Goal: Task Accomplishment & Management: Manage account settings

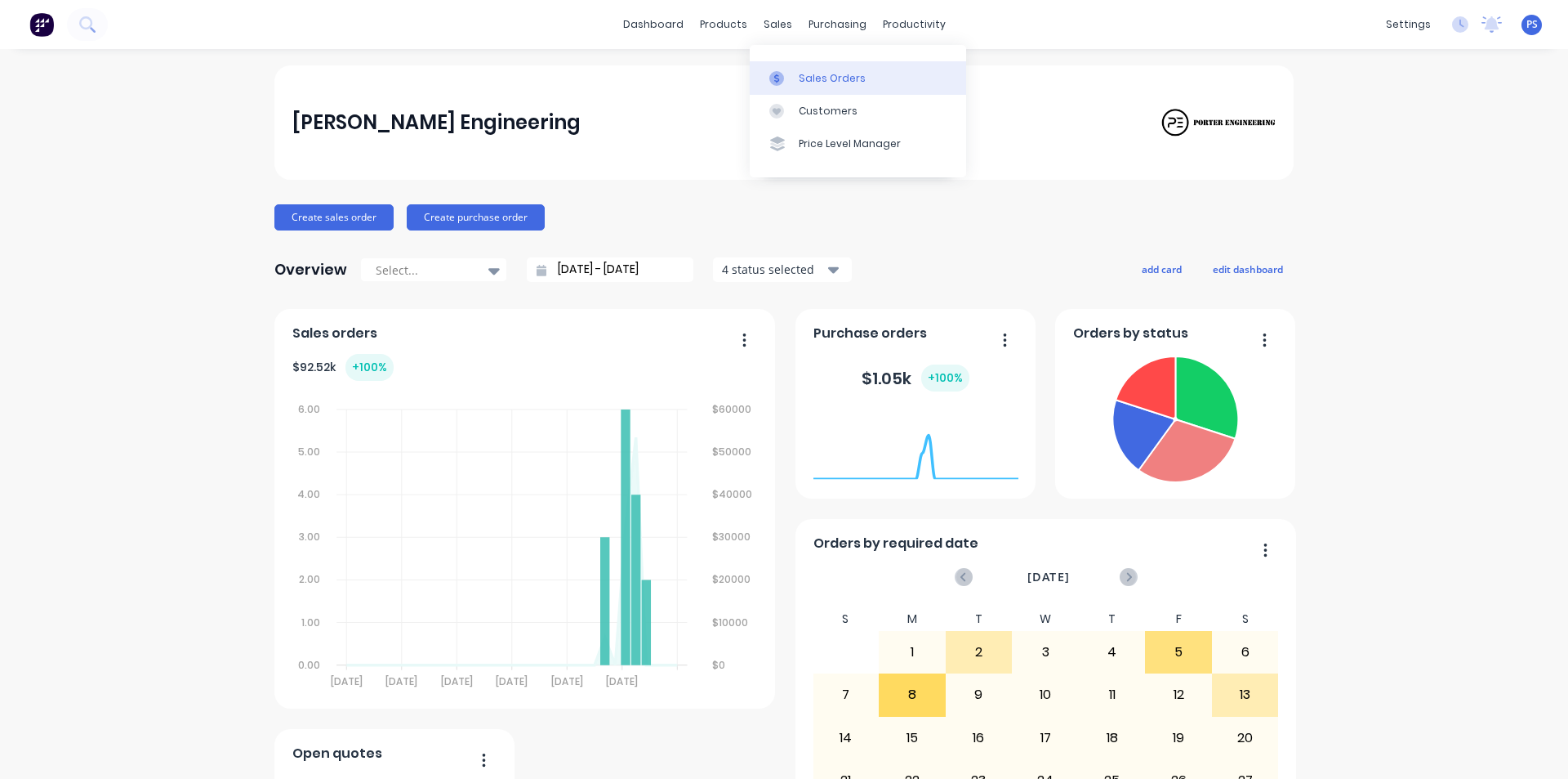
click at [798, 89] on link "Sales Orders" at bounding box center [857, 78] width 216 height 33
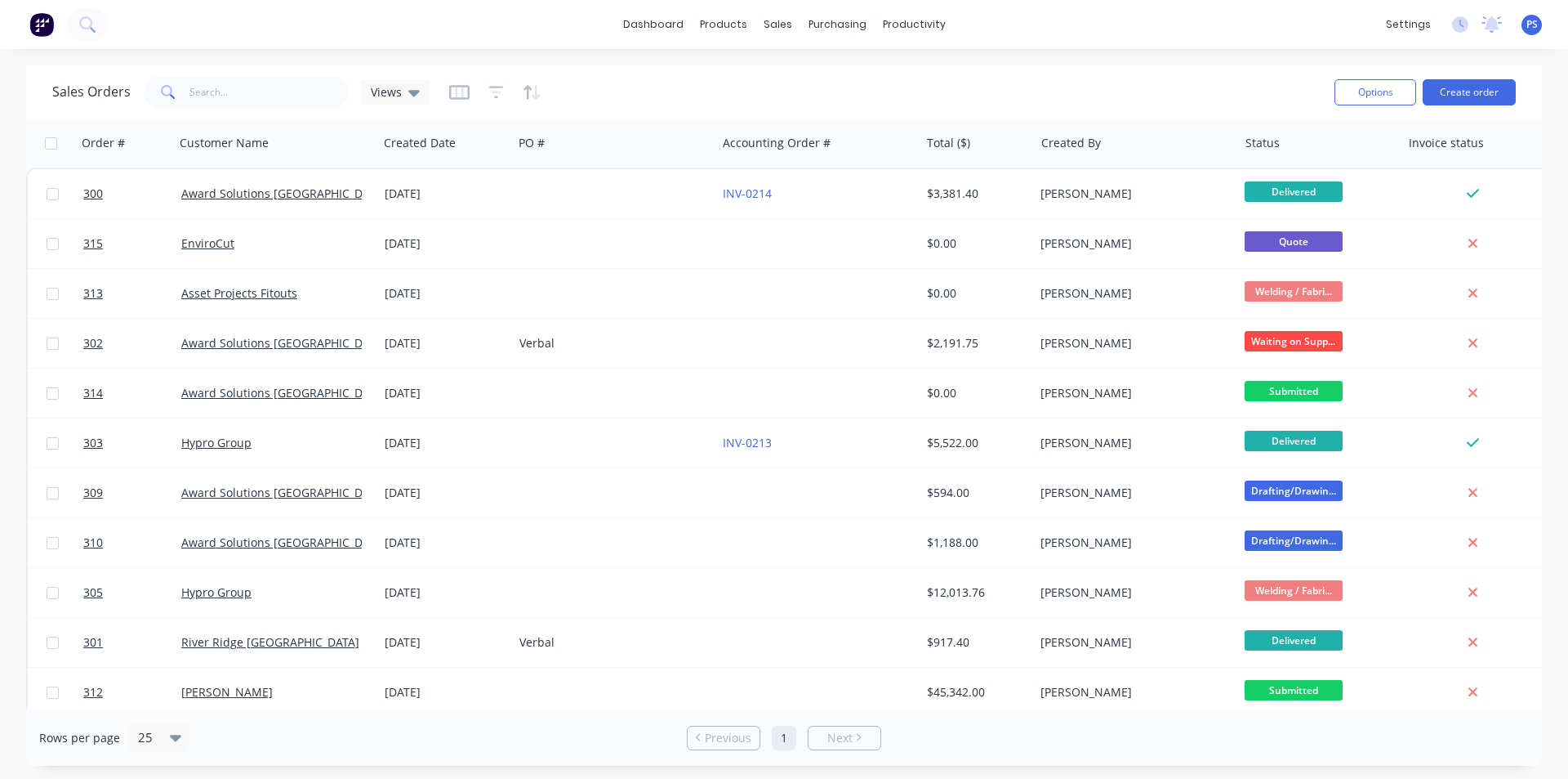
drag, startPoint x: 492, startPoint y: 213, endPoint x: 619, endPoint y: 98, distance: 171.3
click at [618, 101] on div "Sales Orders Views Options Create order Order # Customer Name Created Date PO #…" at bounding box center [784, 415] width 1516 height 700
click at [620, 97] on div "Sales Orders Views" at bounding box center [687, 91] width 1269 height 40
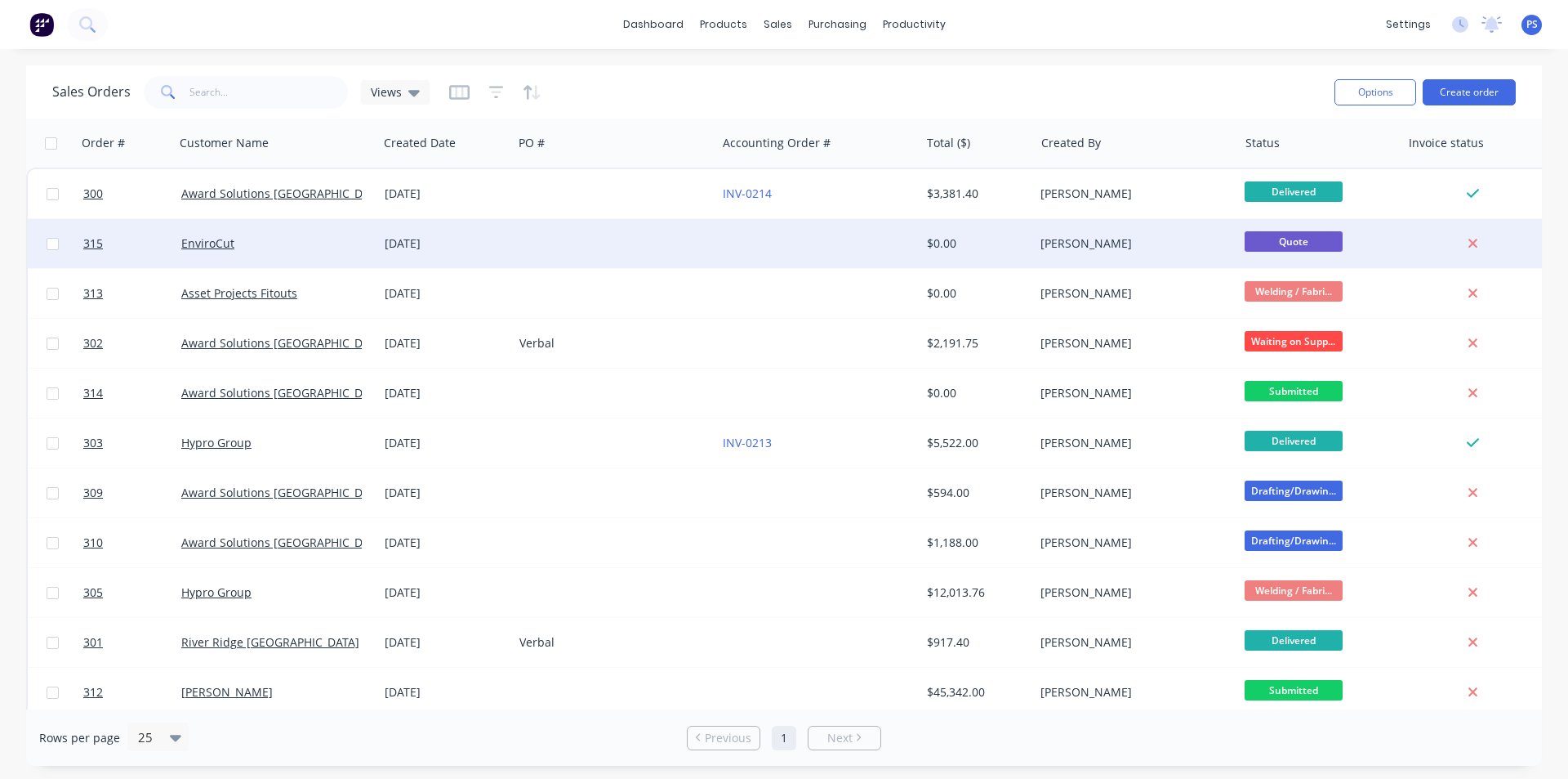
click at [913, 229] on div at bounding box center [817, 244] width 204 height 49
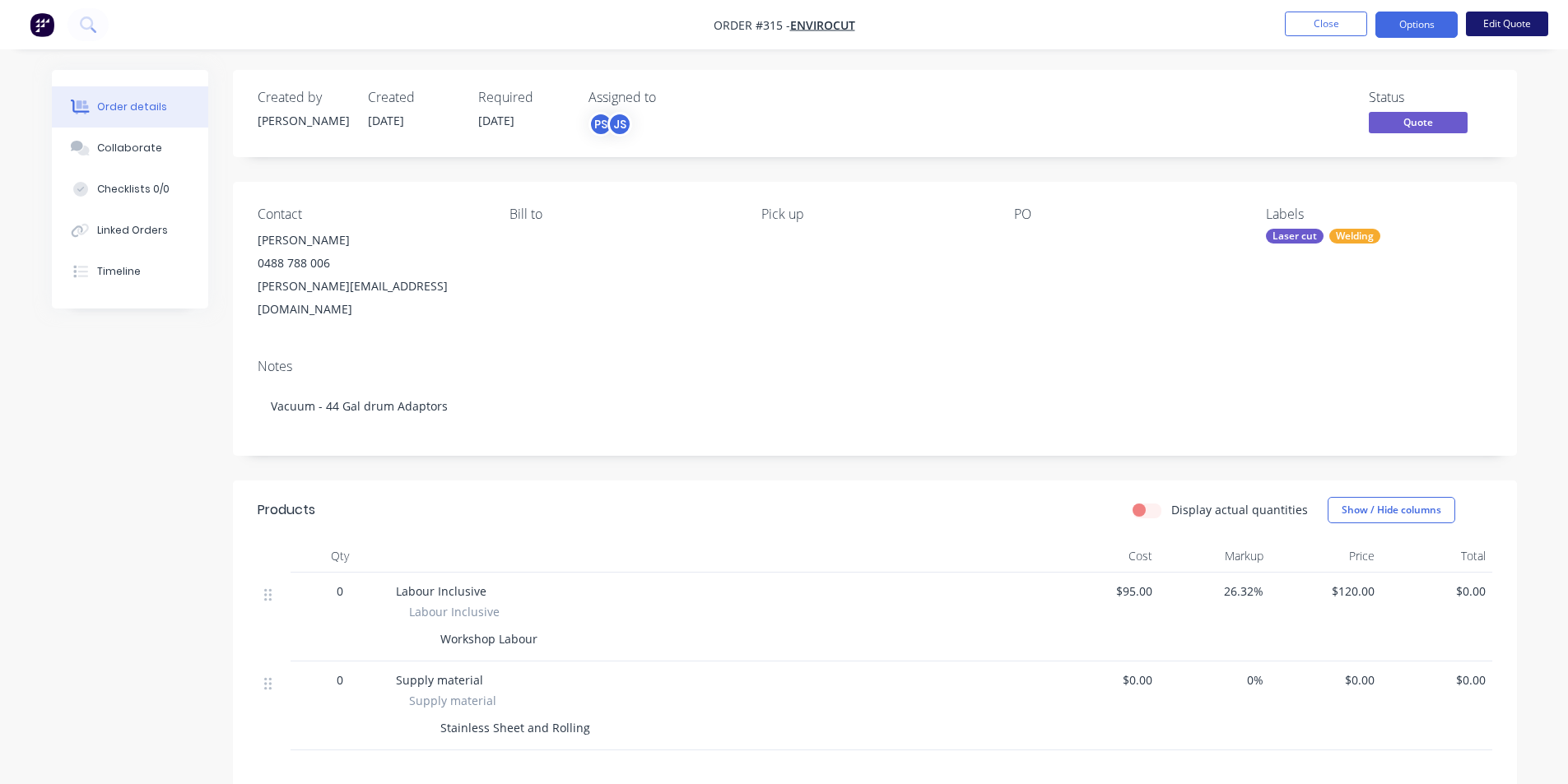
click at [1487, 18] on button "Edit Quote" at bounding box center [1507, 24] width 82 height 25
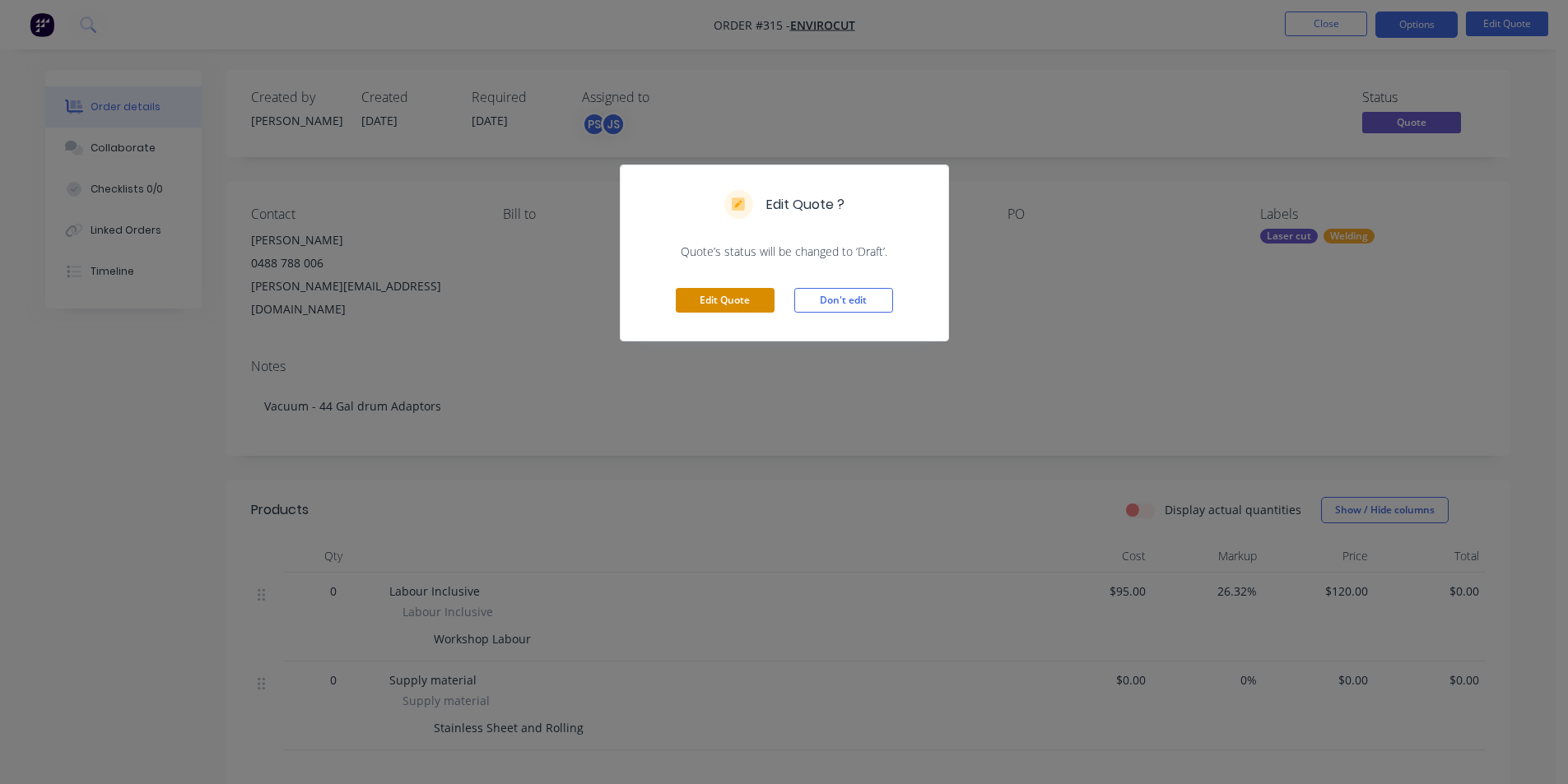
click at [744, 304] on button "Edit Quote" at bounding box center [725, 300] width 99 height 25
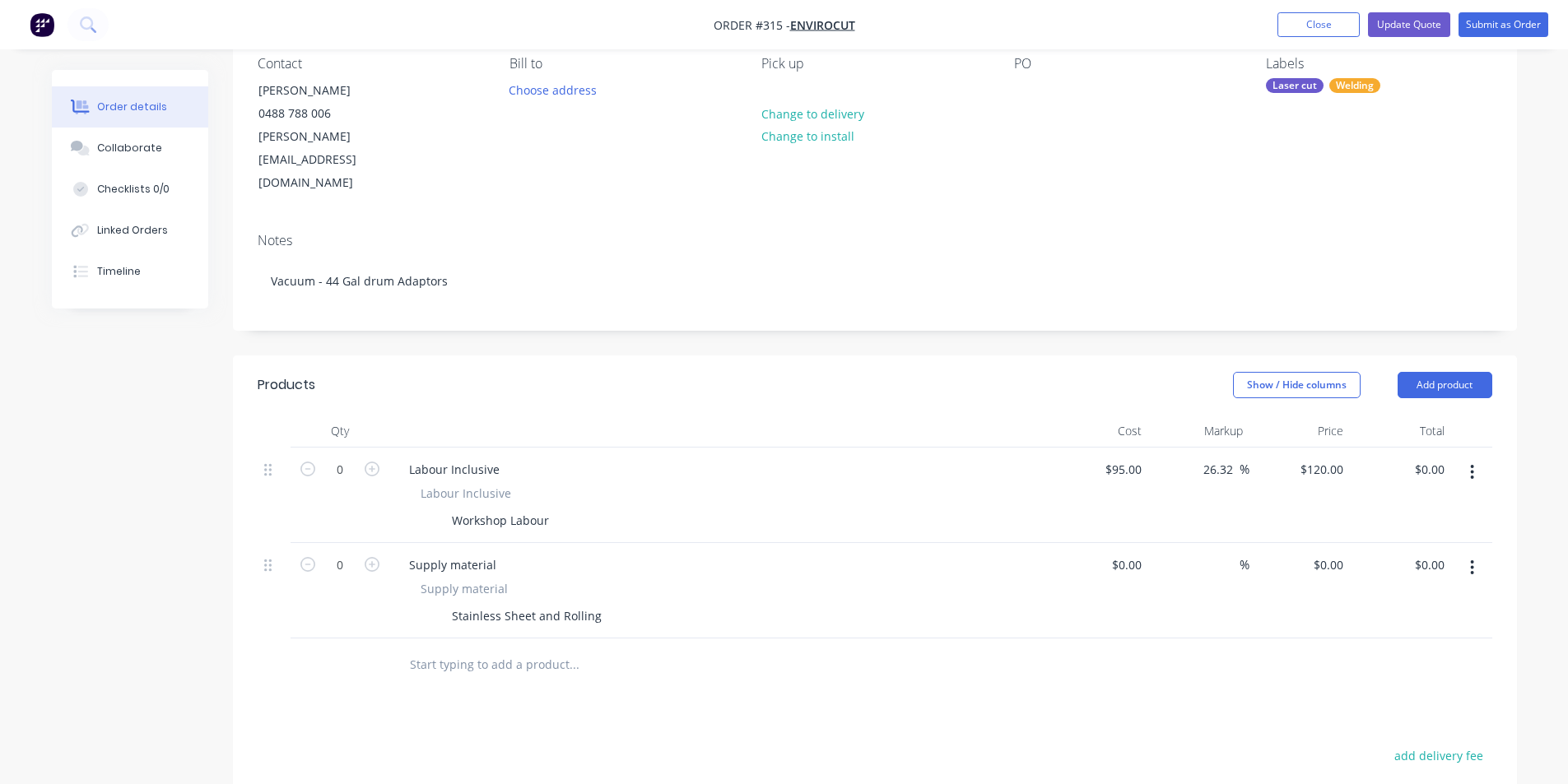
scroll to position [164, 0]
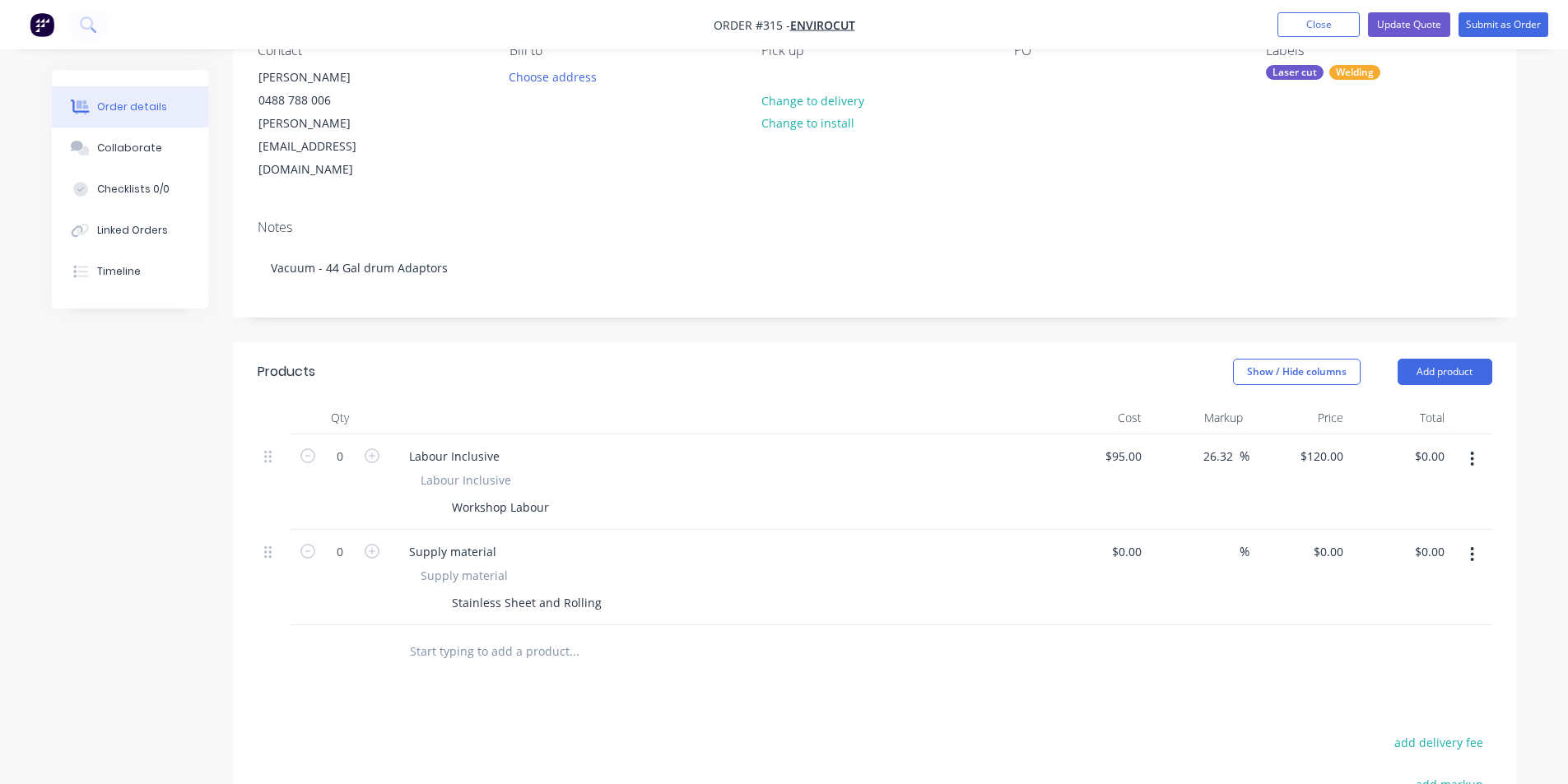
click at [1469, 444] on button "button" at bounding box center [1472, 459] width 38 height 29
click at [1388, 589] on div "Delete" at bounding box center [1414, 601] width 127 height 24
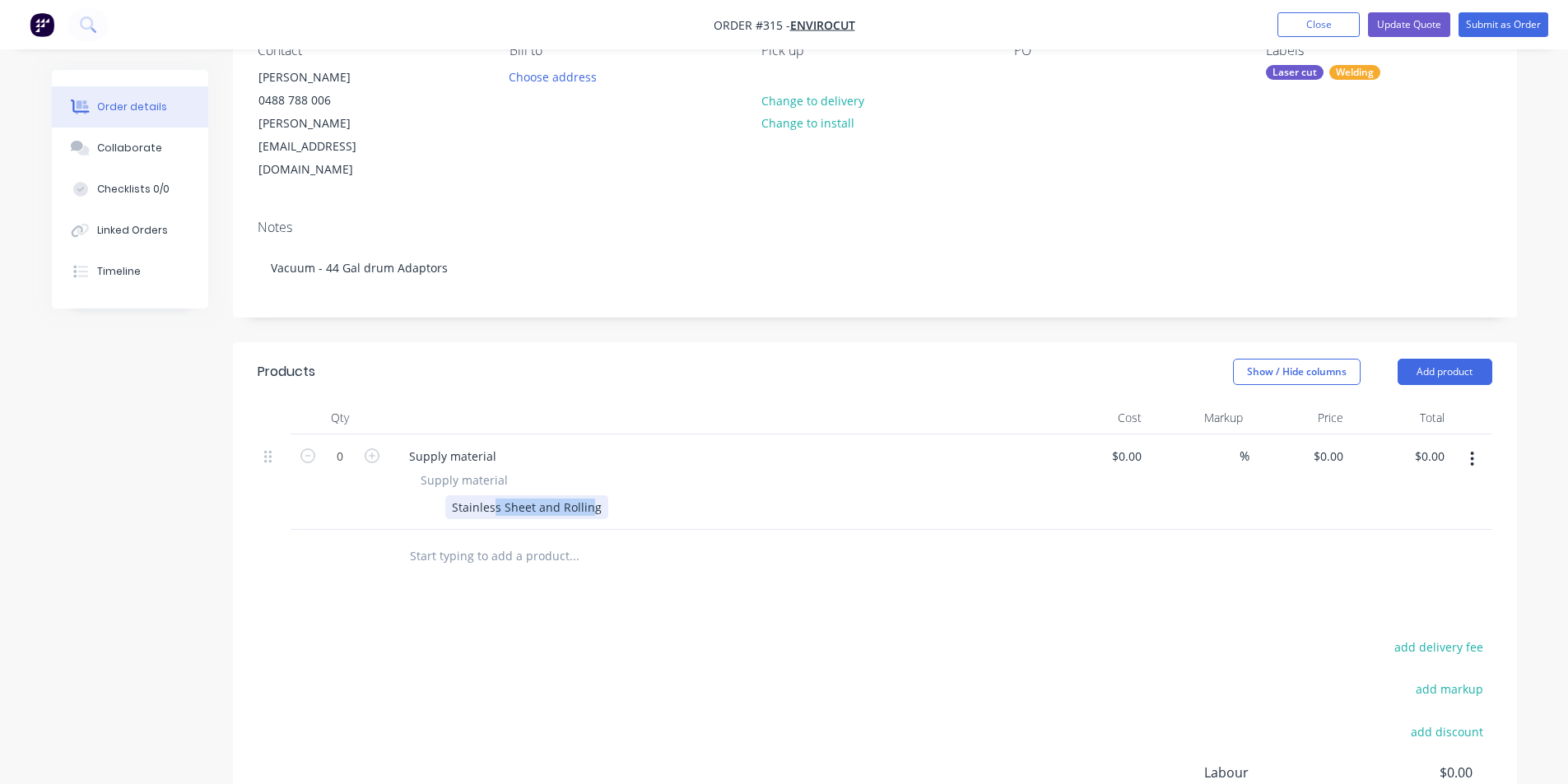
drag, startPoint x: 590, startPoint y: 459, endPoint x: 486, endPoint y: 462, distance: 104.0
click at [492, 495] on div "Stainless Sheet and Rolling" at bounding box center [526, 507] width 163 height 24
click at [486, 495] on div "Stainless Sheet and Rolling" at bounding box center [526, 507] width 163 height 24
click at [460, 495] on div "Stainless Sheet and Rolling" at bounding box center [526, 507] width 163 height 24
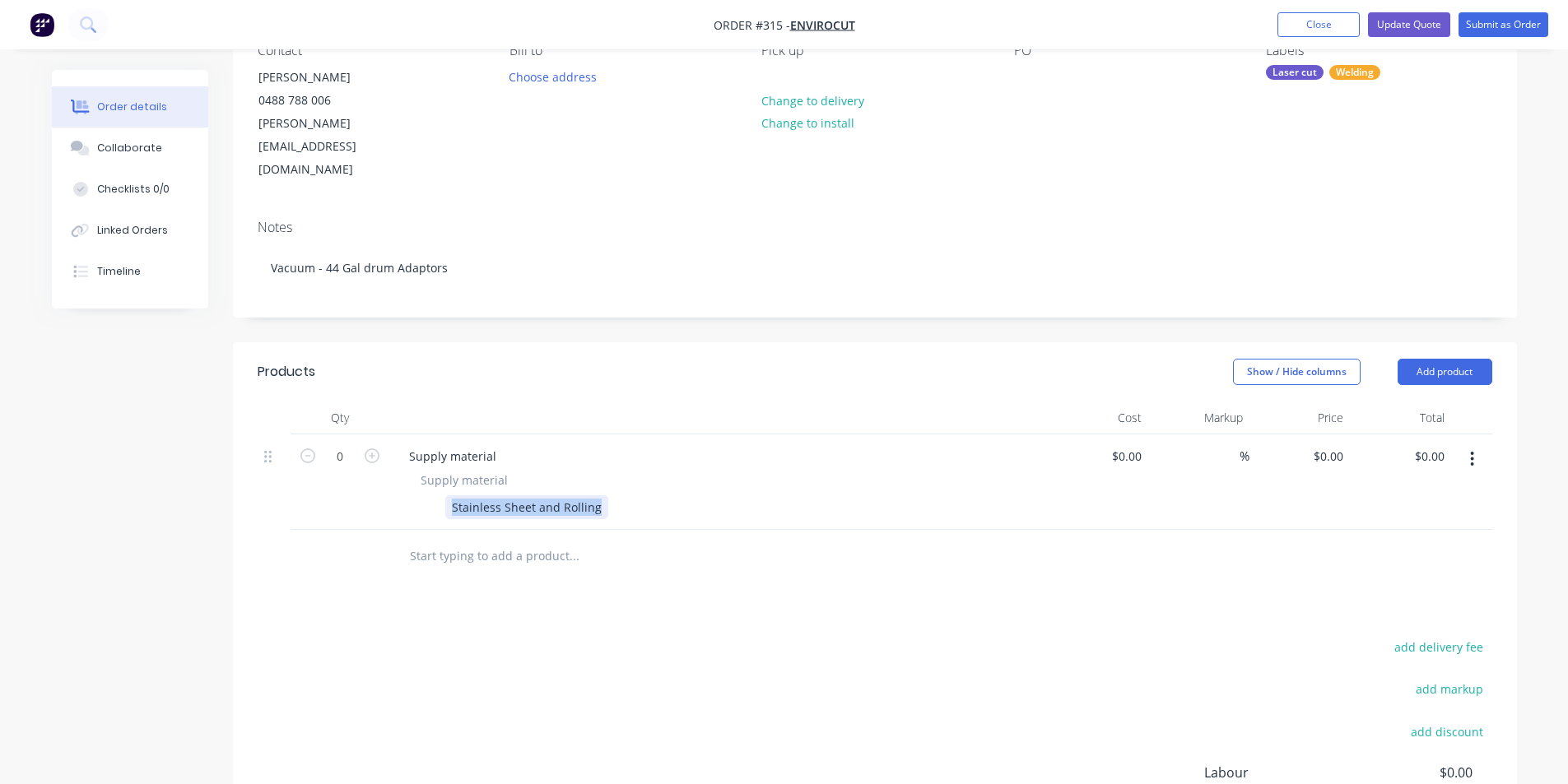
click at [460, 495] on div "Stainless Sheet and Rolling" at bounding box center [526, 507] width 163 height 24
click at [455, 495] on div "Stainless Sheet and Rolling" at bounding box center [526, 507] width 163 height 24
click at [446, 495] on div "Stainless Sheet and Rolling" at bounding box center [526, 507] width 163 height 24
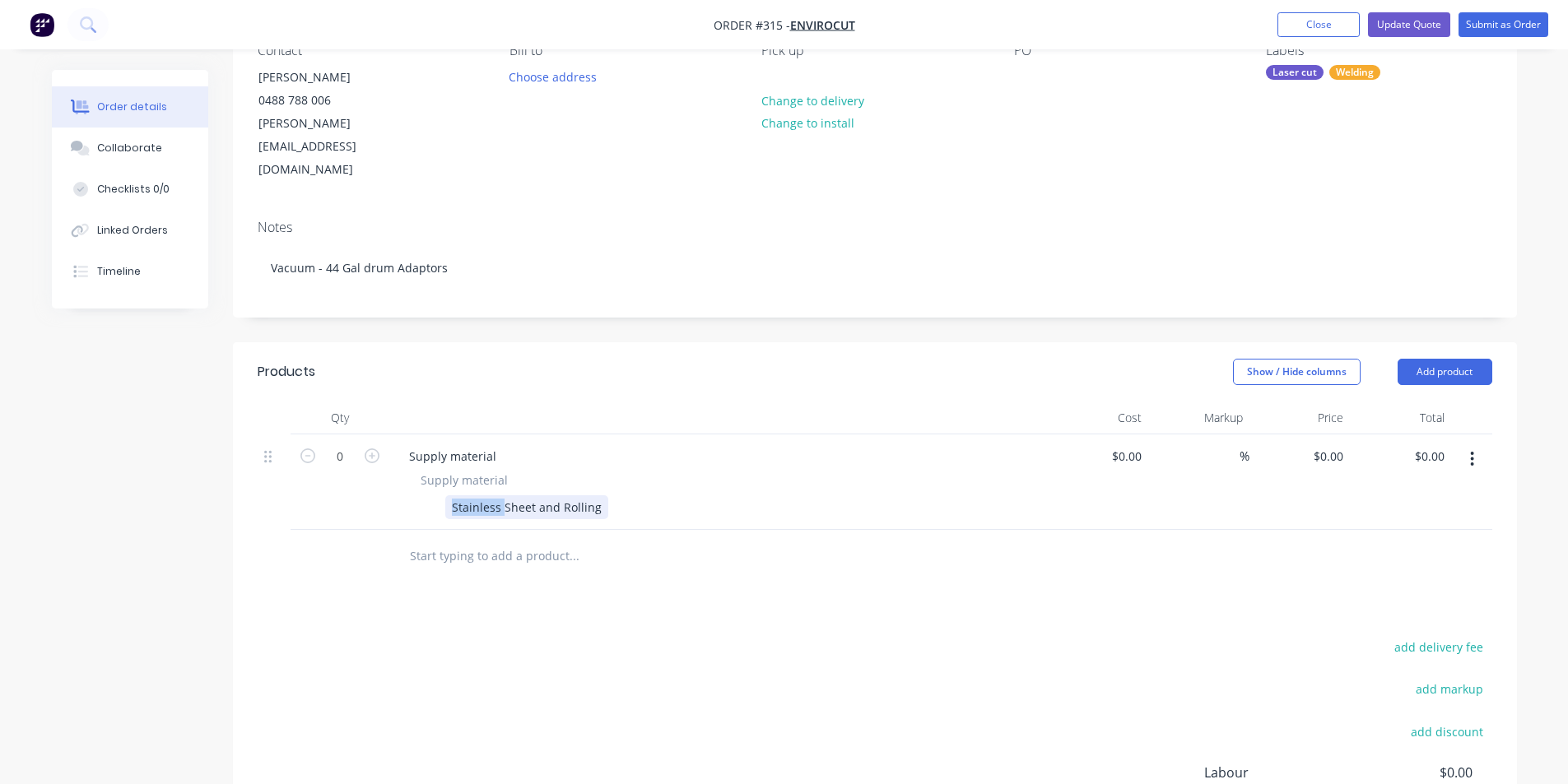
click at [447, 495] on div "Stainless Sheet and Rolling" at bounding box center [526, 507] width 163 height 24
click at [518, 471] on div "Supply material" at bounding box center [718, 480] width 596 height 17
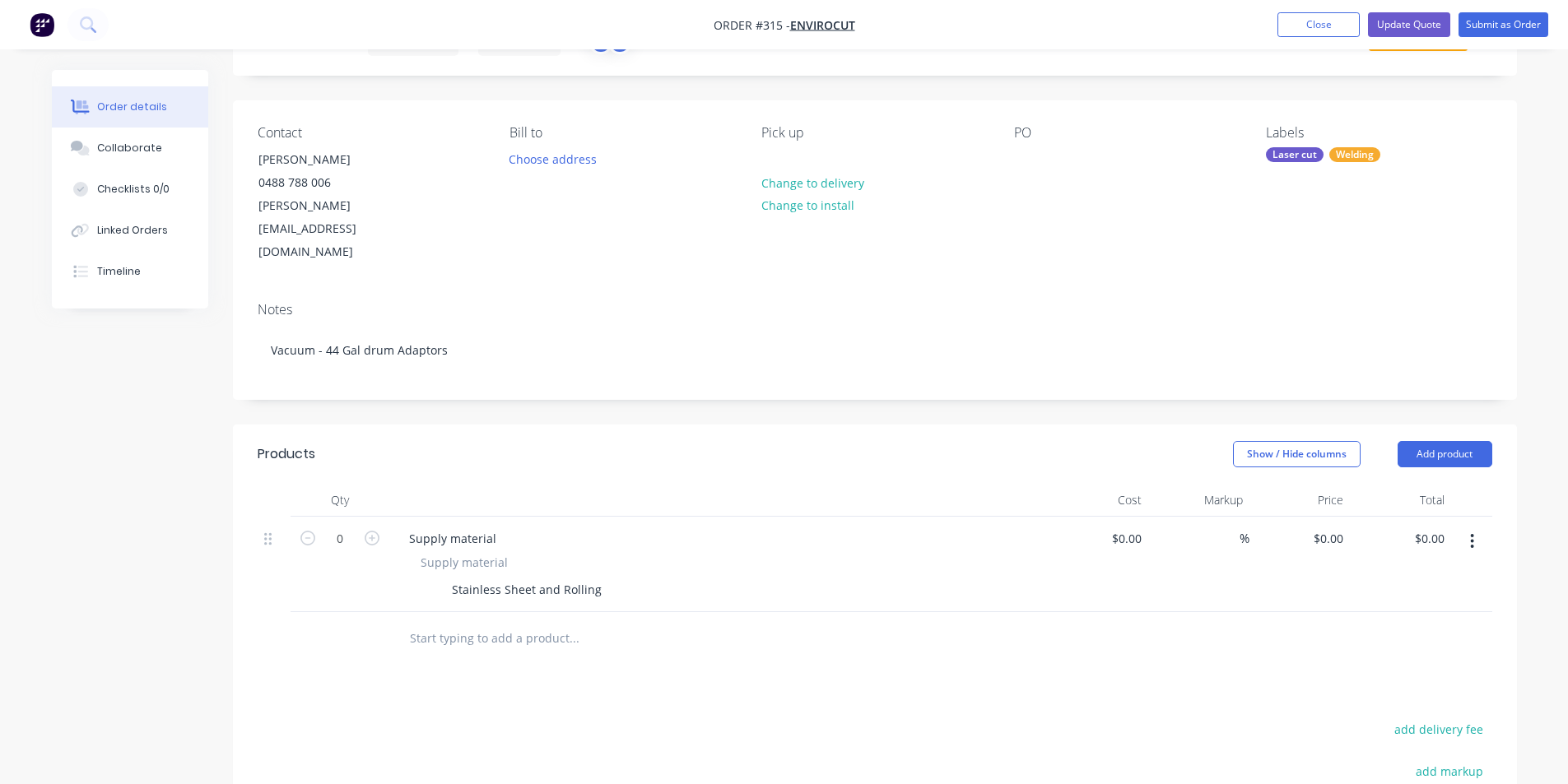
click at [860, 25] on nav "Order #315 - EnviroCut Add product Close Update Quote Submit as Order" at bounding box center [784, 25] width 1568 height 49
click at [868, 24] on nav "Order #315 - EnviroCut Add product Close Update Quote Submit as Order" at bounding box center [784, 25] width 1568 height 49
drag, startPoint x: 836, startPoint y: 167, endPoint x: 833, endPoint y: 178, distance: 11.4
click at [833, 176] on div "Pick up Change to delivery Change to install" at bounding box center [874, 194] width 225 height 139
drag, startPoint x: 753, startPoint y: 129, endPoint x: 823, endPoint y: 139, distance: 70.7
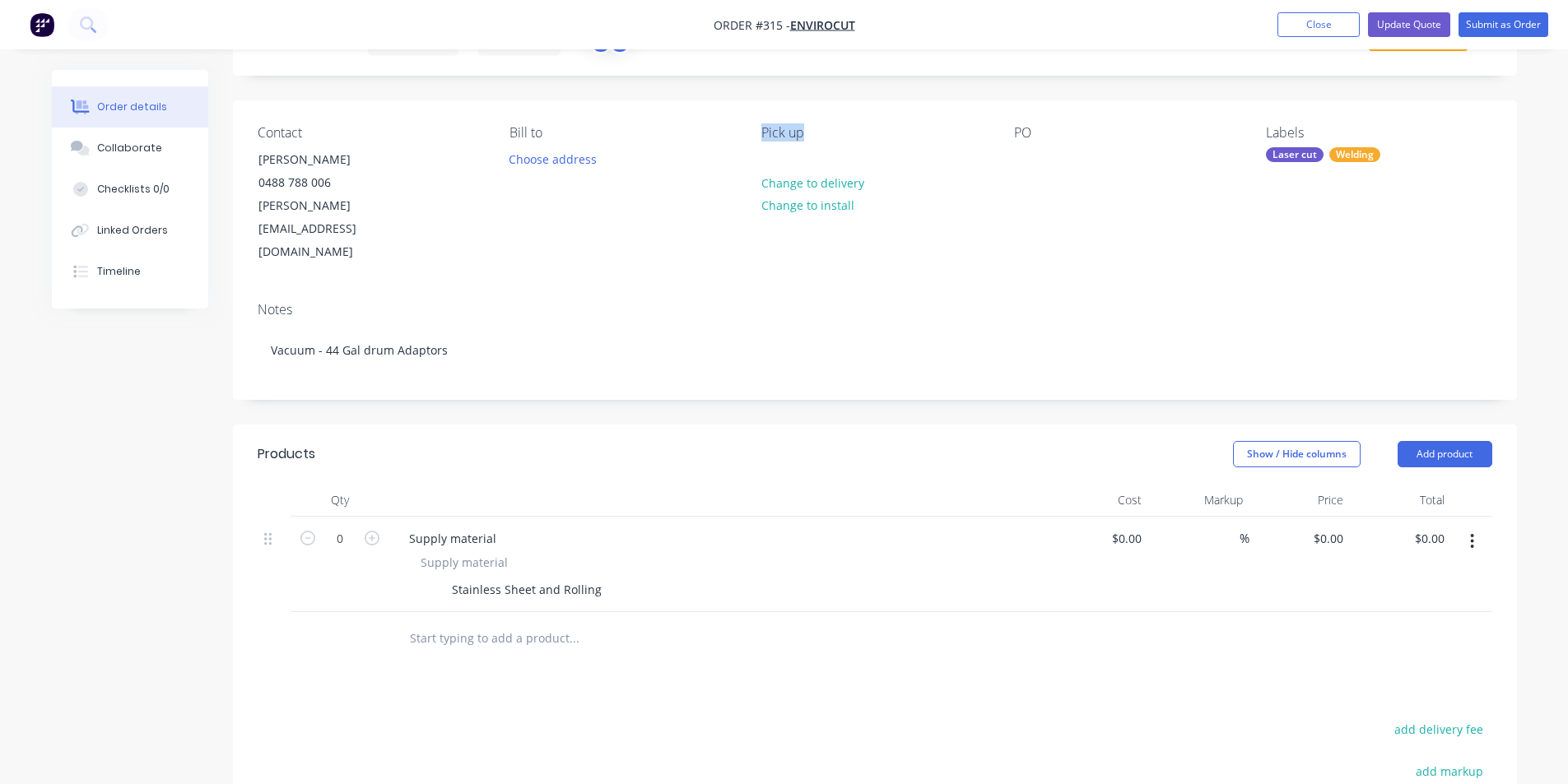
click at [823, 139] on div "Contact [PERSON_NAME] [PHONE_NUMBER] [PERSON_NAME][EMAIL_ADDRESS][DOMAIN_NAME] …" at bounding box center [875, 194] width 1284 height 189
click at [577, 156] on button "Choose address" at bounding box center [553, 159] width 105 height 22
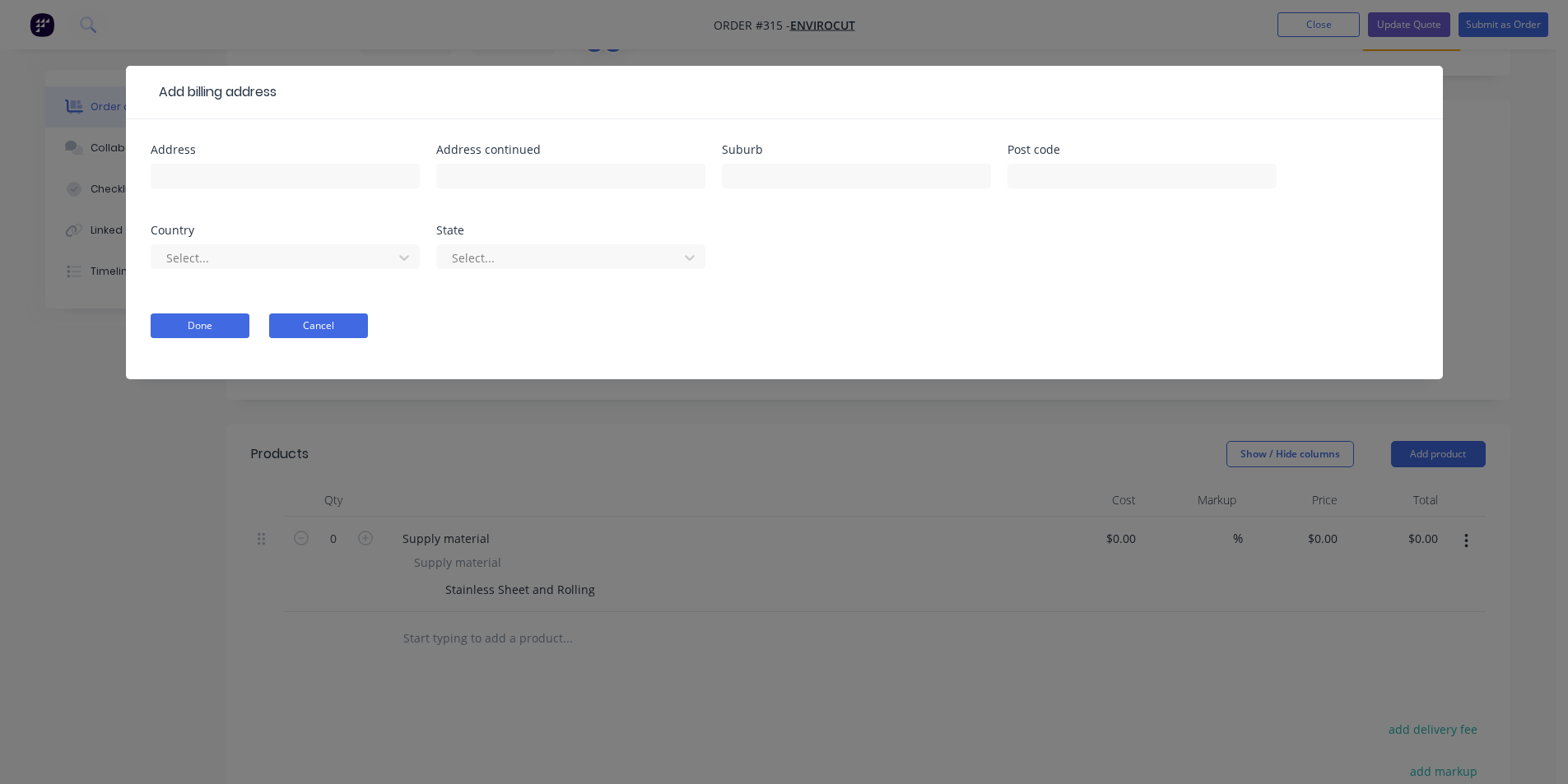
click at [283, 313] on form "Address Address continued Suburb Post code Country Select... State Select... Do…" at bounding box center [784, 262] width 1268 height 235
click at [291, 317] on button "Cancel" at bounding box center [318, 325] width 99 height 25
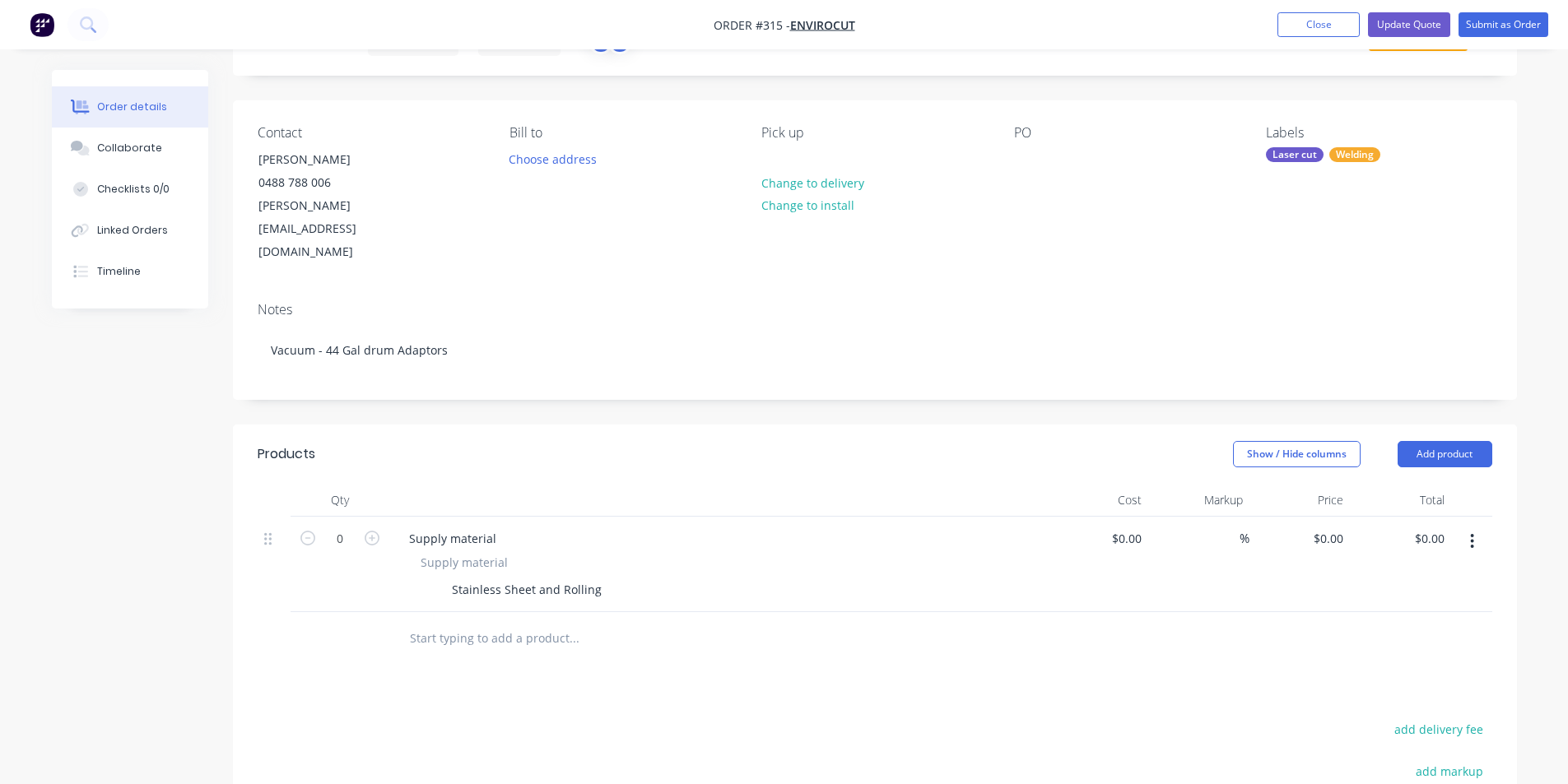
click at [1479, 526] on button "button" at bounding box center [1472, 541] width 38 height 29
click at [1426, 671] on div "Delete" at bounding box center [1414, 683] width 127 height 24
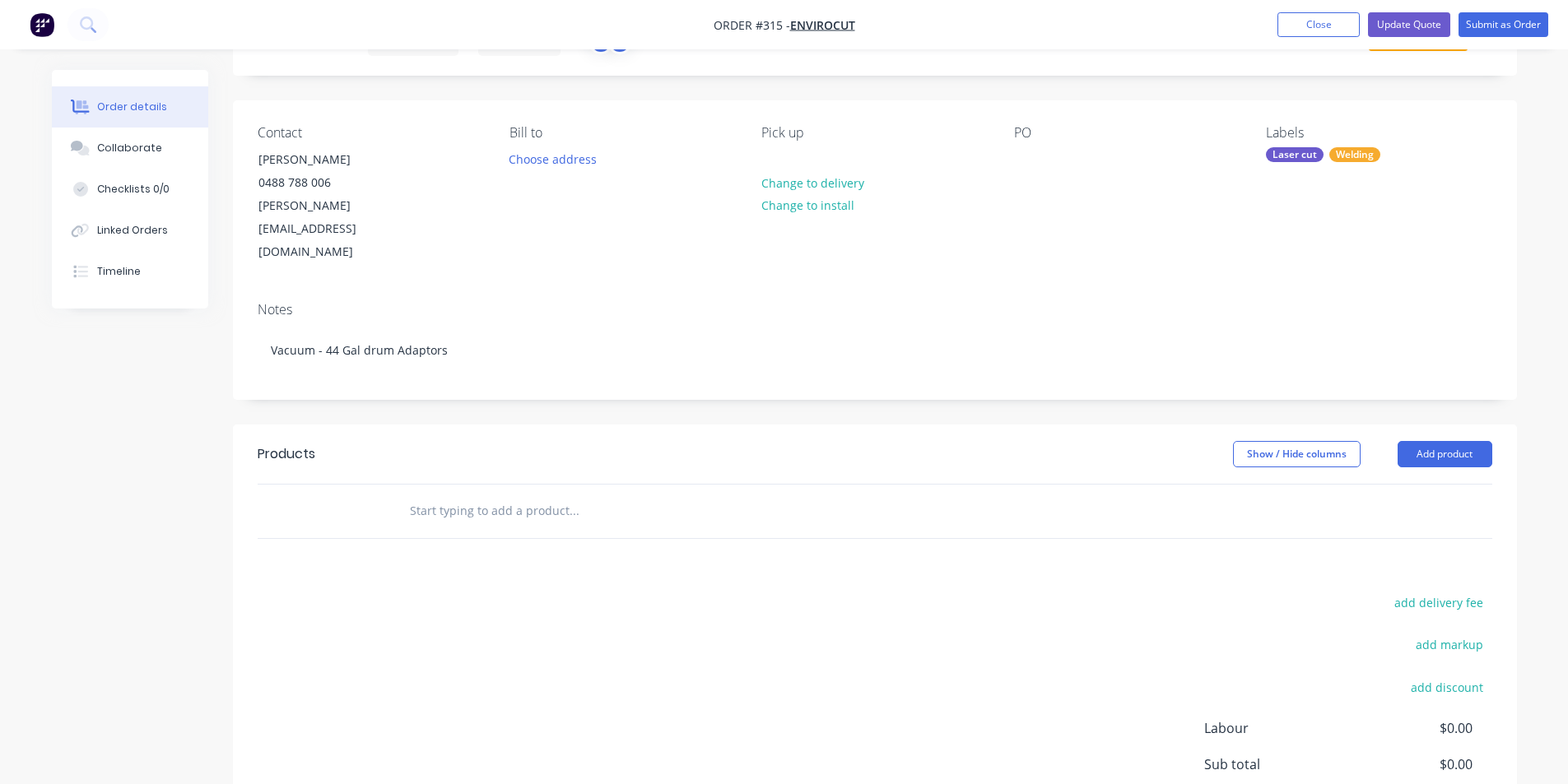
click at [475, 484] on div at bounding box center [686, 511] width 593 height 54
click at [493, 494] on input "text" at bounding box center [573, 511] width 329 height 33
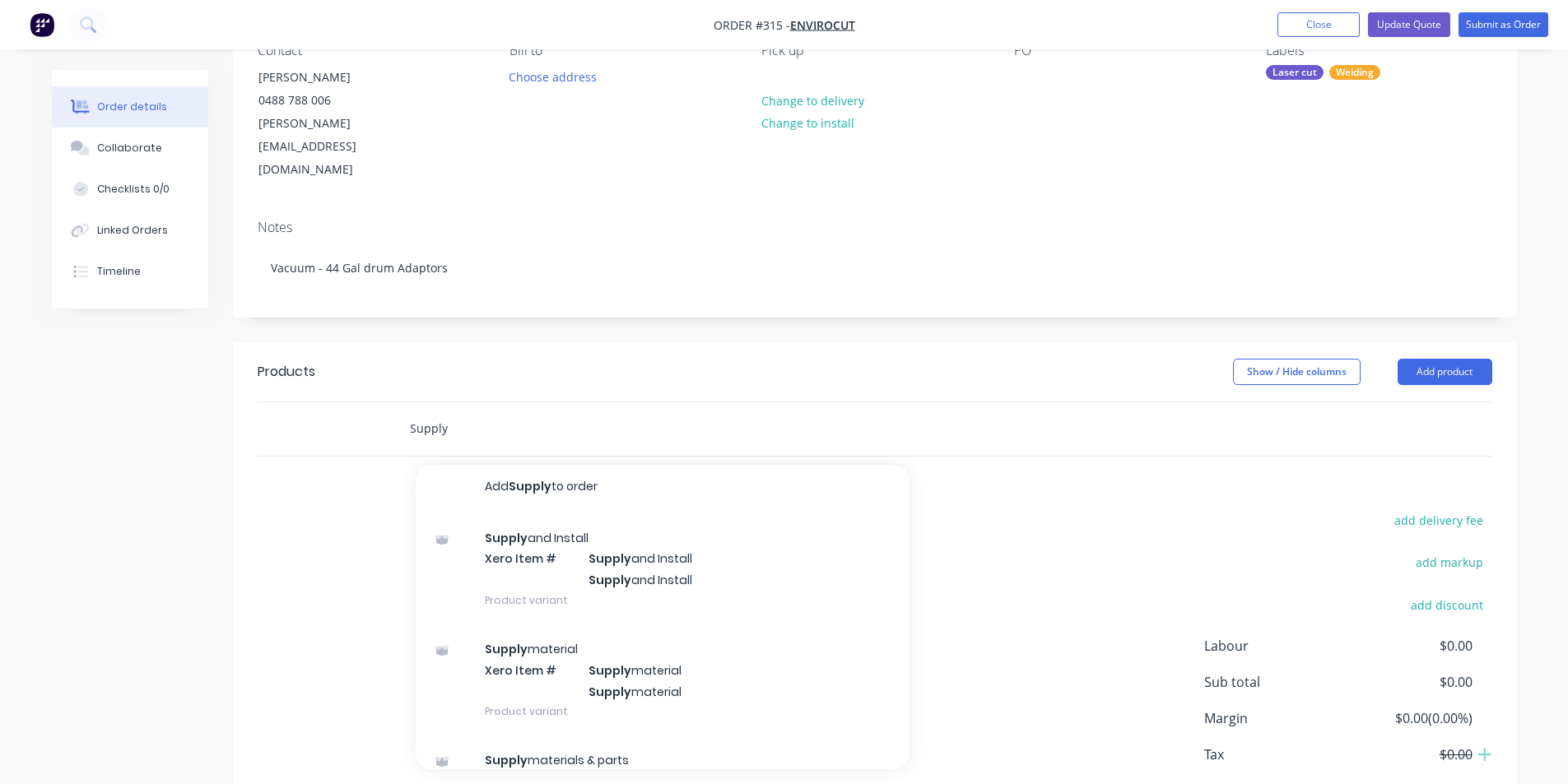
scroll to position [0, 0]
click at [378, 402] on div "Supply Add Supply to order Supply and Install Xero Item # Supply and Install Su…" at bounding box center [874, 428] width 1234 height 54
click at [461, 412] on input "Supply" at bounding box center [573, 428] width 329 height 33
drag, startPoint x: 461, startPoint y: 379, endPoint x: 379, endPoint y: 383, distance: 82.1
click at [379, 402] on div "Supply Add Supply to order Supply and Install Xero Item # Supply and Install Su…" at bounding box center [874, 428] width 1234 height 54
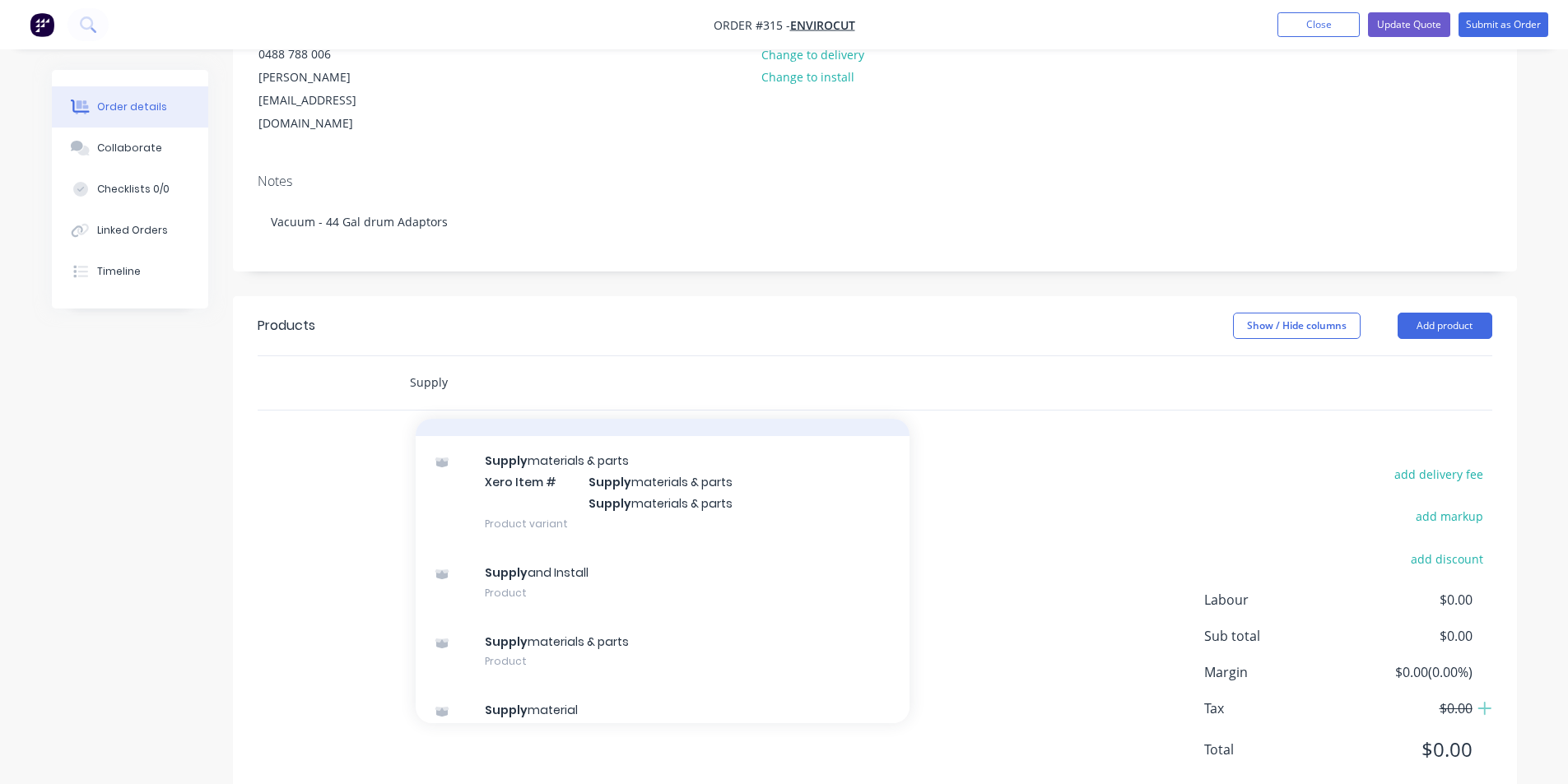
scroll to position [289, 0]
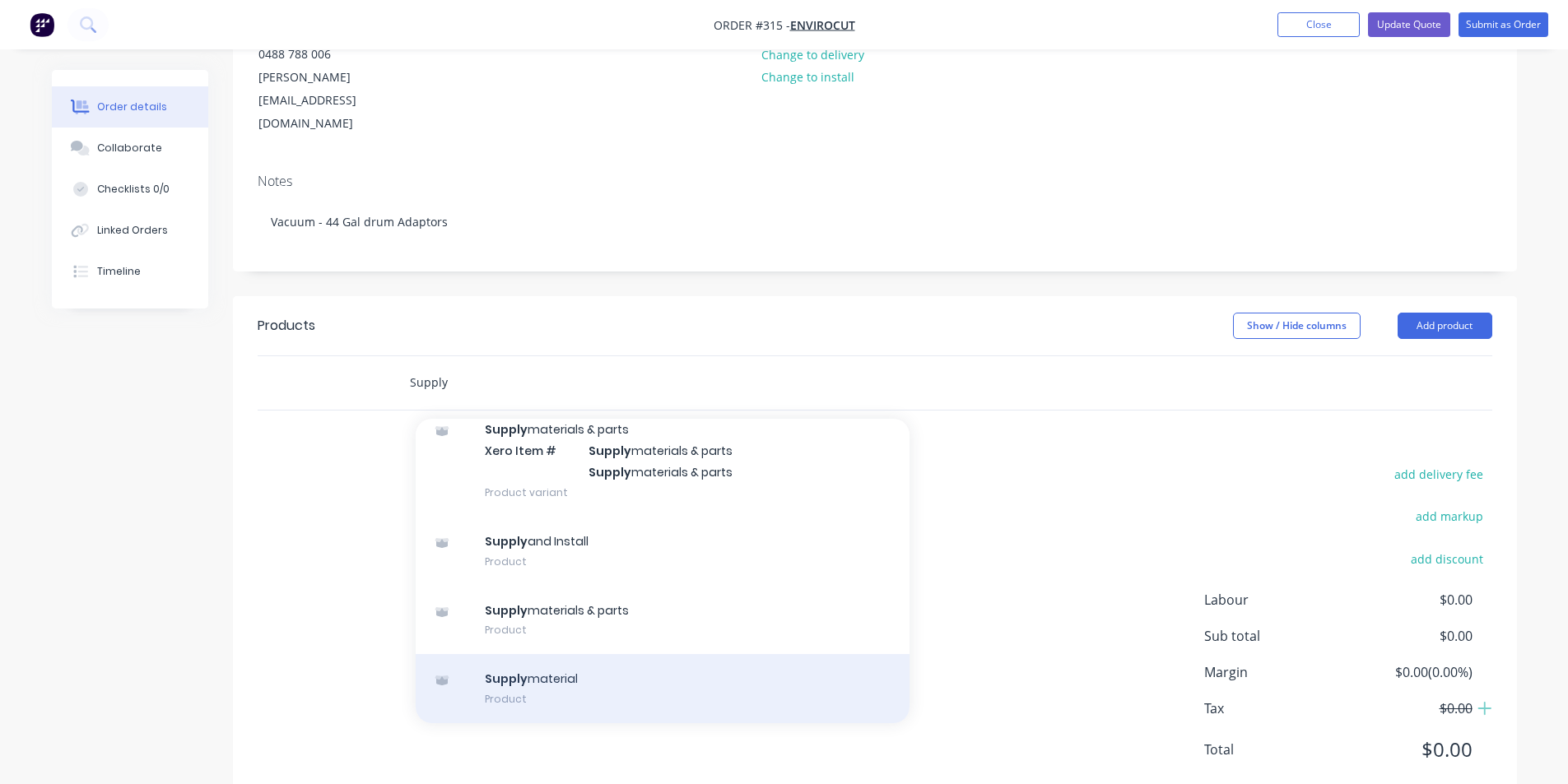
type input "Supply"
click at [630, 655] on div "Supply material Product" at bounding box center [662, 688] width 493 height 69
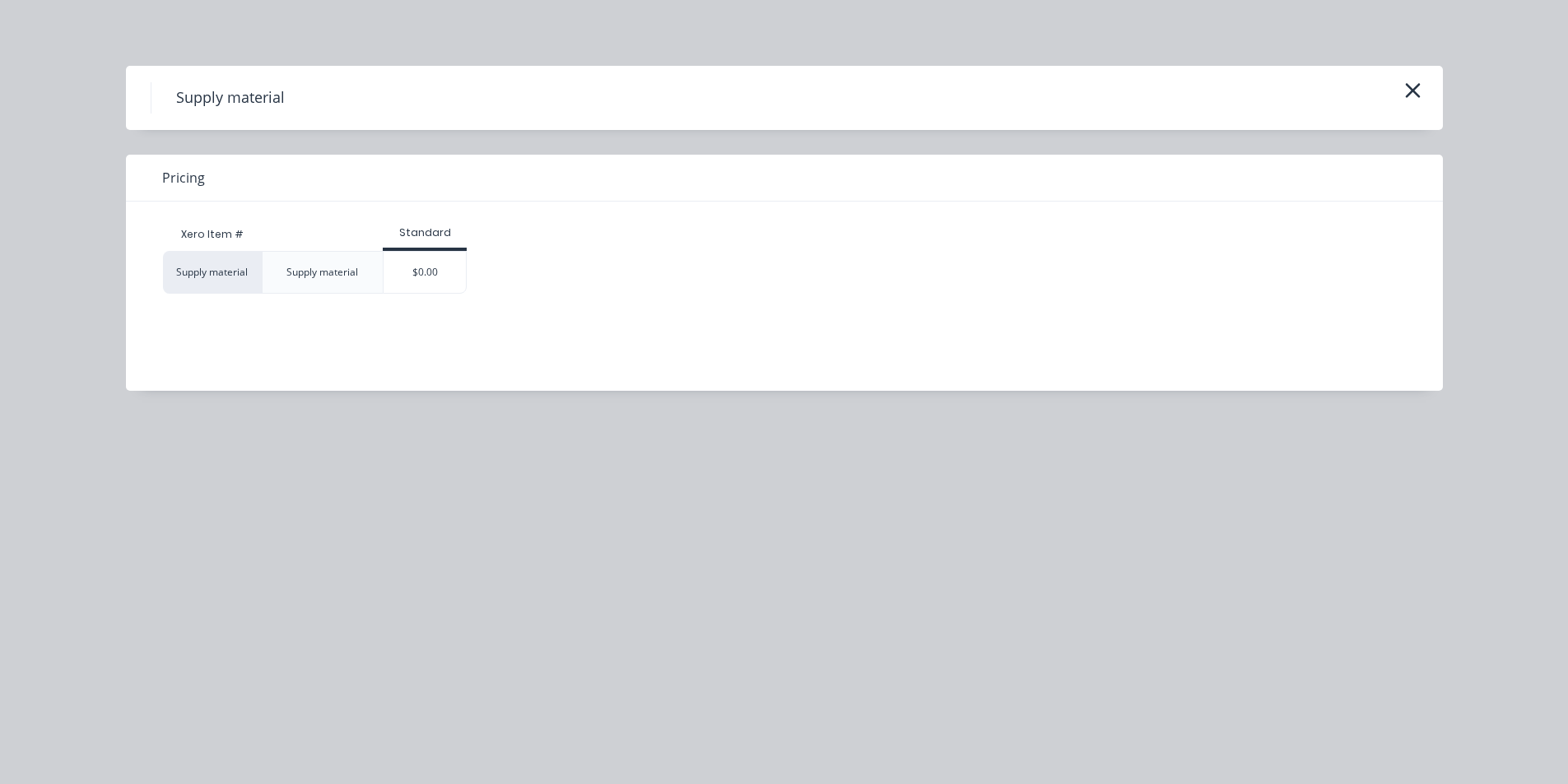
click at [391, 268] on div "$0.00" at bounding box center [424, 272] width 82 height 41
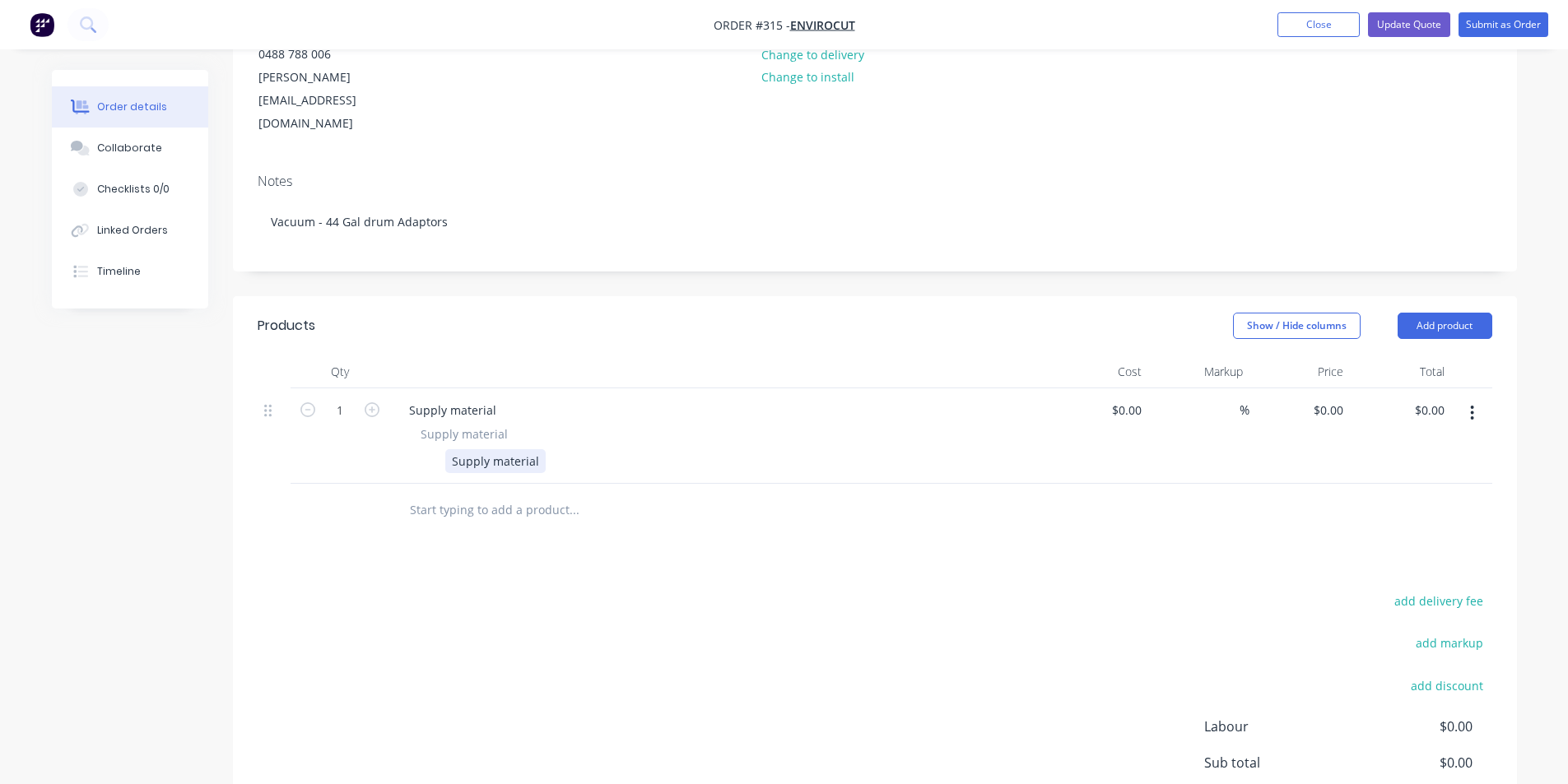
click at [498, 449] on div "Supply material" at bounding box center [495, 461] width 100 height 24
click at [496, 449] on div "Supply material" at bounding box center [495, 461] width 100 height 24
click at [584, 449] on div "Supply Vacuum - 44Gal Drum Adaptor" at bounding box center [556, 461] width 223 height 24
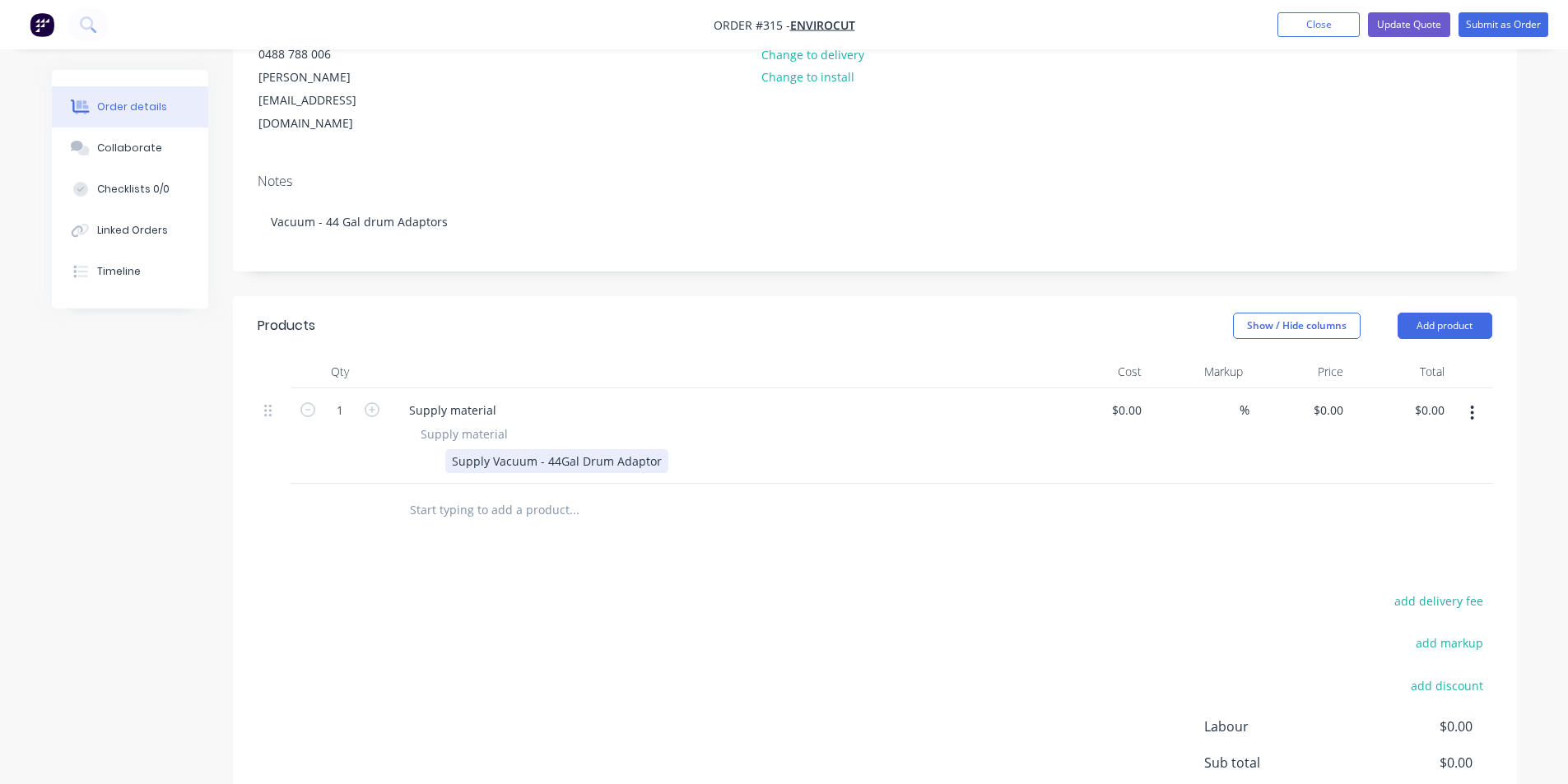
click at [659, 449] on div "Supply Vacuum - 44Gal Drum Adaptor" at bounding box center [556, 461] width 223 height 24
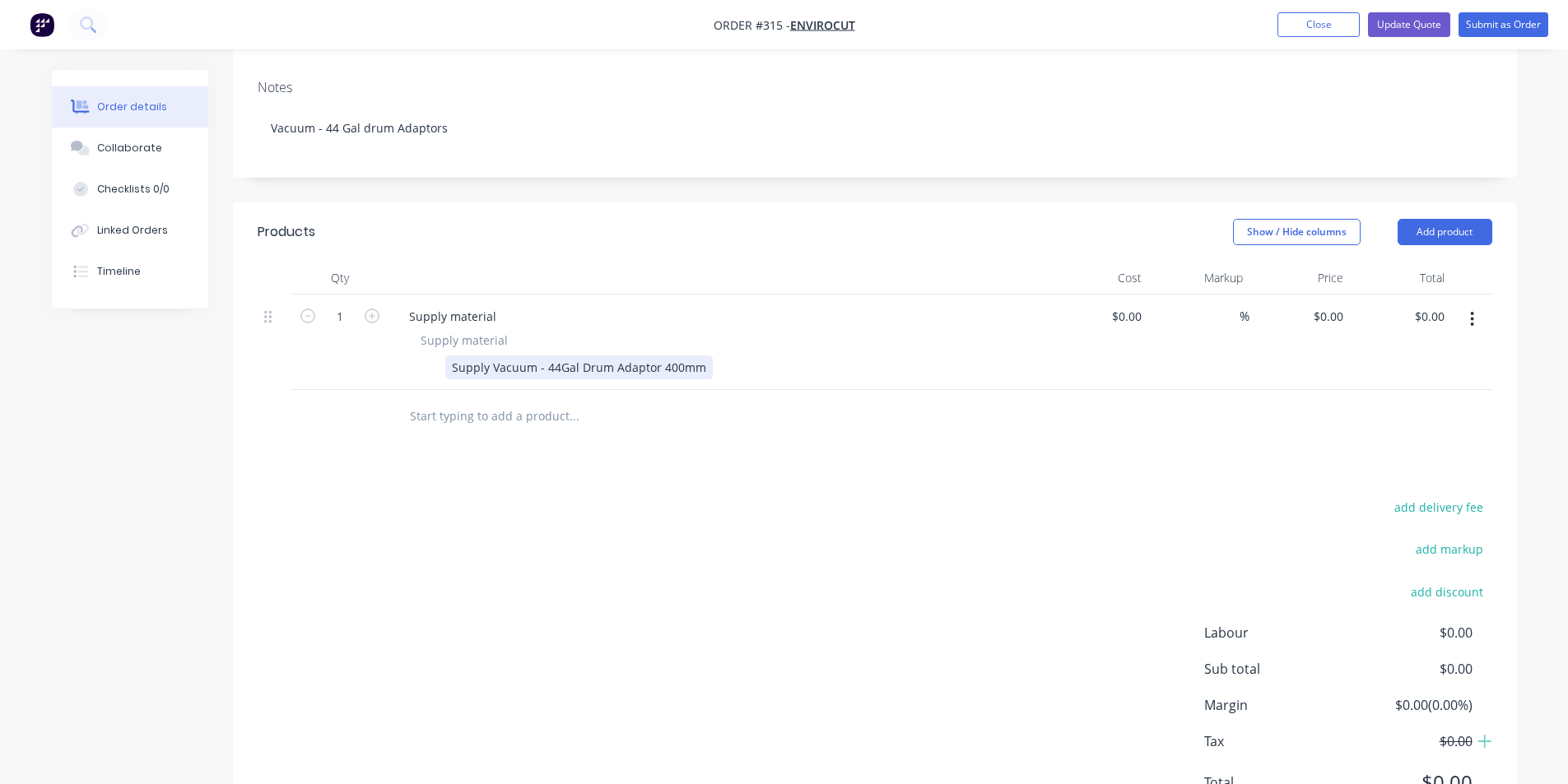
scroll to position [337, 0]
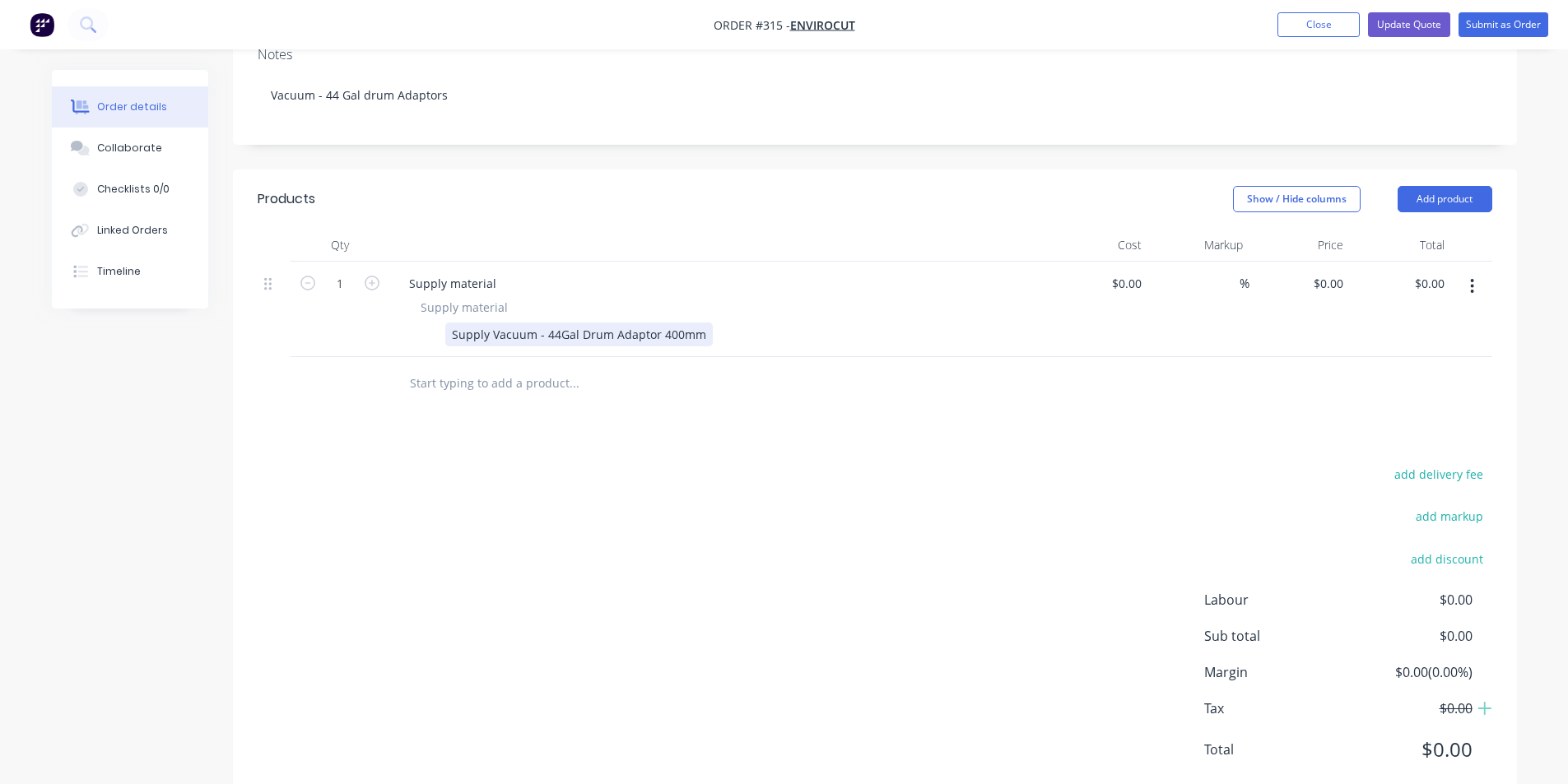
click at [668, 323] on div "Supply Vacuum - 44Gal Drum Adaptor 400mm" at bounding box center [578, 335] width 267 height 24
click at [674, 323] on div "Supply Vacuum - 44Gal Drum Adaptor 400mm" at bounding box center [578, 335] width 267 height 24
click at [1139, 272] on input at bounding box center [1129, 284] width 38 height 24
type input "$0.00"
click at [373, 275] on icon "button" at bounding box center [372, 283] width 15 height 15
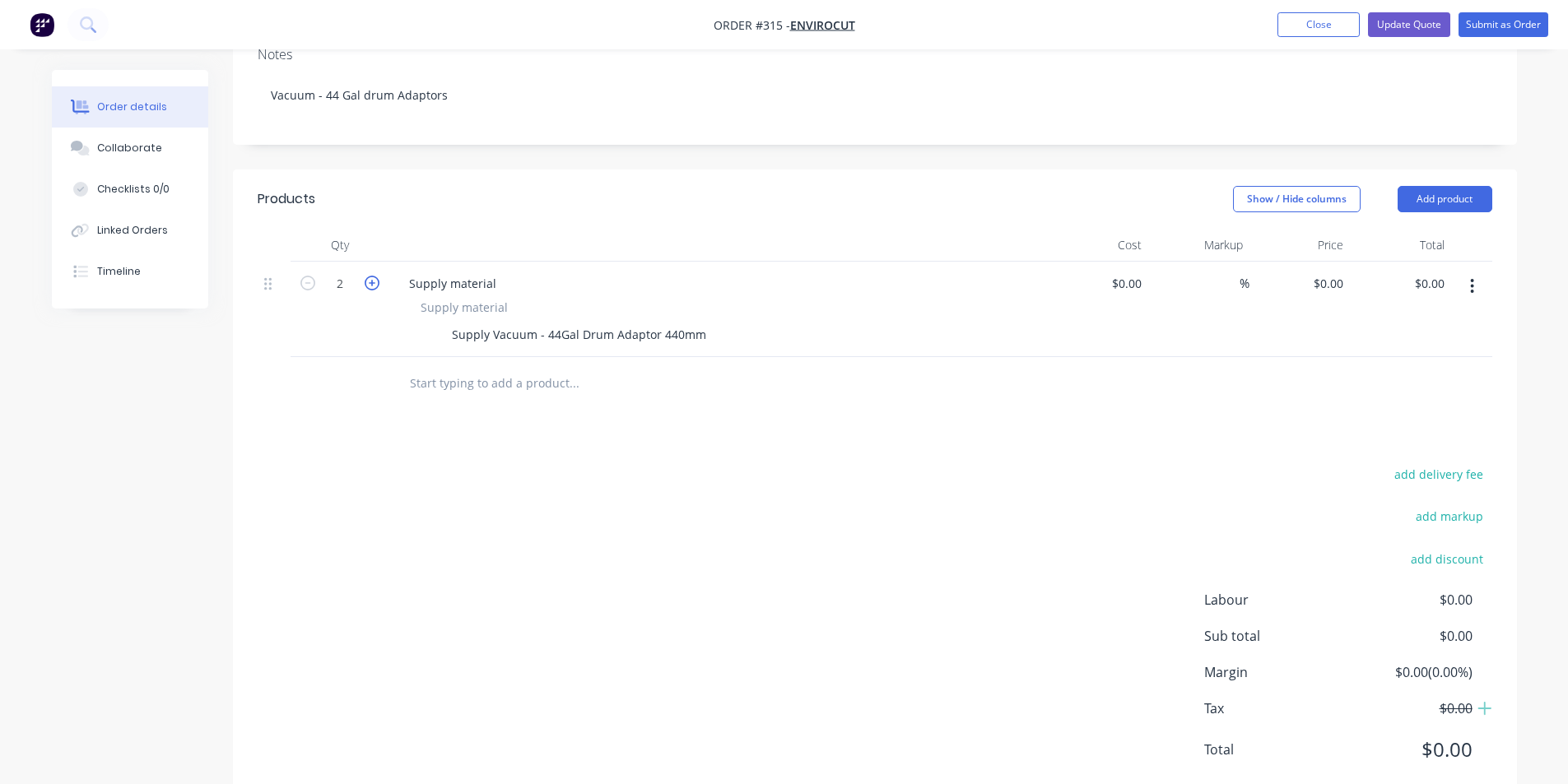
click at [373, 275] on icon "button" at bounding box center [372, 283] width 15 height 15
type input "3"
click at [1451, 262] on div at bounding box center [1471, 309] width 41 height 96
click at [1442, 272] on input "0.00" at bounding box center [1432, 284] width 38 height 24
type input "650"
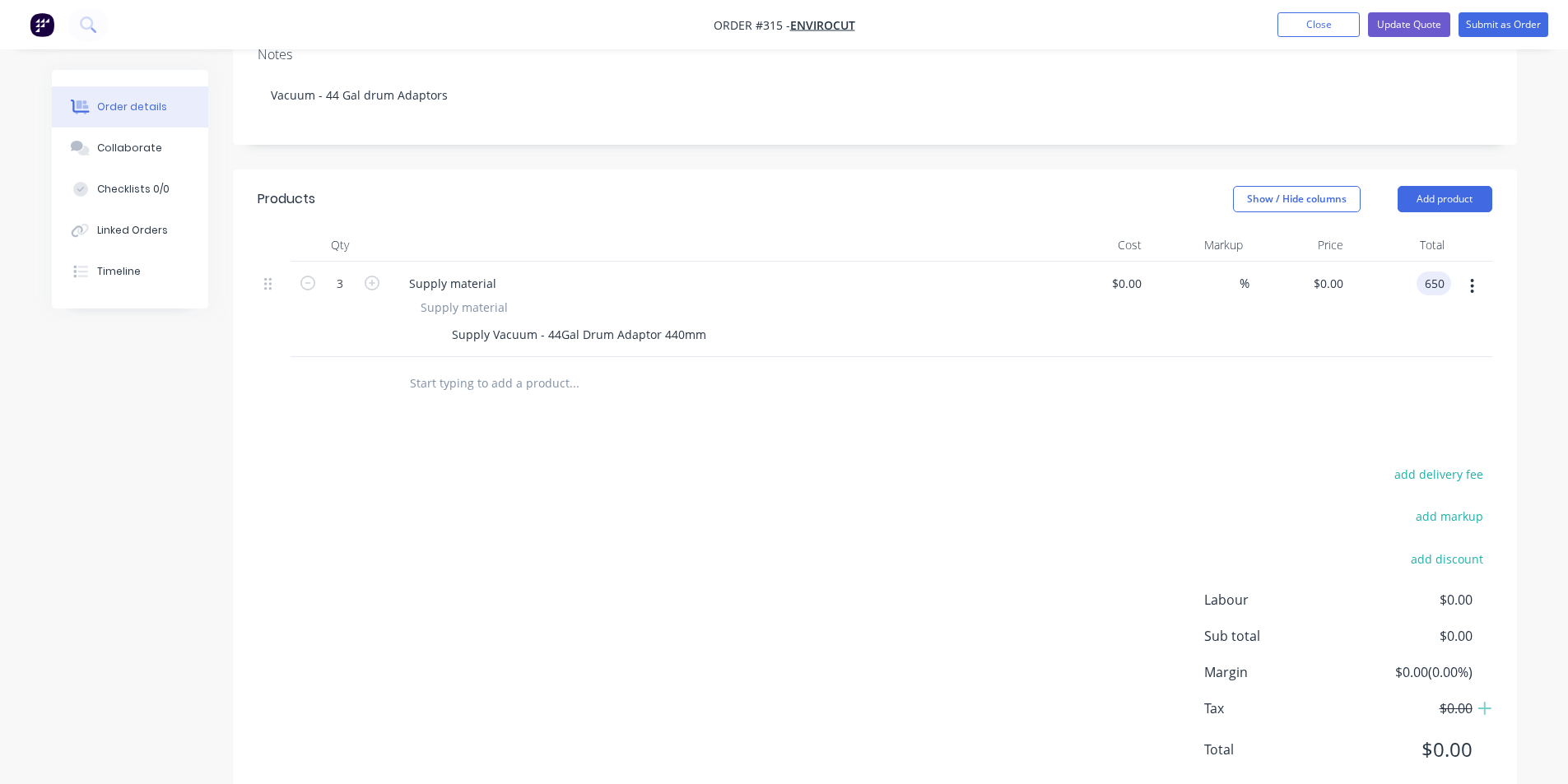
type input "$216.6667"
type input "$650.00"
click at [1147, 170] on header "Products Show / Hide columns Add product" at bounding box center [875, 199] width 1284 height 59
click at [1315, 272] on input "216.6667" at bounding box center [1317, 284] width 64 height 24
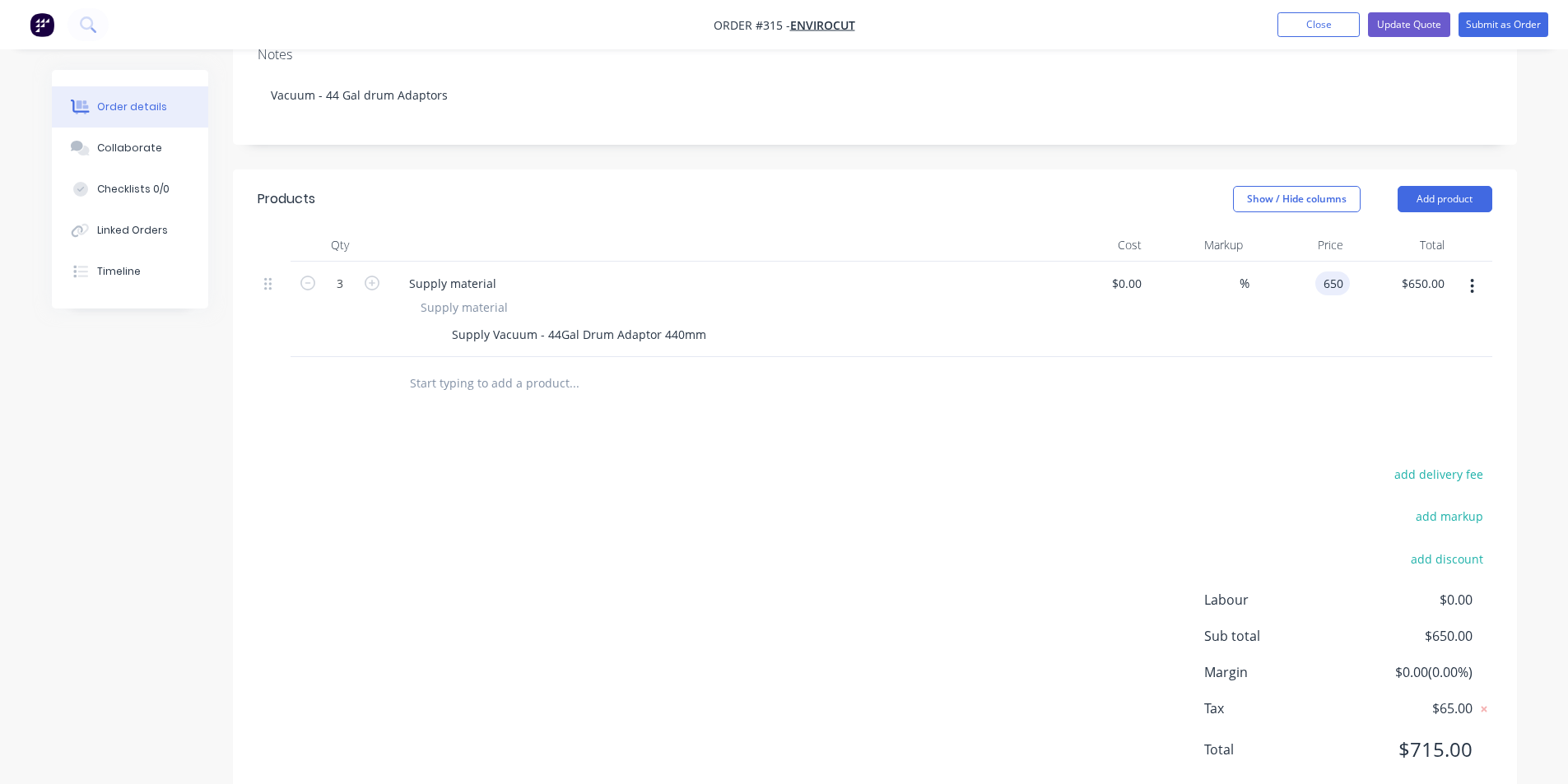
type input "$650.00"
type input "$1,950.00"
click at [1271, 463] on div "add delivery fee add markup add discount Labour $0.00 Sub total $1,950.00 Margi…" at bounding box center [874, 622] width 1234 height 317
drag, startPoint x: 1401, startPoint y: 697, endPoint x: 1499, endPoint y: 701, distance: 98.1
click at [1499, 701] on div "add delivery fee add markup add discount Labour $0.00 Sub total $1,950.00 Margi…" at bounding box center [875, 622] width 1284 height 317
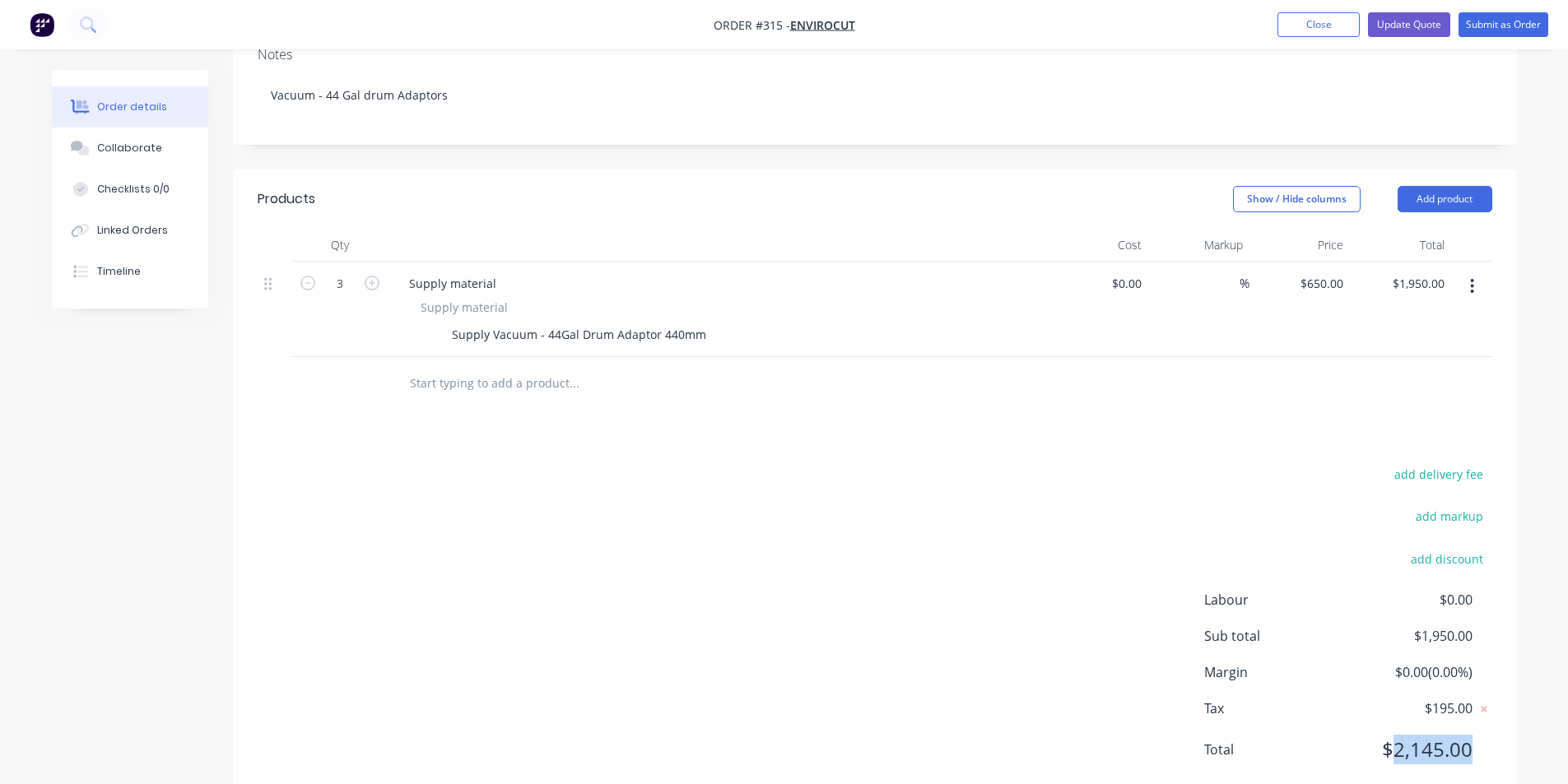
click at [1499, 701] on div "add delivery fee add markup add discount Labour $0.00 Sub total $1,950.00 Margi…" at bounding box center [875, 622] width 1284 height 317
click at [1103, 262] on div "$0.00 $0.00" at bounding box center [1098, 309] width 101 height 96
click at [1120, 262] on div "0 $0.00" at bounding box center [1098, 309] width 101 height 96
type input "$0.00"
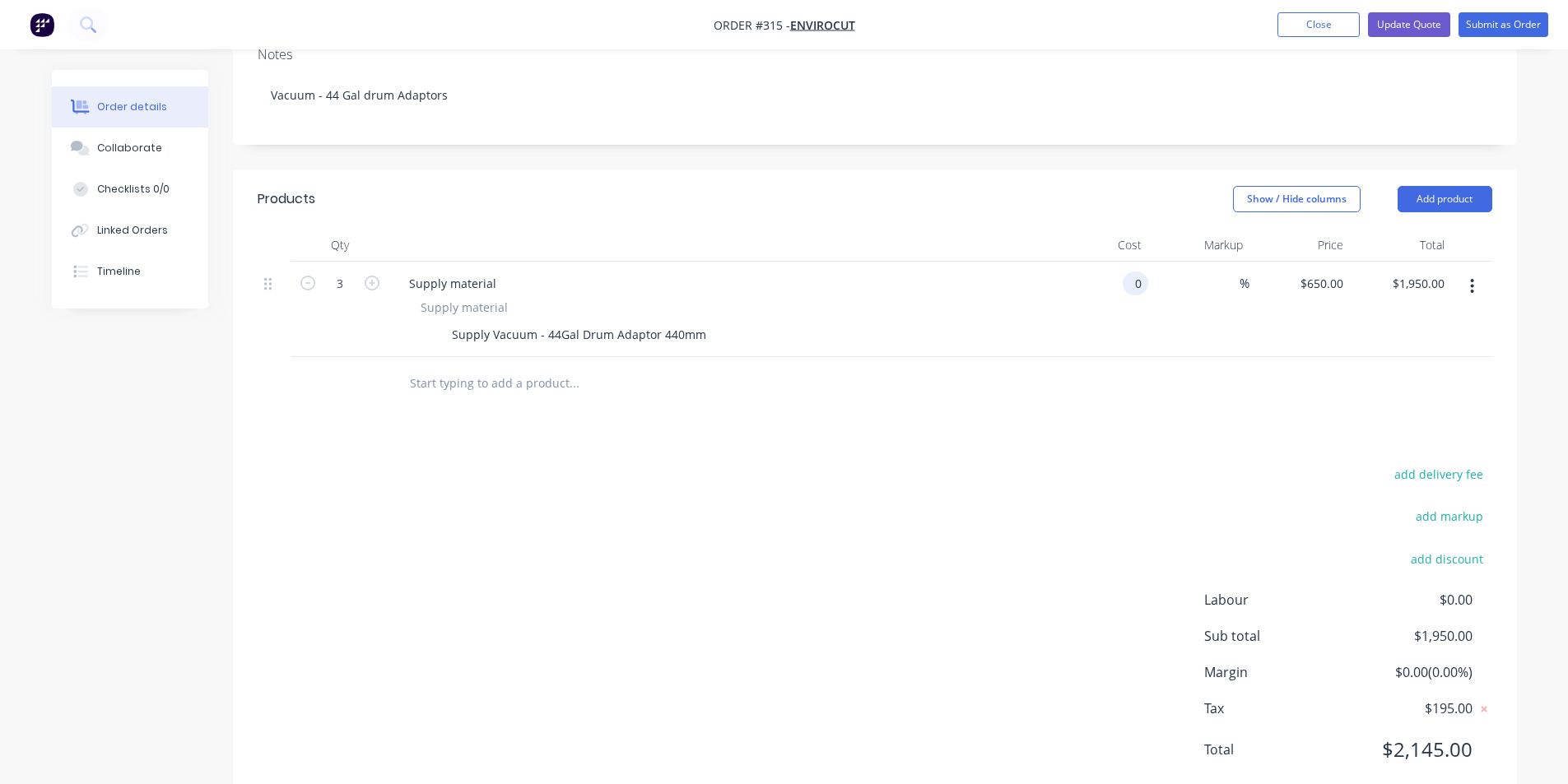
type input "$0.00"
drag, startPoint x: 362, startPoint y: 201, endPoint x: 257, endPoint y: 149, distance: 117.2
click at [254, 170] on div "Products Show / Hide columns Add product Qty Cost Markup Price Total 3 Supply m…" at bounding box center [875, 290] width 1284 height 241
click at [257, 190] on div "Products" at bounding box center [286, 200] width 57 height 20
drag, startPoint x: 247, startPoint y: 150, endPoint x: 369, endPoint y: 198, distance: 131.1
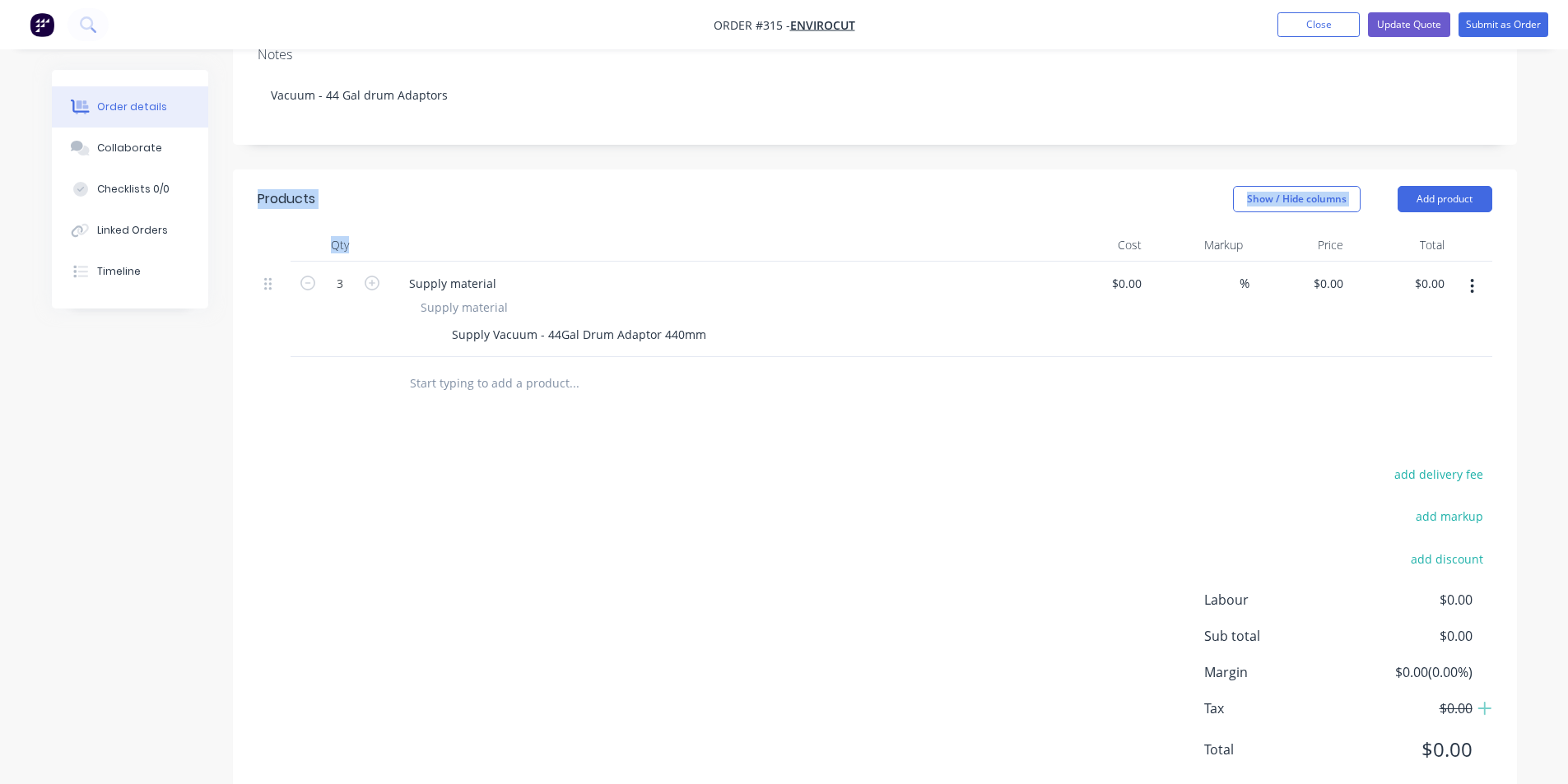
click at [369, 198] on div "Products Show / Hide columns Add product Qty Cost Markup Price Total 3 Supply m…" at bounding box center [875, 290] width 1284 height 241
click at [369, 229] on div "Qty" at bounding box center [340, 245] width 99 height 33
click at [1118, 262] on div "0 $0.00" at bounding box center [1098, 309] width 101 height 96
type input "$500.00"
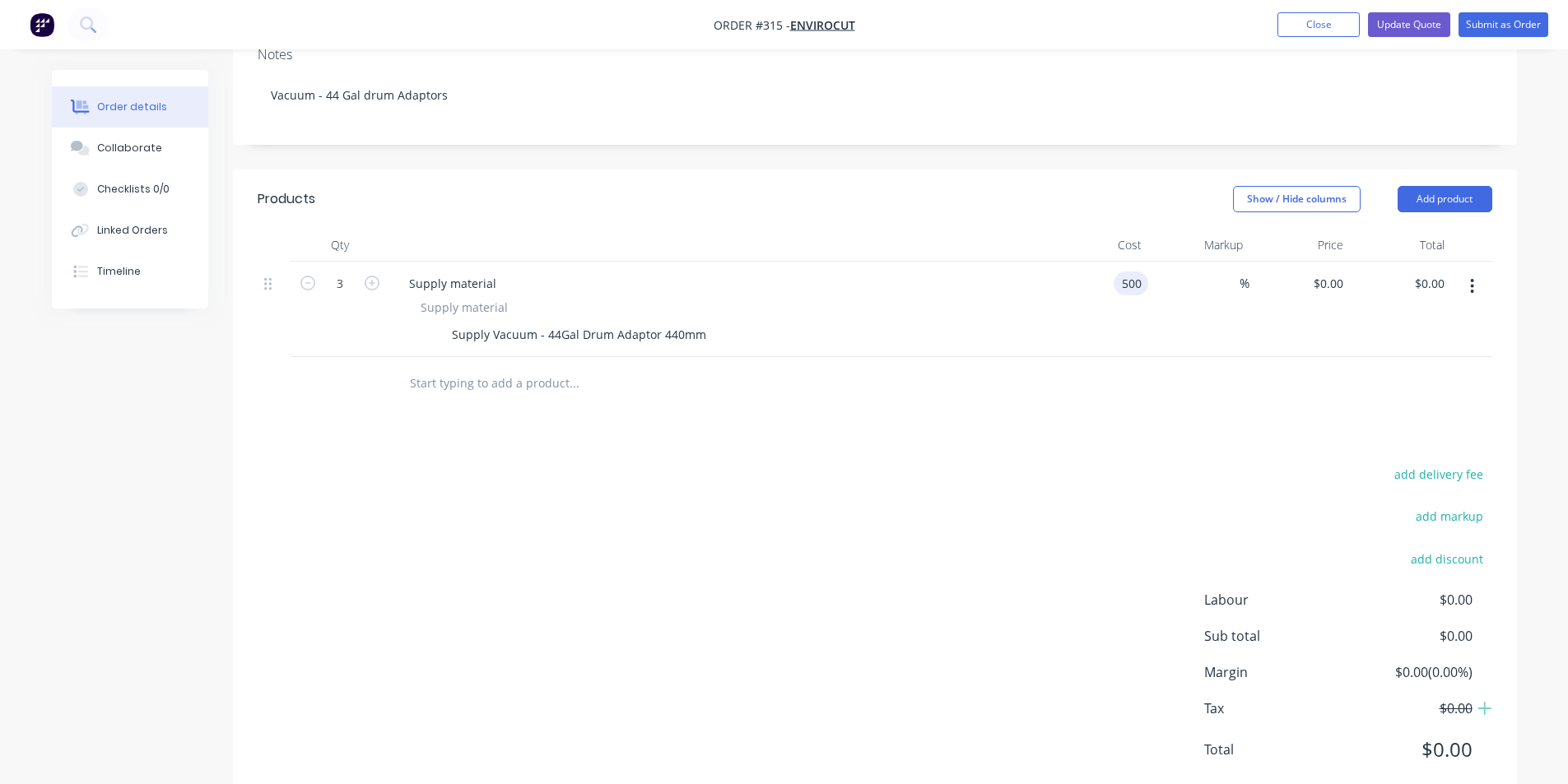
type input "$1,500.00"
click at [1254, 306] on div "$500.00 $0.00" at bounding box center [1300, 309] width 101 height 96
click at [1318, 272] on div "500 $500.00" at bounding box center [1321, 284] width 57 height 24
type input "650"
type input "30"
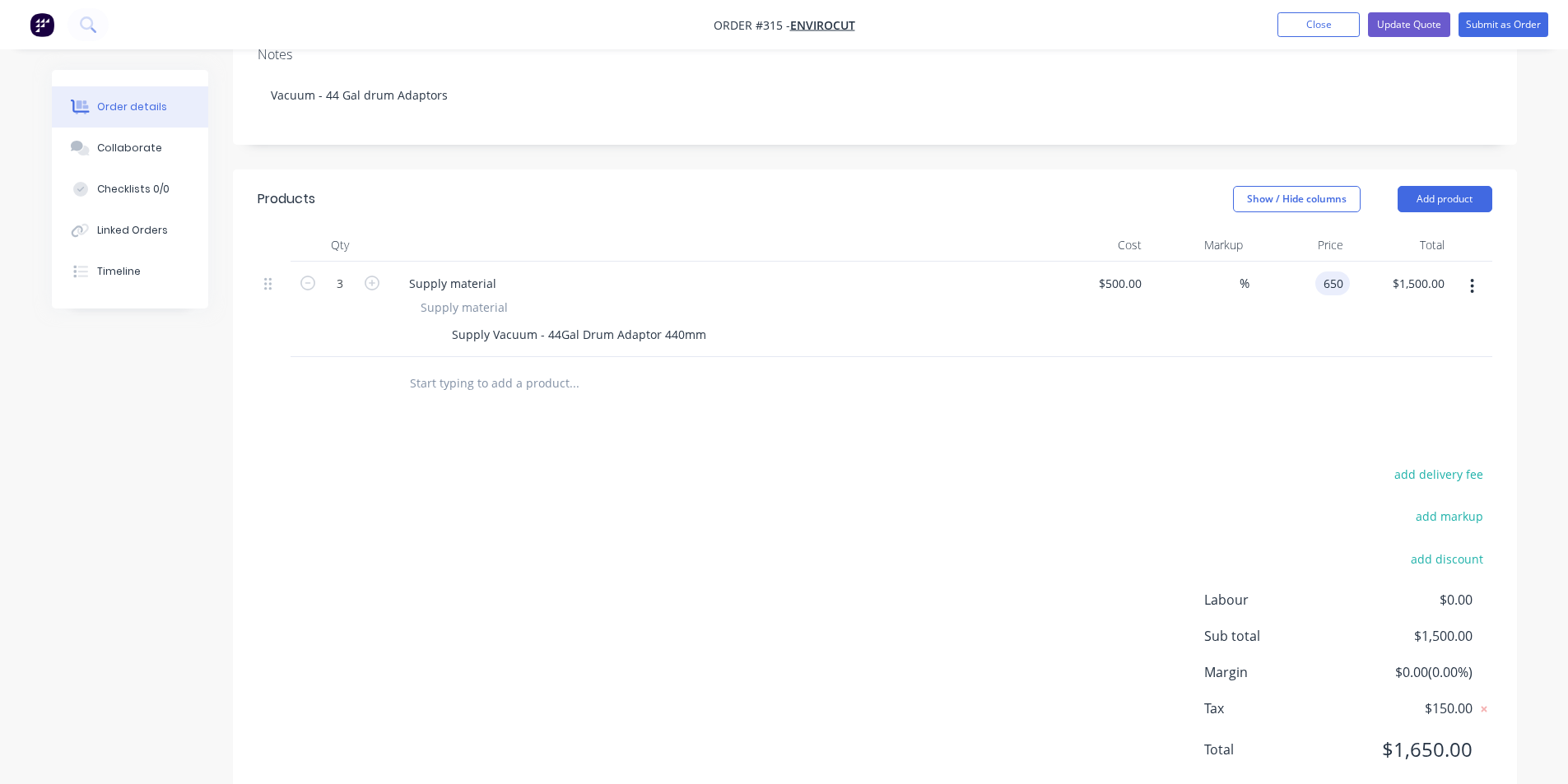
type input "$650.00"
type input "$1,950.00"
click at [1293, 305] on div "$650.00 650" at bounding box center [1300, 309] width 101 height 96
drag, startPoint x: 1386, startPoint y: 619, endPoint x: 1469, endPoint y: 619, distance: 83.0
click at [1469, 662] on span "$450.00 ( 23.08 %)" at bounding box center [1411, 672] width 122 height 20
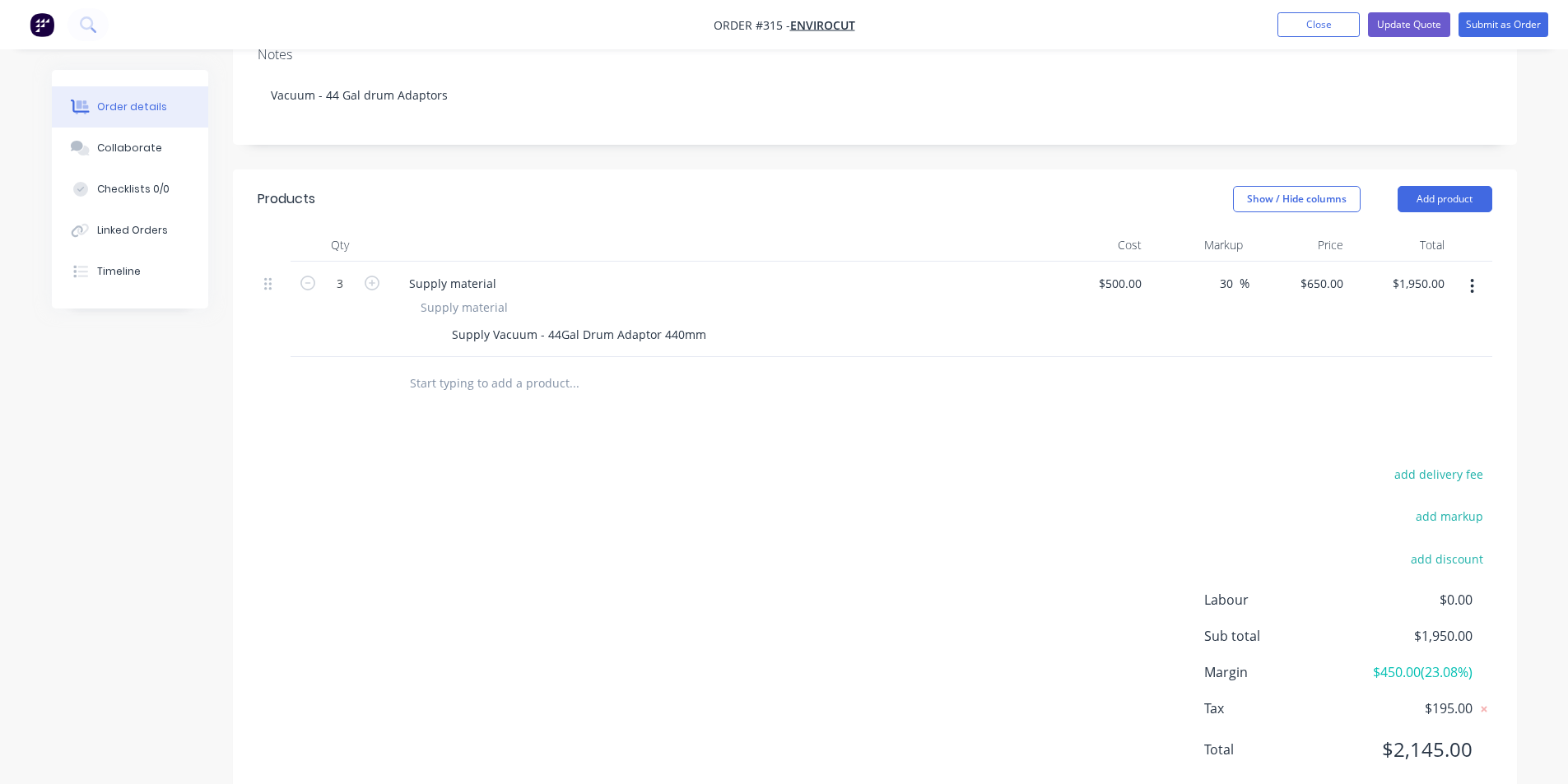
click at [1173, 407] on div "Products Show / Hide columns Add product Qty Cost Markup Price Total 3 Supply m…" at bounding box center [875, 487] width 1284 height 635
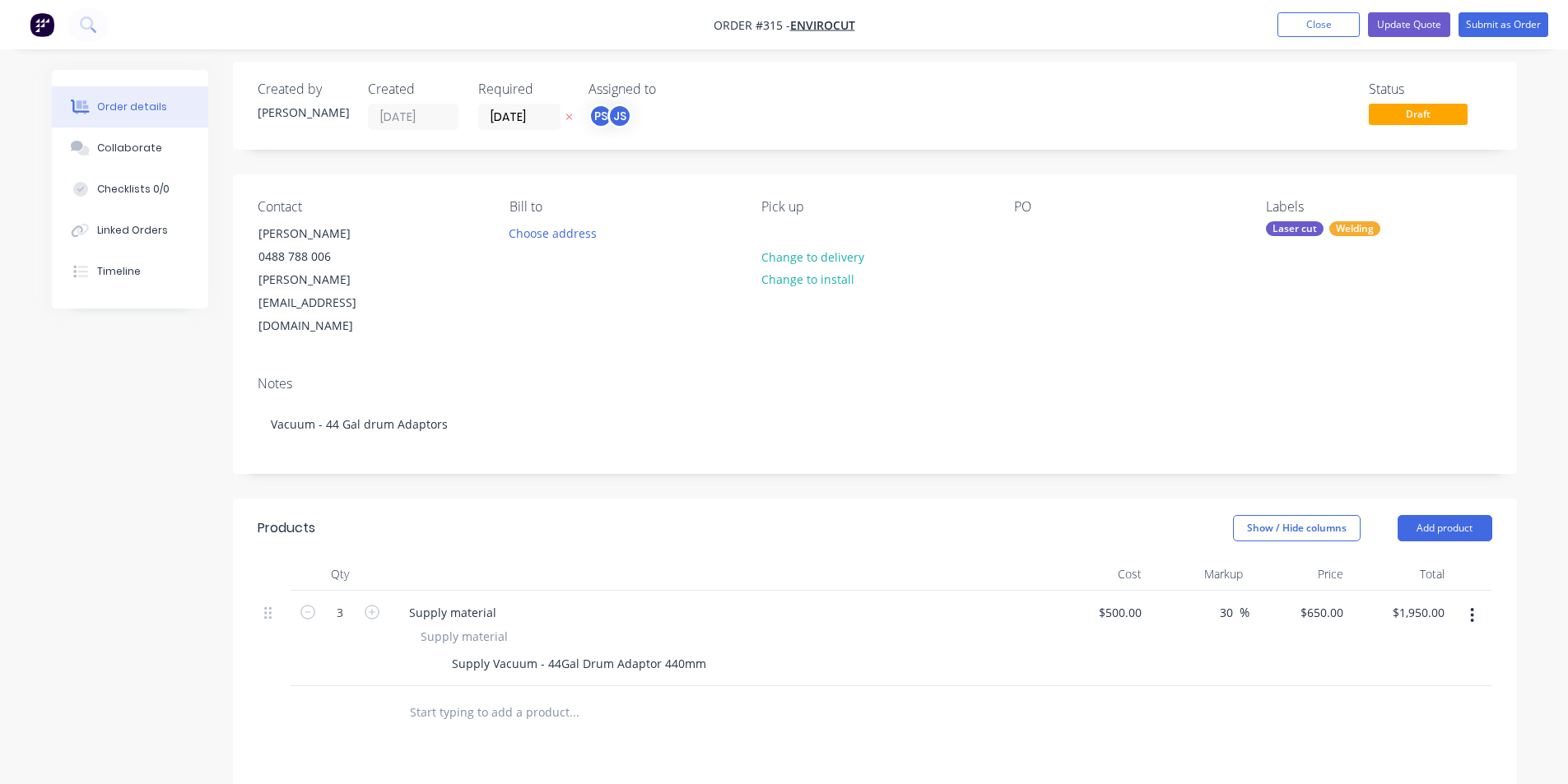
scroll to position [0, 0]
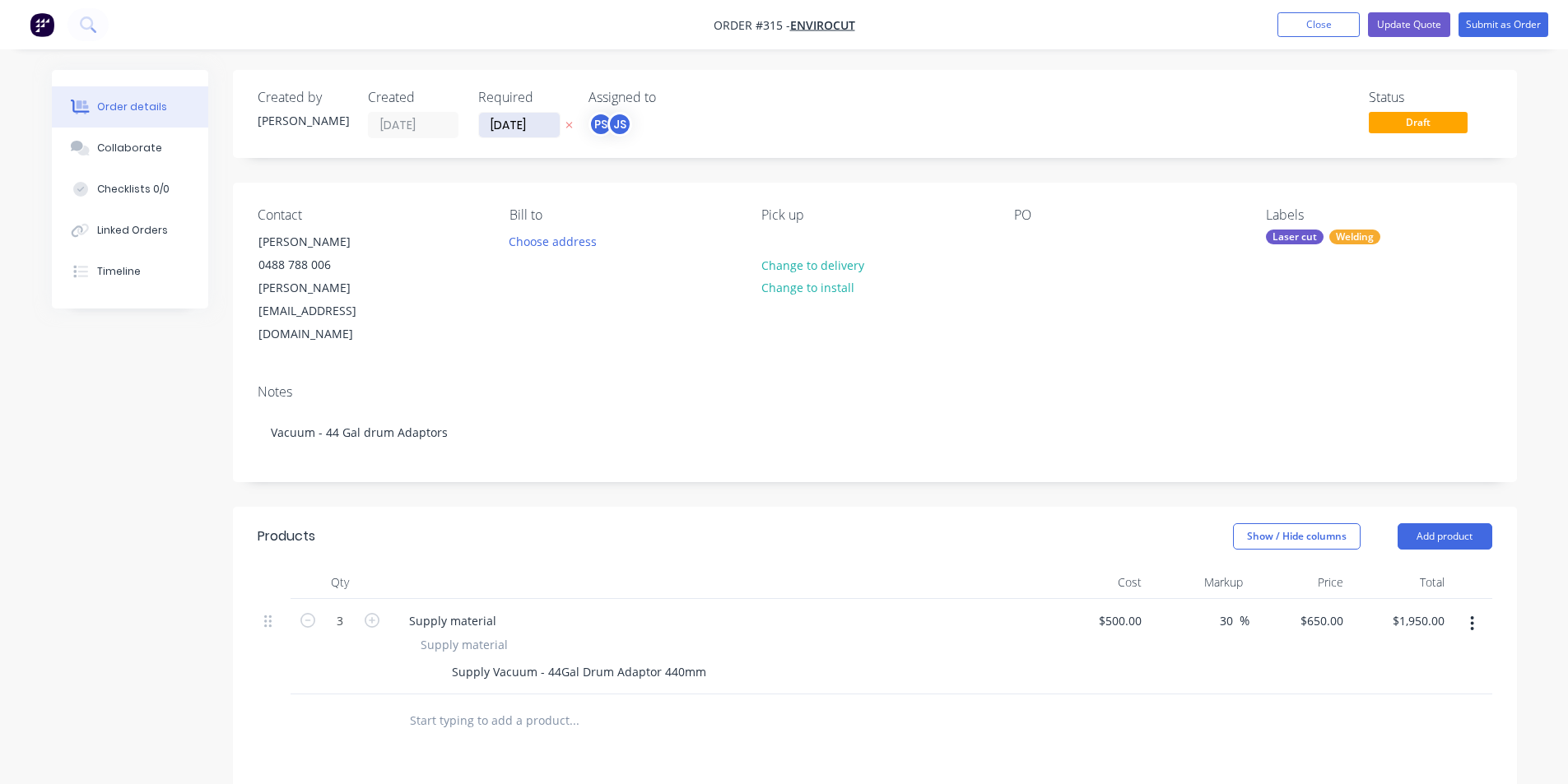
click at [549, 124] on input "[DATE]" at bounding box center [519, 125] width 80 height 25
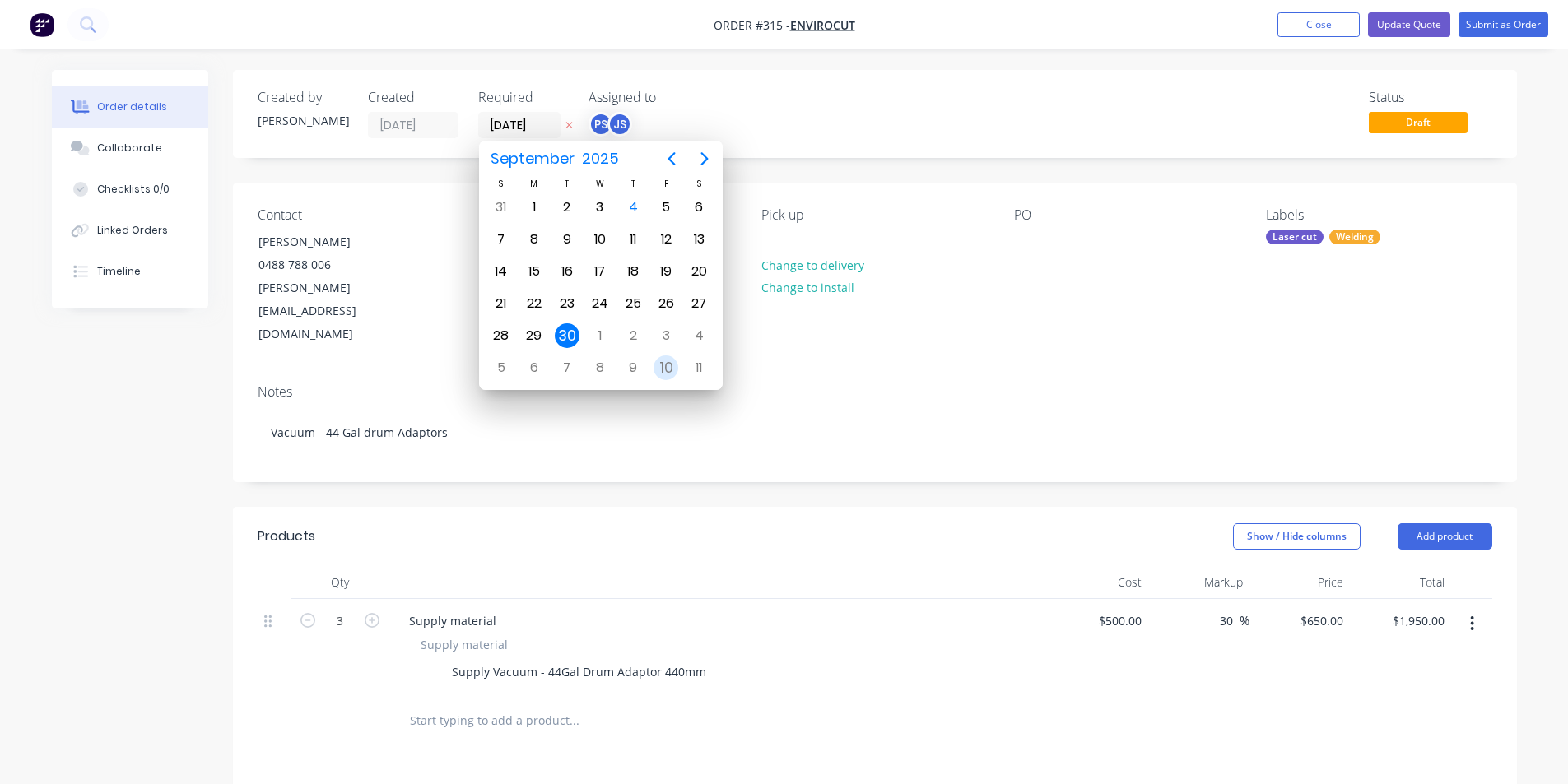
click at [665, 360] on div "10" at bounding box center [665, 367] width 25 height 25
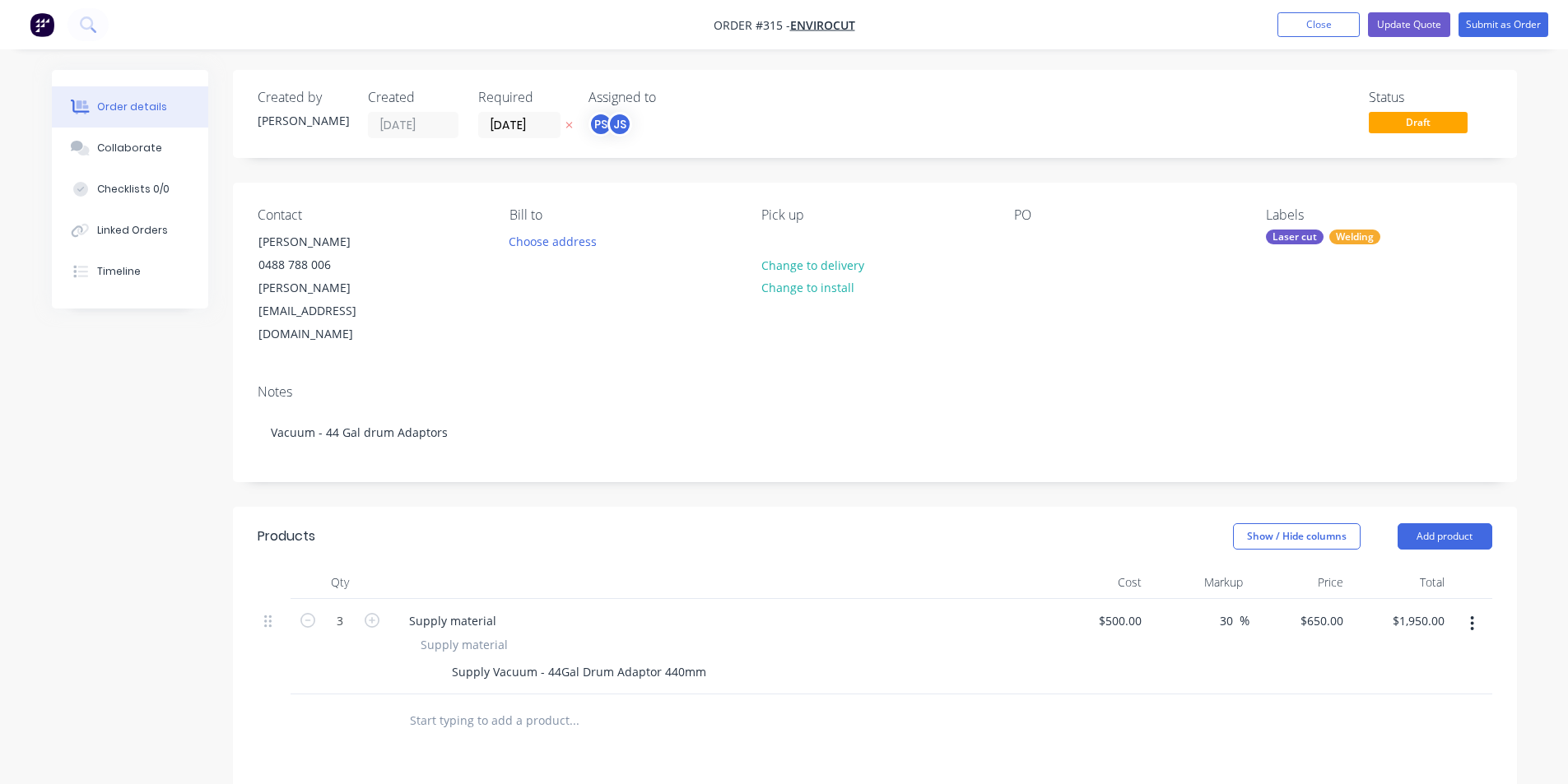
click at [790, 88] on div "Created by [PERSON_NAME] Created [DATE] Required [DATE] Assigned to PS JS Statu…" at bounding box center [875, 114] width 1284 height 88
click at [527, 132] on input "[DATE]" at bounding box center [519, 125] width 80 height 25
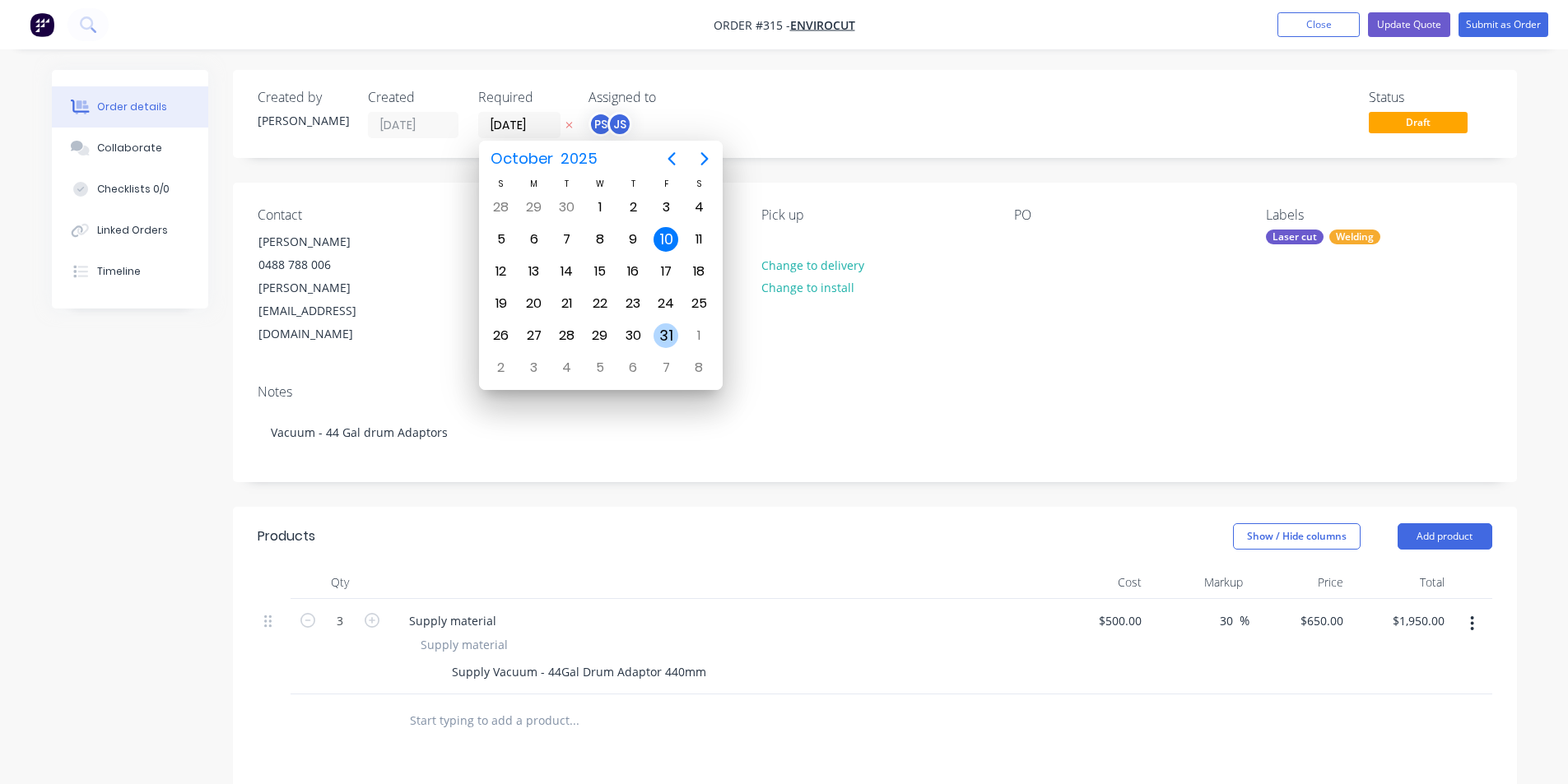
click at [669, 333] on div "31" at bounding box center [665, 335] width 25 height 25
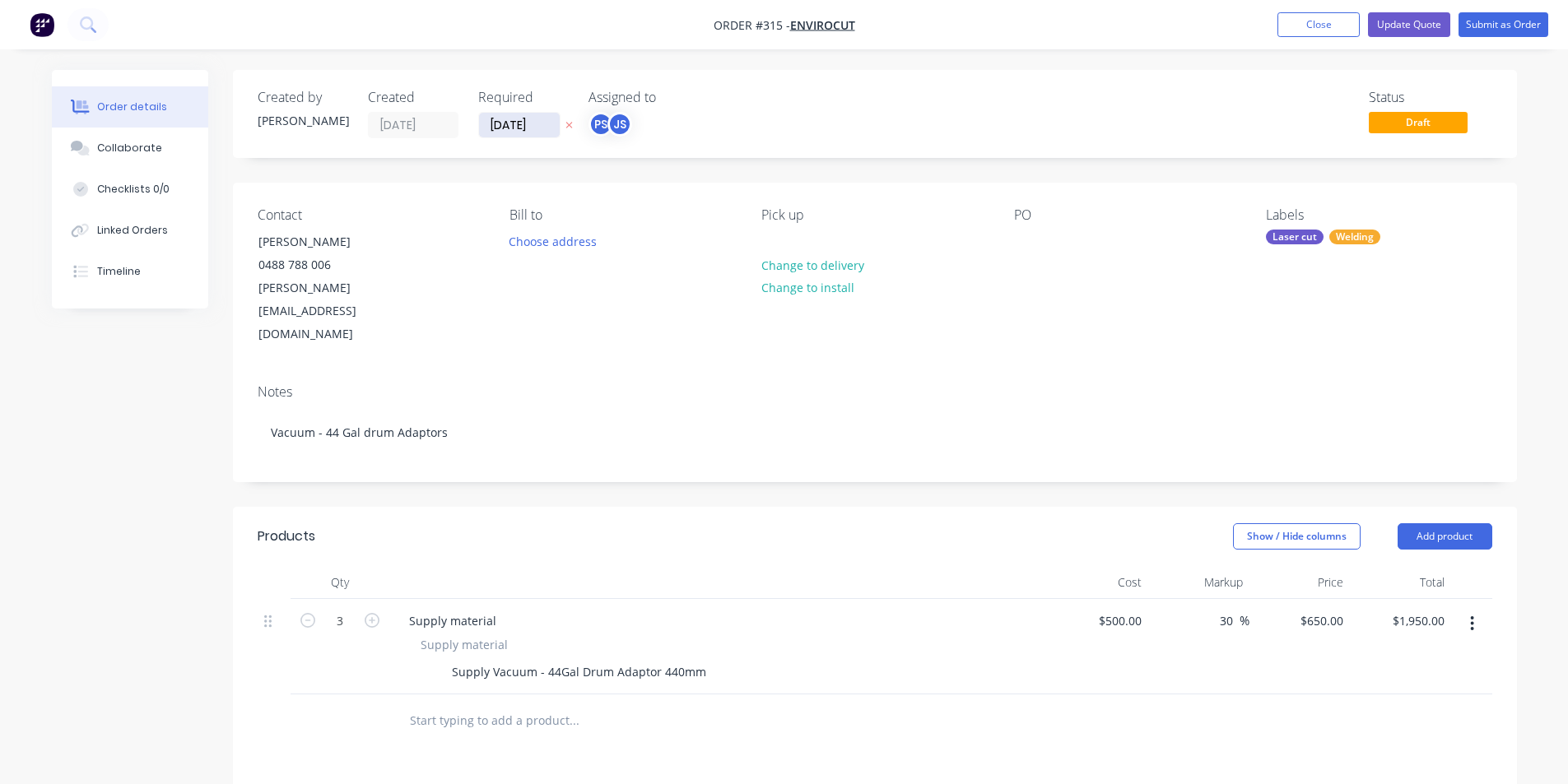
click at [540, 124] on input "[DATE]" at bounding box center [519, 125] width 80 height 25
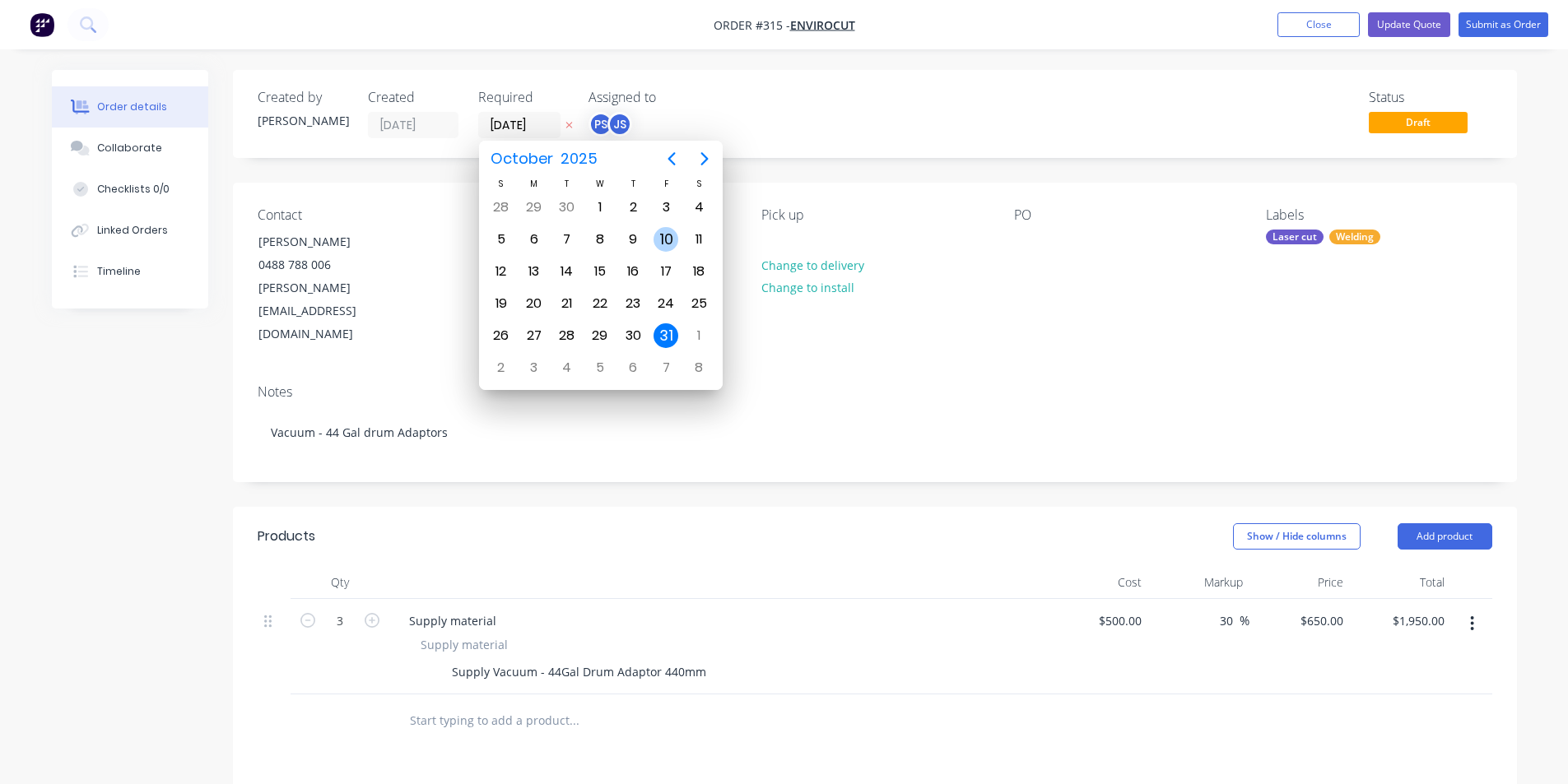
click at [670, 245] on div "10" at bounding box center [665, 239] width 25 height 25
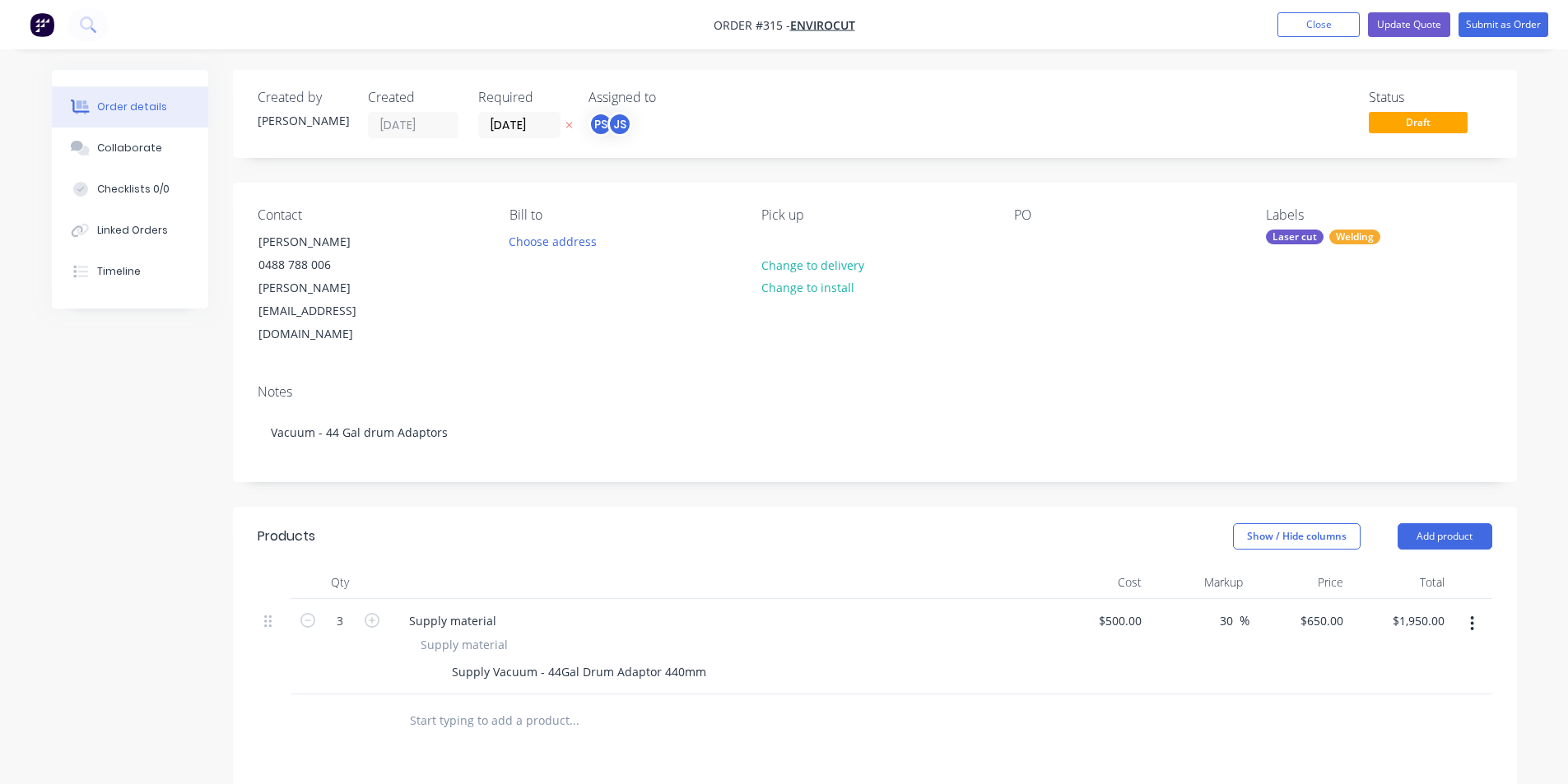
click at [894, 99] on div "Status Draft" at bounding box center [1123, 113] width 739 height 48
click at [527, 130] on input "[DATE]" at bounding box center [519, 125] width 80 height 25
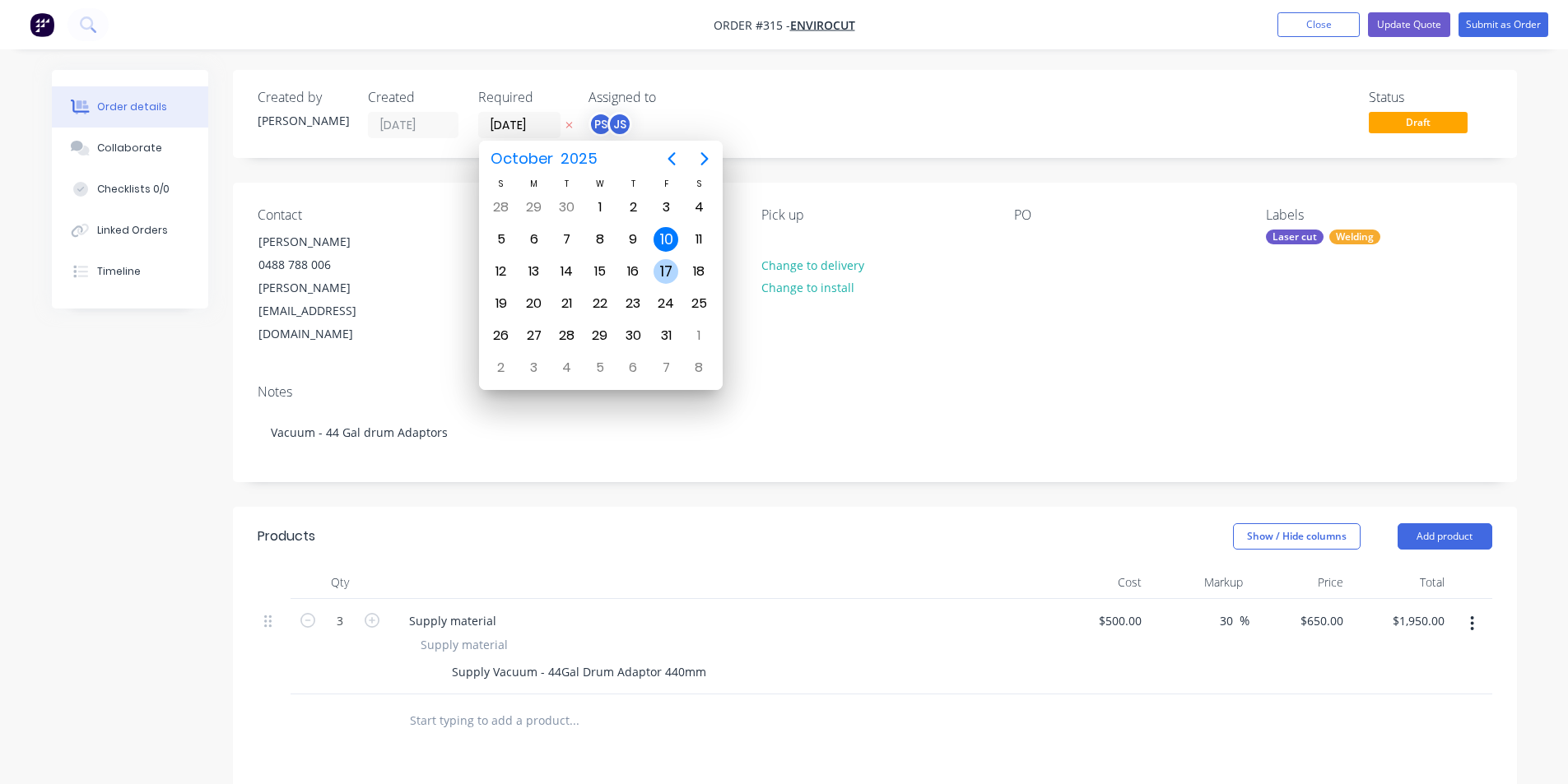
click at [656, 264] on div "17" at bounding box center [665, 271] width 25 height 25
type input "[DATE]"
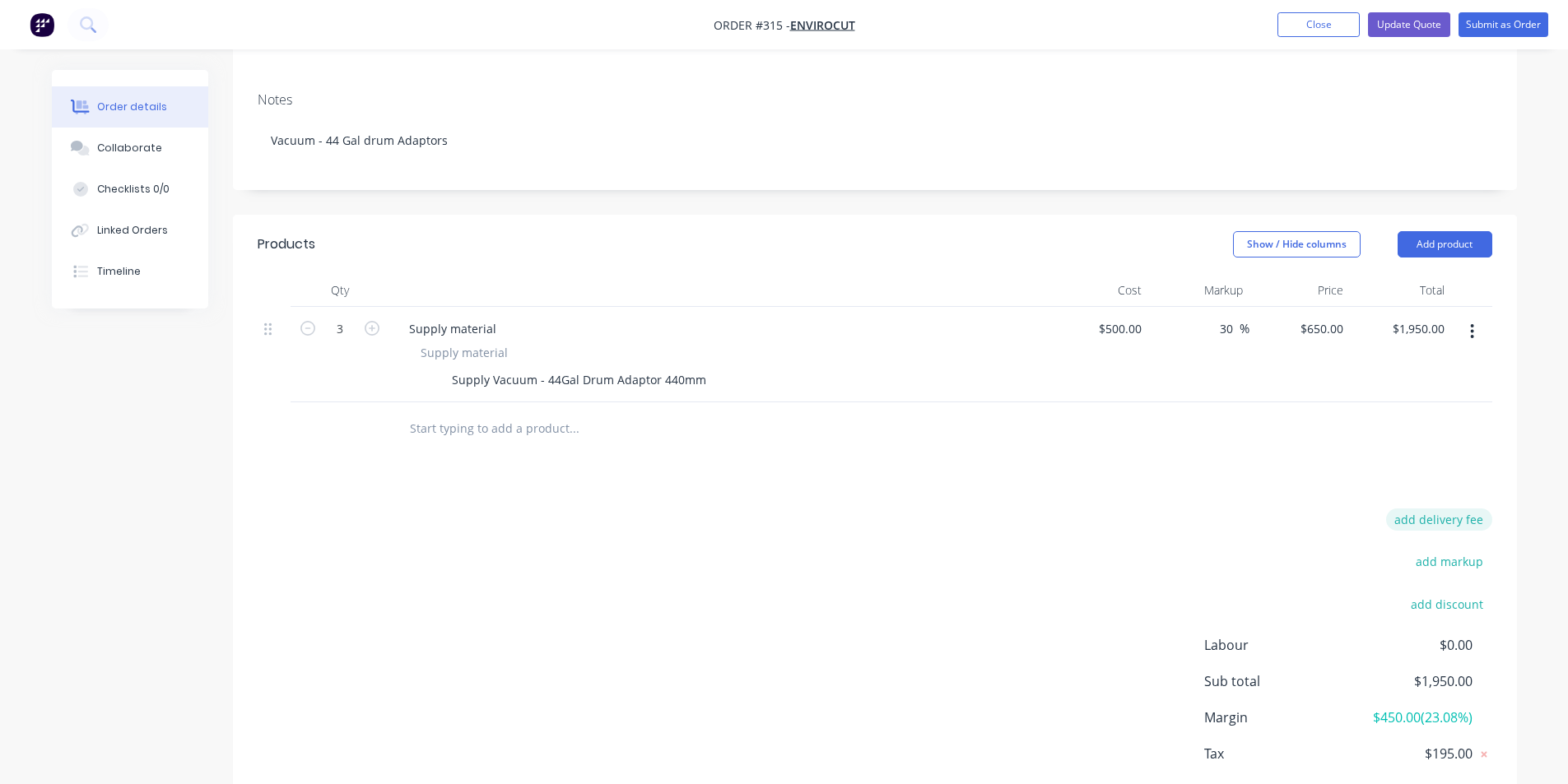
scroll to position [337, 0]
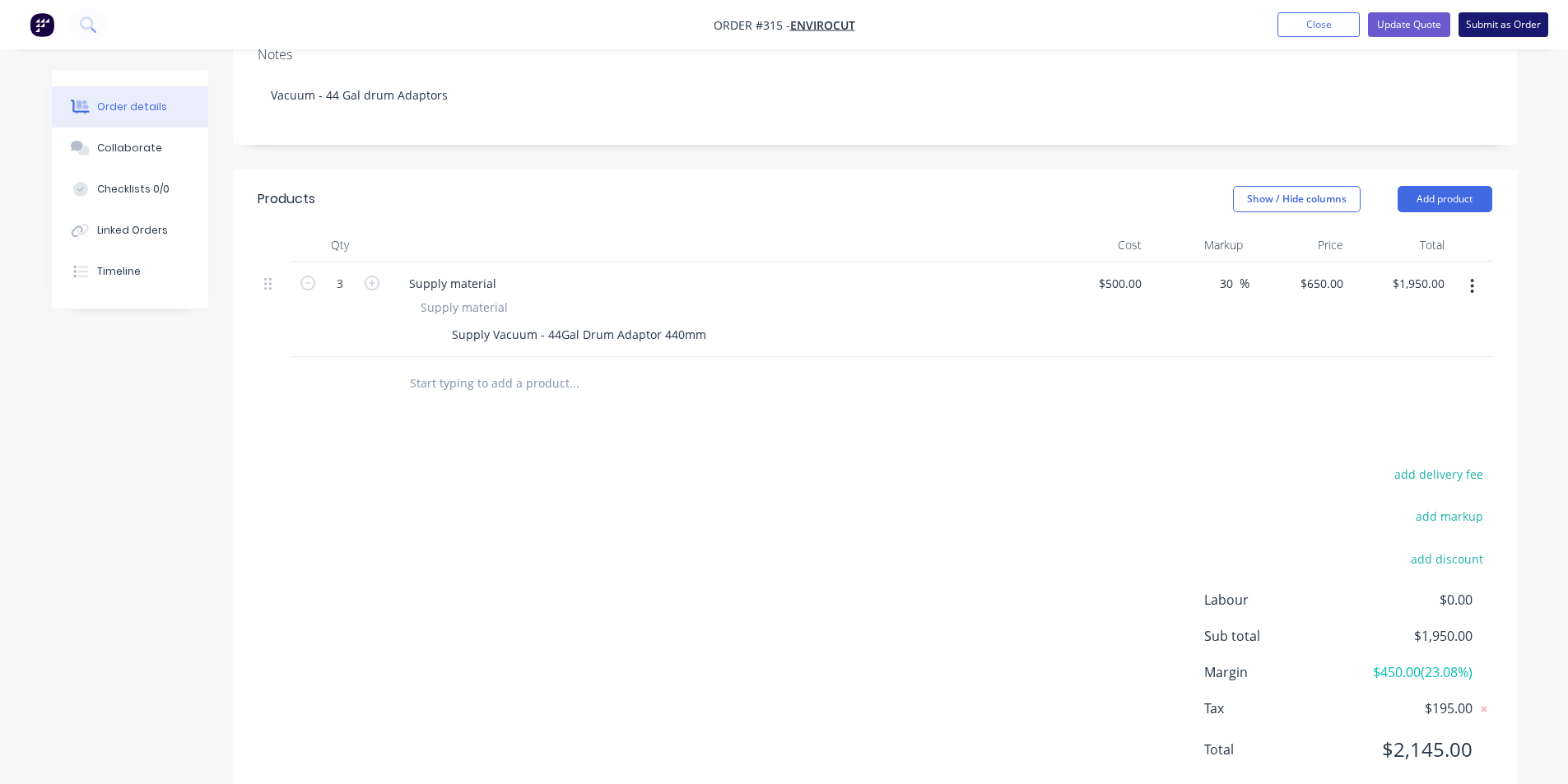
click at [1486, 32] on button "Submit as Order" at bounding box center [1503, 25] width 89 height 25
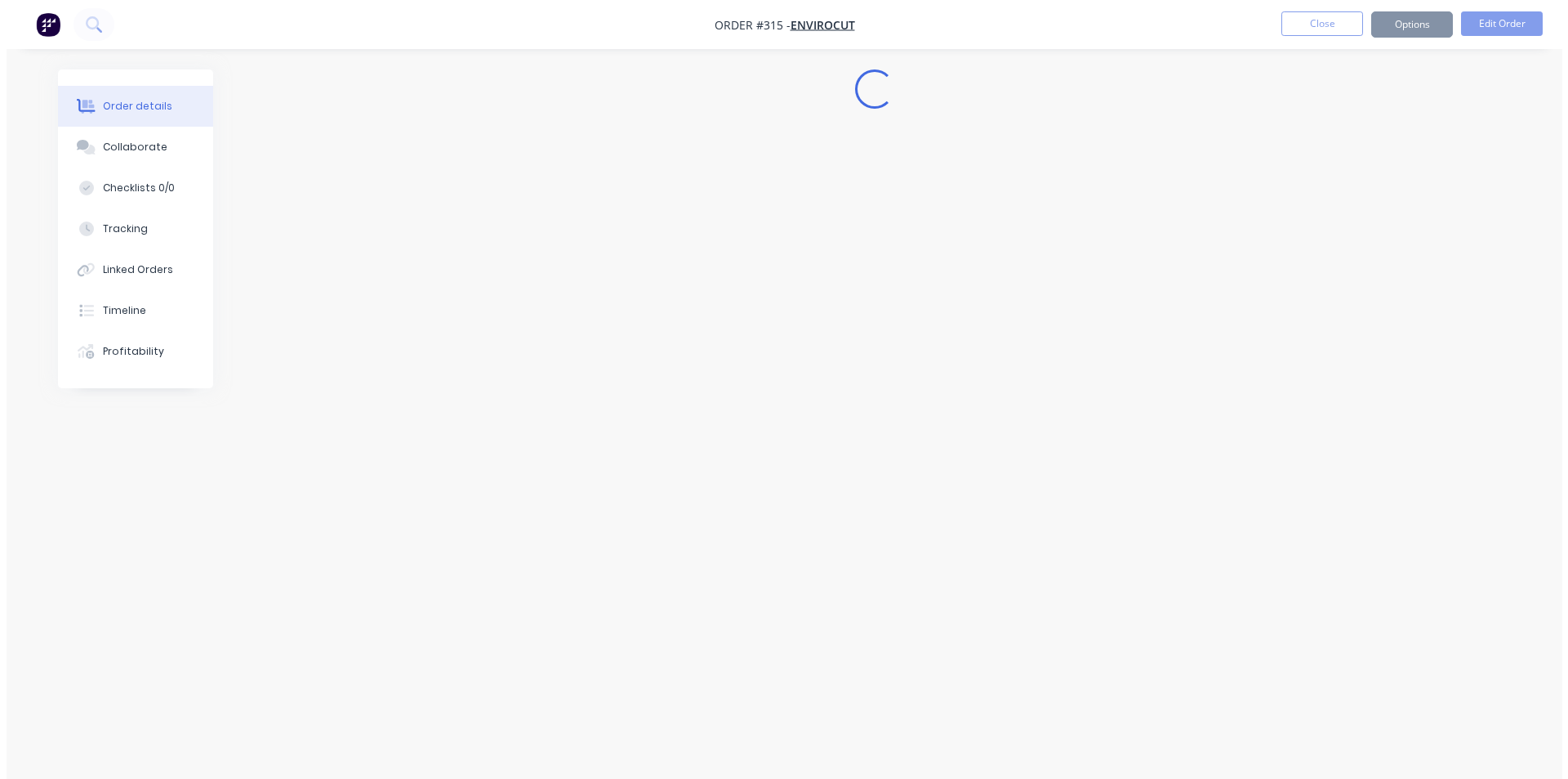
scroll to position [0, 0]
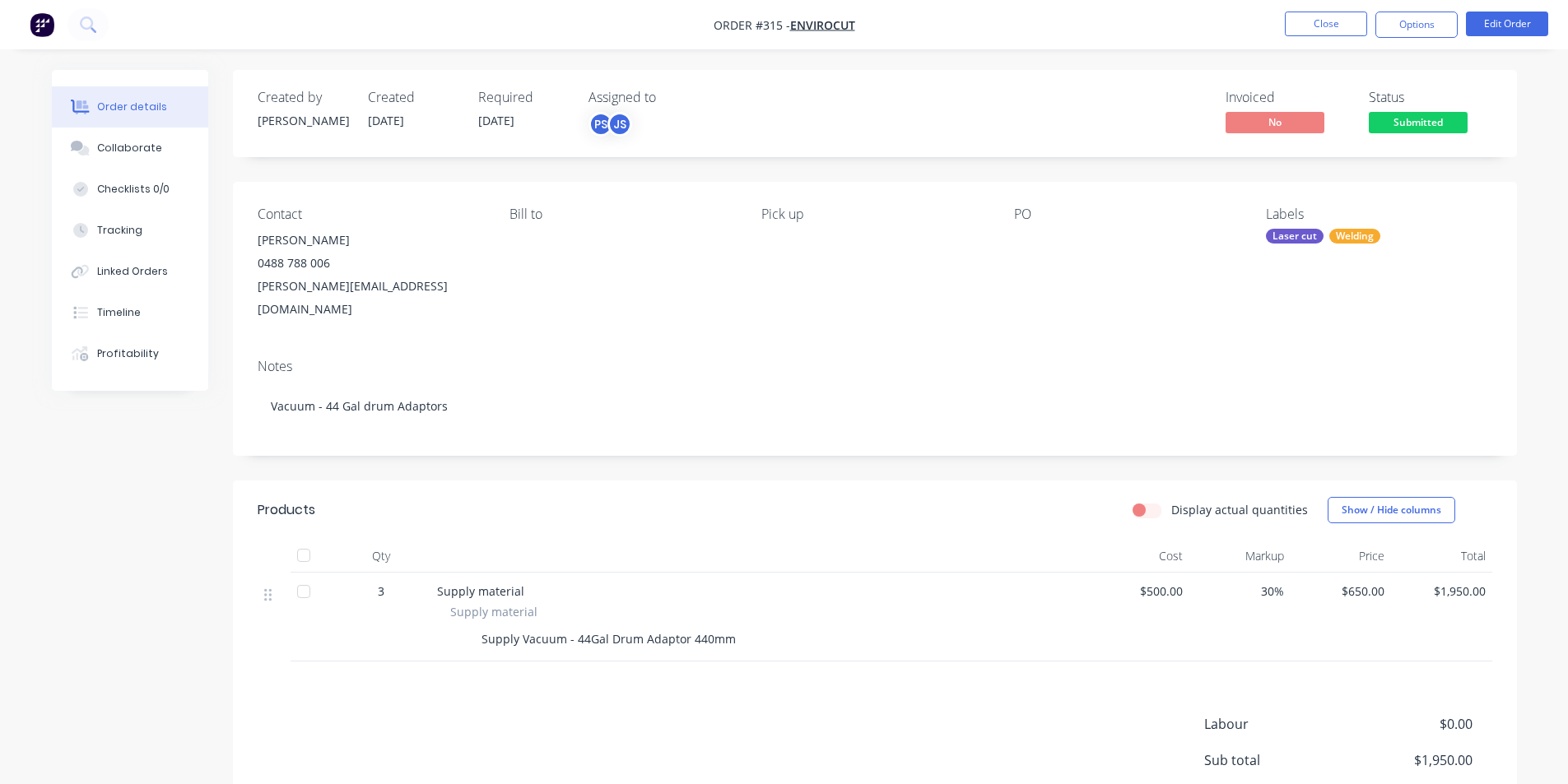
click at [39, 20] on img "button" at bounding box center [41, 25] width 25 height 25
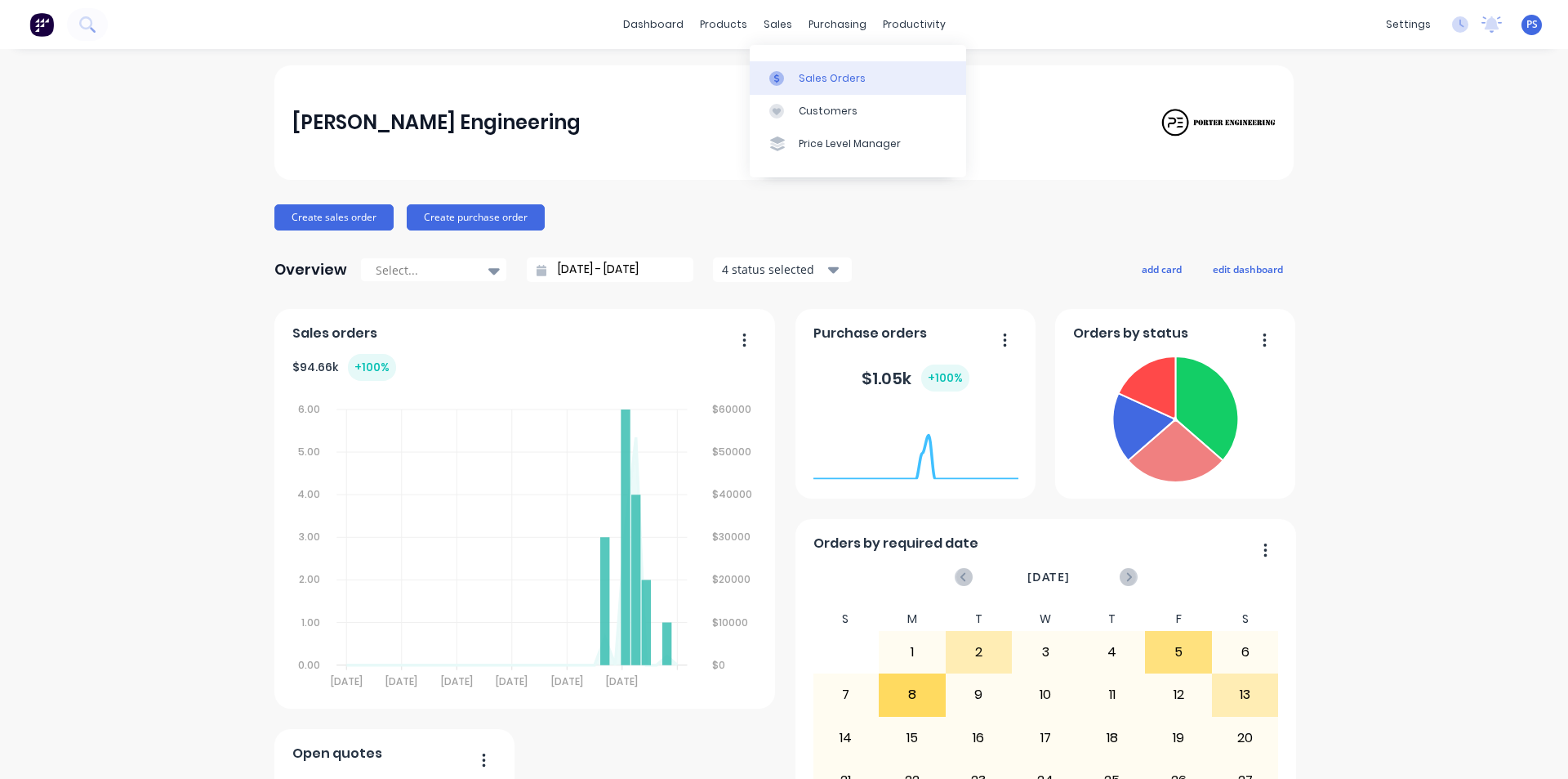
click at [798, 76] on div "Sales Orders" at bounding box center [832, 78] width 67 height 14
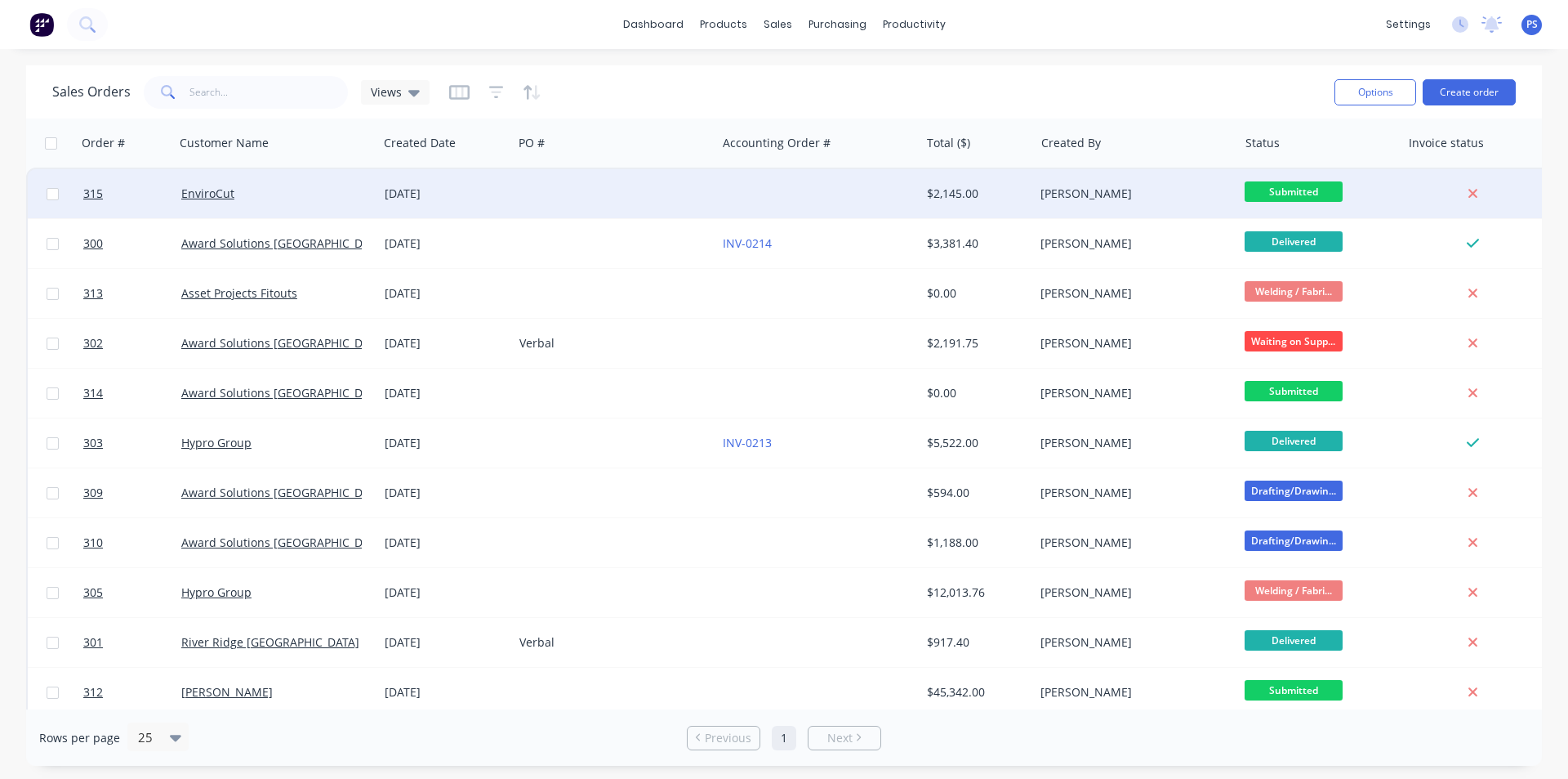
click at [1257, 197] on span "Submitted" at bounding box center [1294, 191] width 98 height 21
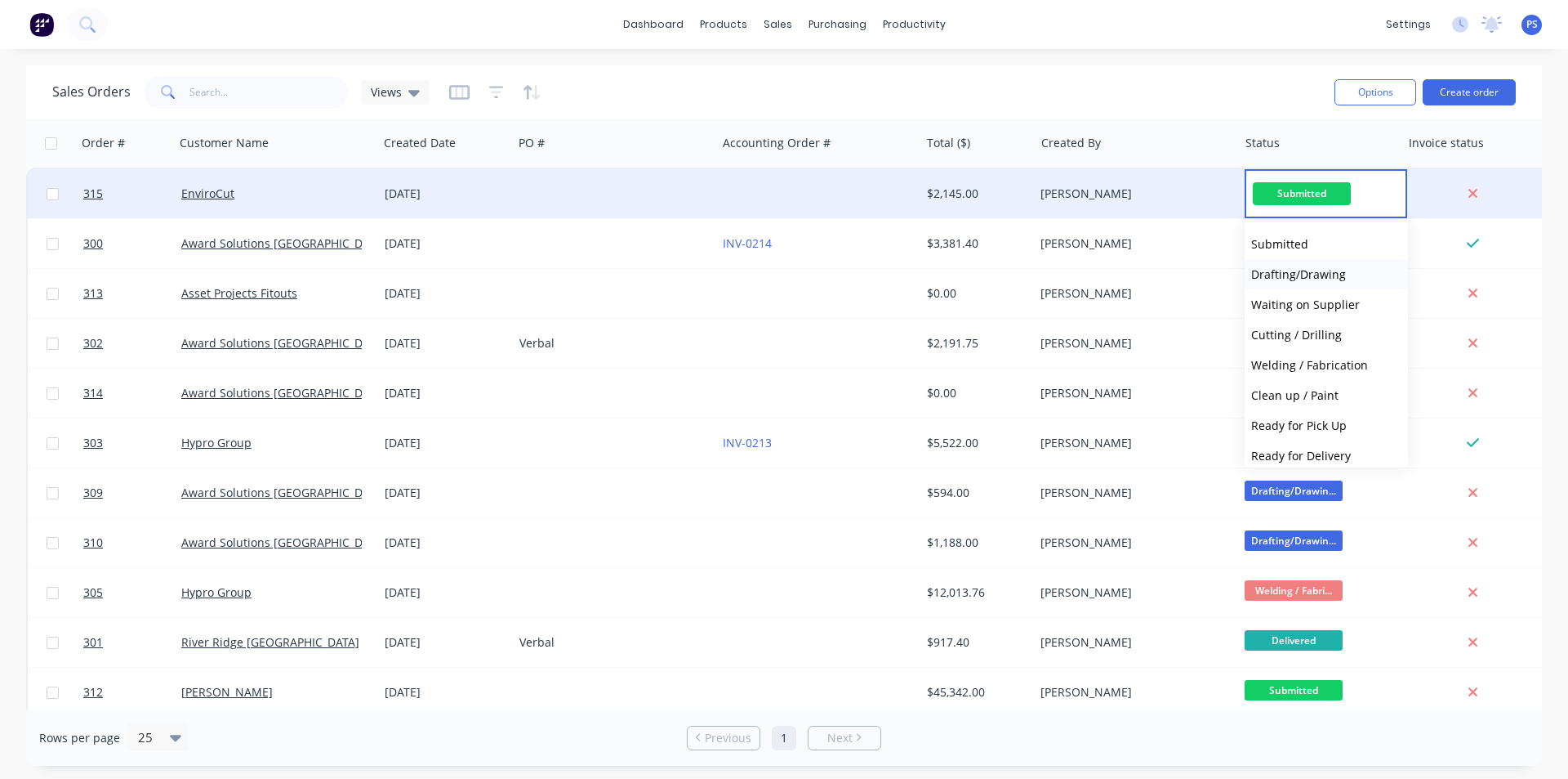
click at [1290, 275] on span "Drafting/Drawing" at bounding box center [1298, 274] width 95 height 15
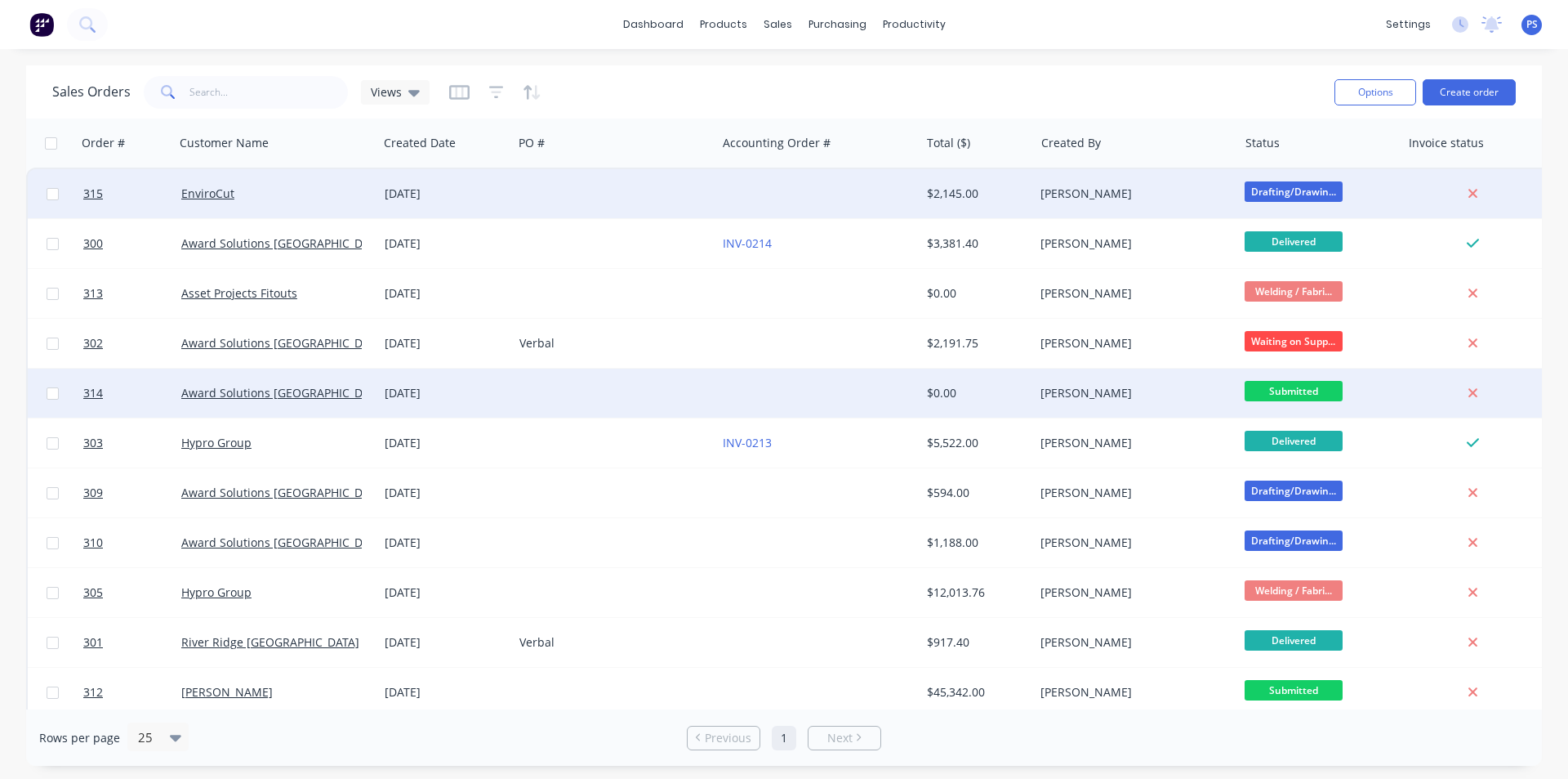
click at [494, 370] on div "[DATE]" at bounding box center [445, 393] width 135 height 49
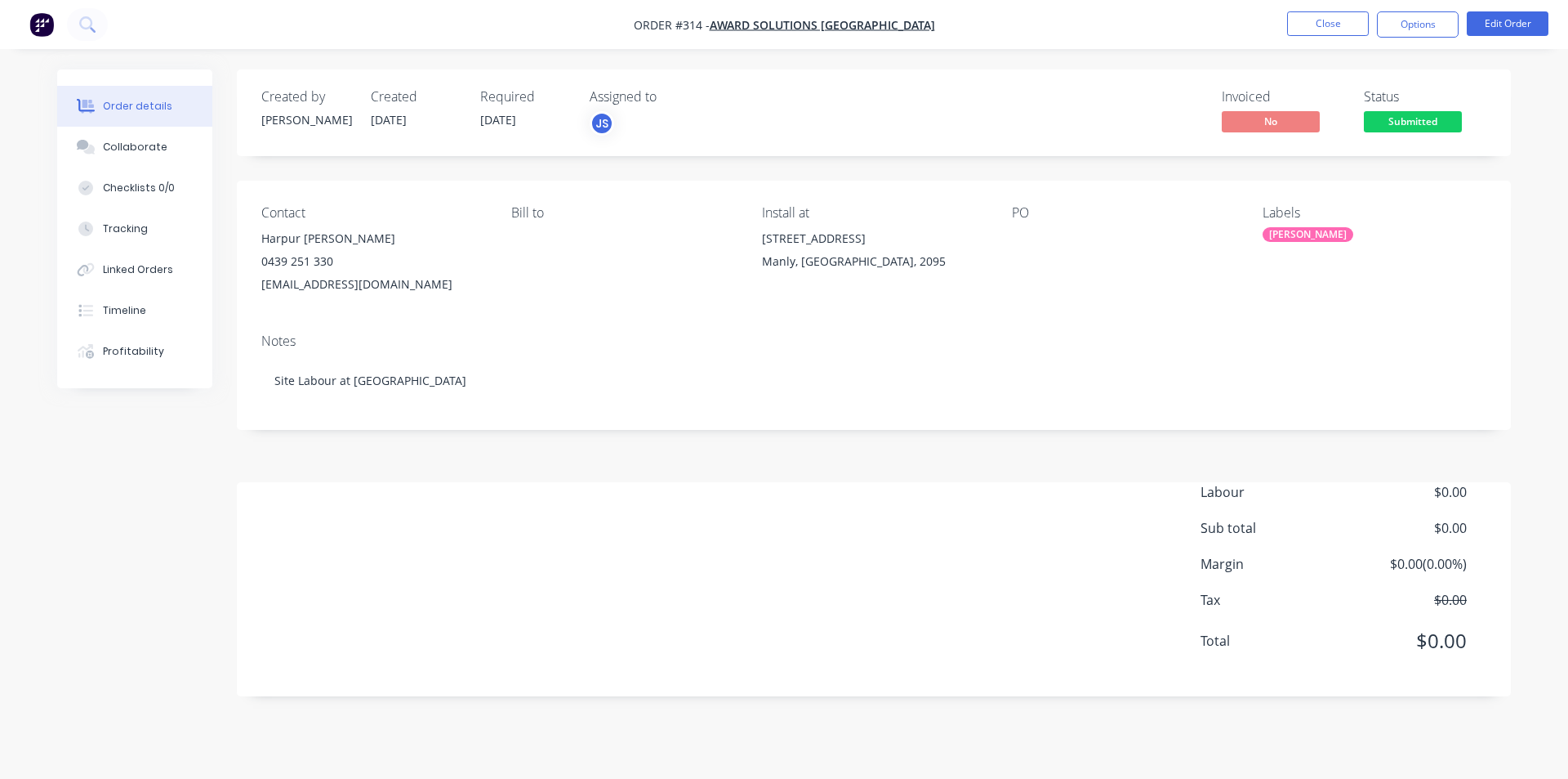
click at [329, 415] on div "Notes Site Labour at [GEOGRAPHIC_DATA]" at bounding box center [875, 375] width 1275 height 110
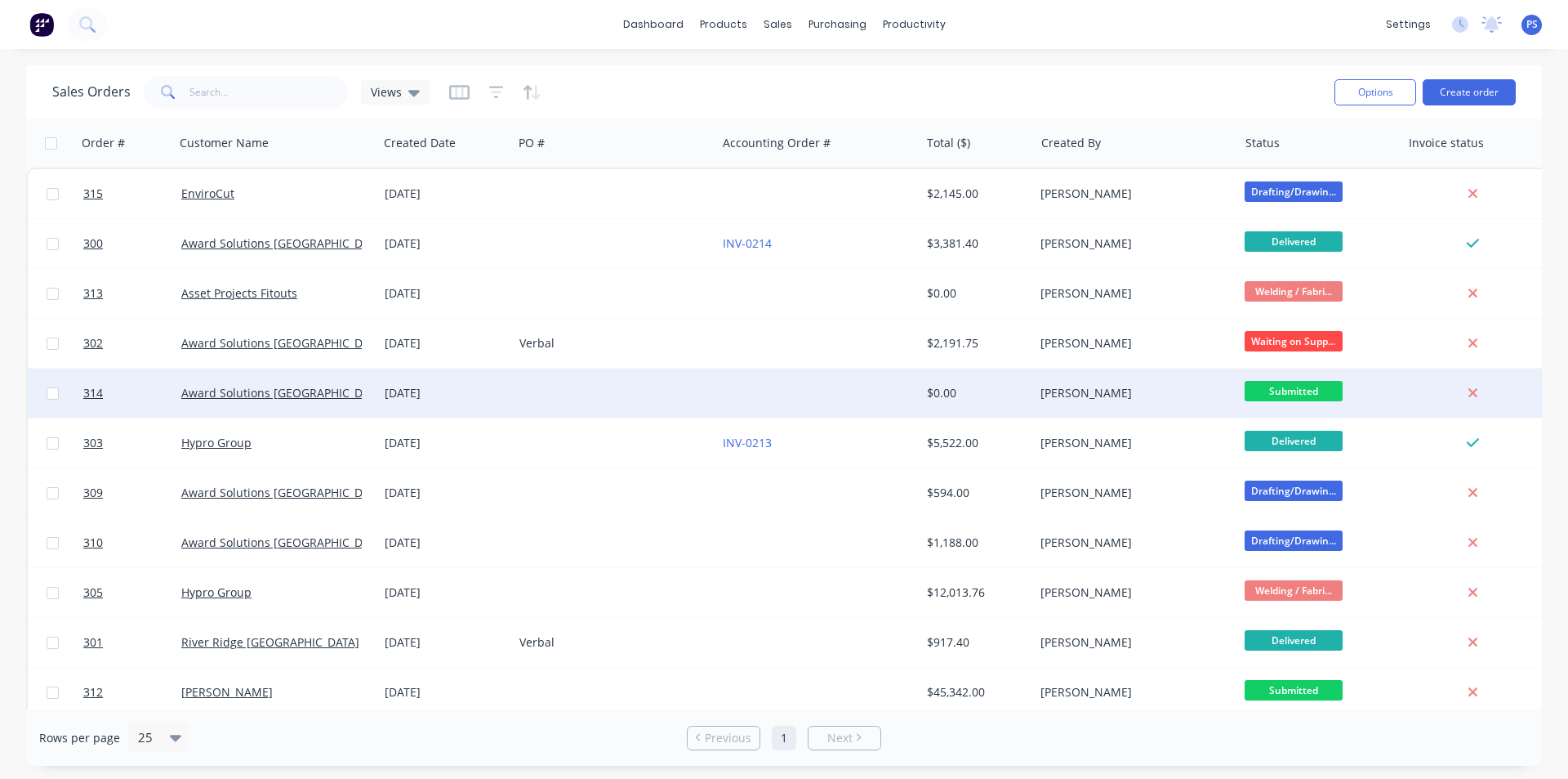
click at [1331, 389] on span "Submitted" at bounding box center [1294, 390] width 98 height 21
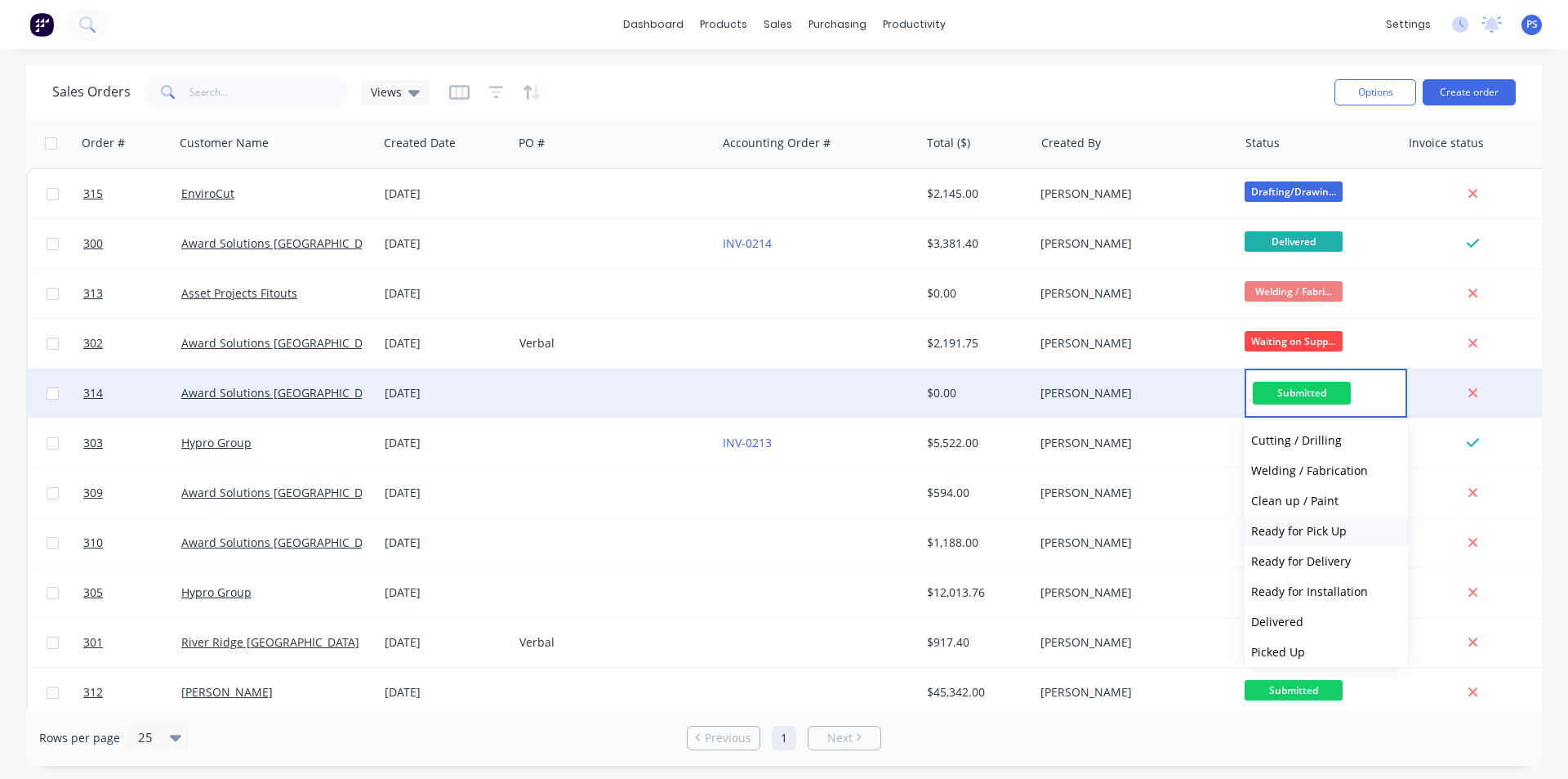
scroll to position [101, 0]
click at [1284, 581] on span "Ready for Installation" at bounding box center [1309, 584] width 117 height 15
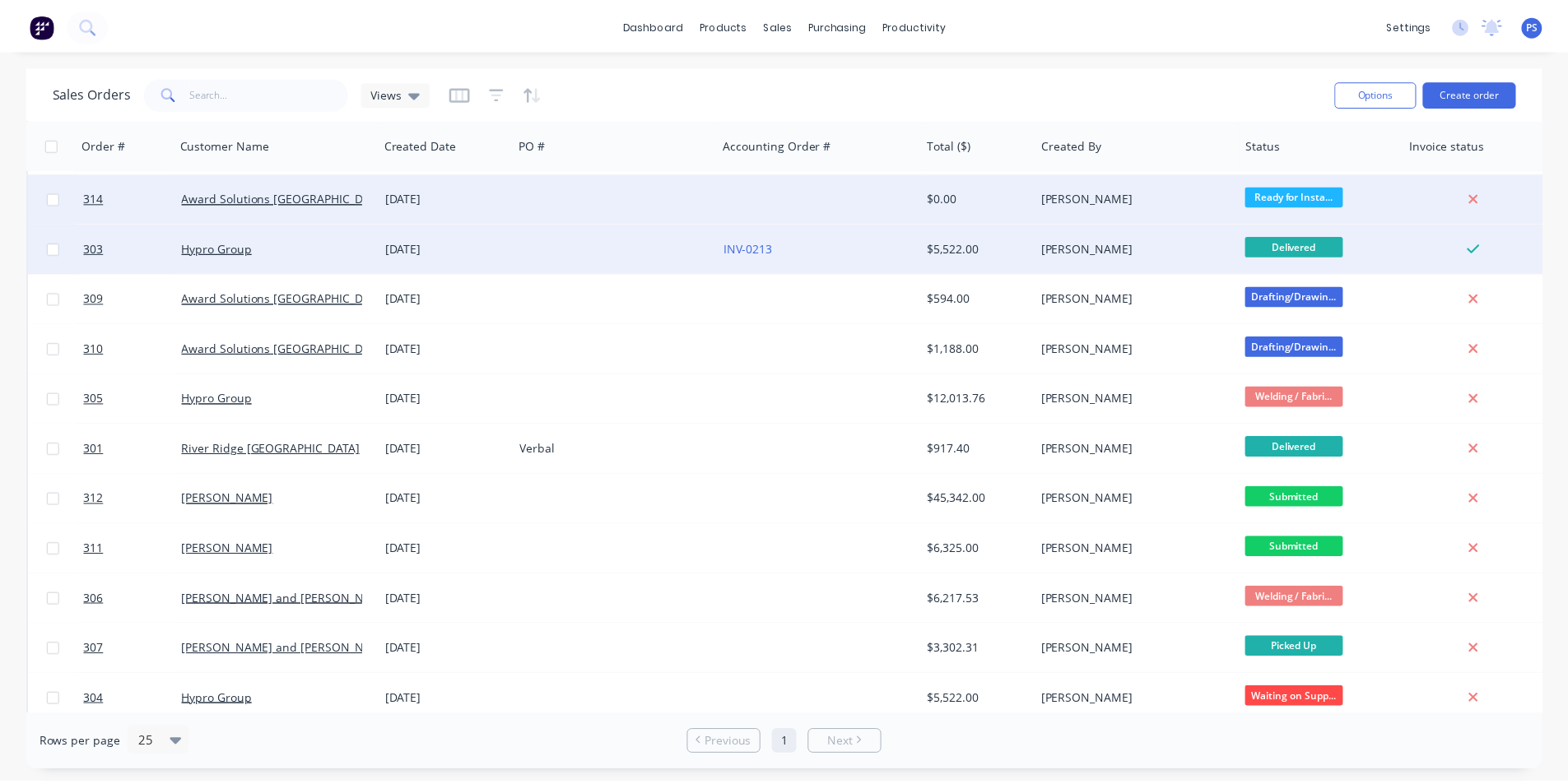
scroll to position [215, 0]
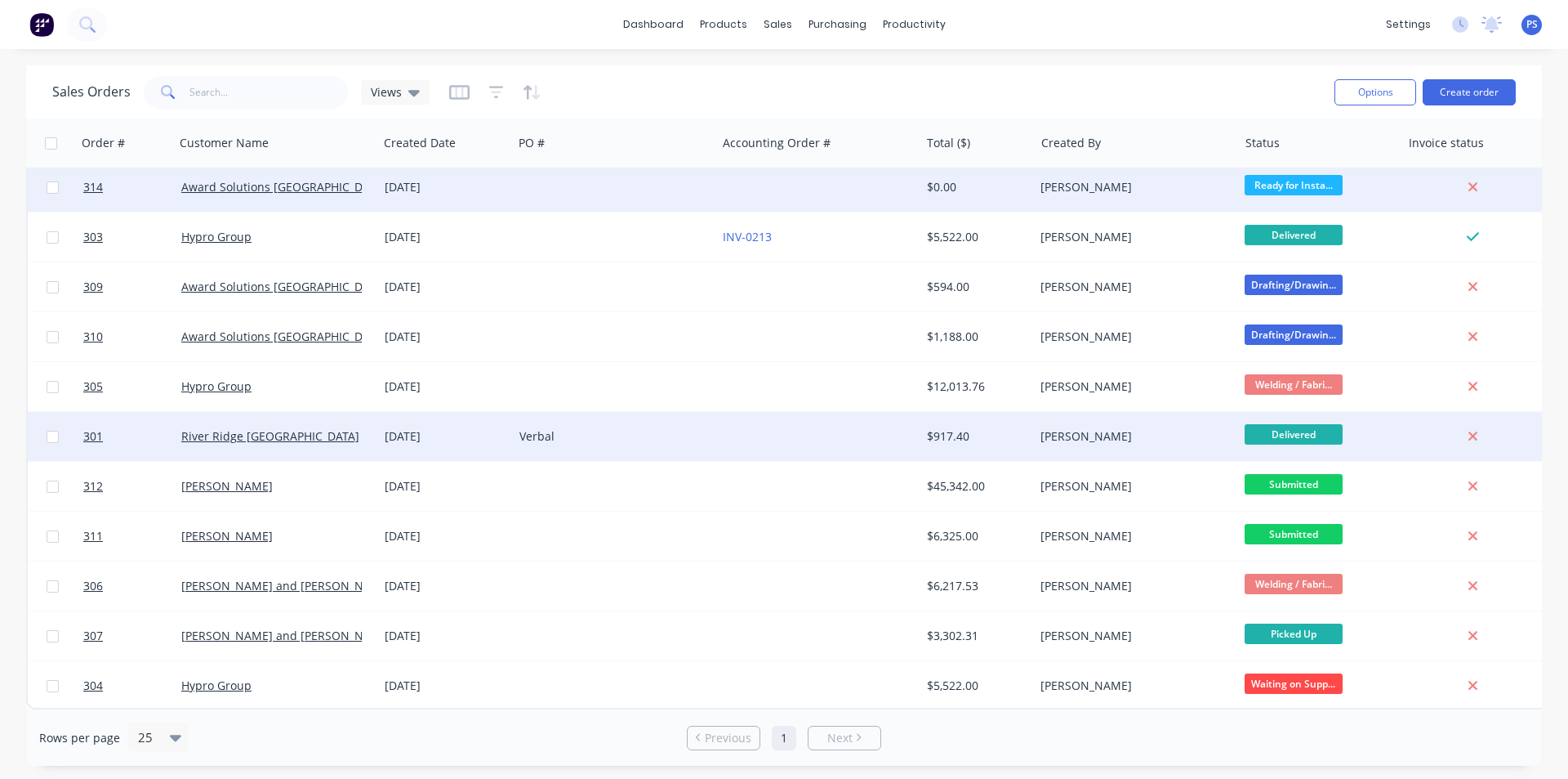
click at [1180, 428] on div "[PERSON_NAME]" at bounding box center [1132, 437] width 181 height 16
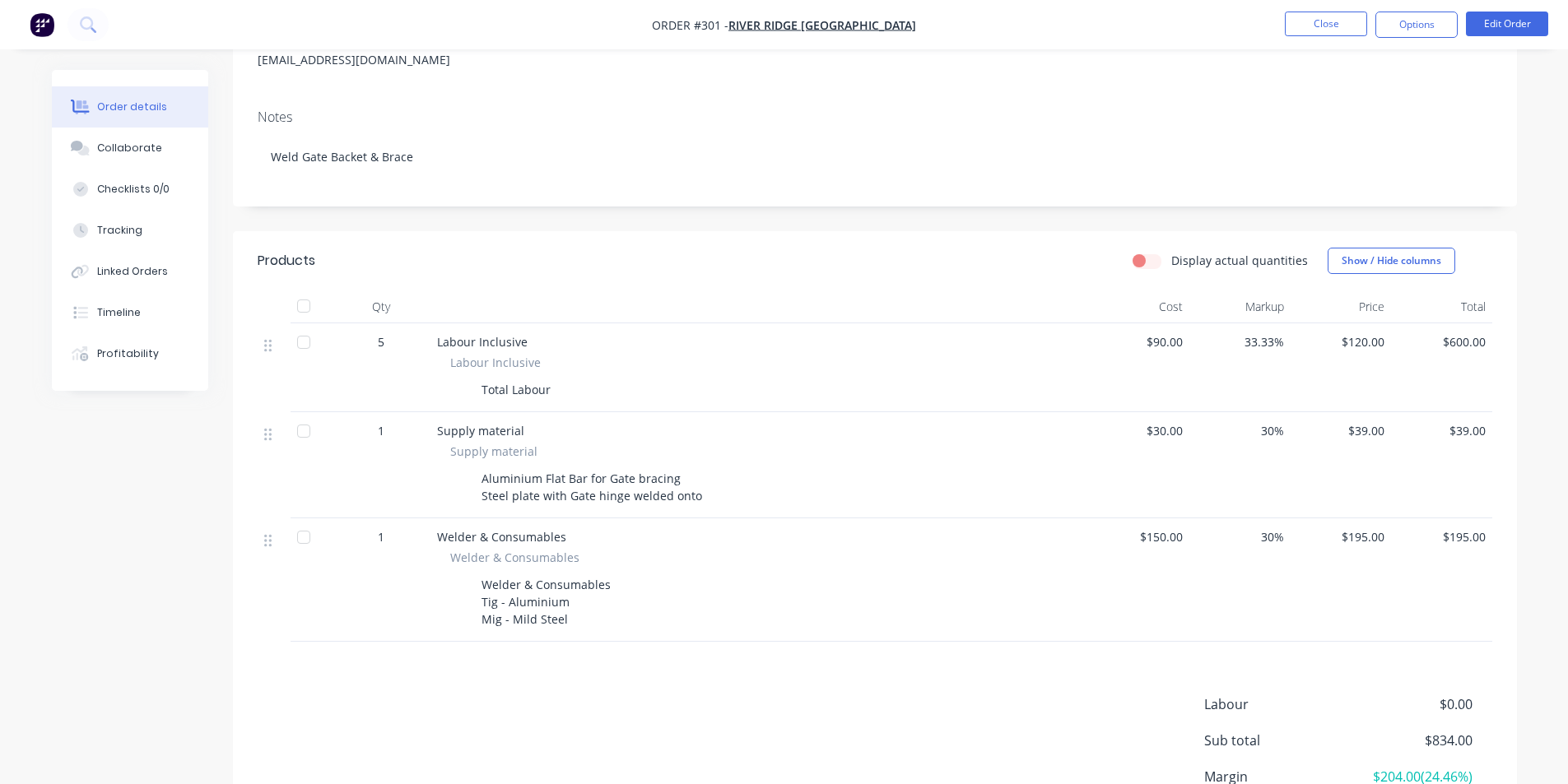
scroll to position [247, 0]
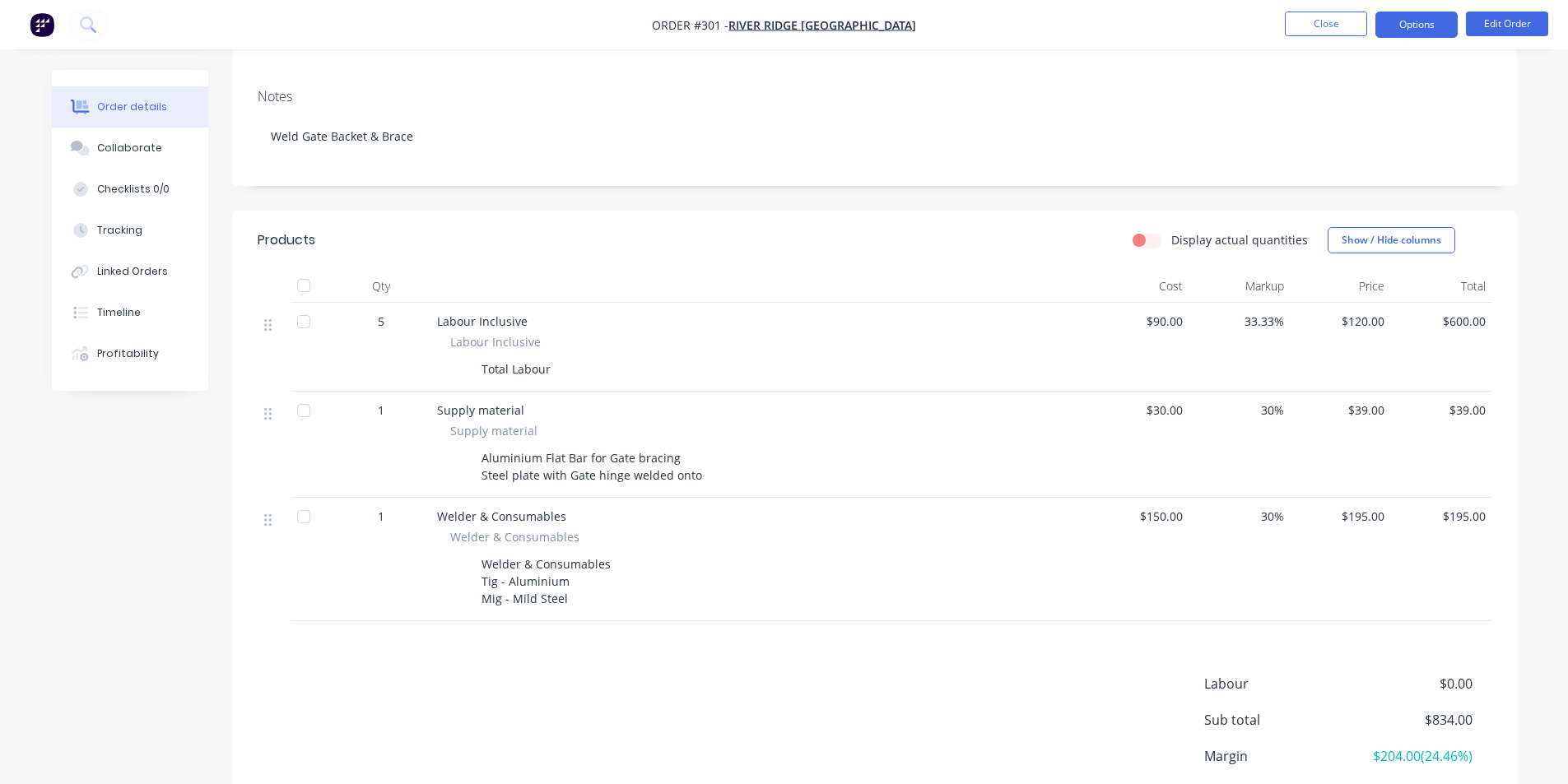
click at [1386, 29] on button "Options" at bounding box center [1417, 25] width 82 height 26
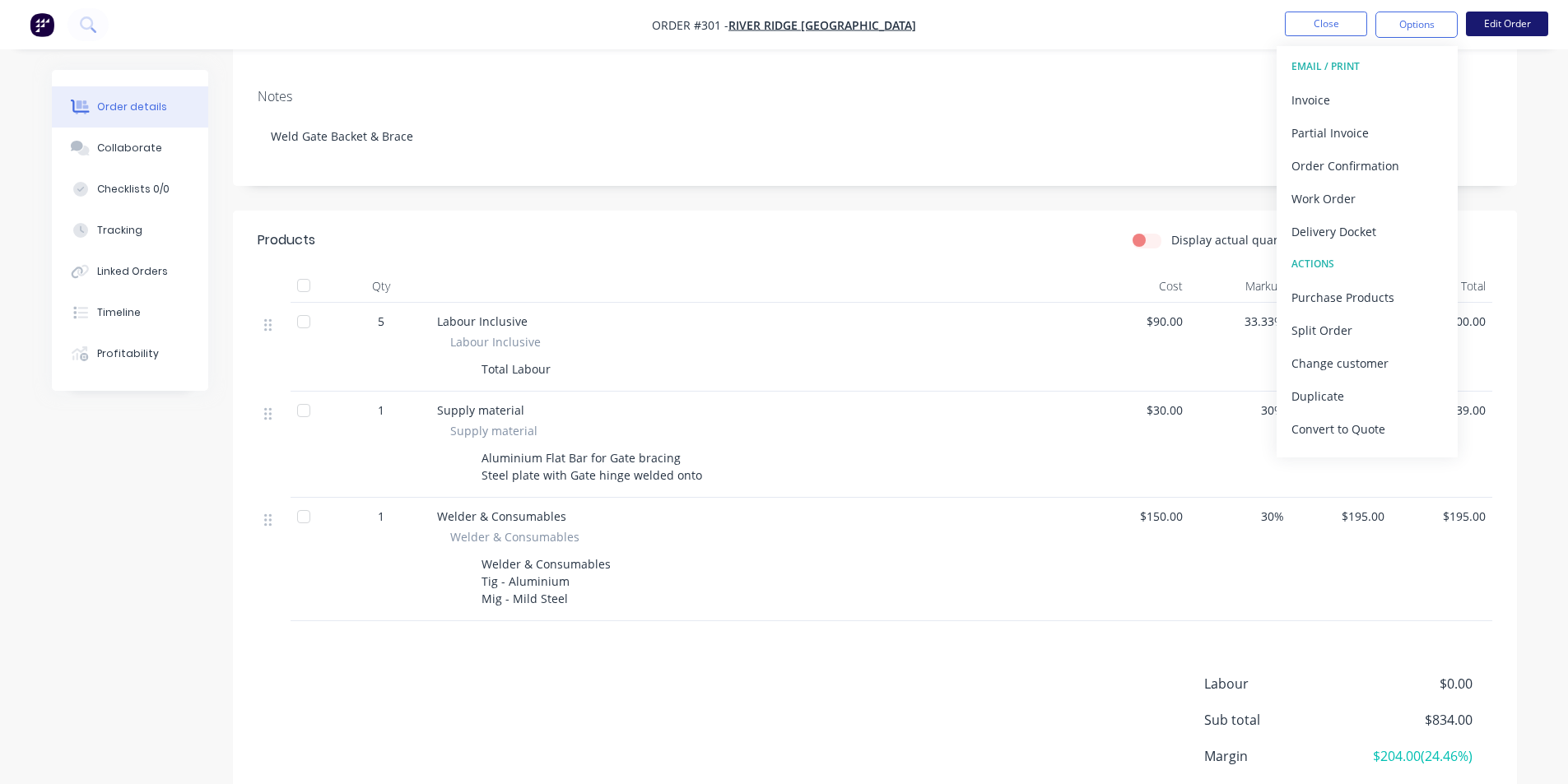
click at [1495, 35] on button "Edit Order" at bounding box center [1507, 24] width 82 height 25
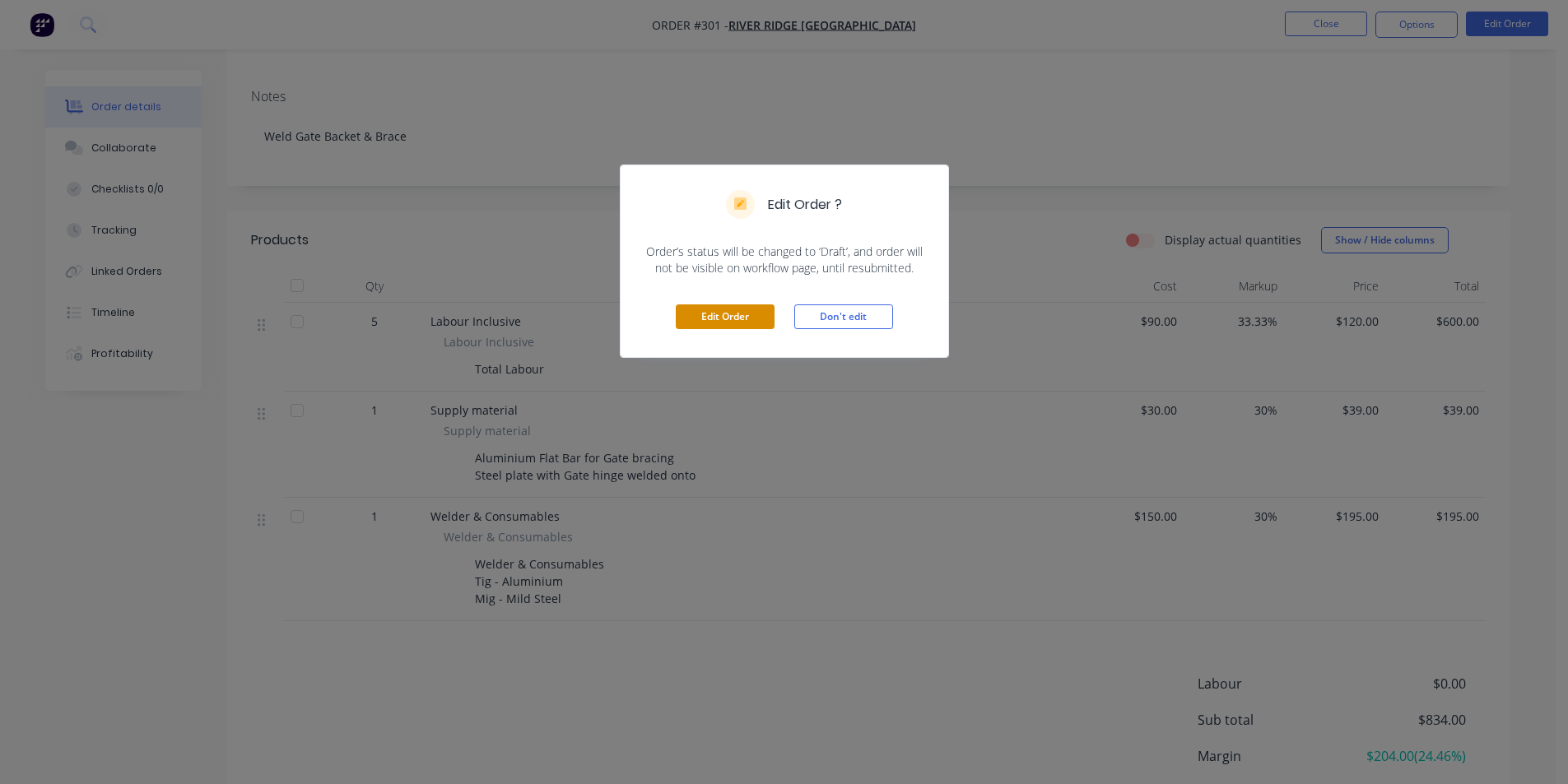
click at [752, 319] on button "Edit Order" at bounding box center [725, 316] width 99 height 25
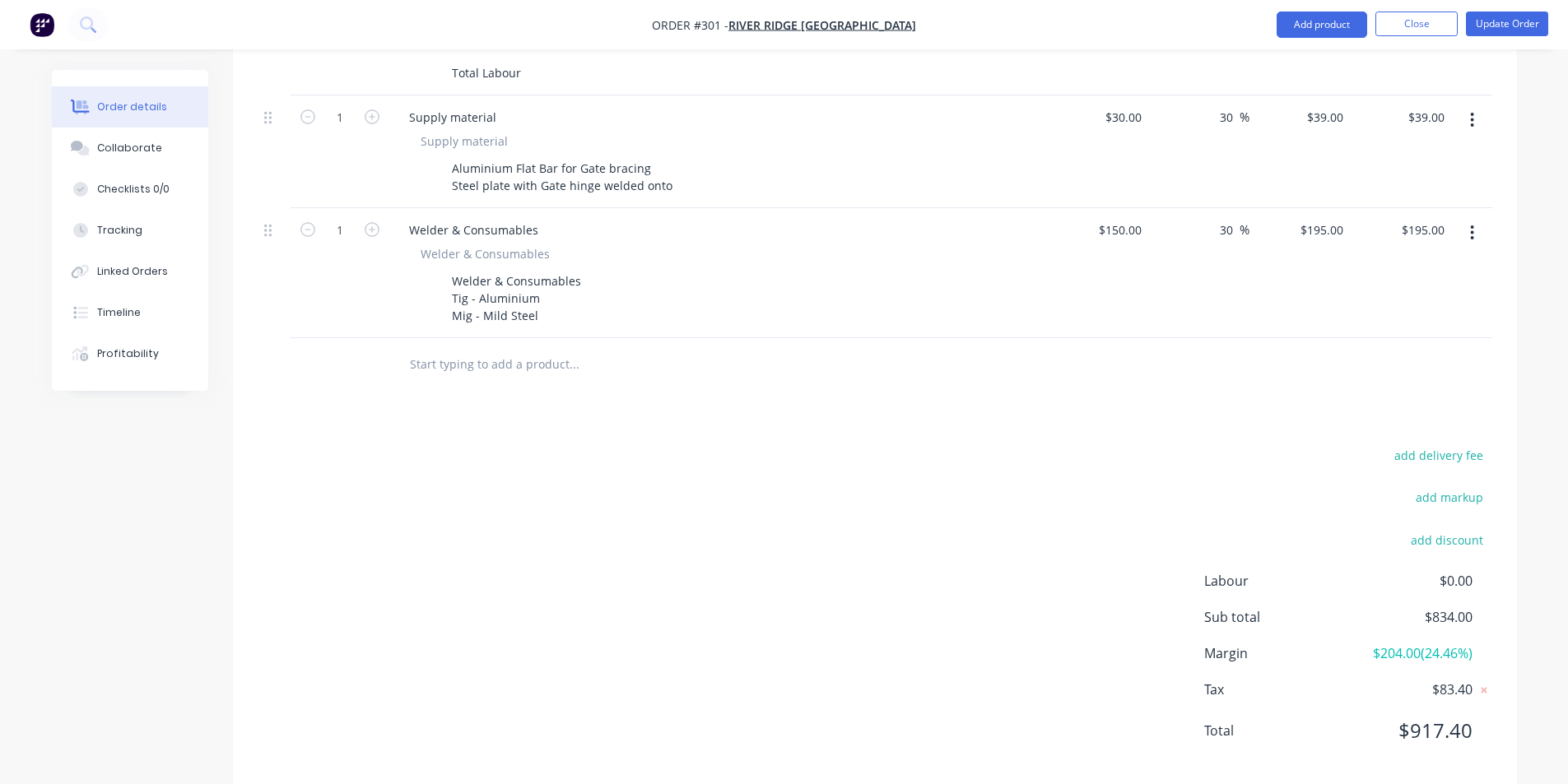
scroll to position [580, 0]
drag, startPoint x: 1402, startPoint y: 703, endPoint x: 1469, endPoint y: 702, distance: 67.0
click at [1469, 711] on span "$917.40" at bounding box center [1411, 726] width 122 height 29
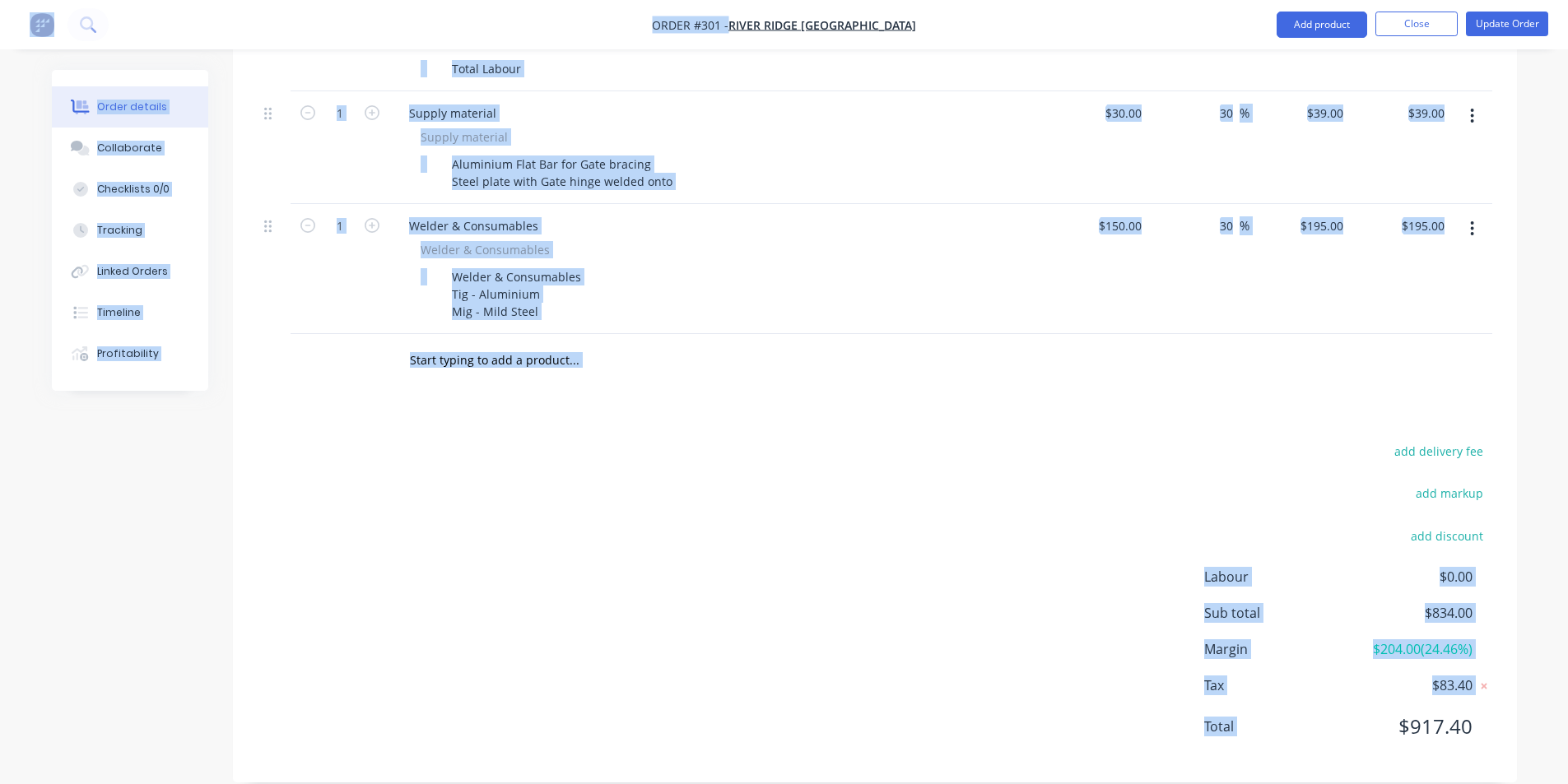
drag, startPoint x: 1469, startPoint y: 702, endPoint x: 1401, endPoint y: 703, distance: 68.0
click at [1401, 711] on span "$917.40" at bounding box center [1411, 726] width 122 height 29
click at [1408, 711] on span "$917.40" at bounding box center [1411, 726] width 122 height 29
drag, startPoint x: 1408, startPoint y: 703, endPoint x: 1478, endPoint y: 703, distance: 70.0
click at [1478, 711] on div "Total $917.40" at bounding box center [1348, 726] width 288 height 29
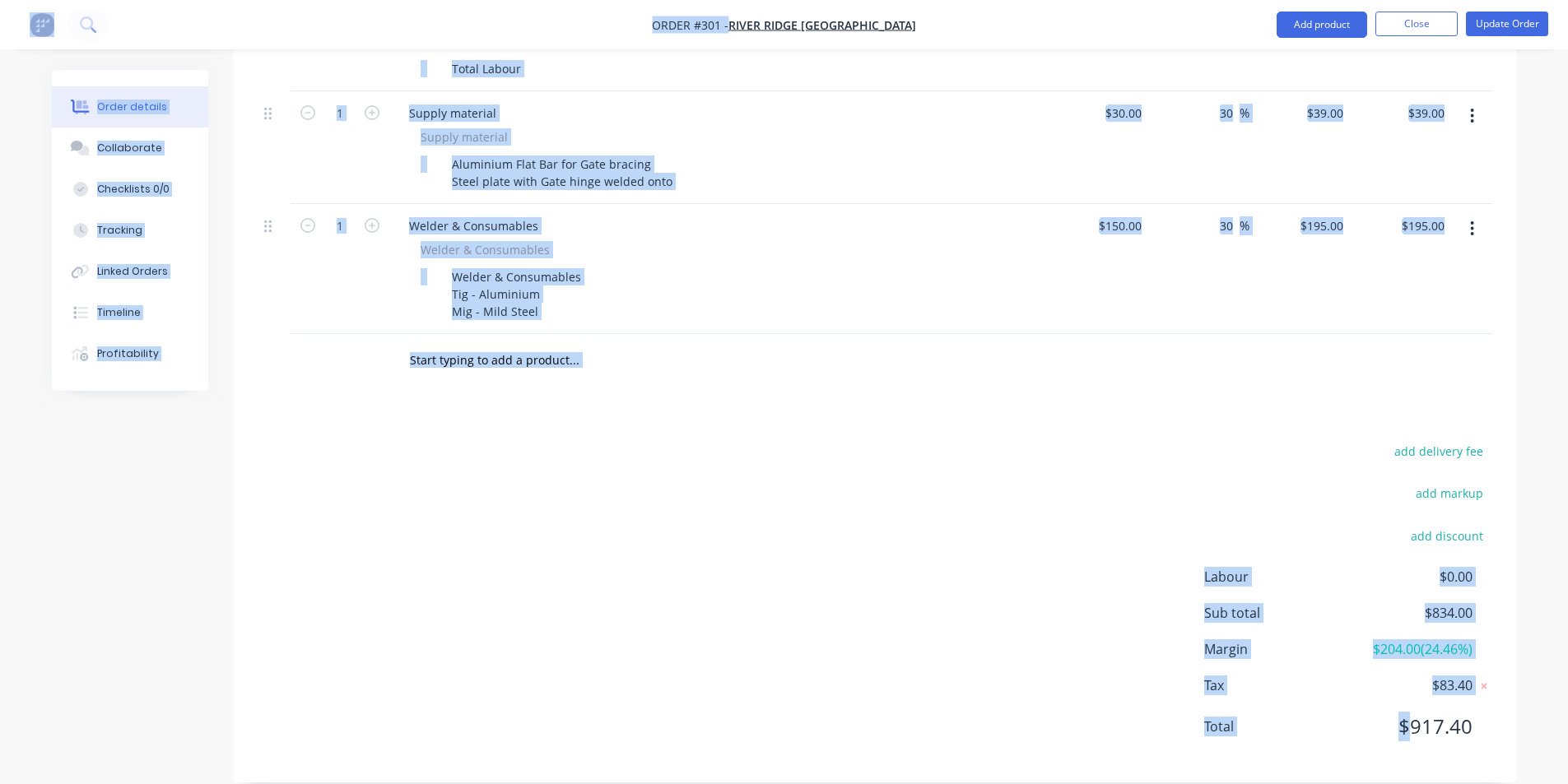
click at [1479, 711] on div "Total $917.40" at bounding box center [1348, 726] width 288 height 29
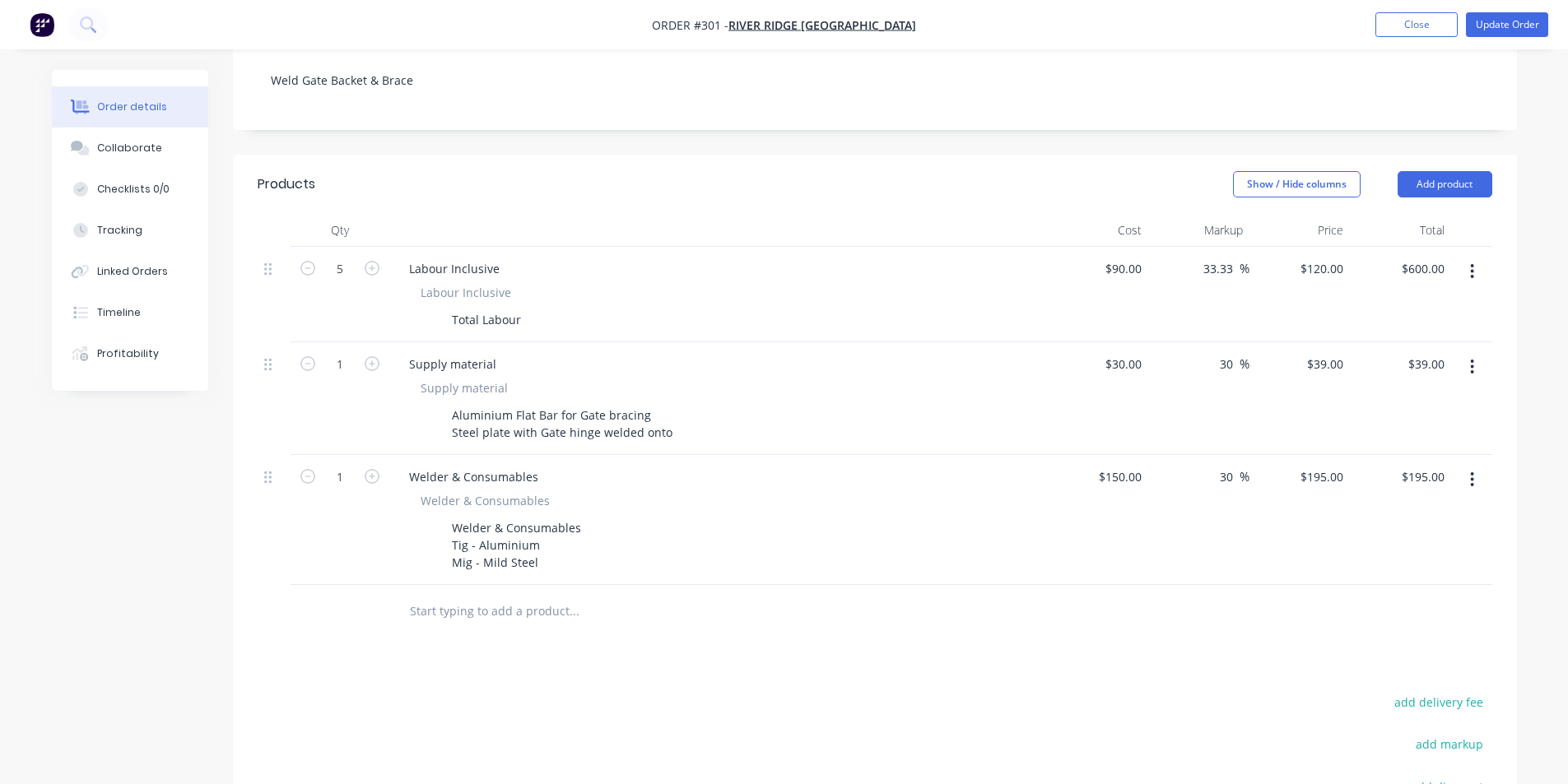
scroll to position [333, 0]
click at [505, 304] on div "Total Labour" at bounding box center [486, 315] width 82 height 24
click at [1129, 253] on input "90" at bounding box center [1126, 264] width 45 height 24
type input "$90.00"
click at [871, 210] on div at bounding box center [719, 226] width 659 height 33
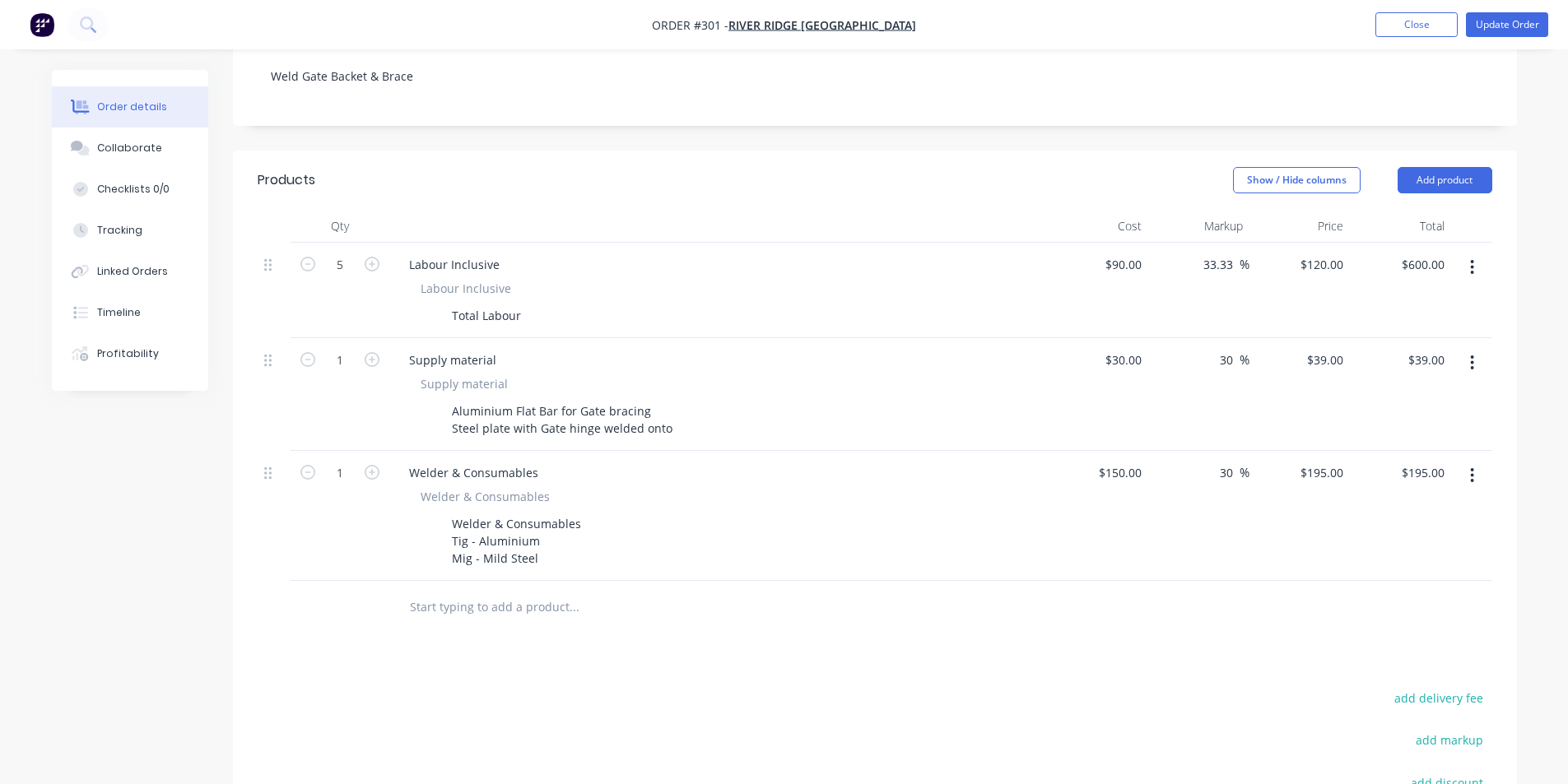
click at [1044, 169] on div "Show / Hide columns Add product" at bounding box center [1005, 180] width 972 height 26
click at [1472, 467] on icon "button" at bounding box center [1471, 476] width 5 height 18
click at [1408, 605] on div "Delete" at bounding box center [1414, 617] width 127 height 24
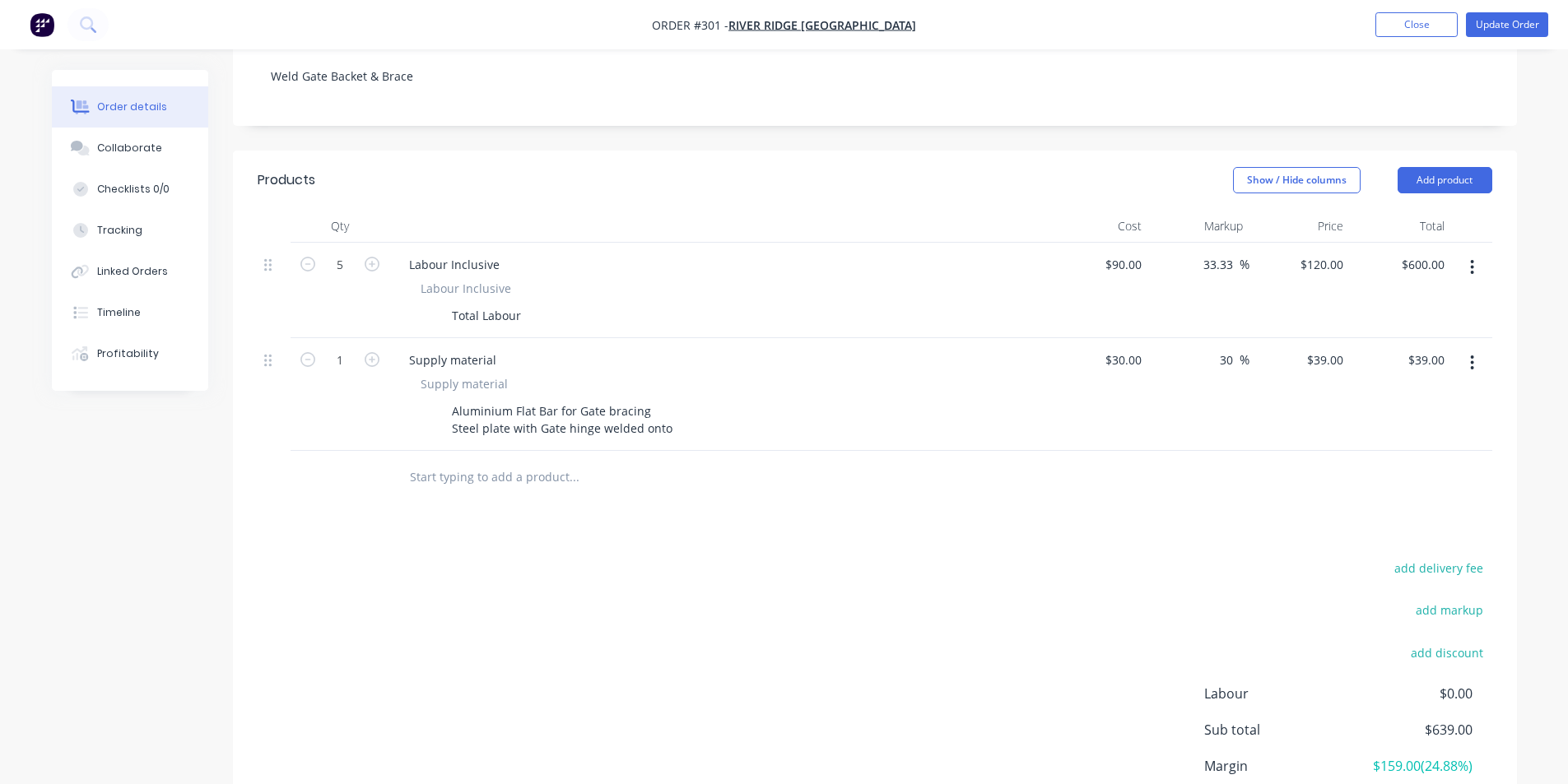
click at [406, 460] on div at bounding box center [642, 477] width 493 height 33
click at [418, 460] on input "text" at bounding box center [573, 477] width 329 height 33
type input "w"
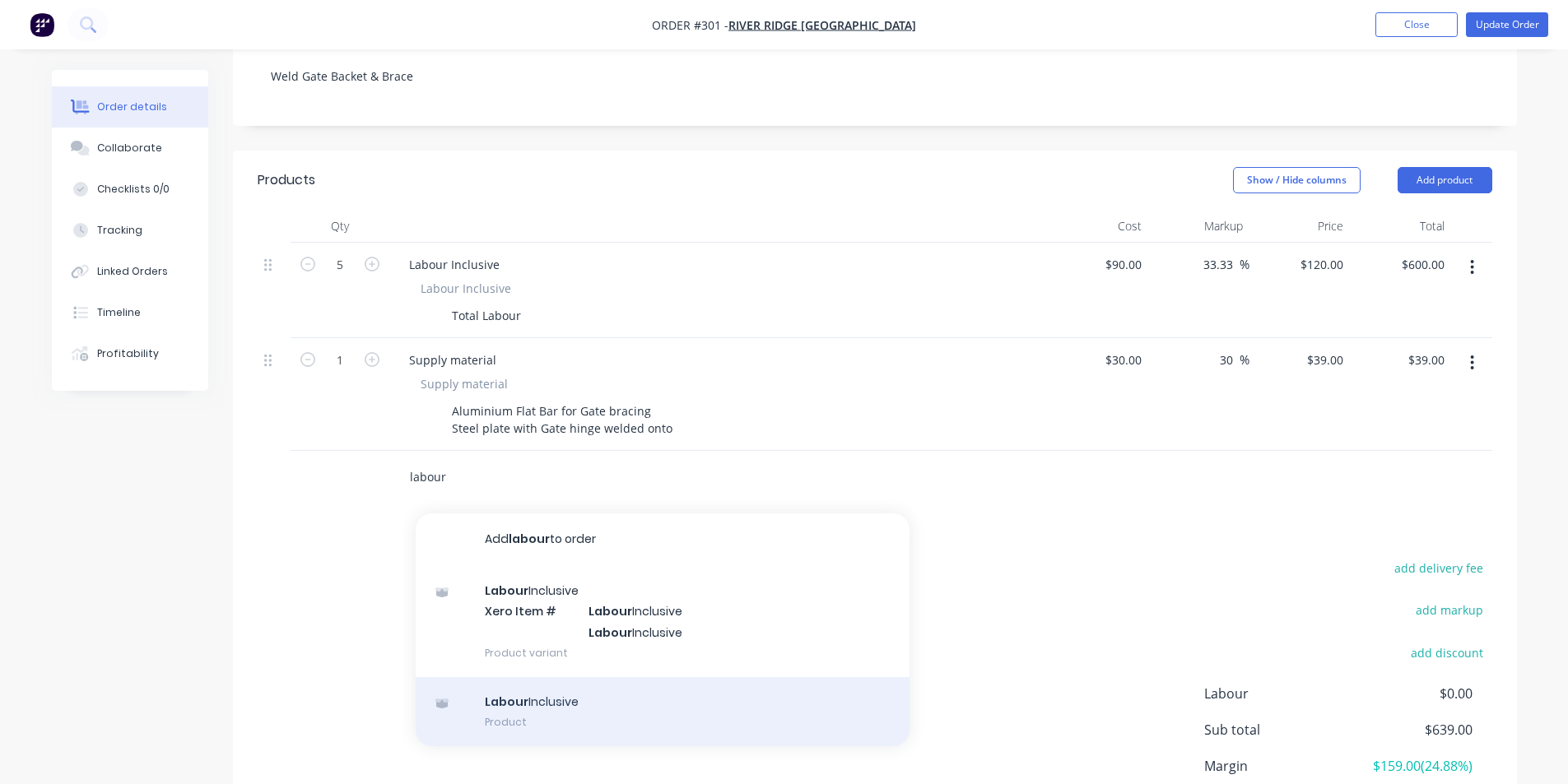
type input "labour"
click at [568, 680] on div "Labour Inclusive Product" at bounding box center [662, 712] width 493 height 69
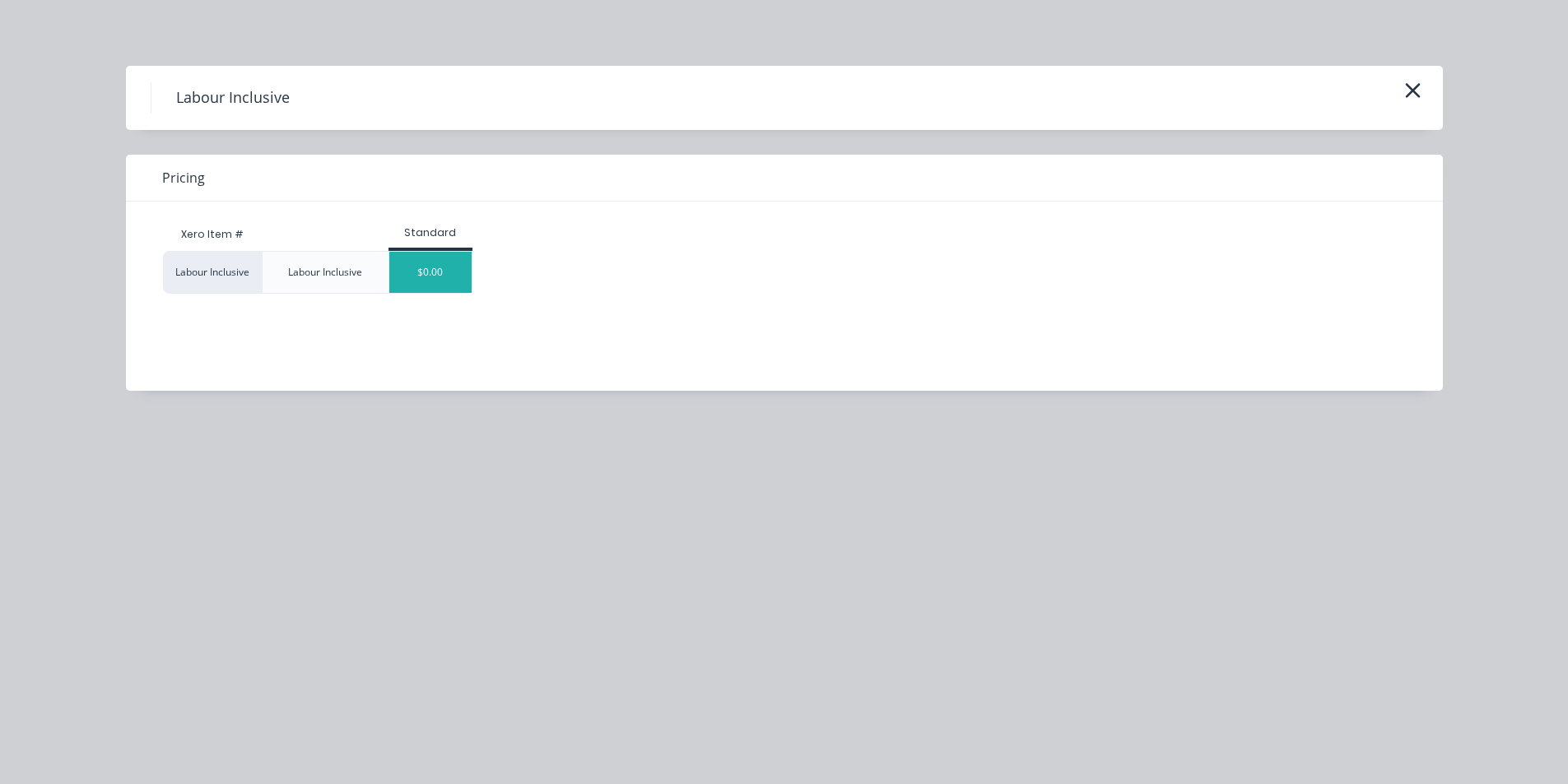
click at [451, 285] on div "$0.00" at bounding box center [431, 272] width 82 height 41
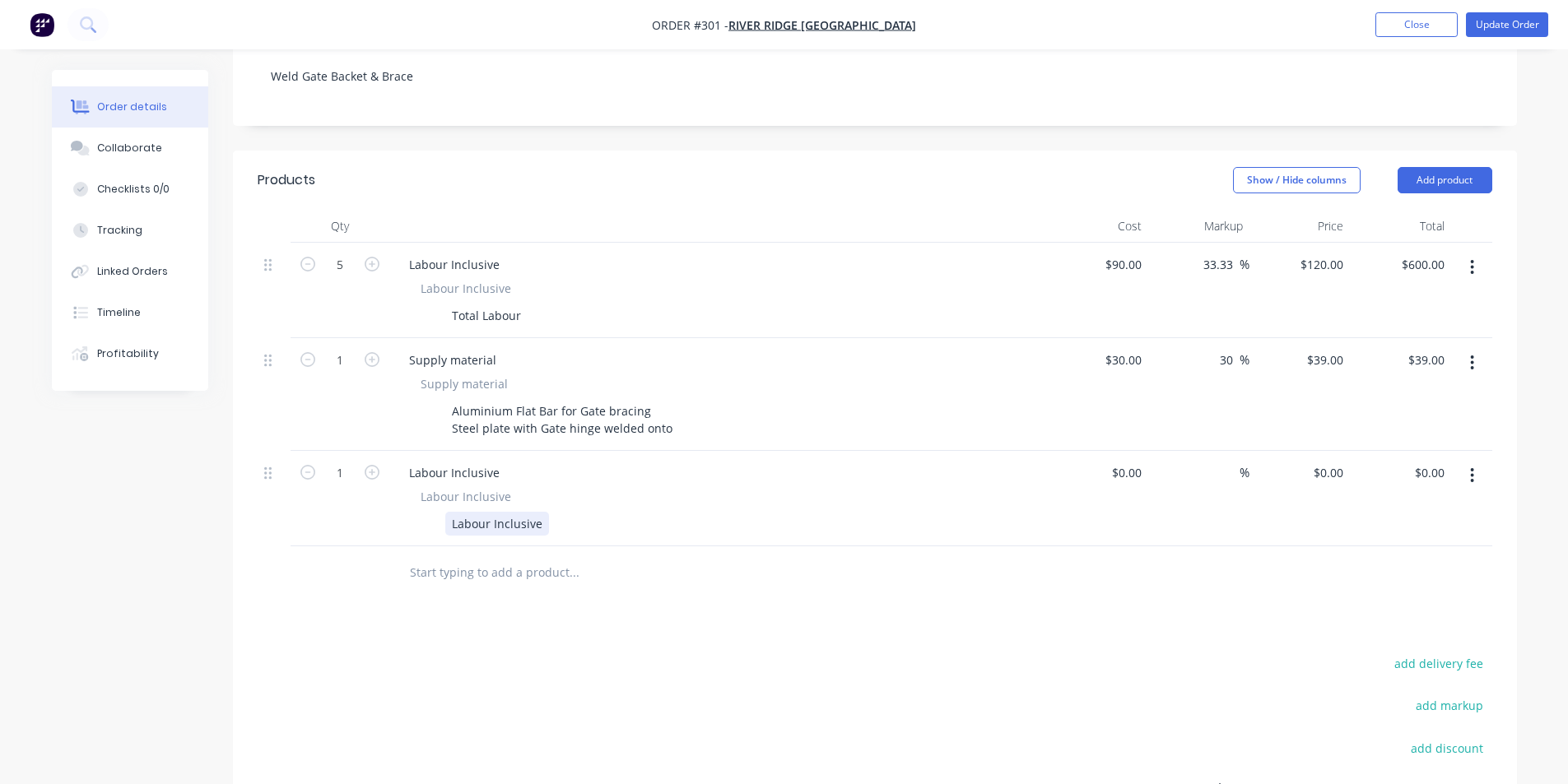
click at [494, 511] on div "Labour Inclusive" at bounding box center [497, 523] width 104 height 24
click at [493, 511] on div "Labour Inclusive" at bounding box center [497, 523] width 104 height 24
click at [301, 462] on button "button" at bounding box center [307, 470] width 21 height 17
type input "0"
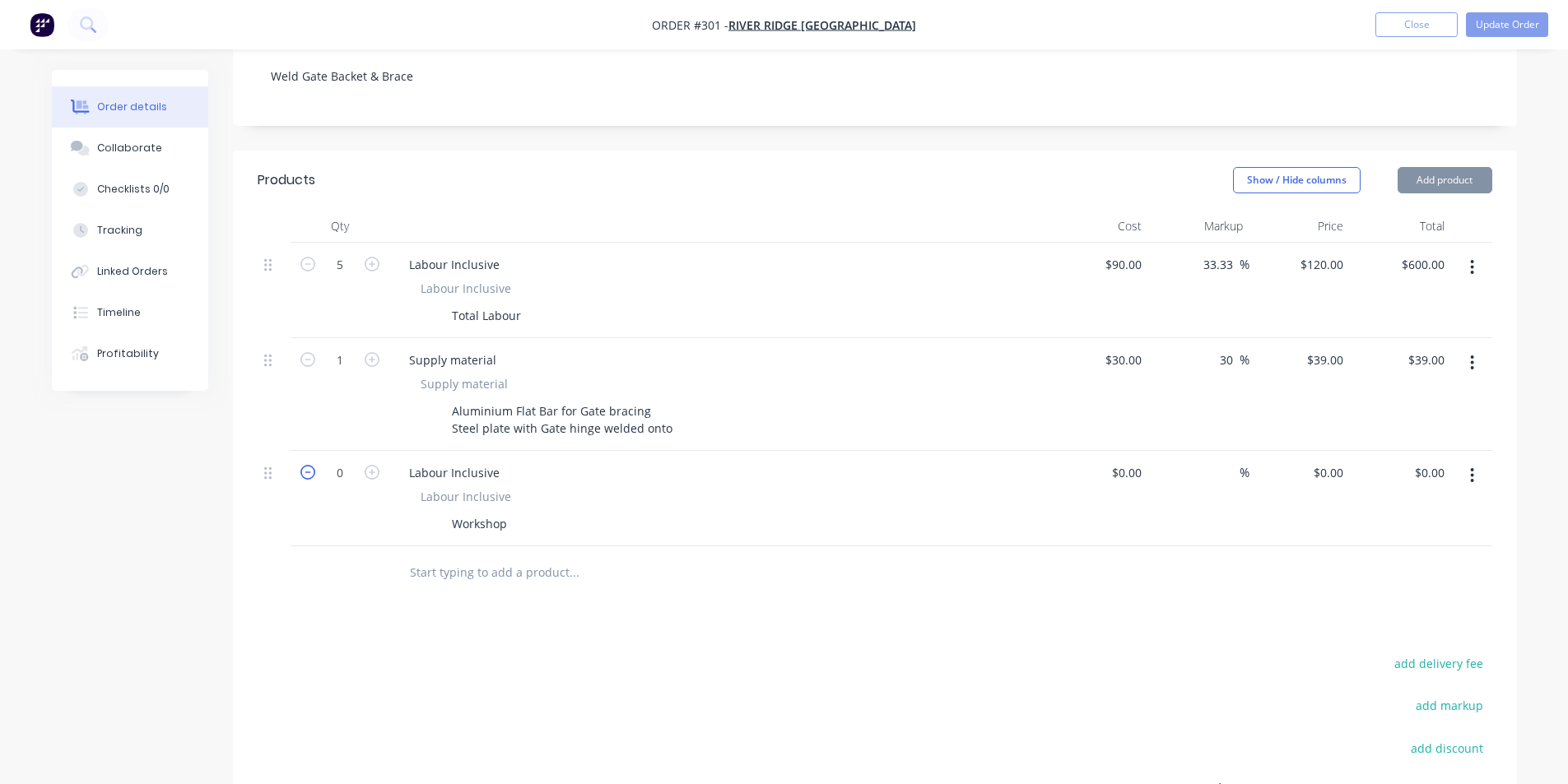
click at [304, 465] on icon "button" at bounding box center [307, 472] width 15 height 15
click at [420, 610] on div "Products Show / Hide columns Add product Qty Cost Markup Price Total 5 Labour I…" at bounding box center [875, 573] width 1284 height 844
type input "$0.00"
click at [1469, 460] on button "button" at bounding box center [1472, 475] width 38 height 29
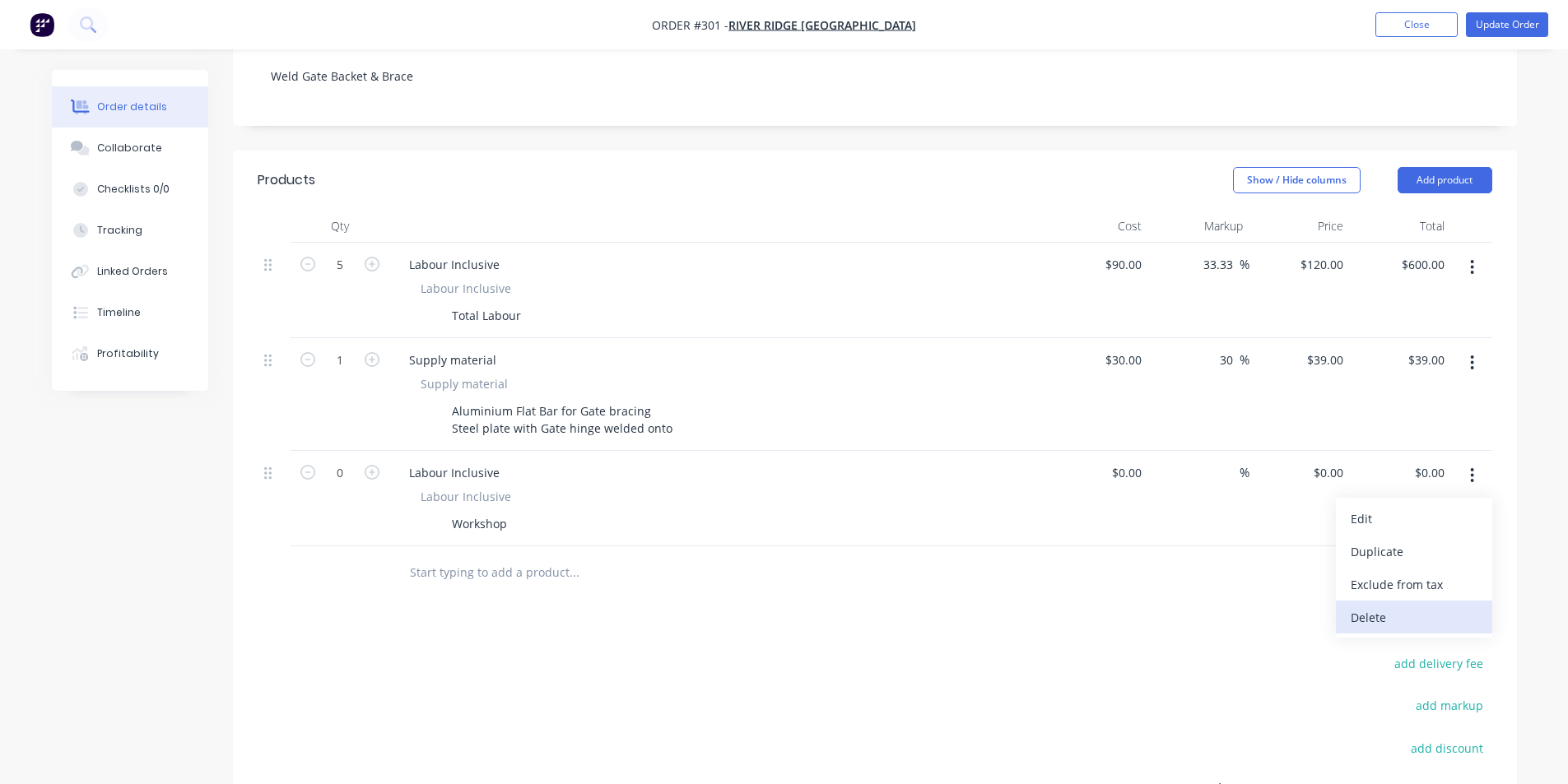
click at [1445, 605] on div "Delete" at bounding box center [1414, 617] width 127 height 24
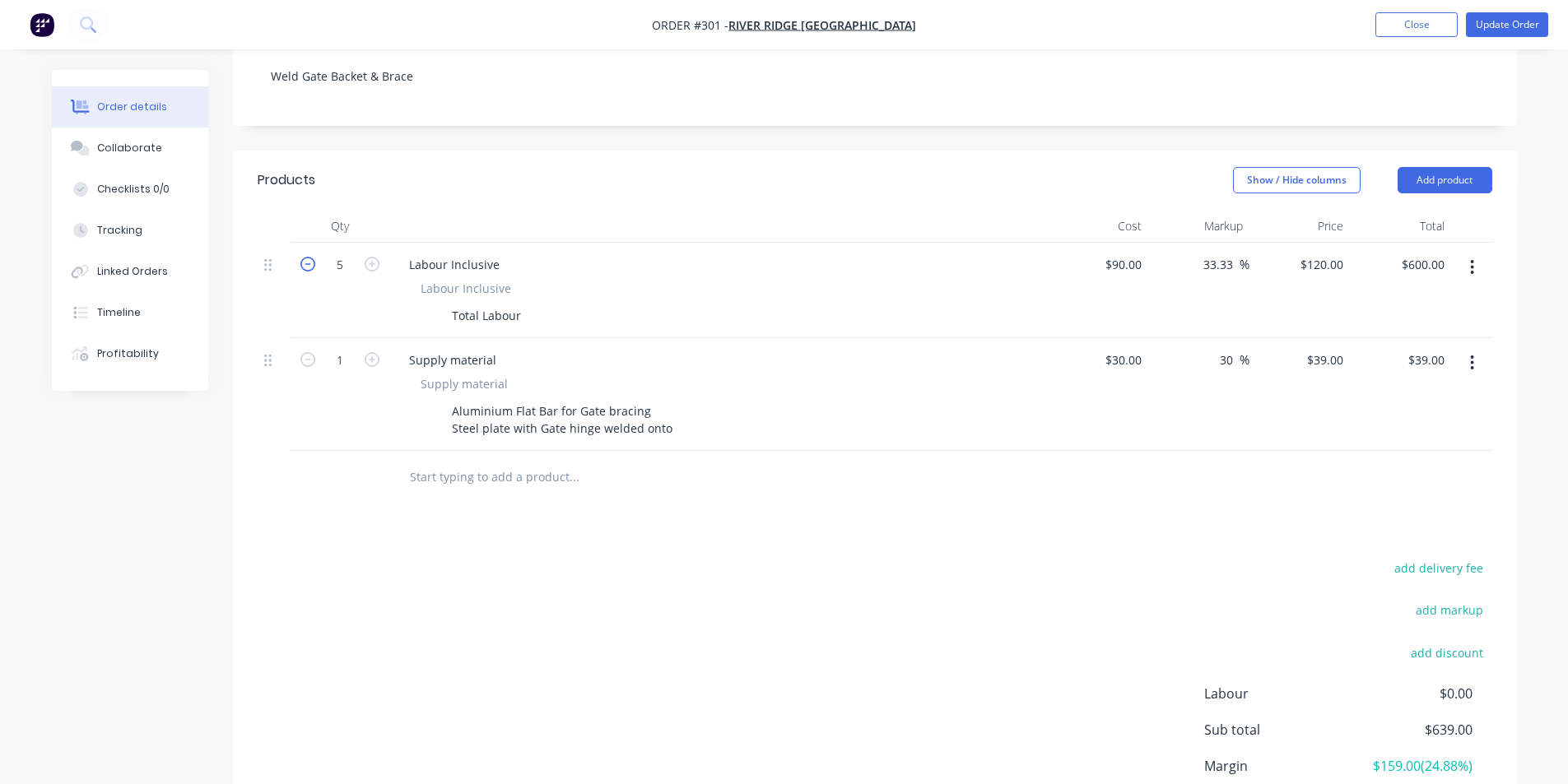
click at [303, 257] on icon "button" at bounding box center [307, 264] width 15 height 15
type input "4"
type input "$480.00"
click at [695, 177] on header "Products Show / Hide columns Add product" at bounding box center [875, 180] width 1284 height 59
click at [1168, 126] on div "Created by [PERSON_NAME] Created [DATE] Required [DATE] Assigned to PS JS KB In…" at bounding box center [875, 317] width 1284 height 1162
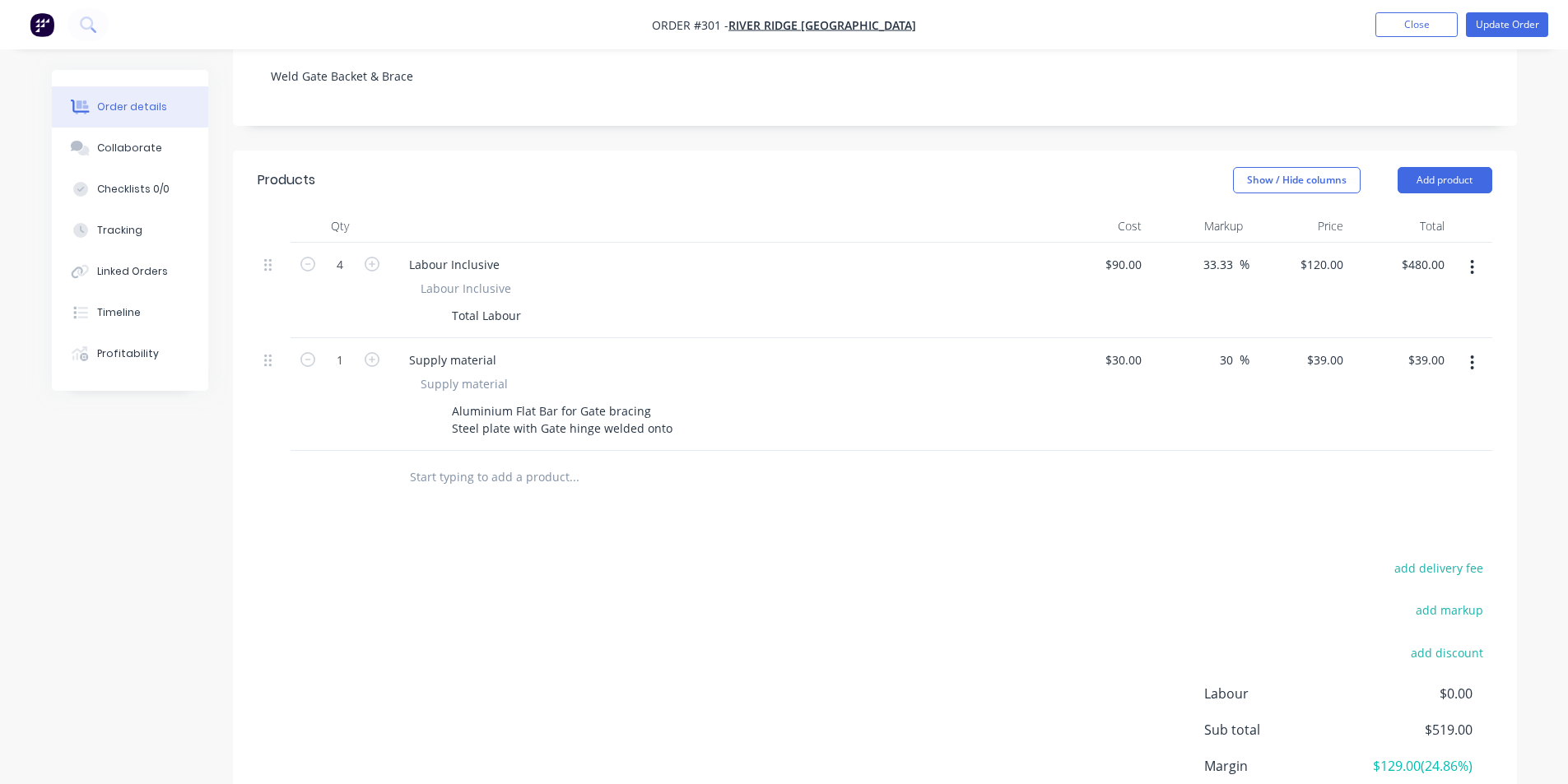
click at [454, 460] on input "text" at bounding box center [573, 477] width 329 height 33
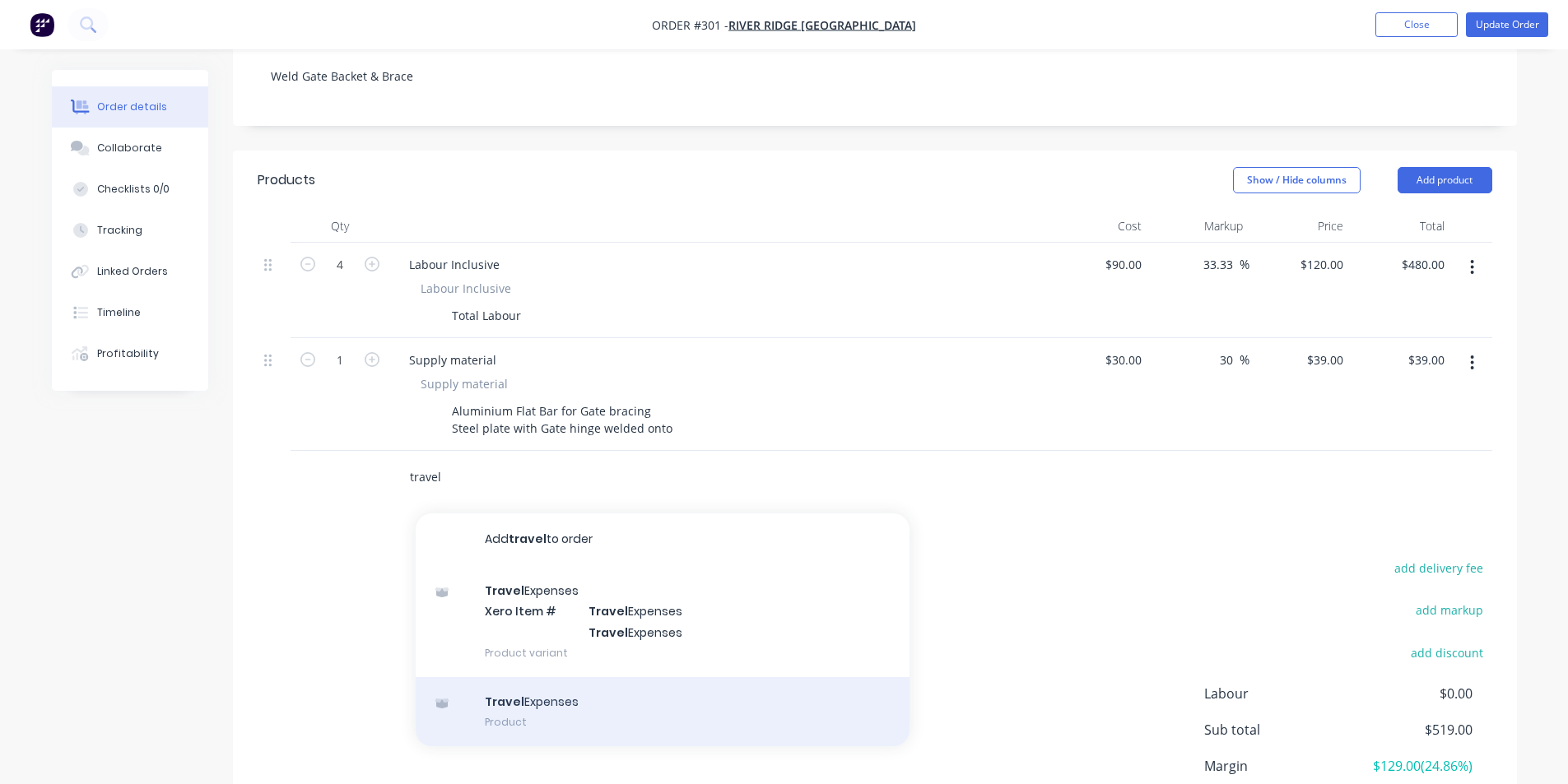
type input "travel"
click at [576, 703] on div "Travel Expenses Product" at bounding box center [662, 712] width 493 height 69
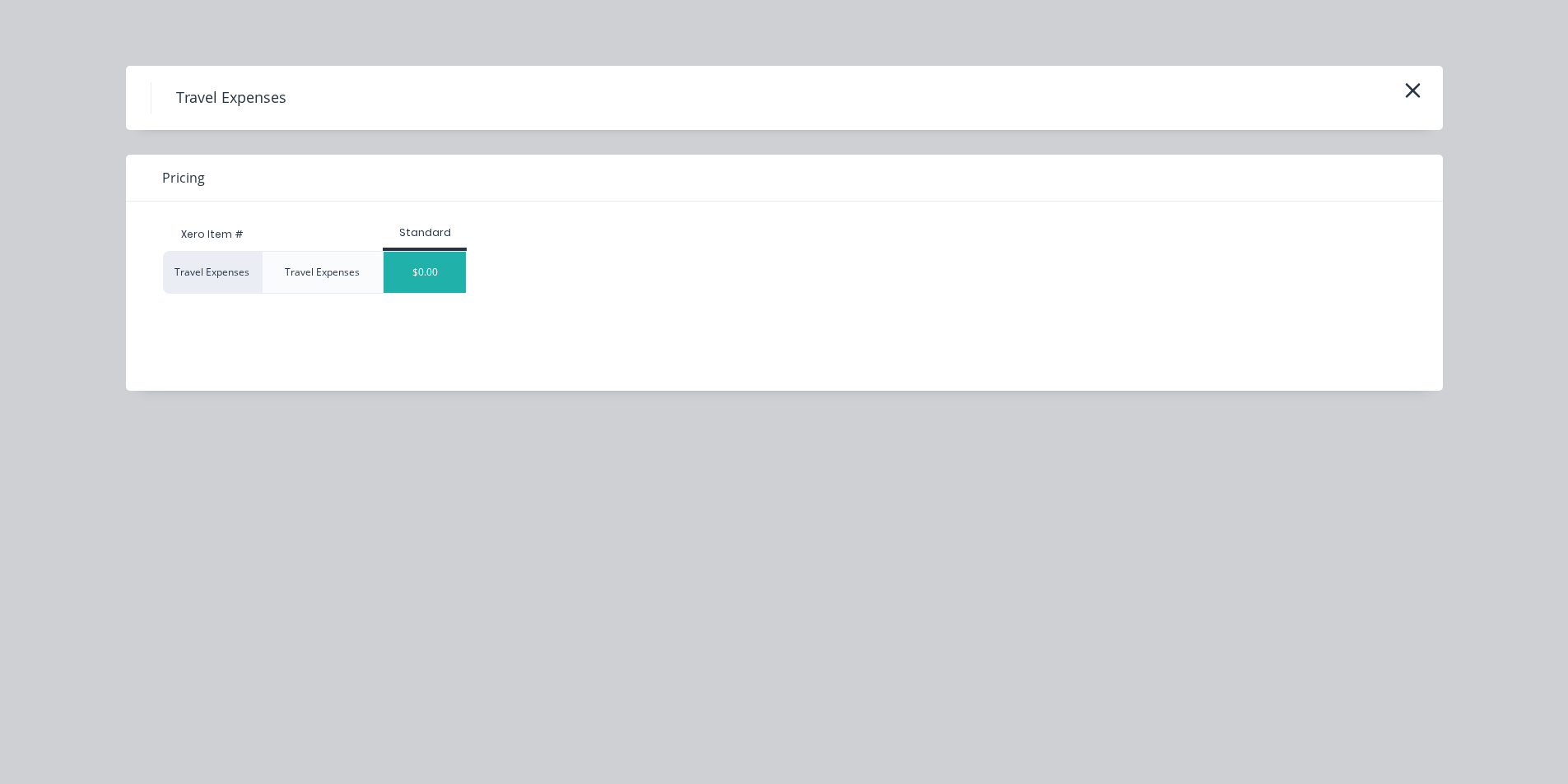
click at [419, 263] on div "$0.00" at bounding box center [424, 272] width 82 height 41
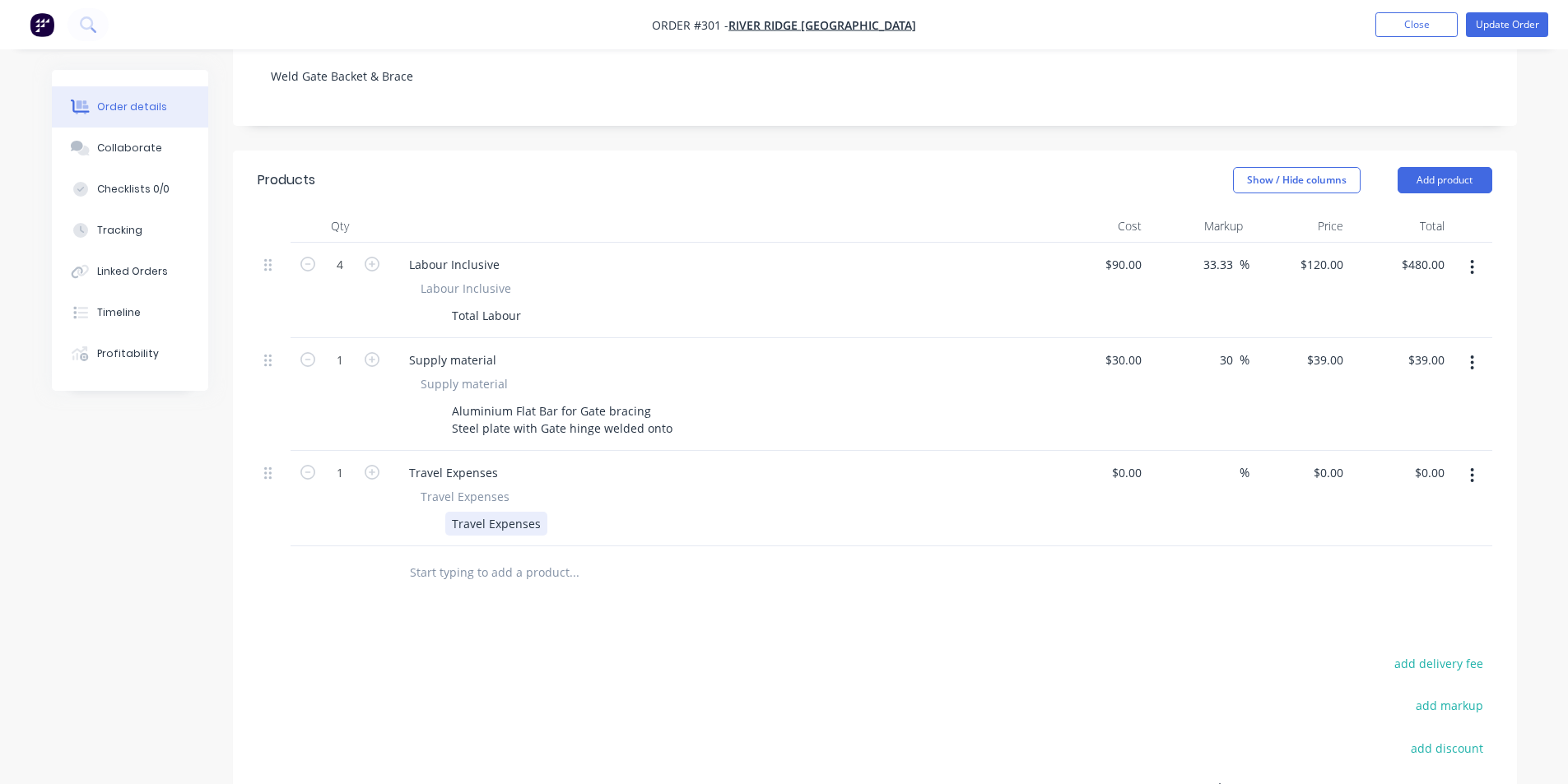
click at [534, 511] on div "Travel Expenses" at bounding box center [496, 523] width 102 height 24
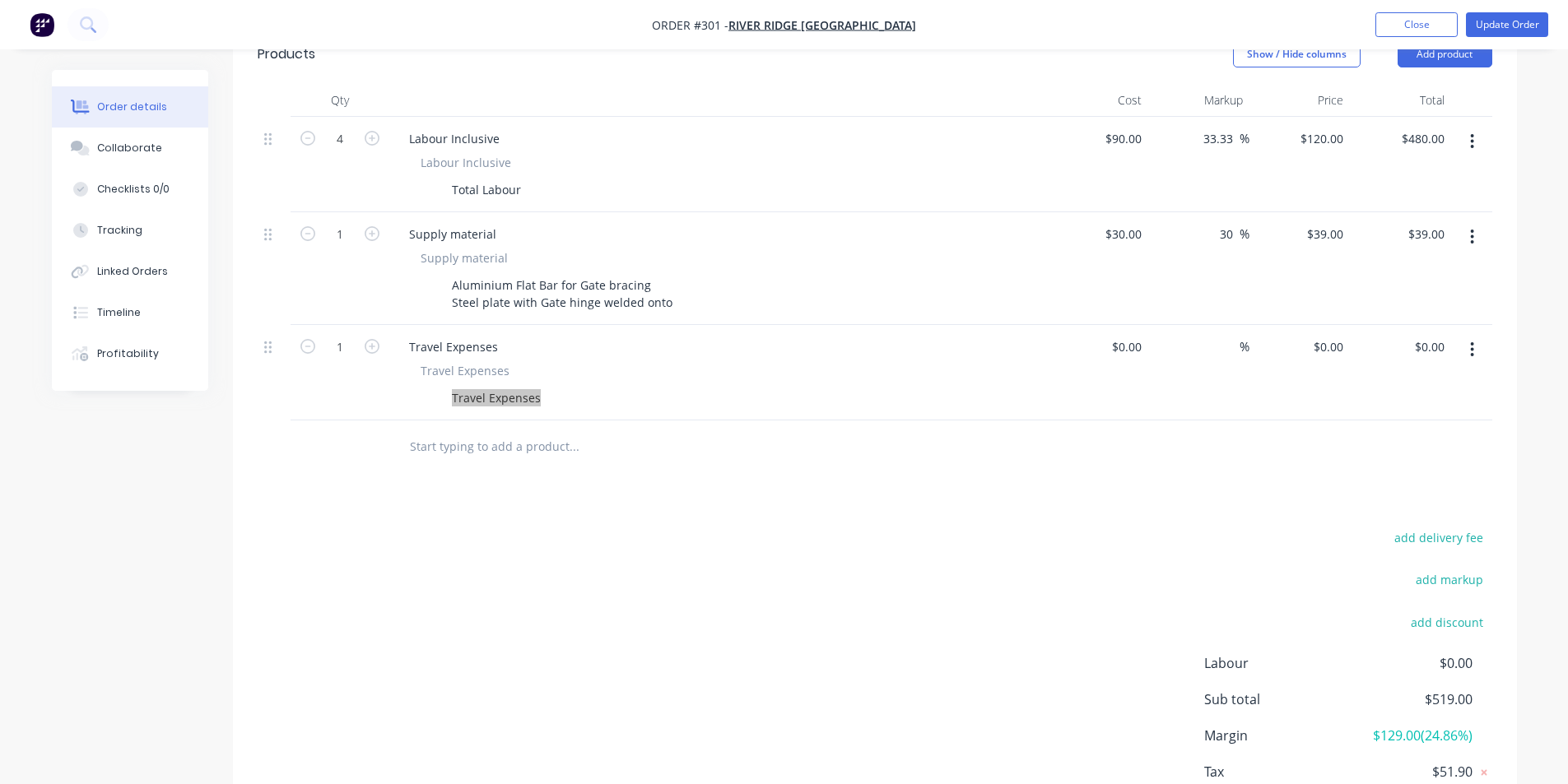
scroll to position [498, 0]
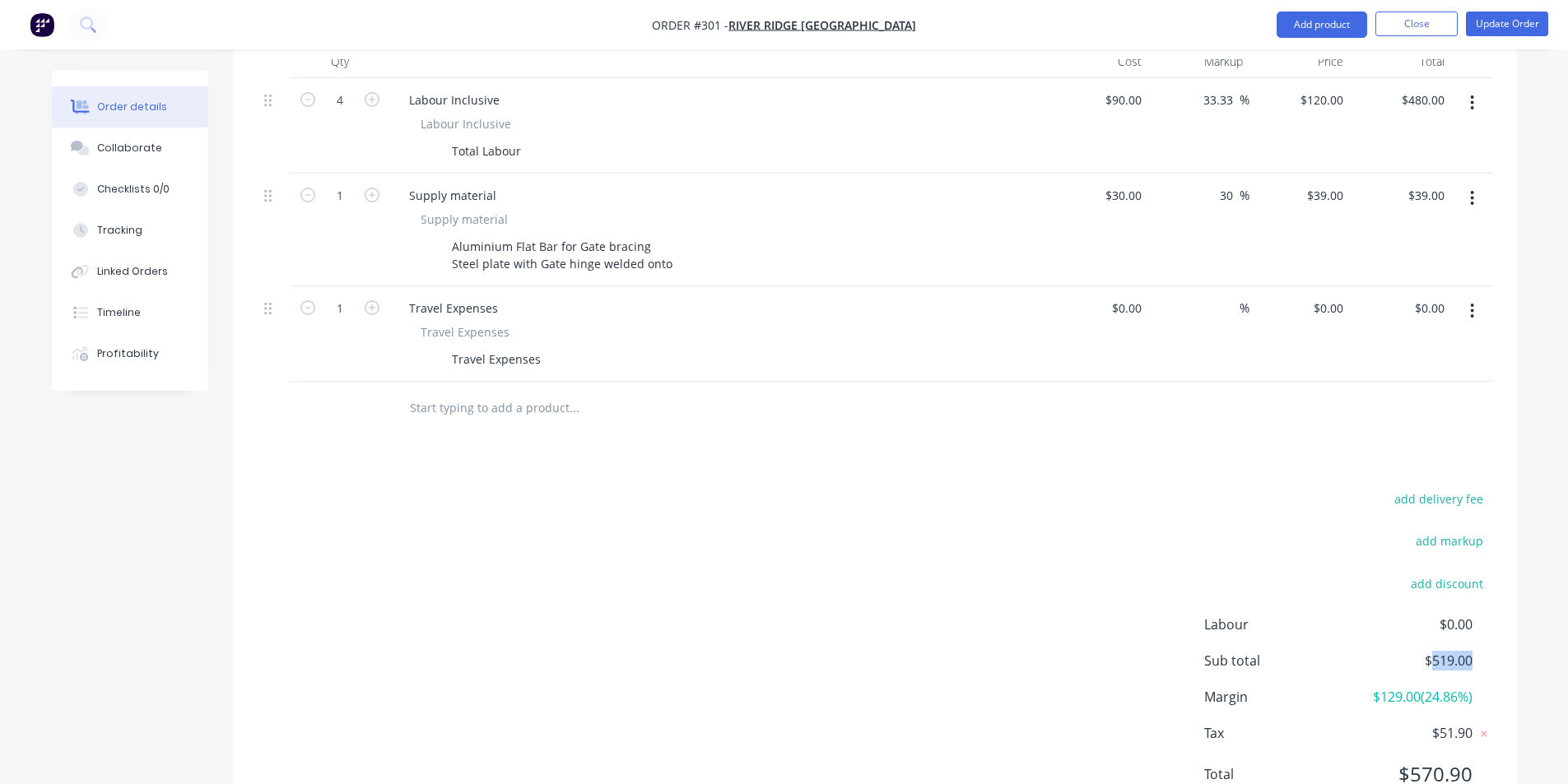
drag, startPoint x: 1428, startPoint y: 639, endPoint x: 1477, endPoint y: 641, distance: 49.0
click at [1477, 651] on div "Sub total $519.00" at bounding box center [1348, 661] width 288 height 20
click at [1076, 414] on div "Products Show / Hide columns Add product Qty Cost Markup Price Total 4 Labour I…" at bounding box center [875, 408] width 1284 height 844
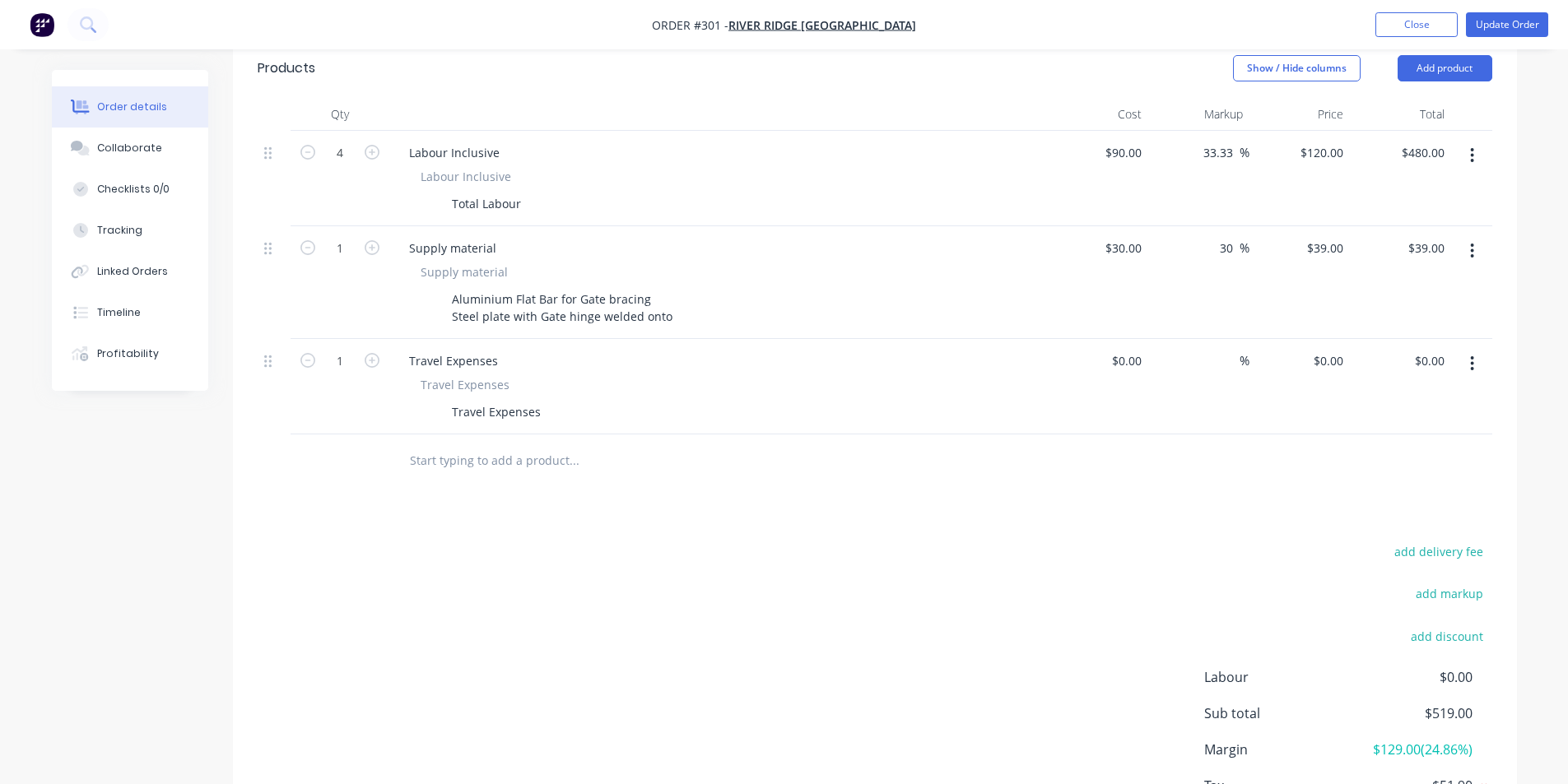
scroll to position [416, 0]
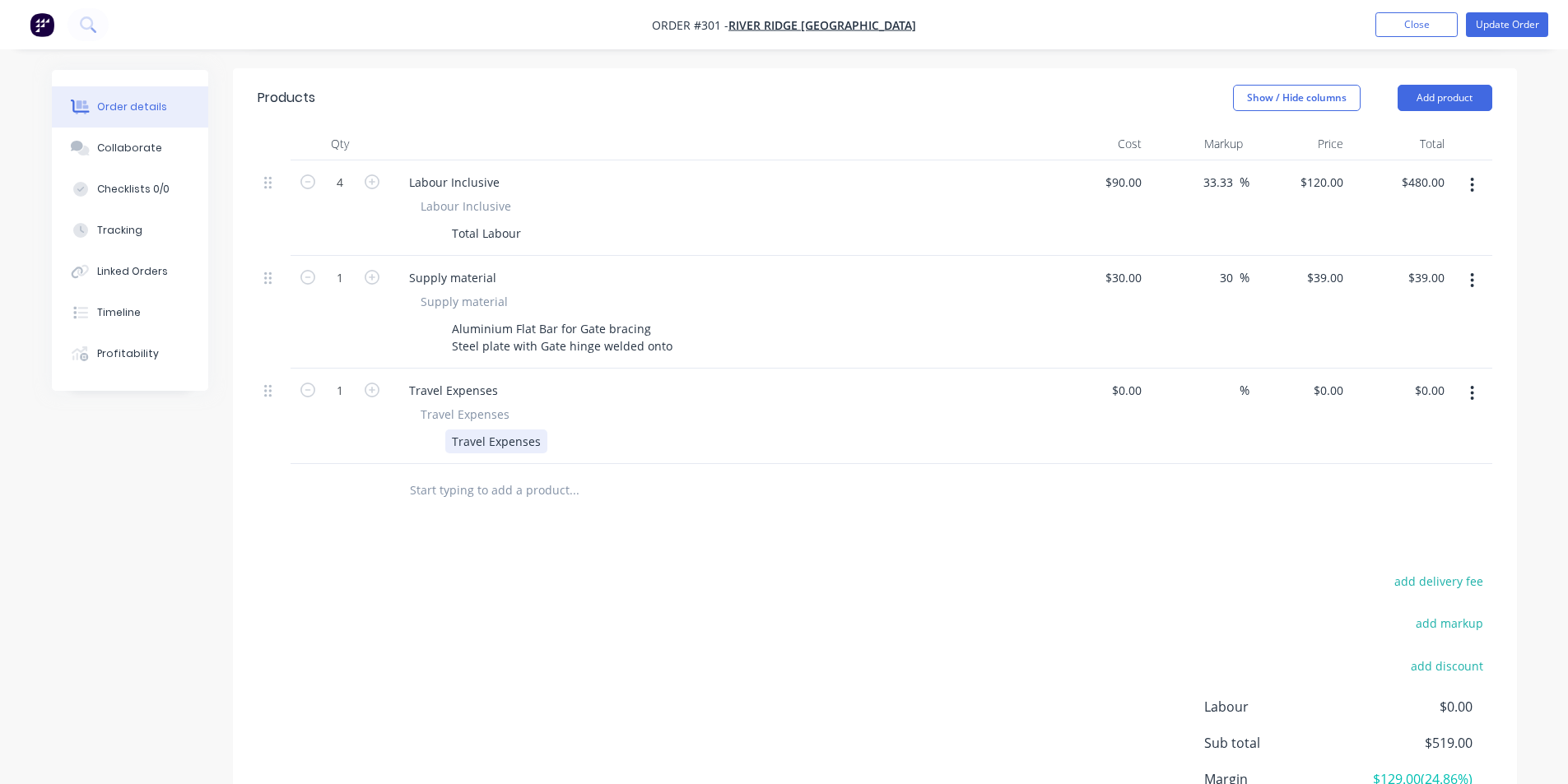
click at [497, 429] on div "Travel Expenses" at bounding box center [496, 441] width 102 height 24
click at [520, 429] on div "Travel Expenses" at bounding box center [496, 441] width 102 height 24
click at [540, 429] on div "Travel Expenses" at bounding box center [496, 441] width 102 height 24
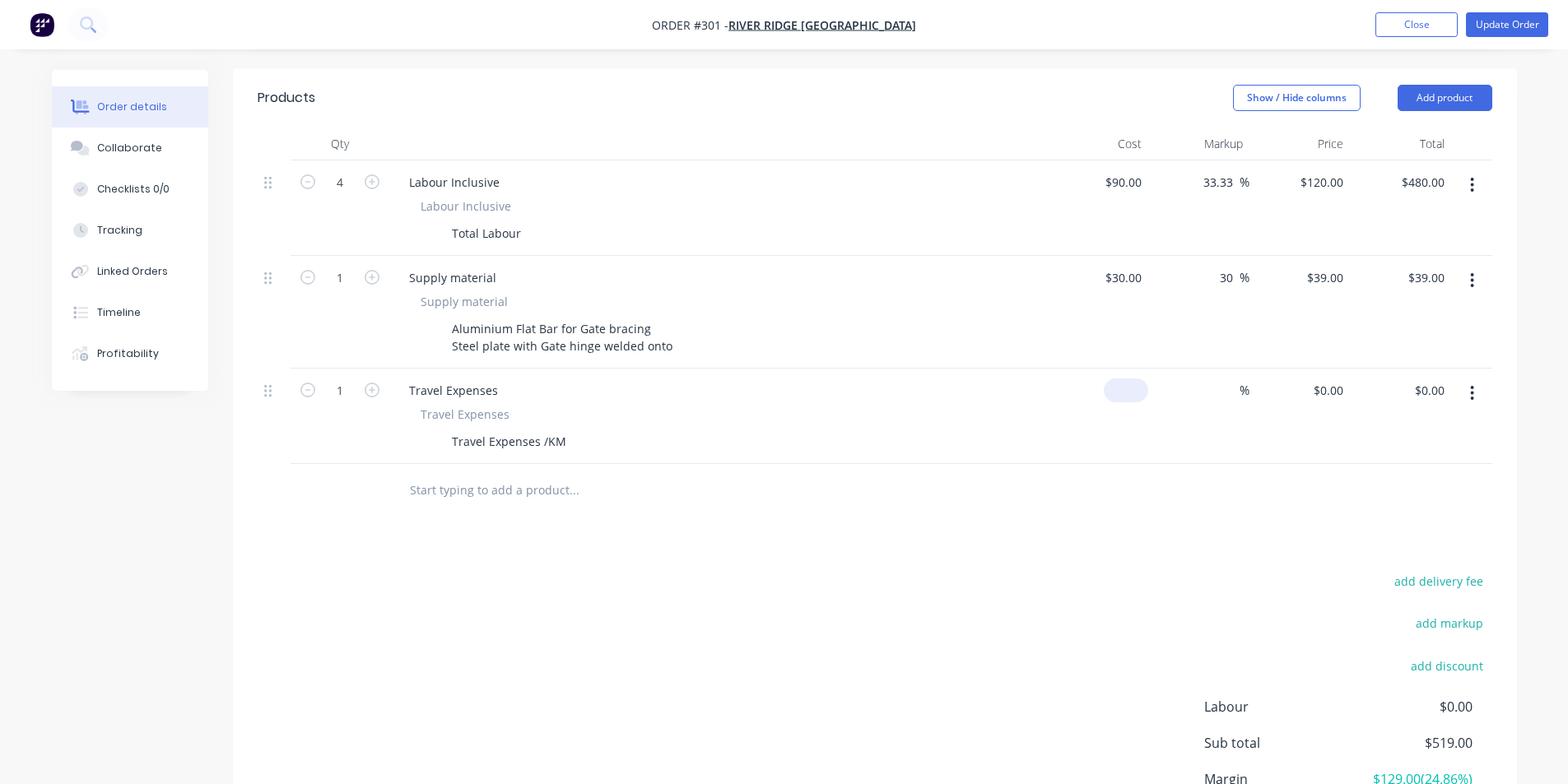
click at [1125, 368] on div "$0.00" at bounding box center [1098, 416] width 101 height 96
type input "$1.10"
click at [1086, 495] on div "Products Show / Hide columns Add product Qty Cost Markup Price Total 4 Labour I…" at bounding box center [875, 490] width 1284 height 844
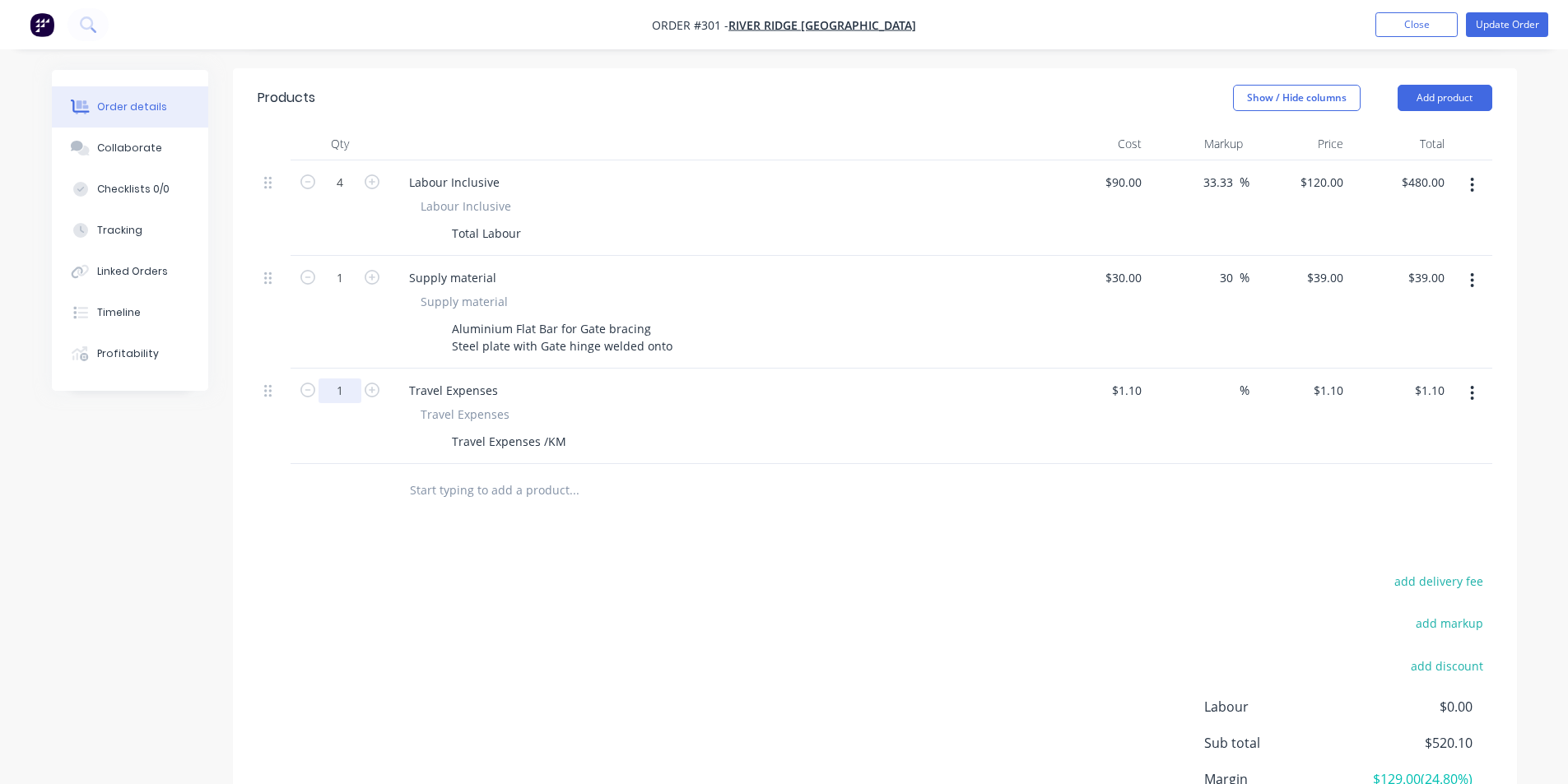
click at [334, 195] on input "1" at bounding box center [339, 182] width 43 height 25
type input "35"
type input "$38.50"
click at [529, 630] on div "add delivery fee add markup add discount Labour $0.00 Sub total $520.10 Margin …" at bounding box center [874, 728] width 1234 height 317
click at [472, 474] on input "text" at bounding box center [573, 490] width 329 height 33
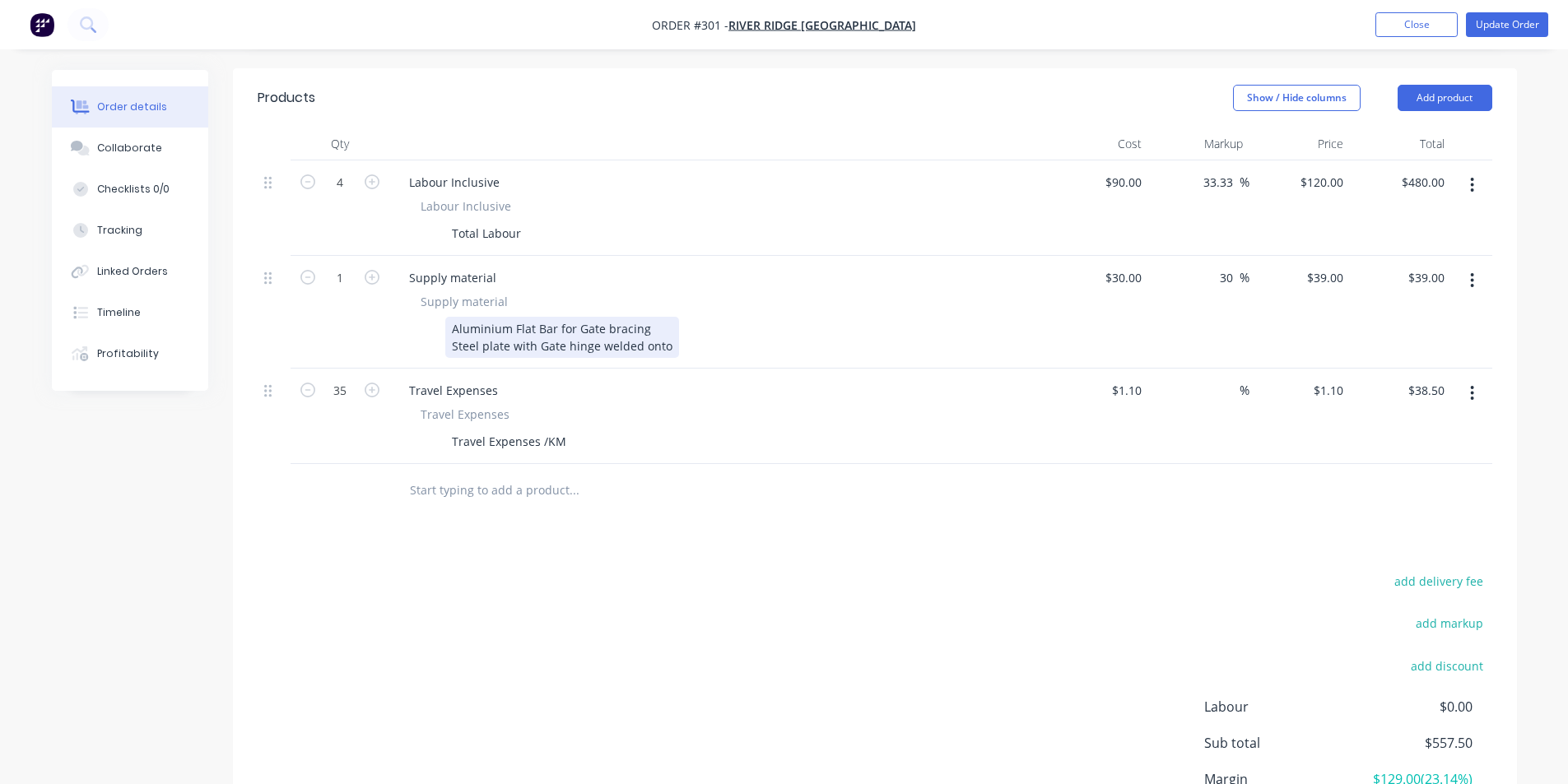
click at [593, 333] on div "Supply material Supply material Aluminium Flat Bar for Gate bracing Steel plate…" at bounding box center [719, 313] width 659 height 113
click at [669, 329] on div "Aluminium Flat Bar for Gate bracing Steel plate with Gate hinge welded onto" at bounding box center [562, 336] width 234 height 41
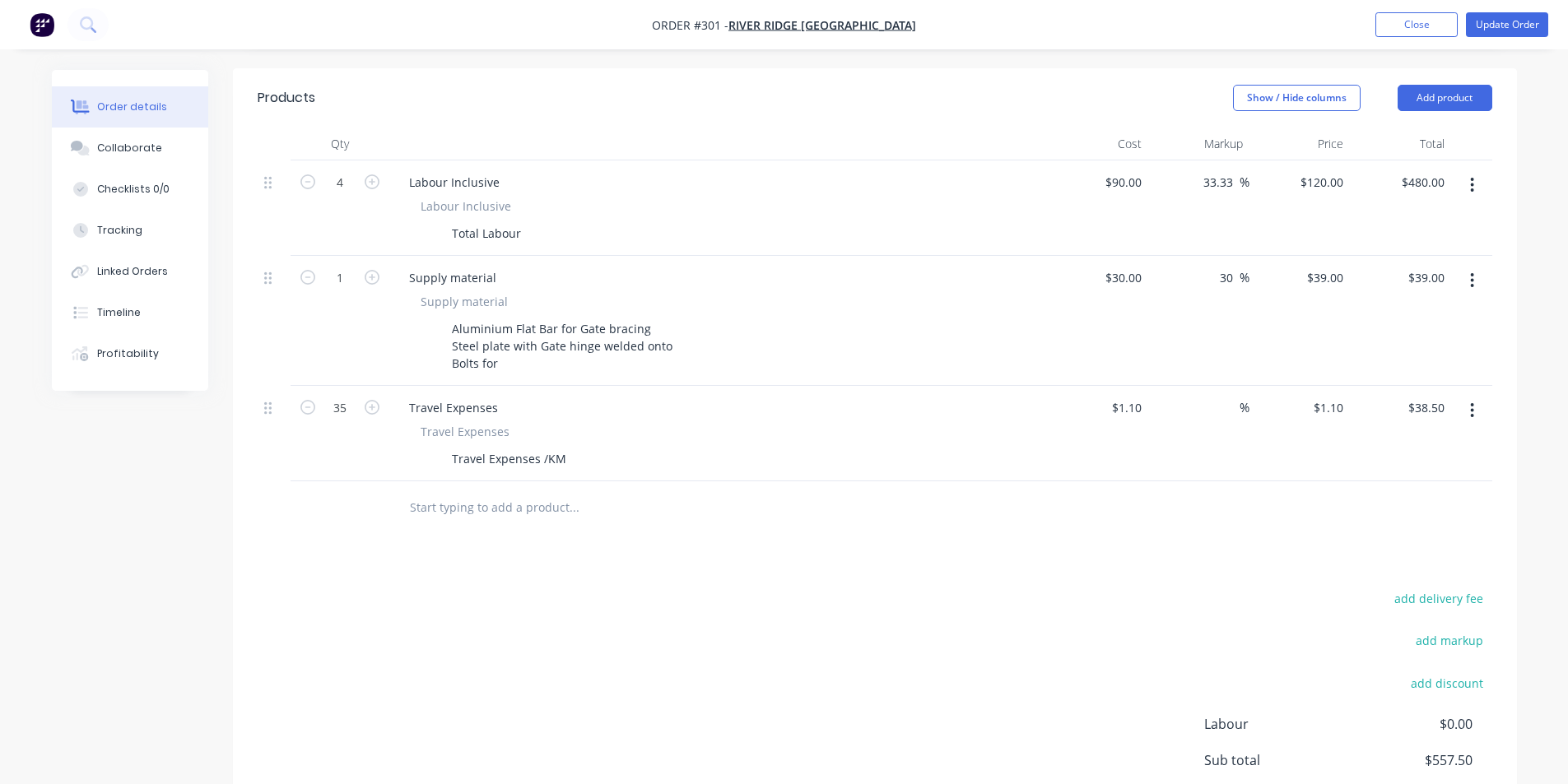
scroll to position [498, 0]
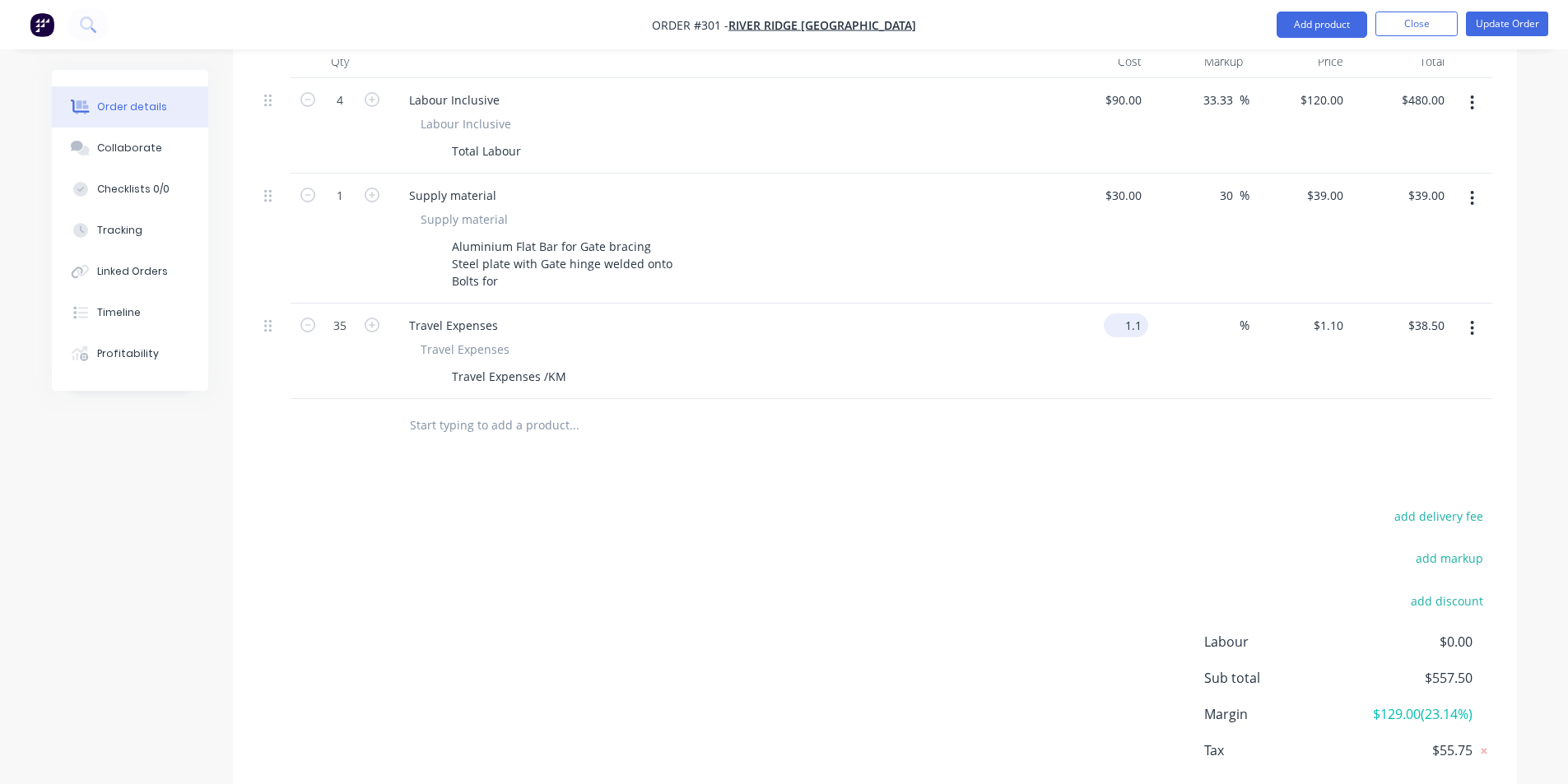
click at [1142, 314] on input "1.1" at bounding box center [1129, 325] width 38 height 24
click at [1142, 314] on input "1.1" at bounding box center [1136, 325] width 25 height 24
click at [1147, 314] on input "1.1" at bounding box center [1136, 325] width 25 height 24
click at [1144, 314] on input "1.1" at bounding box center [1136, 325] width 25 height 24
type input "$1.50"
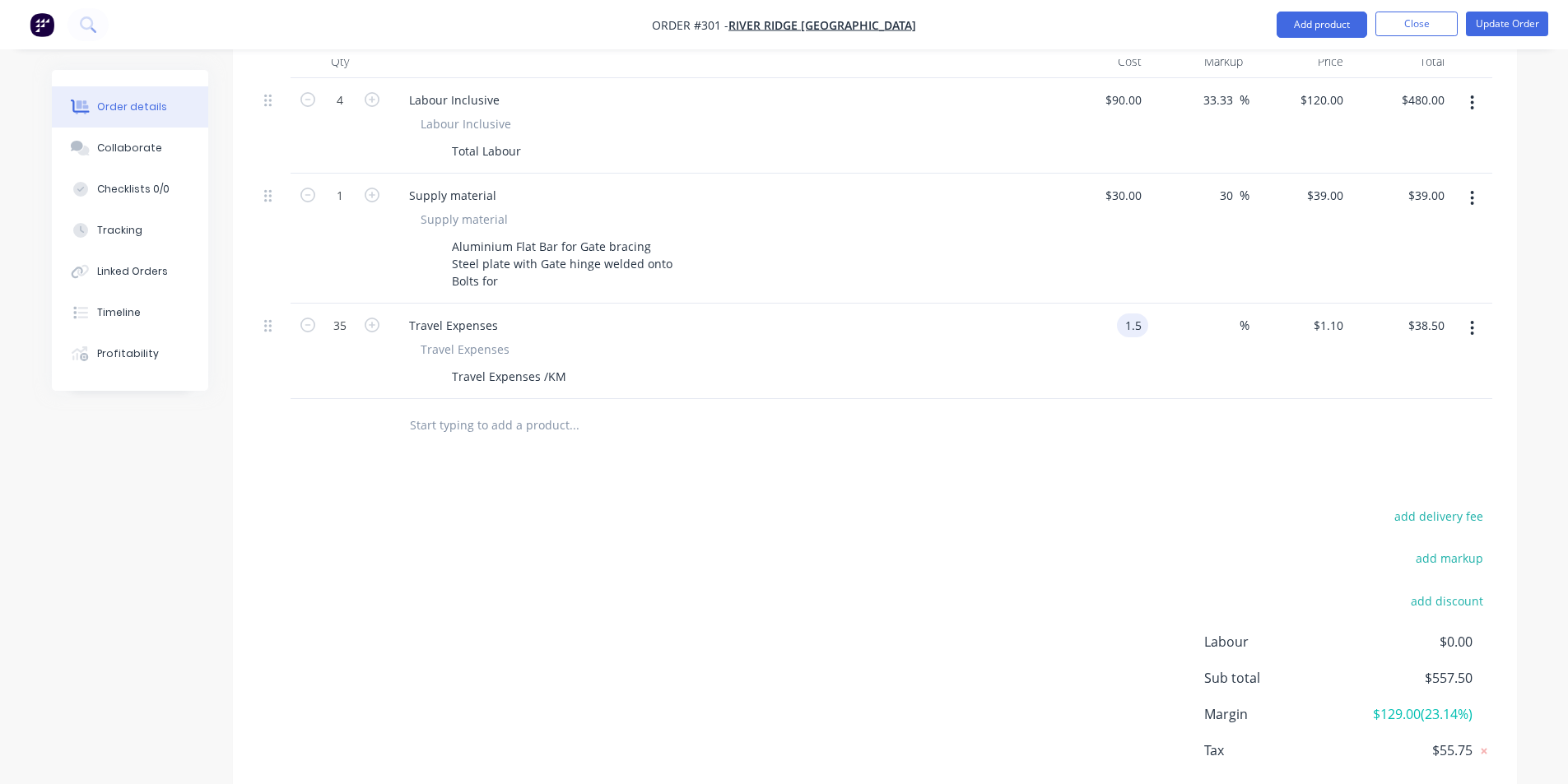
type input "$1.50"
type input "$52.50"
click at [985, 469] on div "Products Show / Hide columns Add product Qty Cost Markup Price Total 4 Labour I…" at bounding box center [875, 417] width 1284 height 861
drag, startPoint x: 1419, startPoint y: 655, endPoint x: 1487, endPoint y: 664, distance: 68.6
click at [1487, 668] on div "Sub total $571.50" at bounding box center [1348, 678] width 288 height 20
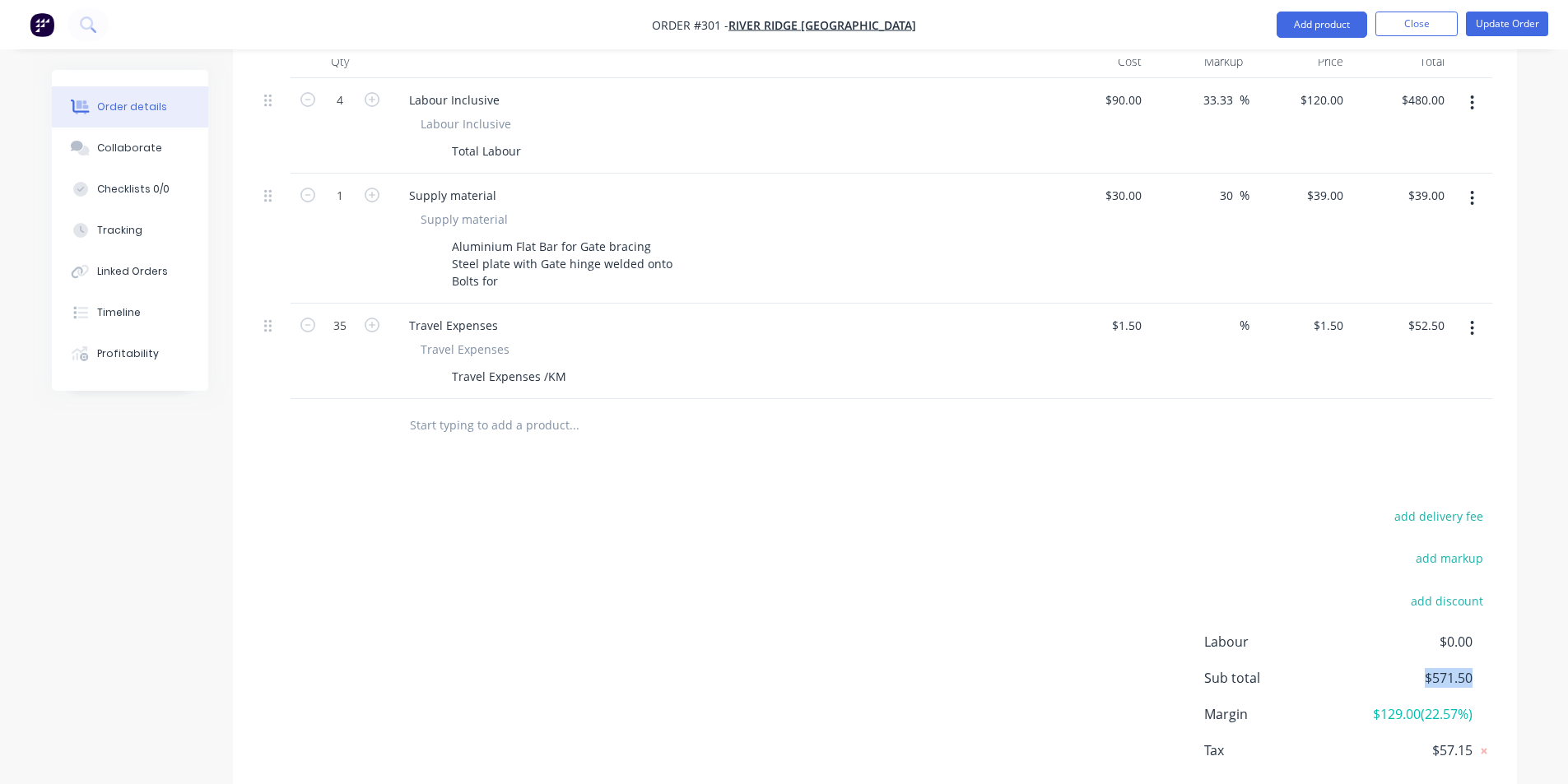
click at [1490, 668] on div "Sub total $571.50" at bounding box center [1348, 678] width 288 height 20
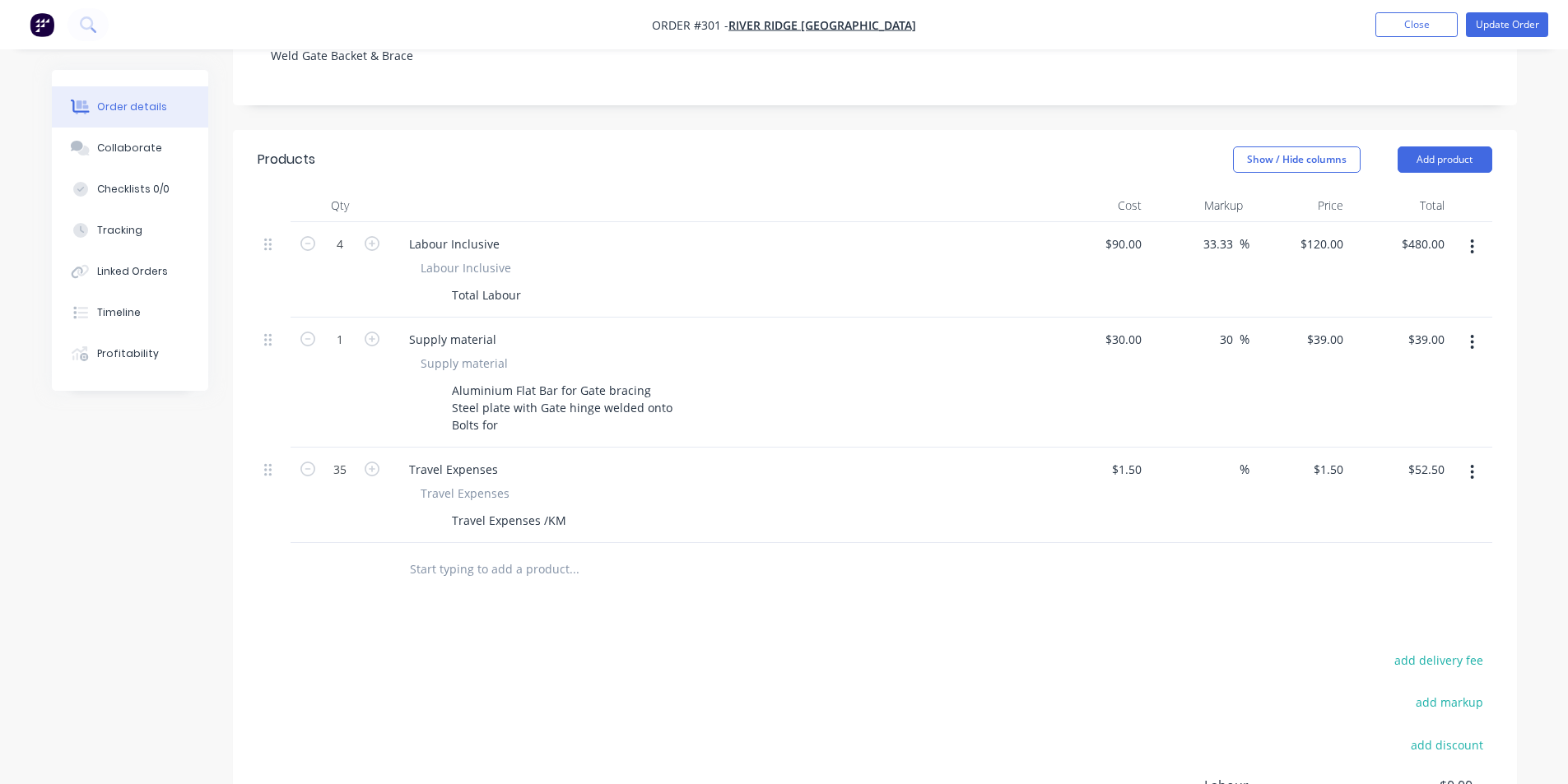
scroll to position [333, 0]
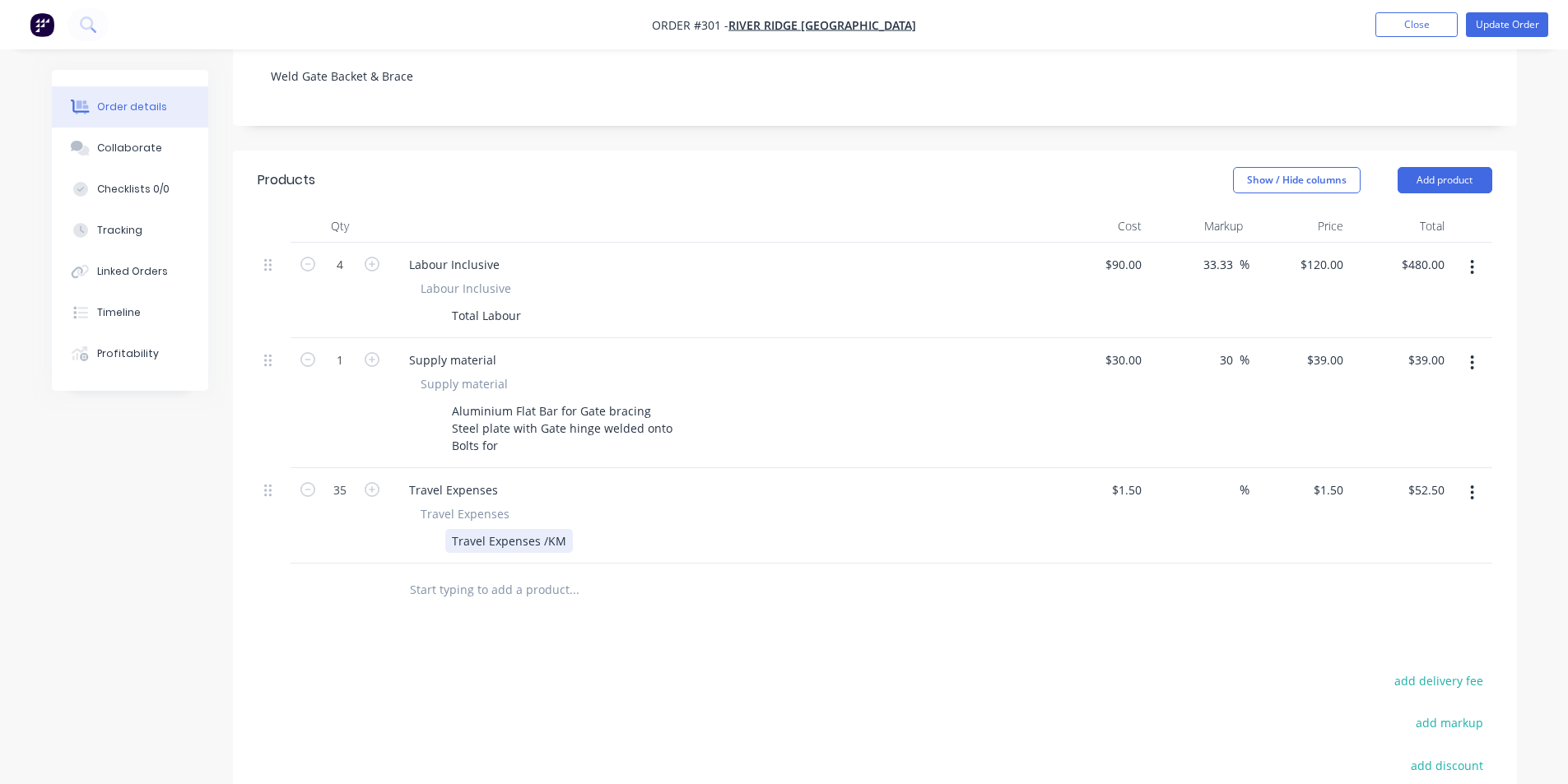
click at [535, 529] on div "Travel Expenses /KM" at bounding box center [509, 541] width 128 height 24
drag, startPoint x: 524, startPoint y: 518, endPoint x: 558, endPoint y: 518, distance: 34.0
click at [558, 529] on div "Travel Cost /KM" at bounding box center [715, 541] width 602 height 24
click at [562, 625] on div "Products Show / Hide columns Add product Qty Cost Markup Price Total 4 Labour I…" at bounding box center [875, 581] width 1284 height 861
drag, startPoint x: 1308, startPoint y: 237, endPoint x: 1332, endPoint y: 239, distance: 24.1
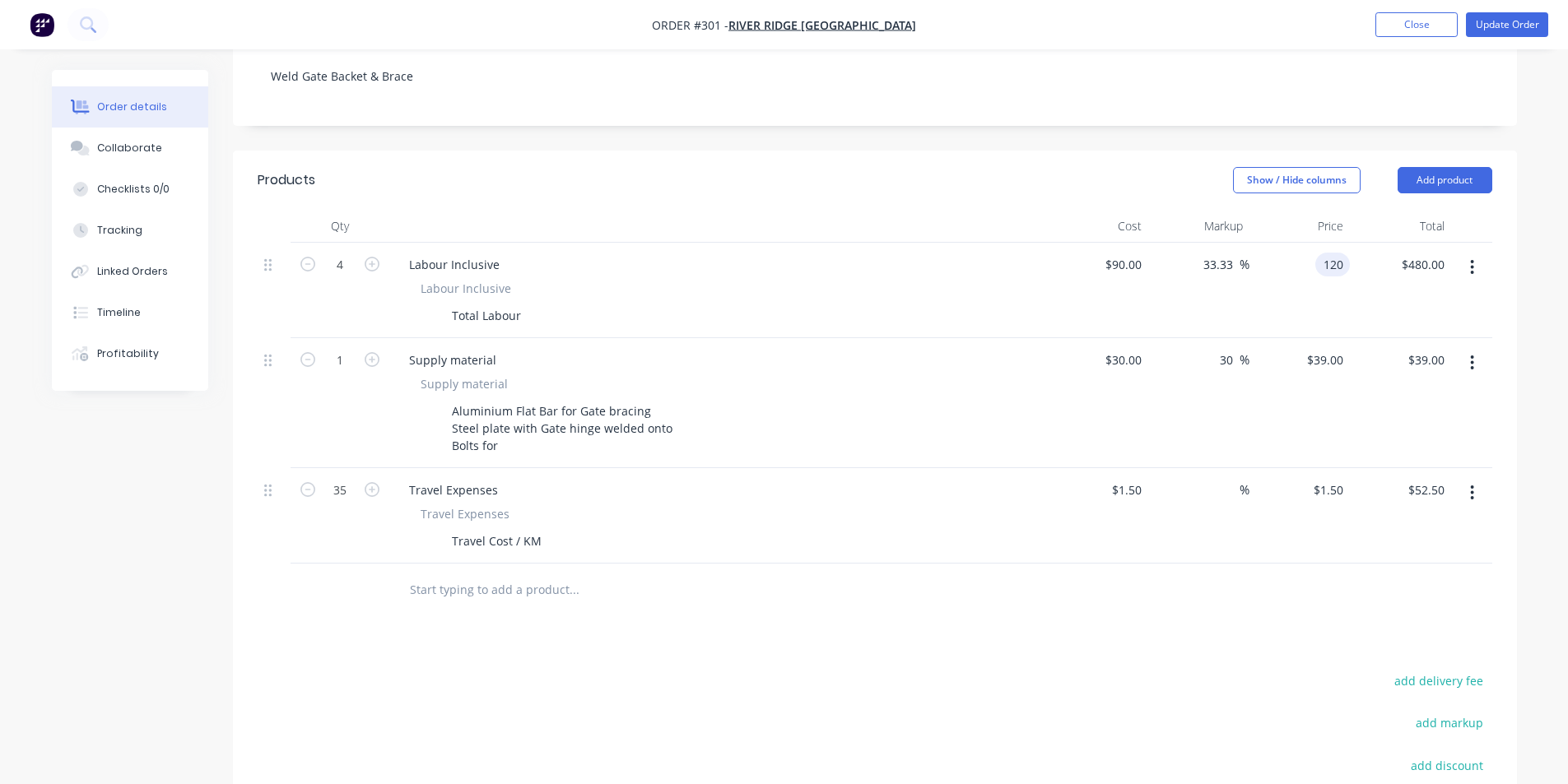
click at [1332, 253] on input "120" at bounding box center [1335, 264] width 28 height 24
type input "$120.00"
click at [1525, 247] on div "Order details Collaborate Checklists 0/0 Tracking Linked Orders Timeline Profit…" at bounding box center [784, 387] width 1498 height 1300
click at [535, 422] on div "Aluminium Flat Bar for Gate bracing Steel plate with Gate hinge welded onto Bol…" at bounding box center [562, 428] width 234 height 58
click at [534, 425] on div "Aluminium Flat Bar for Gate bracing Steel plate with Gate hinge welded onto Bol…" at bounding box center [562, 428] width 234 height 58
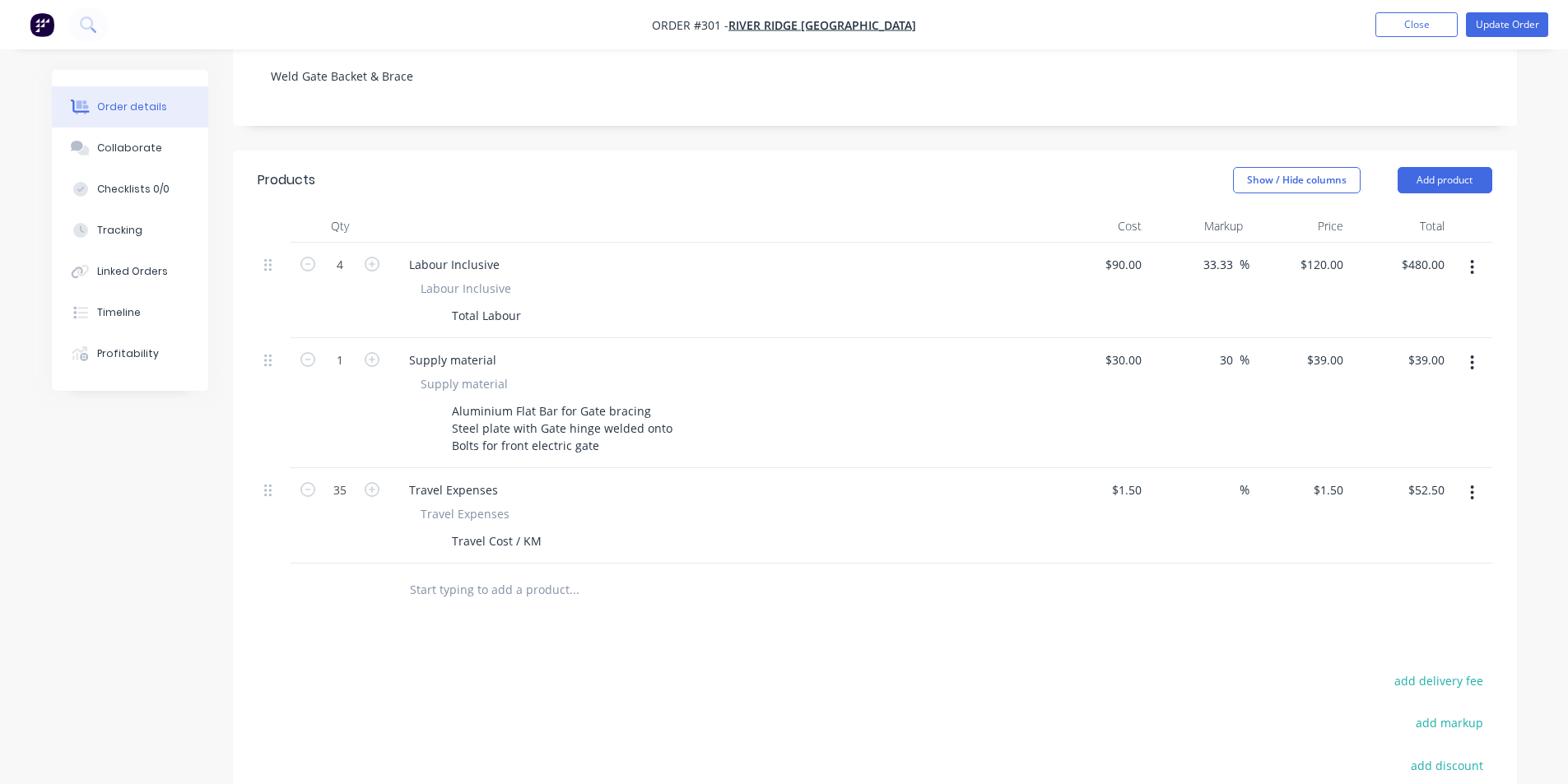
click at [701, 573] on input "text" at bounding box center [573, 590] width 329 height 33
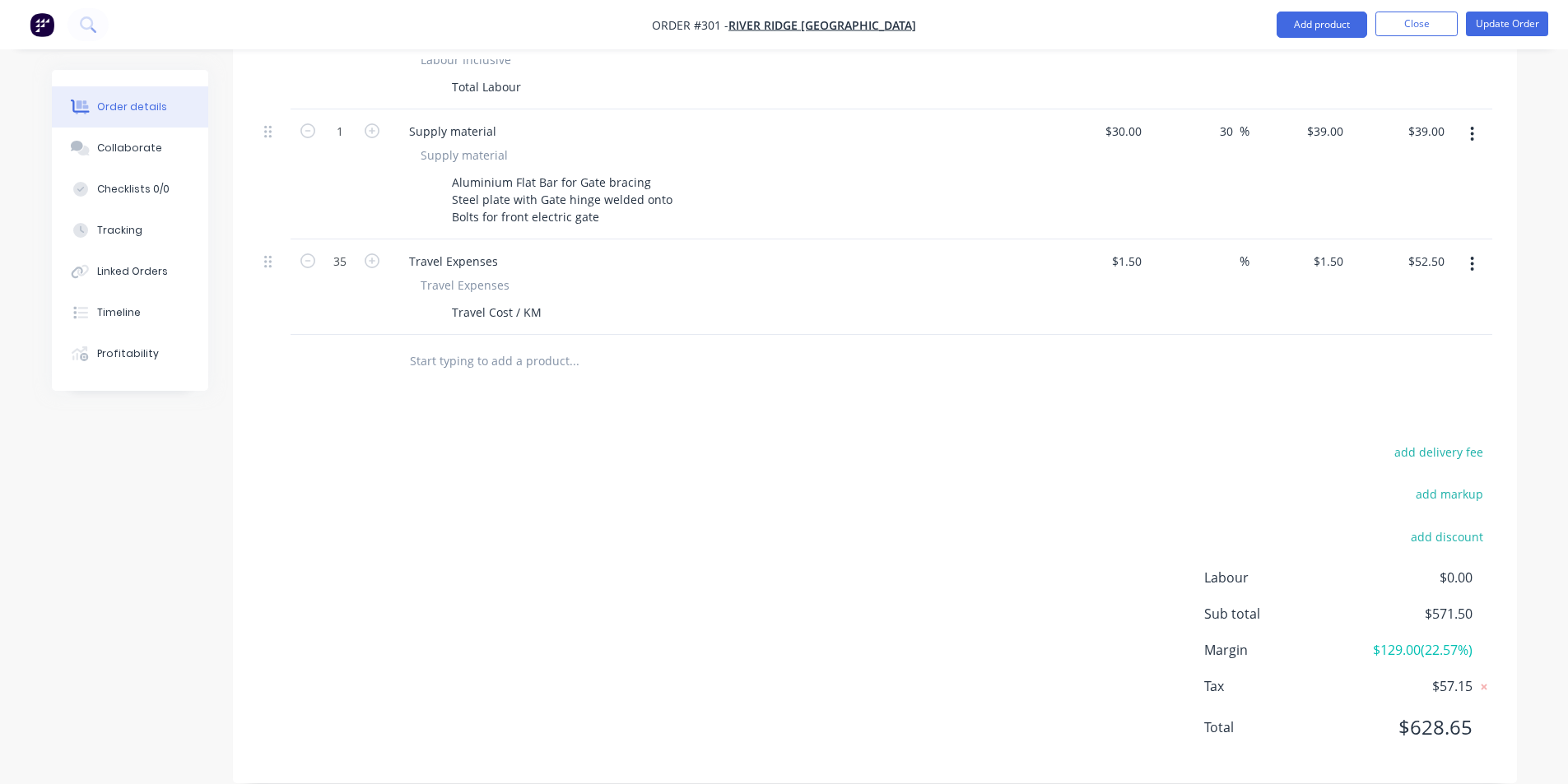
scroll to position [562, 0]
drag, startPoint x: 1443, startPoint y: 592, endPoint x: 1476, endPoint y: 590, distance: 33.1
click at [1476, 603] on div "Sub total $571.50" at bounding box center [1348, 613] width 288 height 20
drag, startPoint x: 1476, startPoint y: 590, endPoint x: 1438, endPoint y: 589, distance: 38.0
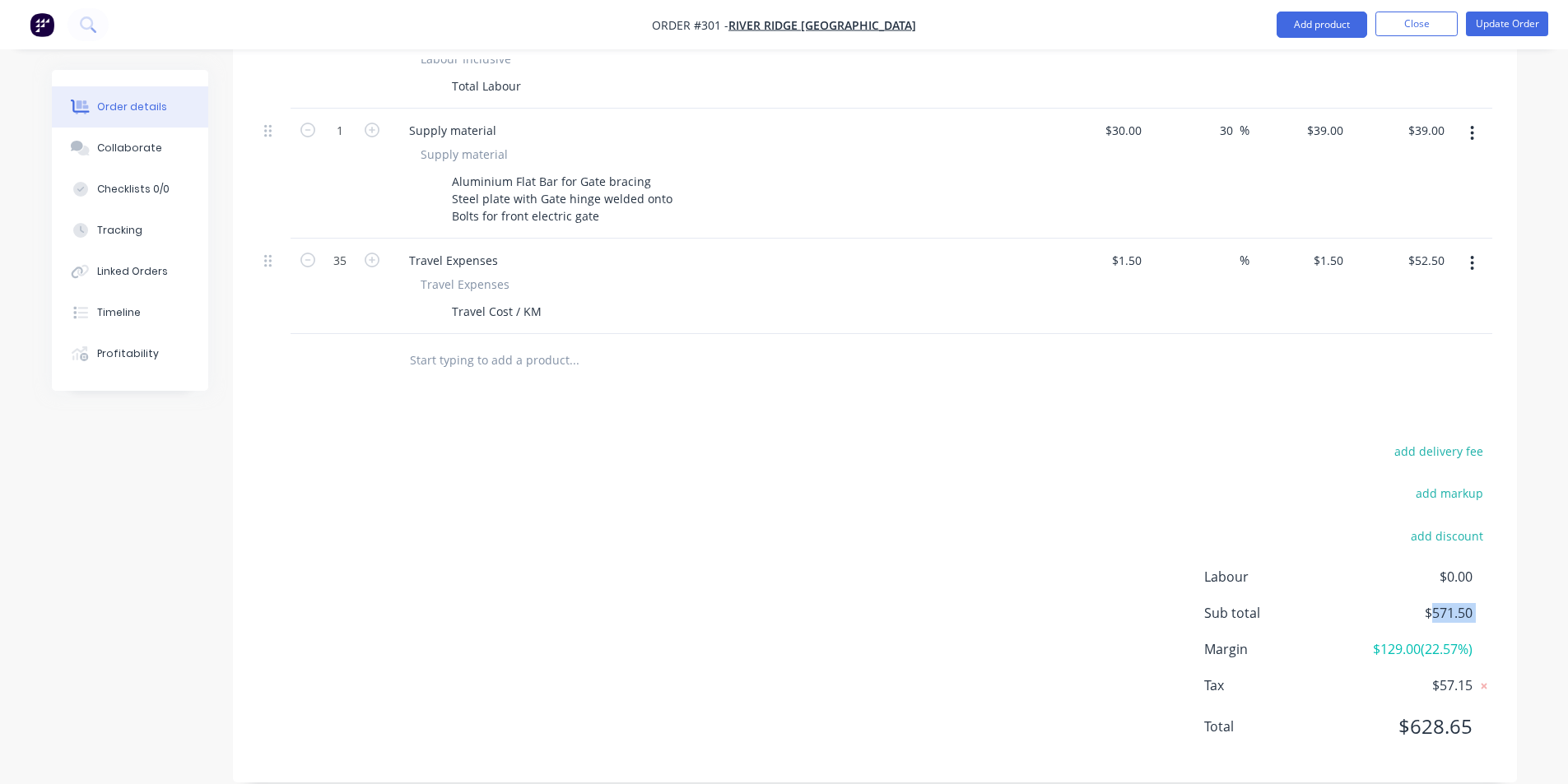
click at [1438, 603] on div "Sub total $571.50" at bounding box center [1348, 613] width 288 height 20
click at [1414, 602] on div "Labour $0.00 Sub total $571.50 Margin $129.00 ( 22.57 %) Tax $57.15 Total $628.…" at bounding box center [1348, 662] width 288 height 191
drag, startPoint x: 1417, startPoint y: 593, endPoint x: 1364, endPoint y: 621, distance: 59.9
click at [1417, 603] on span "$571.50" at bounding box center [1411, 613] width 122 height 20
drag, startPoint x: 1375, startPoint y: 624, endPoint x: 1413, endPoint y: 623, distance: 38.0
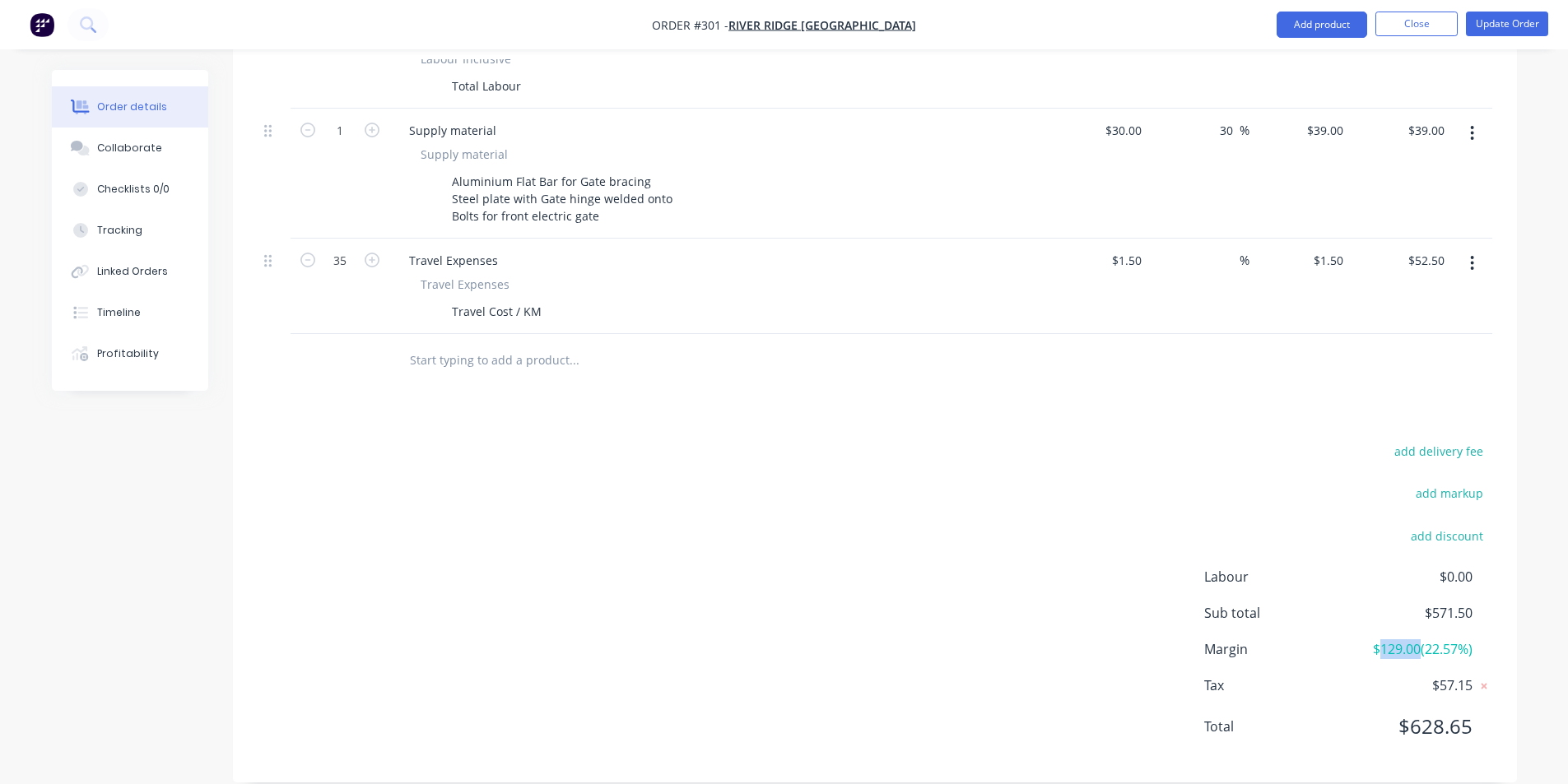
click at [1413, 639] on span "$129.00 ( 22.57 %)" at bounding box center [1411, 649] width 122 height 20
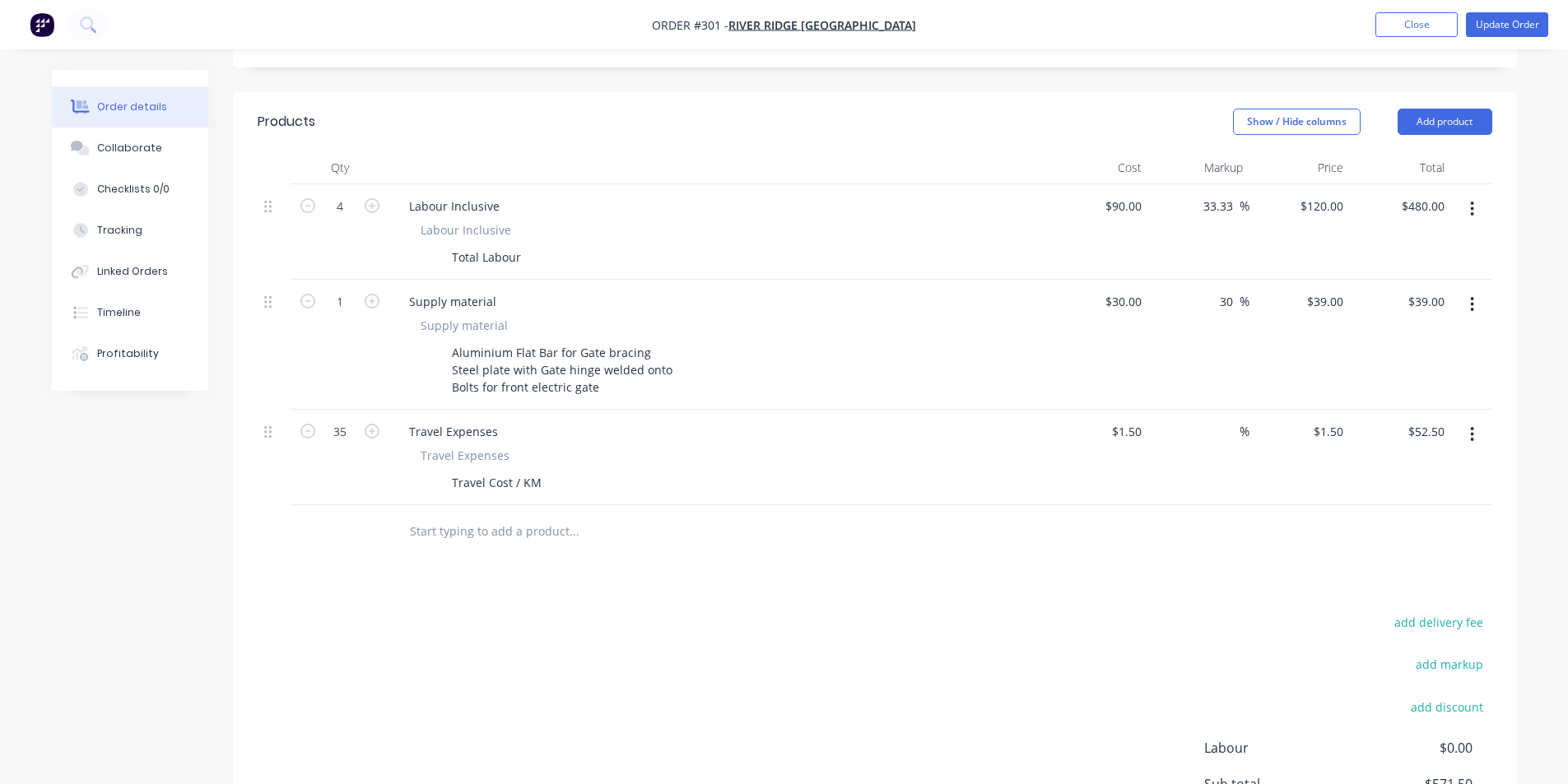
scroll to position [315, 0]
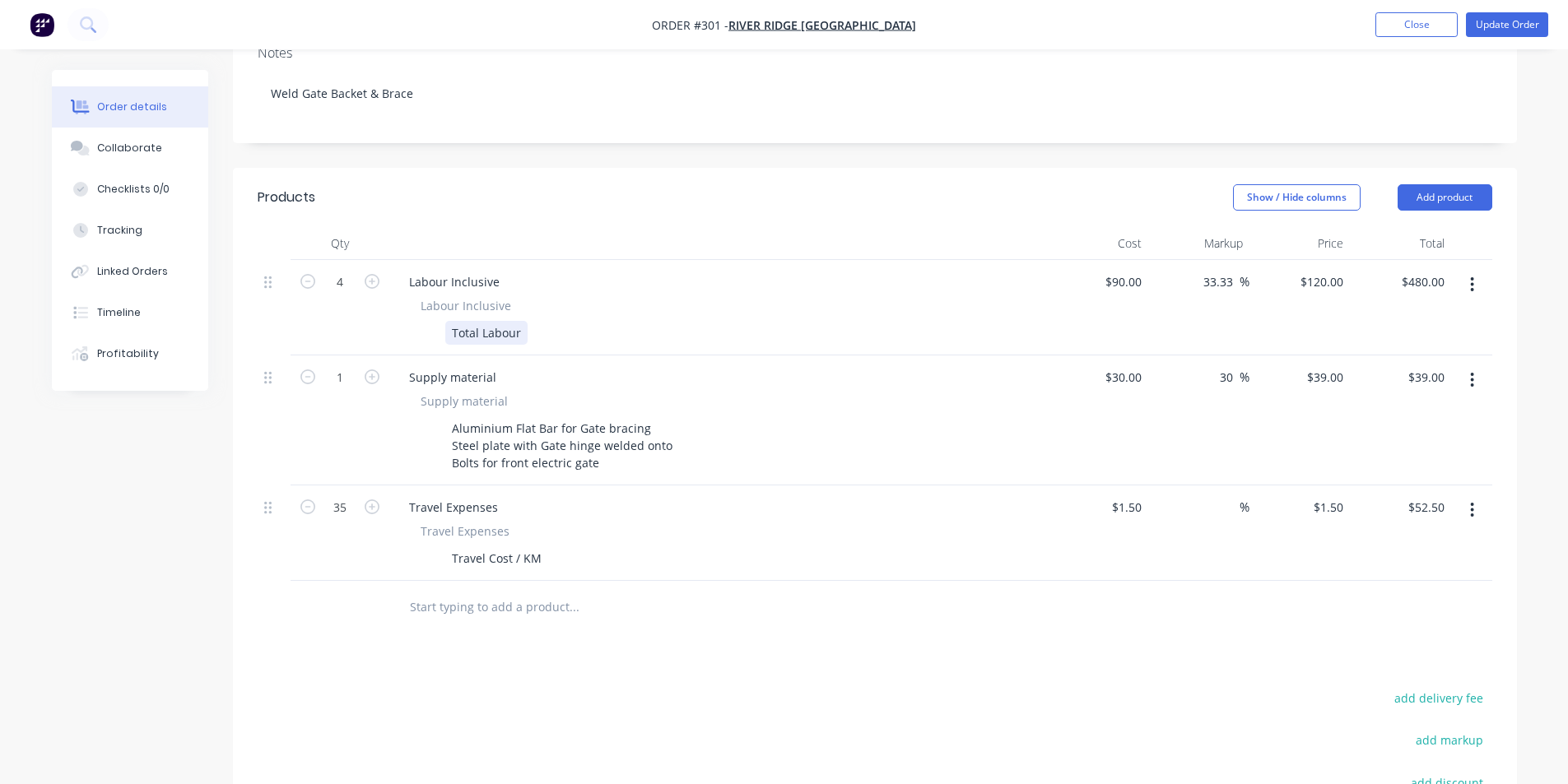
click at [523, 321] on div "Total Labour" at bounding box center [486, 333] width 82 height 24
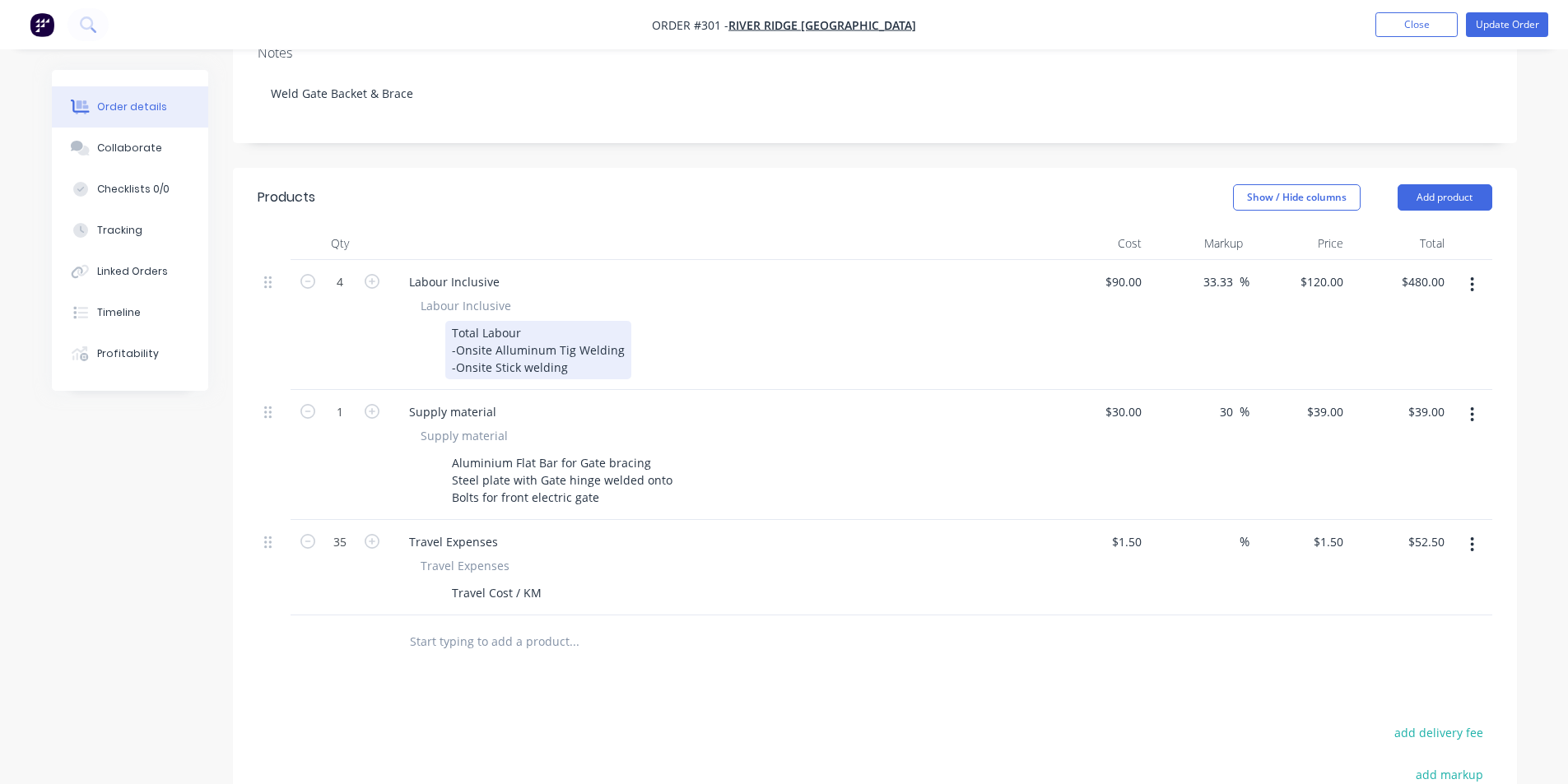
click at [513, 321] on div "Total Labour -Onsite Alluminum Tig Welding -Onsite Stick welding" at bounding box center [538, 350] width 186 height 58
click at [559, 324] on div "Total Labour -Onsite Aluminium Tig Welding -Onsite Stick welding" at bounding box center [538, 350] width 186 height 58
click at [584, 341] on div "Total Labour -Onsite Aluminium Tig Welding -Onsite Stick welding" at bounding box center [538, 350] width 186 height 58
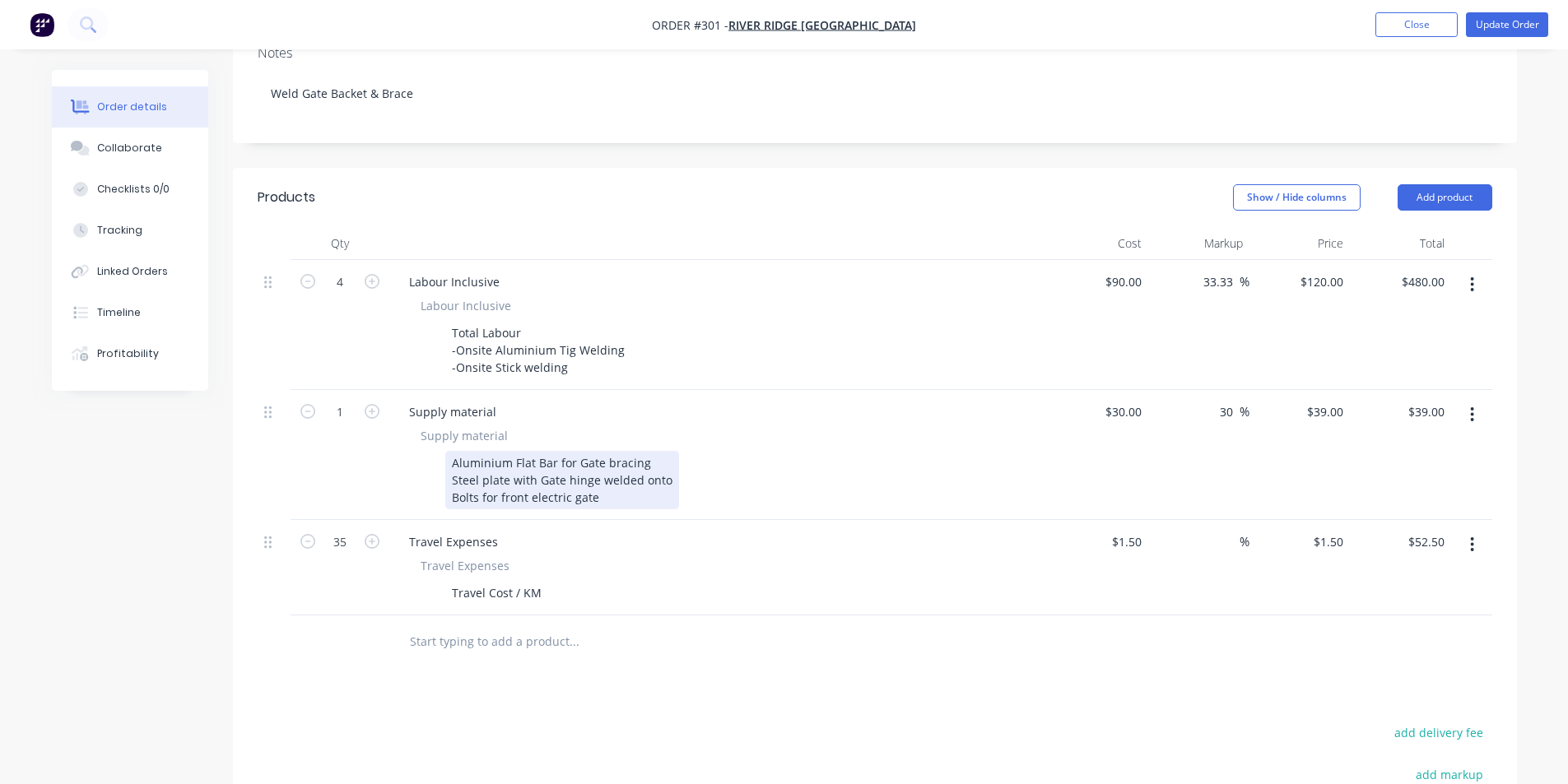
click at [603, 487] on div "Supply material Supply material Aluminium Flat Bar for Gate bracing Steel plate…" at bounding box center [719, 455] width 659 height 130
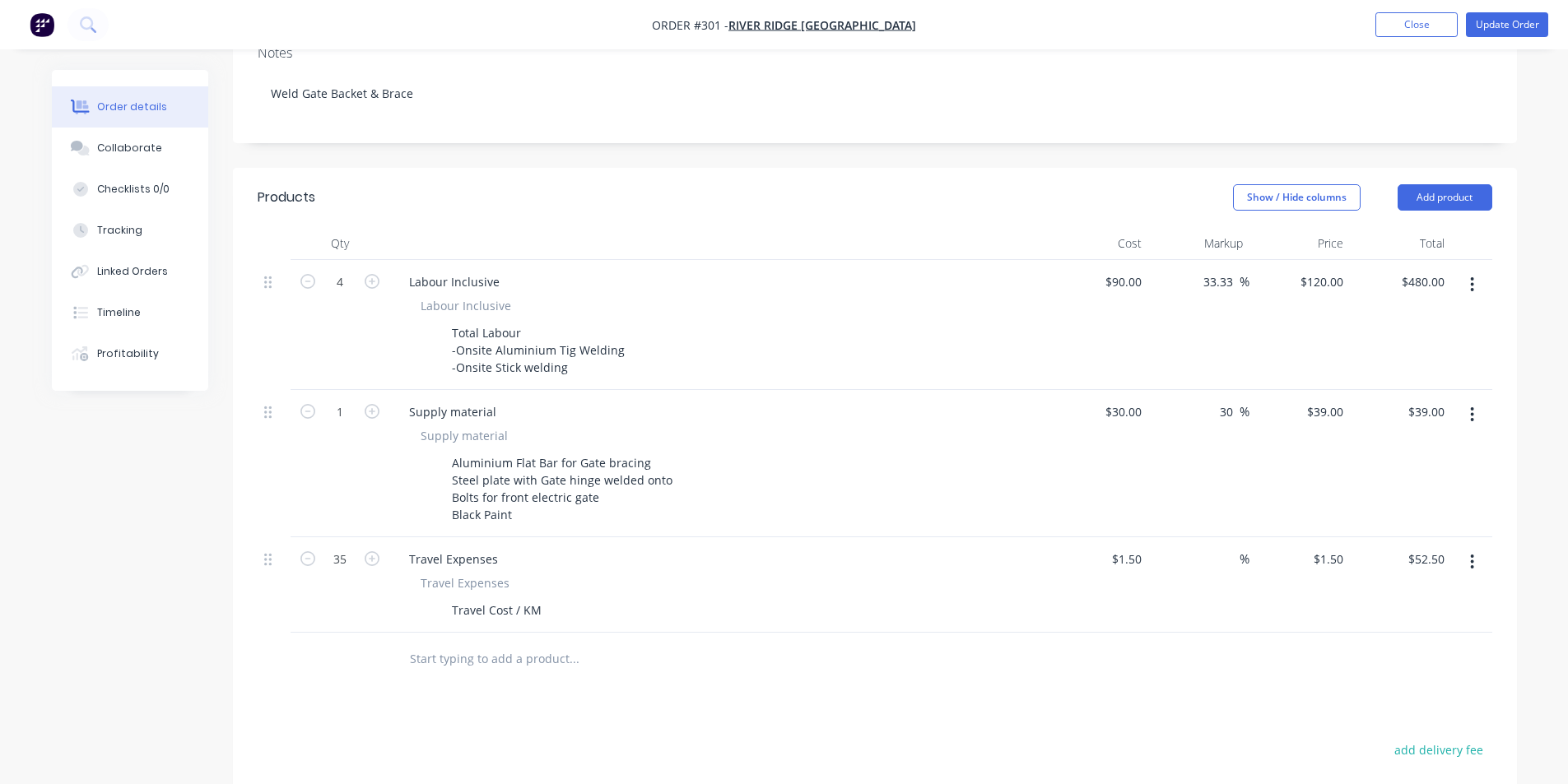
click at [664, 686] on div "Products Show / Hide columns Add product Qty Cost Markup Price Total 4 Labour I…" at bounding box center [875, 624] width 1284 height 913
click at [454, 452] on div "Aluminium Flat Bar for Gate bracing Steel plate with Gate hinge welded onto Bol…" at bounding box center [562, 488] width 234 height 76
drag, startPoint x: 457, startPoint y: 459, endPoint x: 645, endPoint y: 454, distance: 188.1
click at [645, 454] on div "Aluminium Flat Bar for Gate bracing Steel plate with Gate hinge welded onto Bol…" at bounding box center [562, 488] width 234 height 76
click at [641, 457] on div "Aluminium Flat Bar for Gate bracing Steel plate with Gate hinge welded onto Bol…" at bounding box center [562, 488] width 234 height 76
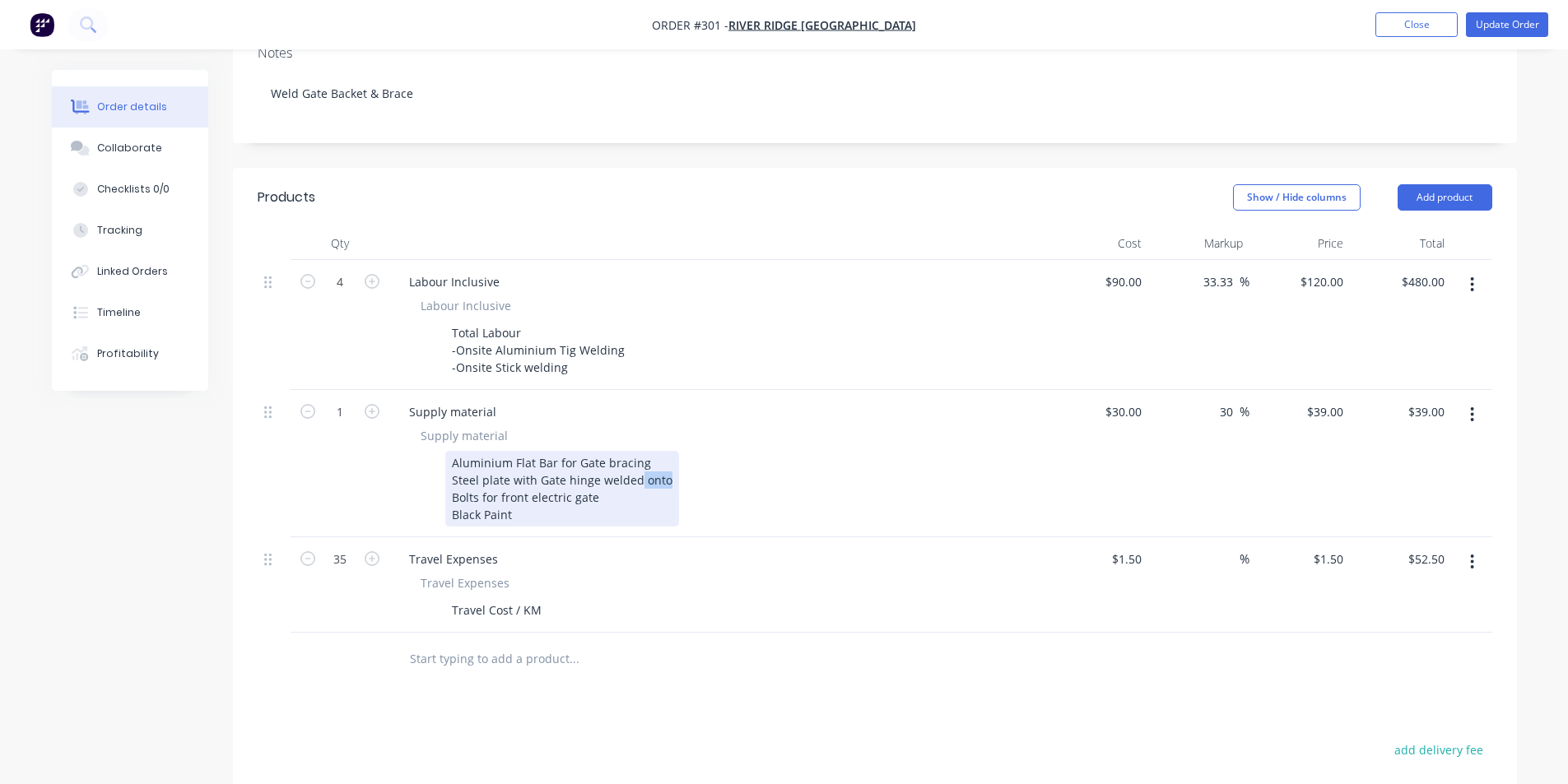
drag, startPoint x: 636, startPoint y: 457, endPoint x: 663, endPoint y: 456, distance: 27.0
click at [663, 456] on div "Aluminium Flat Bar for Gate bracing Steel plate with Gate hinge welded onto Bol…" at bounding box center [562, 488] width 234 height 76
click at [1012, 691] on div "Products Show / Hide columns Add product Qty Cost Markup Price Total 4 Labour I…" at bounding box center [875, 624] width 1284 height 913
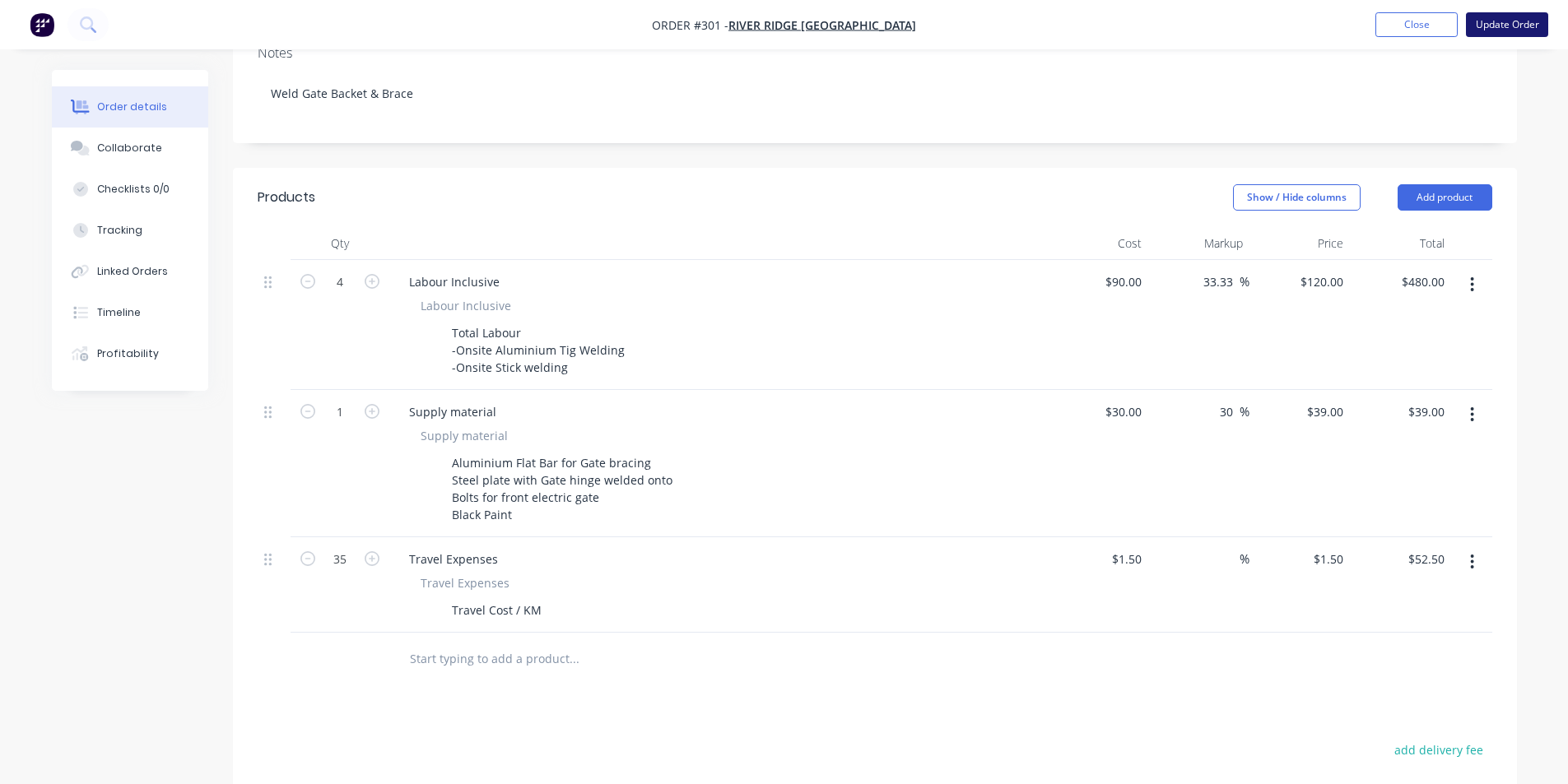
click at [1503, 32] on button "Update Order" at bounding box center [1507, 25] width 82 height 25
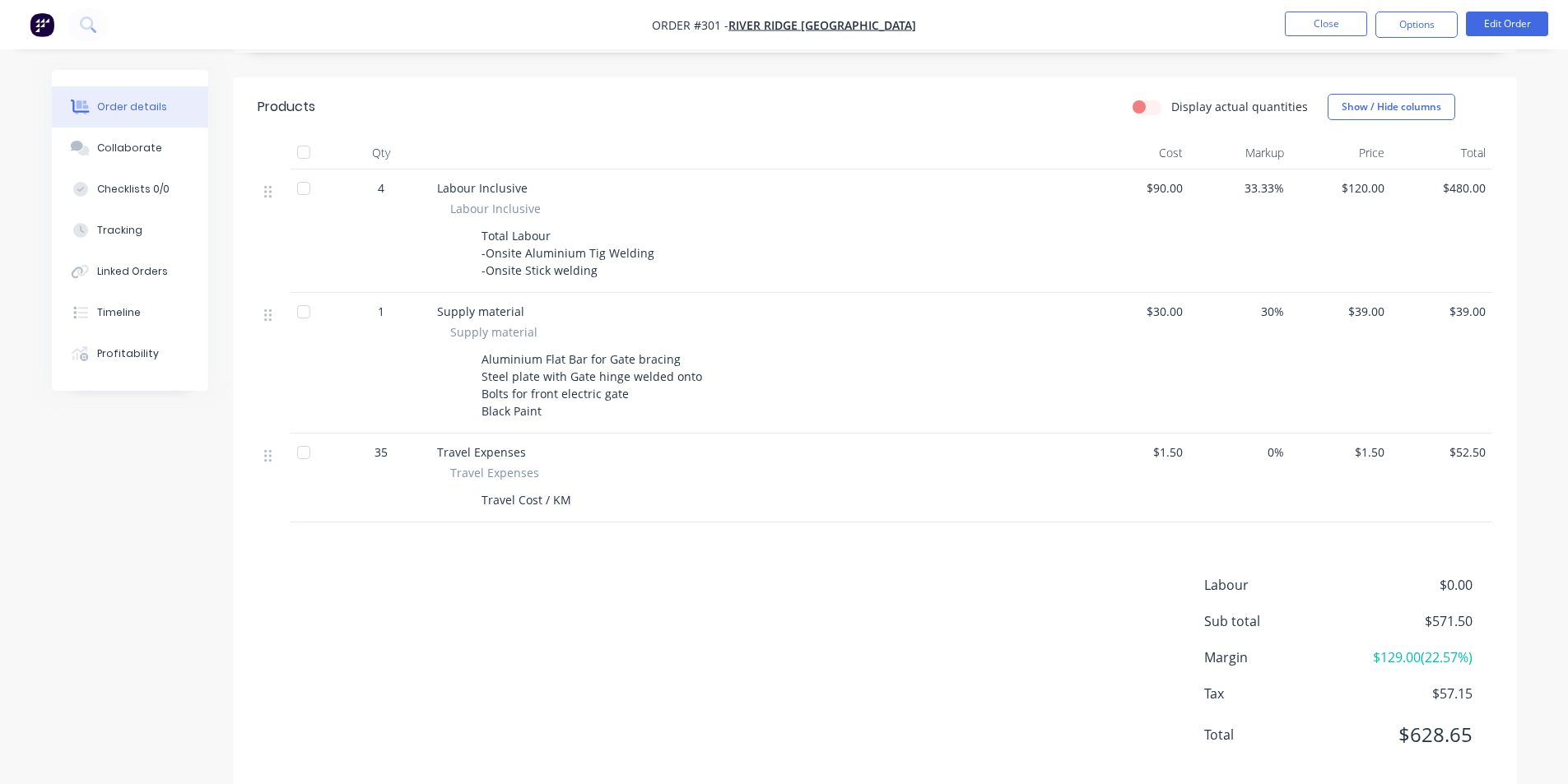
scroll to position [411, 0]
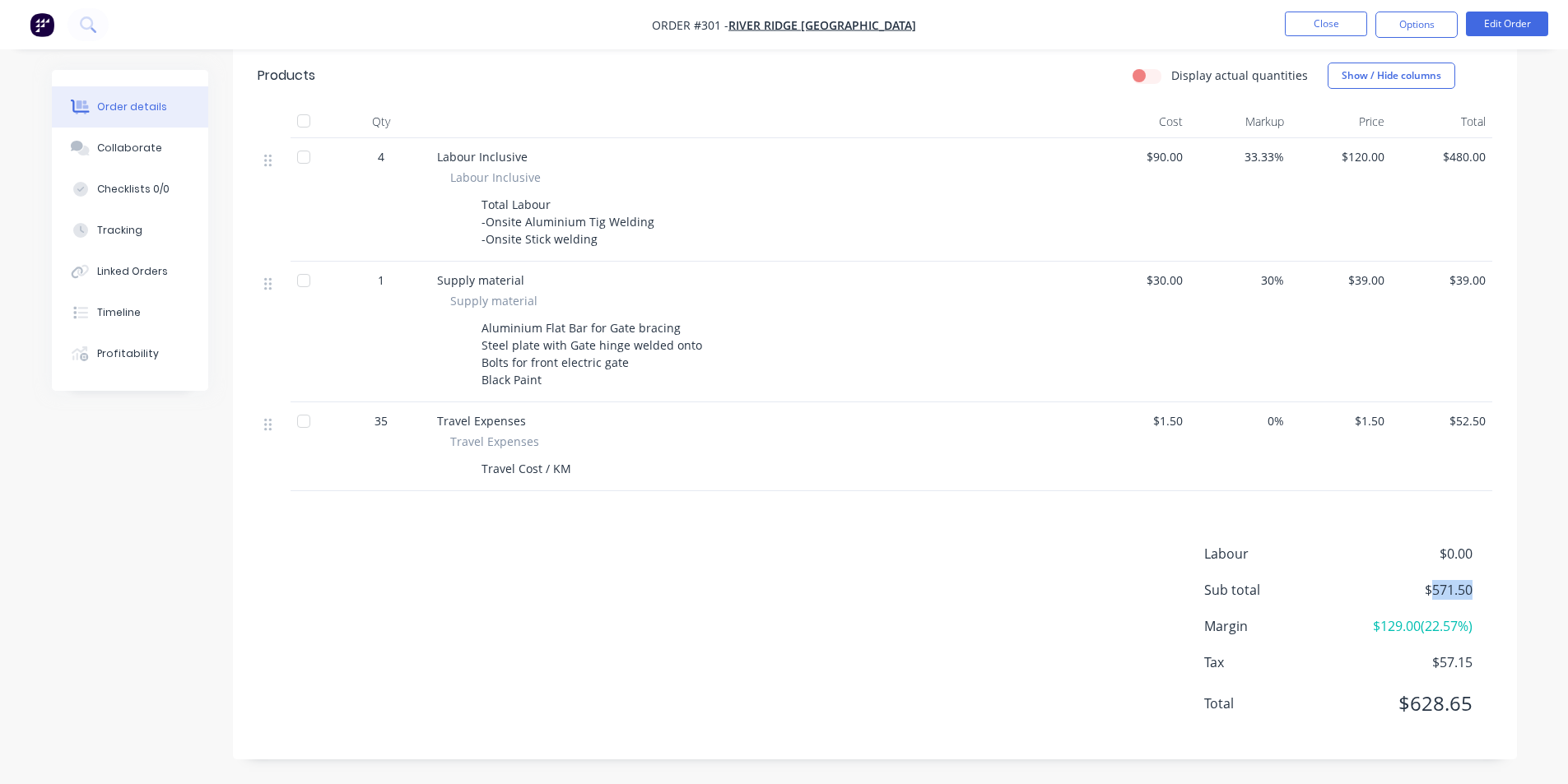
drag, startPoint x: 1431, startPoint y: 593, endPoint x: 1503, endPoint y: 595, distance: 72.0
click at [1503, 595] on div "Labour $0.00 Sub total $571.50 Margin $129.00 ( 22.57 %) Tax $57.15 Total $628.…" at bounding box center [875, 638] width 1284 height 191
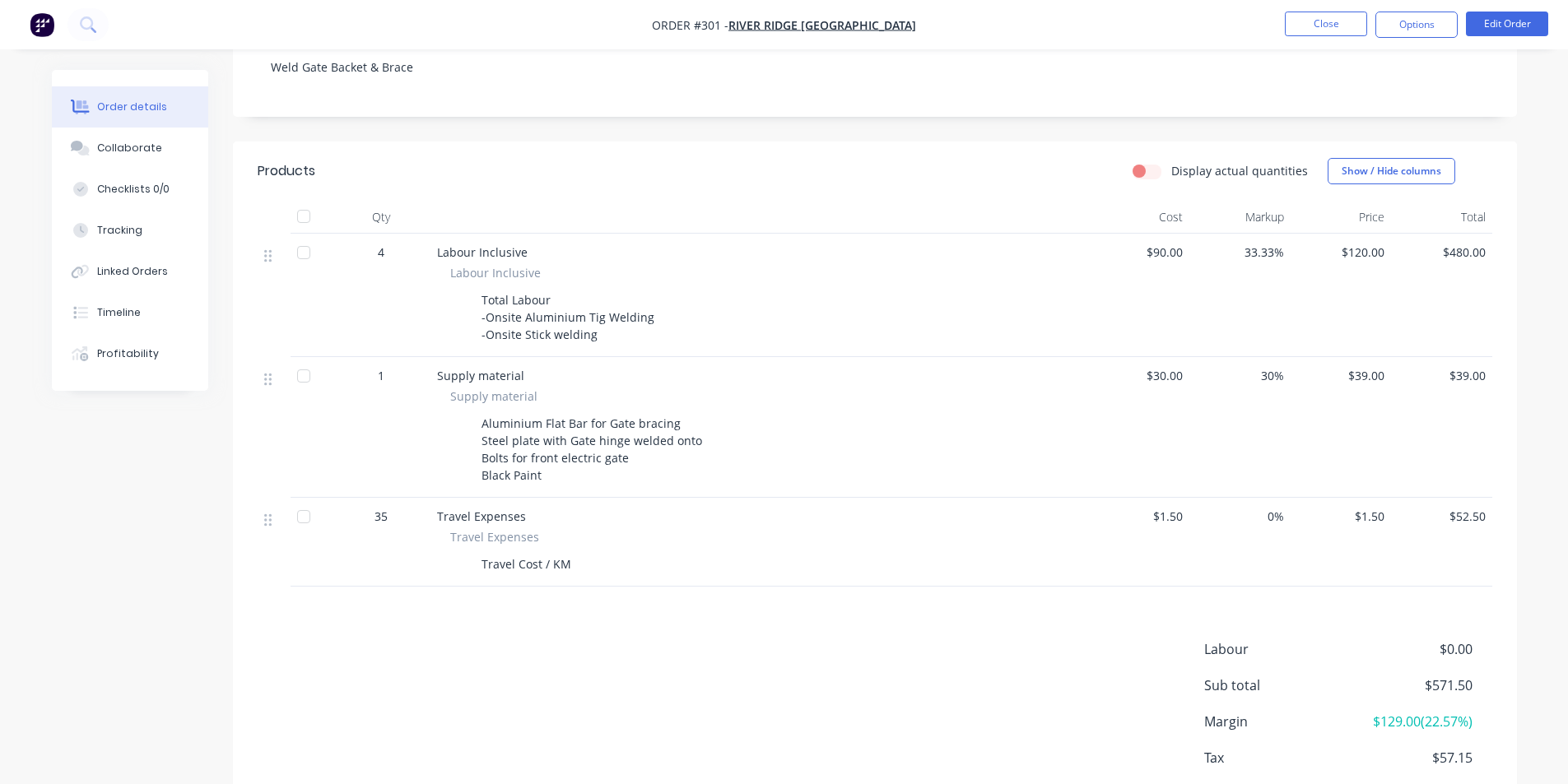
scroll to position [164, 0]
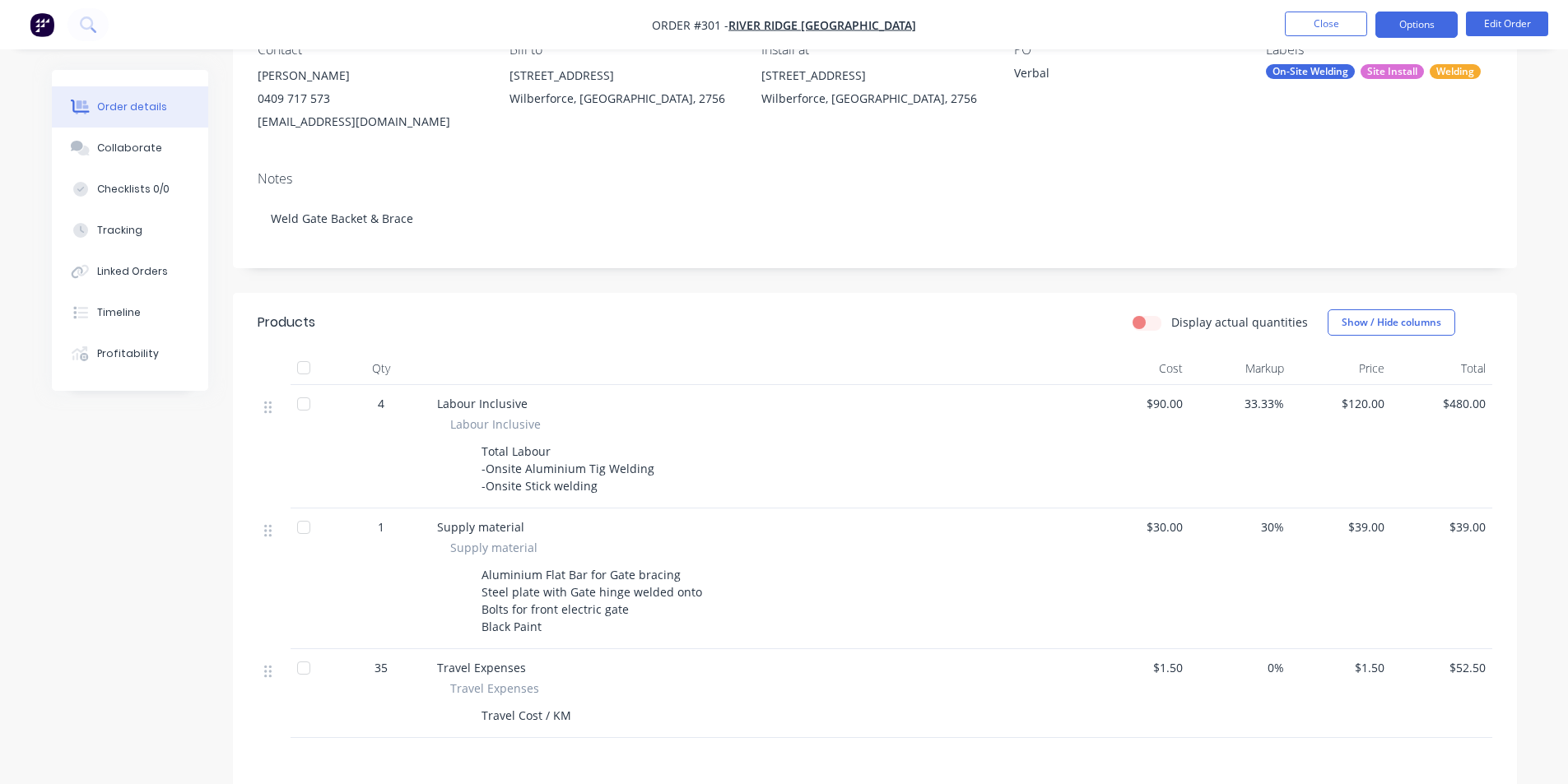
click at [1451, 21] on button "Options" at bounding box center [1417, 25] width 82 height 26
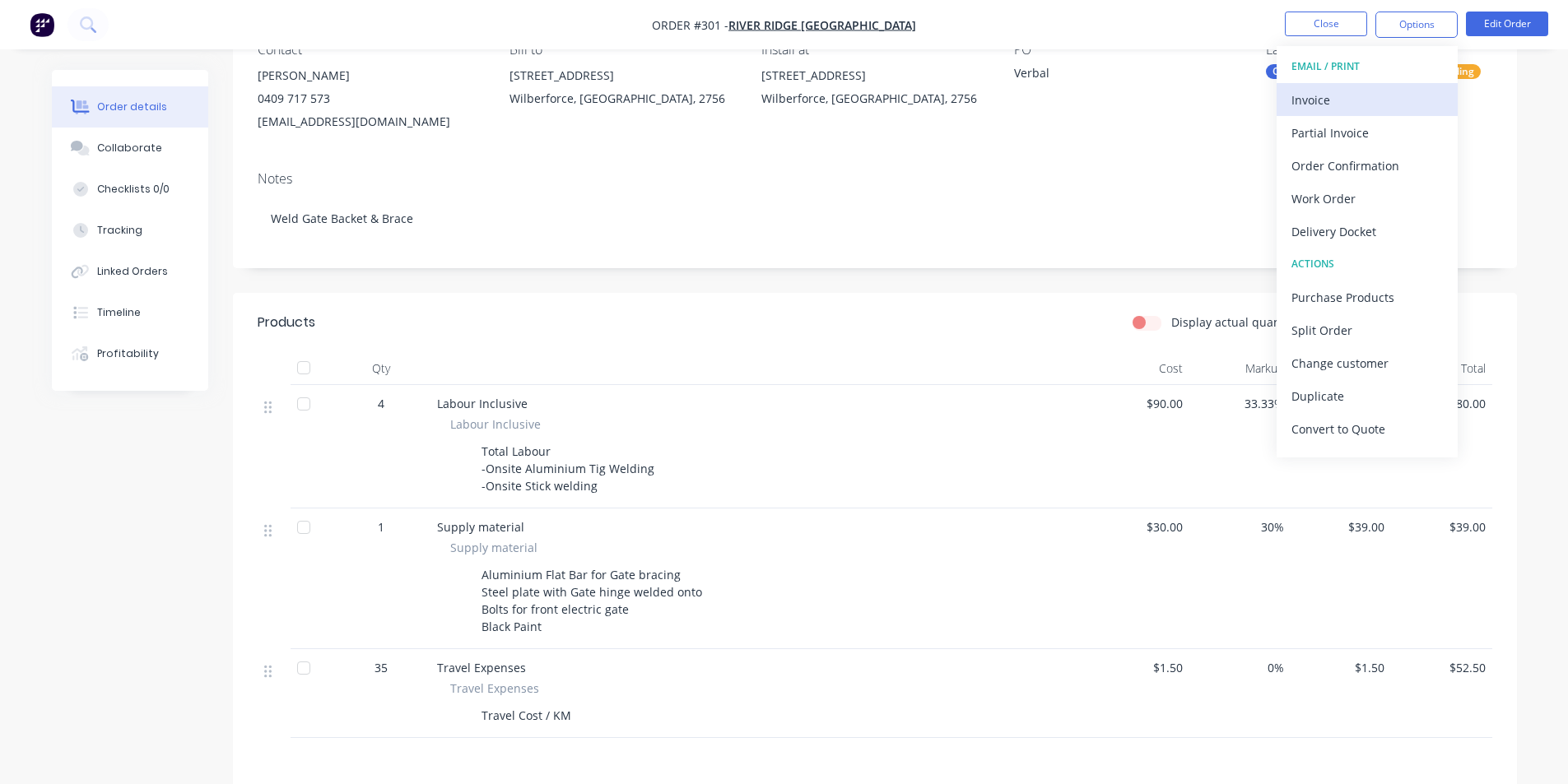
click at [1404, 101] on div "Invoice" at bounding box center [1367, 100] width 151 height 24
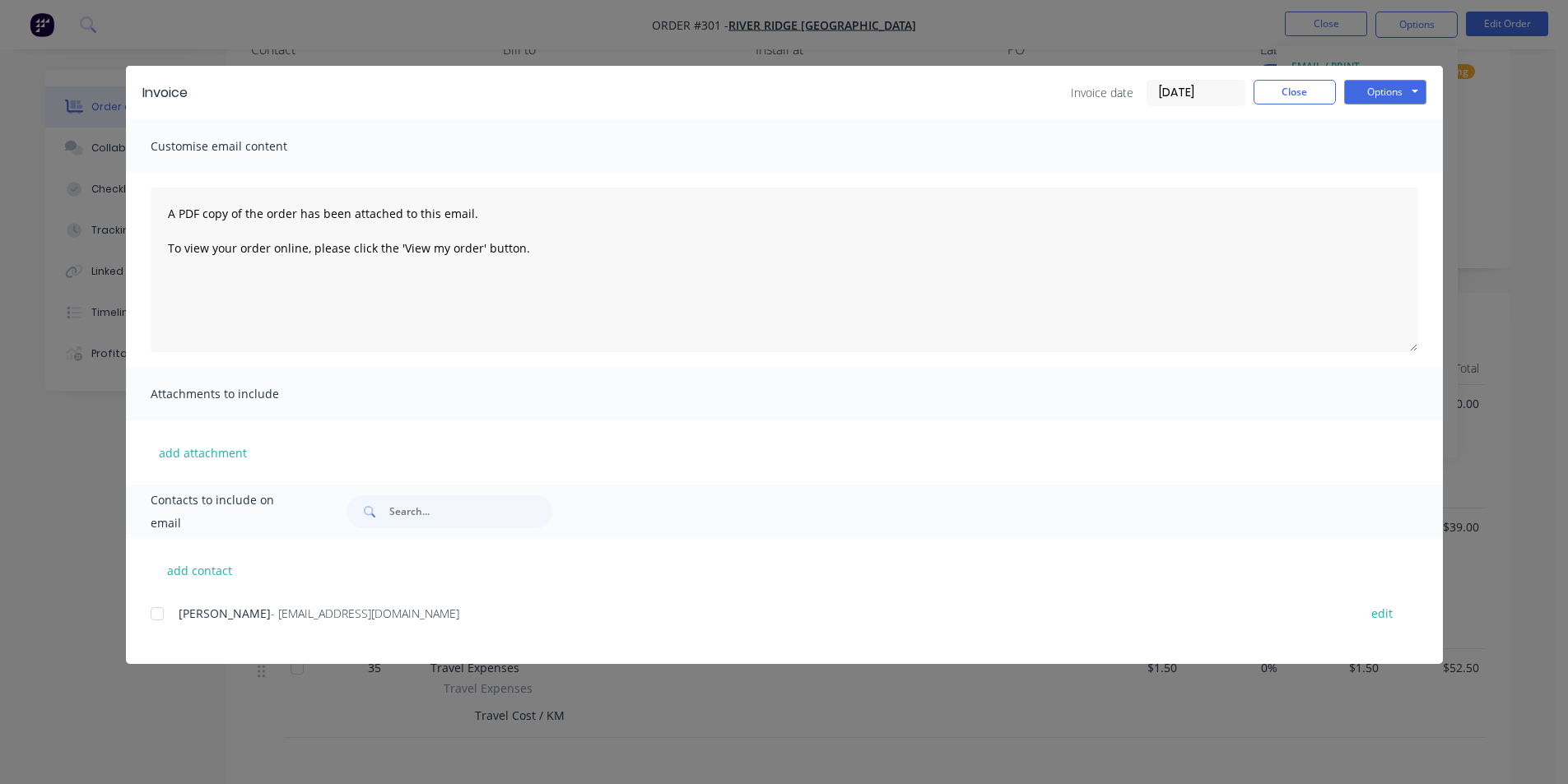
click at [165, 604] on div at bounding box center [157, 614] width 33 height 33
click at [1401, 83] on button "Options" at bounding box center [1385, 92] width 82 height 25
click at [1380, 127] on button "Preview" at bounding box center [1396, 121] width 105 height 27
click at [1321, 85] on button "Close" at bounding box center [1294, 92] width 82 height 25
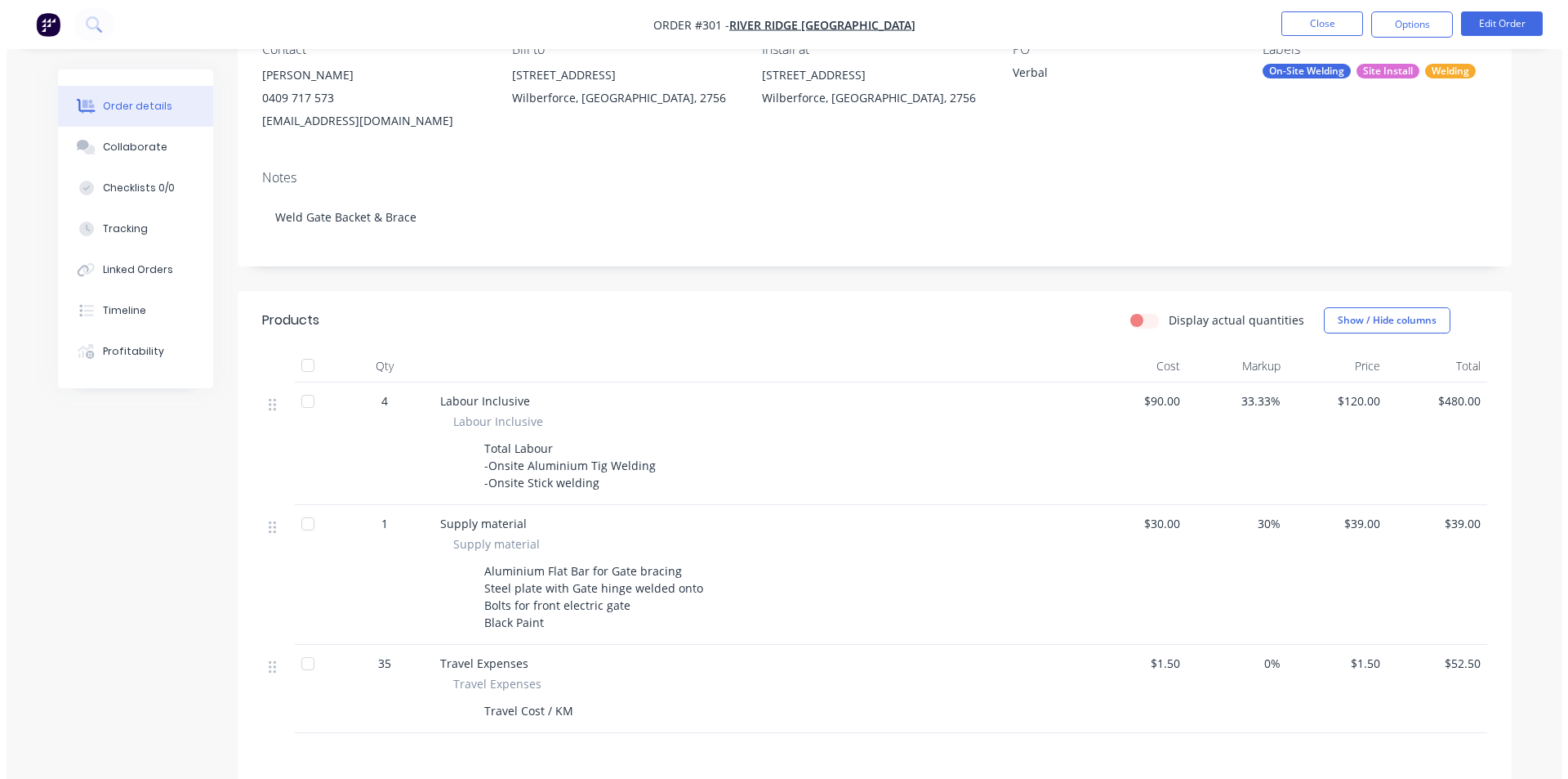
scroll to position [0, 0]
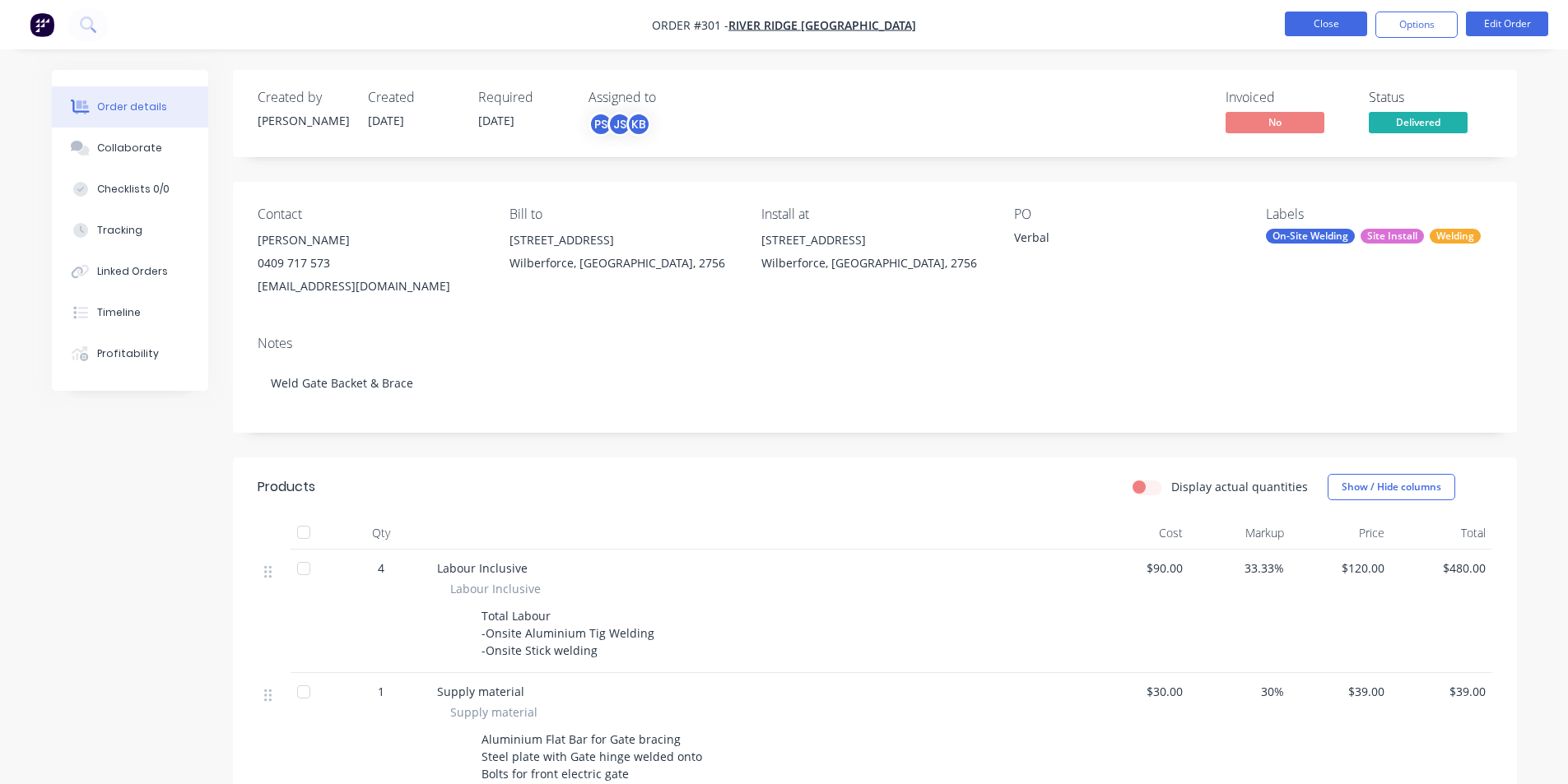
click at [1361, 23] on button "Close" at bounding box center [1325, 24] width 82 height 25
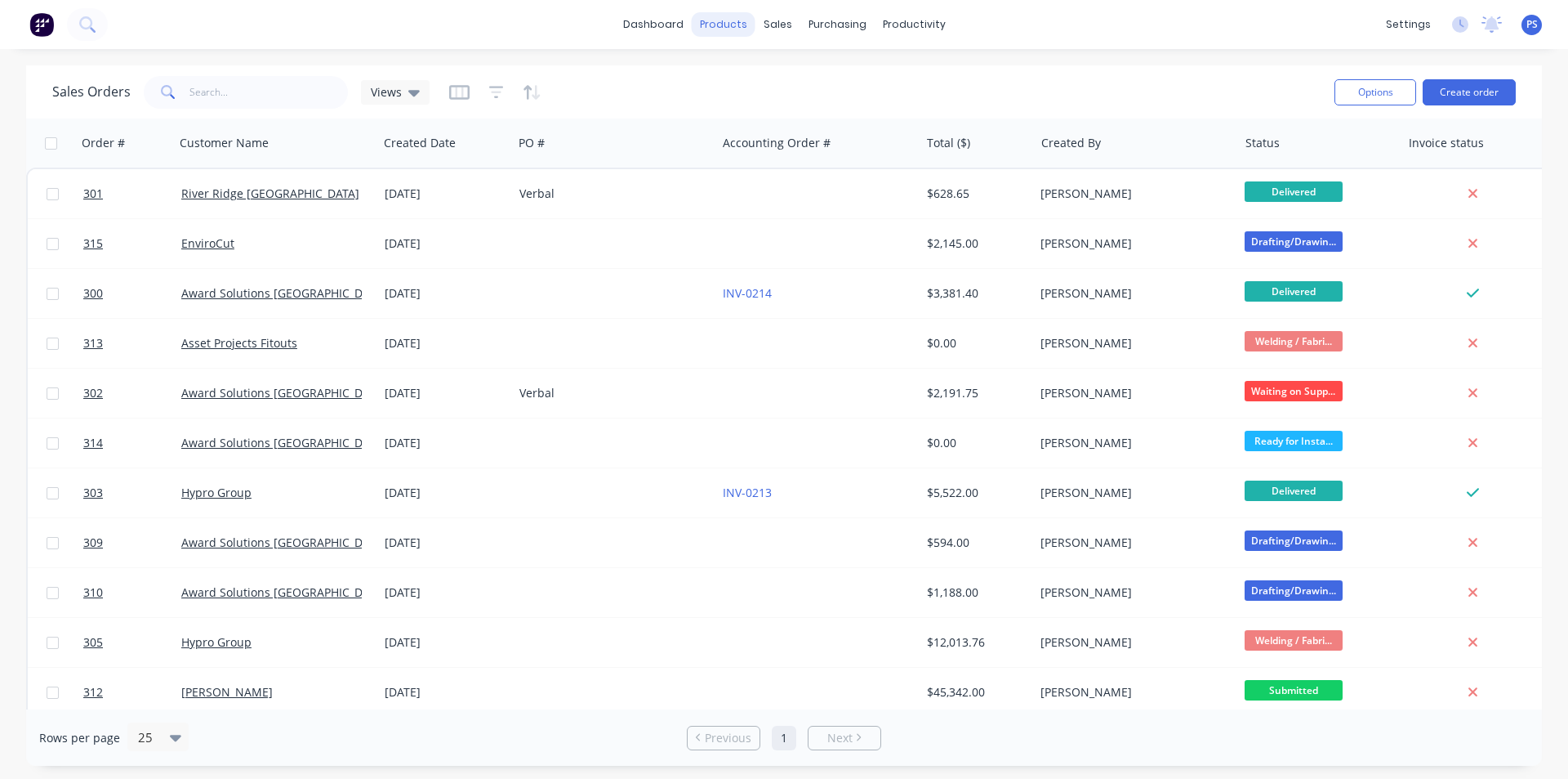
click at [718, 29] on div "products" at bounding box center [723, 24] width 63 height 24
click at [748, 86] on link "Product Catalogue" at bounding box center [804, 78] width 216 height 33
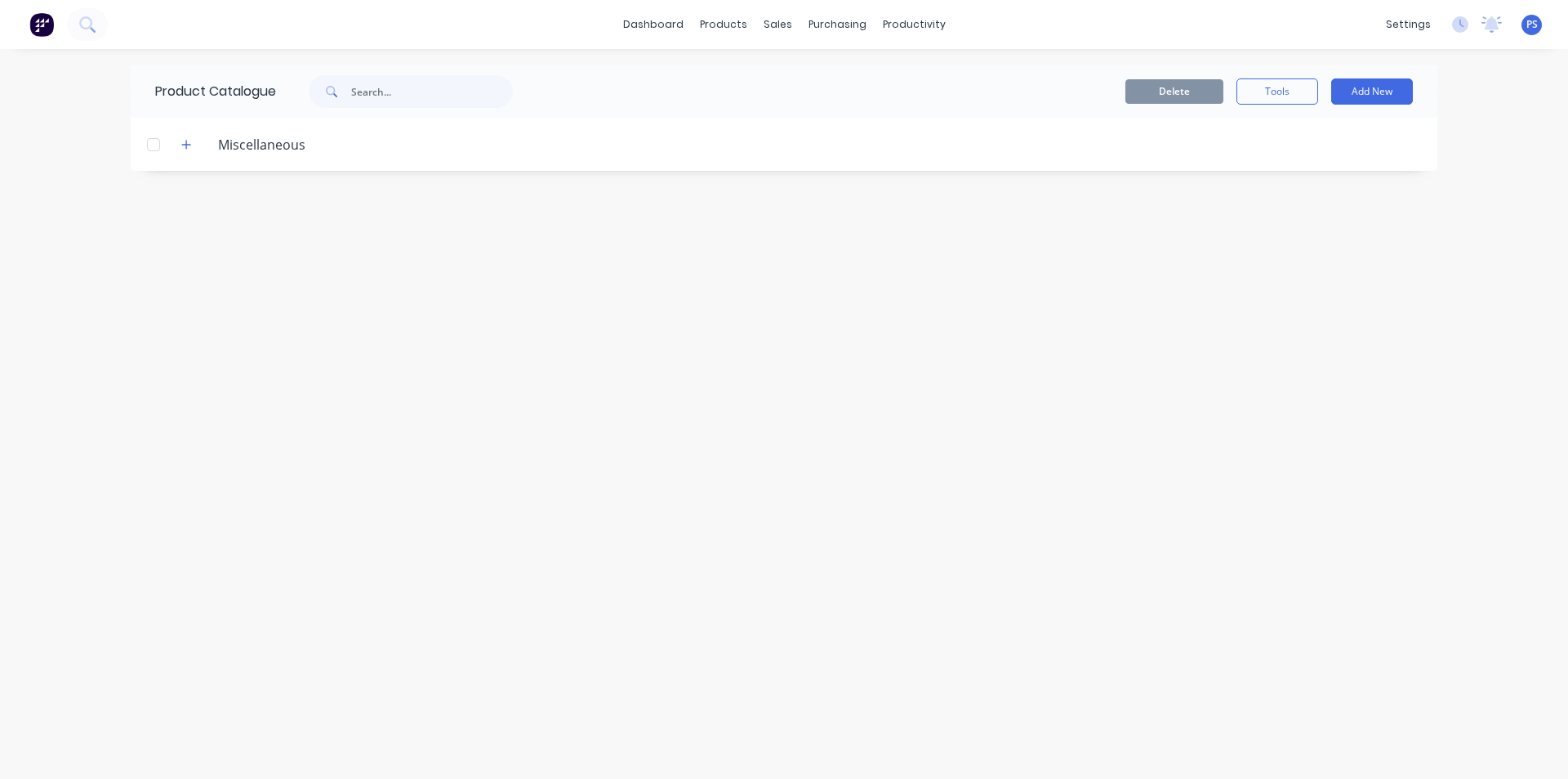
drag, startPoint x: 272, startPoint y: 159, endPoint x: 162, endPoint y: 152, distance: 110.2
click at [263, 156] on header "Miscellaneous" at bounding box center [784, 144] width 1307 height 53
click at [186, 143] on icon "button" at bounding box center [186, 144] width 10 height 12
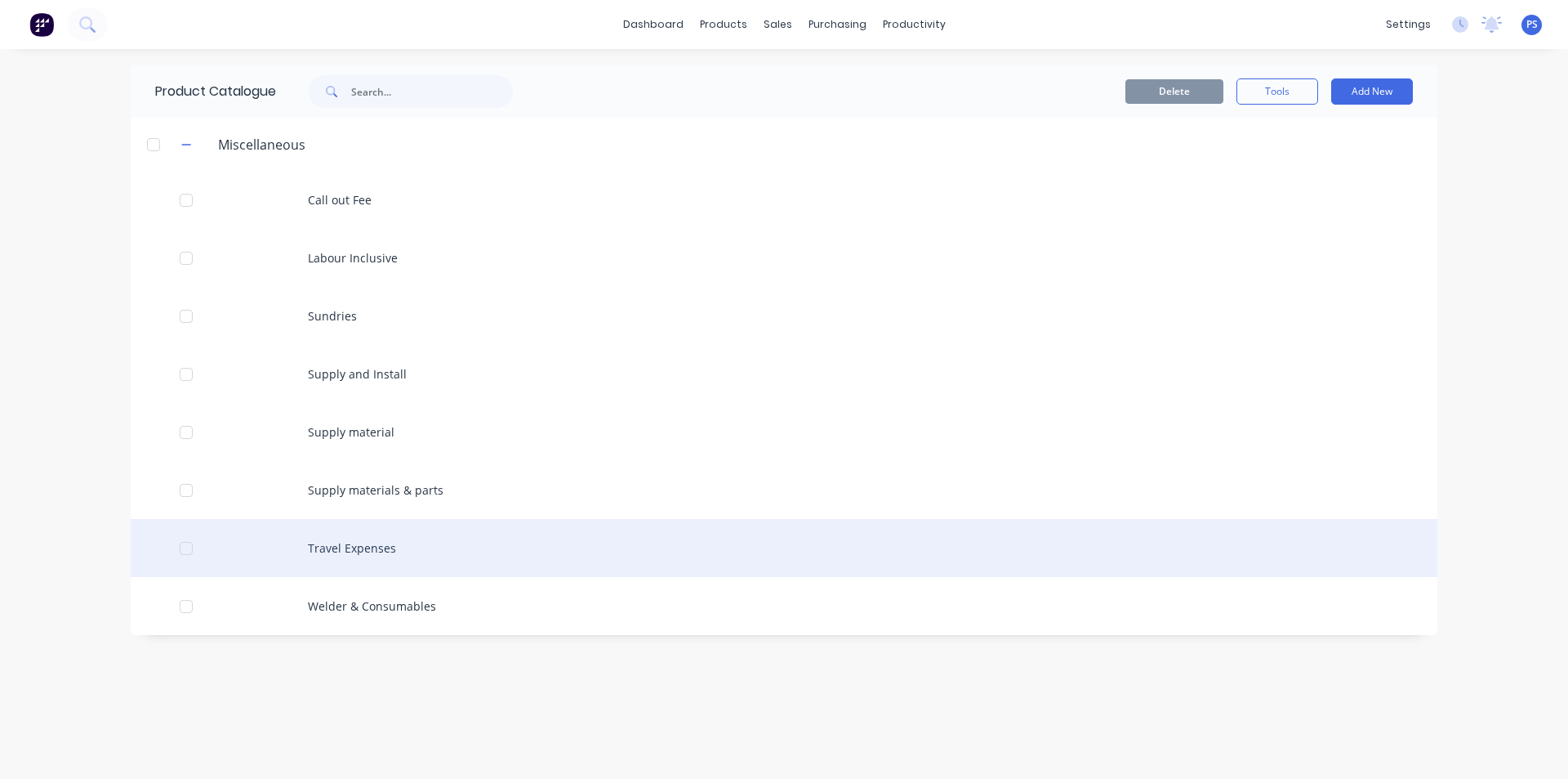
click at [381, 550] on div "Travel Expenses" at bounding box center [784, 548] width 1307 height 58
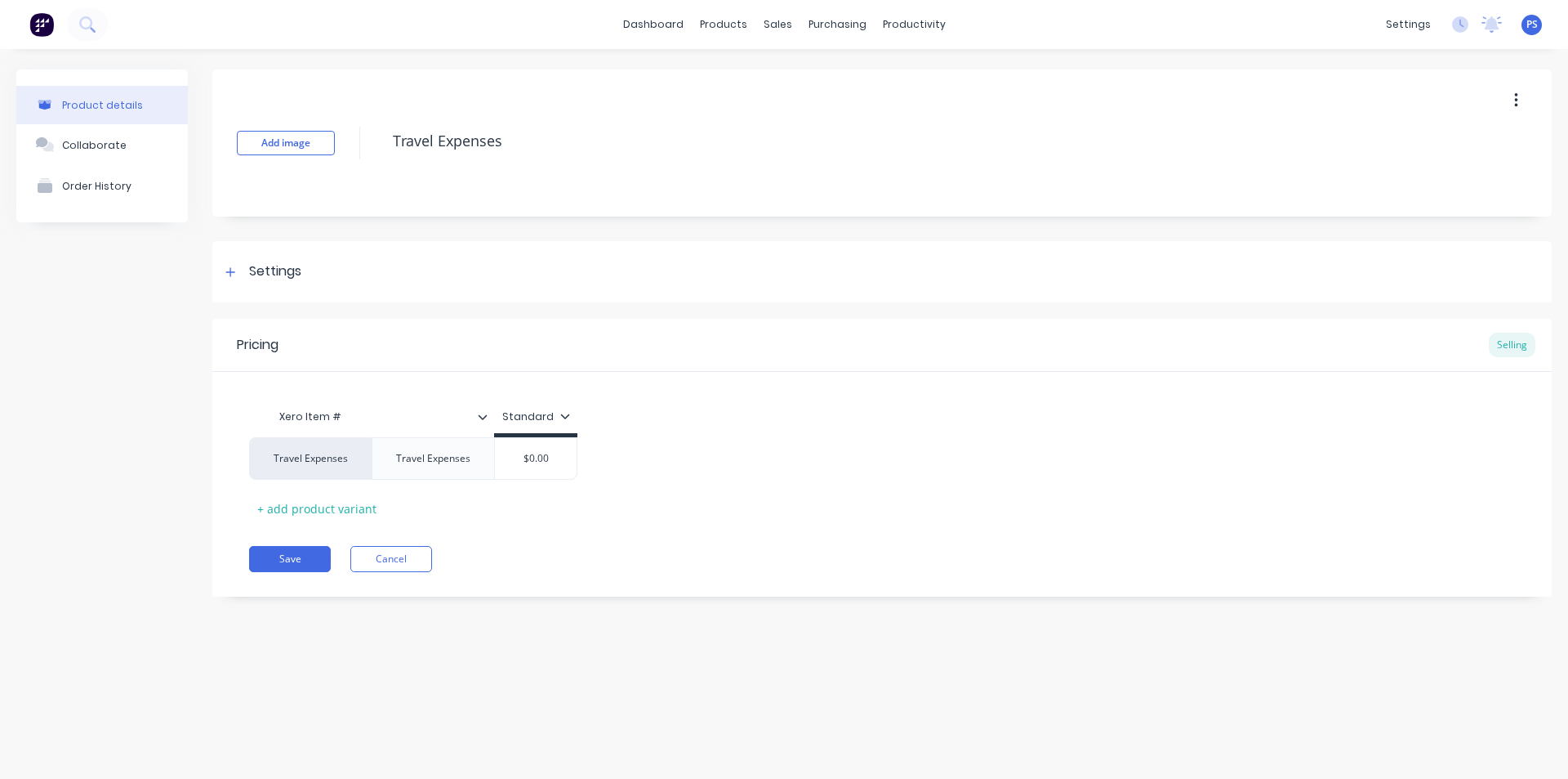
click at [554, 411] on div "Standard" at bounding box center [536, 417] width 68 height 14
click at [272, 272] on div "Settings" at bounding box center [275, 272] width 53 height 21
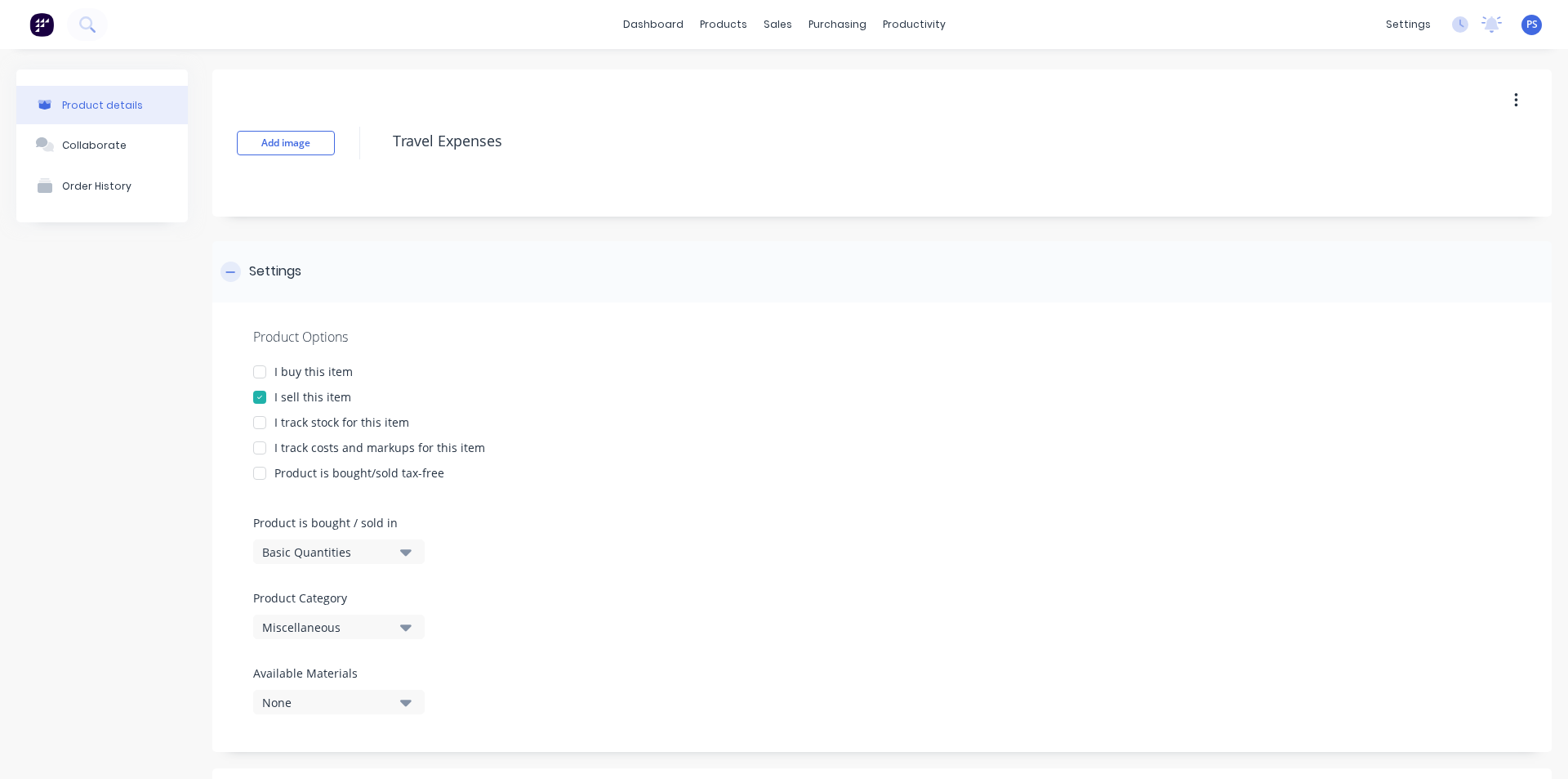
click at [263, 272] on div "Settings" at bounding box center [275, 272] width 53 height 21
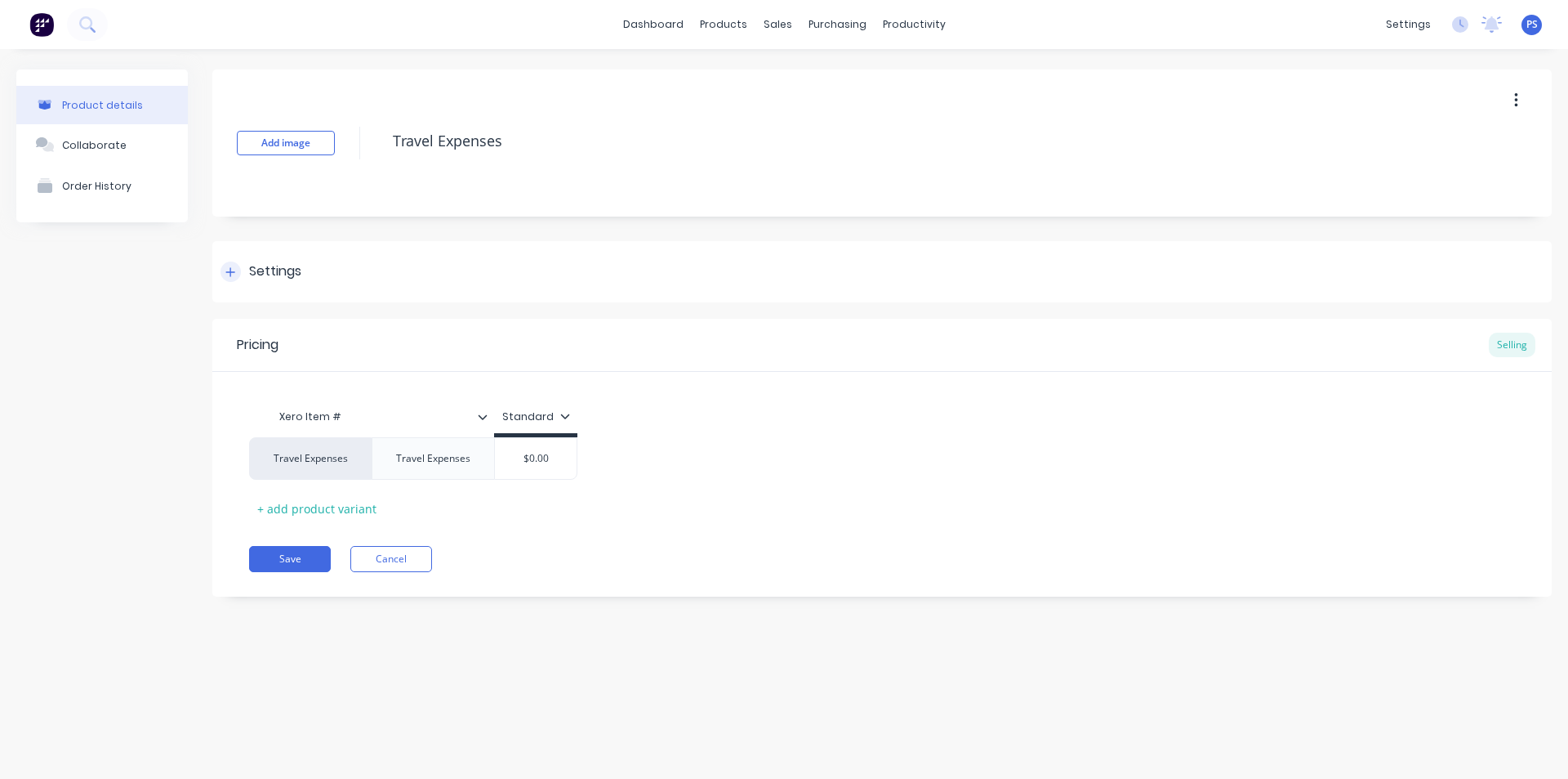
click at [264, 276] on div "Settings" at bounding box center [275, 272] width 53 height 21
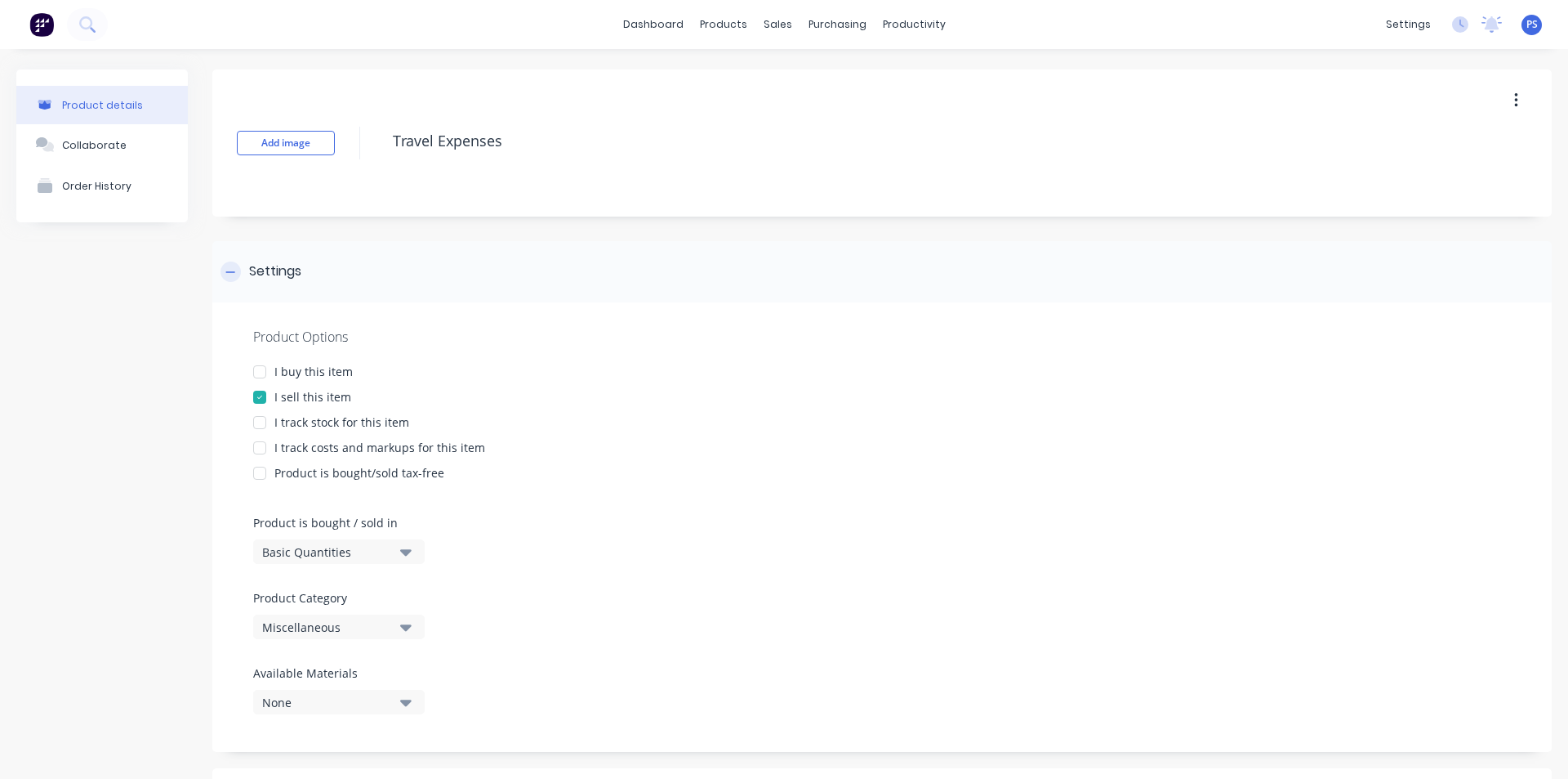
click at [264, 276] on div "Settings" at bounding box center [275, 272] width 53 height 21
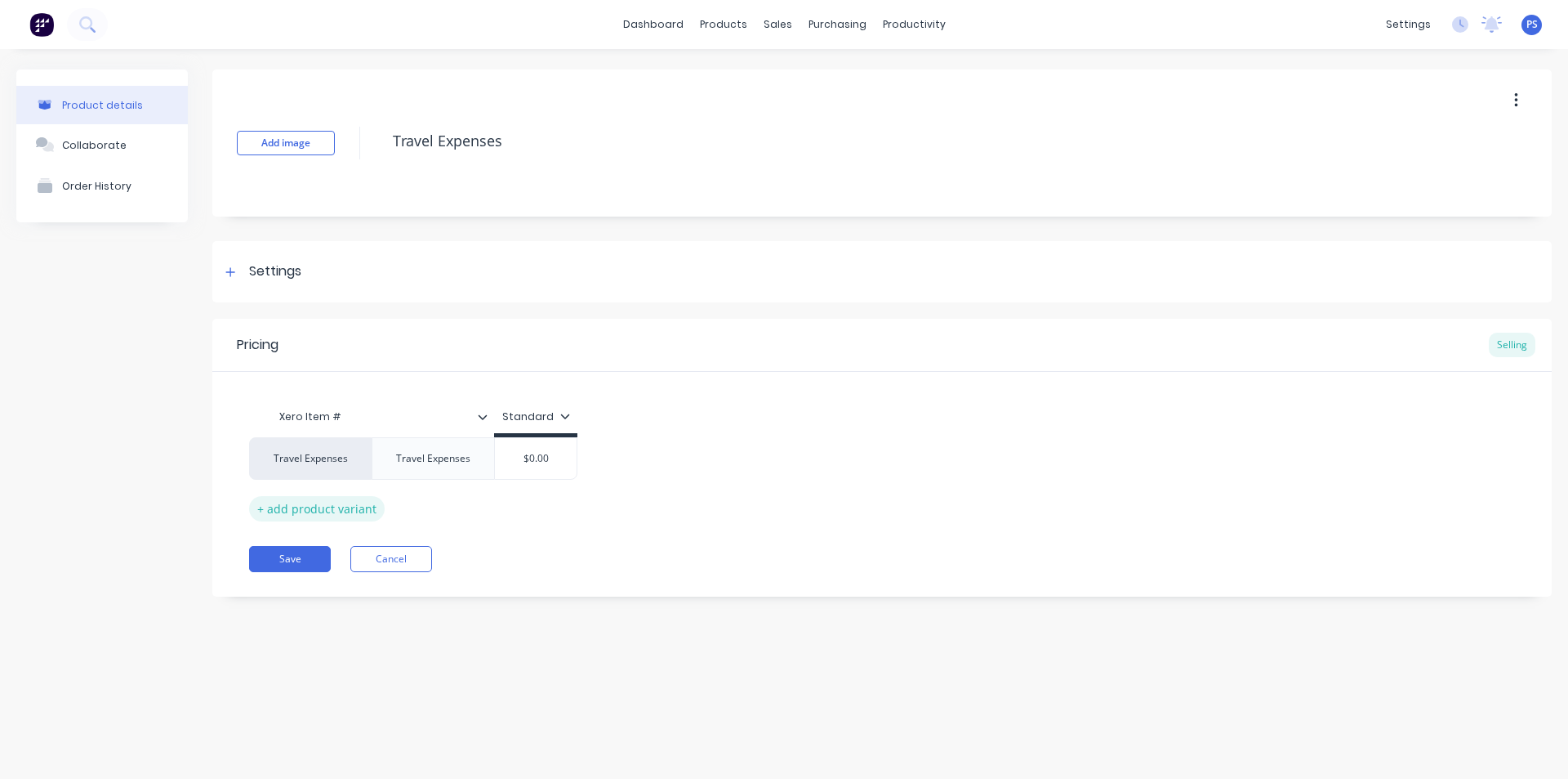
click at [345, 499] on div "+ add product variant" at bounding box center [317, 509] width 136 height 25
type textarea "x"
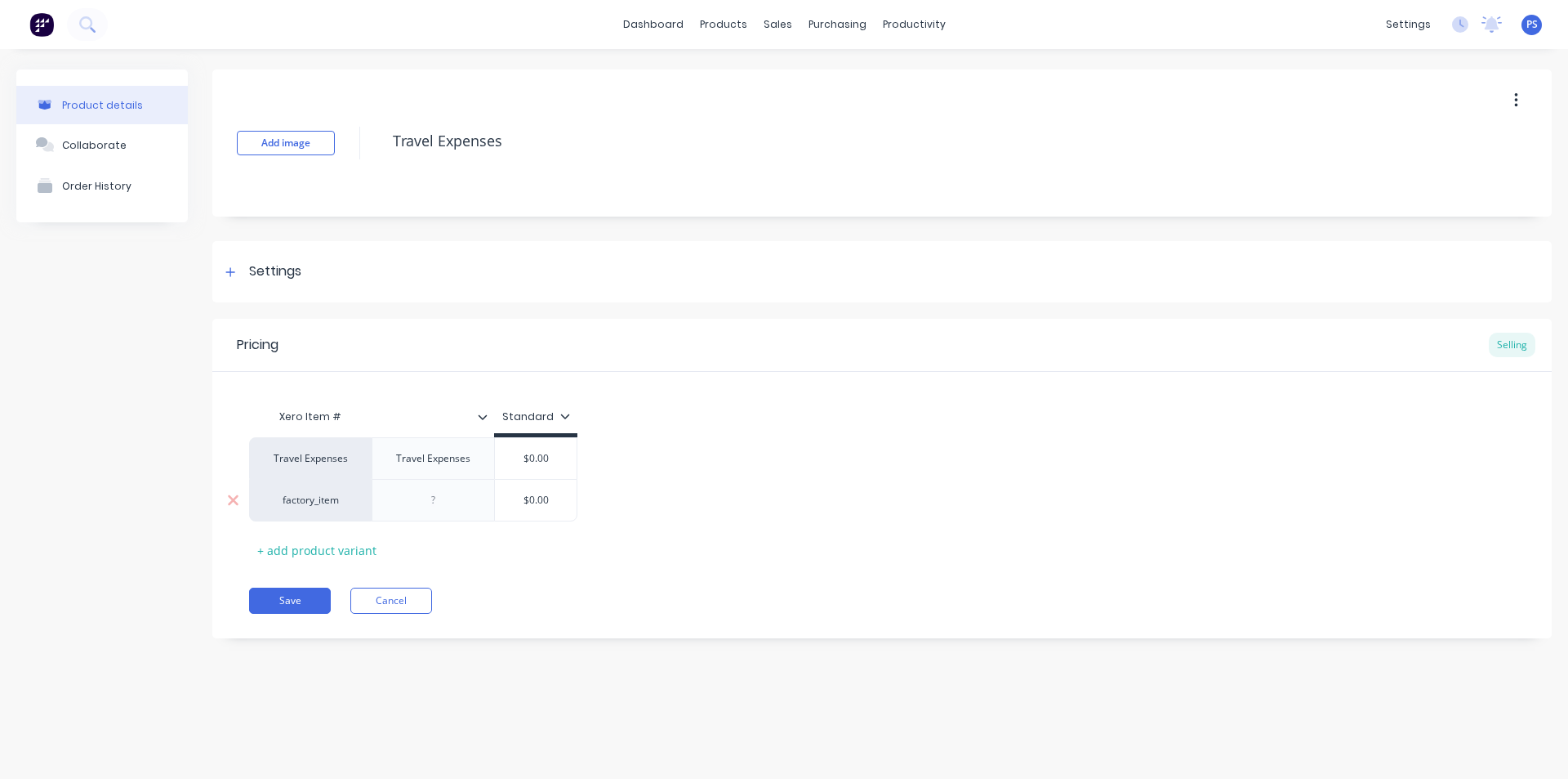
click at [286, 504] on div "factory_item" at bounding box center [310, 500] width 90 height 14
click at [656, 417] on div "Xero Item # Standard Travel Expenses Travel Expenses $0.00 factory_item Labour …" at bounding box center [882, 482] width 1267 height 163
click at [316, 462] on div "Travel Expenses" at bounding box center [310, 458] width 90 height 14
click at [703, 447] on div "Travel Expenses Labour Call out Fee Car Trailer Hire factory_discp factory_disc…" at bounding box center [882, 479] width 1267 height 84
click at [449, 447] on div "Travel Expenses" at bounding box center [433, 457] width 100 height 21
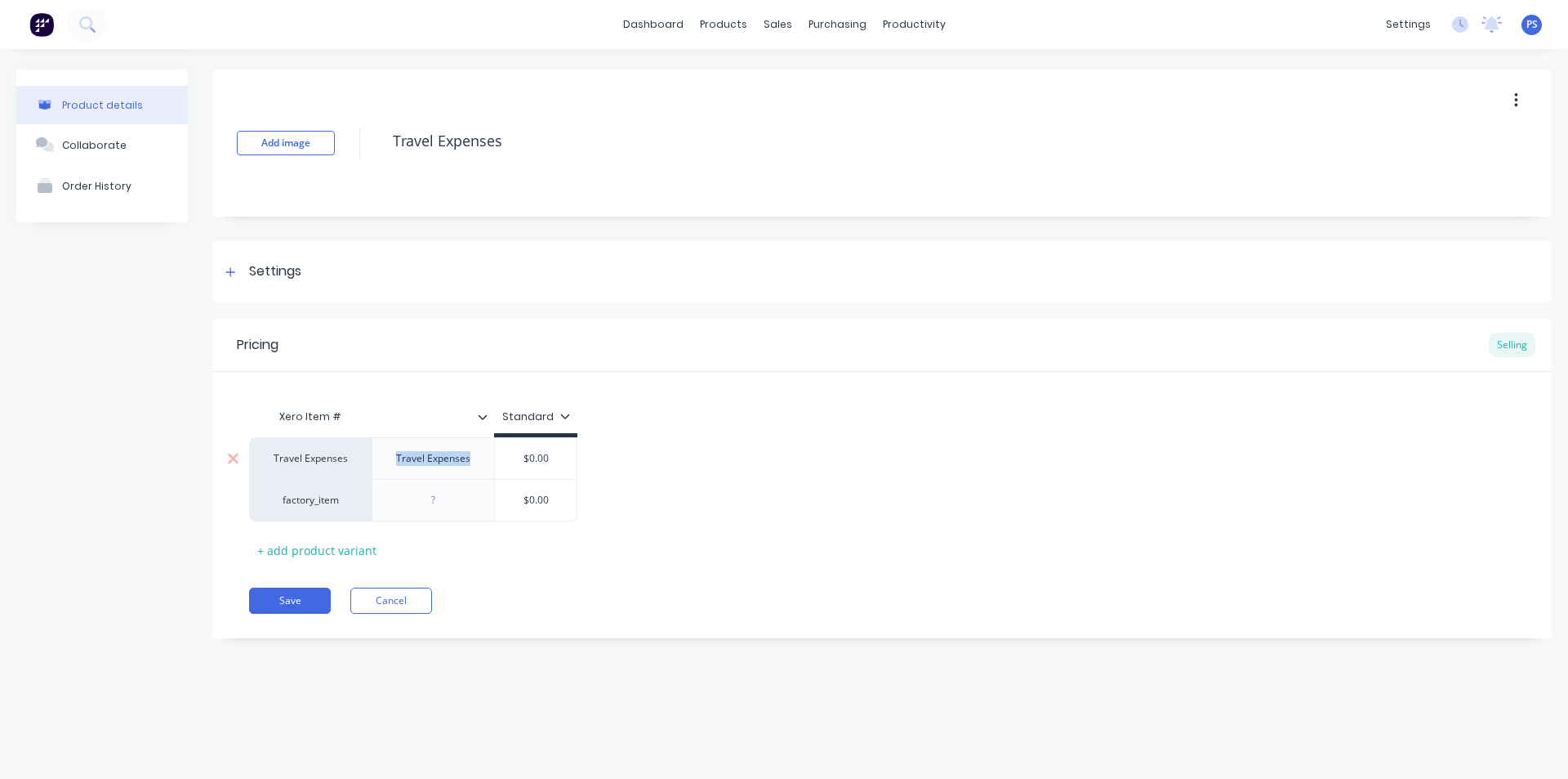
drag, startPoint x: 480, startPoint y: 466, endPoint x: 380, endPoint y: 469, distance: 100.0
click at [380, 469] on div "Travel Expenses" at bounding box center [433, 458] width 122 height 42
click at [421, 459] on div "Travel/KM" at bounding box center [434, 457] width 81 height 21
click at [436, 457] on div "Travel/KM" at bounding box center [434, 457] width 81 height 21
click at [458, 464] on div "Travel Cost /KM" at bounding box center [434, 457] width 98 height 21
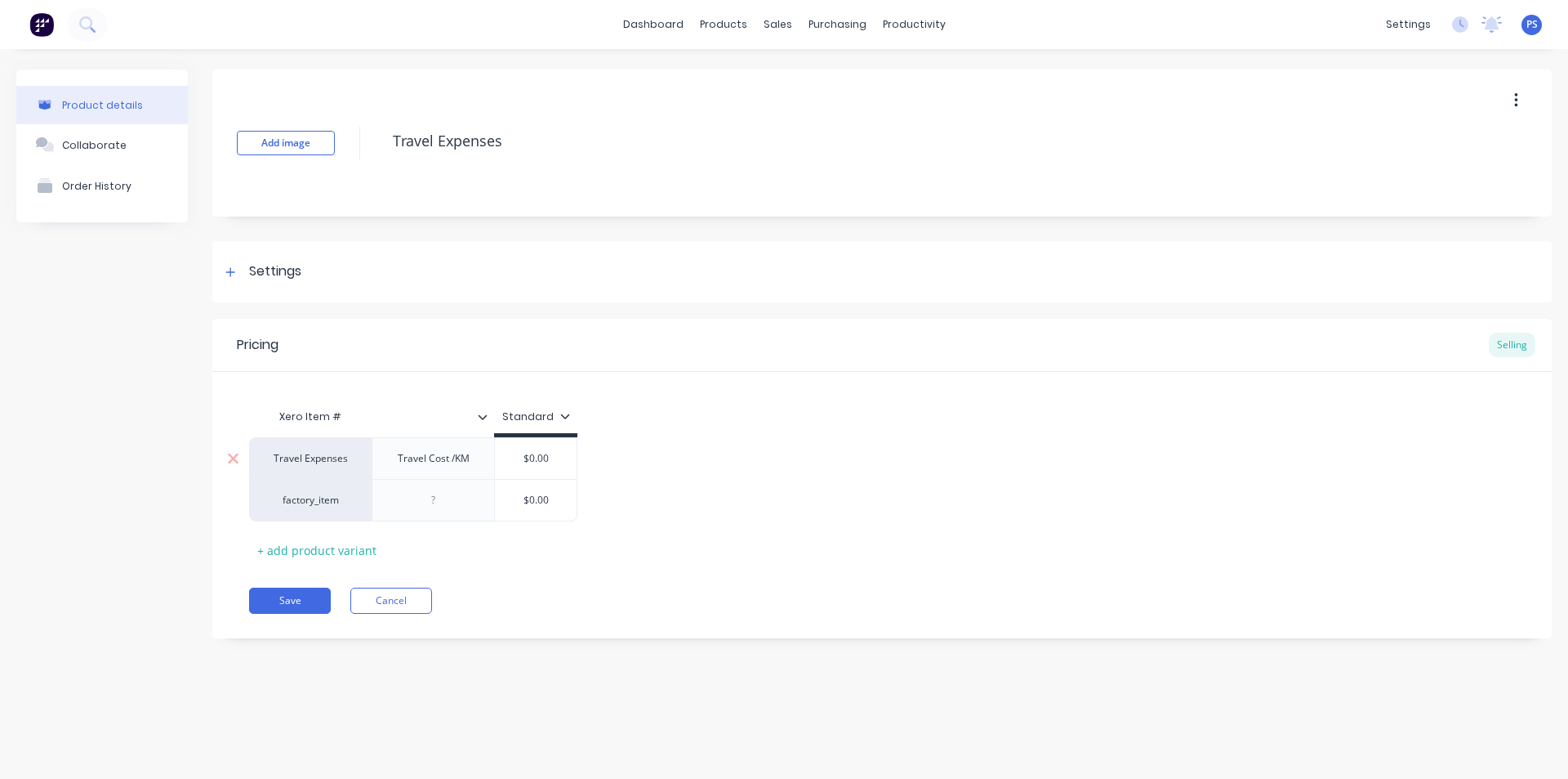
click at [454, 464] on div "Travel Cost /KM" at bounding box center [434, 457] width 98 height 21
click at [562, 466] on div "$0.00" at bounding box center [536, 458] width 81 height 41
type textarea "x"
type input "$0.00"
drag, startPoint x: 562, startPoint y: 466, endPoint x: 549, endPoint y: 464, distance: 13.2
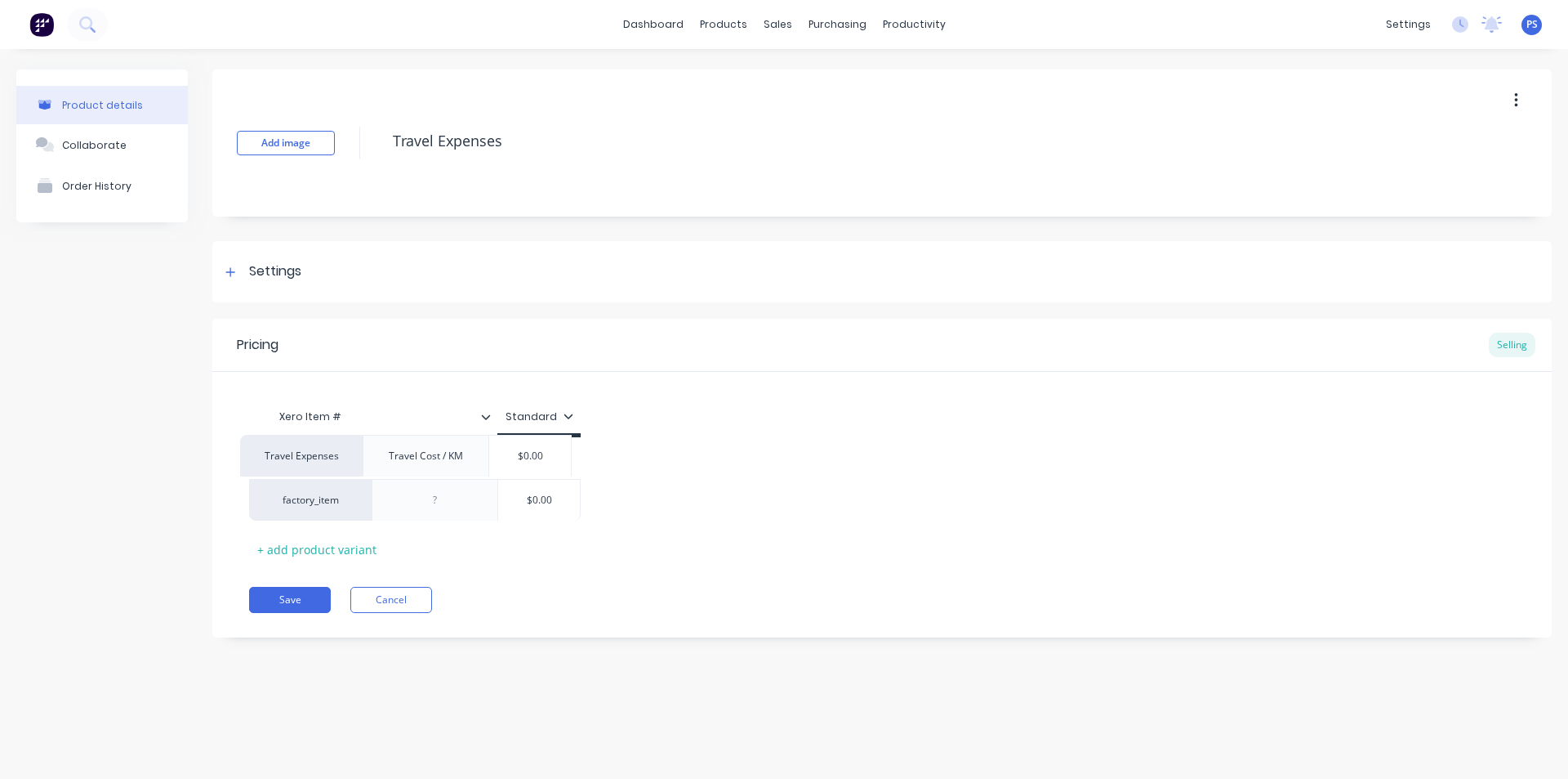
click at [549, 464] on div "Travel Expenses Travel Cost / KM $0.00 $0.00 factory_item $0.00" at bounding box center [882, 479] width 1267 height 83
click at [549, 457] on div "Travel Expenses Travel Cost / KM $0.00 $0.00 factory_item $0.00" at bounding box center [882, 479] width 1267 height 83
click at [549, 457] on input "$0.00" at bounding box center [539, 458] width 81 height 14
type textarea "x"
type input "$1"
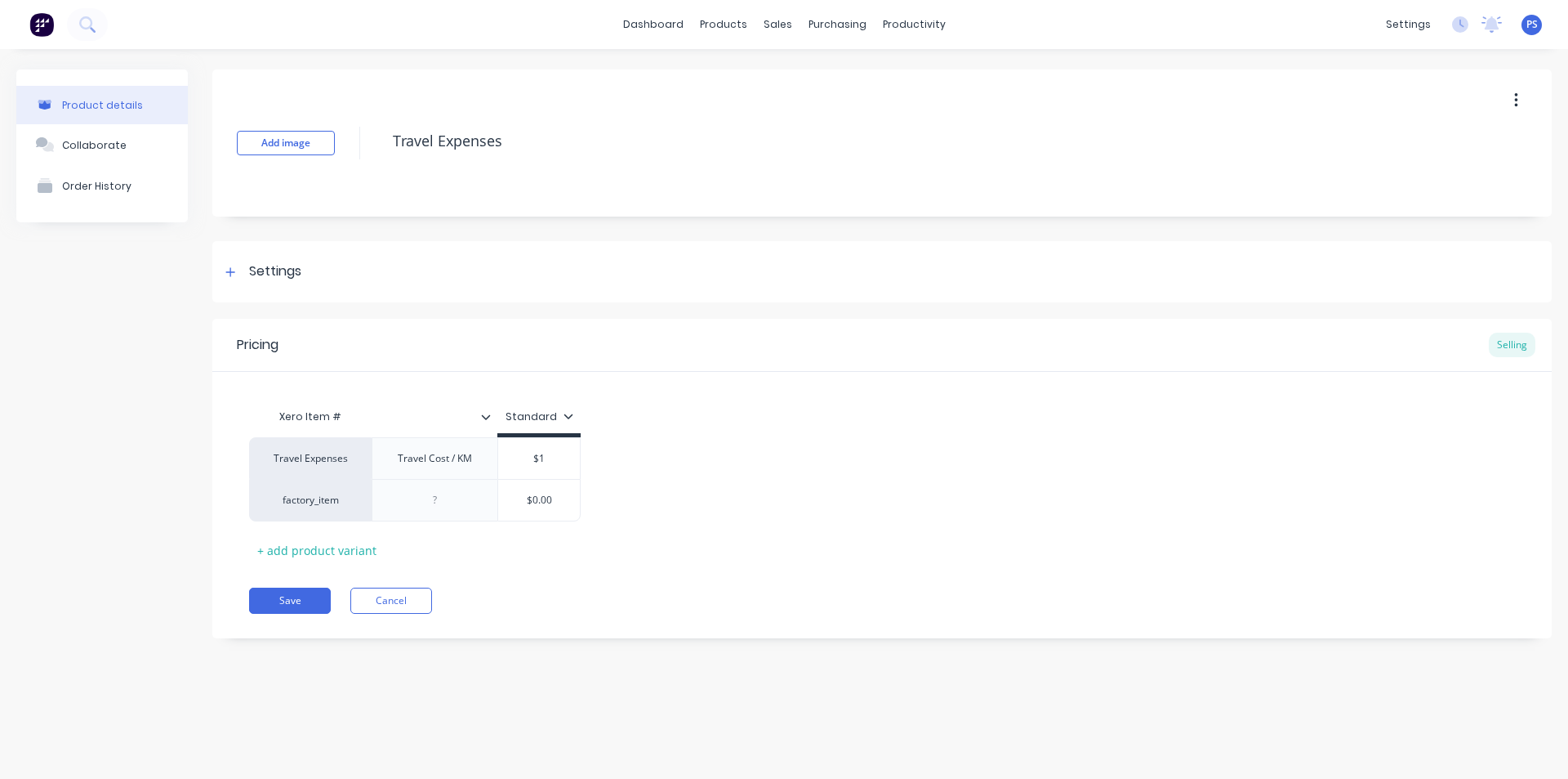
type textarea "x"
type input "$1."
type textarea "x"
type input "$1.5"
type textarea "x"
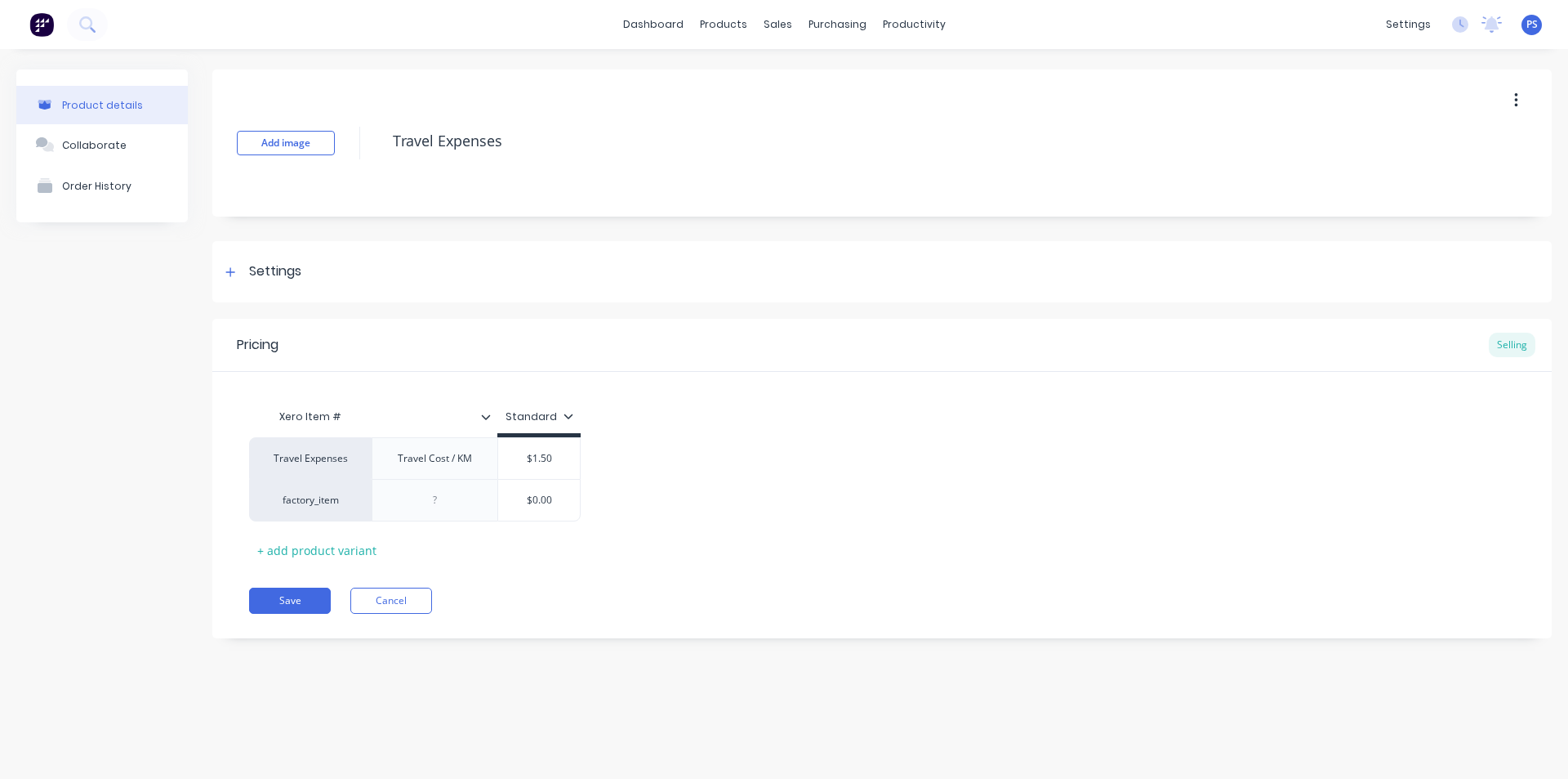
type input "$1.50"
click at [609, 449] on div "Travel Expenses Travel Cost / KM $1.50 $1.50 factory_item $0.00" at bounding box center [882, 479] width 1267 height 84
click at [238, 501] on icon at bounding box center [234, 500] width 13 height 16
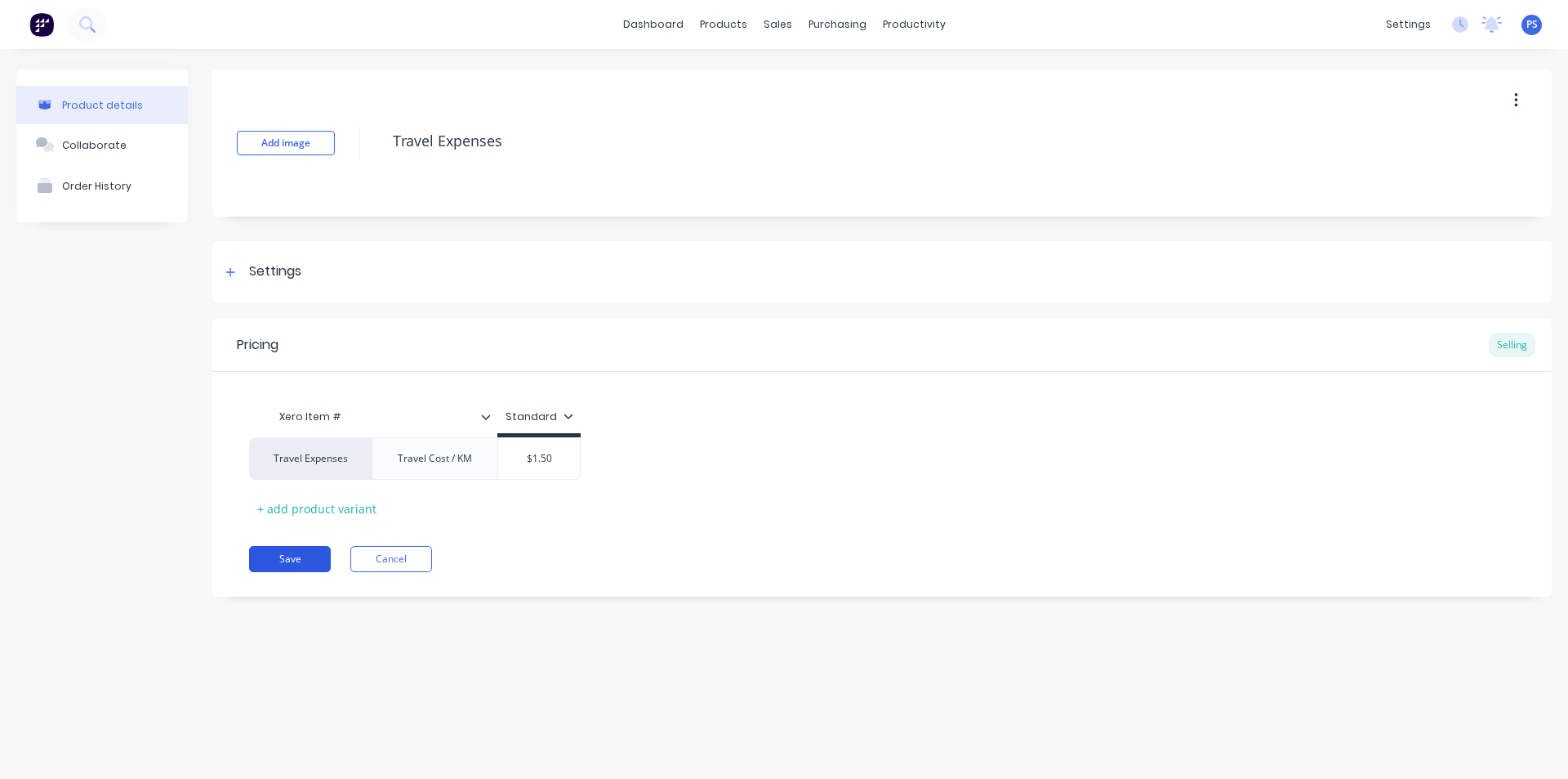
click at [313, 552] on button "Save" at bounding box center [290, 559] width 81 height 26
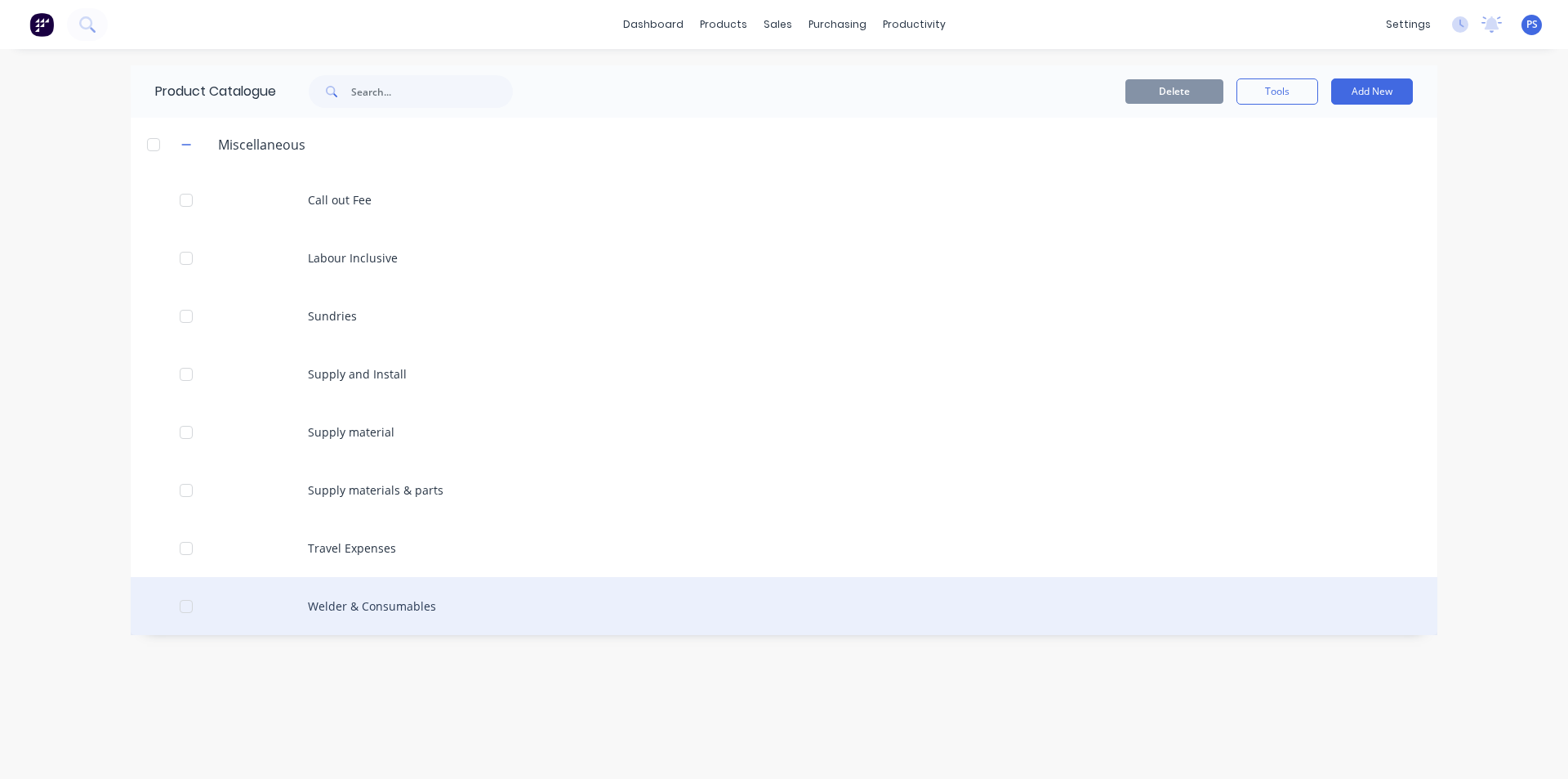
click at [252, 613] on div "Welder & Consumables" at bounding box center [784, 606] width 1307 height 58
type textarea "x"
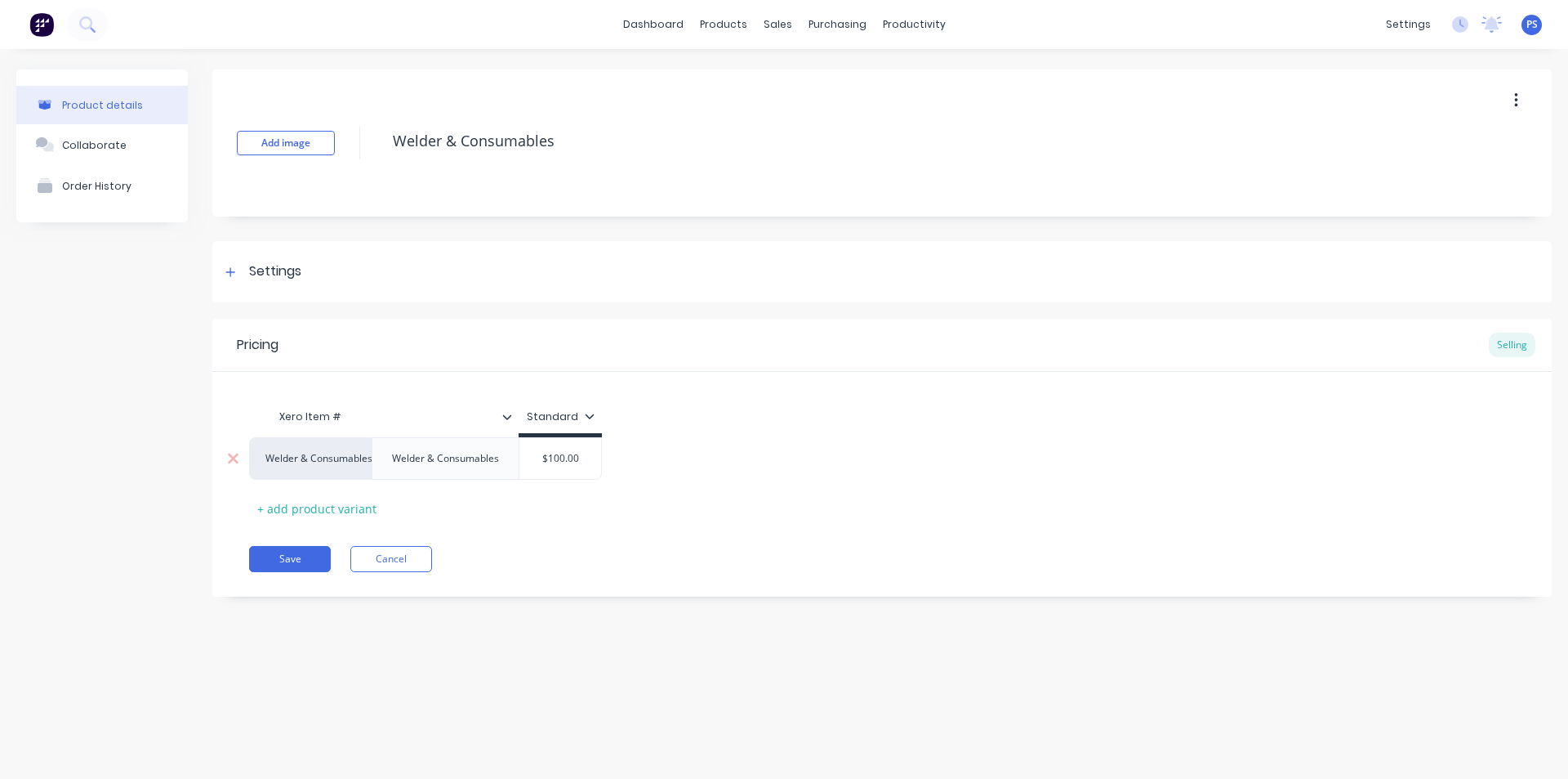
click at [573, 467] on div "$100.00" at bounding box center [560, 458] width 81 height 41
type input "$100.00"
click at [573, 467] on div "$100.00" at bounding box center [560, 458] width 81 height 41
drag, startPoint x: 550, startPoint y: 460, endPoint x: 607, endPoint y: 453, distance: 57.4
click at [607, 453] on div "Welder & Consumables Welder & Consumables $100.00 $100.00" at bounding box center [882, 458] width 1267 height 43
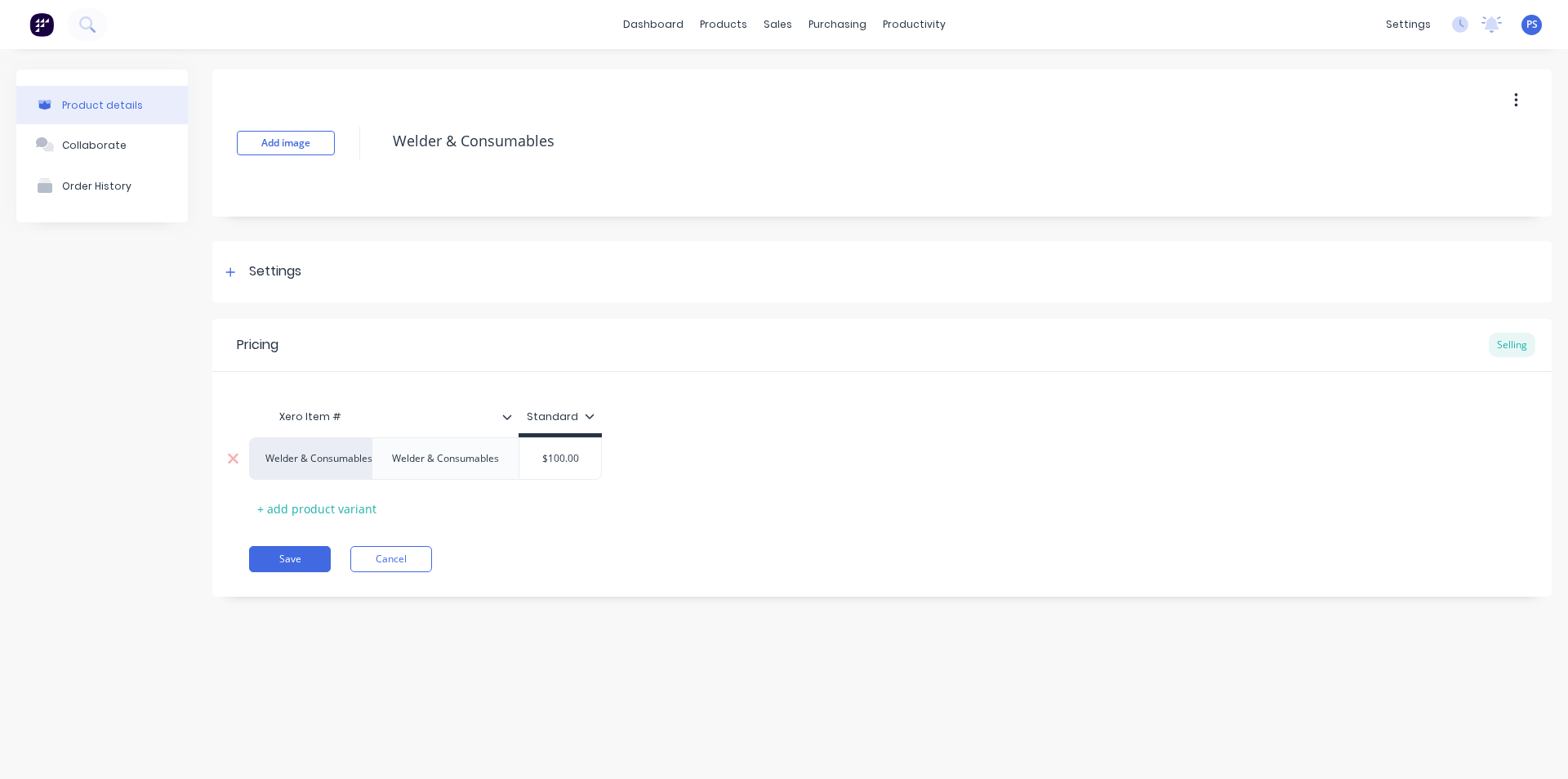
click at [325, 460] on div "Welder & Consumables" at bounding box center [310, 458] width 90 height 14
click at [693, 382] on div "Xero Item # Standard Welder & Consumables Labour Call out Fee Car Trailer Hire …" at bounding box center [883, 447] width 1340 height 149
click at [311, 515] on div "+ add product variant" at bounding box center [317, 509] width 136 height 25
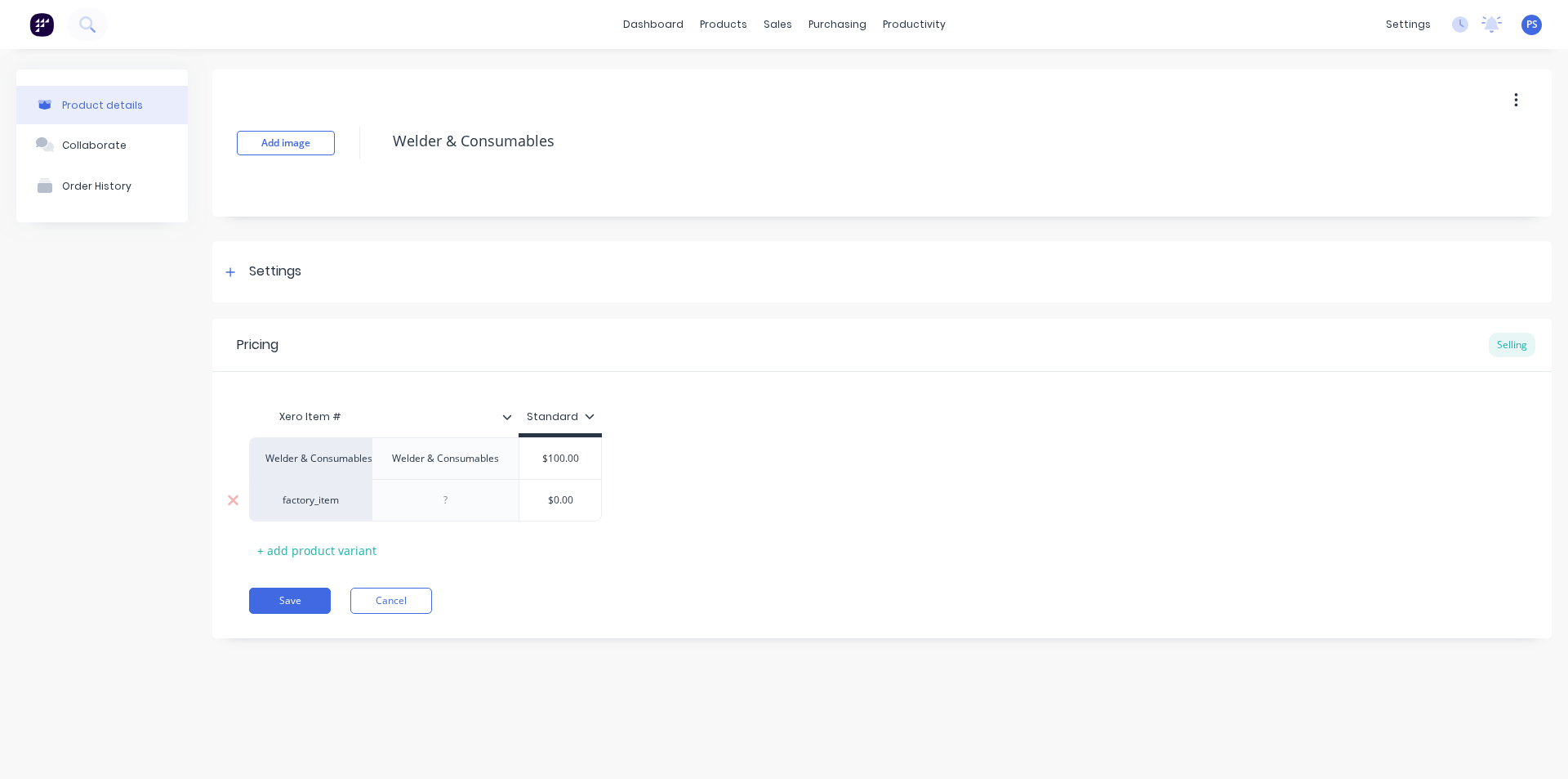
click at [343, 495] on div "factory_item" at bounding box center [310, 500] width 90 height 14
click at [388, 491] on button "Welder & Consumables" at bounding box center [349, 497] width 167 height 24
type textarea "x"
click at [440, 498] on div at bounding box center [446, 499] width 81 height 21
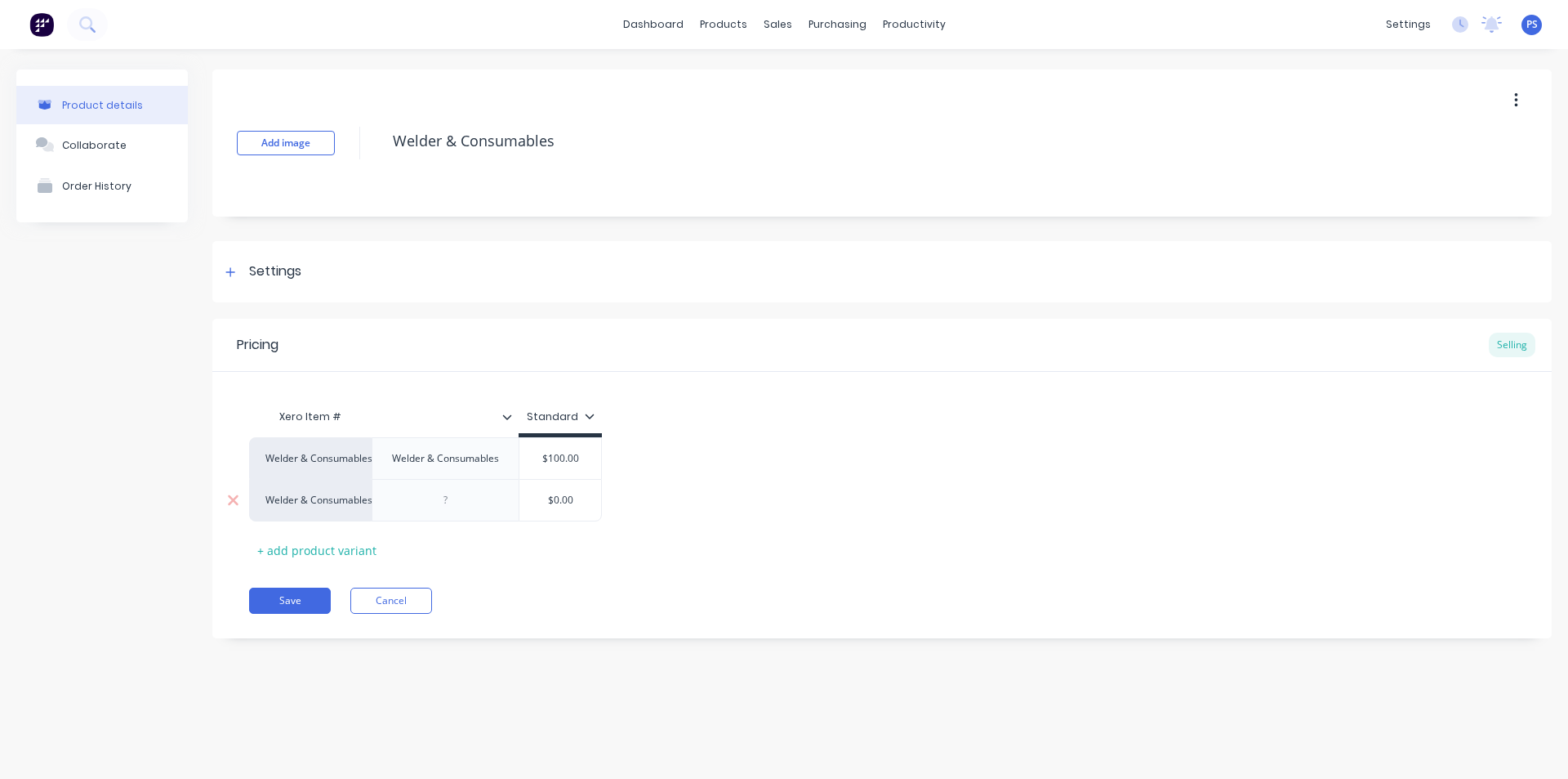
click at [440, 498] on div at bounding box center [446, 499] width 81 height 21
click at [548, 488] on div "$0.00" at bounding box center [560, 504] width 81 height 41
type textarea "x"
type input "$0.00"
click at [593, 497] on input "$0.00" at bounding box center [603, 500] width 81 height 14
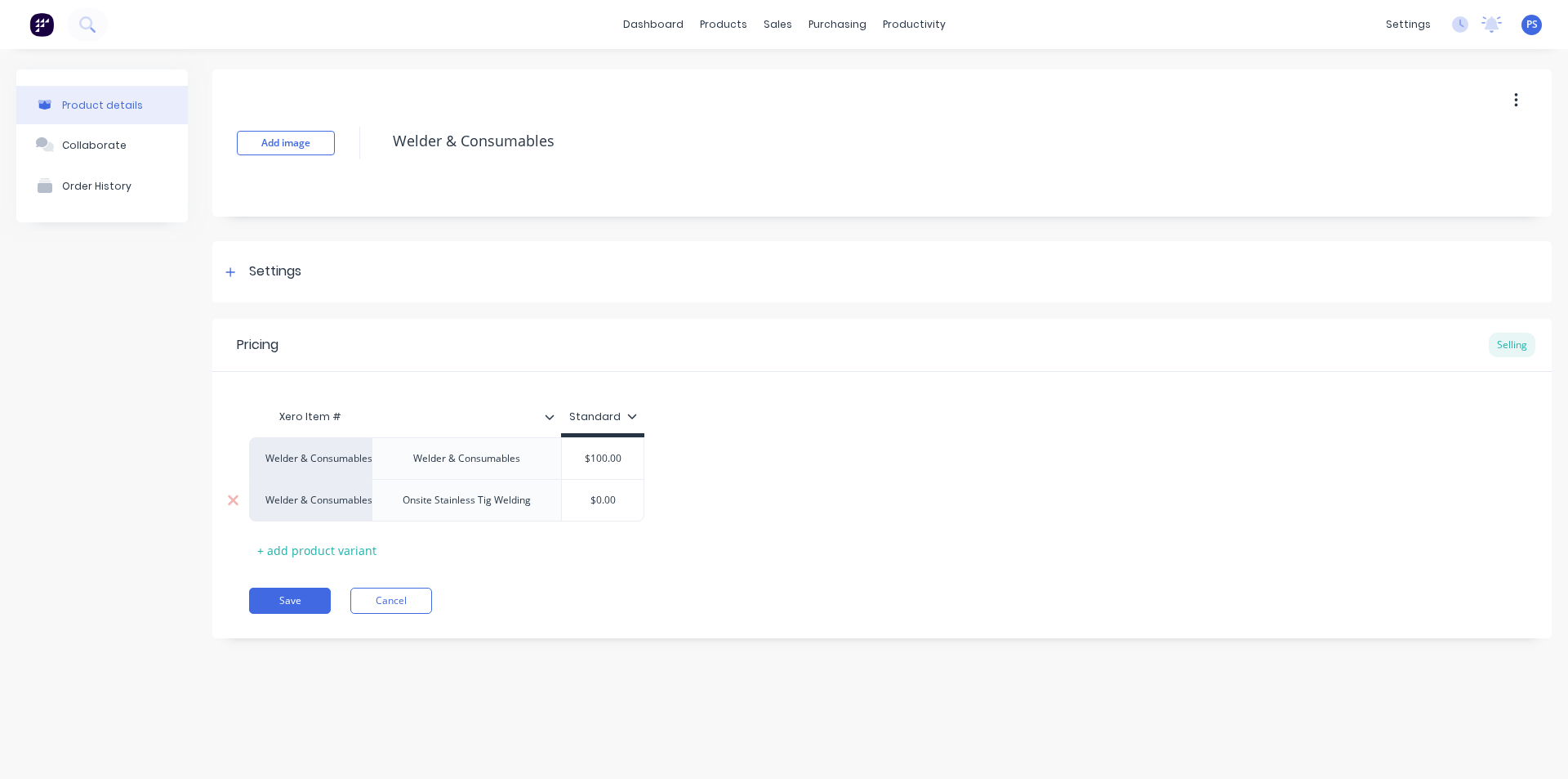
click at [593, 497] on input "$0.00" at bounding box center [603, 500] width 81 height 14
type textarea "x"
type input "1"
type textarea "x"
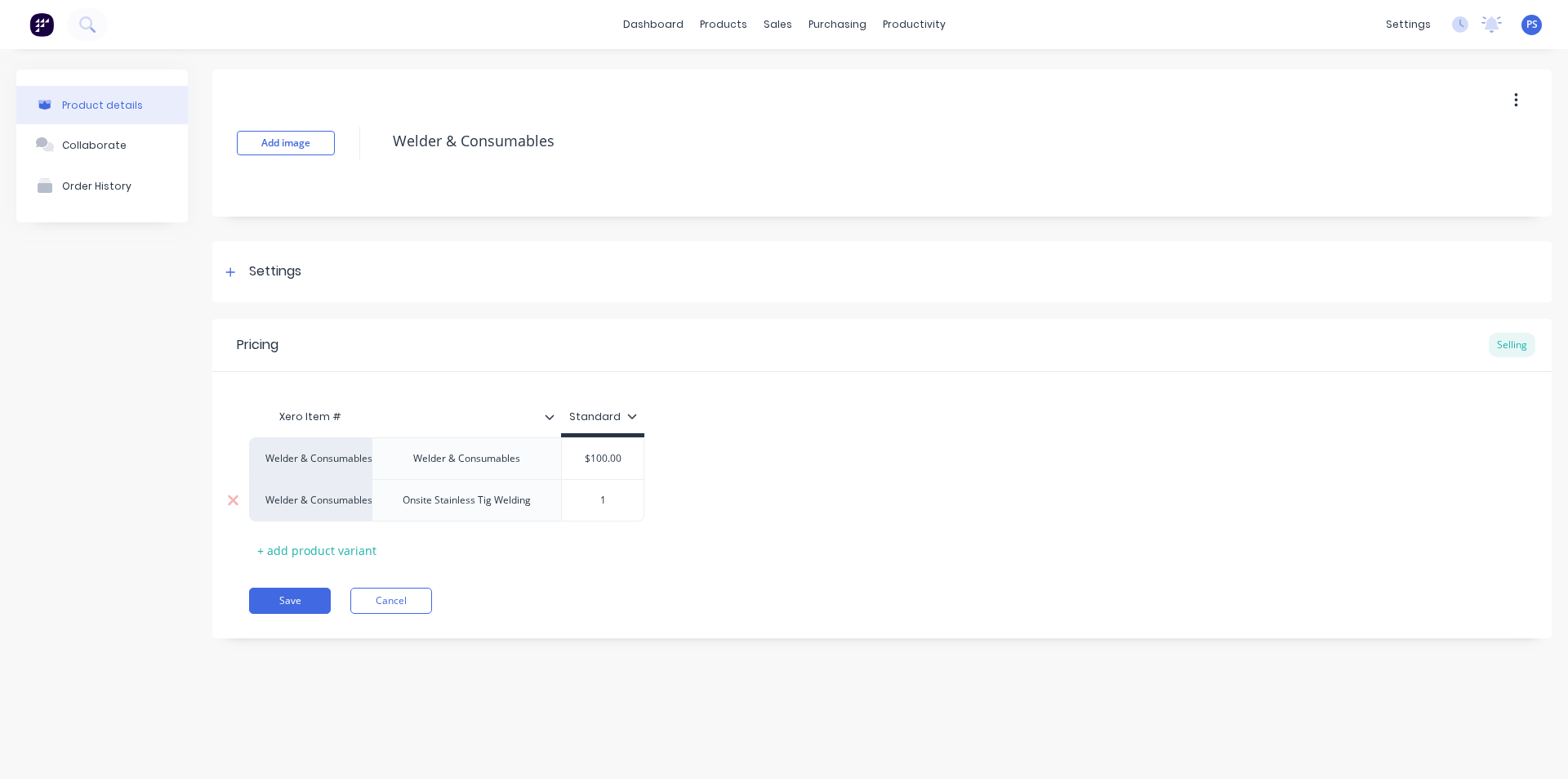
type input "15"
type textarea "x"
click at [623, 509] on div "$150.00" at bounding box center [603, 500] width 81 height 41
type input "150"
click at [469, 447] on div "Welder & Consumables" at bounding box center [466, 457] width 133 height 21
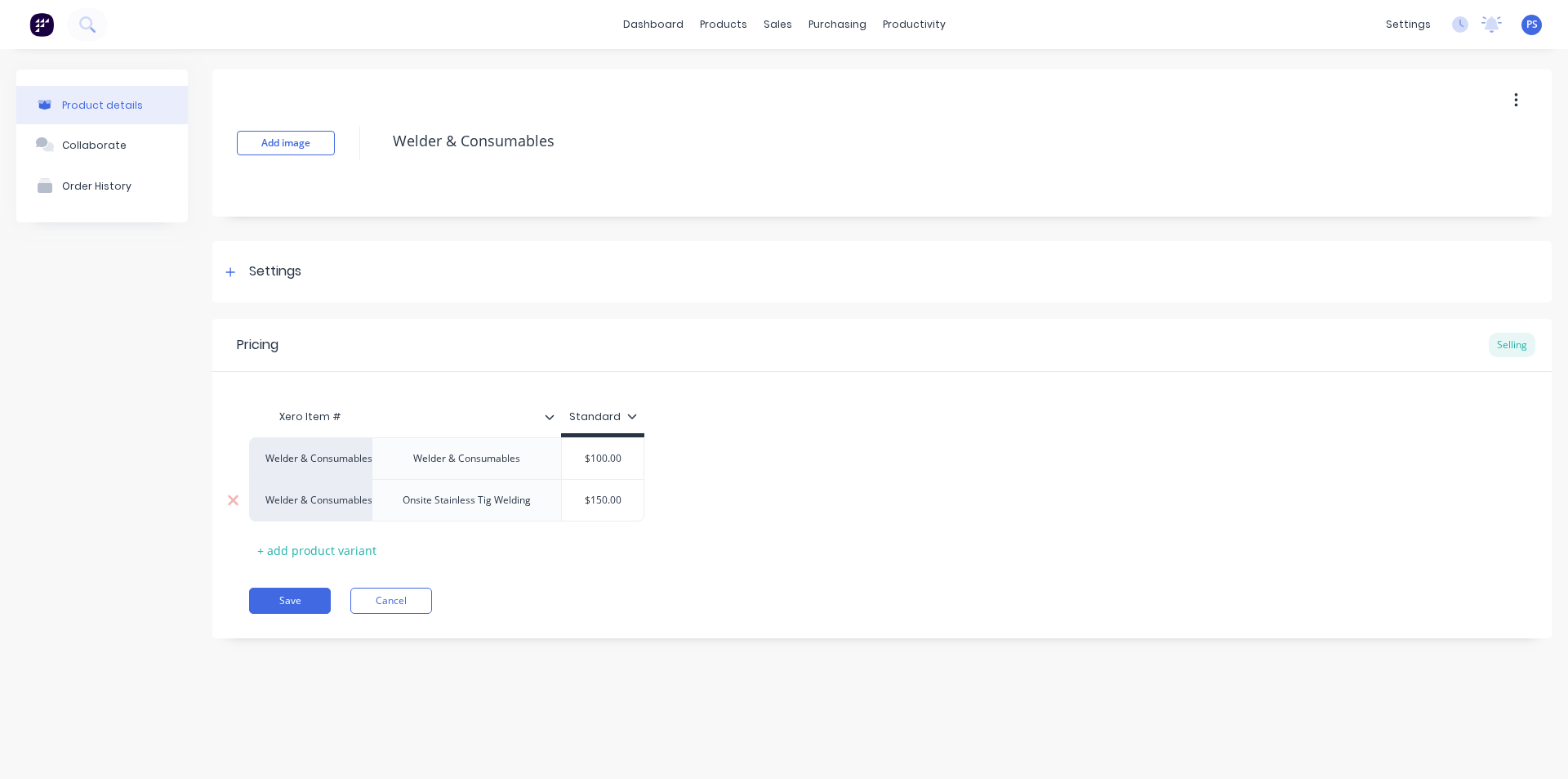
click at [408, 505] on div "Onsite Stainless Tig Welding" at bounding box center [466, 499] width 155 height 21
copy div "Onsite Stainless Tig Welding"
type textarea "x"
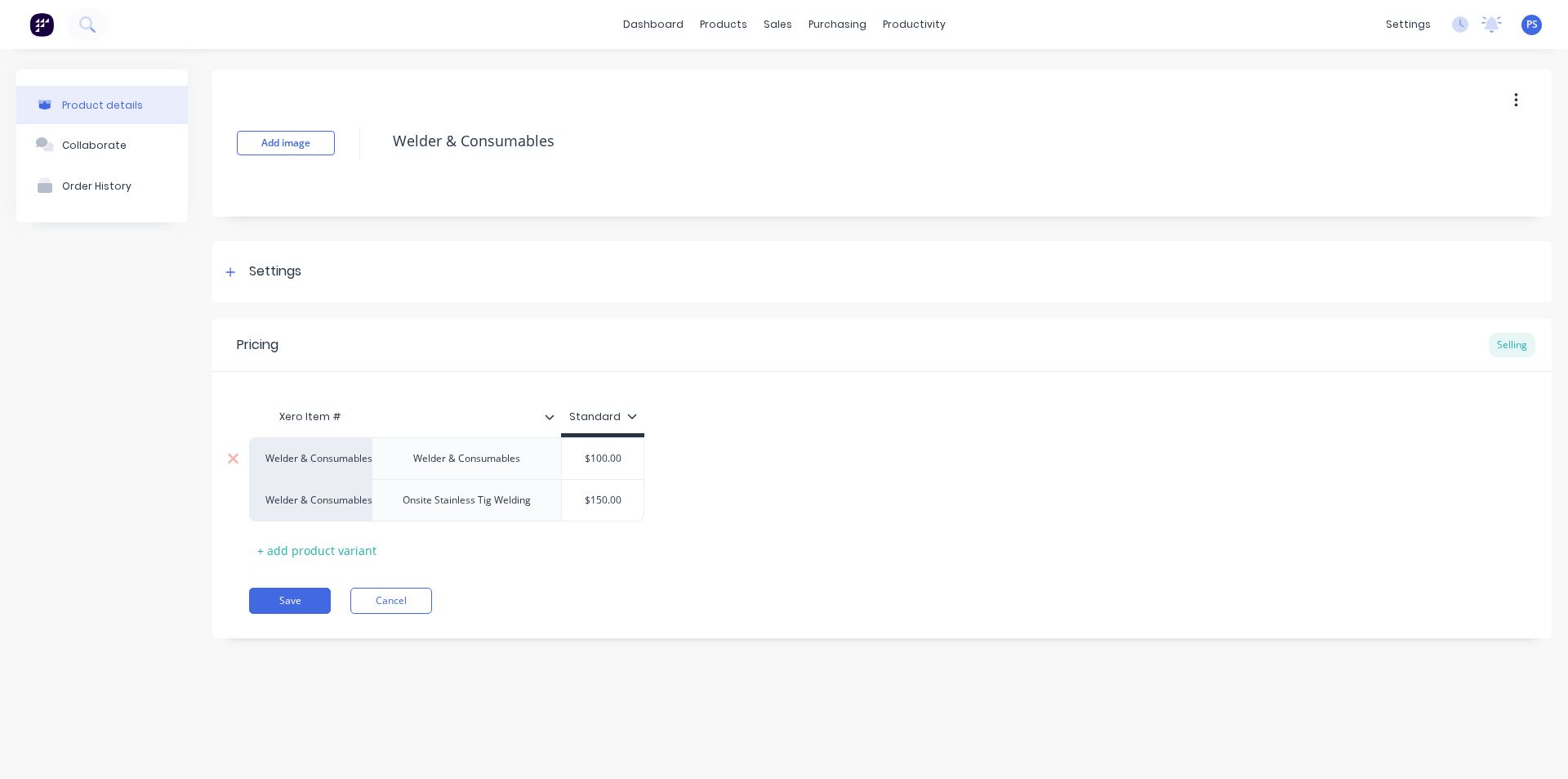
click at [425, 459] on div "Welder & Consumables" at bounding box center [466, 457] width 133 height 21
paste div
click at [474, 461] on div "Onsite Stainless Tig Welding" at bounding box center [466, 457] width 155 height 21
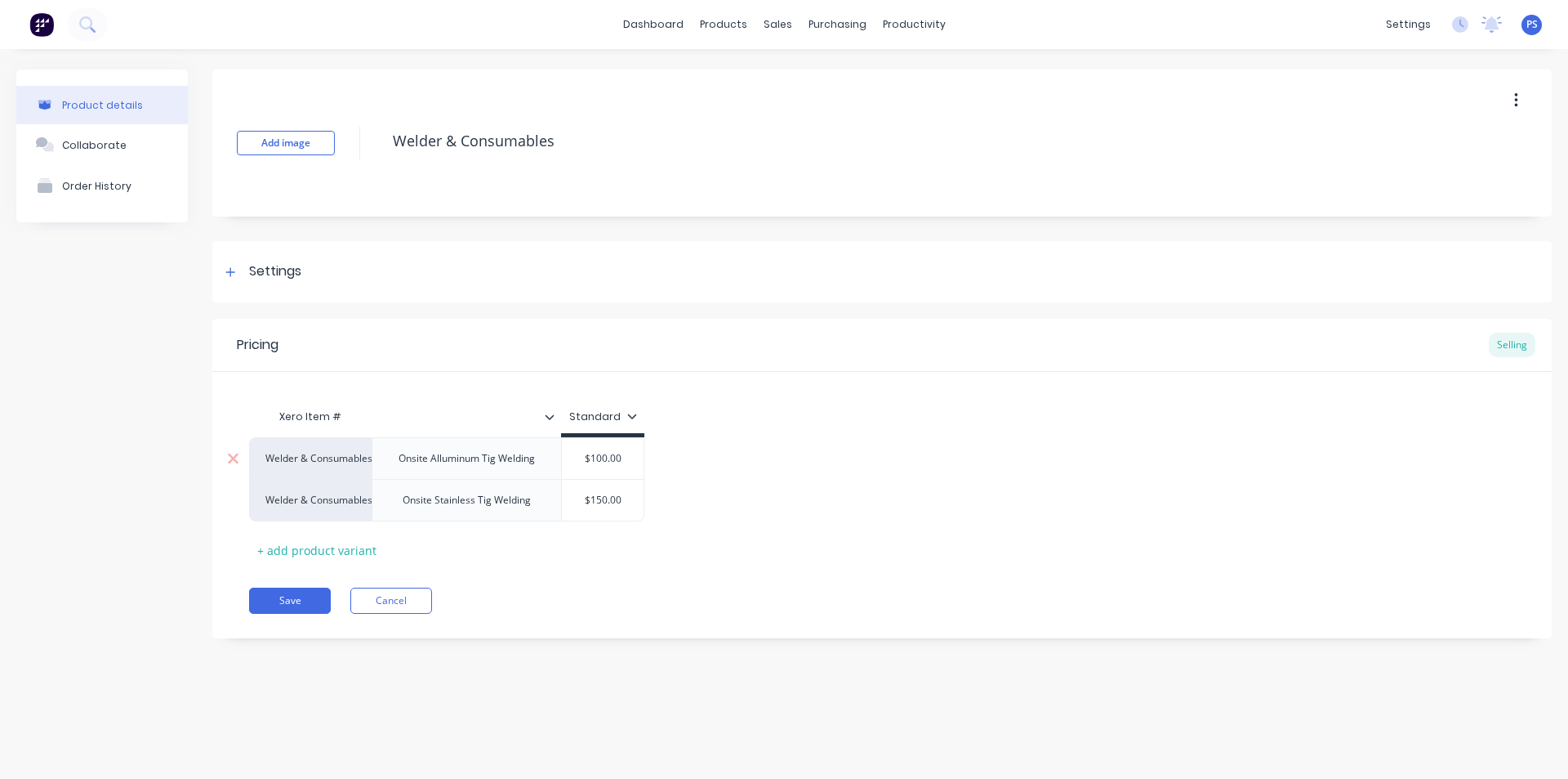
click at [602, 459] on input "$100.00" at bounding box center [603, 458] width 81 height 14
type textarea "x"
type input "$1"
type textarea "x"
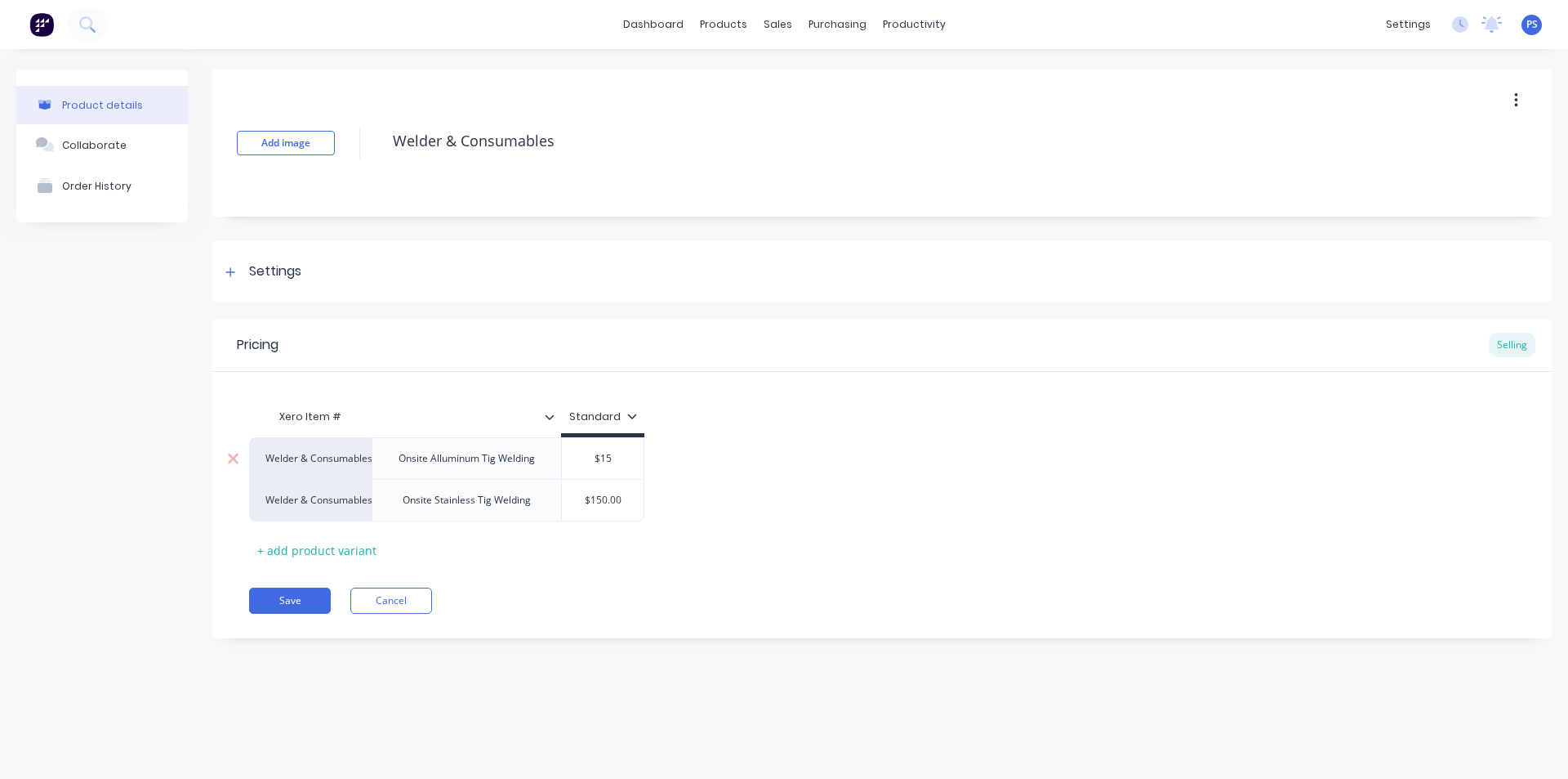
type input "$150"
type textarea "x"
type input "$150"
click at [627, 543] on div "Xero Item # Standard Welder & Consumables Onsite Alluminum Tig Welding $150.00 …" at bounding box center [882, 482] width 1267 height 163
click at [338, 546] on div "+ add product variant" at bounding box center [317, 551] width 136 height 25
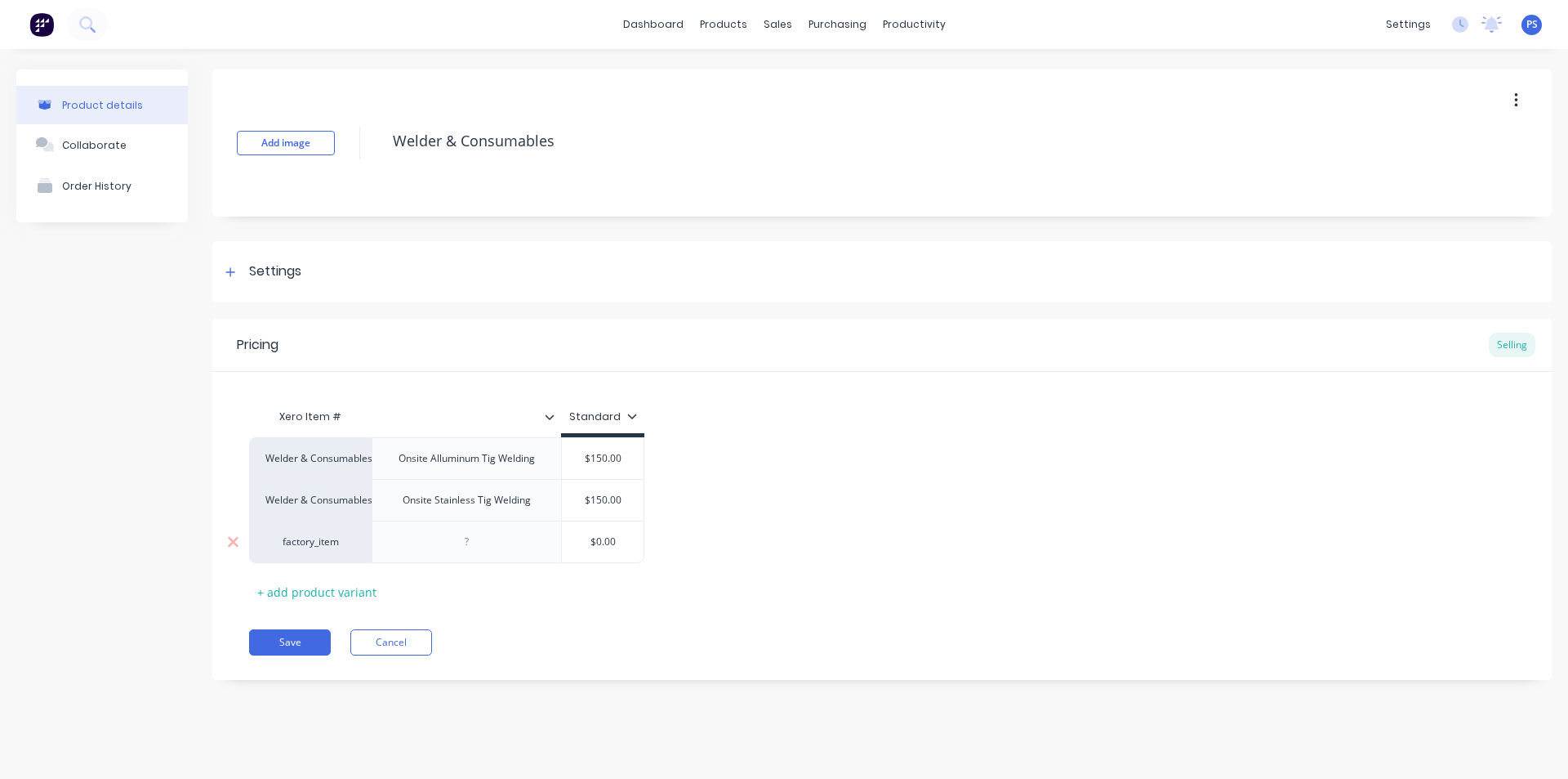
click at [326, 545] on div "factory_item" at bounding box center [310, 542] width 90 height 14
click at [390, 511] on button "Welder & Consumables" at bounding box center [349, 521] width 167 height 24
type textarea "x"
click at [458, 534] on div at bounding box center [467, 541] width 81 height 21
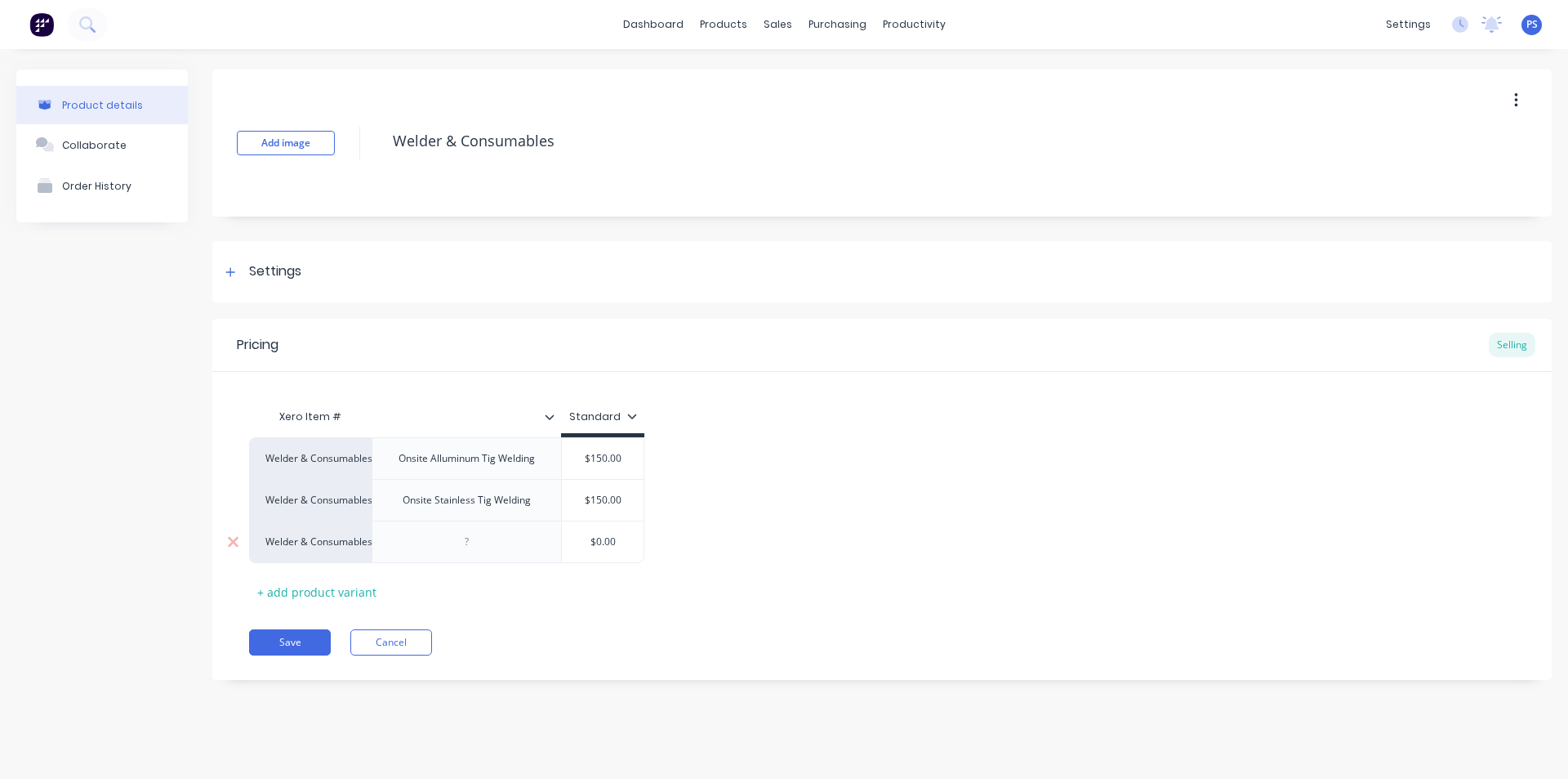
paste div
click at [492, 544] on div "Onsite Stainless Tig Welding" at bounding box center [466, 541] width 155 height 21
type textarea "x"
type input "$0.00"
click at [617, 545] on input "$0.00" at bounding box center [603, 542] width 81 height 14
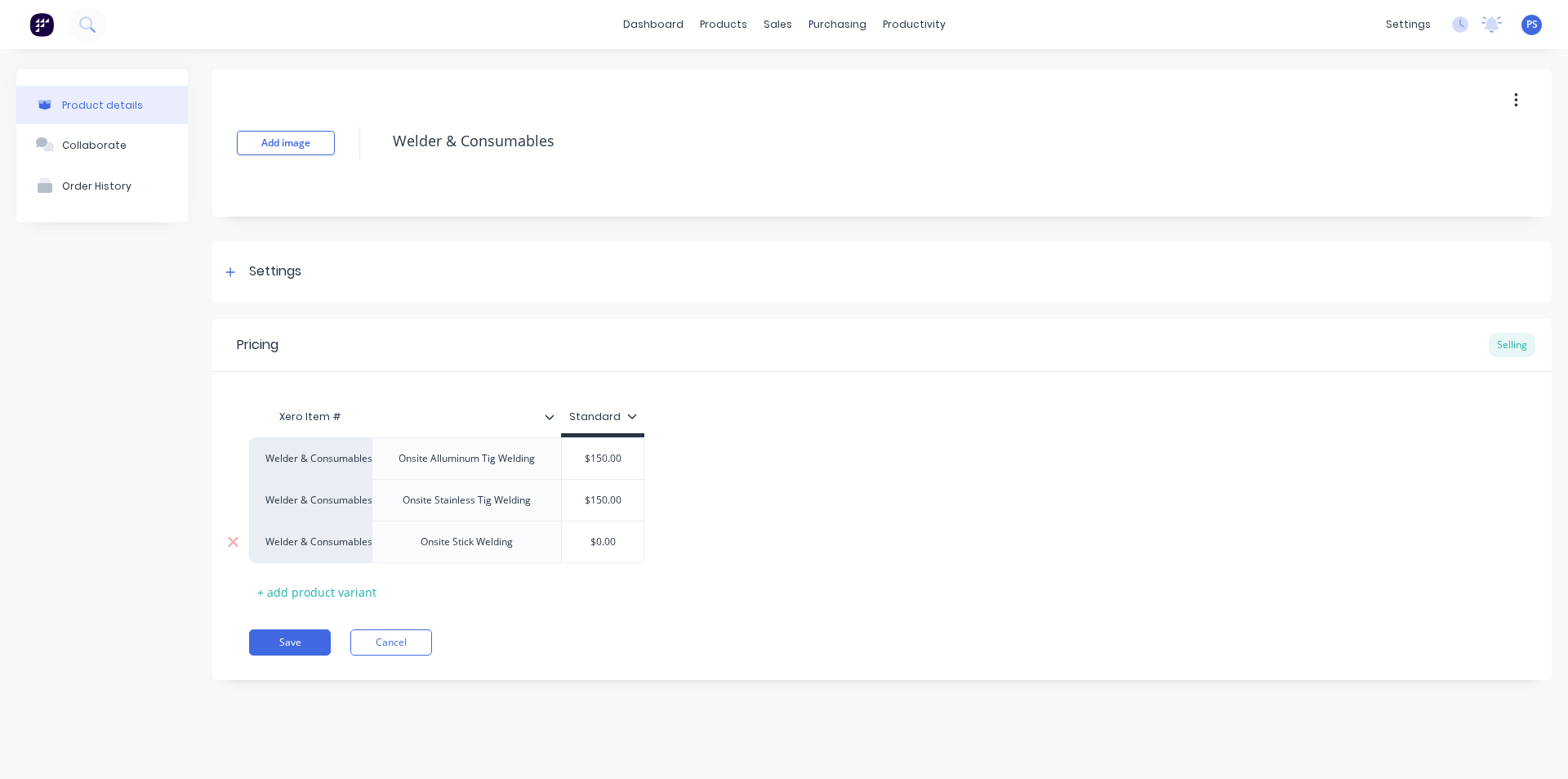
click at [617, 545] on input "$0.00" at bounding box center [603, 542] width 81 height 14
type textarea "x"
type input "$1"
type textarea "x"
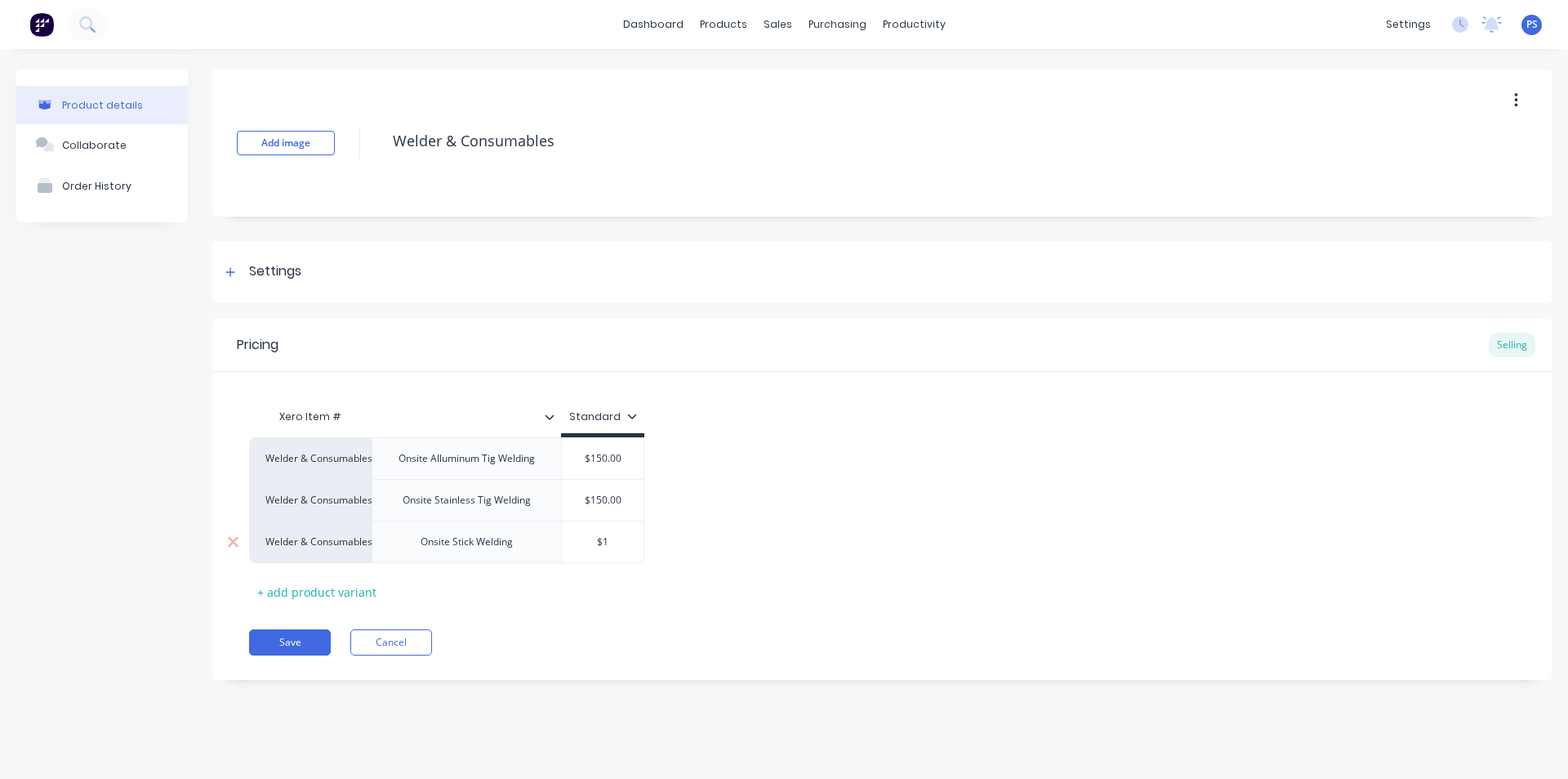
type input "$15"
type textarea "x"
type input "$150"
click at [660, 615] on div "Pricing Selling Xero Item # Standard Welder & Consumables Onsite Alluminum Tig …" at bounding box center [883, 499] width 1340 height 361
click at [294, 642] on button "Save" at bounding box center [290, 642] width 81 height 26
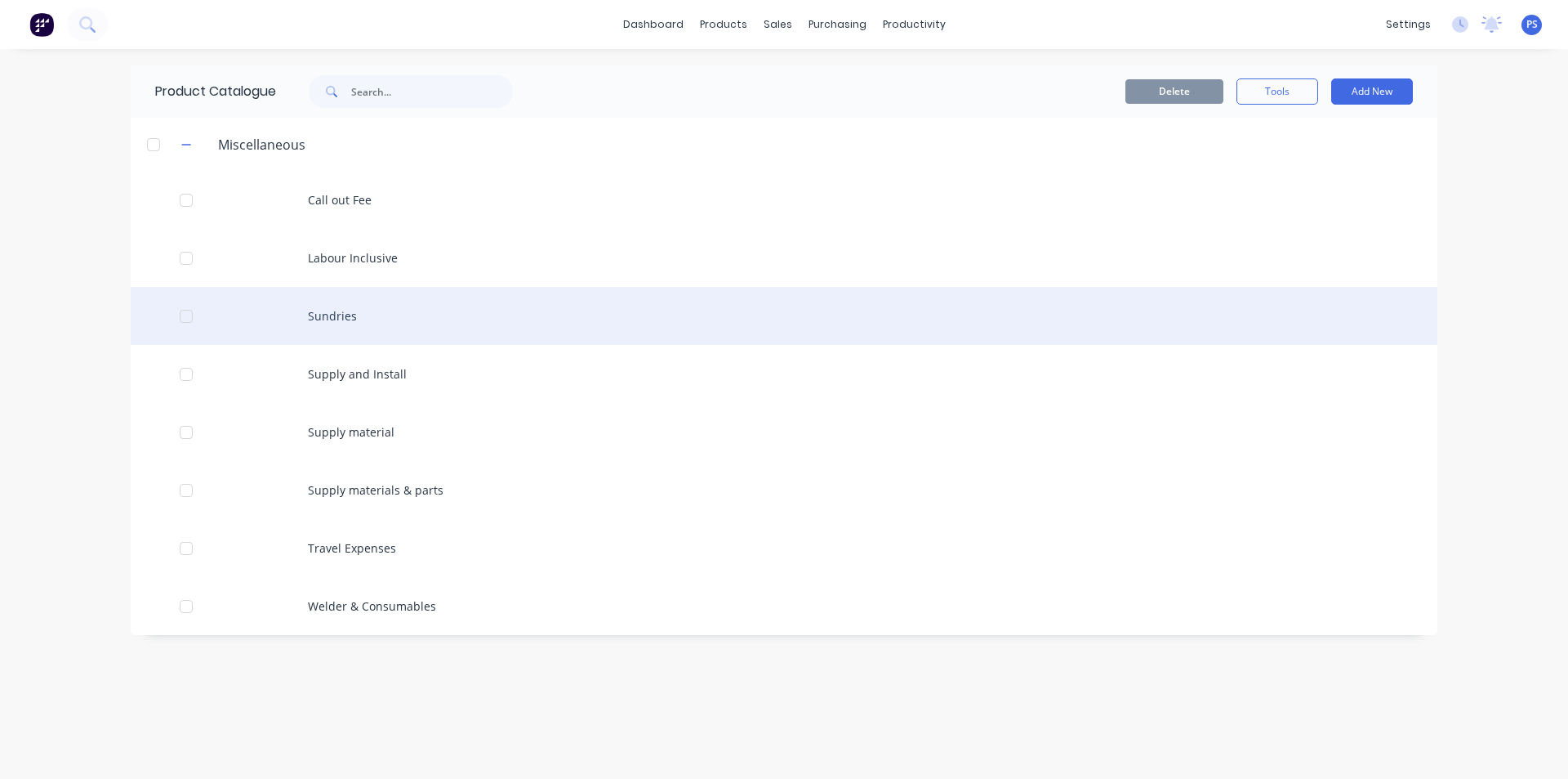
click at [330, 302] on div "Sundries" at bounding box center [784, 316] width 1307 height 58
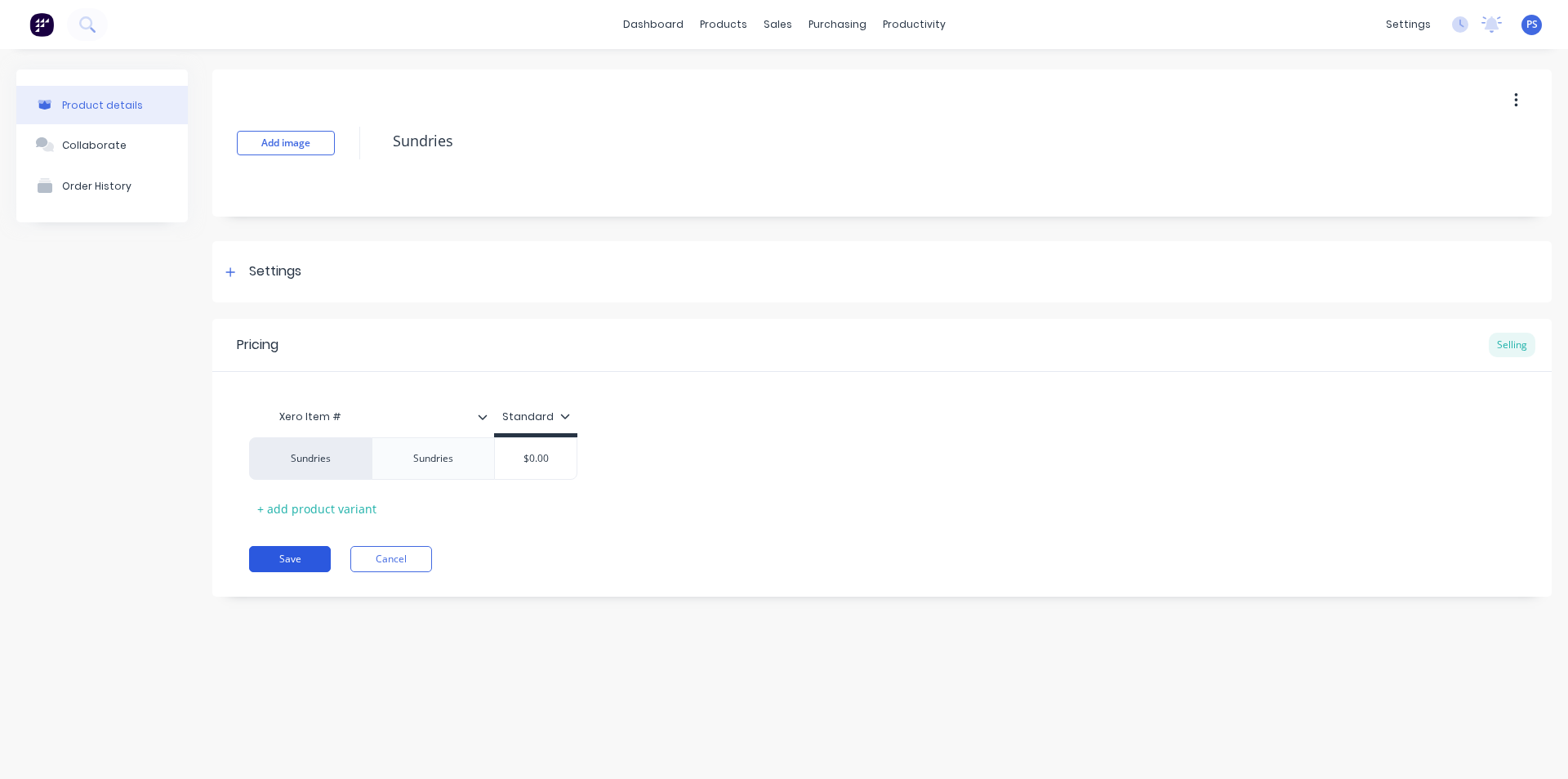
click at [292, 561] on button "Save" at bounding box center [290, 559] width 81 height 26
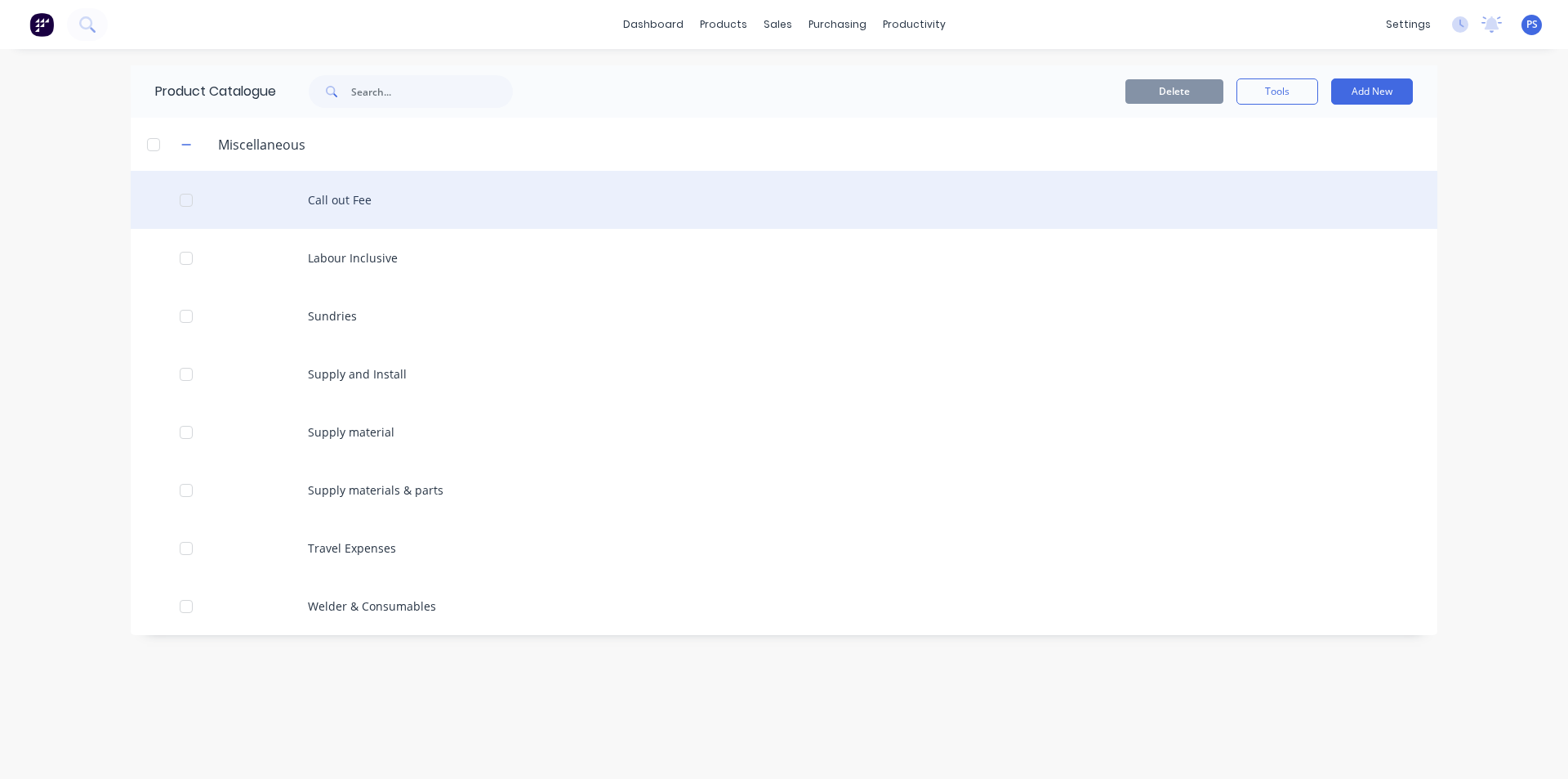
click at [361, 214] on div "Call out Fee" at bounding box center [784, 200] width 1307 height 58
type textarea "x"
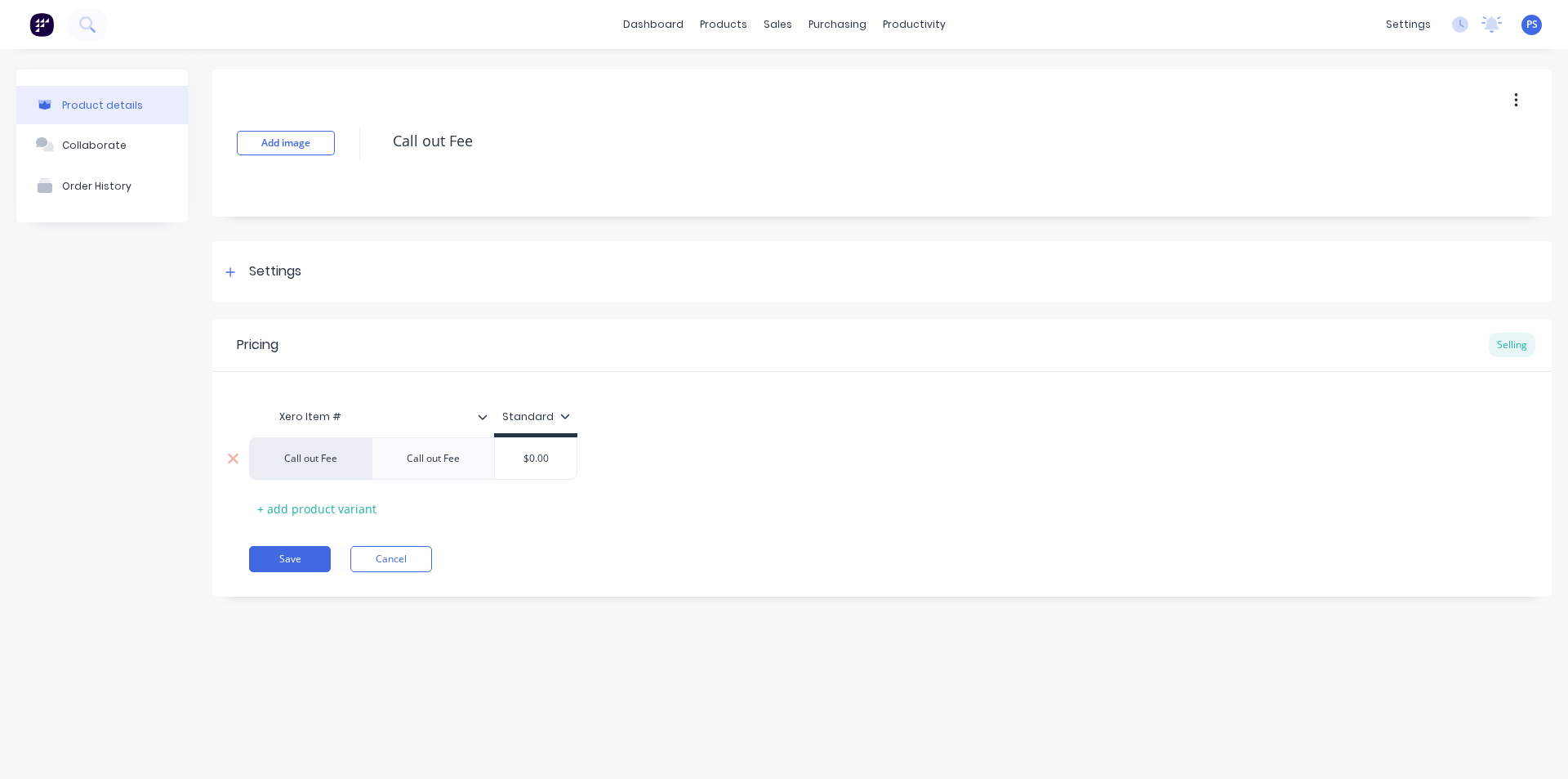
type input "$0.00"
click at [555, 458] on input "$0.00" at bounding box center [536, 458] width 81 height 14
type textarea "x"
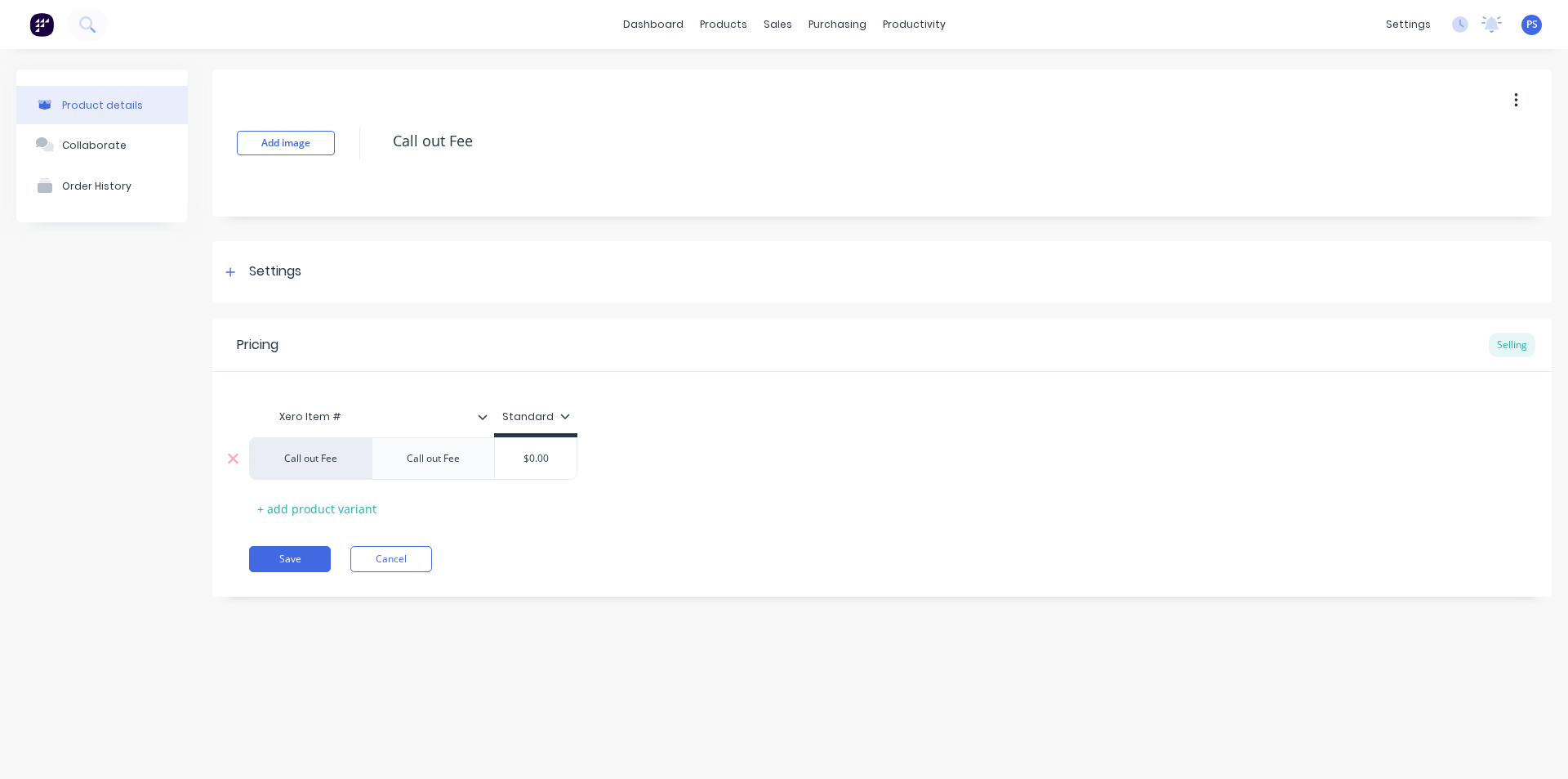
type input "4"
type textarea "x"
type input "42"
type textarea "x"
type input "420"
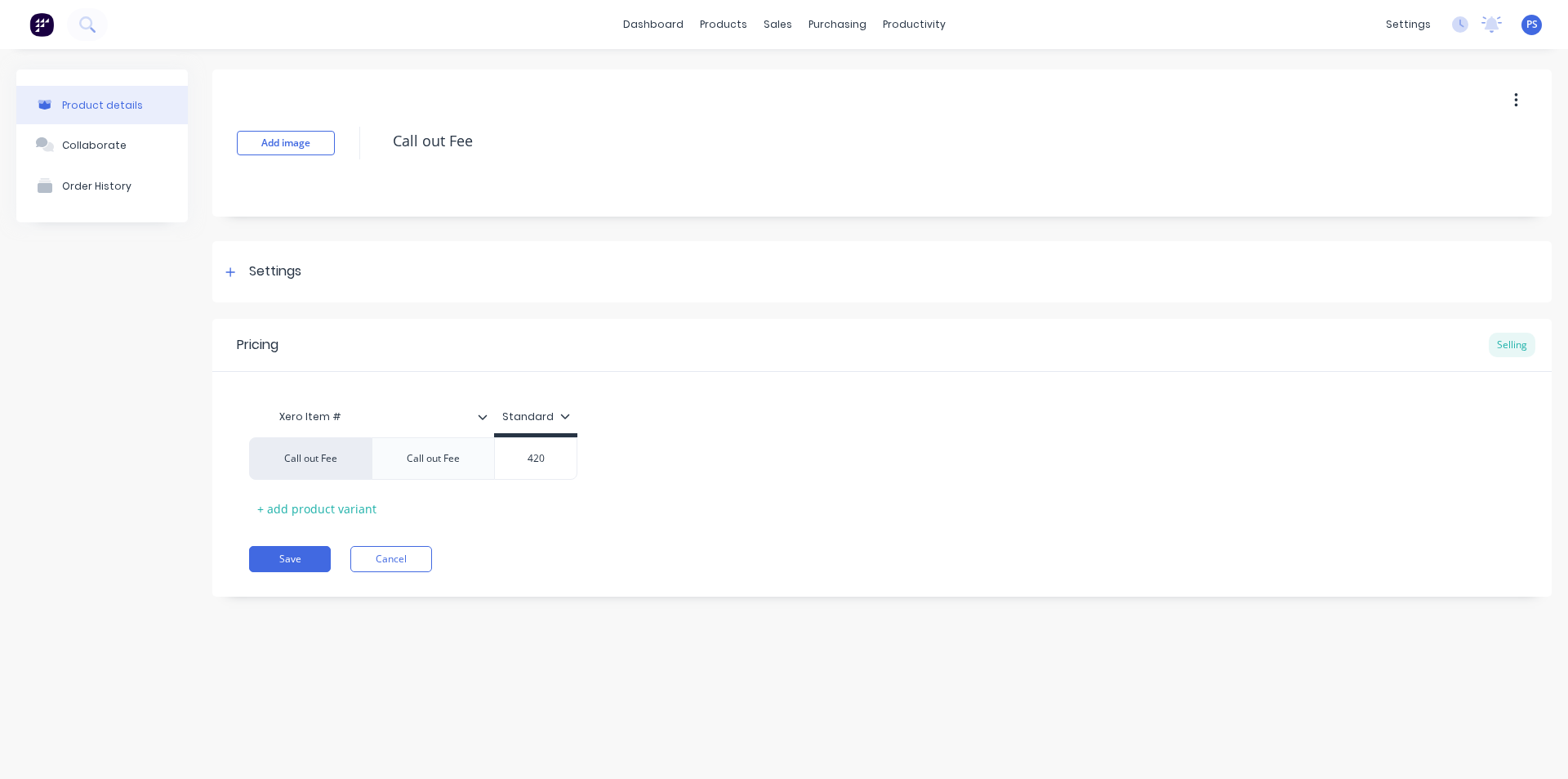
click at [545, 497] on div "Xero Item # Standard Call out Fee Call out Fee $420.00 420 + add product variant" at bounding box center [882, 461] width 1267 height 121
click at [275, 556] on button "Save" at bounding box center [290, 559] width 81 height 26
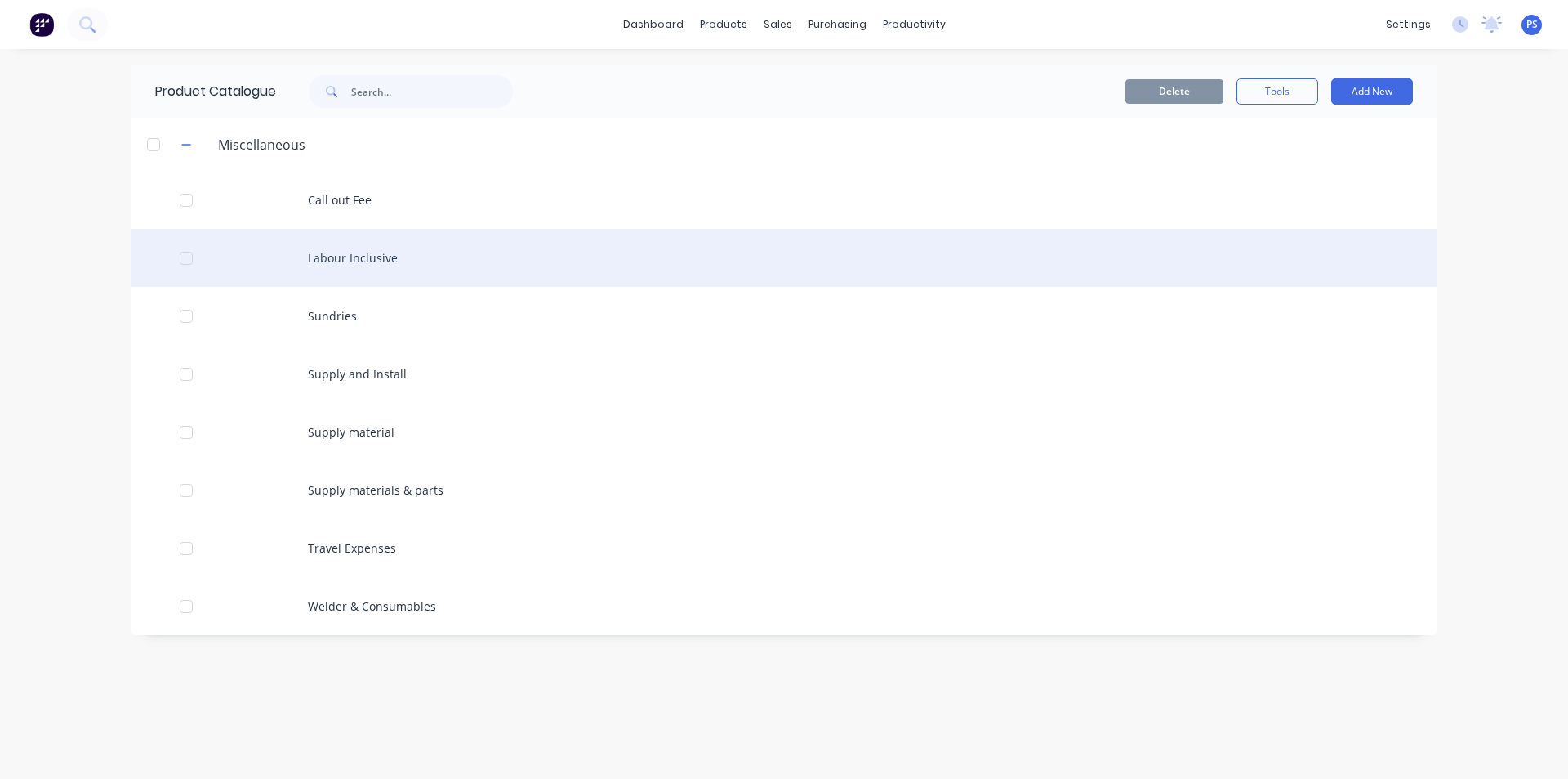
click at [243, 259] on div "Labour Inclusive" at bounding box center [784, 258] width 1307 height 58
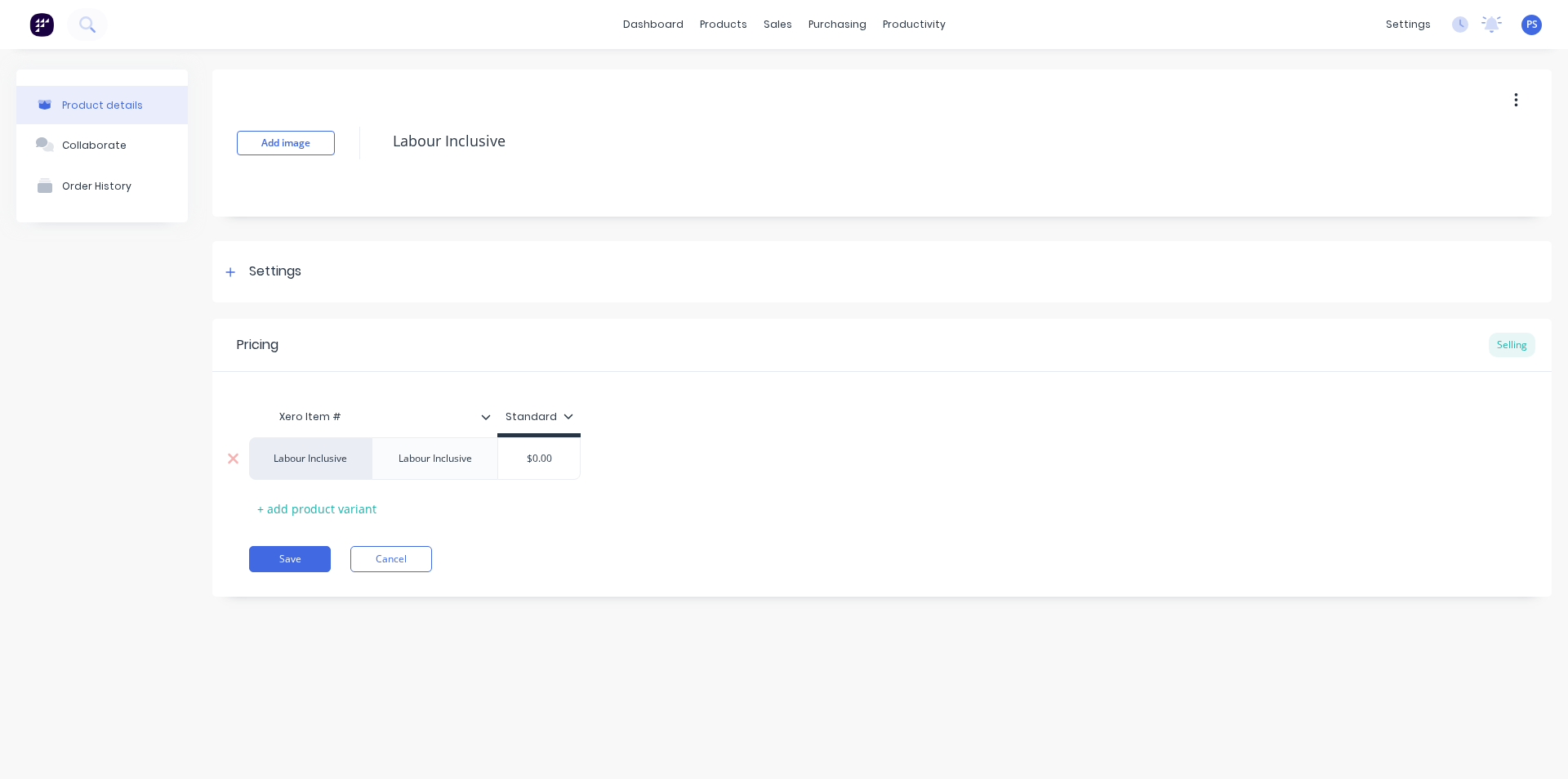
click at [348, 471] on div "Labour Inclusive" at bounding box center [310, 458] width 122 height 43
click at [339, 498] on div "+ add product variant" at bounding box center [317, 509] width 136 height 25
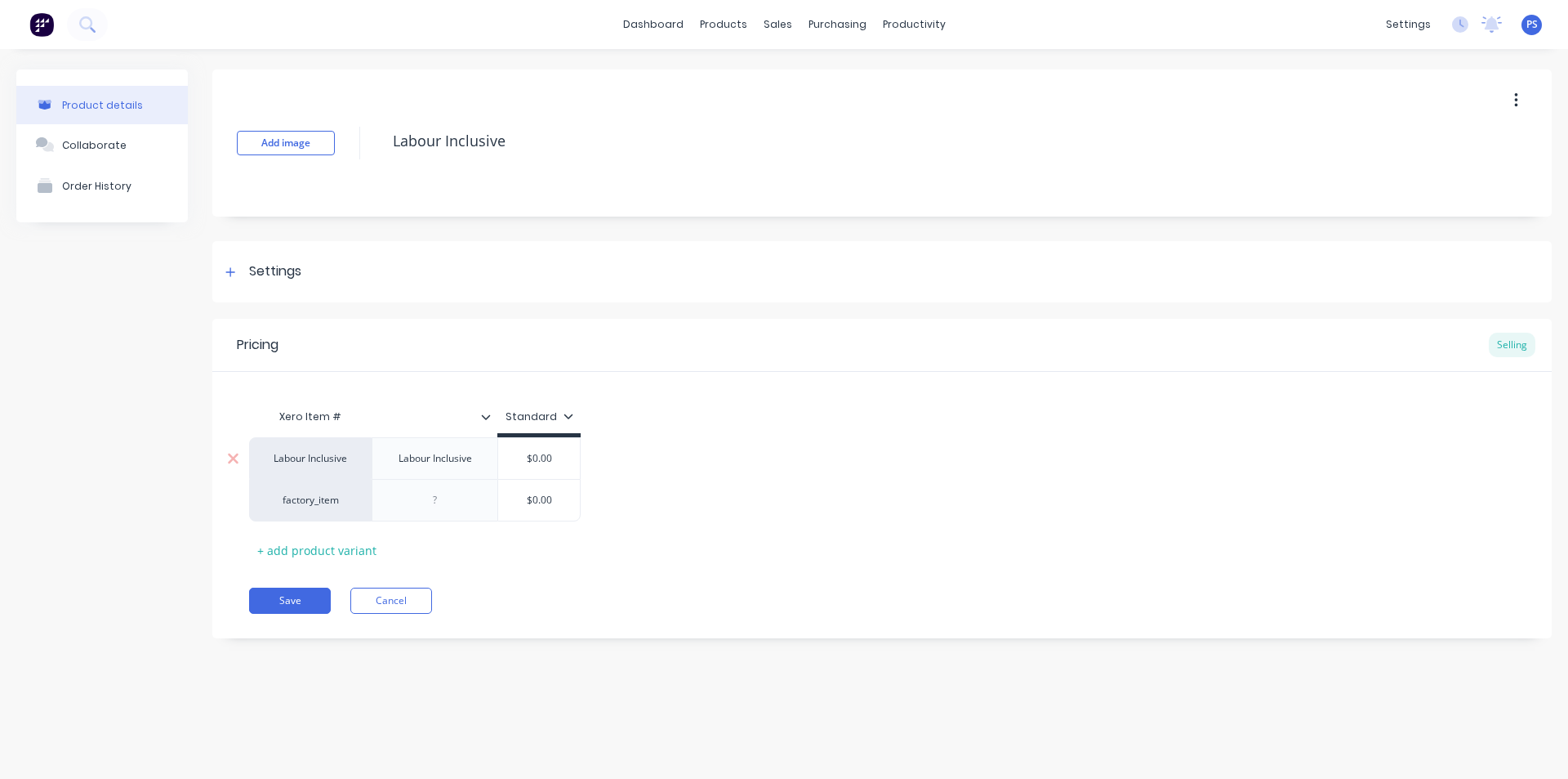
click at [339, 466] on div "Labour Inclusive" at bounding box center [310, 458] width 122 height 42
click at [323, 504] on div "factory_item" at bounding box center [310, 500] width 90 height 14
click at [370, 397] on button "Labour" at bounding box center [349, 392] width 167 height 24
click at [356, 465] on div "Labour Inclusive" at bounding box center [310, 458] width 122 height 42
click at [345, 460] on div "Labour Inclusive" at bounding box center [310, 458] width 90 height 14
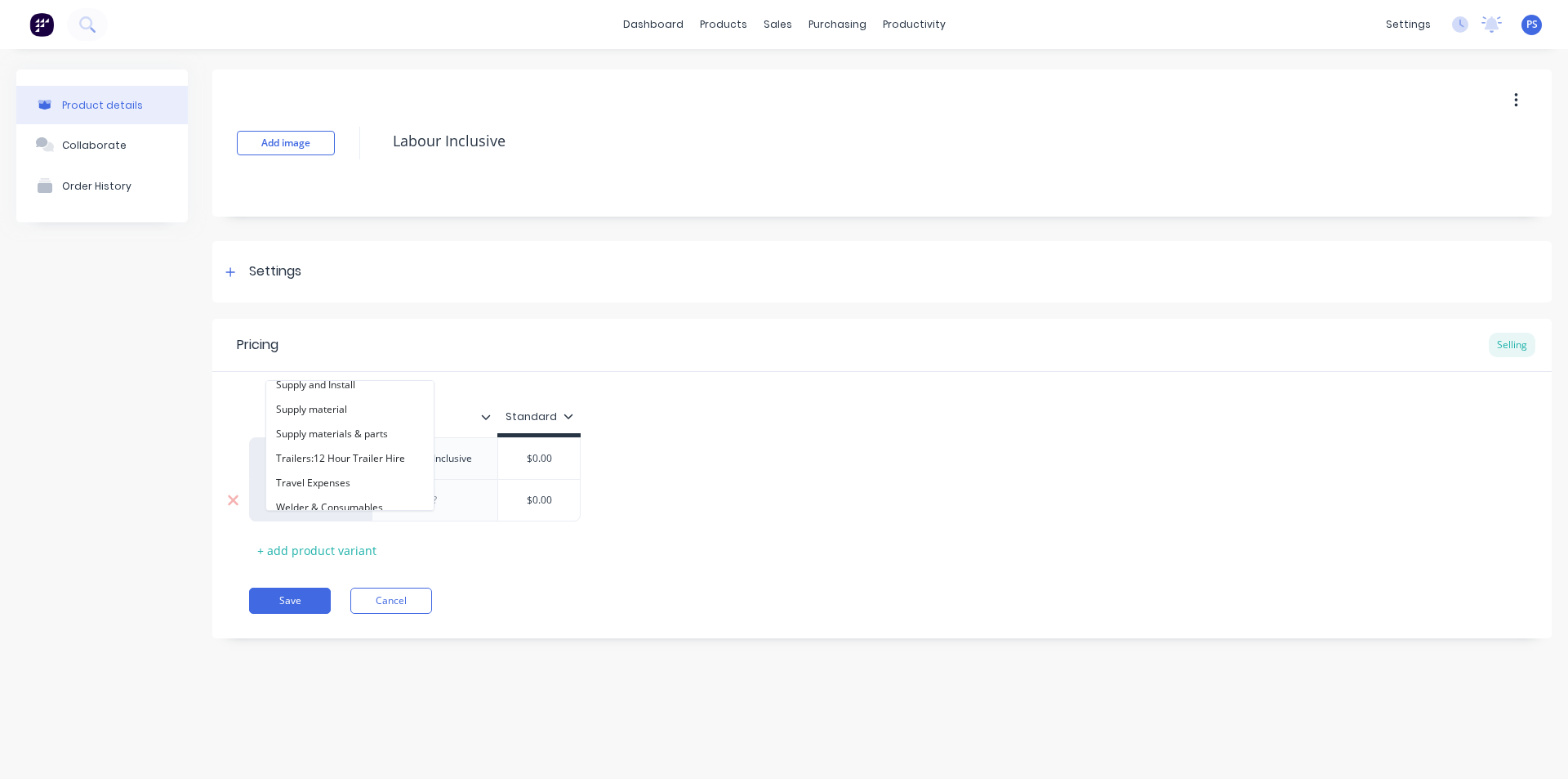
scroll to position [337, 0]
click at [571, 367] on div "Pricing Selling" at bounding box center [883, 345] width 1340 height 53
click at [432, 500] on div at bounding box center [435, 499] width 81 height 21
click at [483, 470] on div "Labour Inclusive" at bounding box center [435, 458] width 126 height 42
type textarea "x"
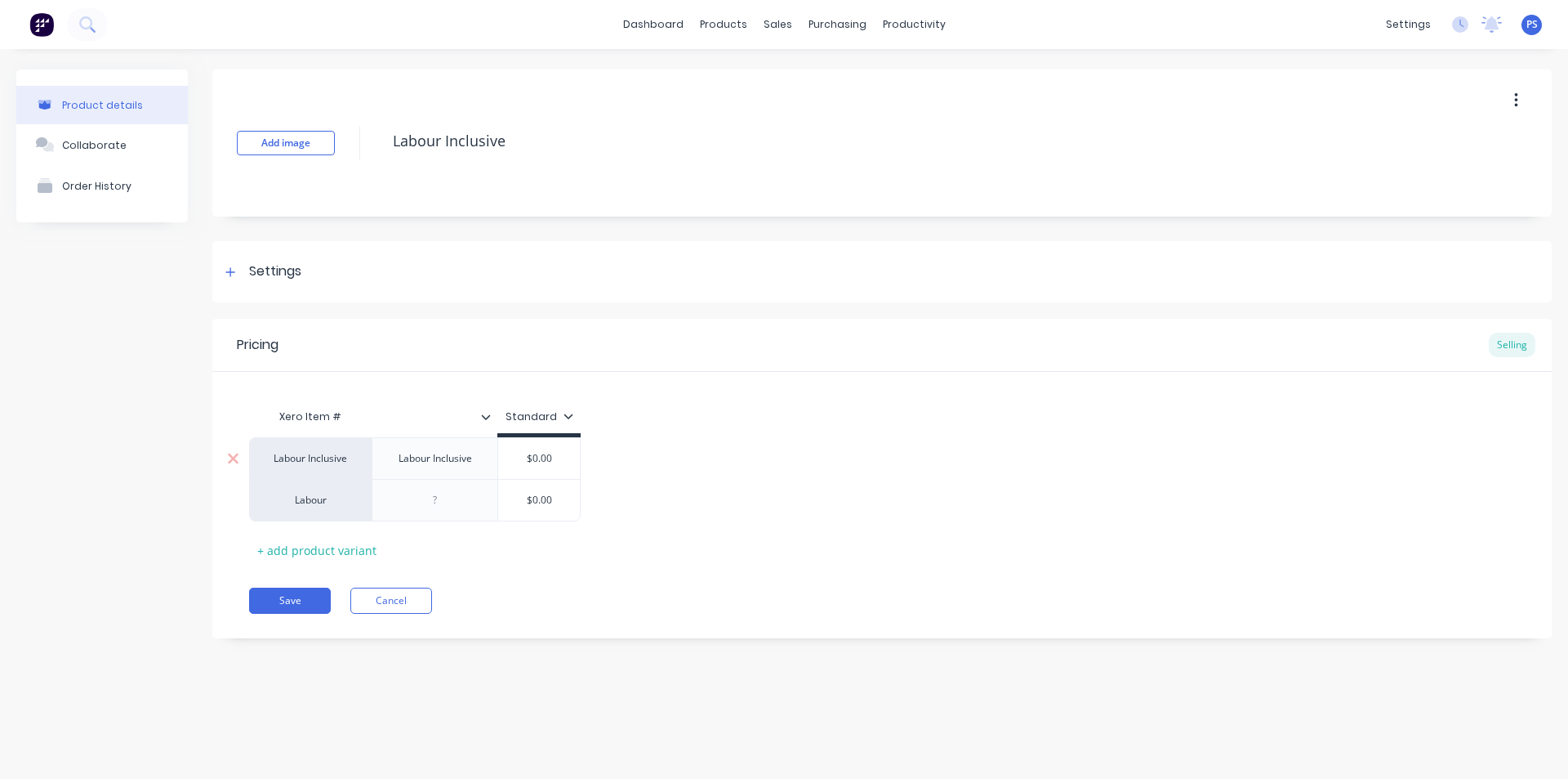
click at [483, 466] on div "Labour Inclusive" at bounding box center [435, 457] width 100 height 21
drag, startPoint x: 478, startPoint y: 464, endPoint x: 398, endPoint y: 476, distance: 80.9
click at [398, 476] on div "Labour Inclusive" at bounding box center [435, 458] width 126 height 42
type textarea "x"
type input "$0.00"
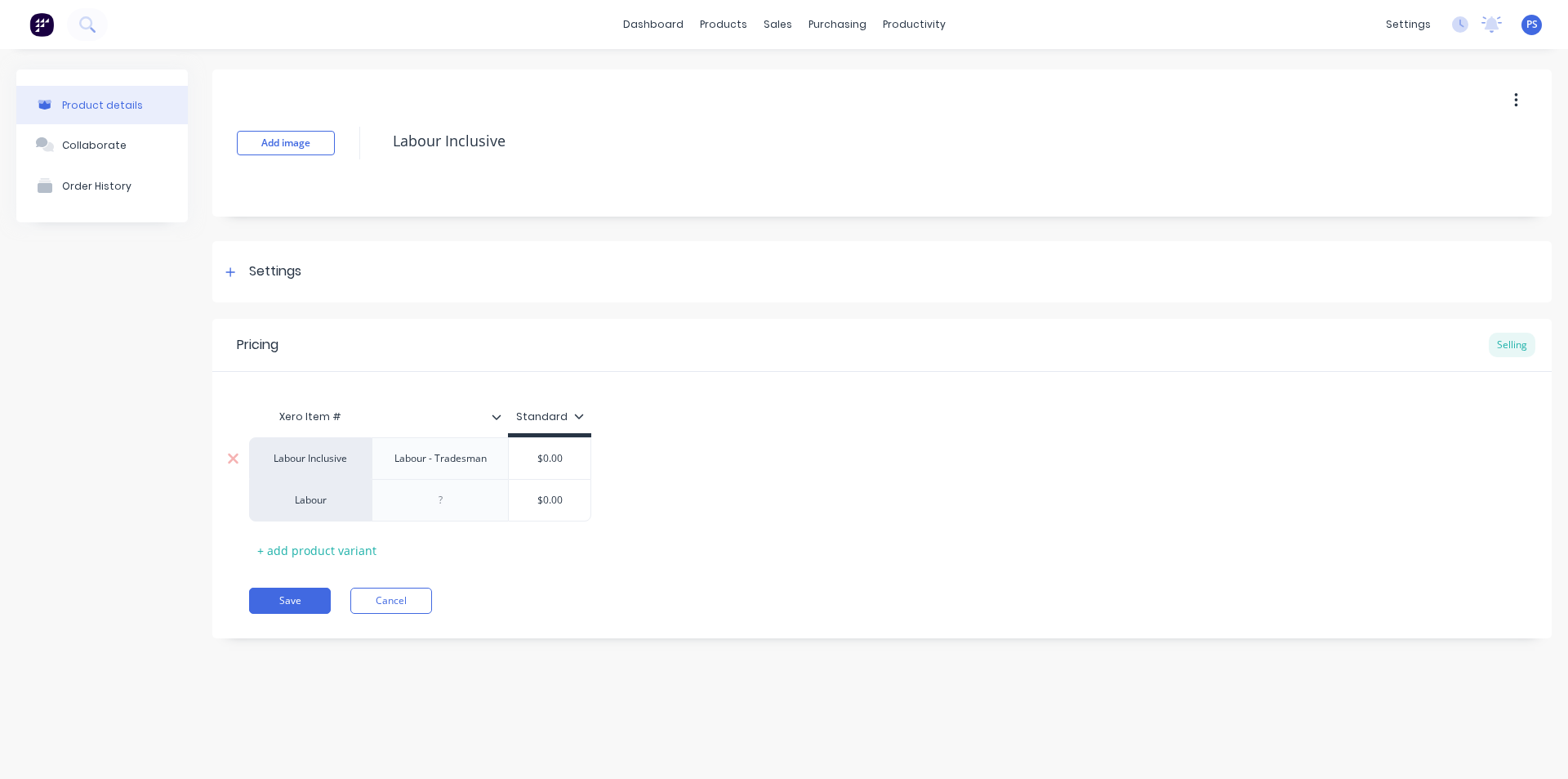
click at [522, 462] on input "$0.00" at bounding box center [550, 458] width 81 height 14
click at [546, 456] on input "$0.00" at bounding box center [550, 458] width 81 height 14
type textarea "x"
type input "$9"
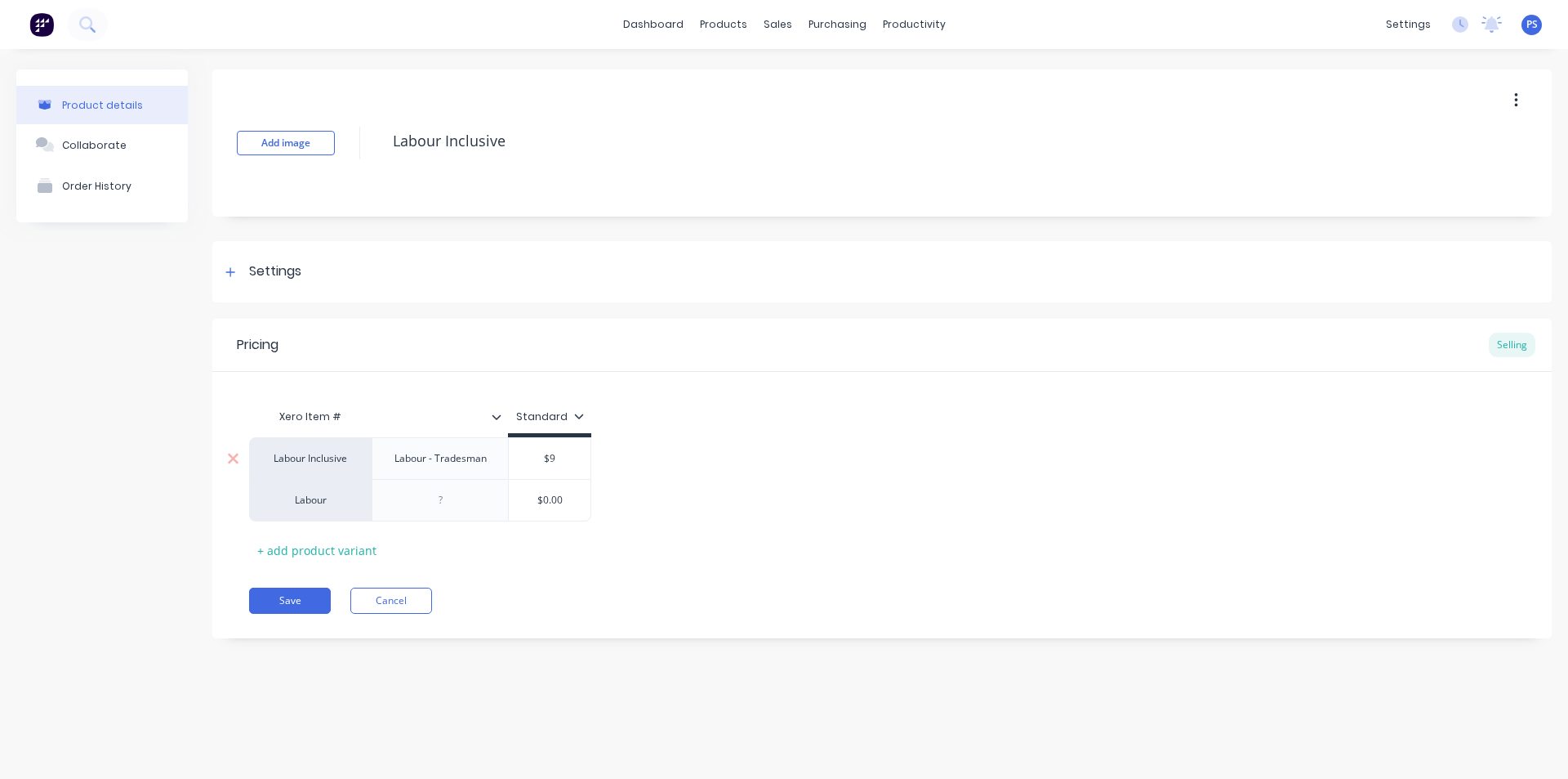
type textarea "x"
click at [458, 486] on div at bounding box center [440, 500] width 137 height 43
type input "$90"
click at [453, 509] on div at bounding box center [440, 499] width 81 height 21
type textarea "x"
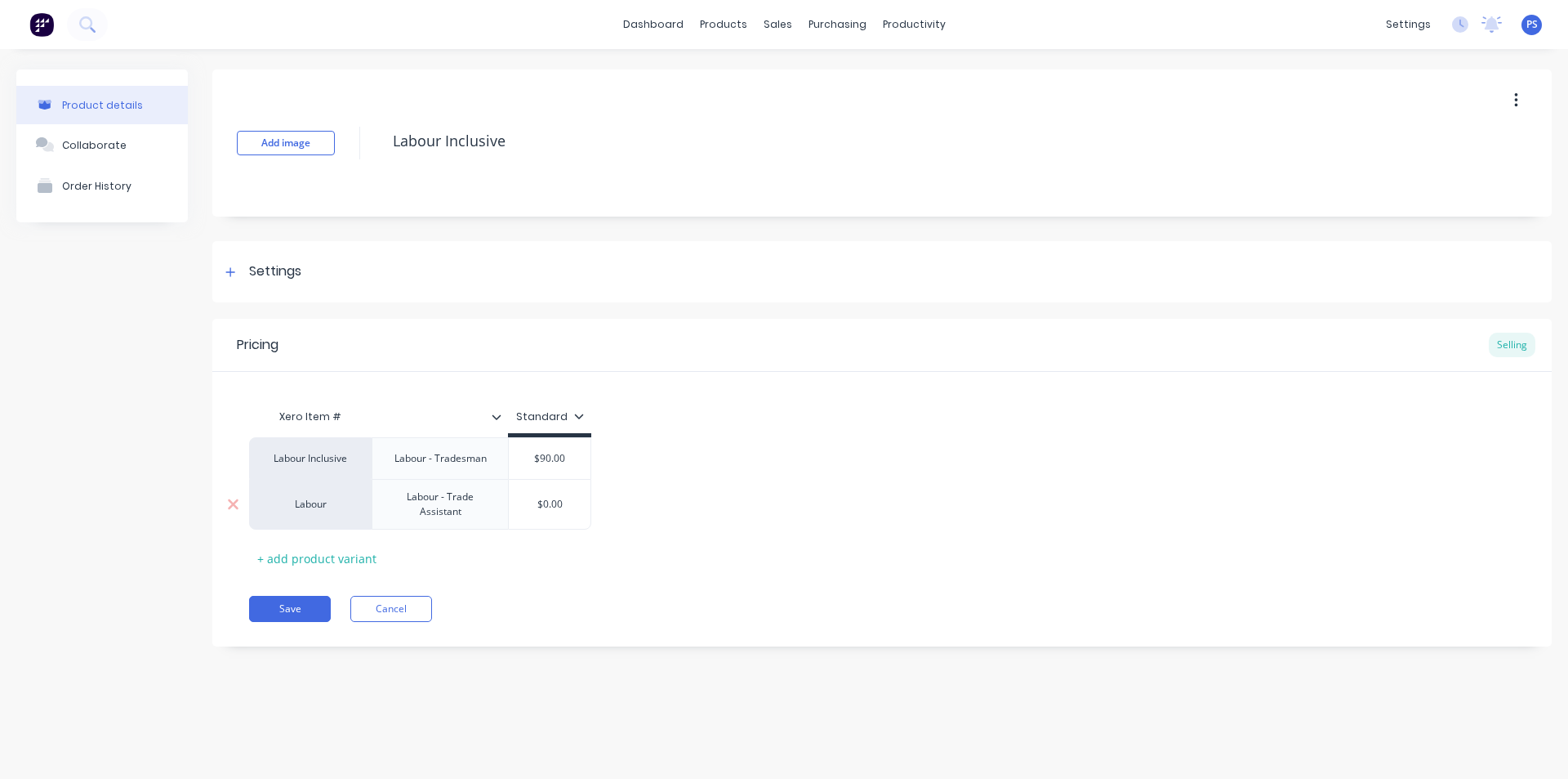
type input "$0.00"
click at [569, 505] on input "$0.00" at bounding box center [550, 505] width 81 height 14
type textarea "x"
type input "$0.0"
type textarea "x"
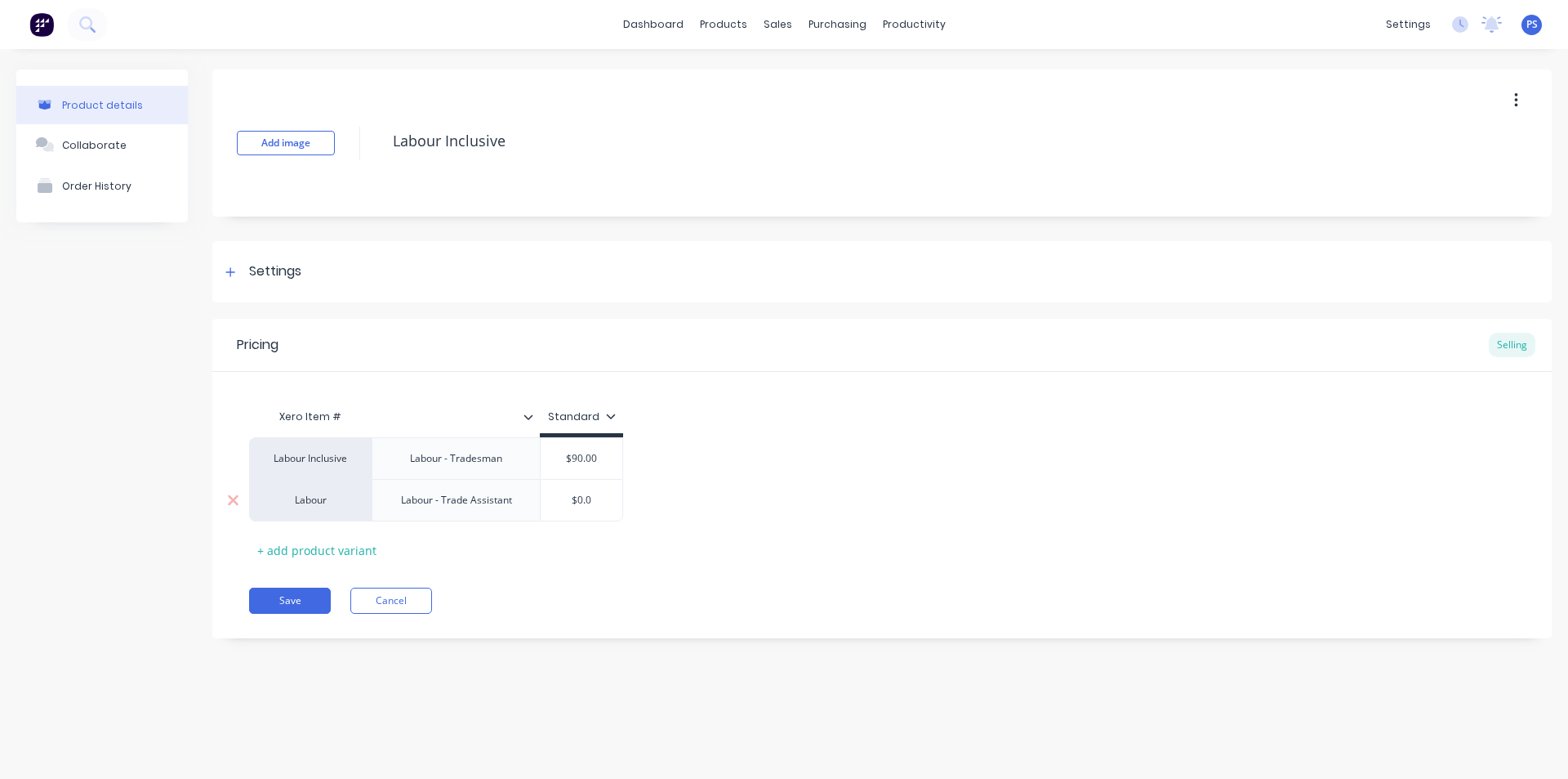
type input "$0."
type textarea "x"
type input "$0"
type textarea "x"
type input "$"
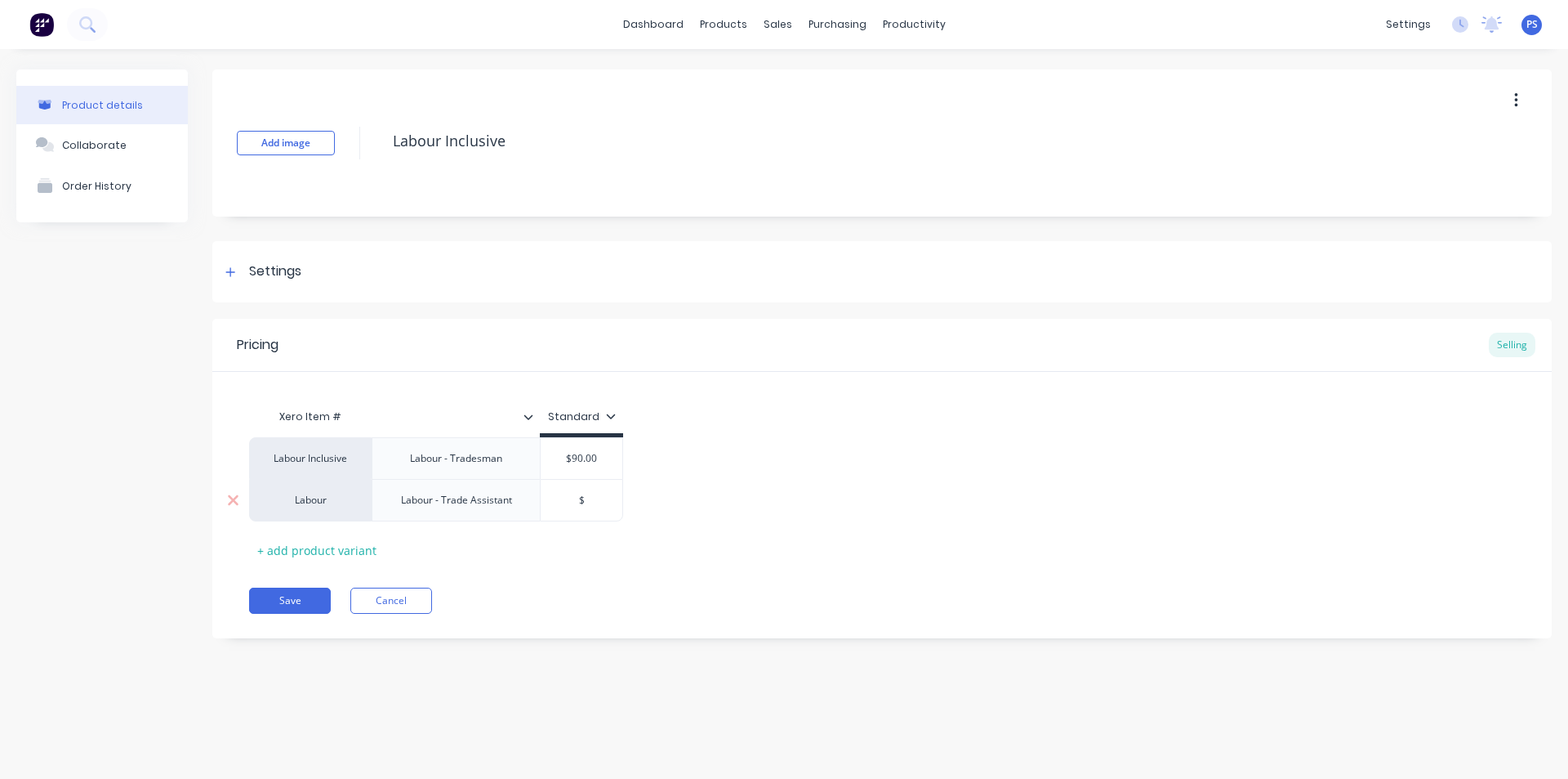
type textarea "x"
type input "6"
type textarea "x"
type input "60"
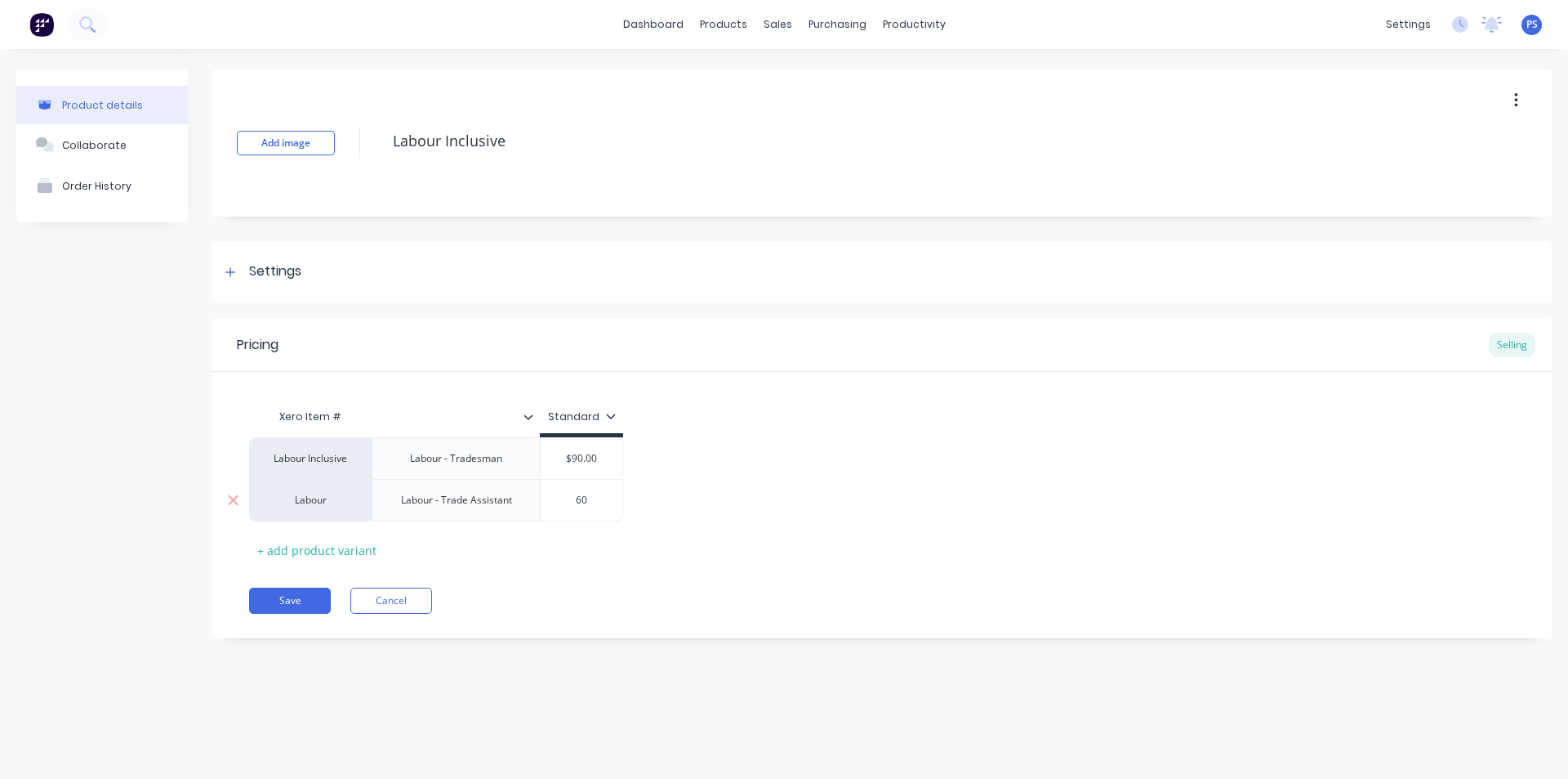
type textarea "x"
type input "6"
type textarea "x"
type input "65"
click at [664, 554] on div "Xero Item # Standard Labour Inclusive Labour - Tradesman $90.00 $90 Labour Labo…" at bounding box center [882, 482] width 1267 height 163
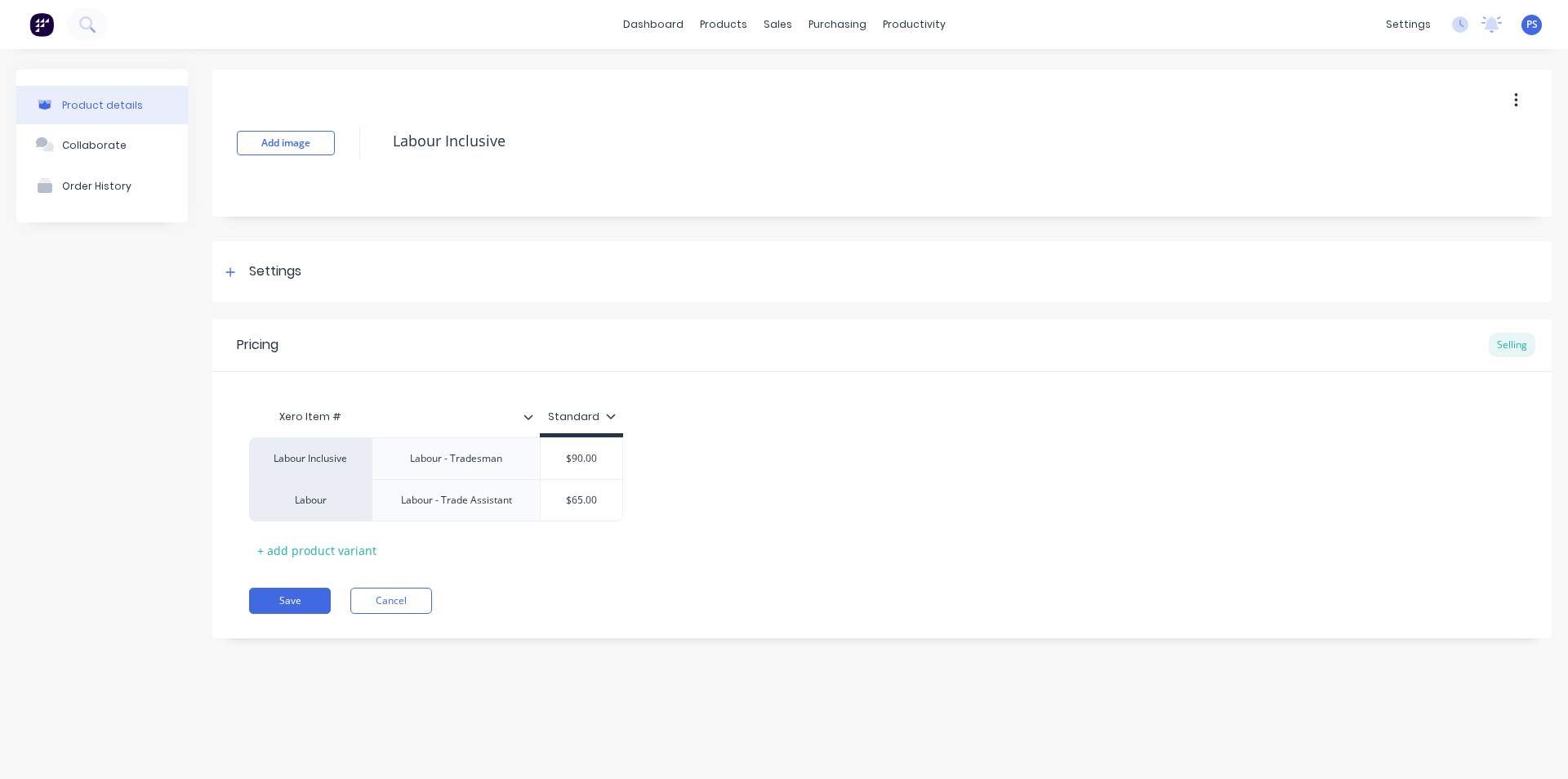
click at [589, 412] on div "Standard" at bounding box center [581, 417] width 68 height 14
click at [734, 435] on div "Xero Item # Standard Labour Inclusive Labour - Tradesman $90.00 $90 Labour Labo…" at bounding box center [882, 482] width 1267 height 163
click at [313, 590] on button "Save" at bounding box center [290, 601] width 81 height 26
type textarea "x"
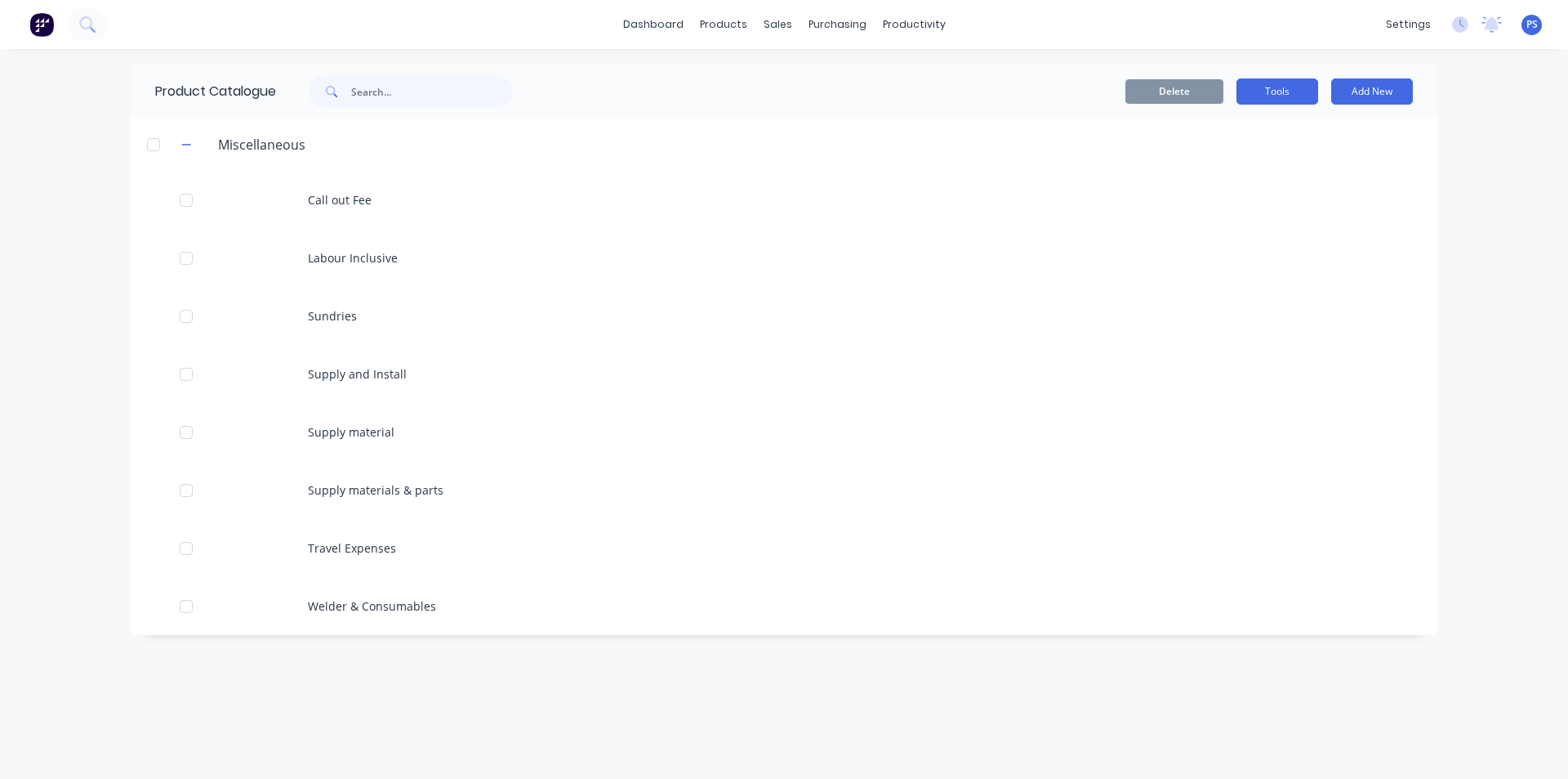
click at [1306, 96] on button "Tools" at bounding box center [1277, 91] width 81 height 26
click at [1512, 121] on div "dashboard products sales purchasing productivity dashboard products Product Cat…" at bounding box center [784, 390] width 1568 height 779
click at [781, 28] on div "sales" at bounding box center [779, 24] width 45 height 24
click at [781, 63] on link "Sales Orders" at bounding box center [864, 78] width 216 height 33
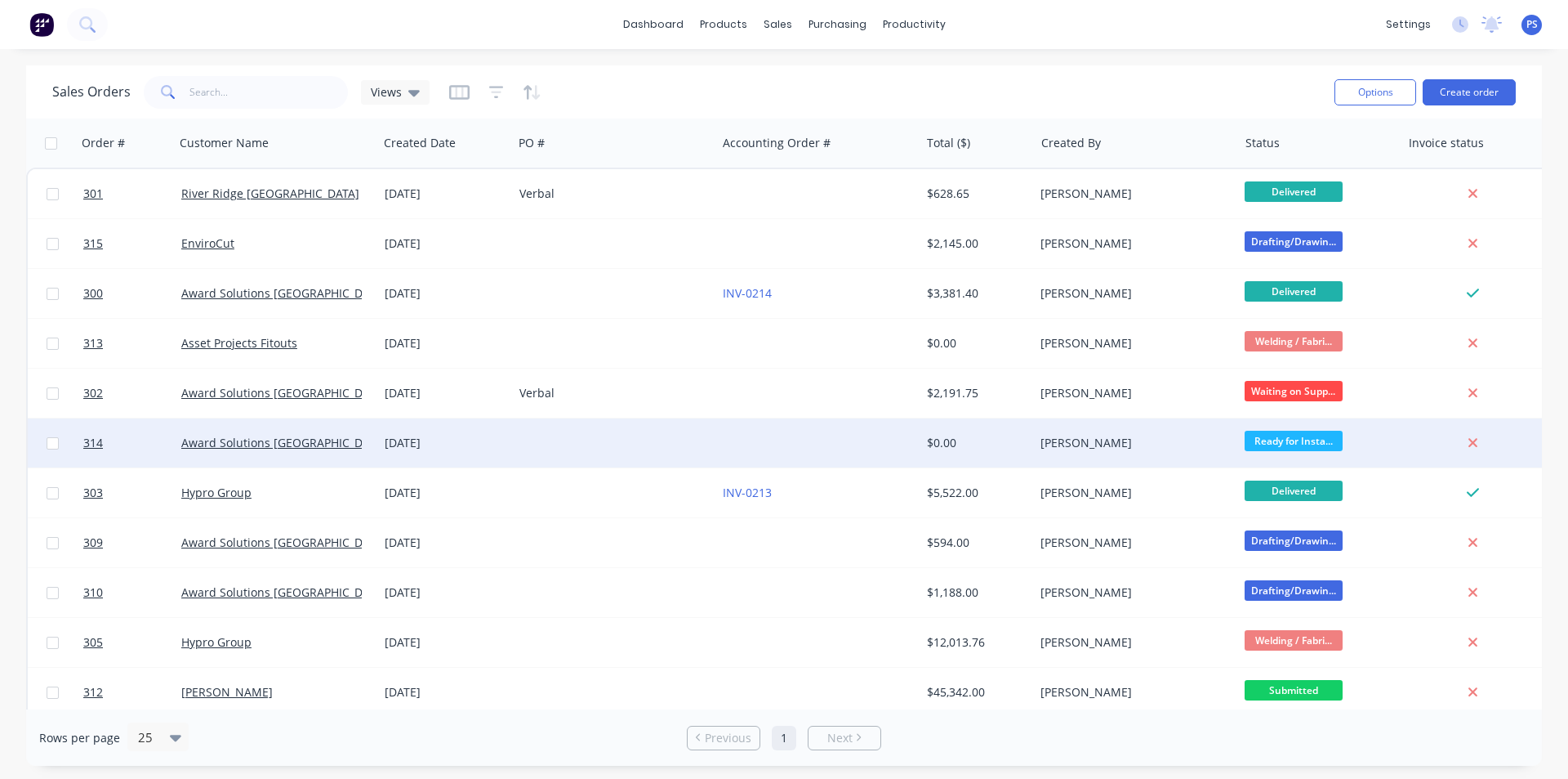
click at [1176, 447] on div "[PERSON_NAME]" at bounding box center [1132, 443] width 181 height 16
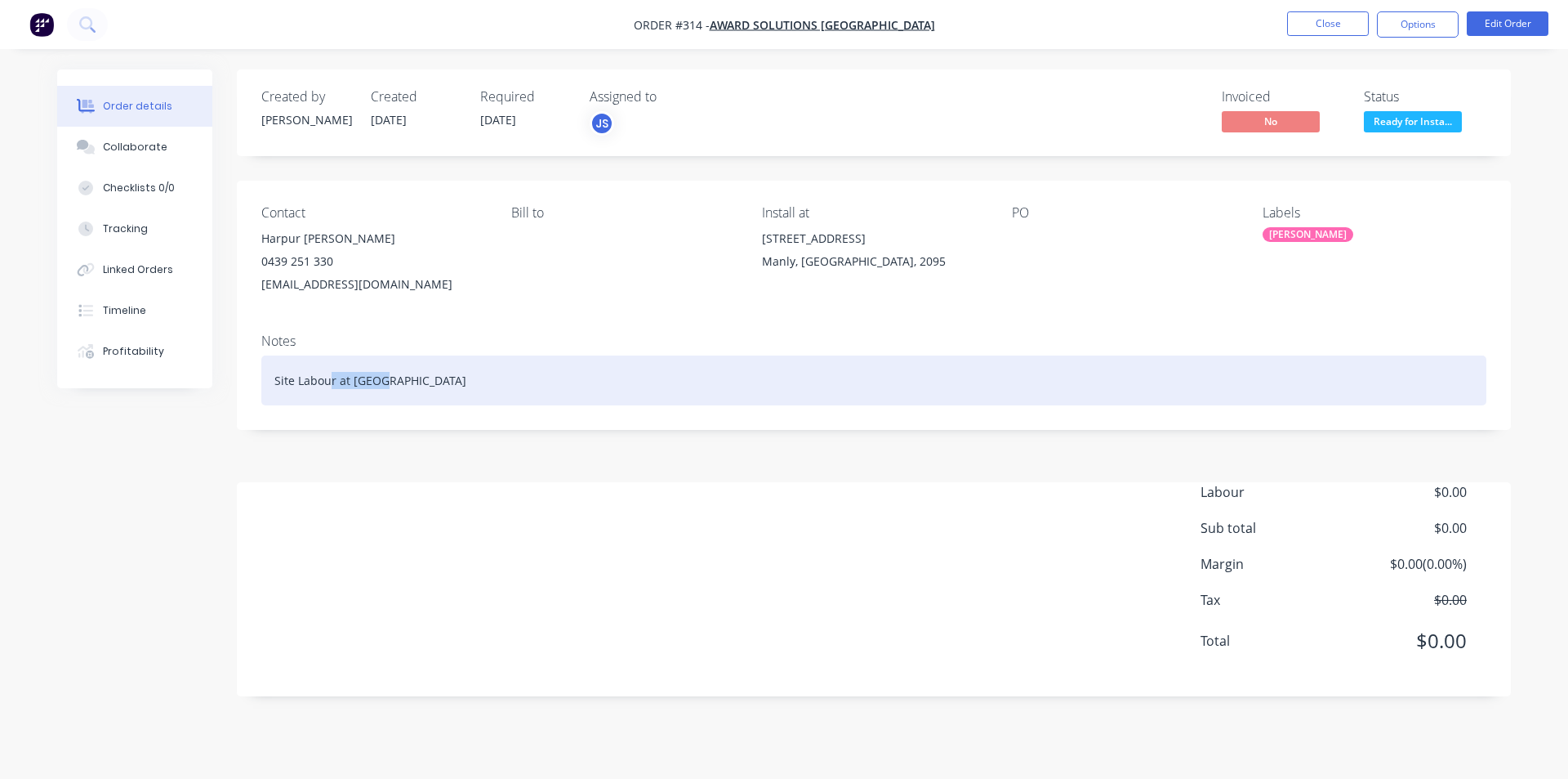
drag, startPoint x: 398, startPoint y: 386, endPoint x: 292, endPoint y: 378, distance: 106.3
click at [292, 378] on div "Site Labour at [GEOGRAPHIC_DATA]" at bounding box center [874, 380] width 1225 height 50
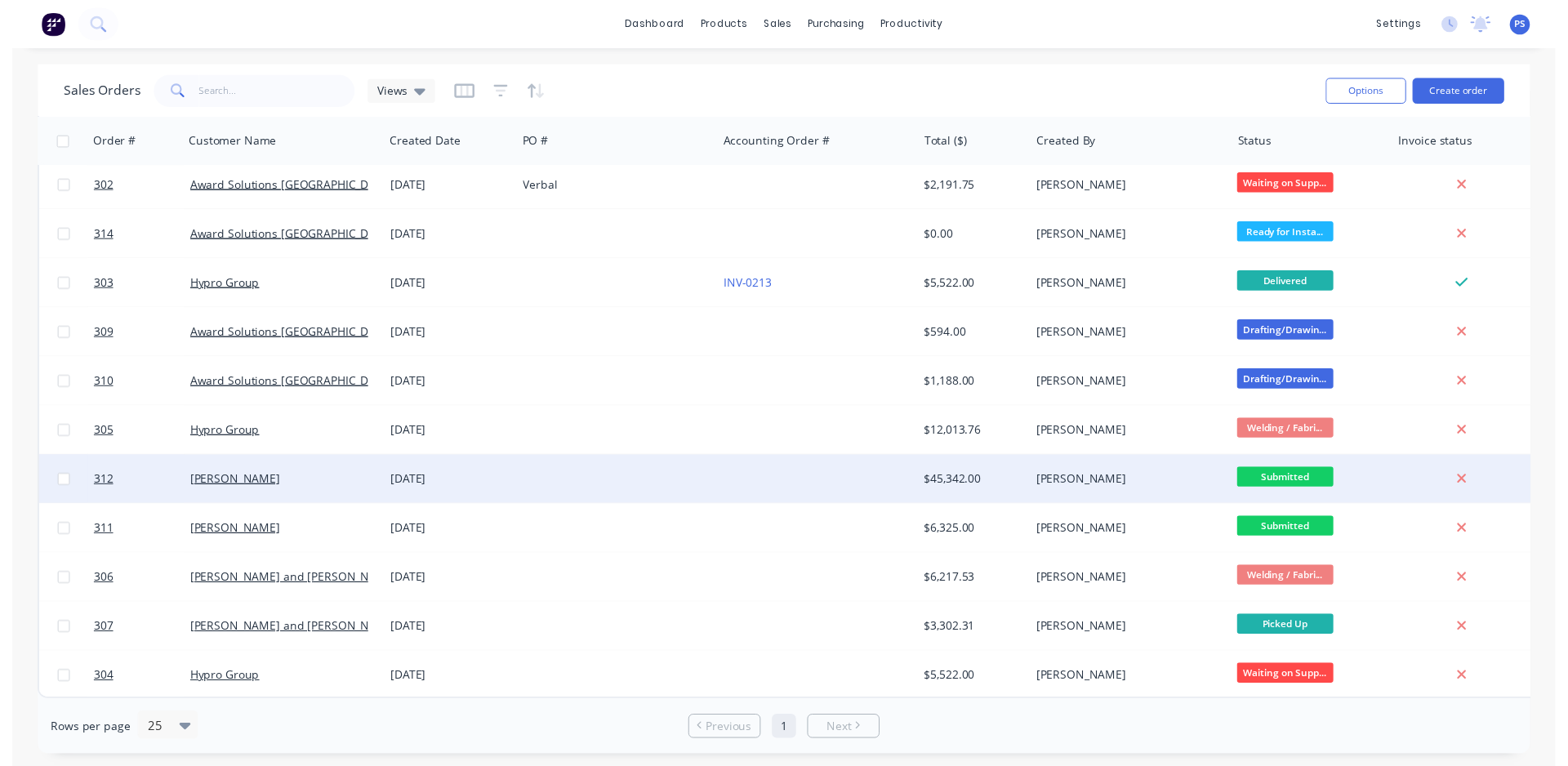
scroll to position [214, 0]
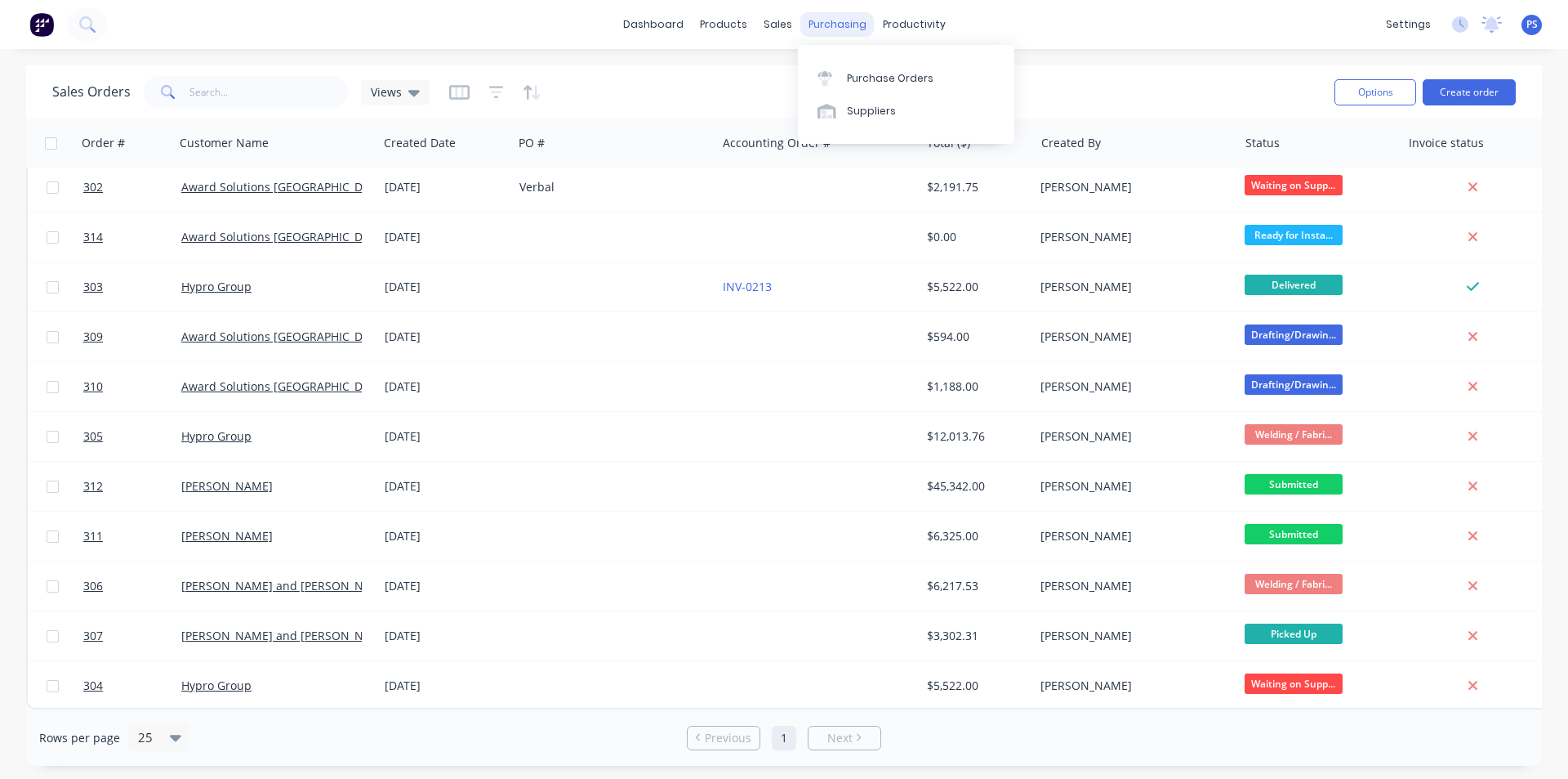
click at [841, 32] on div "purchasing" at bounding box center [837, 24] width 74 height 24
click at [917, 88] on link "Workflow" at bounding box center [977, 78] width 216 height 33
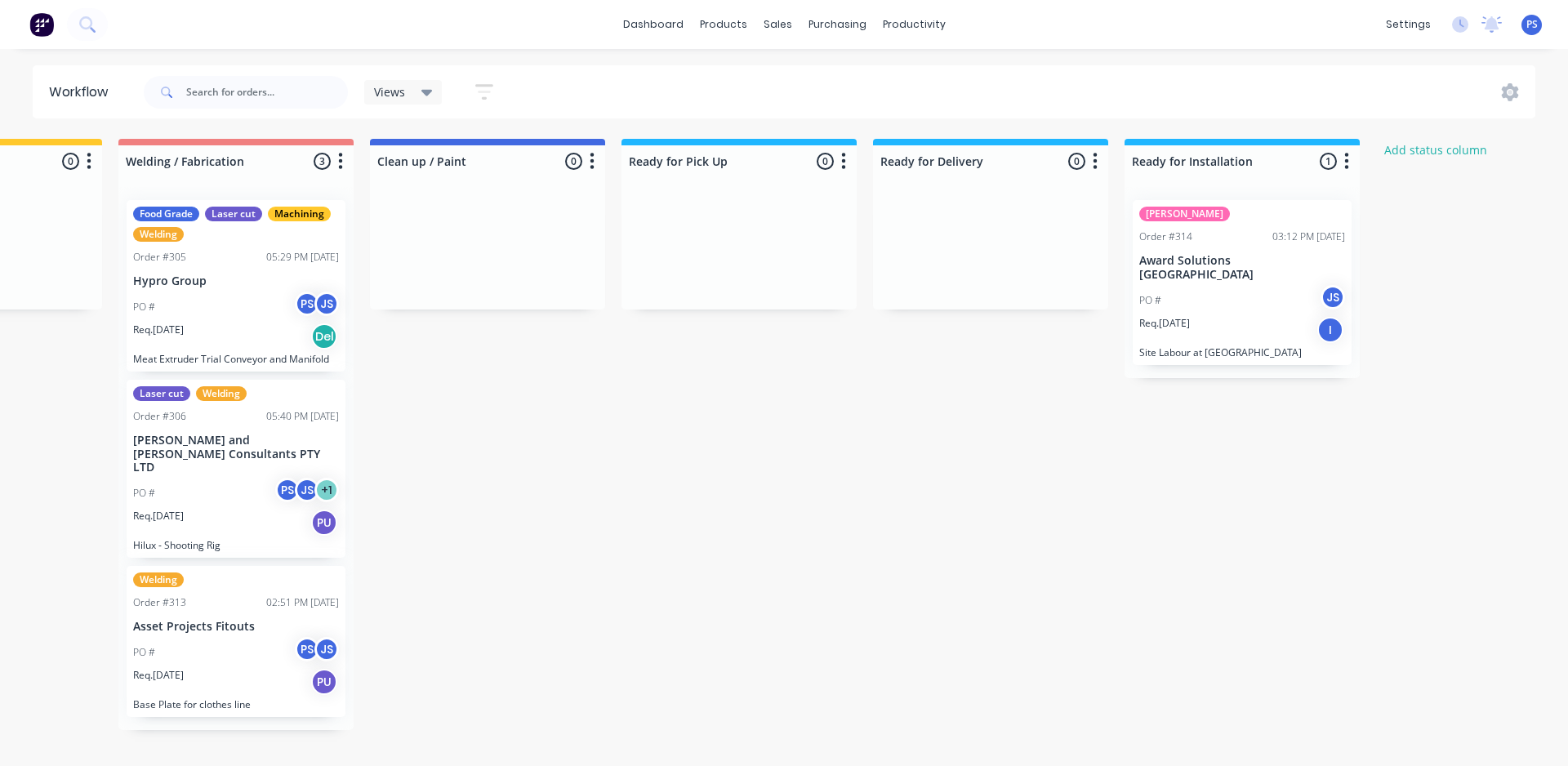
scroll to position [0, 1156]
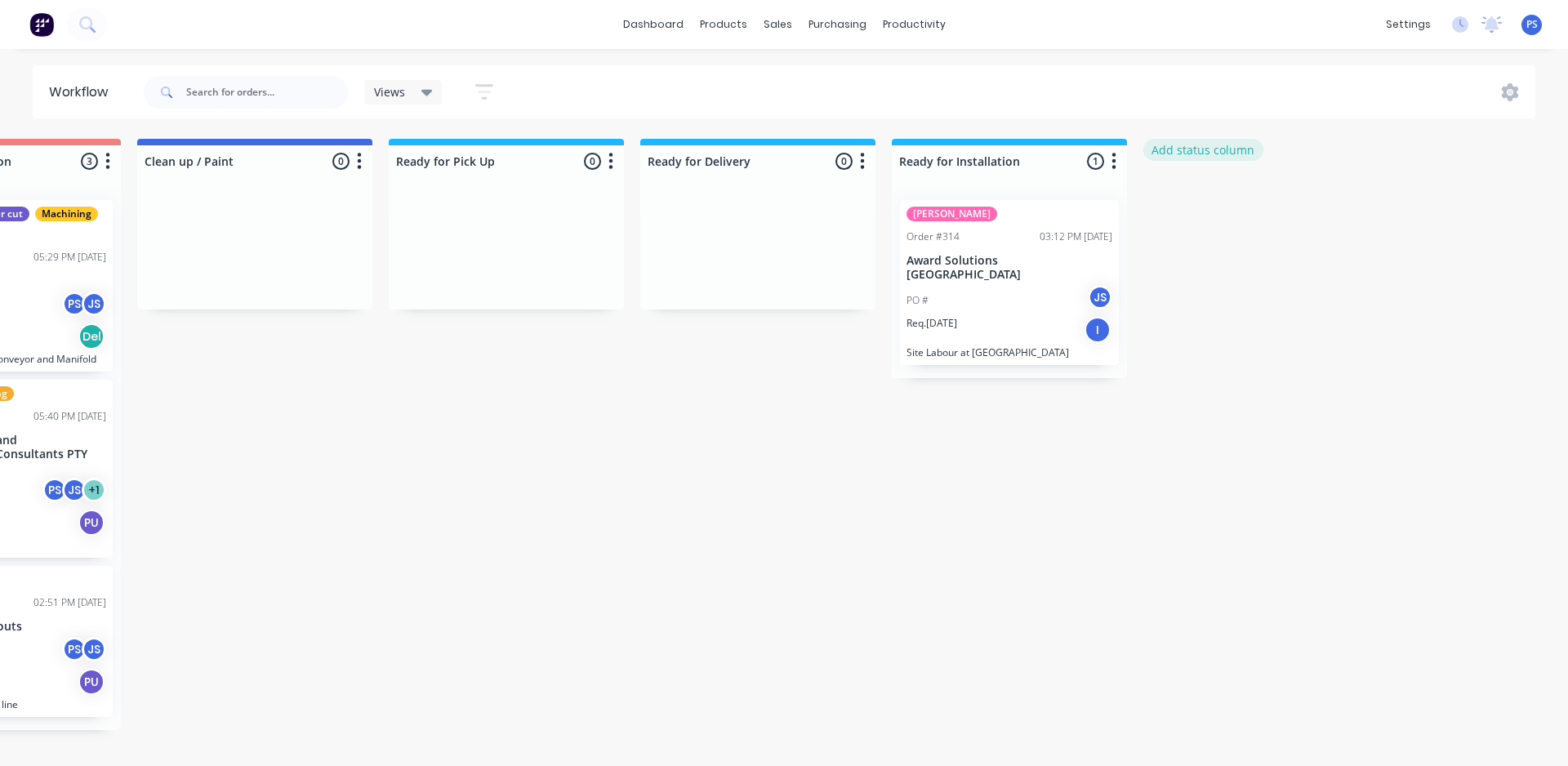
click at [1203, 140] on button "Add status column" at bounding box center [1203, 149] width 120 height 22
type input "Onsite Labour - Ongoing"
click at [1207, 196] on button "Add" at bounding box center [1198, 199] width 90 height 26
drag, startPoint x: 1222, startPoint y: 182, endPoint x: 1217, endPoint y: 216, distance: 34.4
click at [1217, 226] on div "Onsite Labour - Ongoing 0 Status colour #4169E1 hex #4169E1 Save Cancel Notific…" at bounding box center [1261, 224] width 235 height 171
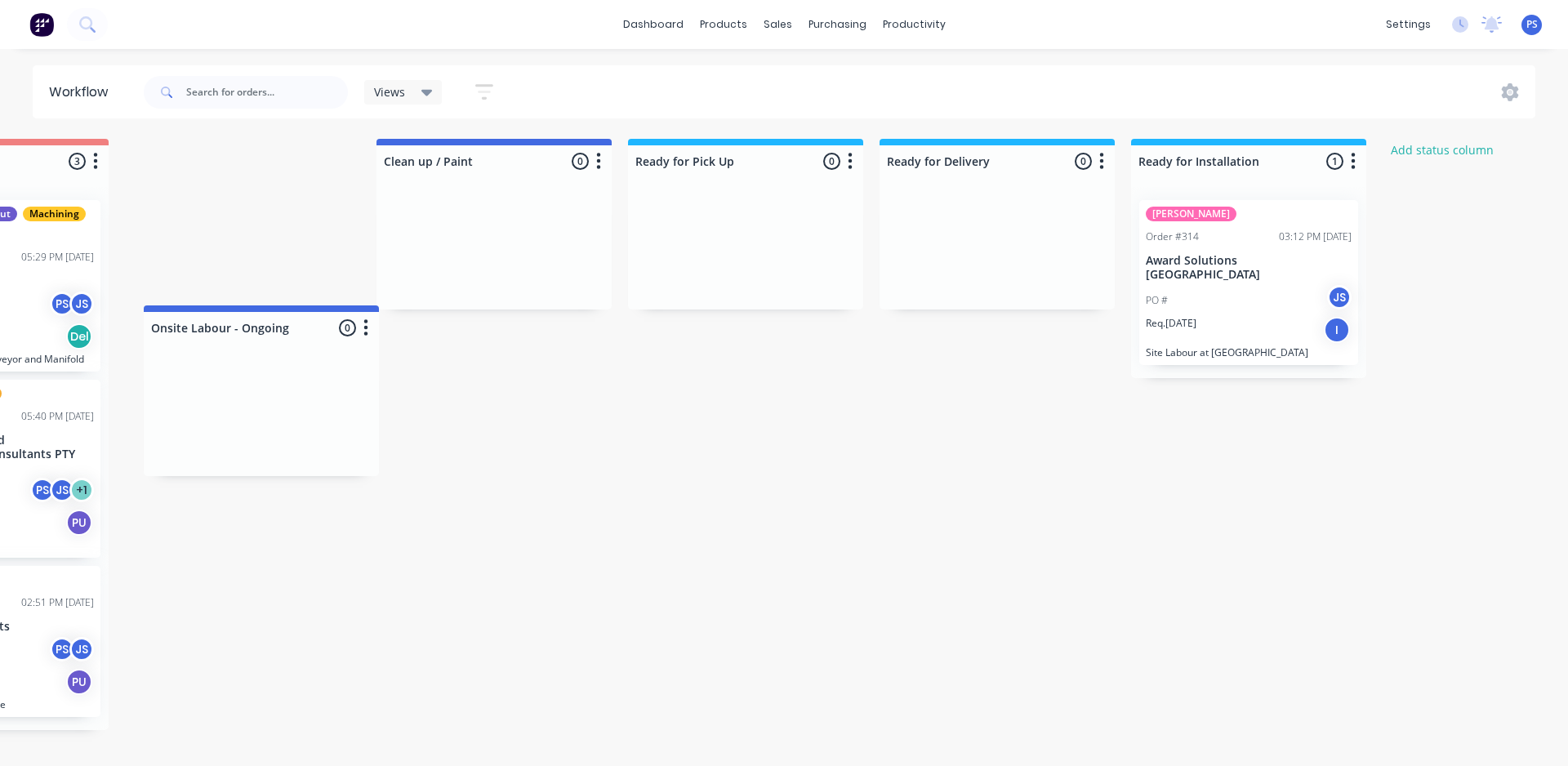
scroll to position [0, 1158]
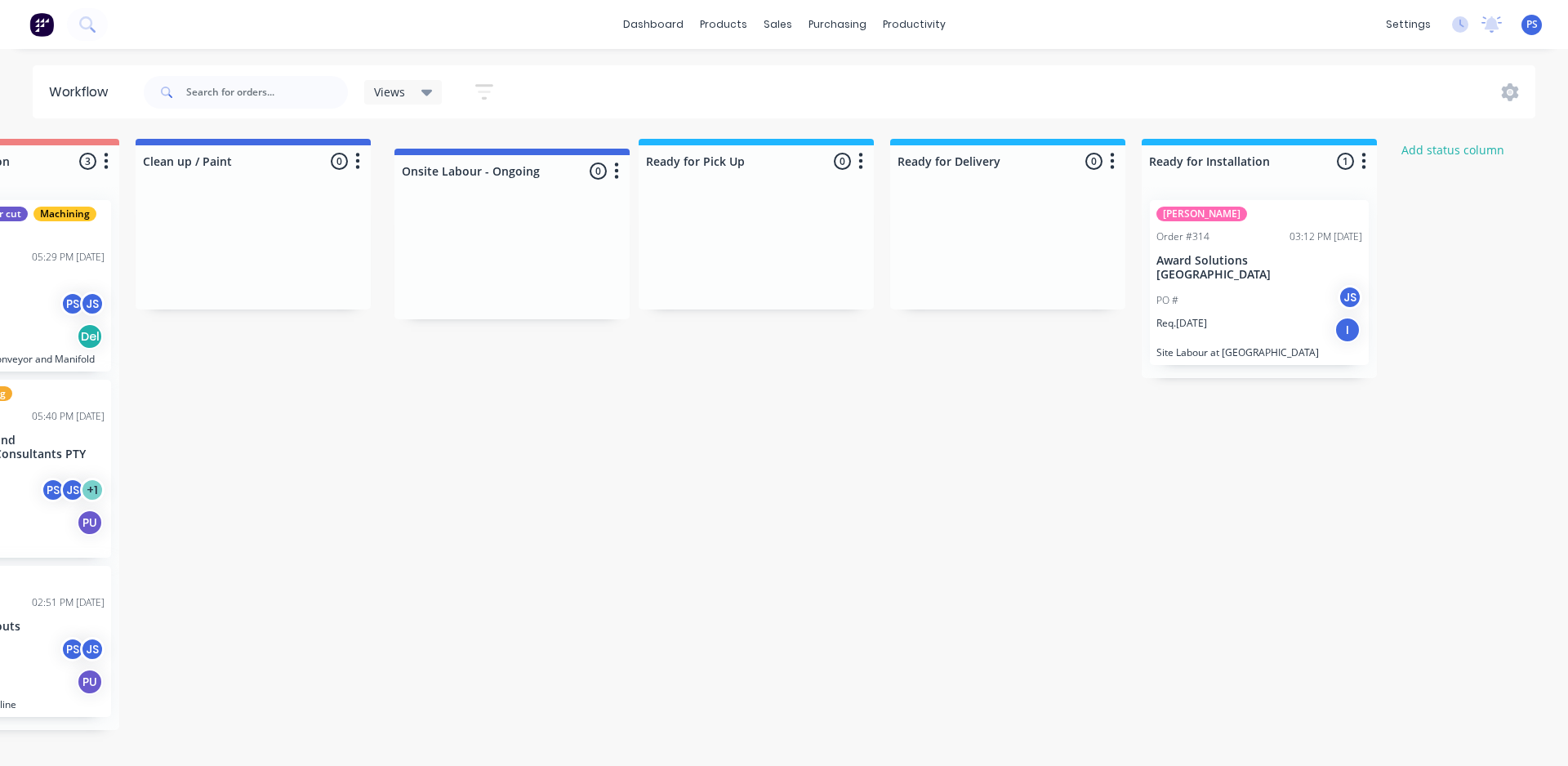
drag, startPoint x: 1226, startPoint y: 166, endPoint x: 474, endPoint y: 180, distance: 752.1
click at [474, 180] on div "Submitted 2 Status colour #13CE66 hex #13CE66 Save Cancel Summaries Total order…" at bounding box center [311, 445] width 2961 height 612
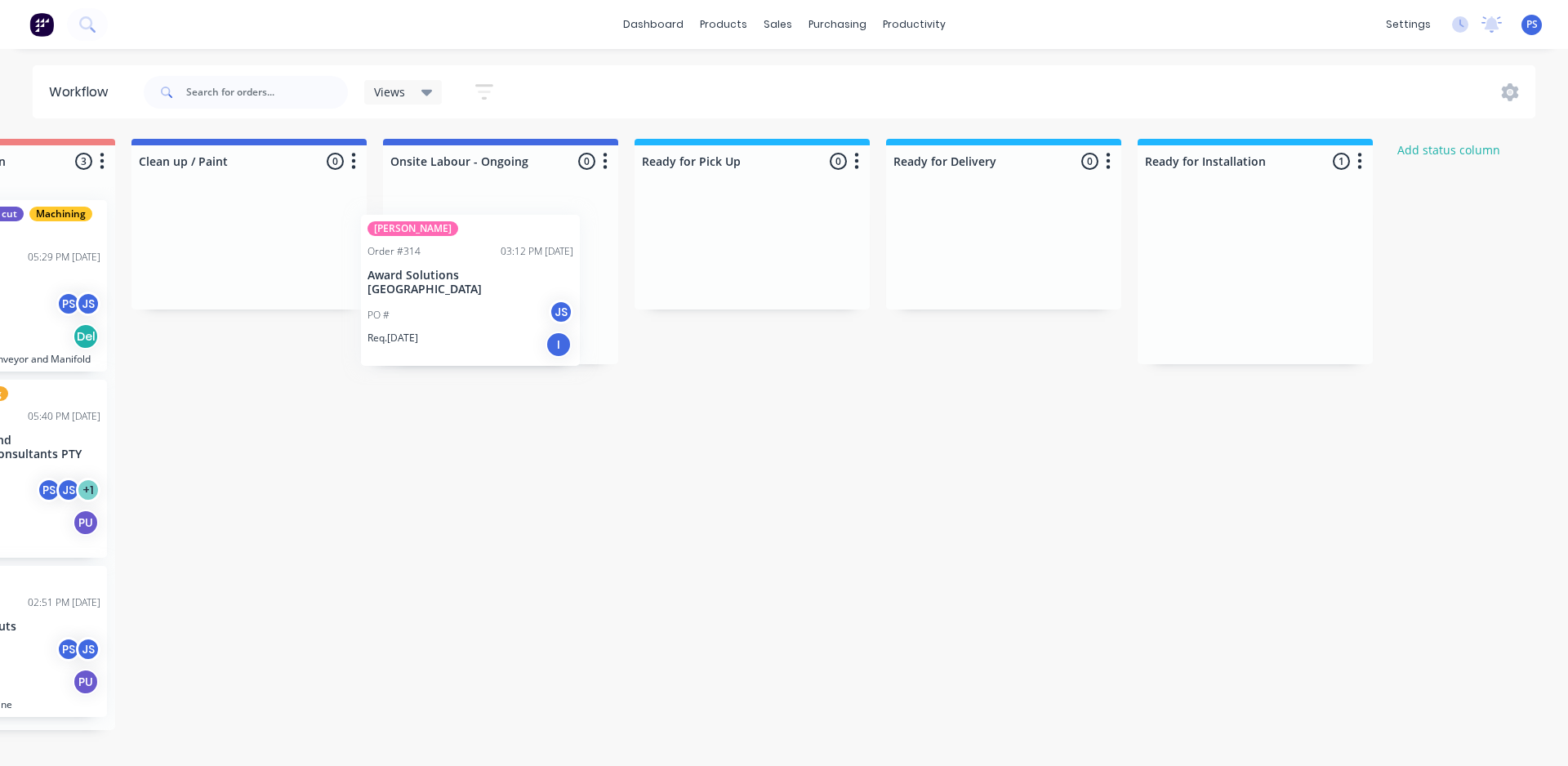
drag, startPoint x: 1299, startPoint y: 283, endPoint x: 506, endPoint y: 298, distance: 793.1
click at [506, 298] on div "Submitted 2 Status colour #13CE66 hex #13CE66 Save Cancel Summaries Total order…" at bounding box center [306, 445] width 2961 height 612
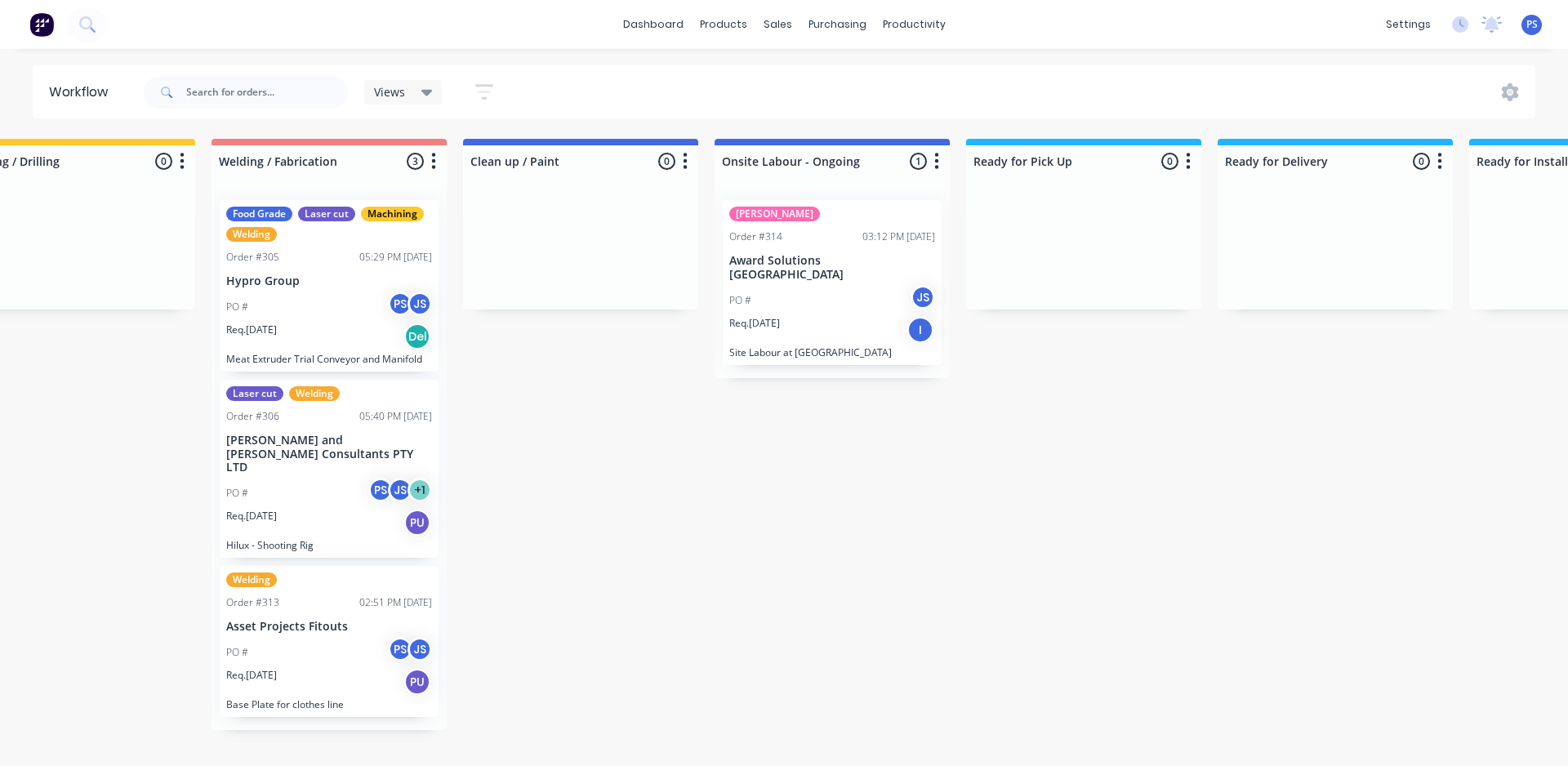
scroll to position [0, 835]
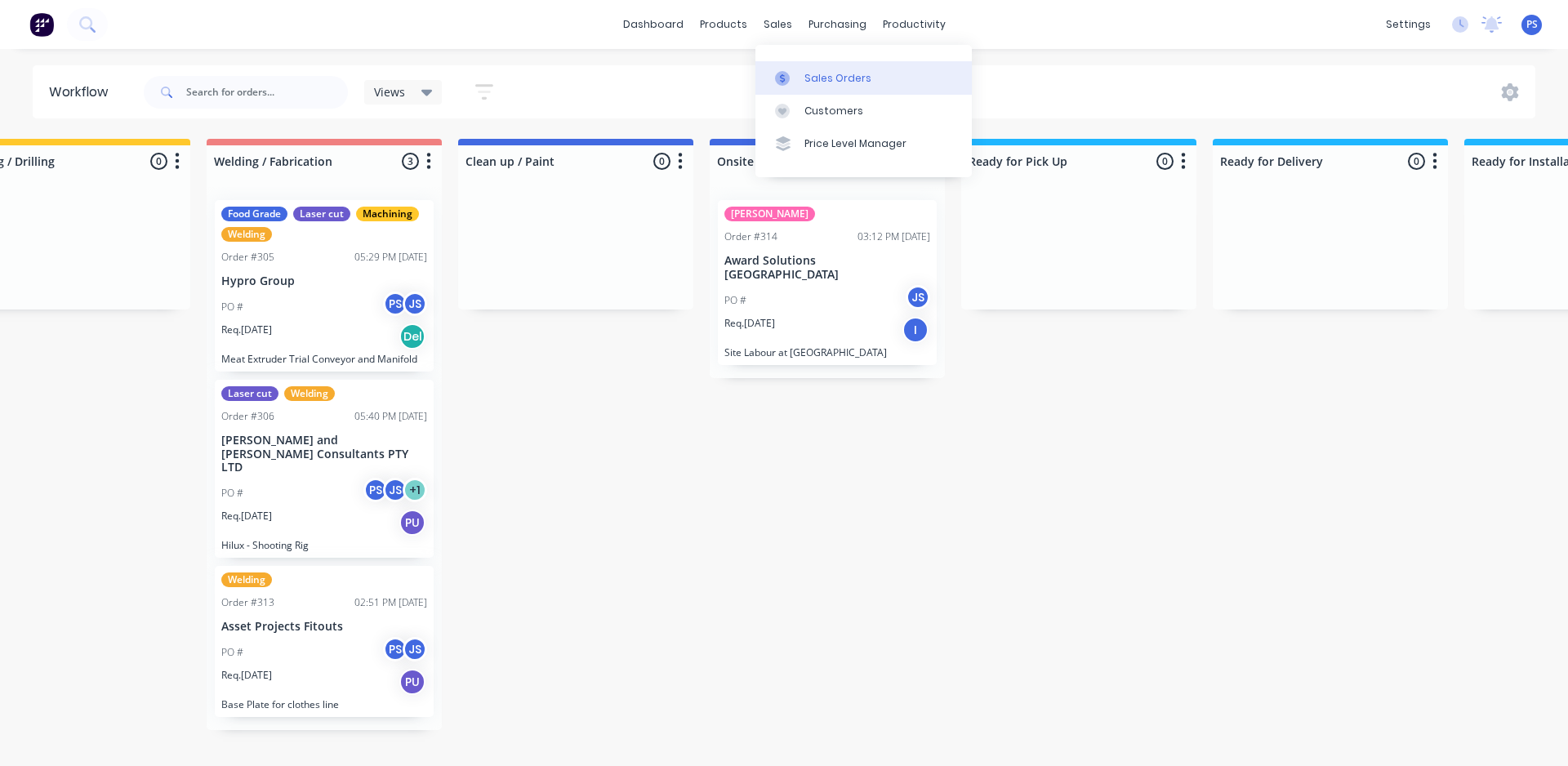
click at [816, 69] on link "Sales Orders" at bounding box center [864, 78] width 216 height 33
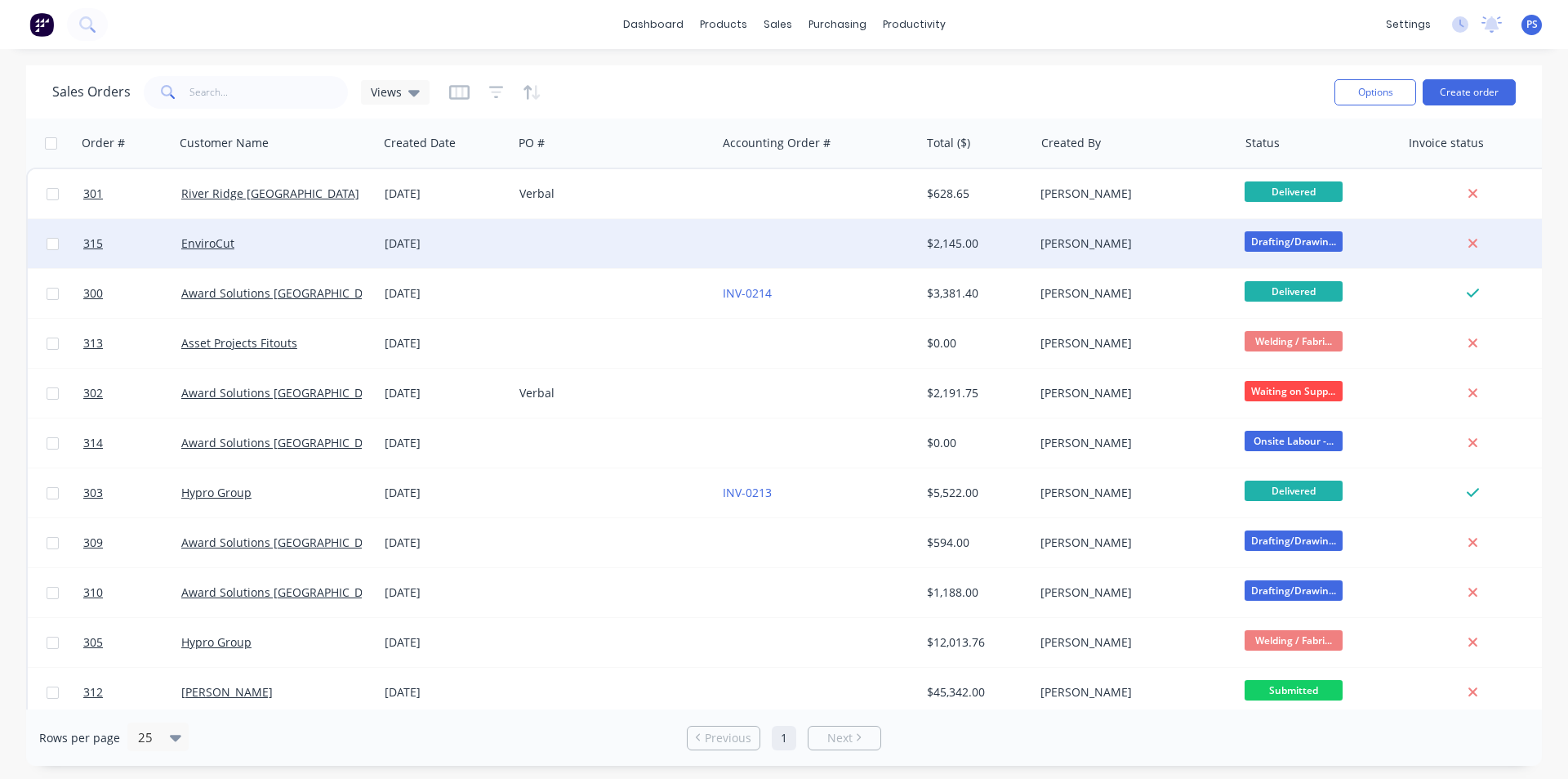
click at [705, 227] on div at bounding box center [615, 244] width 204 height 49
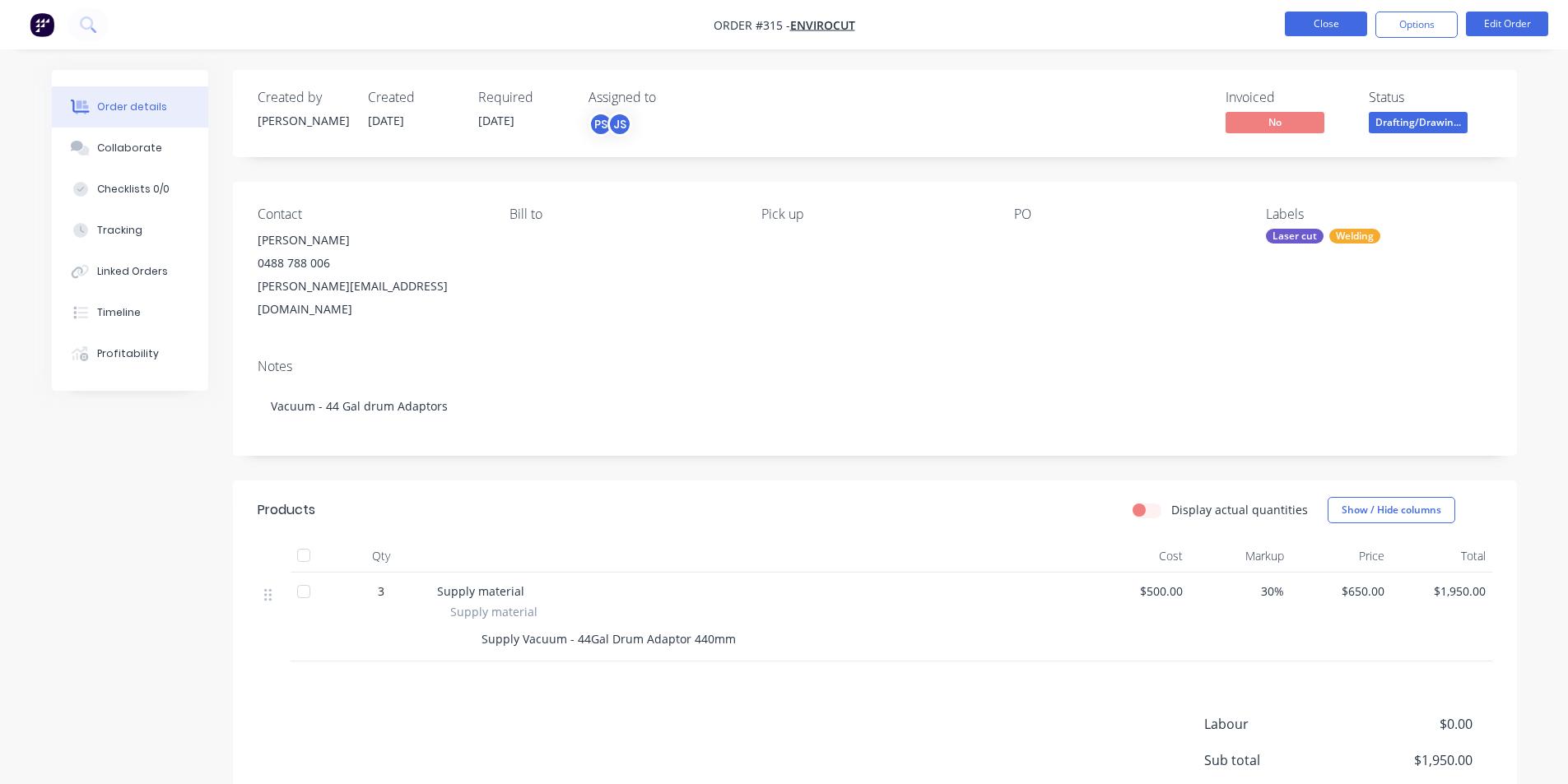
click at [1356, 24] on button "Close" at bounding box center [1325, 24] width 82 height 25
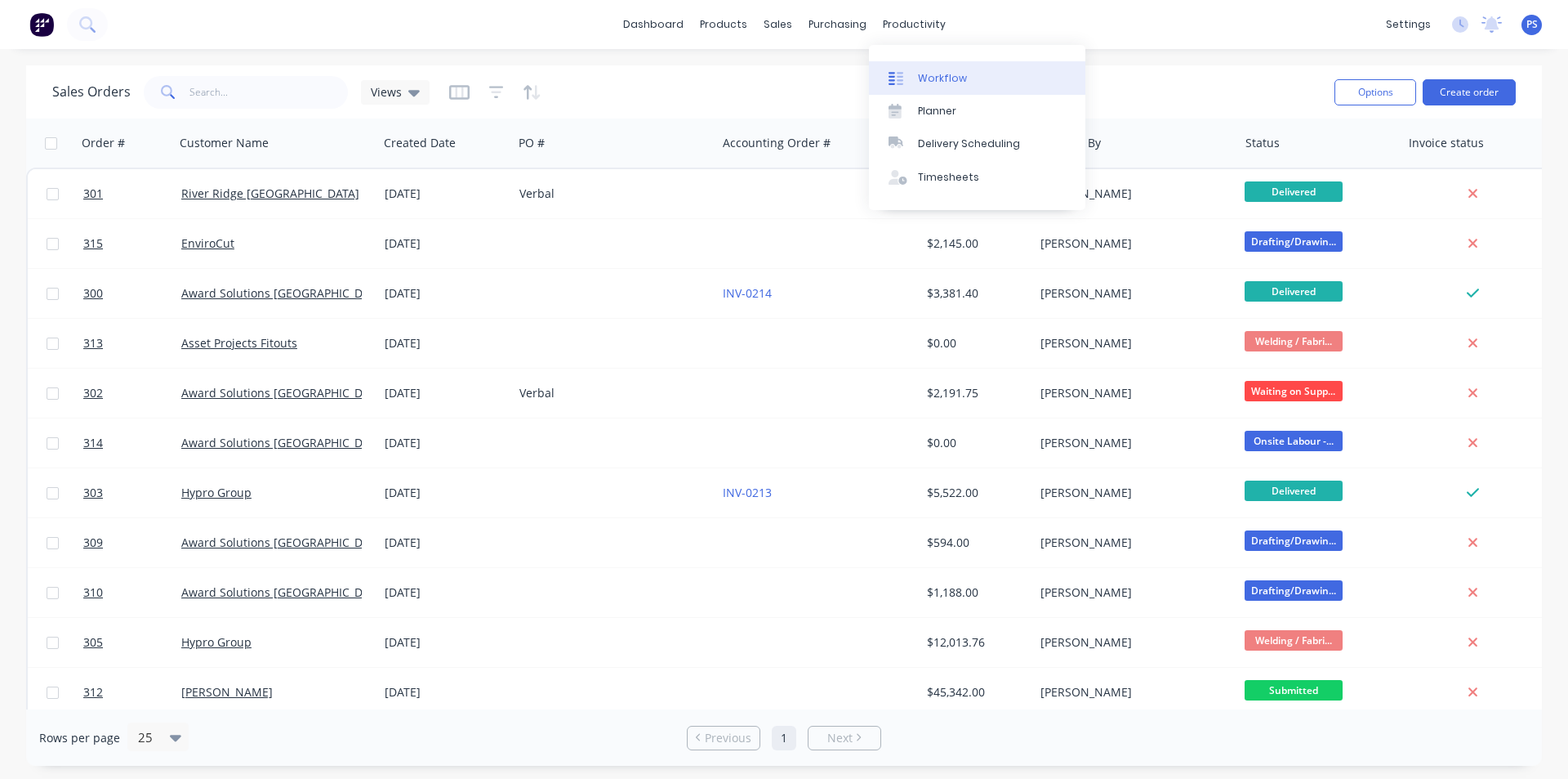
click at [923, 78] on div "Workflow" at bounding box center [942, 78] width 49 height 14
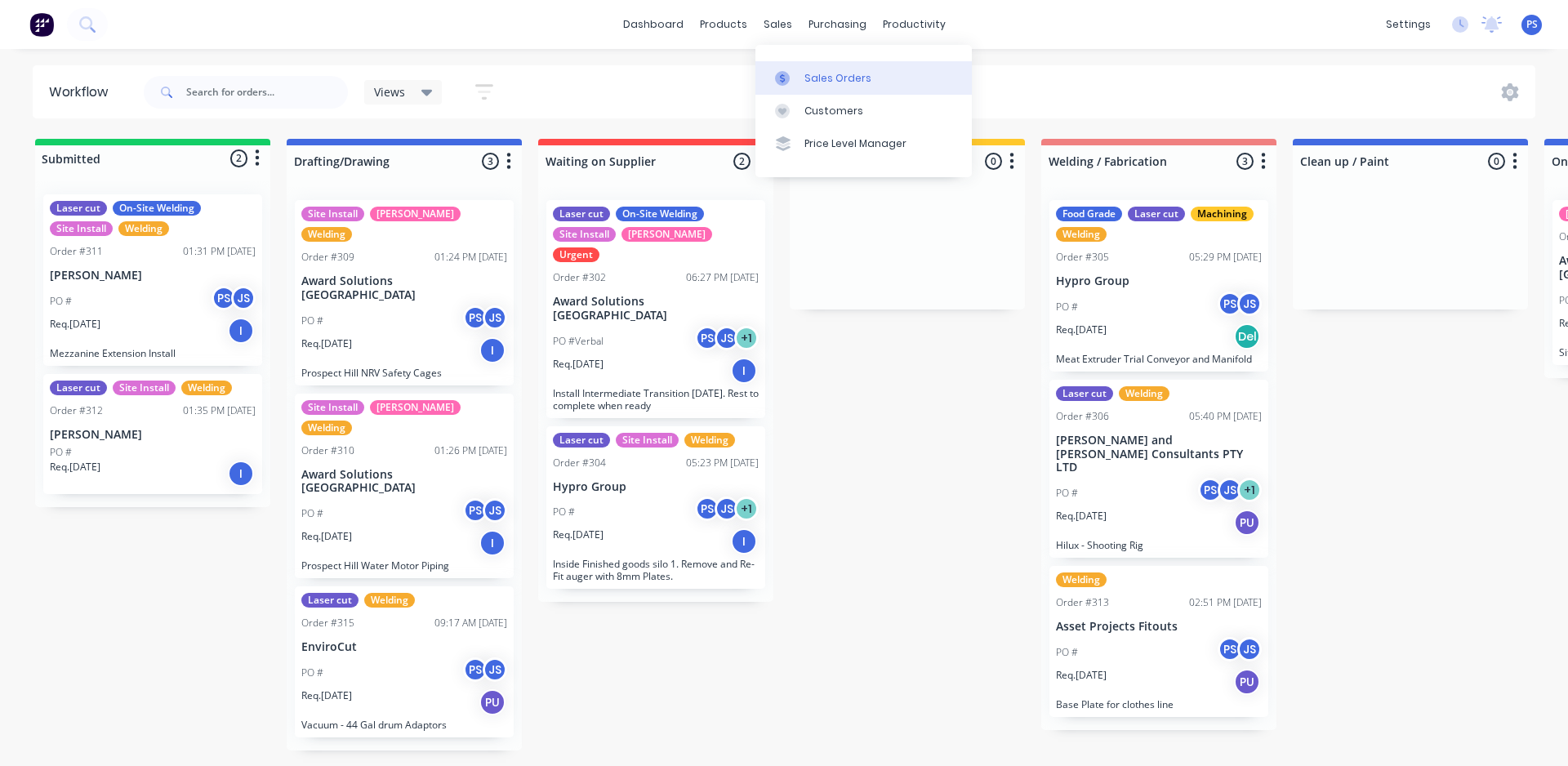
click at [798, 80] on div at bounding box center [787, 78] width 24 height 14
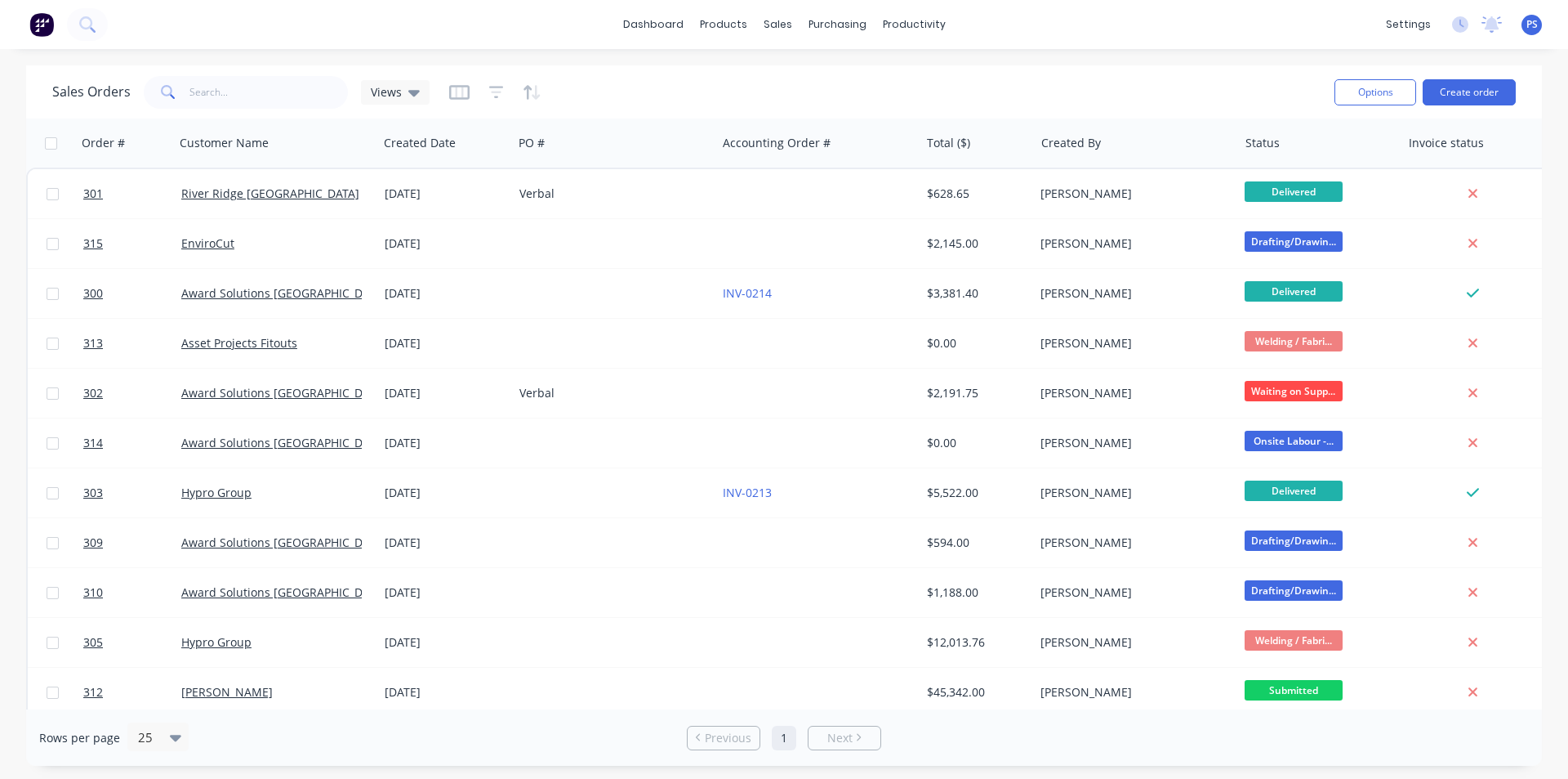
click at [1492, 75] on div "Options Create order" at bounding box center [1422, 91] width 188 height 40
click at [1474, 86] on button "Create order" at bounding box center [1469, 92] width 93 height 26
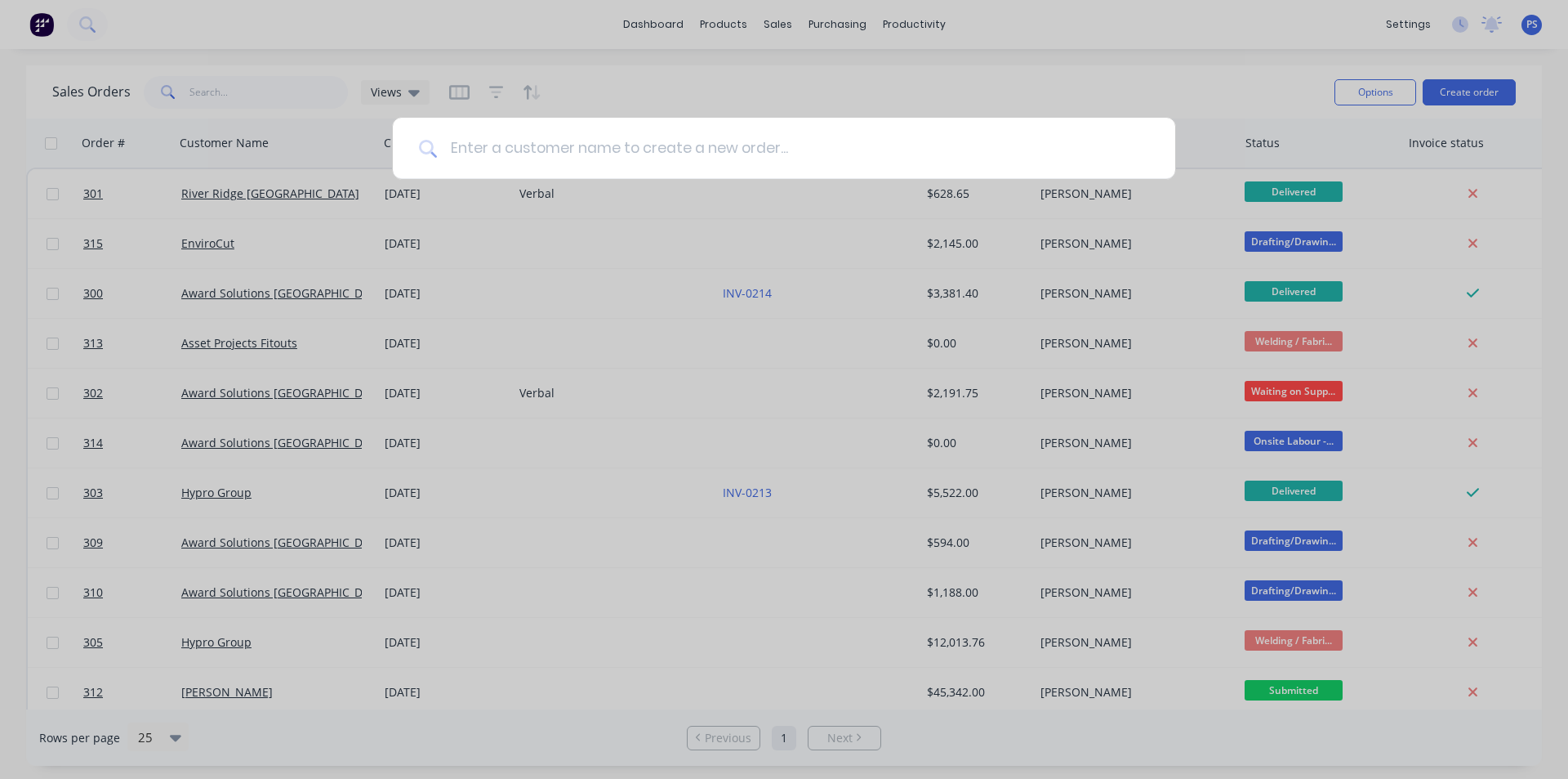
click at [865, 147] on input at bounding box center [793, 149] width 712 height 62
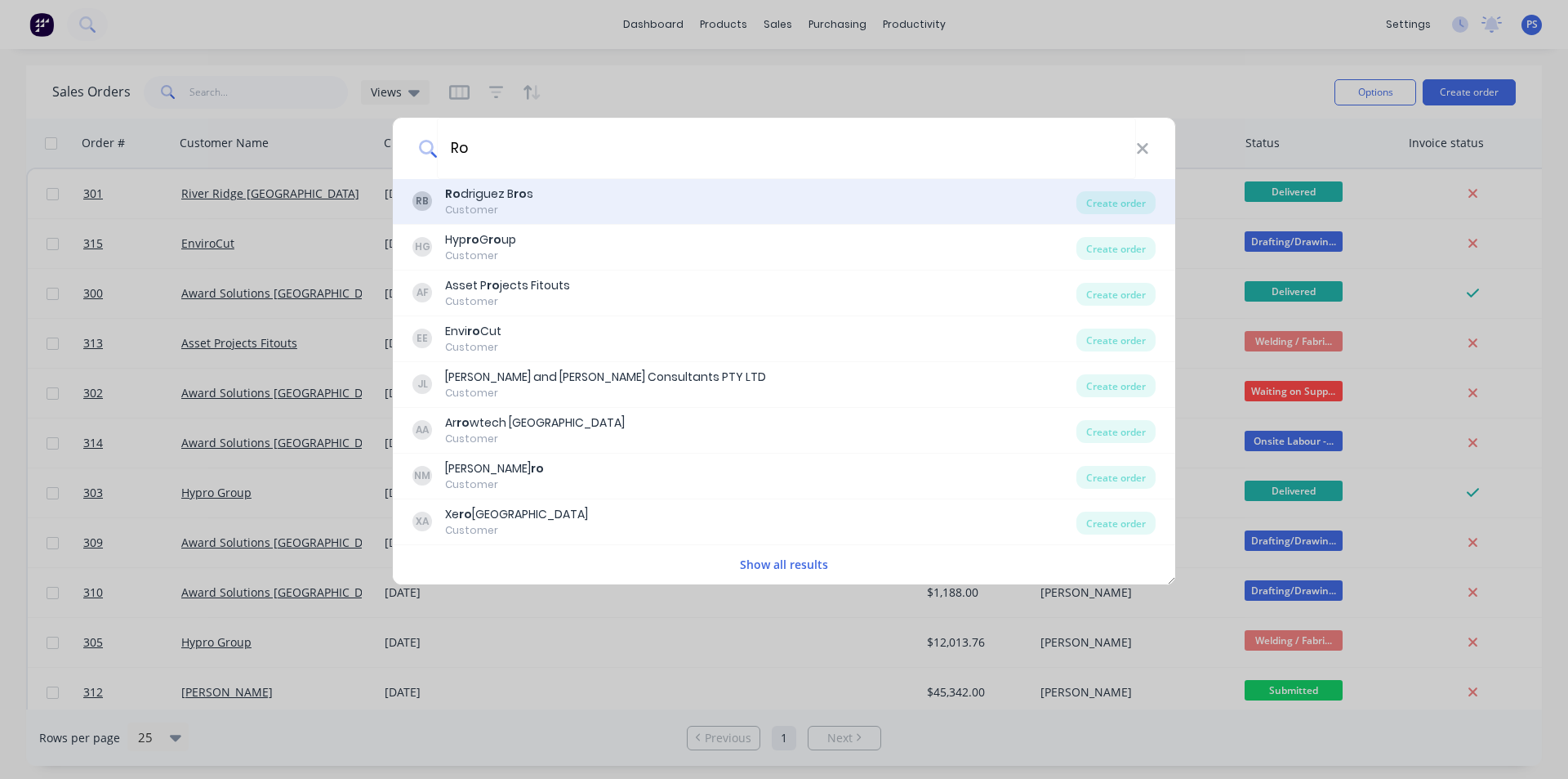
type input "Ro"
click at [840, 187] on div "RB Ro driguez B ro s Customer" at bounding box center [745, 201] width 664 height 32
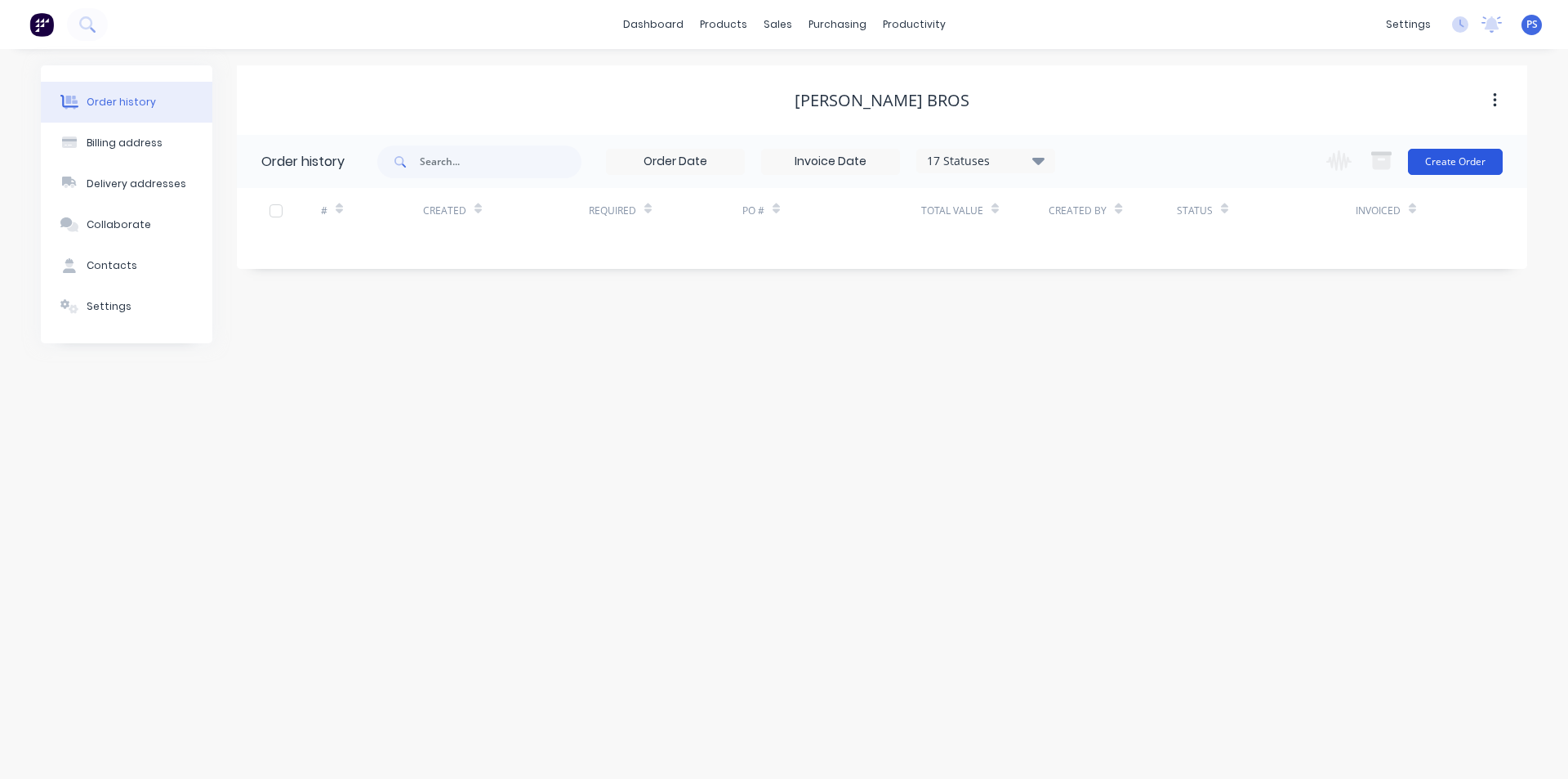
click at [1473, 172] on button "Create Order" at bounding box center [1456, 161] width 95 height 26
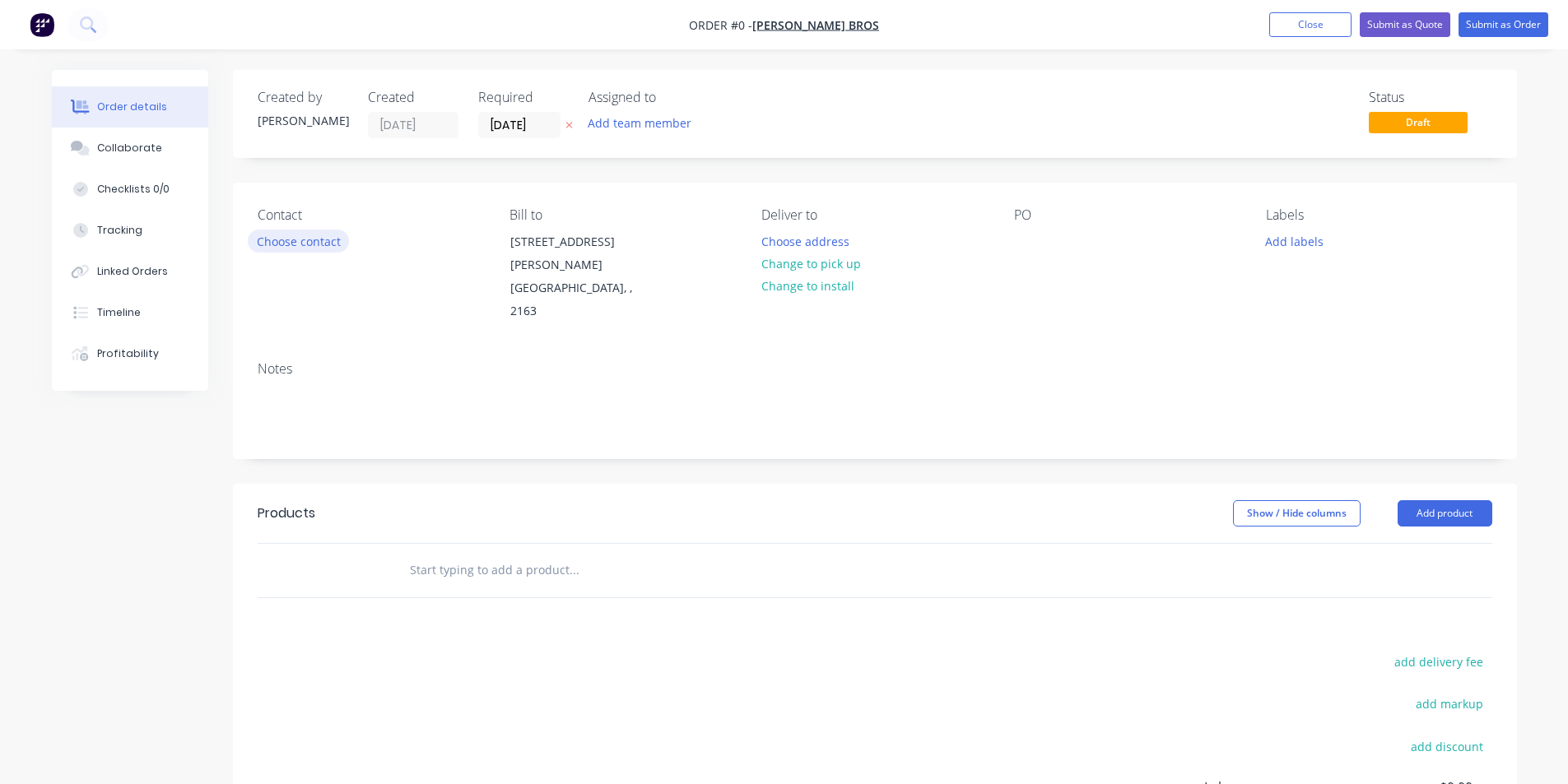
click at [319, 240] on button "Choose contact" at bounding box center [298, 241] width 101 height 22
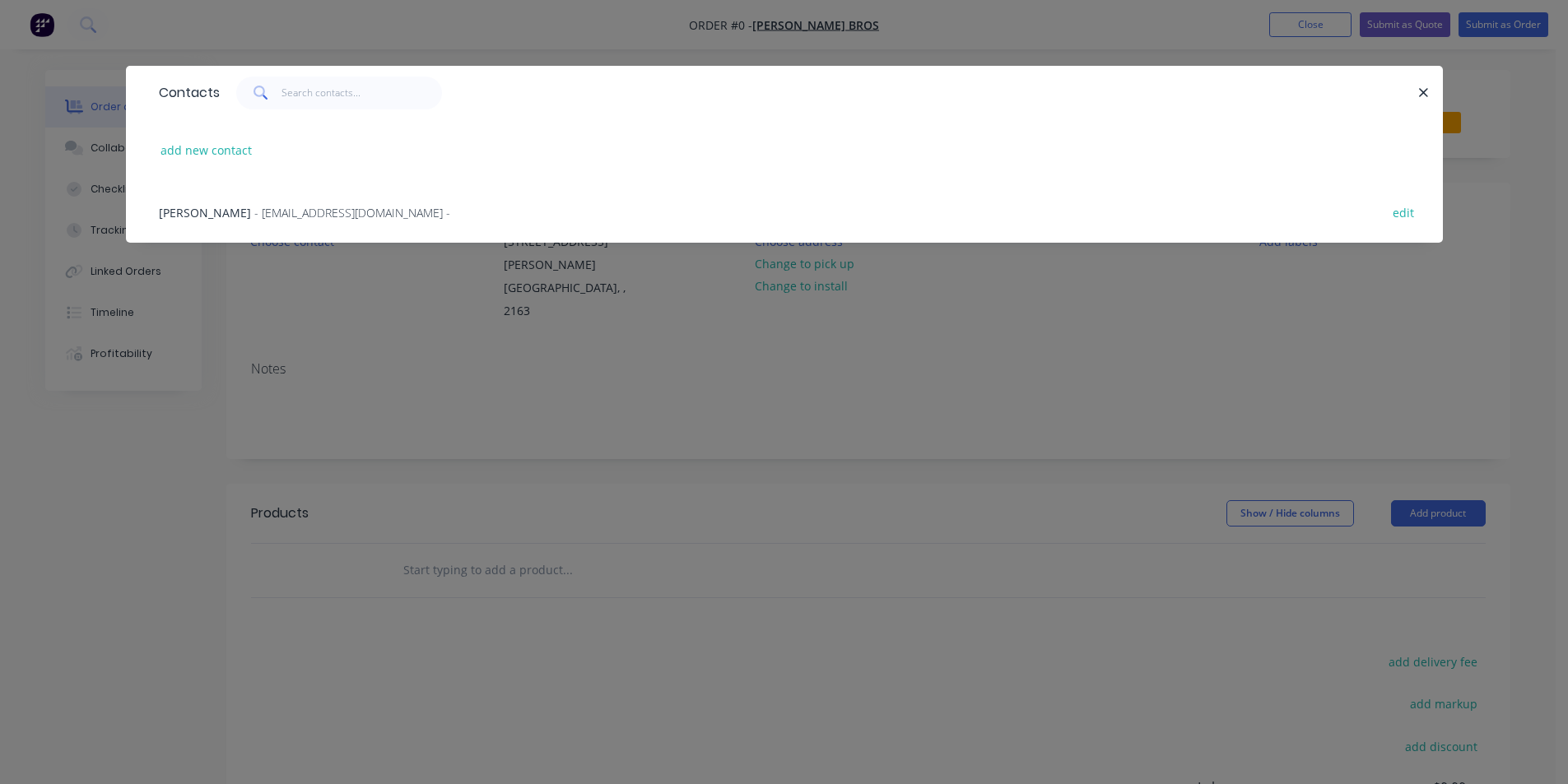
click at [255, 212] on div "[PERSON_NAME] - [EMAIL_ADDRESS][DOMAIN_NAME] -" at bounding box center [304, 212] width 291 height 17
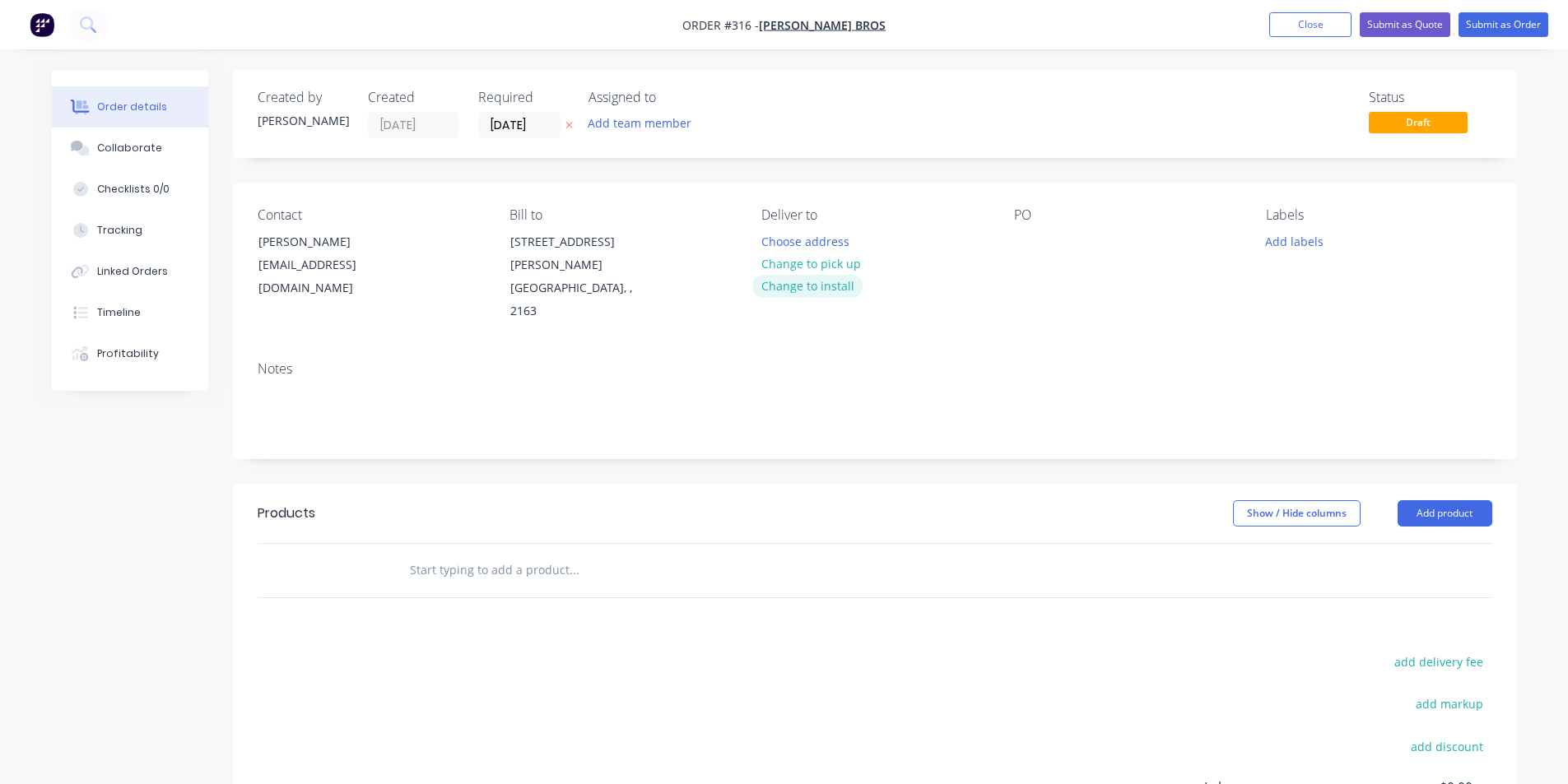
click at [815, 284] on button "Change to install" at bounding box center [807, 285] width 110 height 22
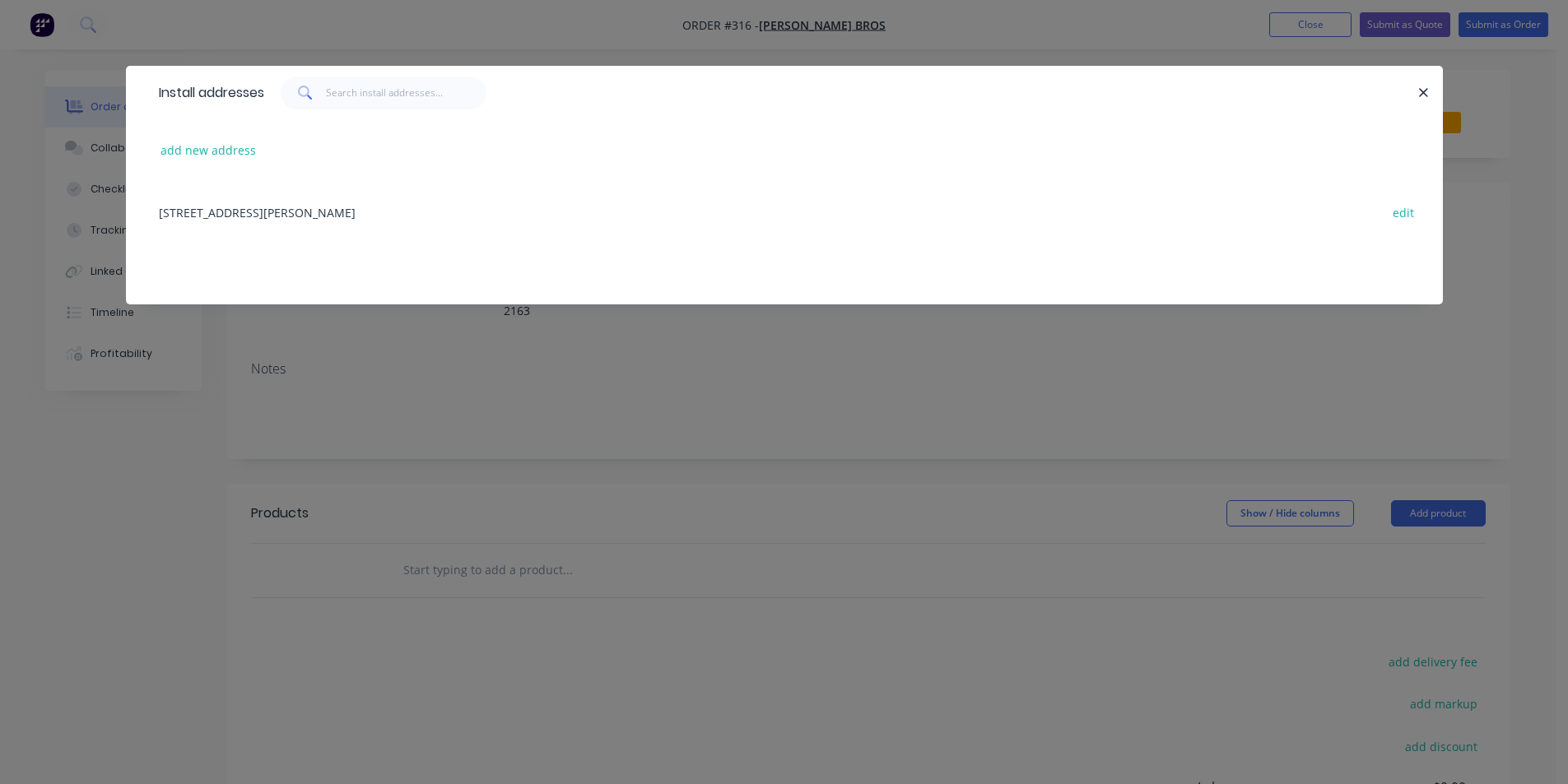
click at [363, 220] on div "[STREET_ADDRESS][PERSON_NAME] edit" at bounding box center [784, 212] width 1268 height 62
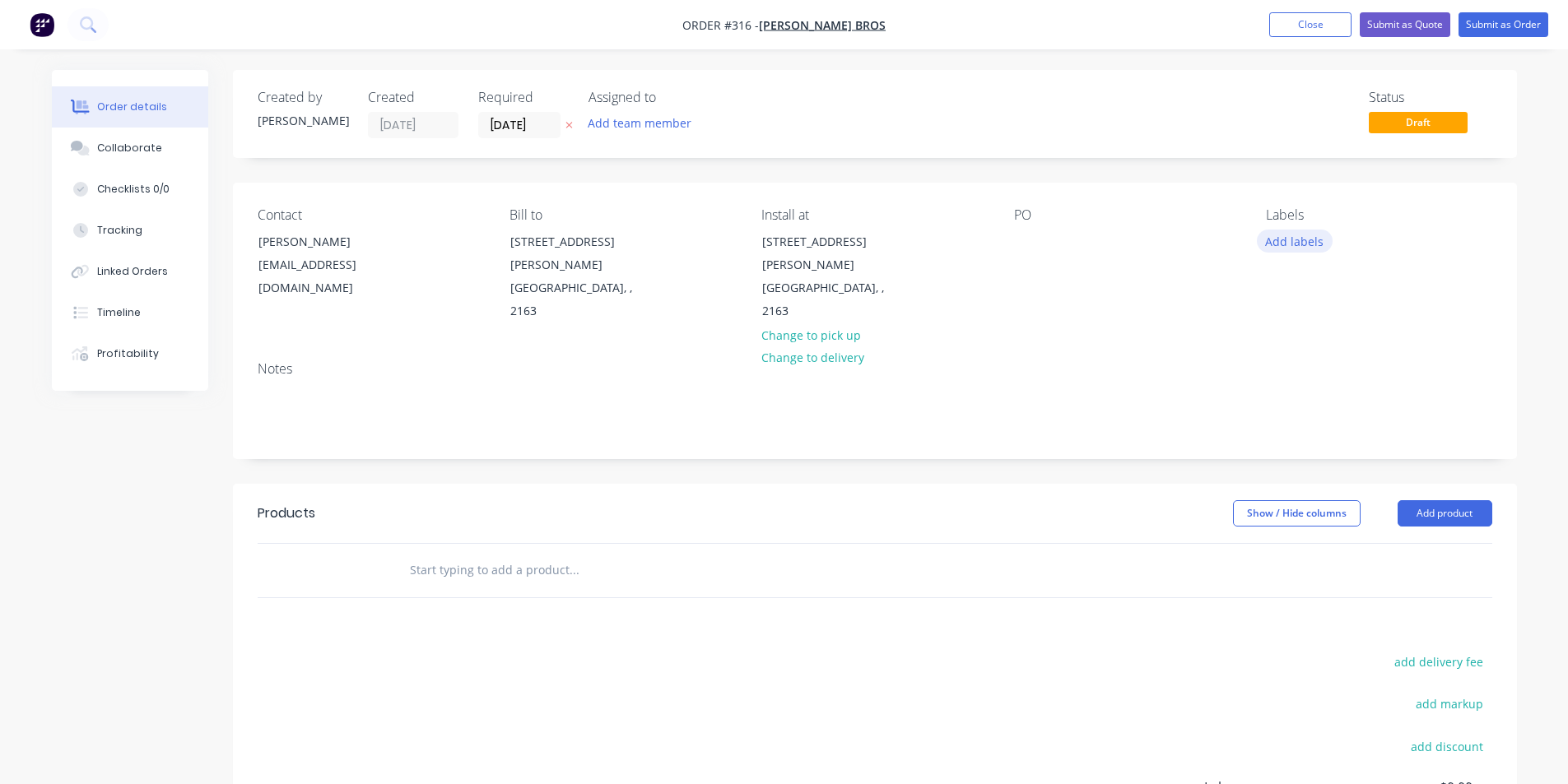
click at [1297, 239] on button "Add labels" at bounding box center [1294, 241] width 76 height 22
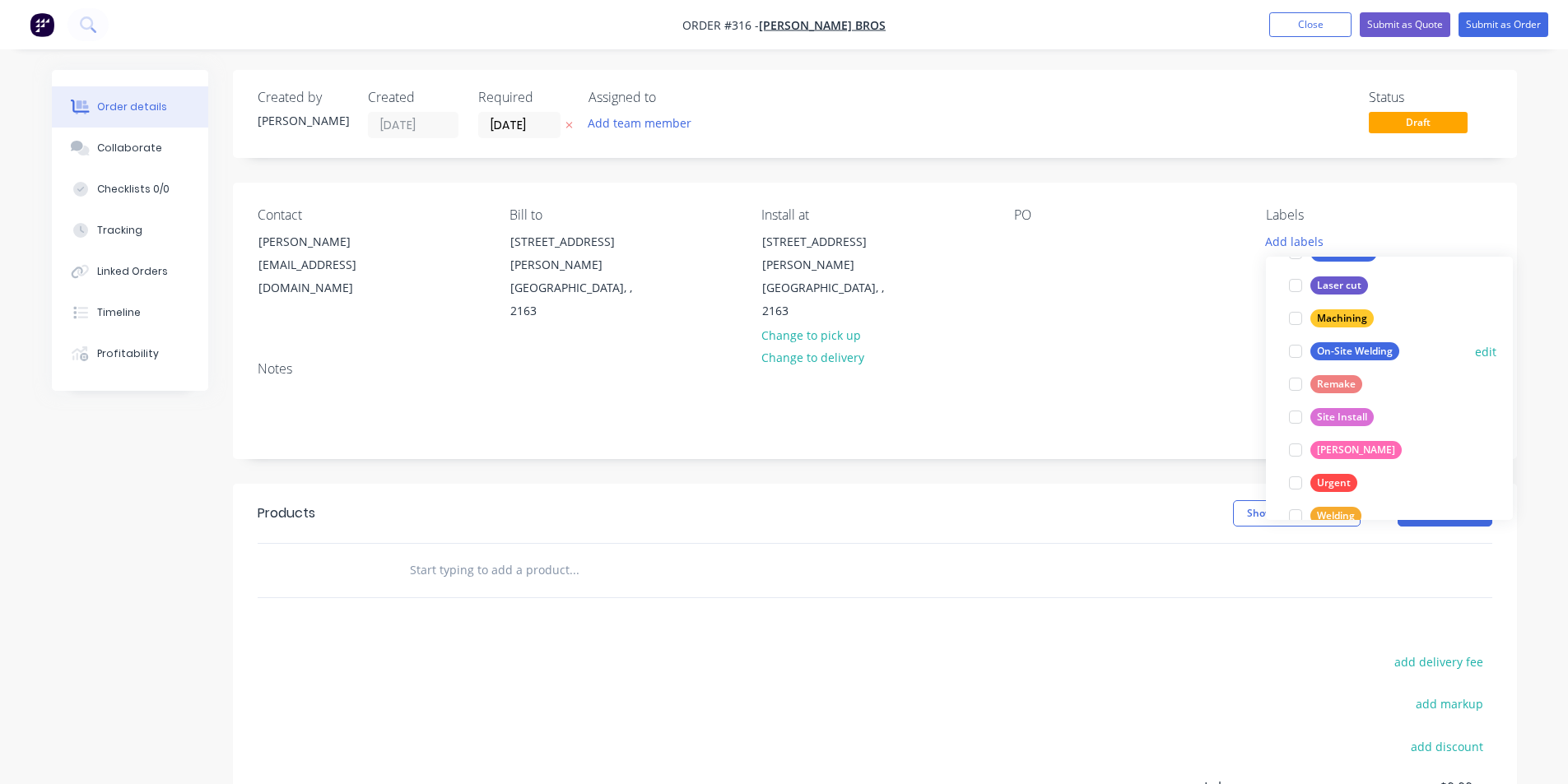
scroll to position [164, 0]
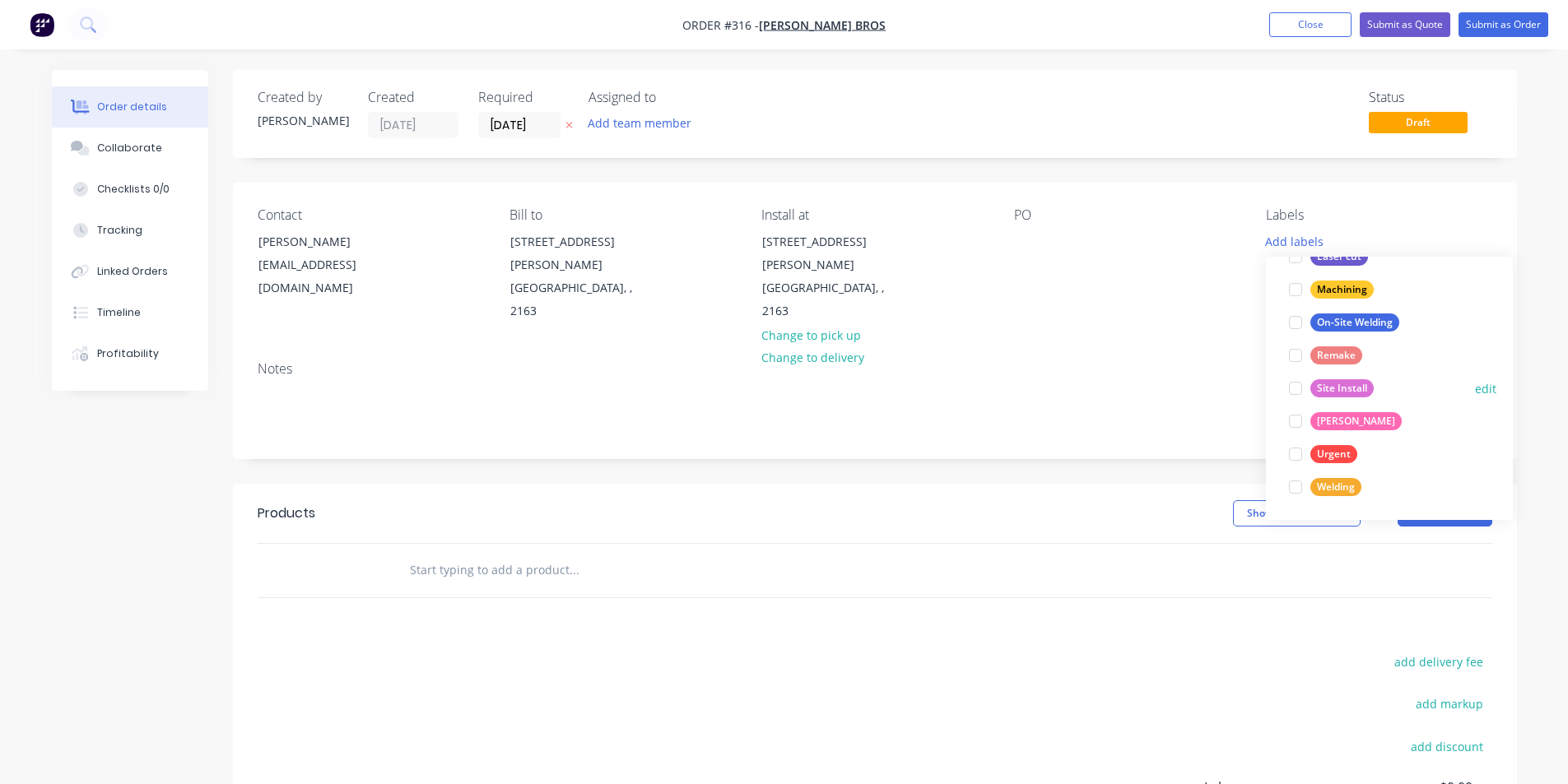
click at [1342, 391] on div "Site Install" at bounding box center [1341, 388] width 63 height 18
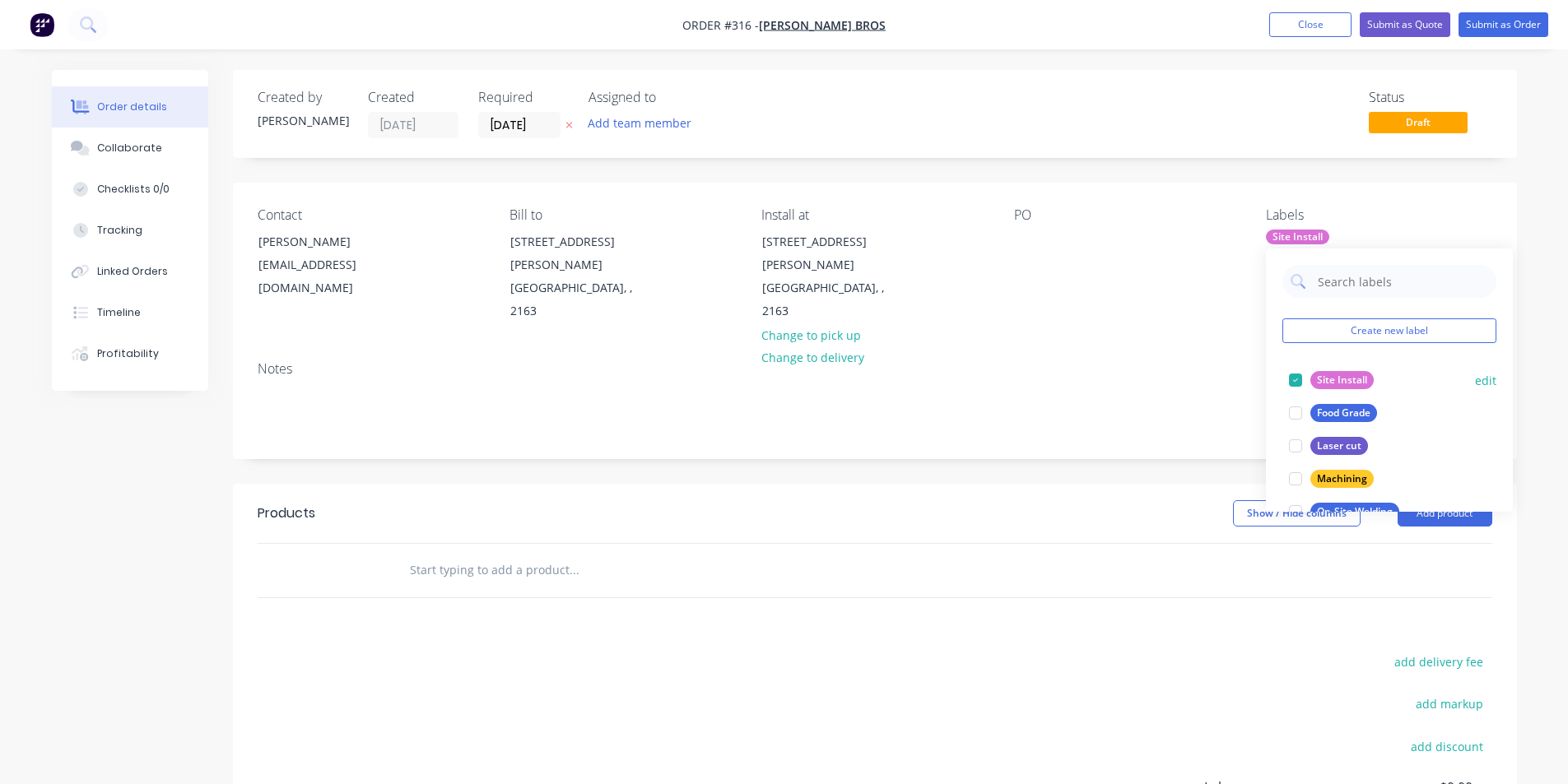
click at [1308, 381] on div at bounding box center [1295, 380] width 33 height 33
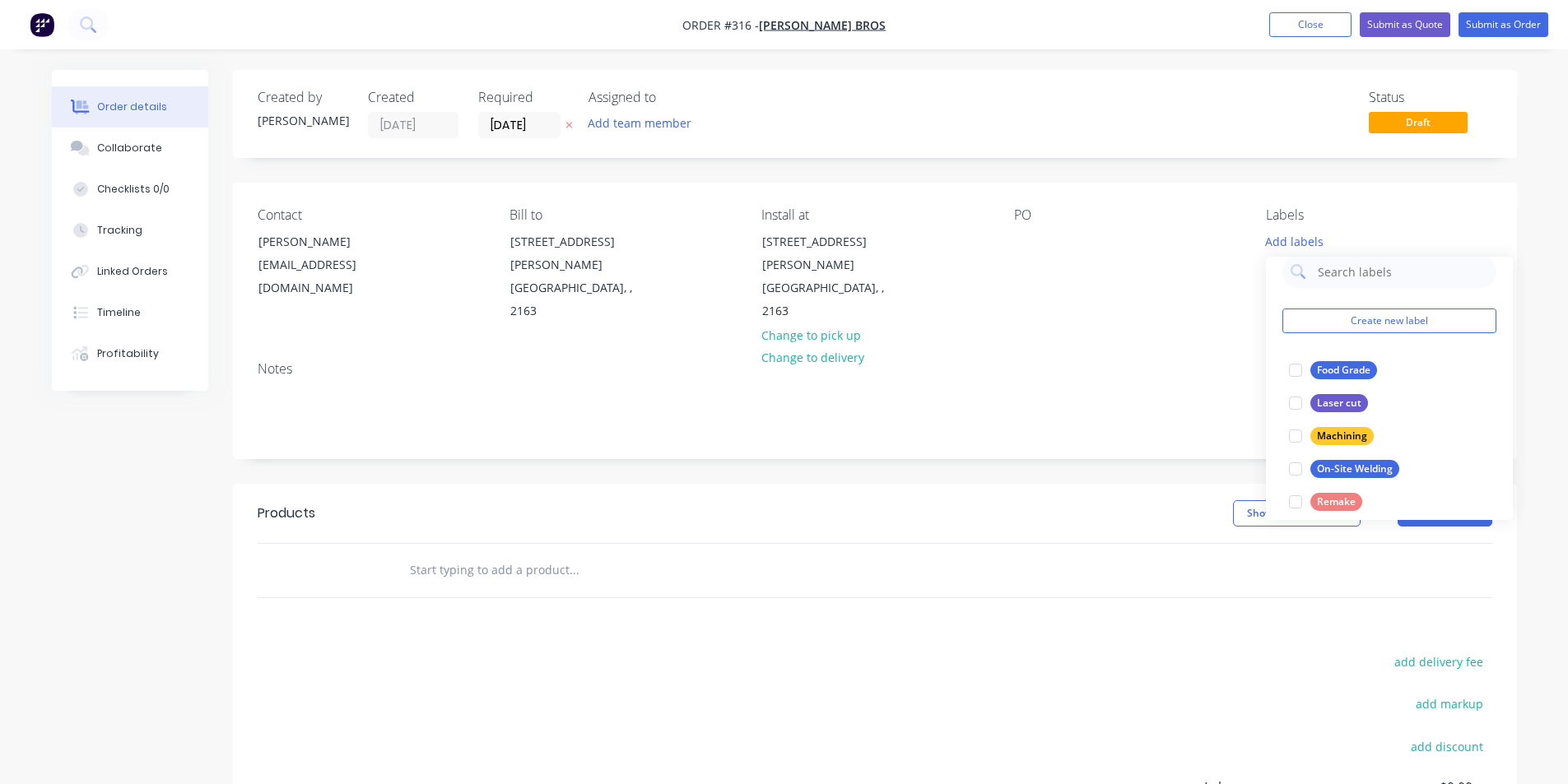
scroll to position [0, 0]
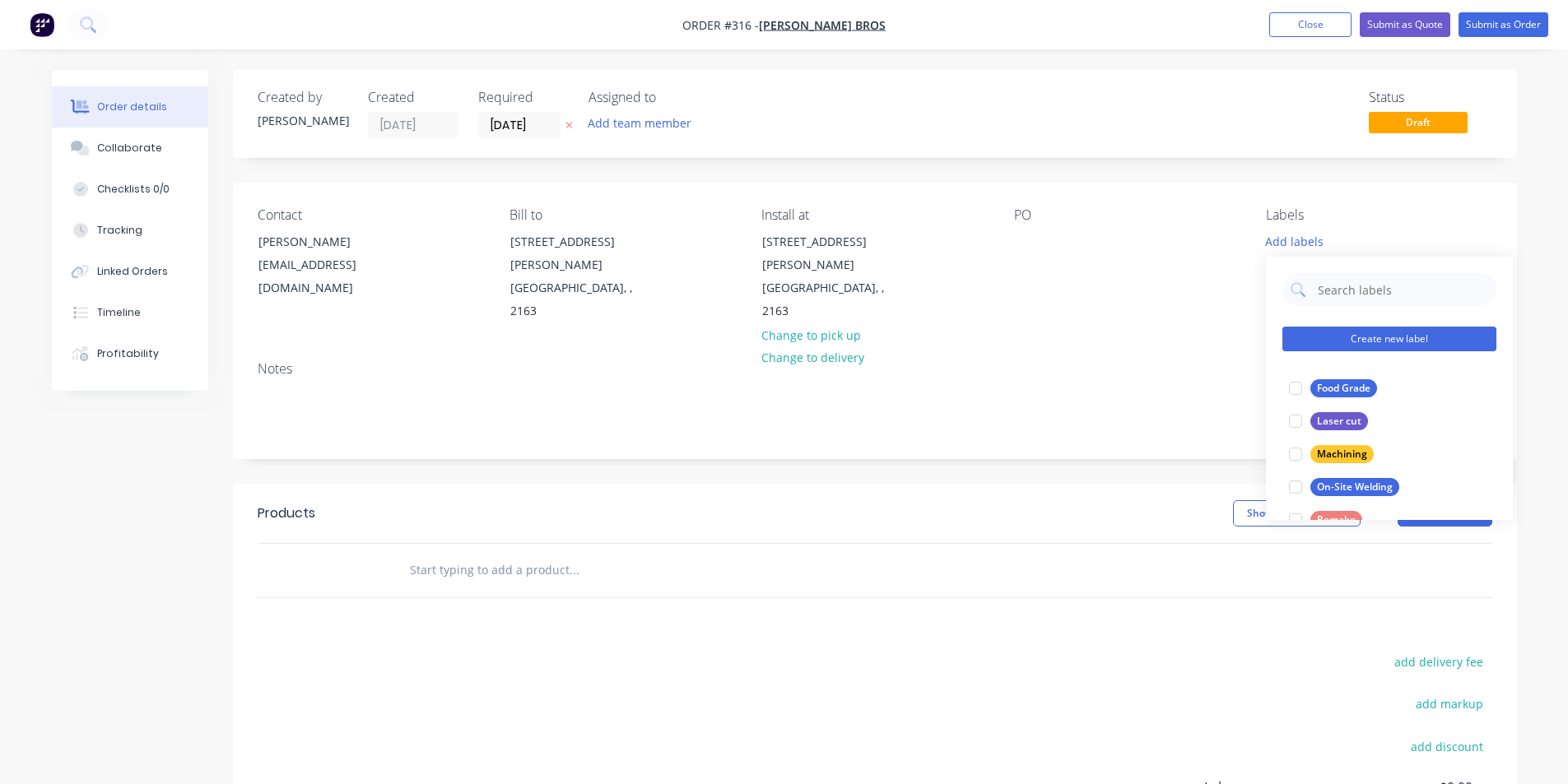
click at [1365, 331] on button "Create new label" at bounding box center [1389, 338] width 214 height 25
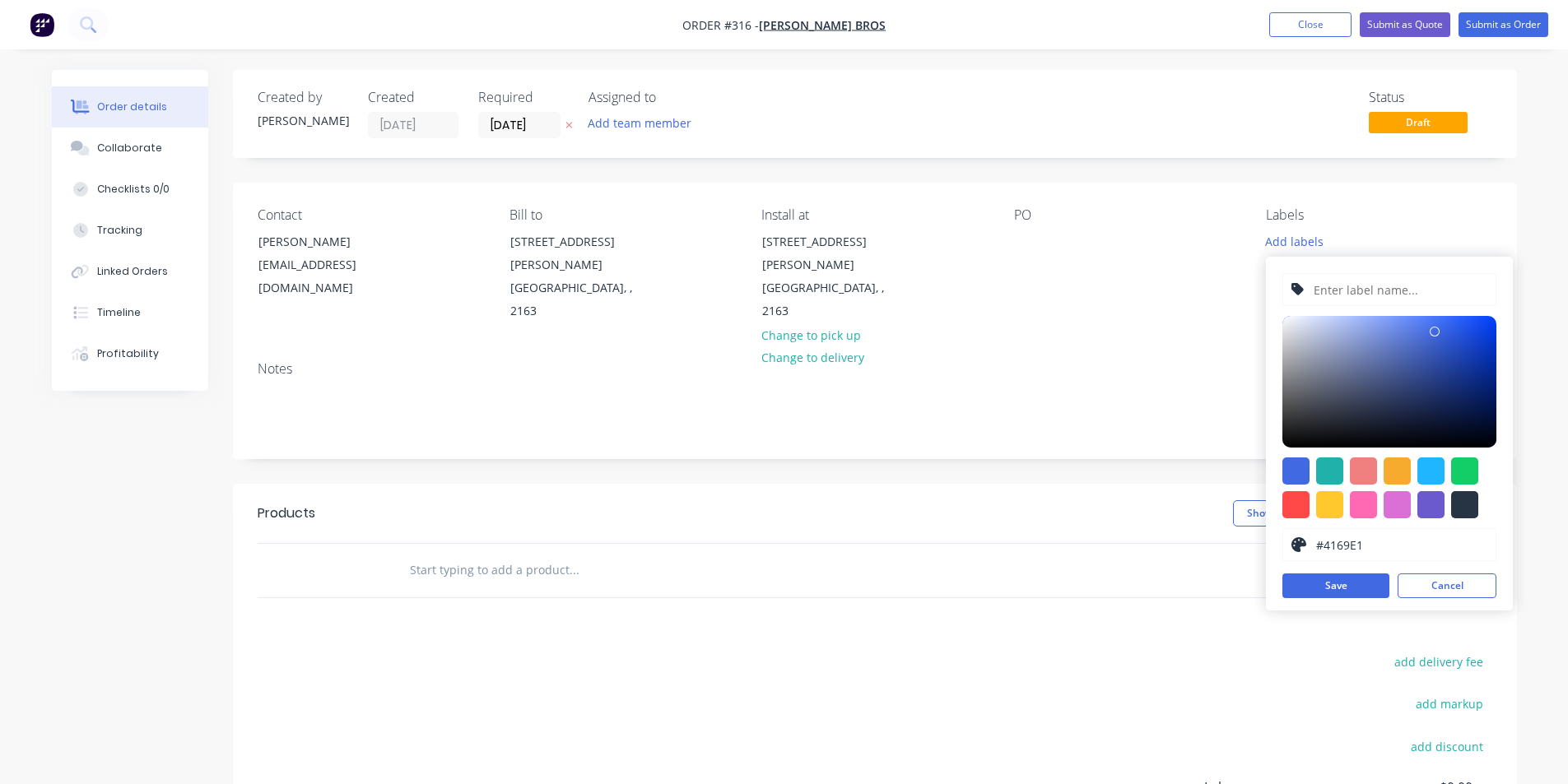
click at [1351, 282] on input "text" at bounding box center [1399, 289] width 175 height 31
type input "Breakdown"
click at [1284, 506] on div at bounding box center [1296, 505] width 27 height 27
type input "#FF4949"
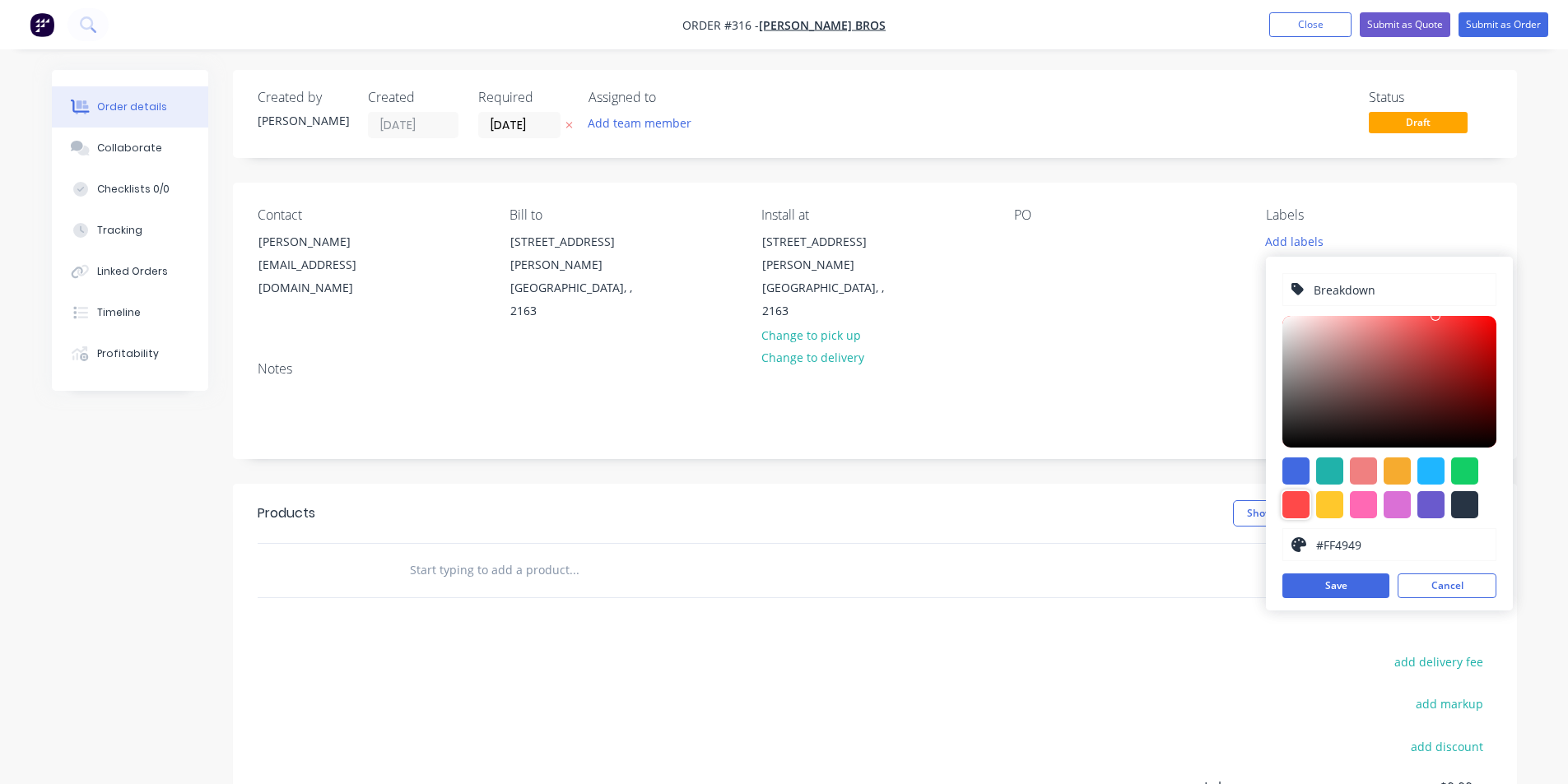
click at [1365, 598] on div "Breakdown #FF4949 hex #FF4949 Save Cancel" at bounding box center [1389, 434] width 247 height 354
click at [1363, 588] on button "Save" at bounding box center [1335, 585] width 107 height 25
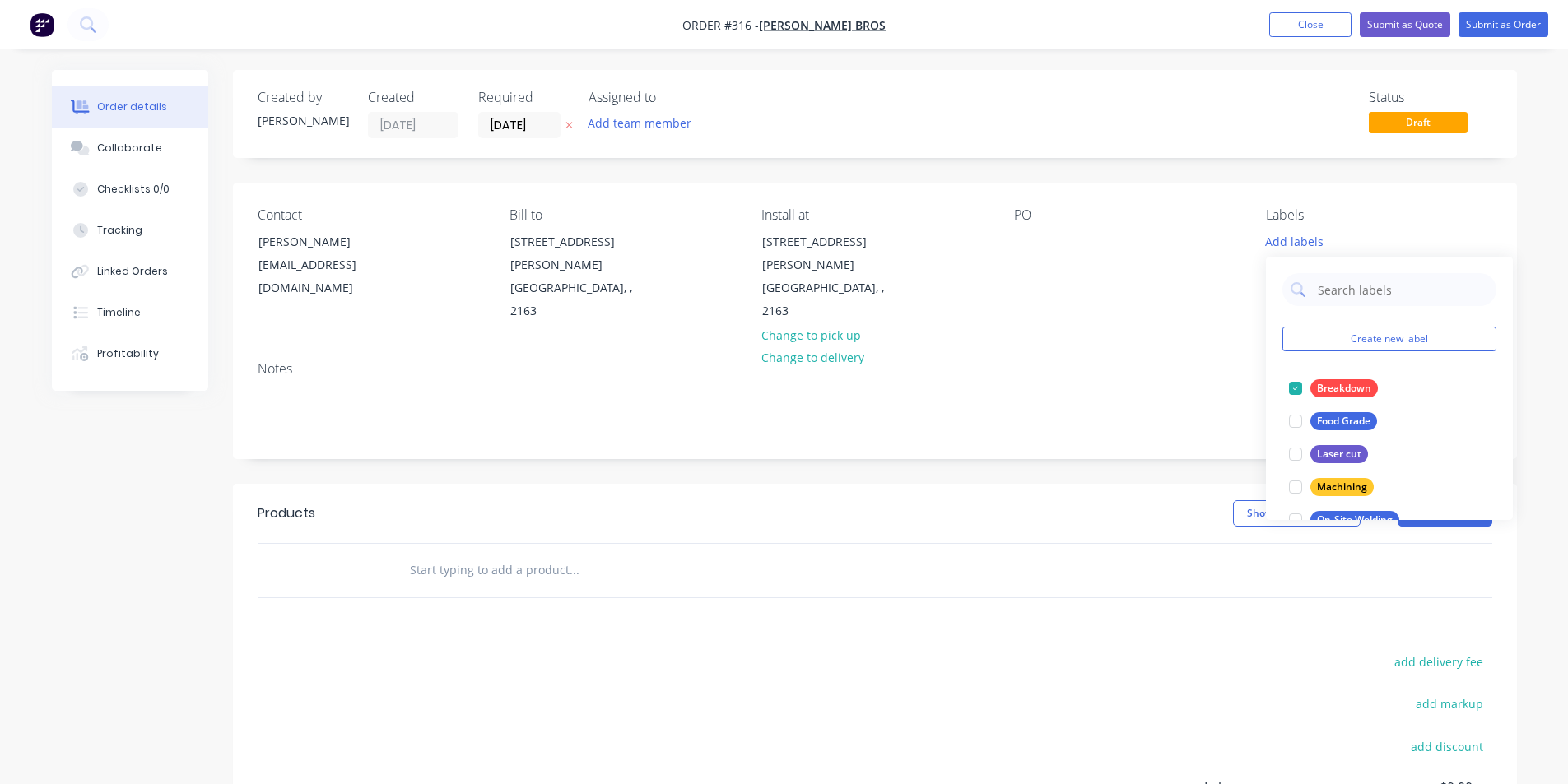
click at [1127, 361] on div "Notes" at bounding box center [874, 368] width 1234 height 15
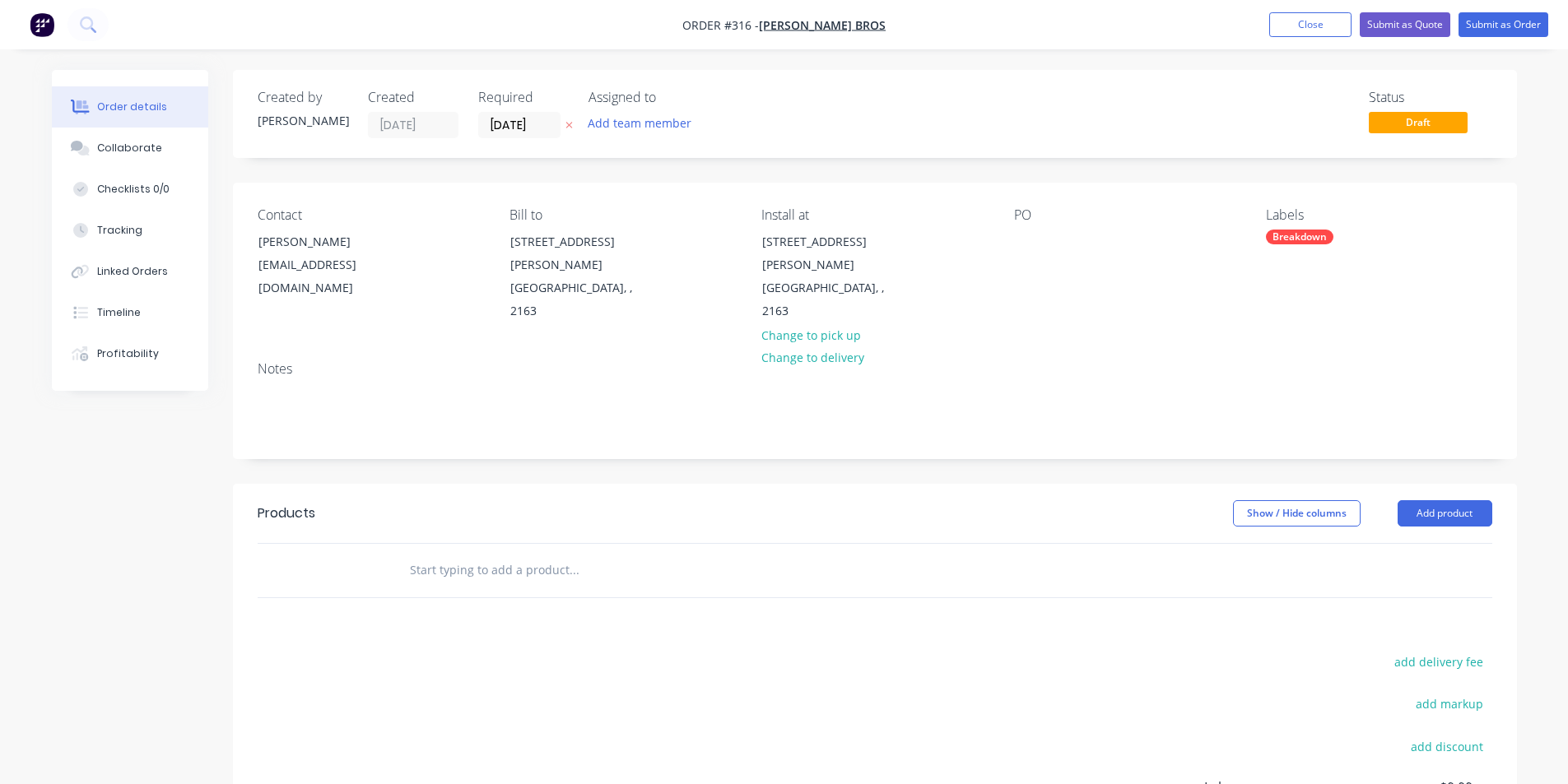
click at [465, 553] on input "text" at bounding box center [573, 570] width 329 height 33
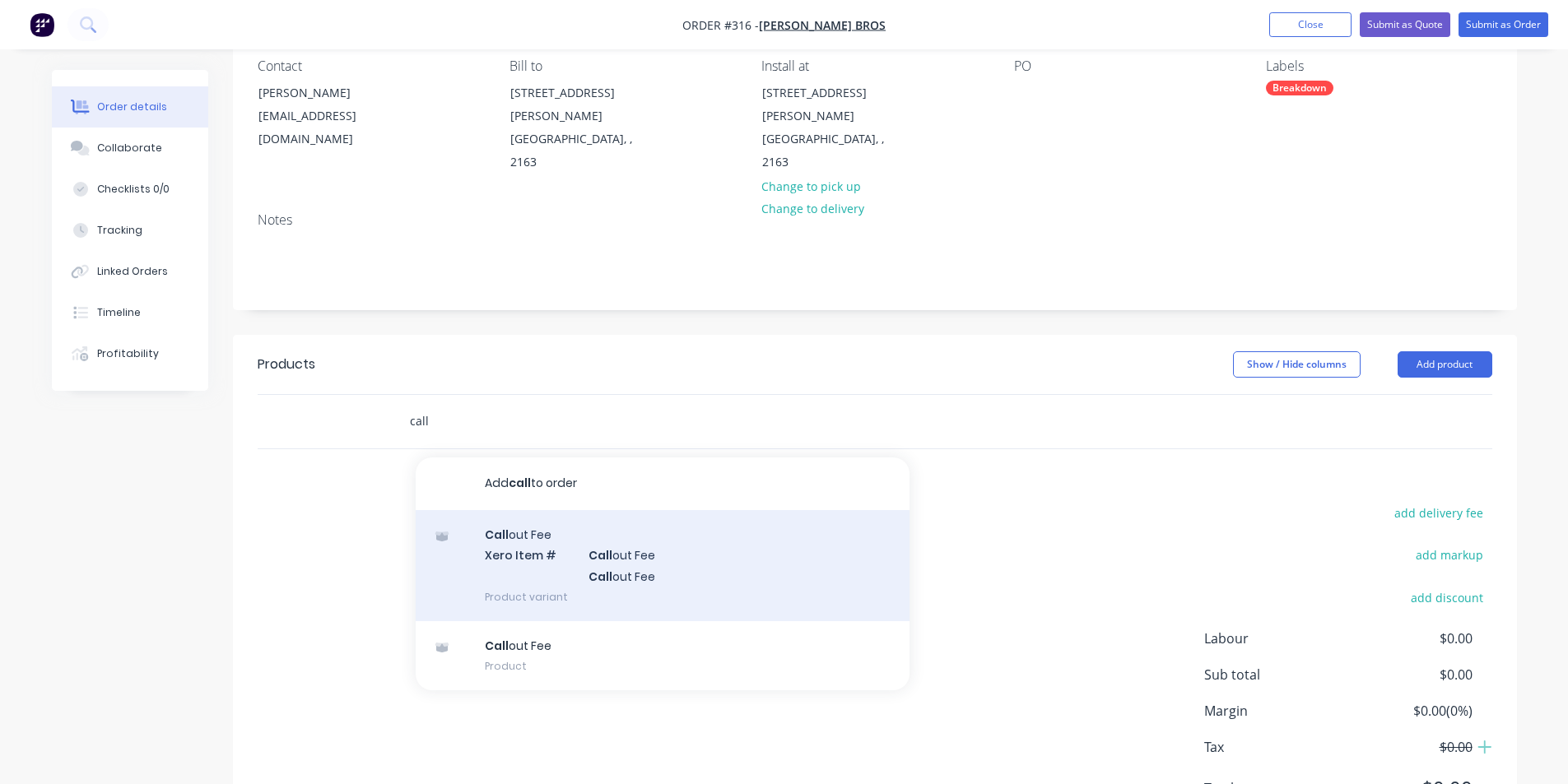
scroll to position [192, 0]
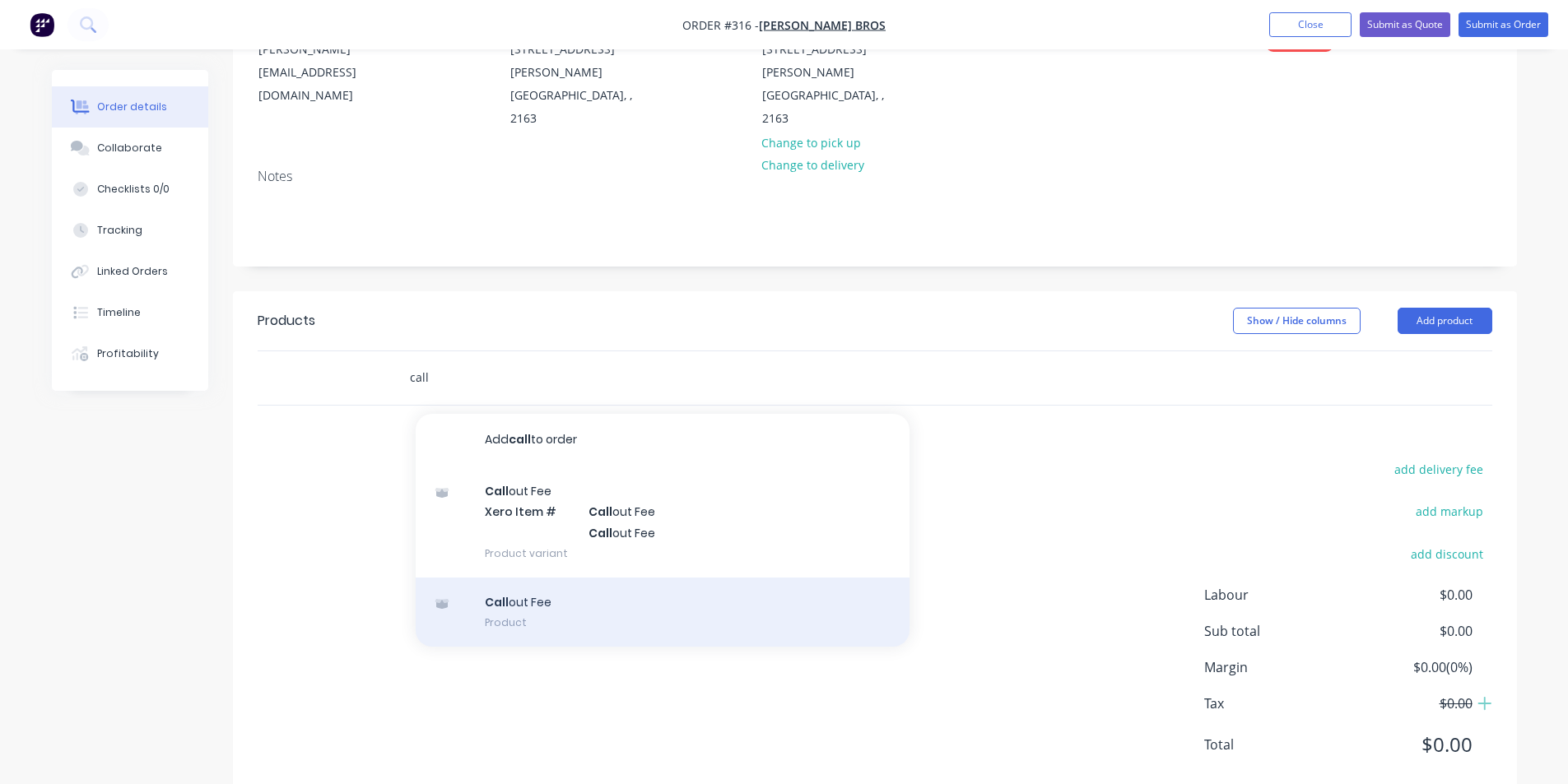
type input "call"
click at [531, 585] on div "Call out Fee Product" at bounding box center [662, 612] width 493 height 69
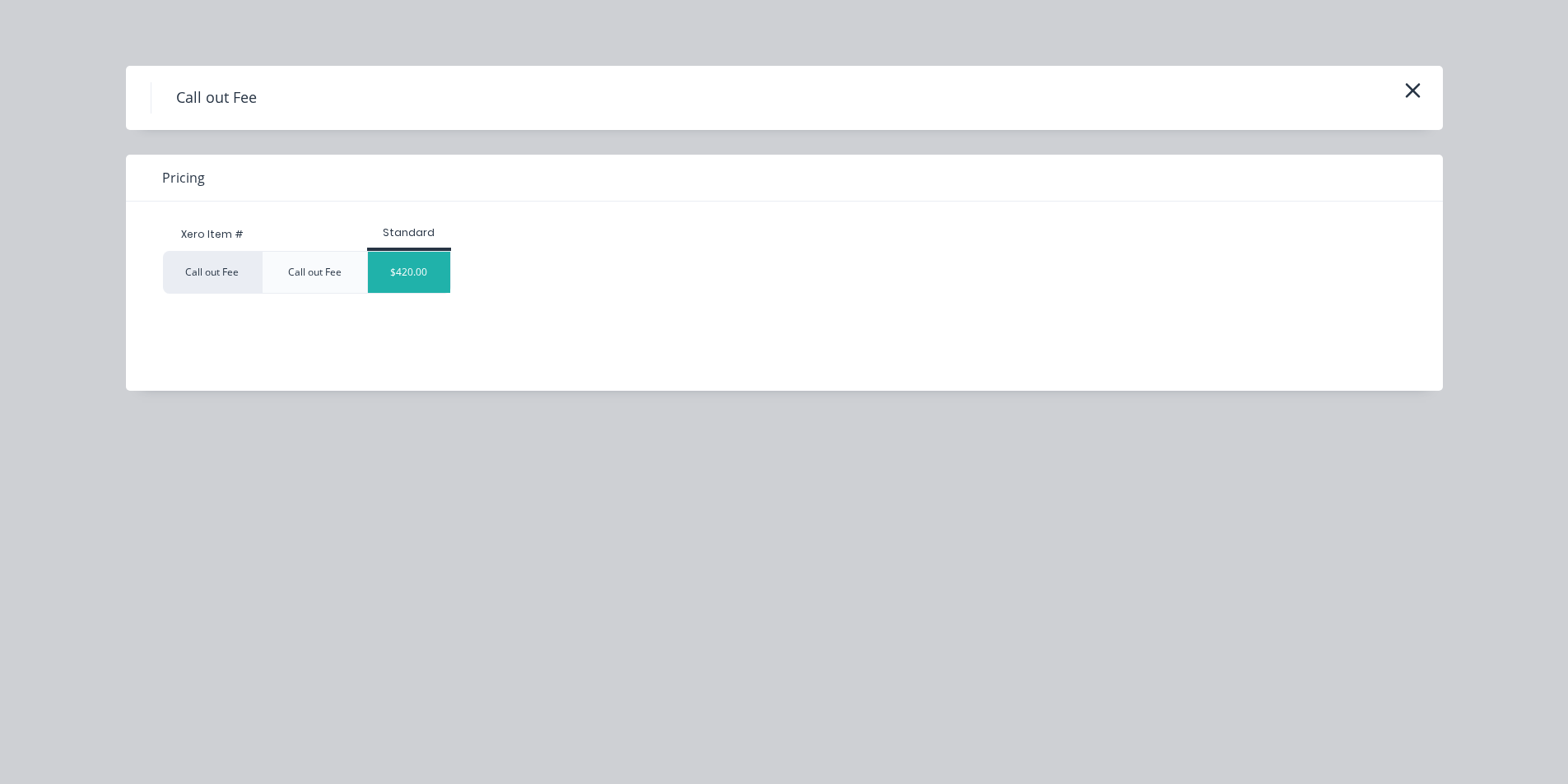
click at [405, 275] on div "$420.00" at bounding box center [409, 272] width 82 height 41
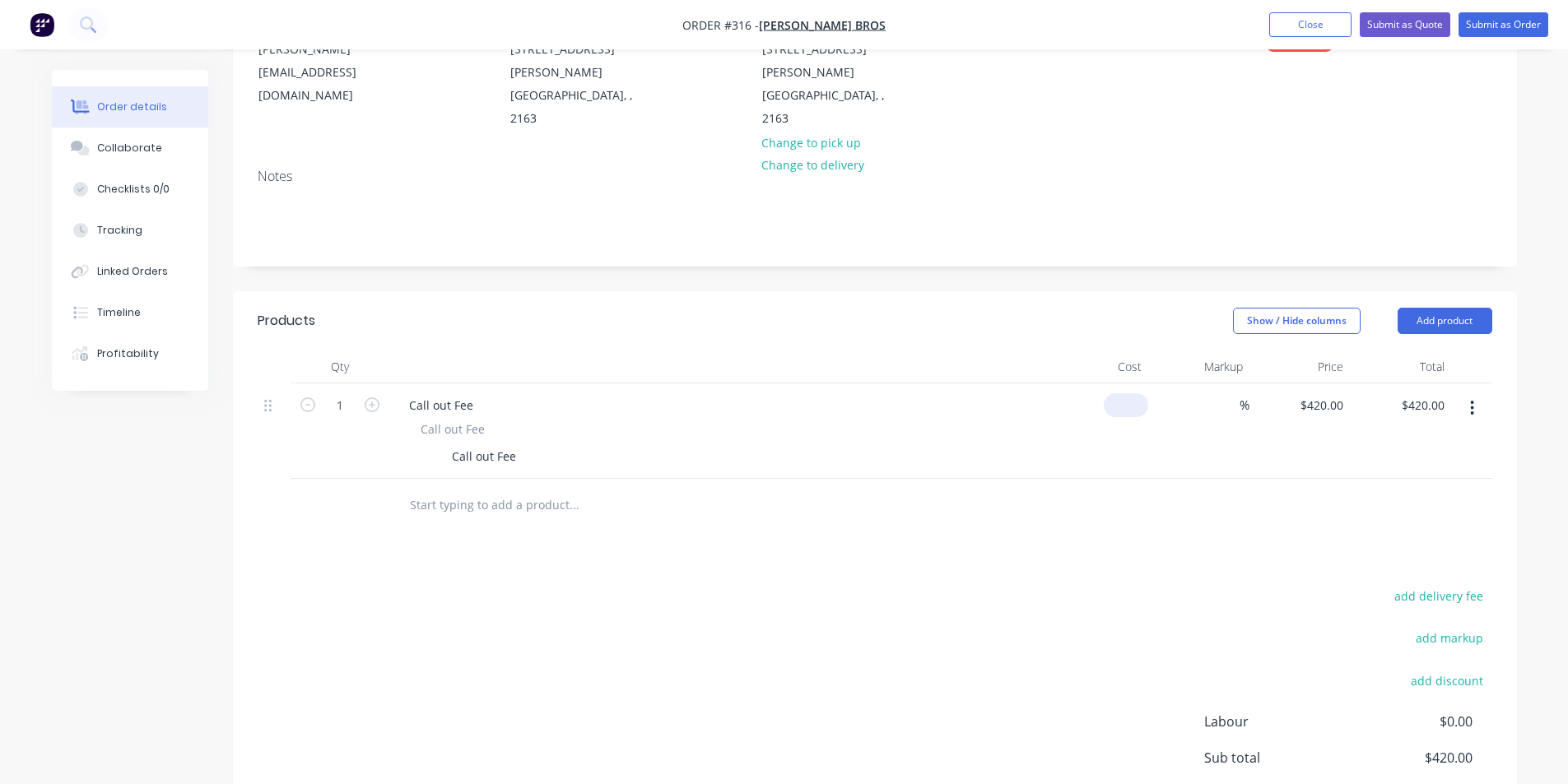
click at [1132, 393] on input at bounding box center [1129, 405] width 38 height 24
click at [1141, 393] on input at bounding box center [1138, 405] width 19 height 24
click at [1136, 393] on input at bounding box center [1138, 405] width 19 height 24
type input "$0.00"
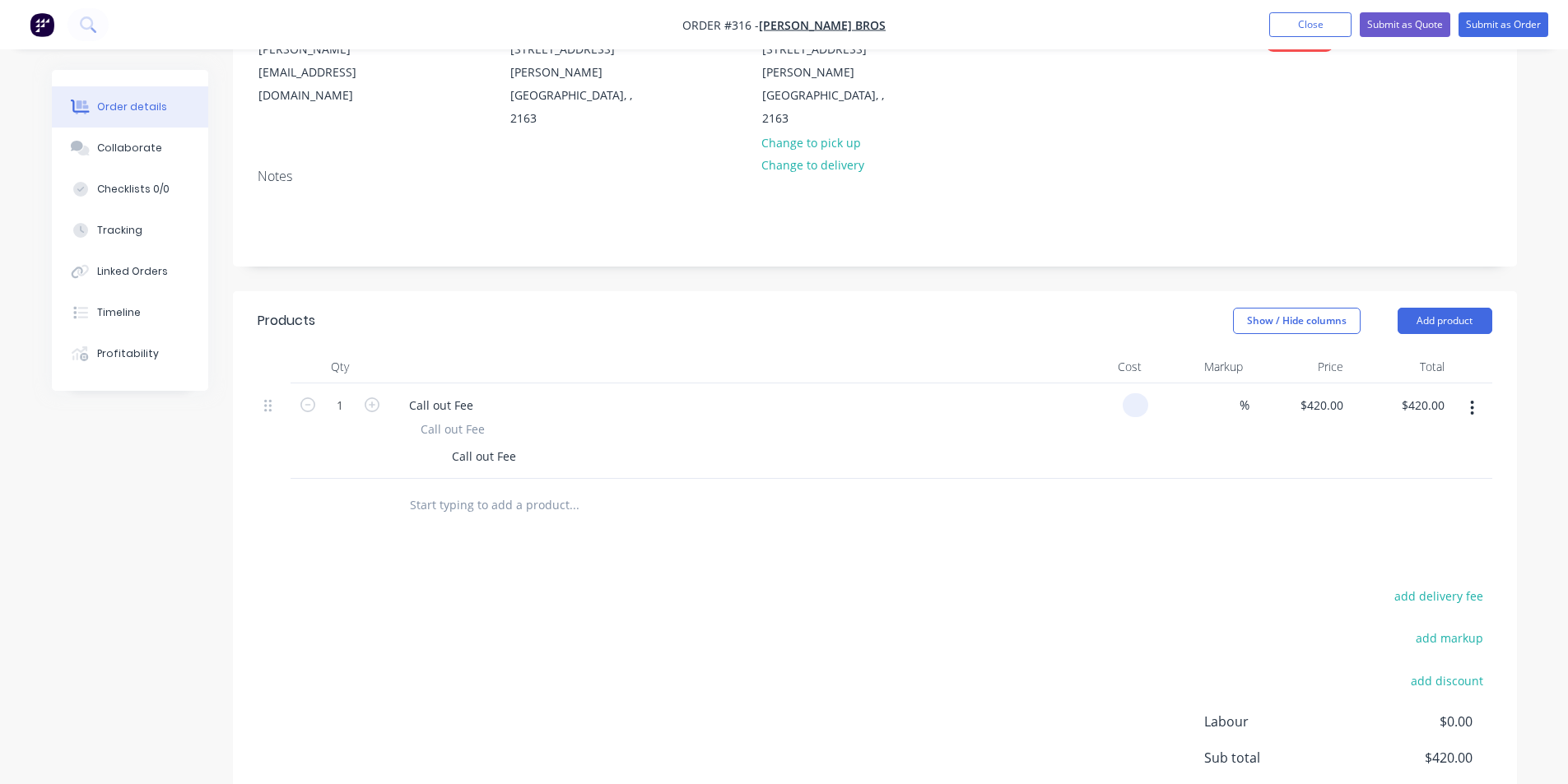
type input "$0.00"
drag, startPoint x: 1138, startPoint y: 315, endPoint x: 1106, endPoint y: 320, distance: 32.4
click at [1102, 350] on div "Cost" at bounding box center [1098, 366] width 101 height 33
click at [1116, 350] on div "Cost" at bounding box center [1098, 366] width 101 height 33
click at [1112, 383] on div "0 $0.00" at bounding box center [1098, 430] width 101 height 96
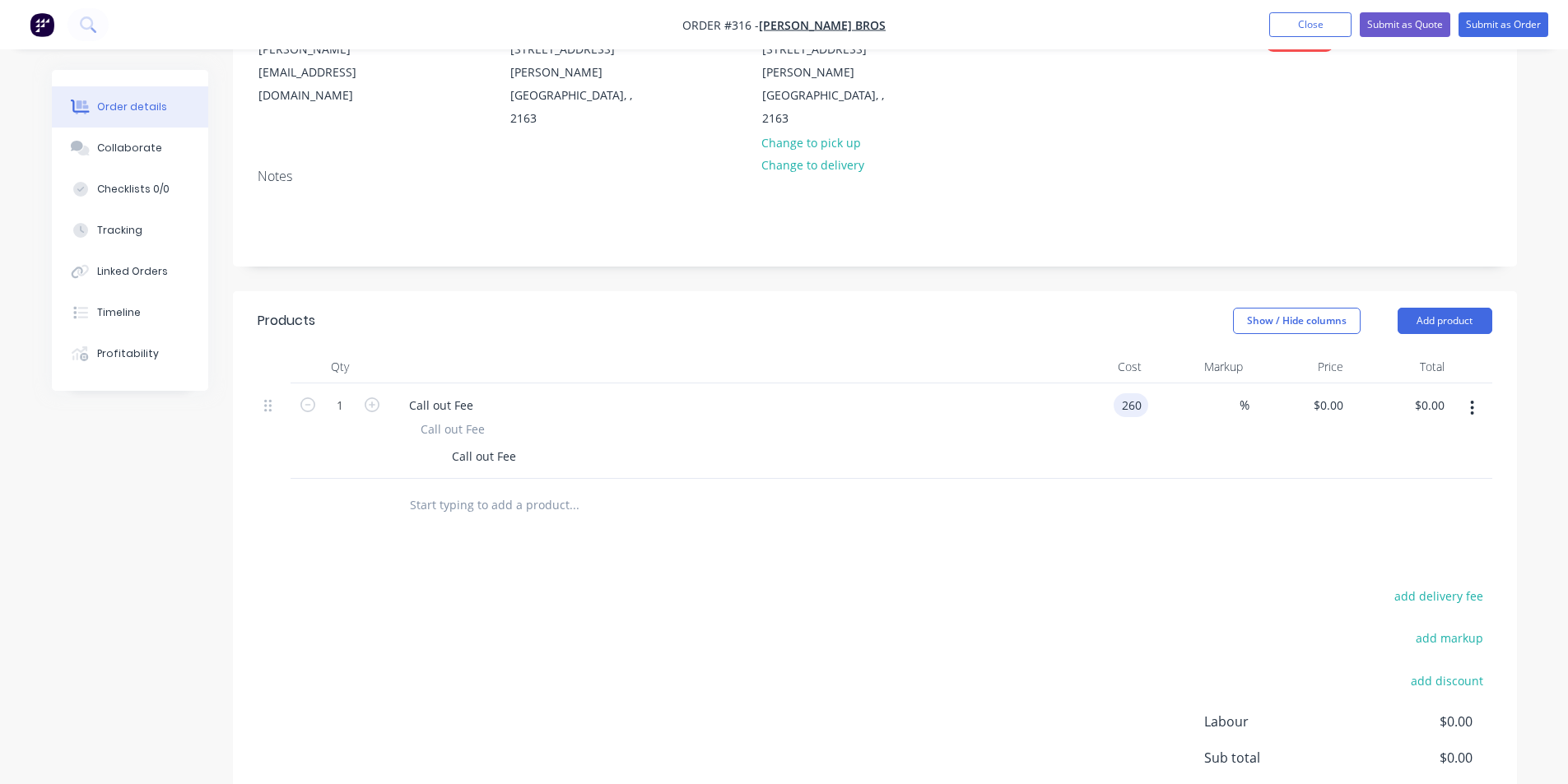
type input "$260.00"
click at [1343, 400] on div "$260.00 $0.00" at bounding box center [1300, 430] width 101 height 96
click at [1343, 393] on input "260" at bounding box center [1324, 405] width 51 height 24
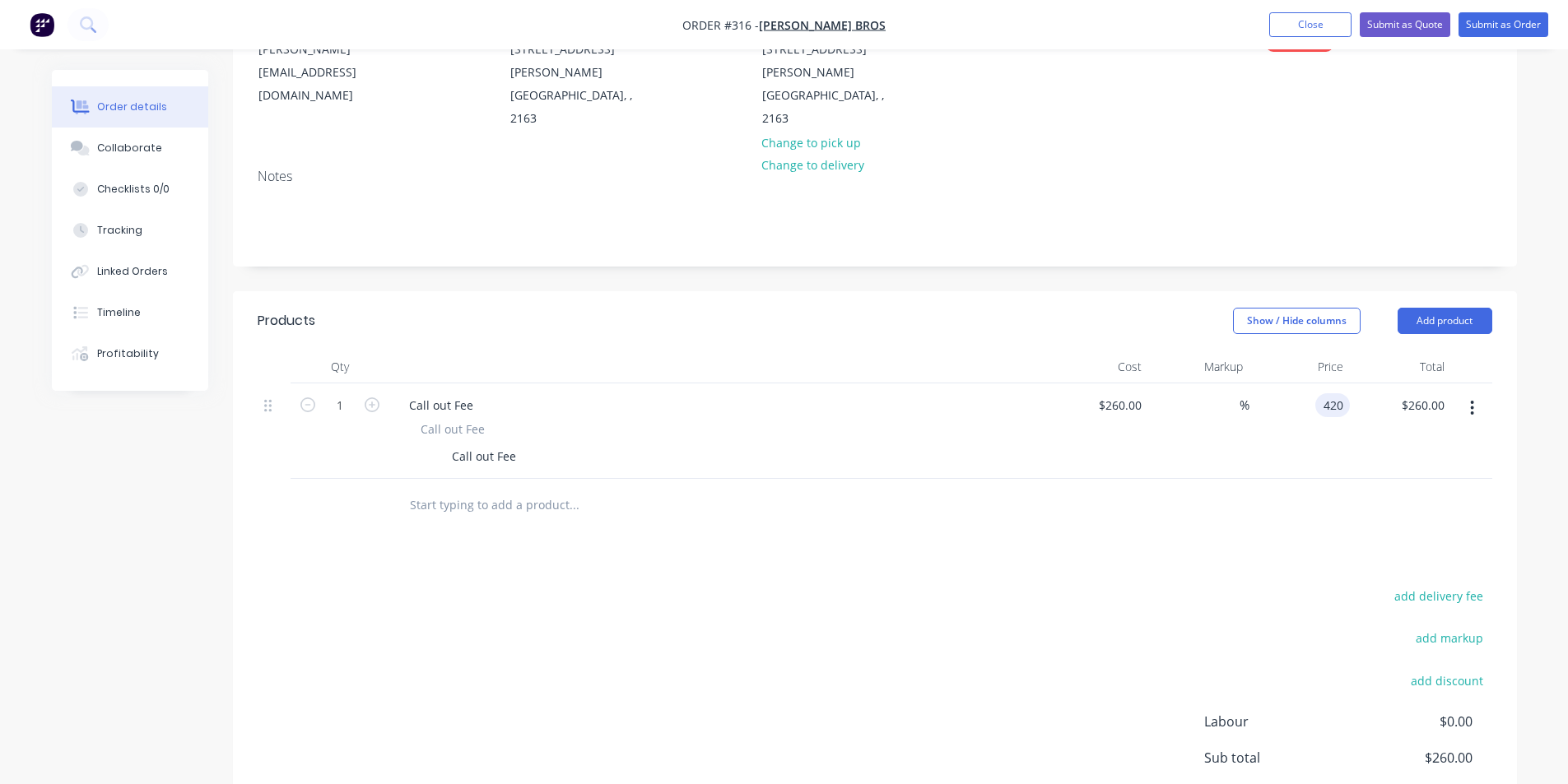
type input "420"
type input "61.54"
type input "$420.00"
click at [1247, 495] on div "Products Show / Hide columns Add product Qty Cost Markup Price Total 1 Call out…" at bounding box center [875, 608] width 1284 height 635
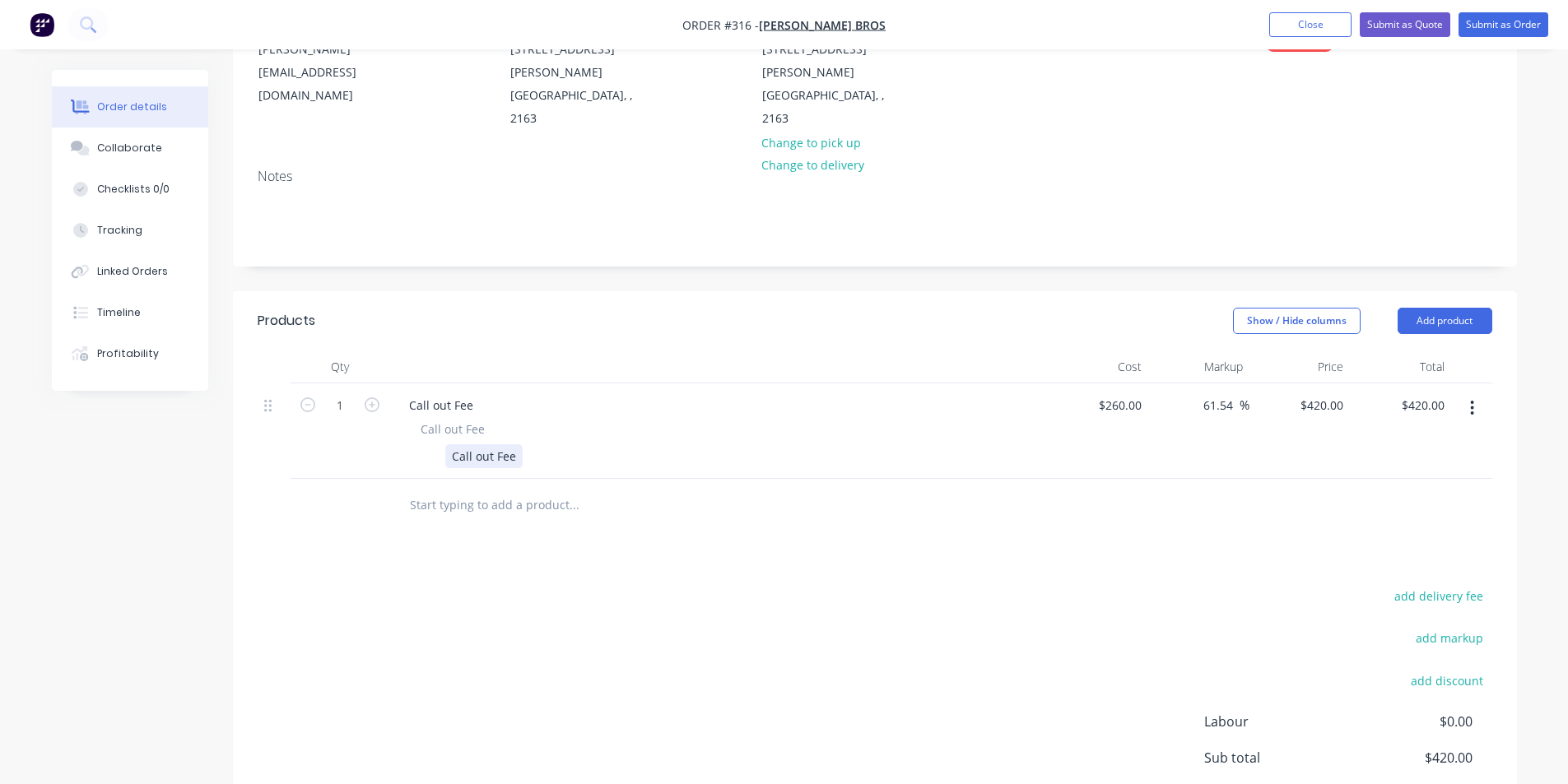
click at [526, 444] on div "Call out Fee" at bounding box center [715, 456] width 602 height 24
click at [493, 489] on input "text" at bounding box center [573, 505] width 329 height 33
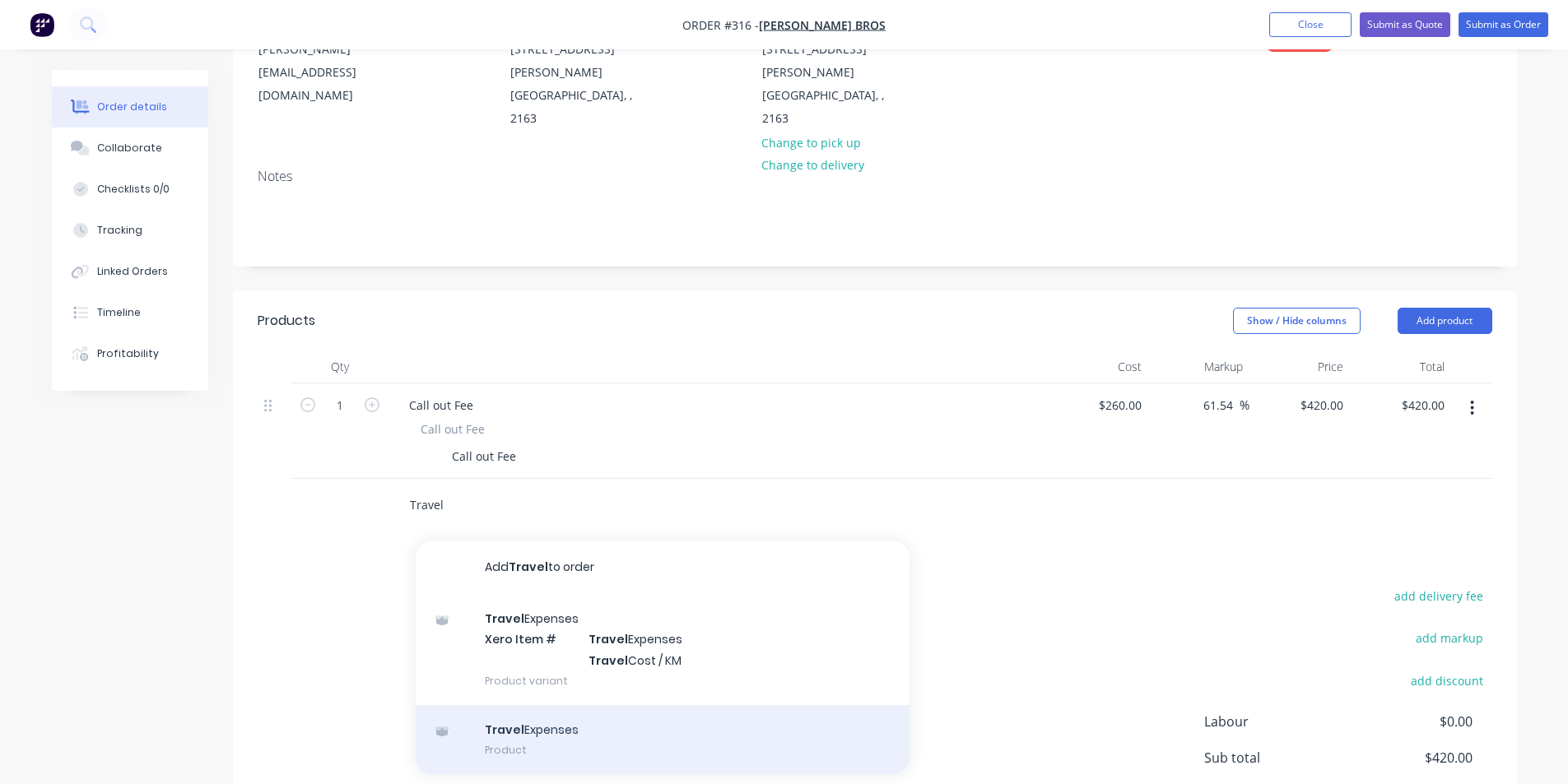
type input "Travel"
click at [545, 705] on div "Travel Expenses Product" at bounding box center [662, 739] width 493 height 69
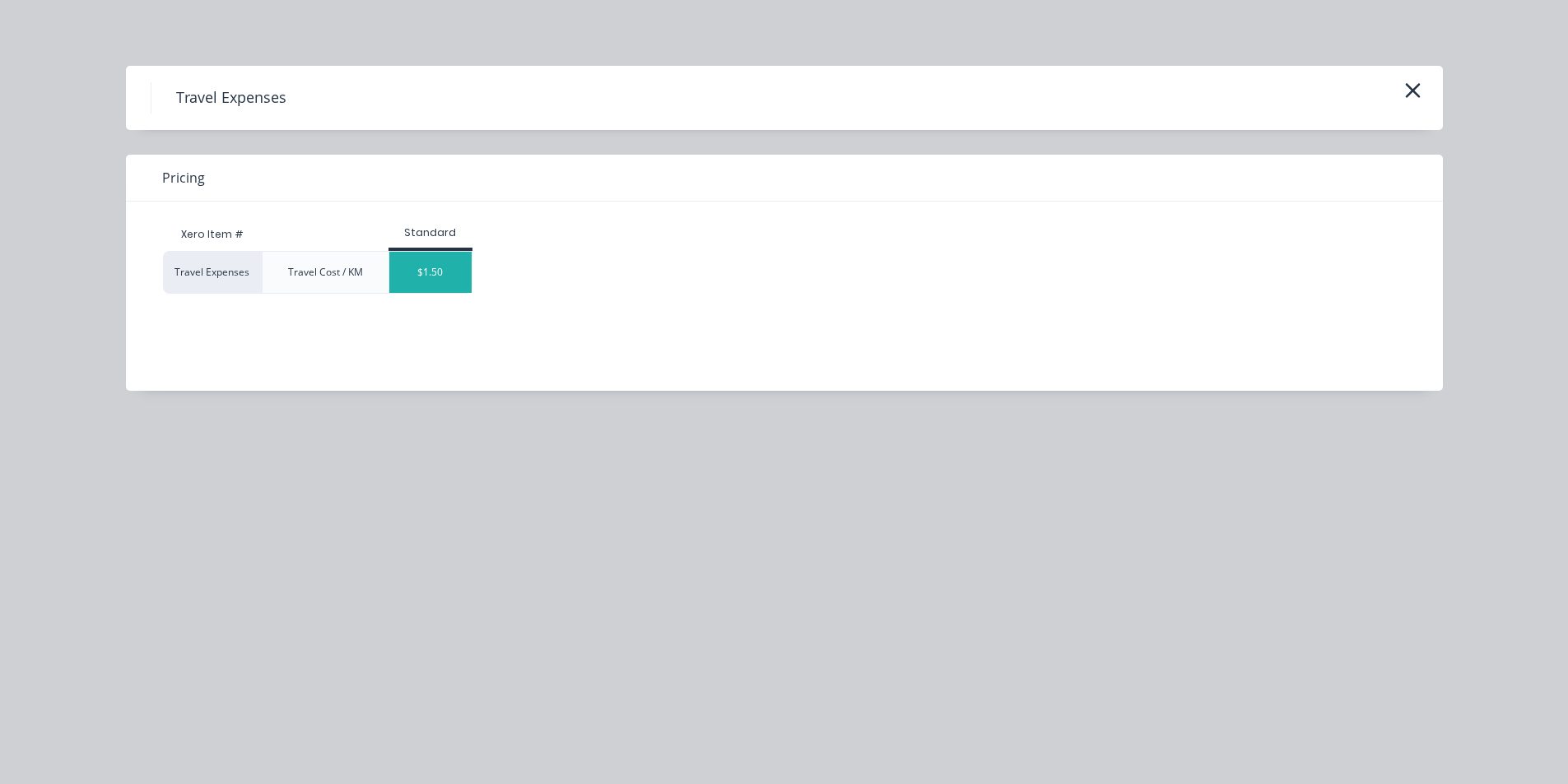
click at [437, 288] on div "$1.50" at bounding box center [431, 272] width 82 height 41
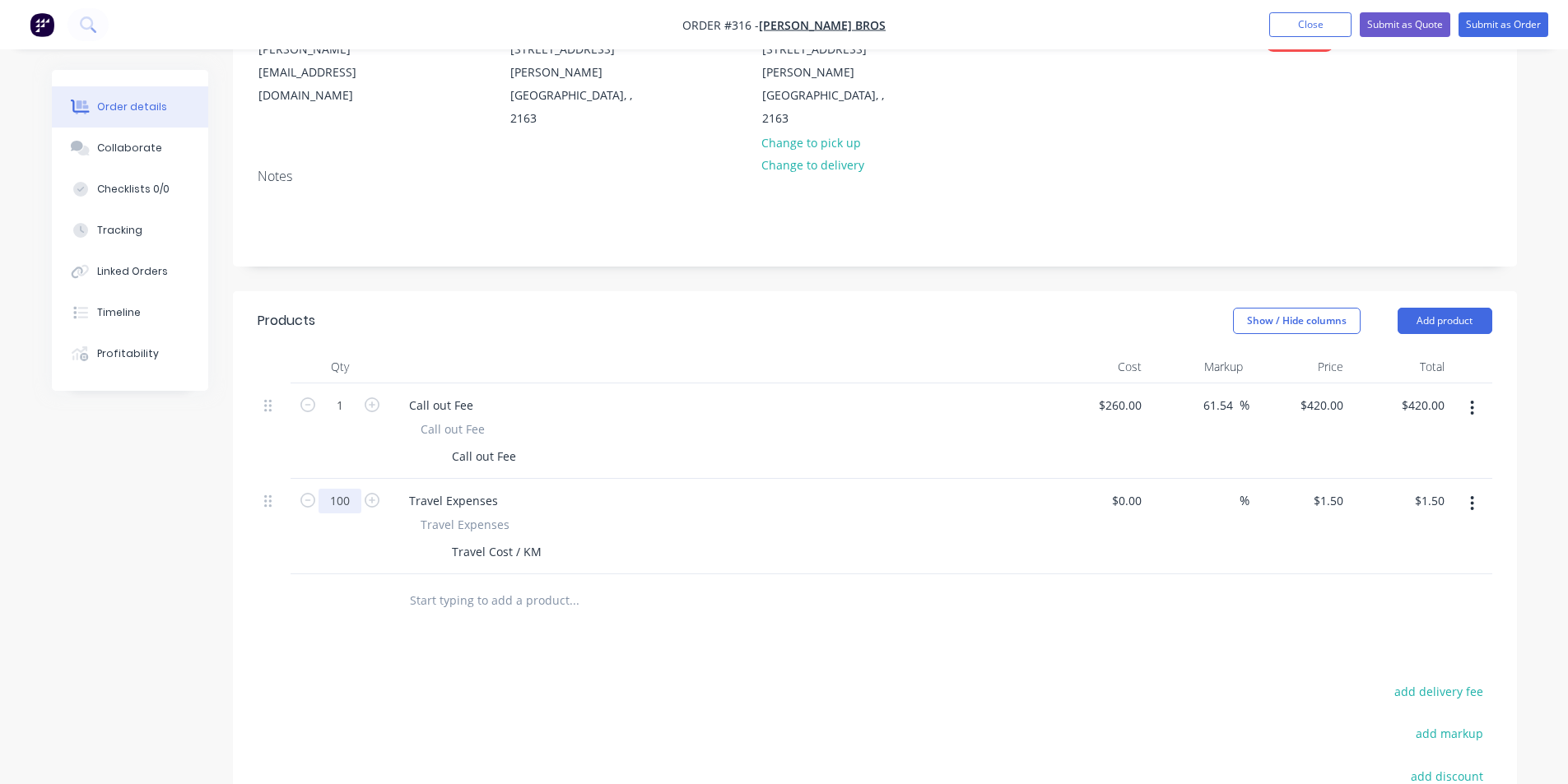
type input "100"
type input "$150.00"
click at [421, 626] on div "Products Show / Hide columns Add product Qty Cost Markup Price Total 1 Call out…" at bounding box center [875, 656] width 1284 height 731
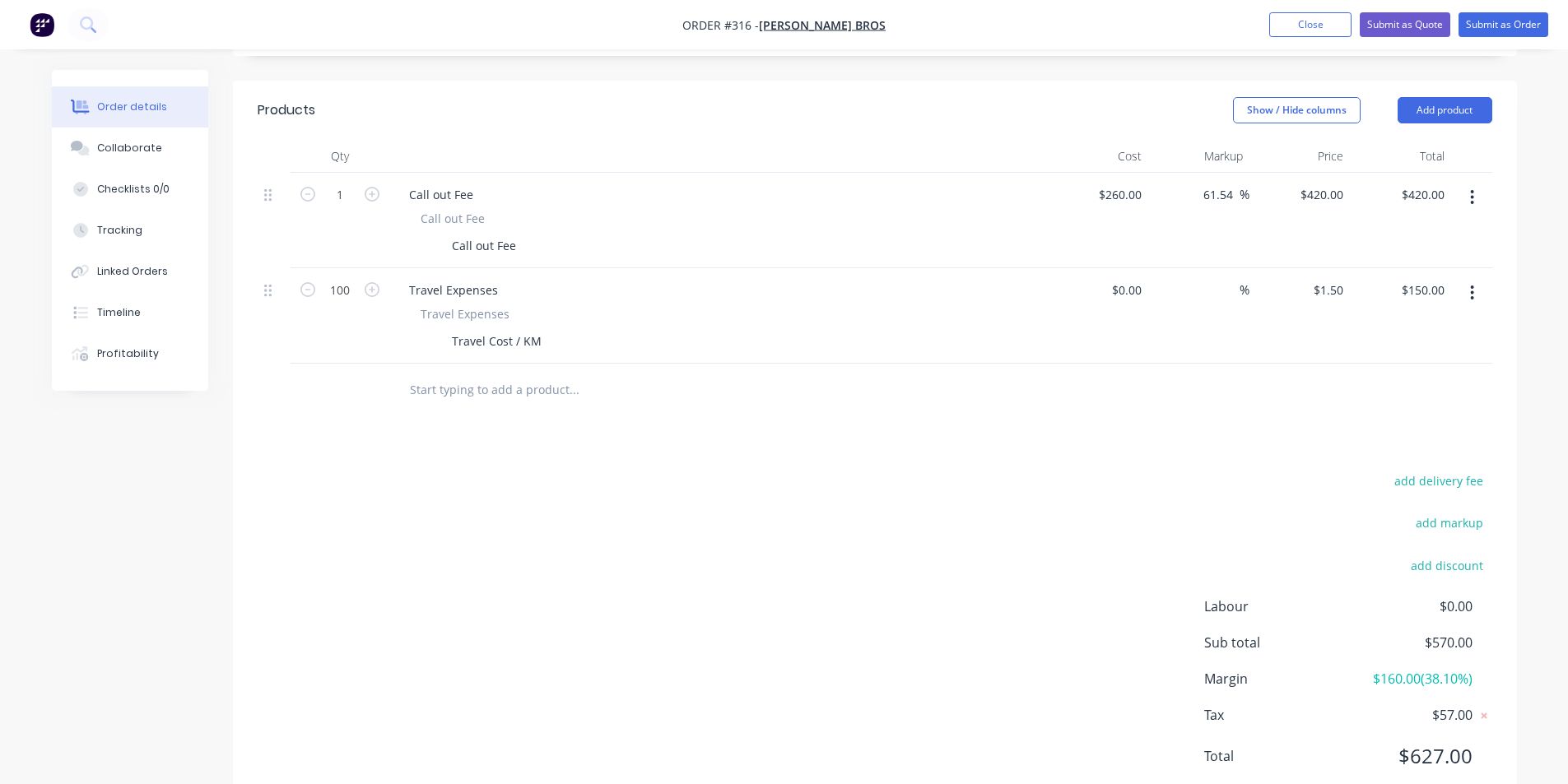
scroll to position [415, 0]
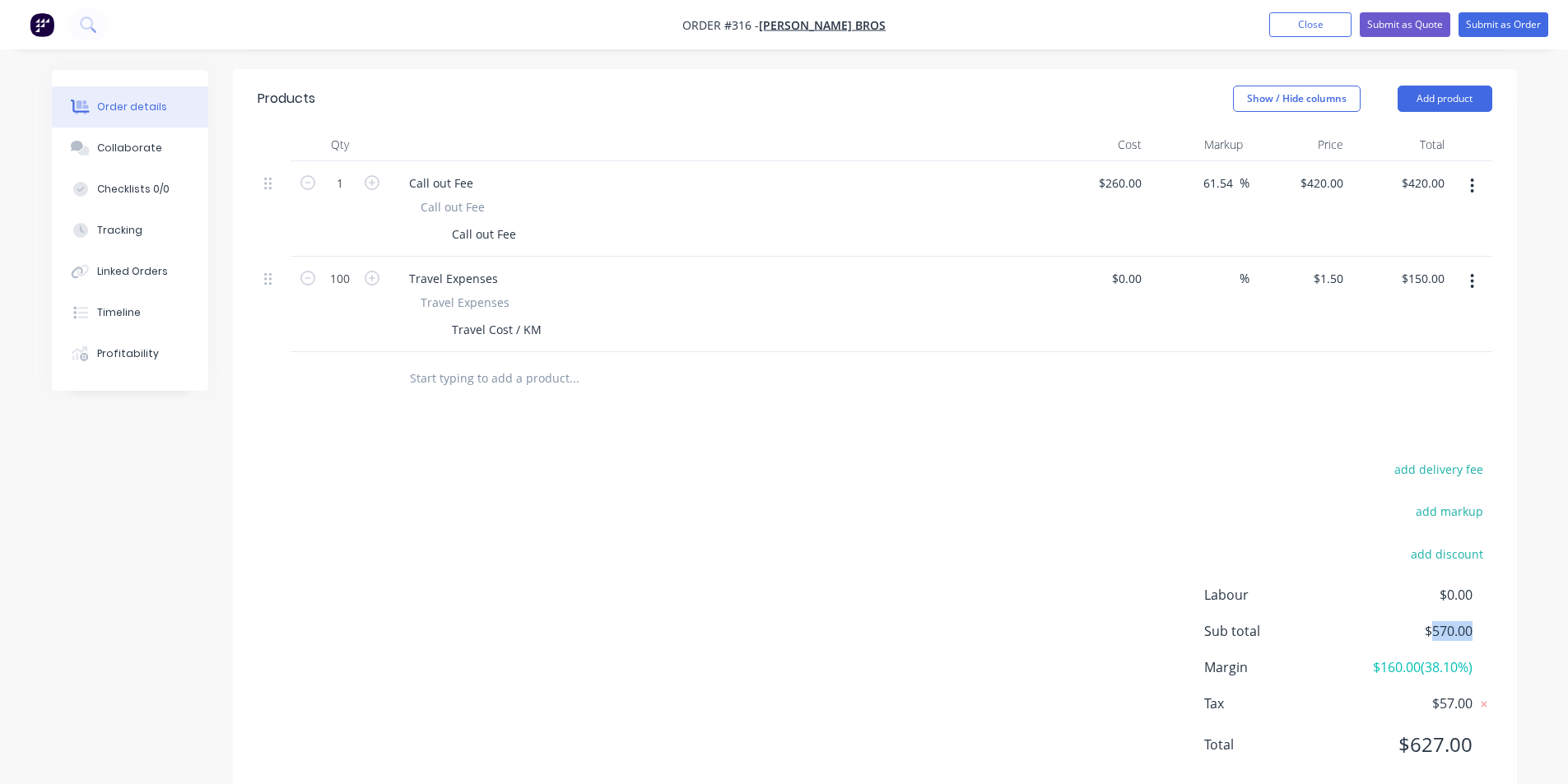
drag, startPoint x: 1430, startPoint y: 592, endPoint x: 1469, endPoint y: 585, distance: 39.6
click at [1469, 621] on span "$570.00" at bounding box center [1411, 631] width 122 height 20
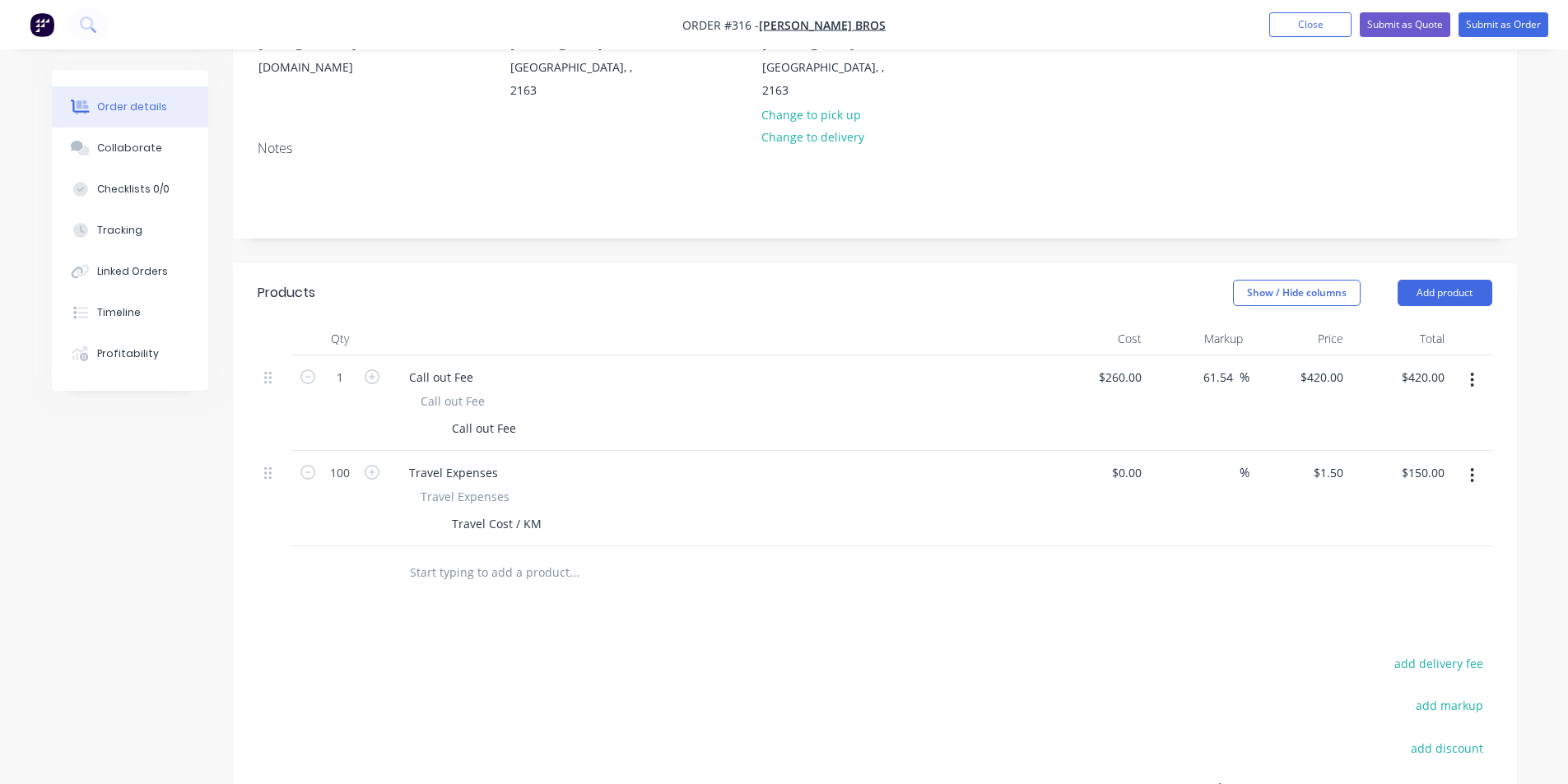
scroll to position [250, 0]
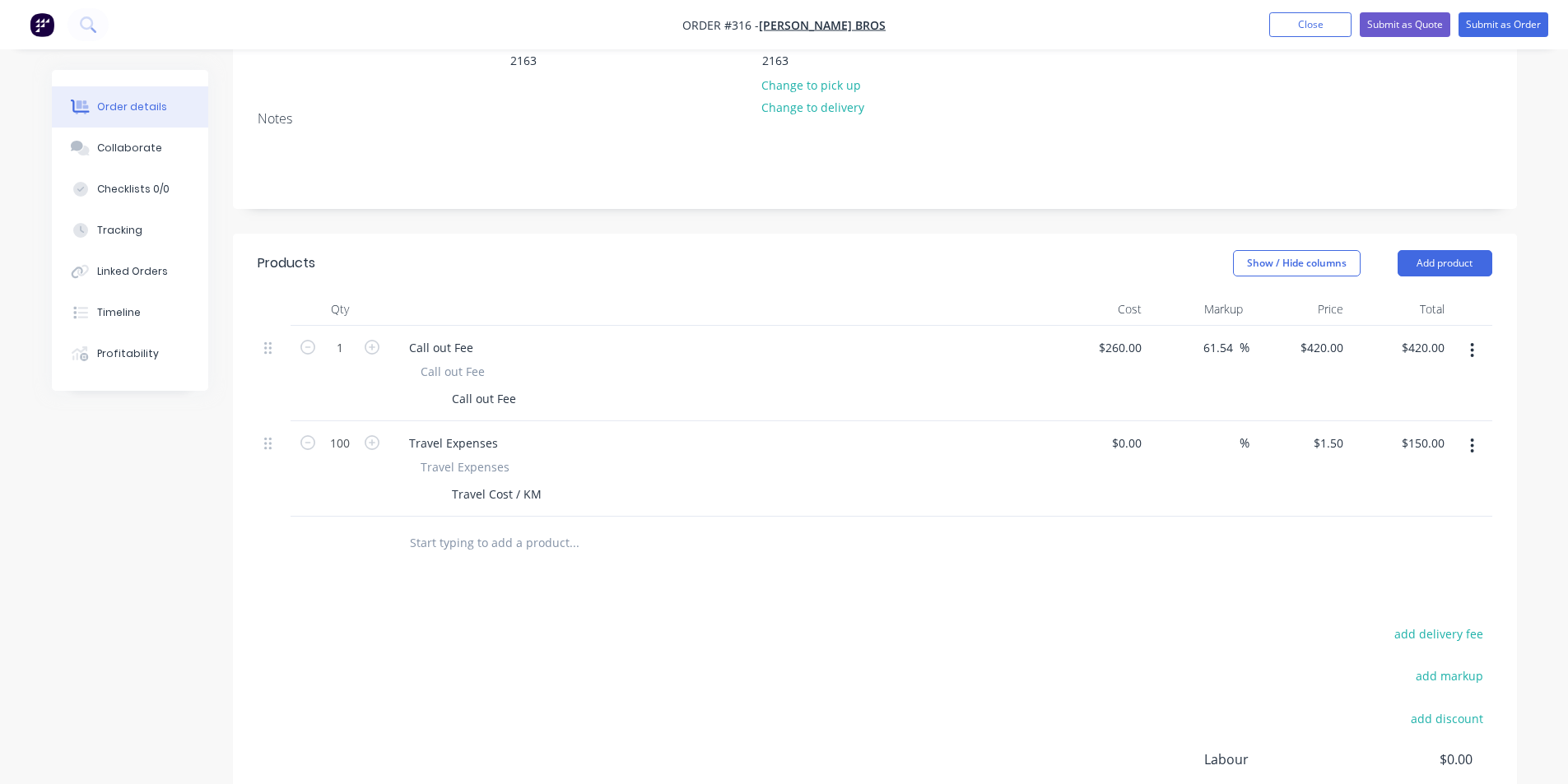
click at [1439, 665] on div "add markup" at bounding box center [1389, 686] width 206 height 42
click at [1438, 707] on button "add discount" at bounding box center [1447, 717] width 89 height 22
click at [1483, 711] on icon at bounding box center [1484, 719] width 16 height 16
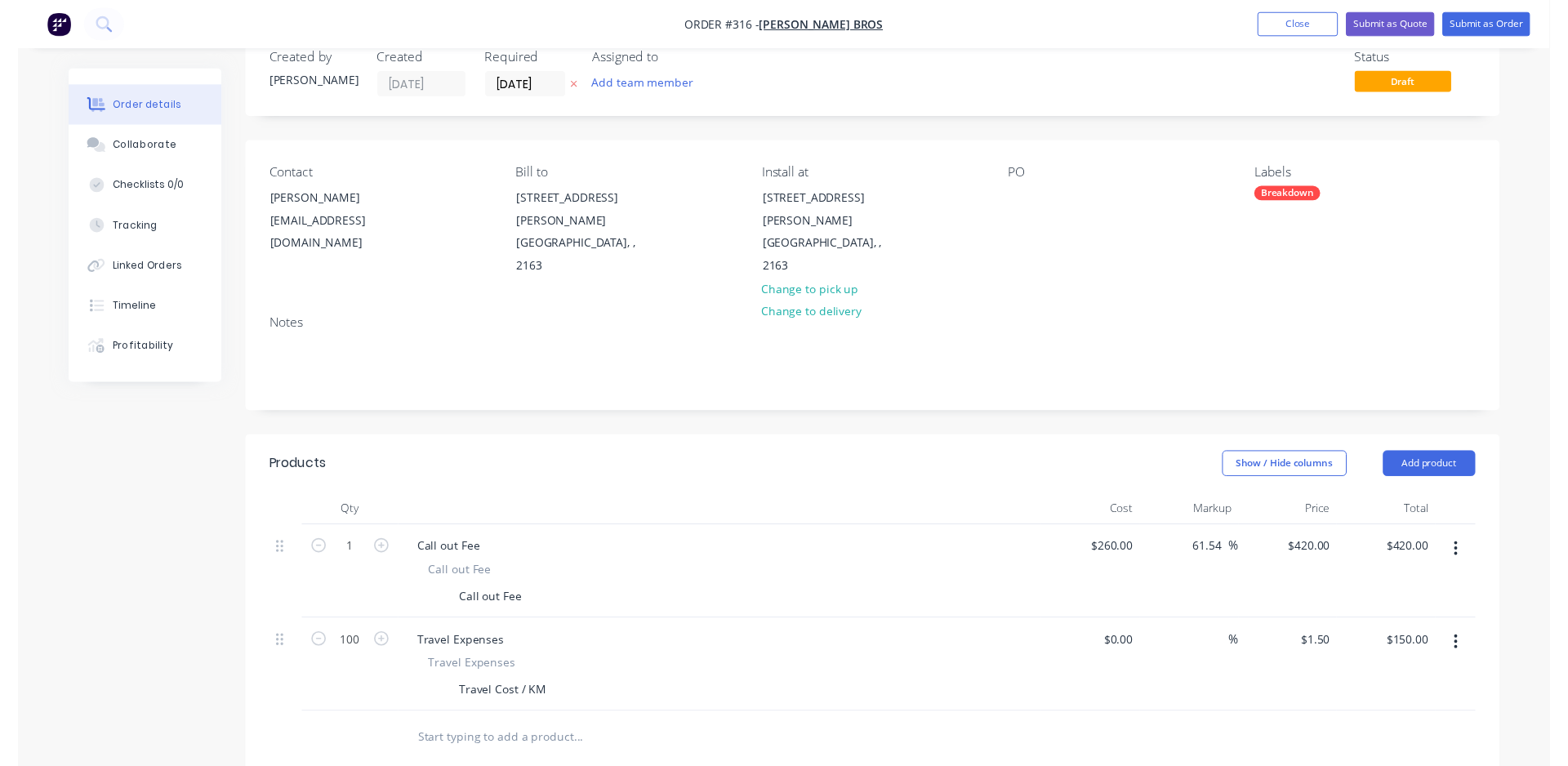
scroll to position [0, 0]
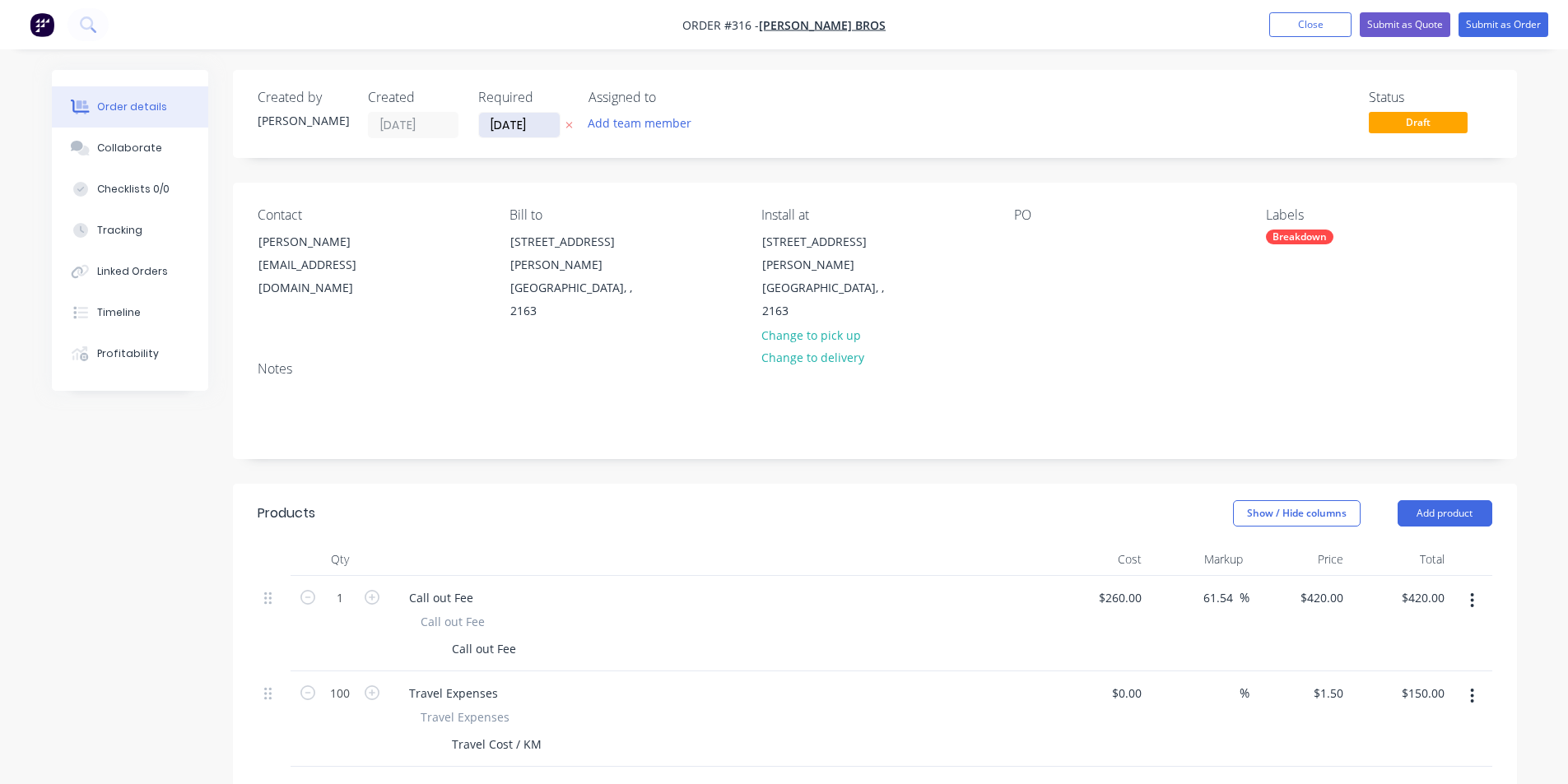
click at [530, 129] on input "[DATE]" at bounding box center [519, 125] width 80 height 25
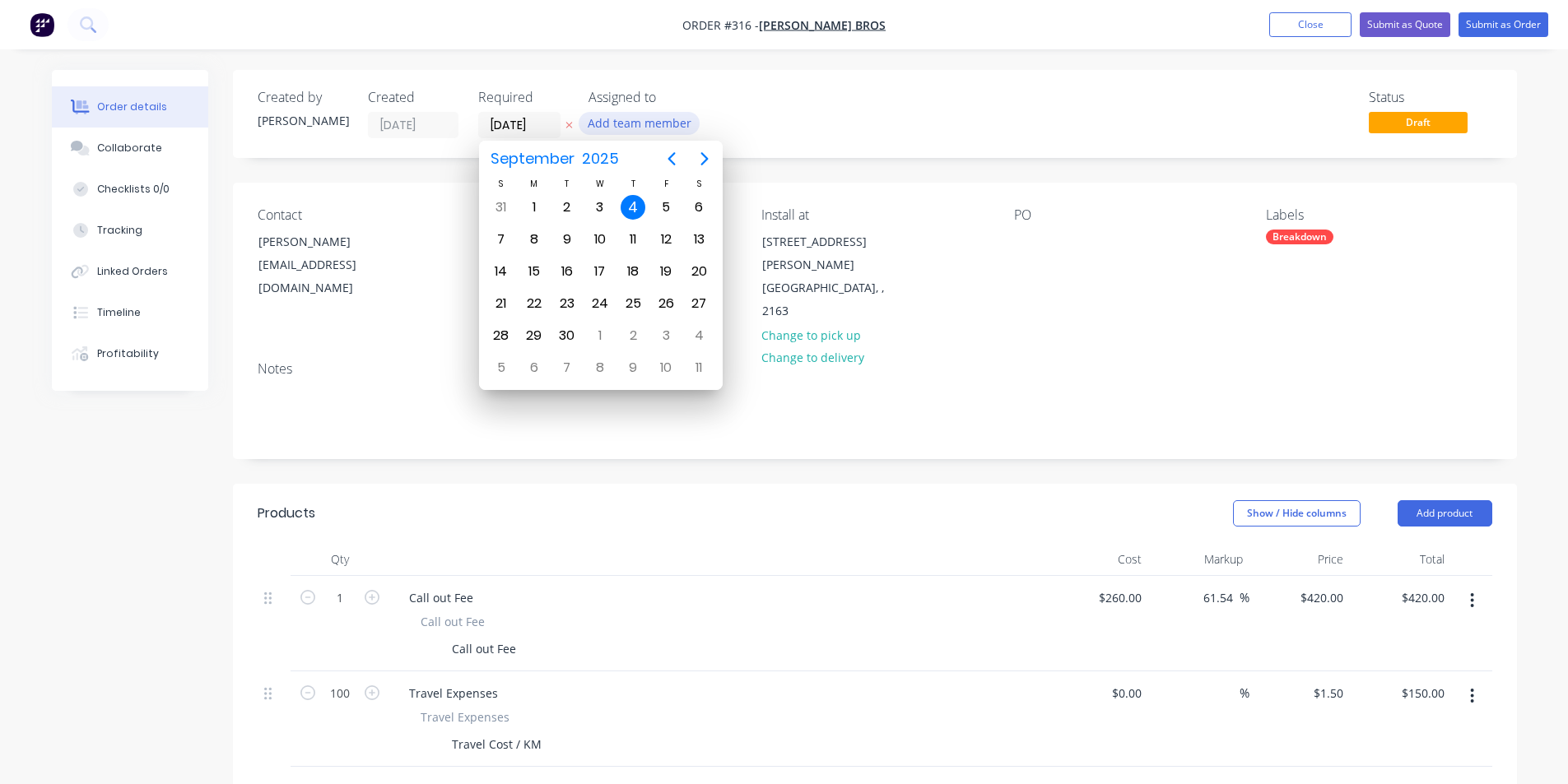
click at [646, 114] on button "Add team member" at bounding box center [639, 123] width 121 height 22
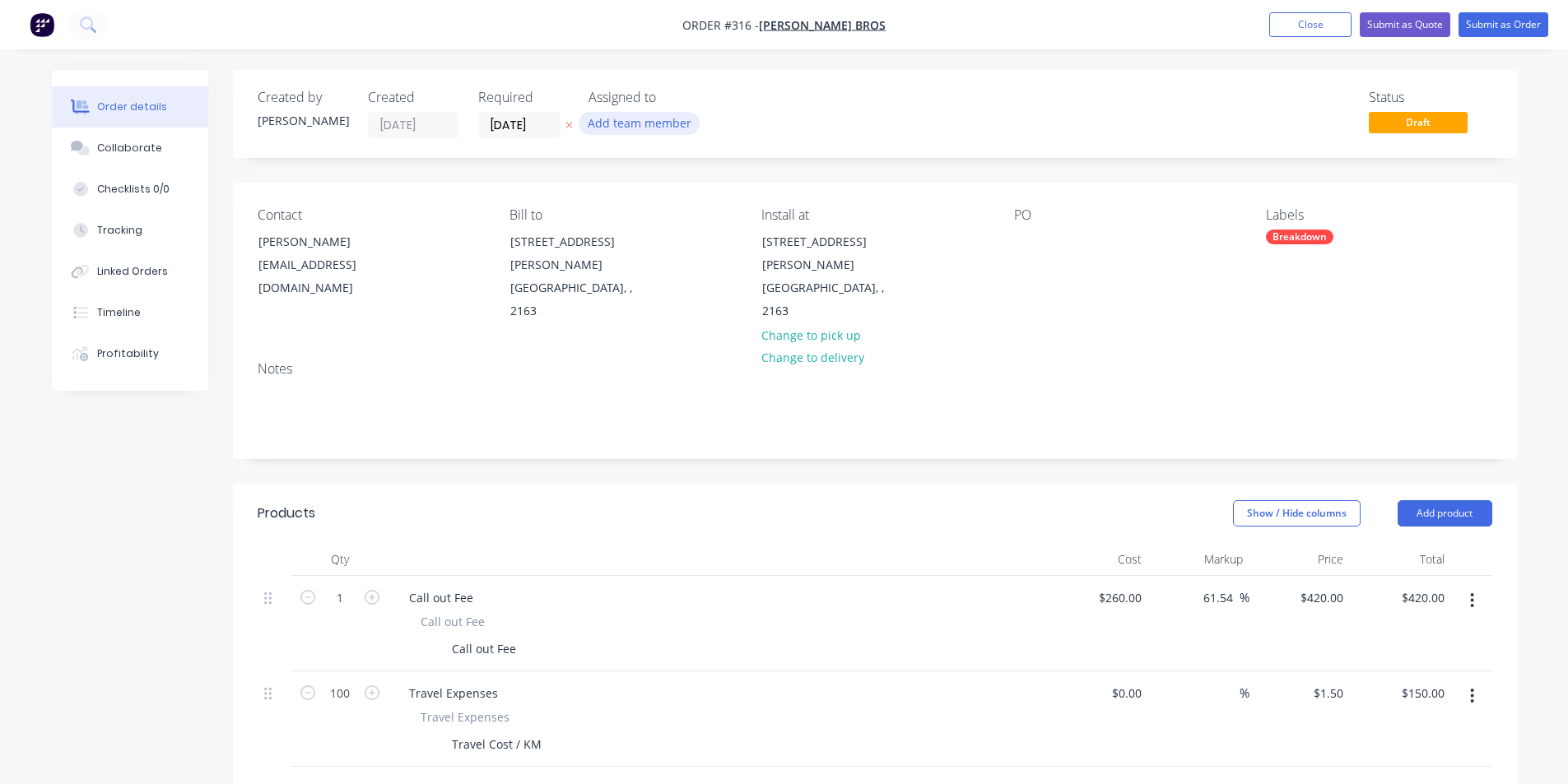
click at [650, 130] on button "Add team member" at bounding box center [639, 123] width 121 height 22
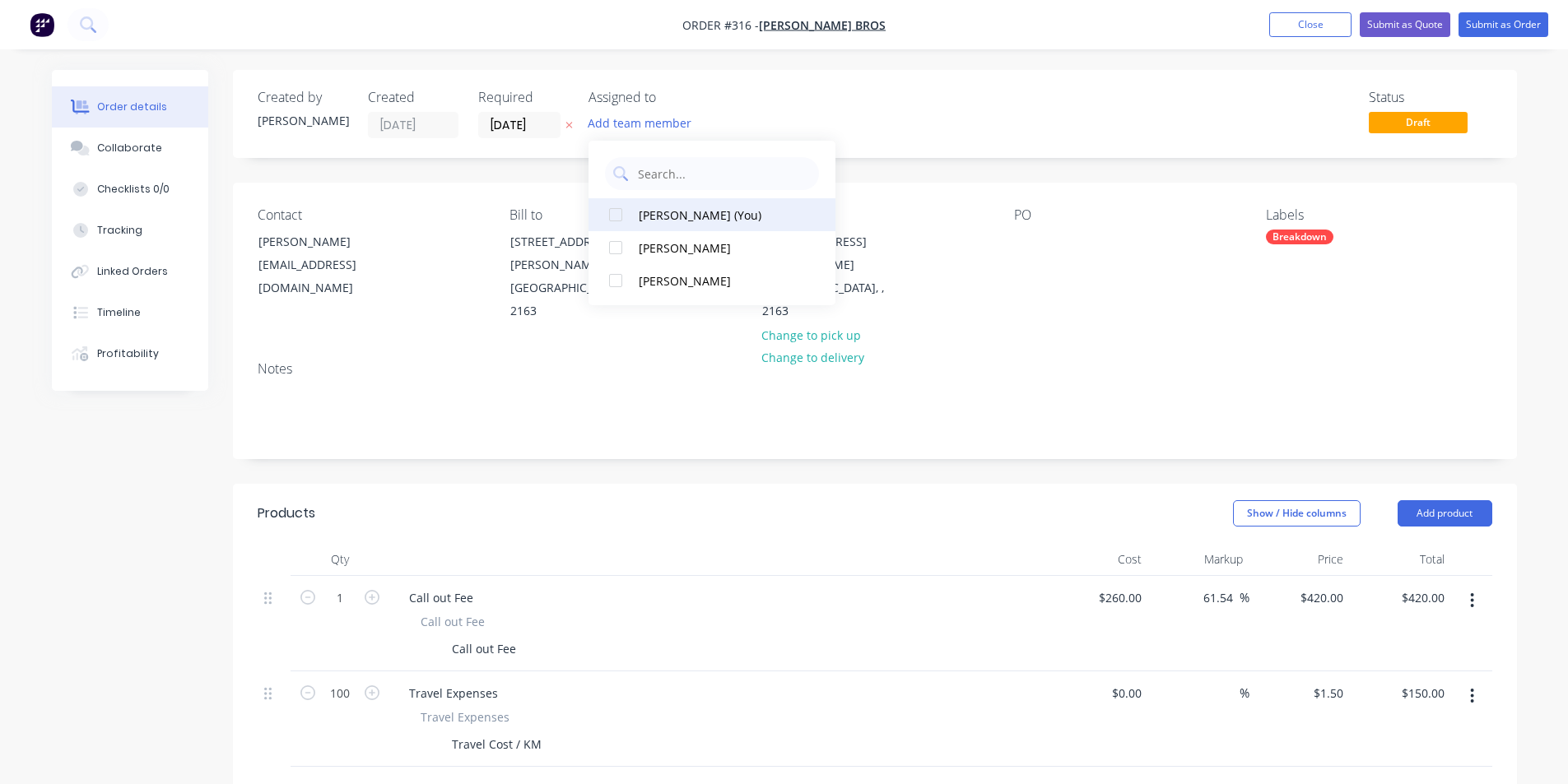
click at [646, 206] on div "[PERSON_NAME] (You)" at bounding box center [721, 214] width 164 height 17
click at [639, 241] on div "[PERSON_NAME]" at bounding box center [721, 248] width 164 height 17
click at [786, 133] on div "Status Draft" at bounding box center [1123, 113] width 739 height 48
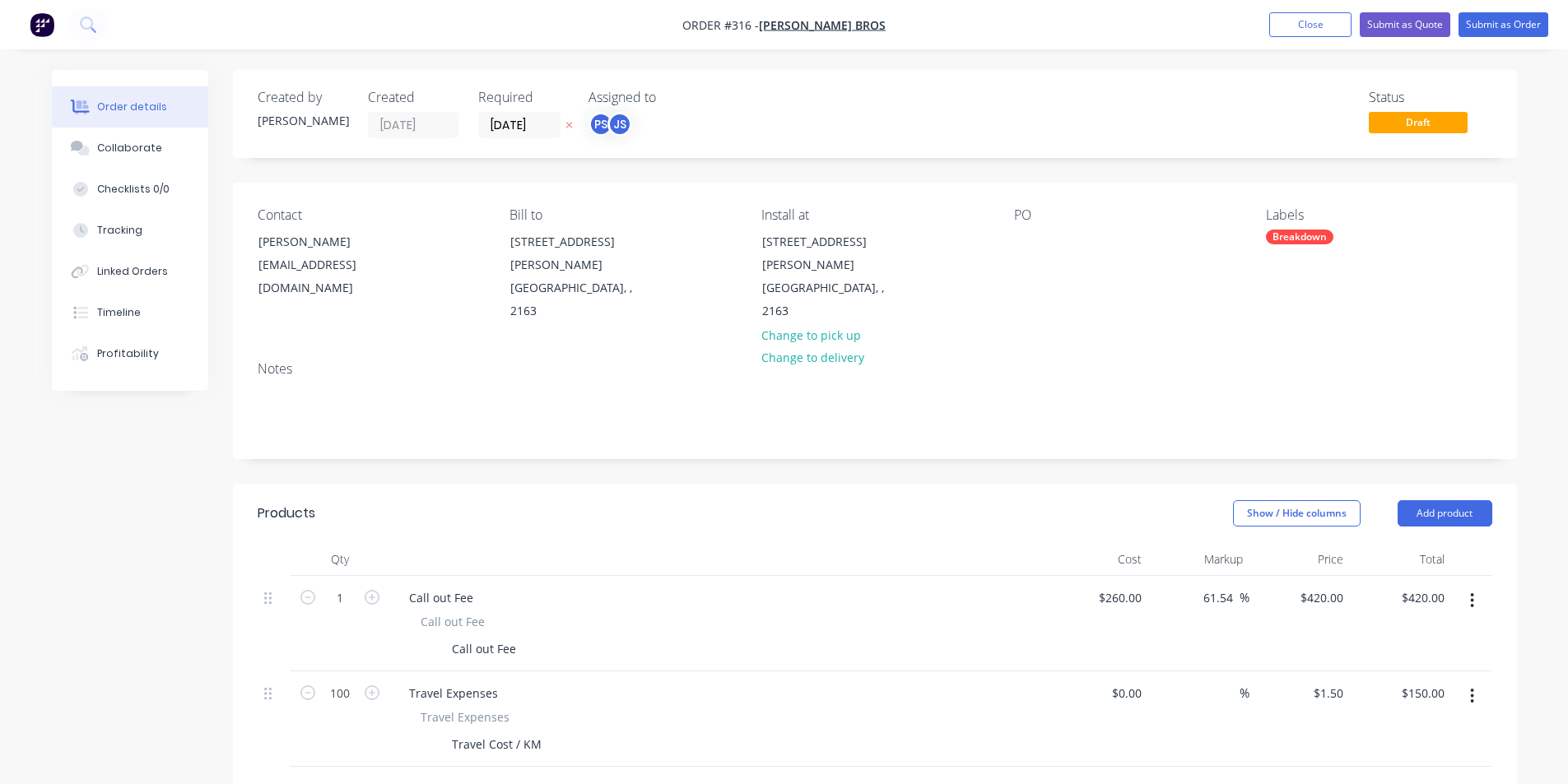
click at [635, 133] on div "PS JS" at bounding box center [670, 124] width 164 height 25
click at [768, 118] on div "Status Draft" at bounding box center [1123, 113] width 739 height 48
click at [1469, 16] on button "Submit as Order" at bounding box center [1503, 25] width 89 height 25
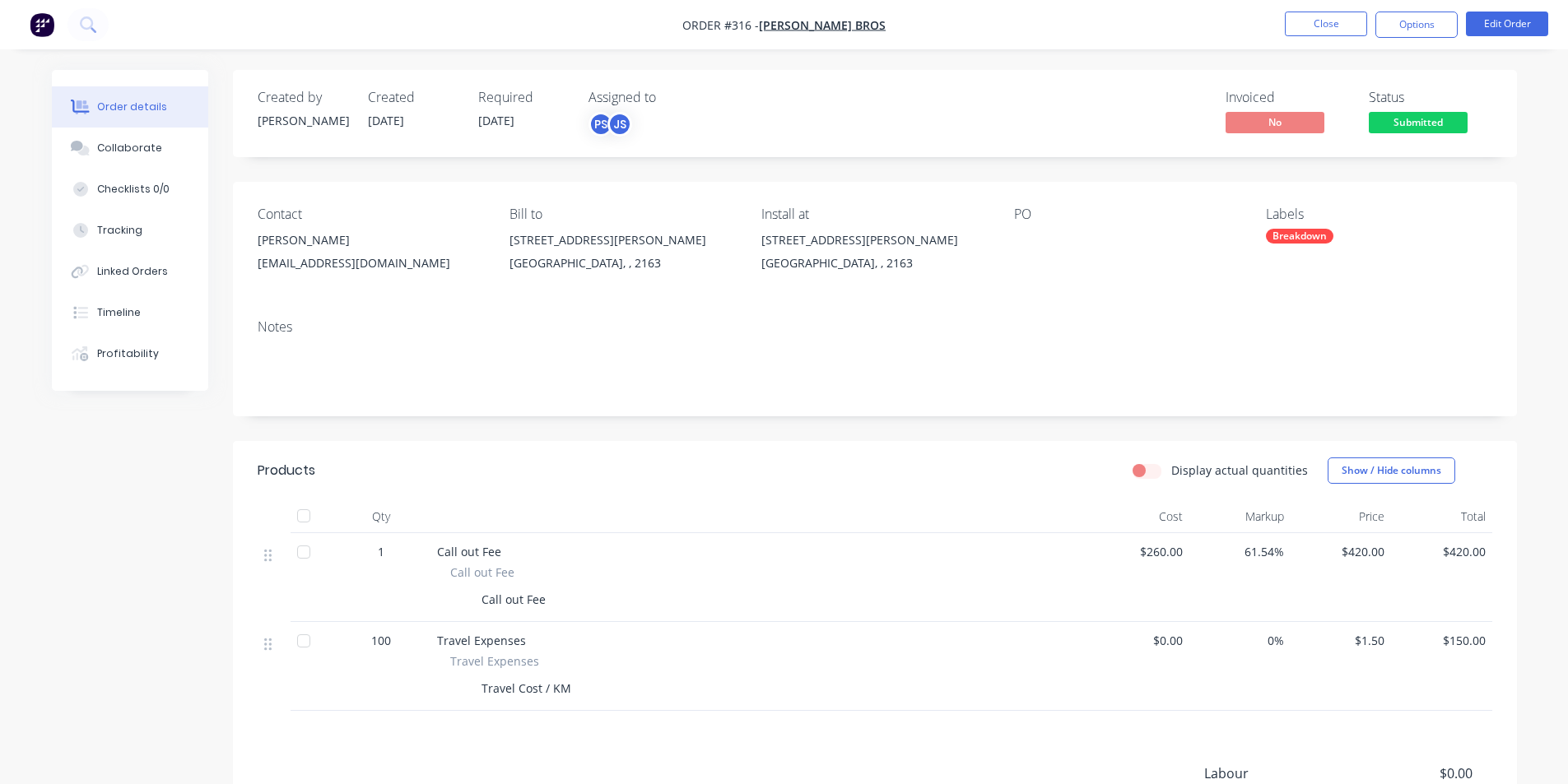
click at [383, 331] on div "Notes" at bounding box center [874, 326] width 1234 height 15
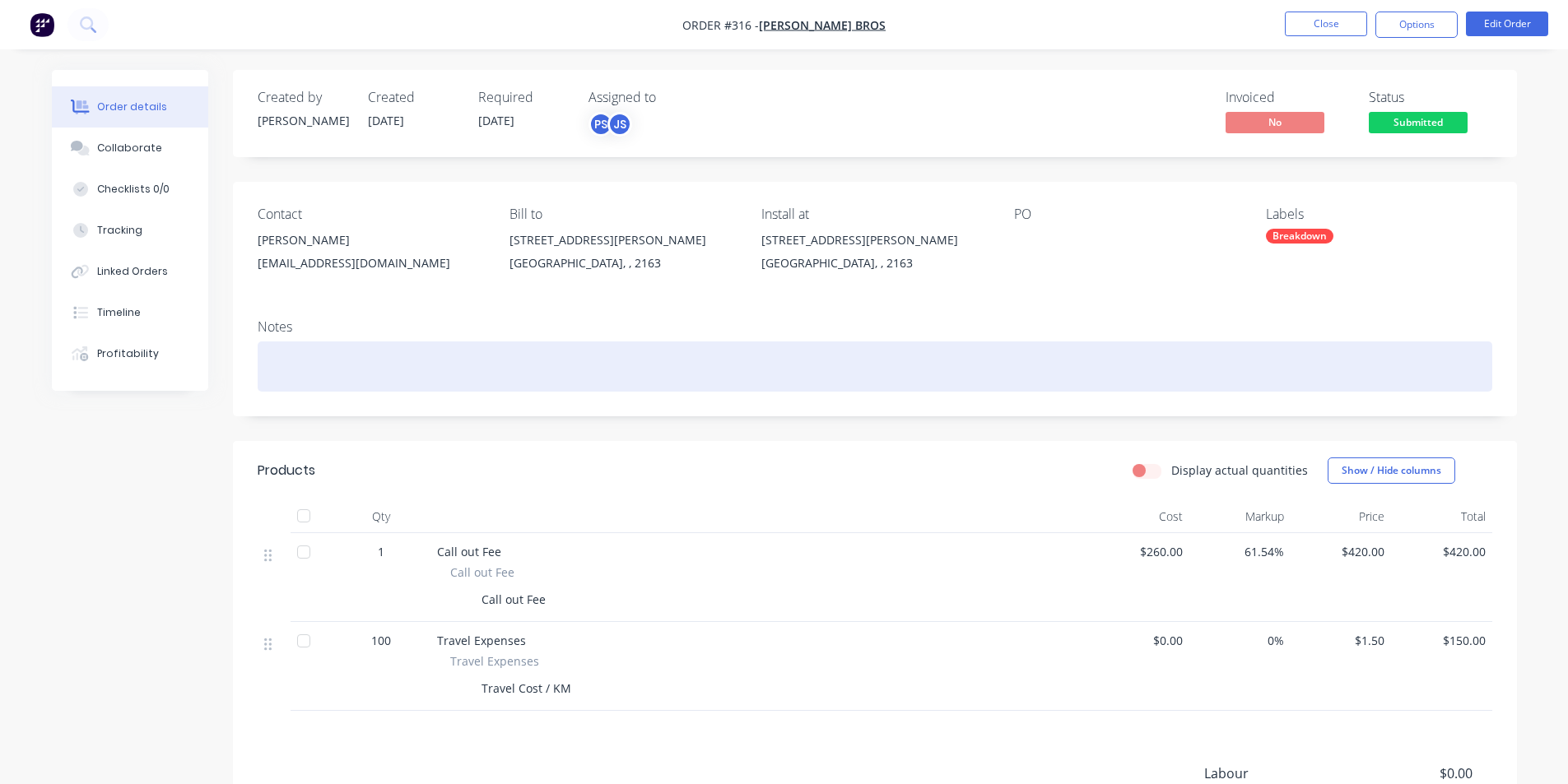
click at [317, 366] on div at bounding box center [874, 366] width 1234 height 50
click at [327, 361] on div "Breakdown on [PERSON_NAME] Mixer/[PERSON_NAME]" at bounding box center [874, 366] width 1234 height 50
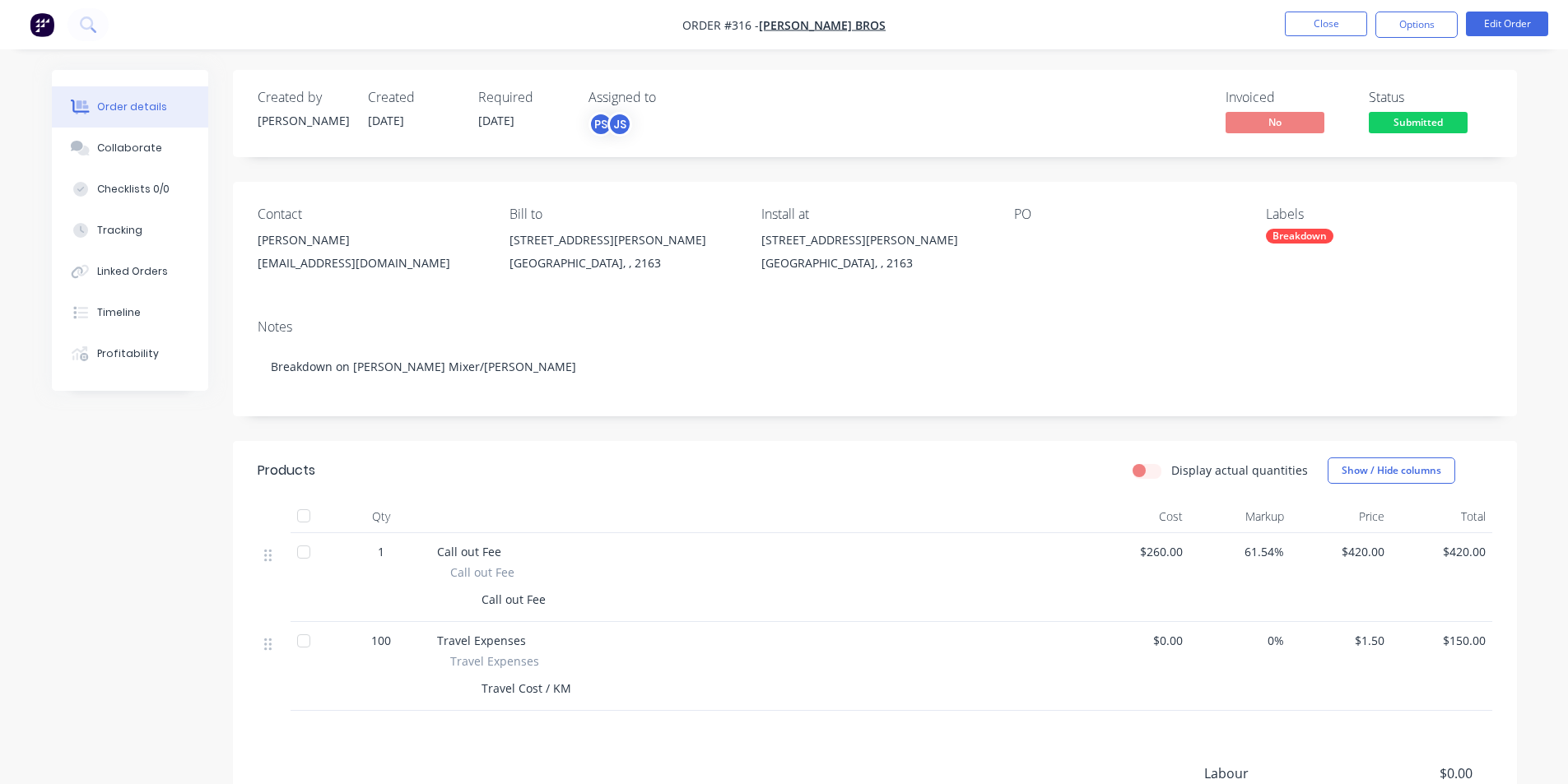
click at [351, 325] on div "Notes" at bounding box center [874, 326] width 1234 height 15
click at [1310, 9] on nav "Order #316 - [PERSON_NAME] Bros Close Options Edit Order" at bounding box center [784, 25] width 1568 height 49
click at [1310, 23] on button "Close" at bounding box center [1325, 24] width 82 height 25
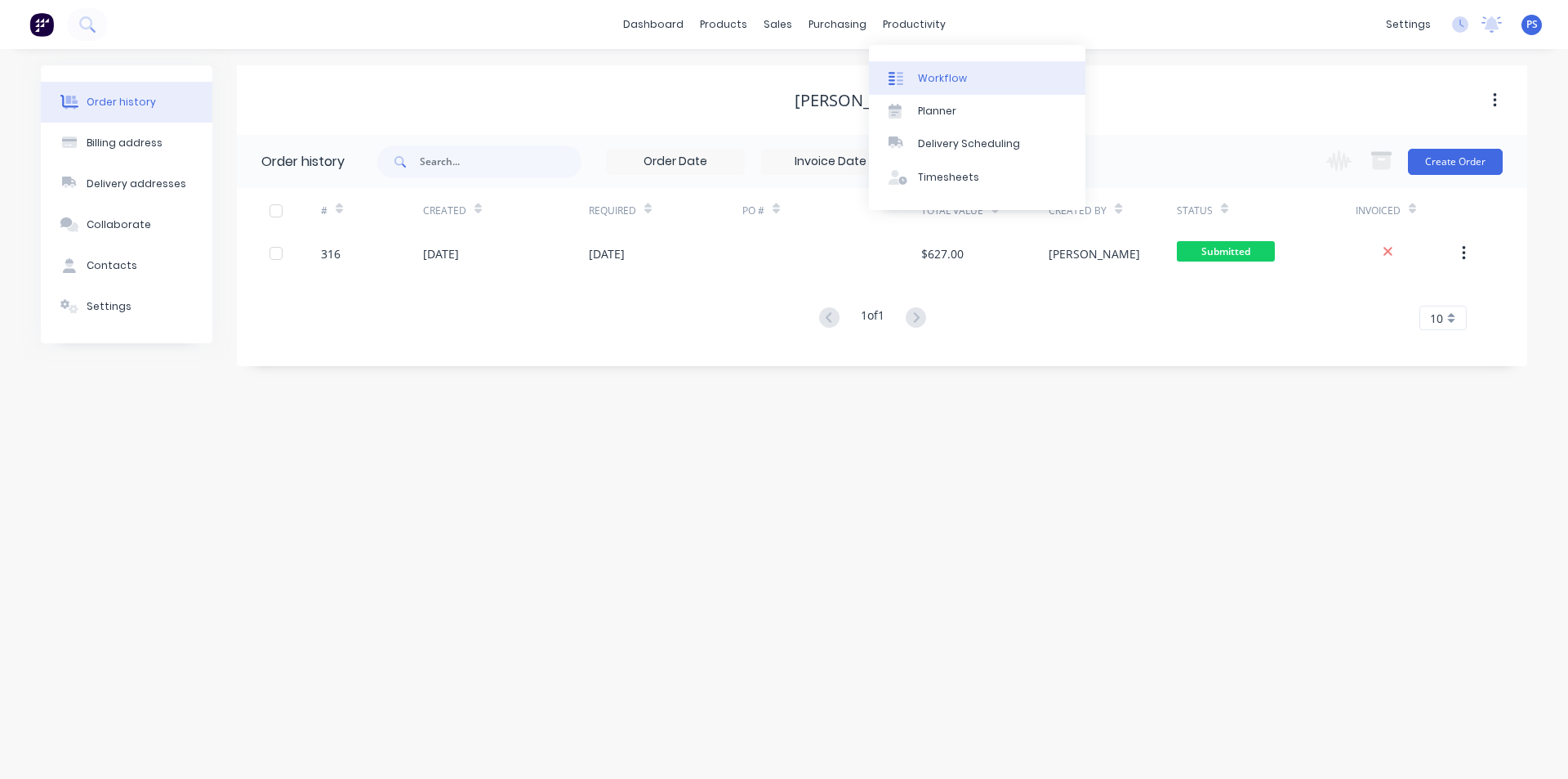
click at [916, 80] on link "Workflow" at bounding box center [977, 78] width 216 height 33
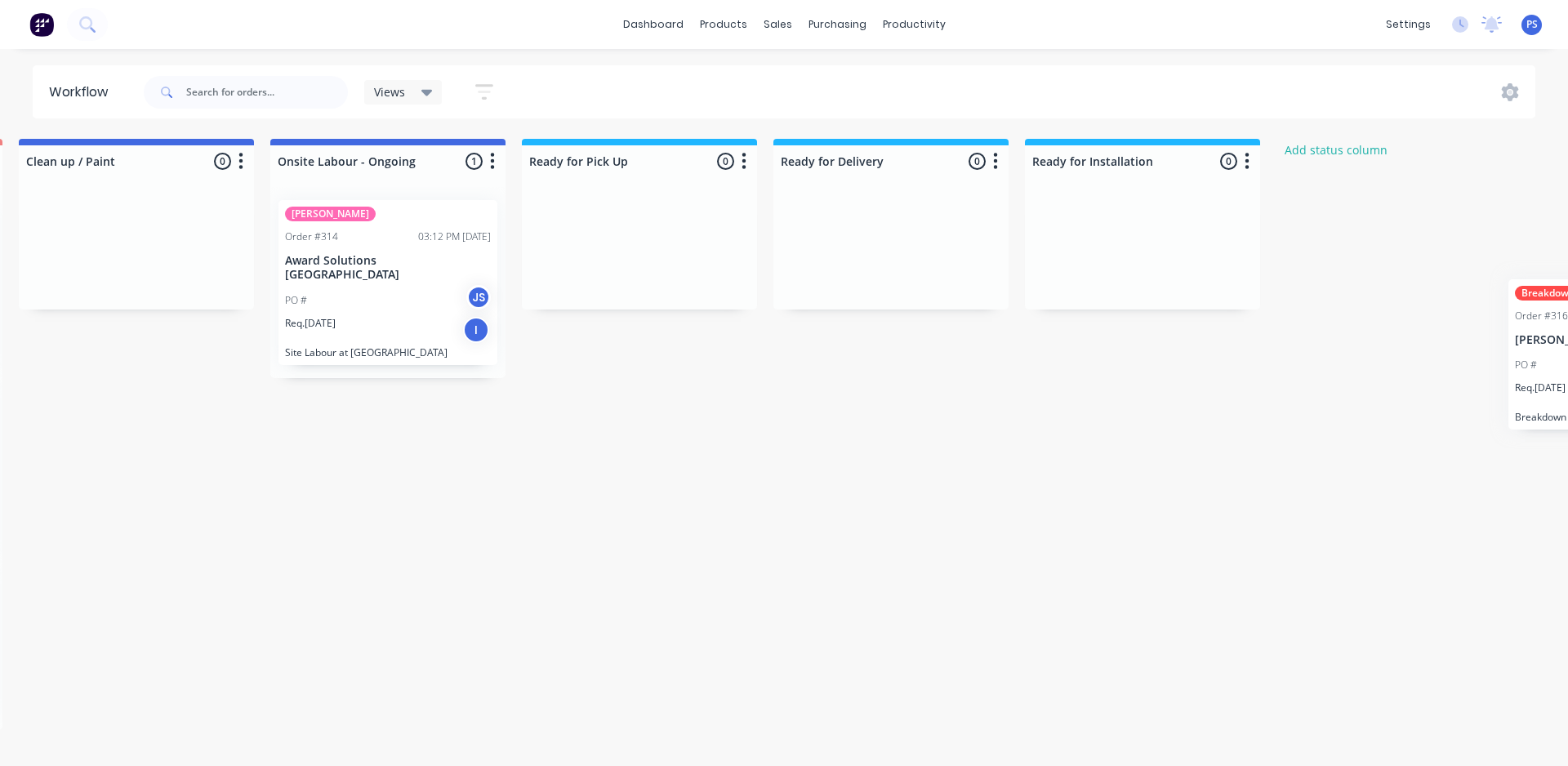
scroll to position [0, 1392]
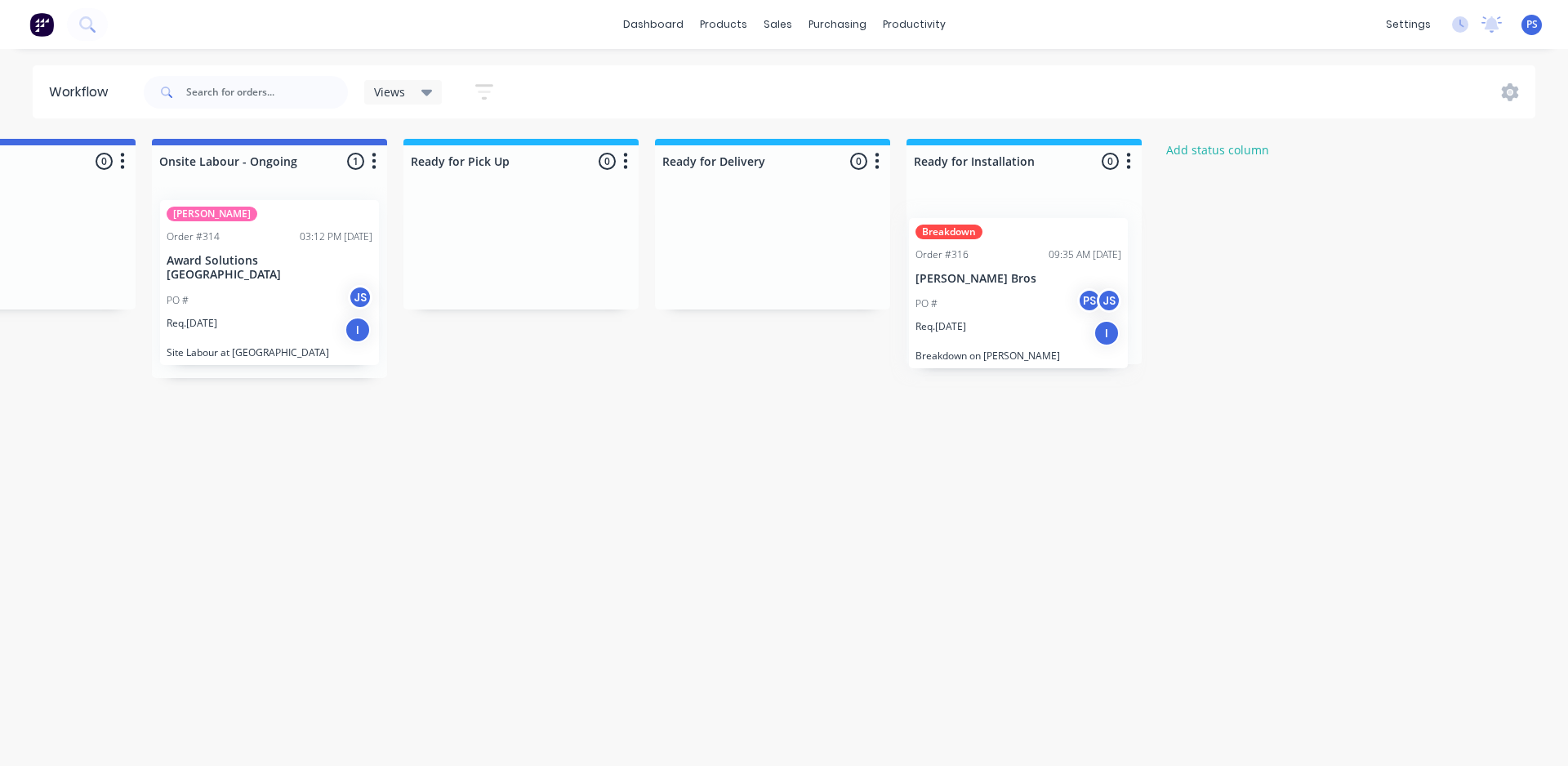
drag, startPoint x: 222, startPoint y: 603, endPoint x: 1060, endPoint y: 316, distance: 885.8
click at [1060, 316] on div "Submitted 3 Status colour #13CE66 hex #13CE66 Save Cancel Summaries Total order…" at bounding box center [75, 447] width 2961 height 618
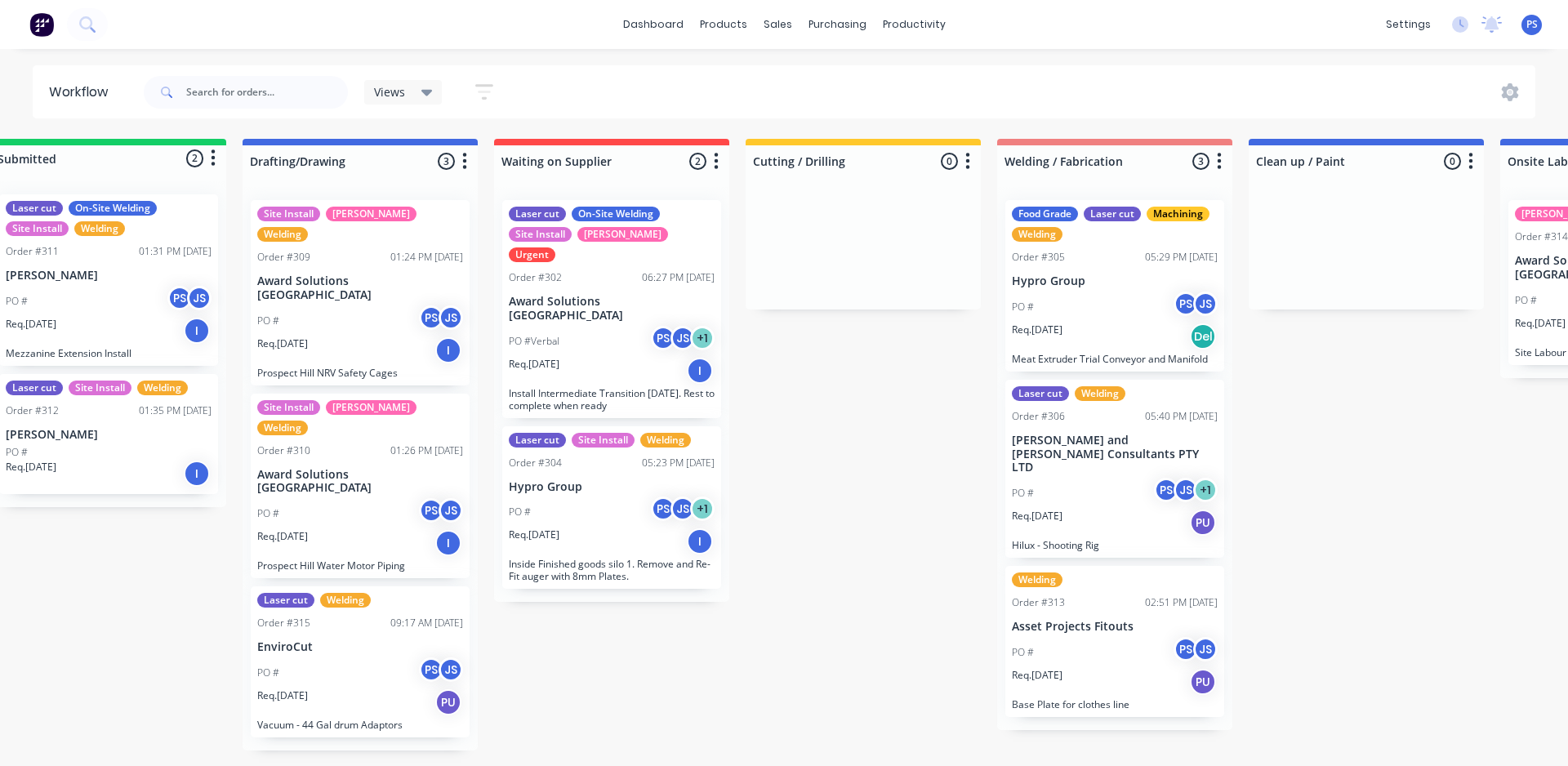
scroll to position [0, 0]
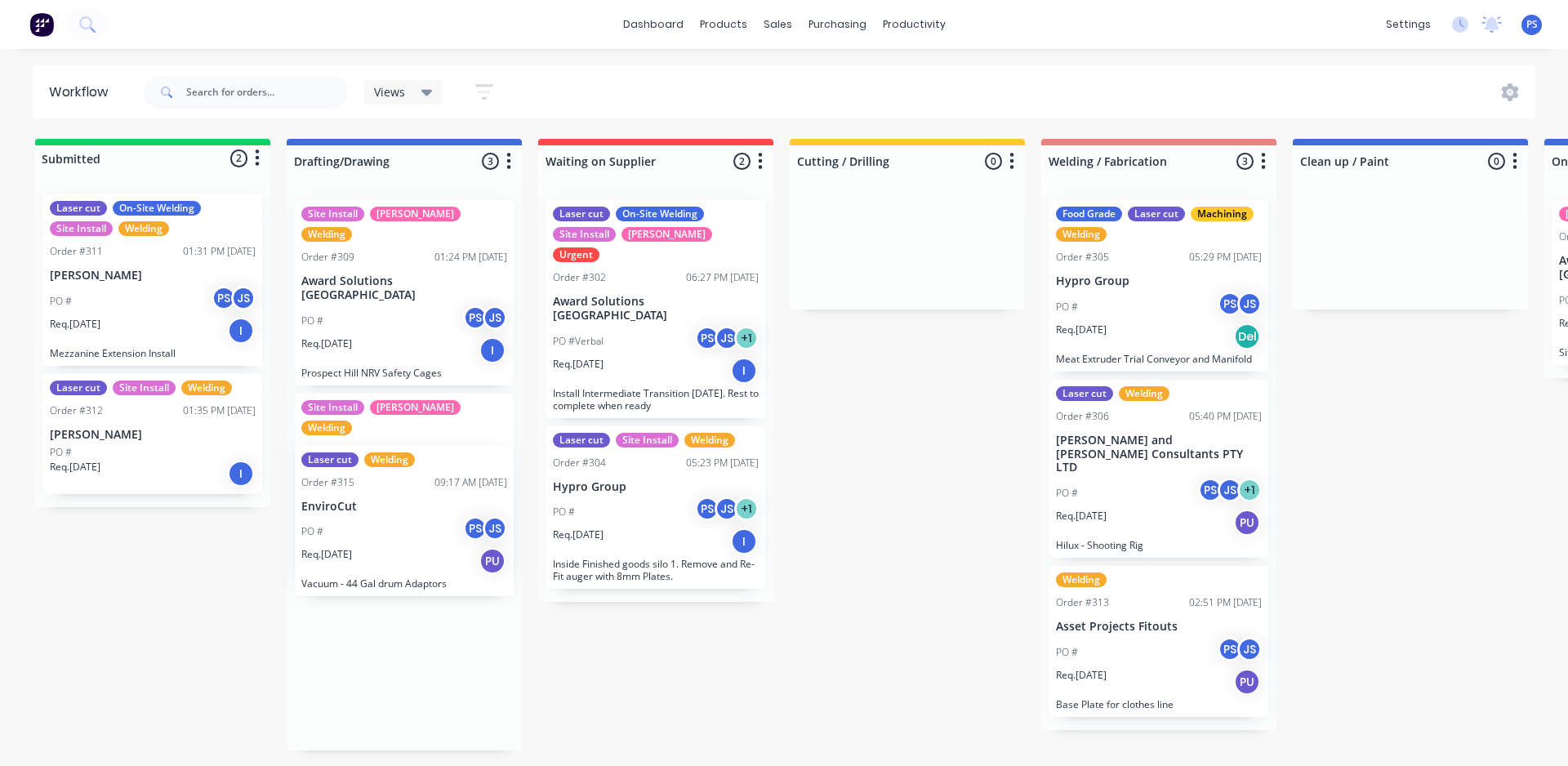
drag, startPoint x: 369, startPoint y: 621, endPoint x: 418, endPoint y: 648, distance: 55.9
click at [376, 551] on div "Site Install SYD WTR Welding Order #309 01:24 PM [DATE] Award Solutions [GEOGRA…" at bounding box center [405, 469] width 235 height 564
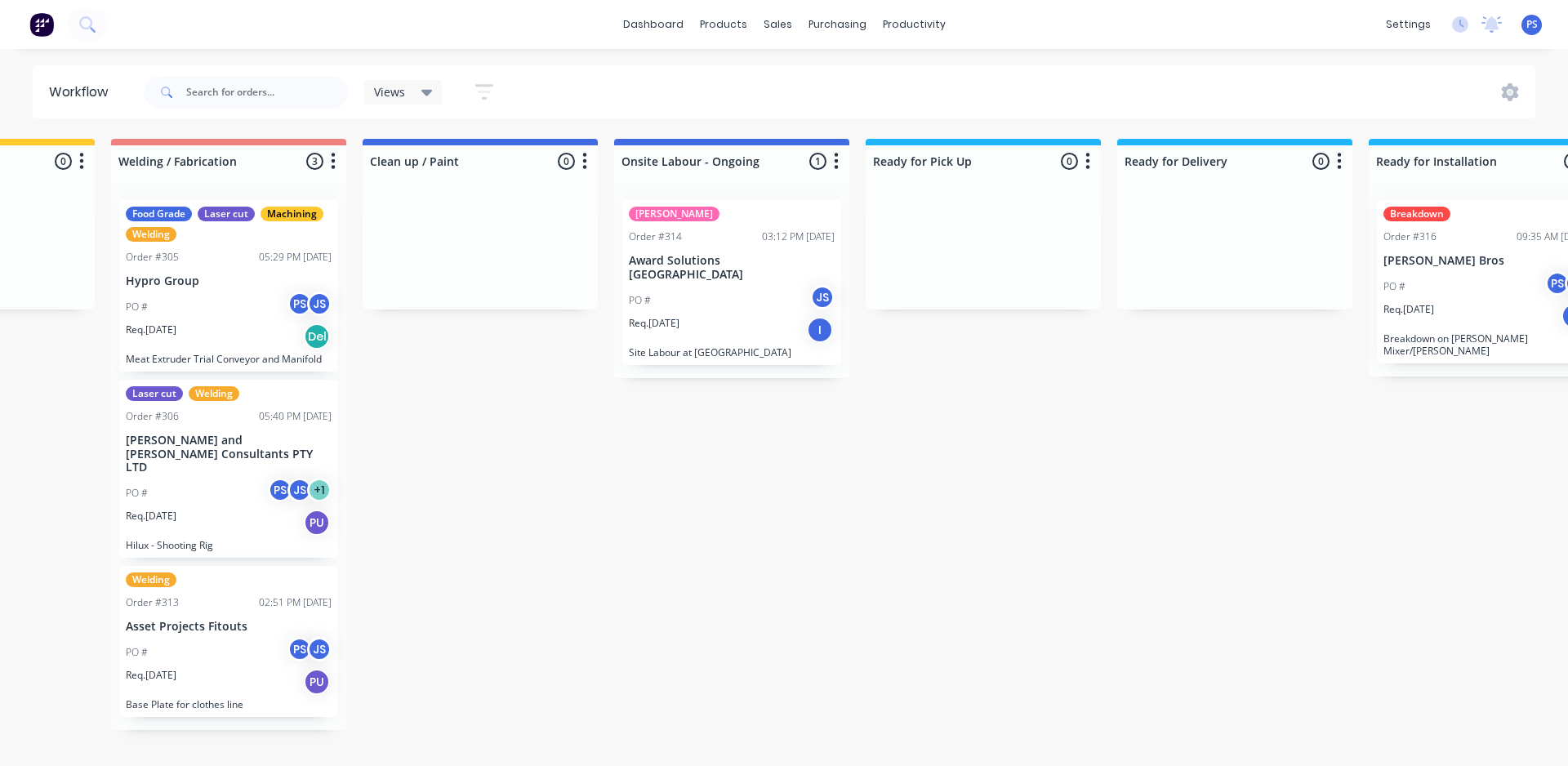
scroll to position [0, 1392]
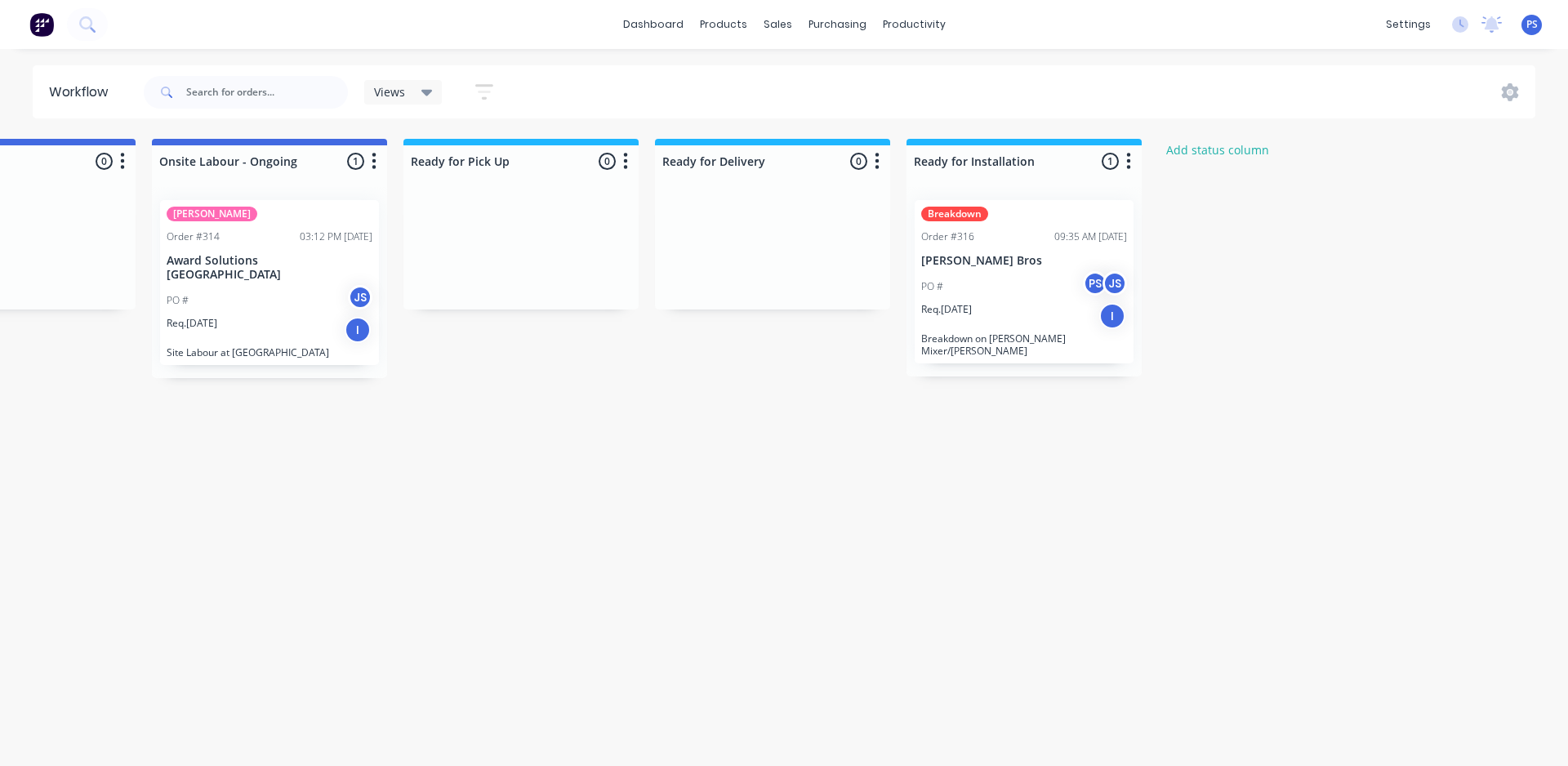
click at [1055, 233] on div "09:35 AM [DATE]" at bounding box center [1091, 237] width 72 height 14
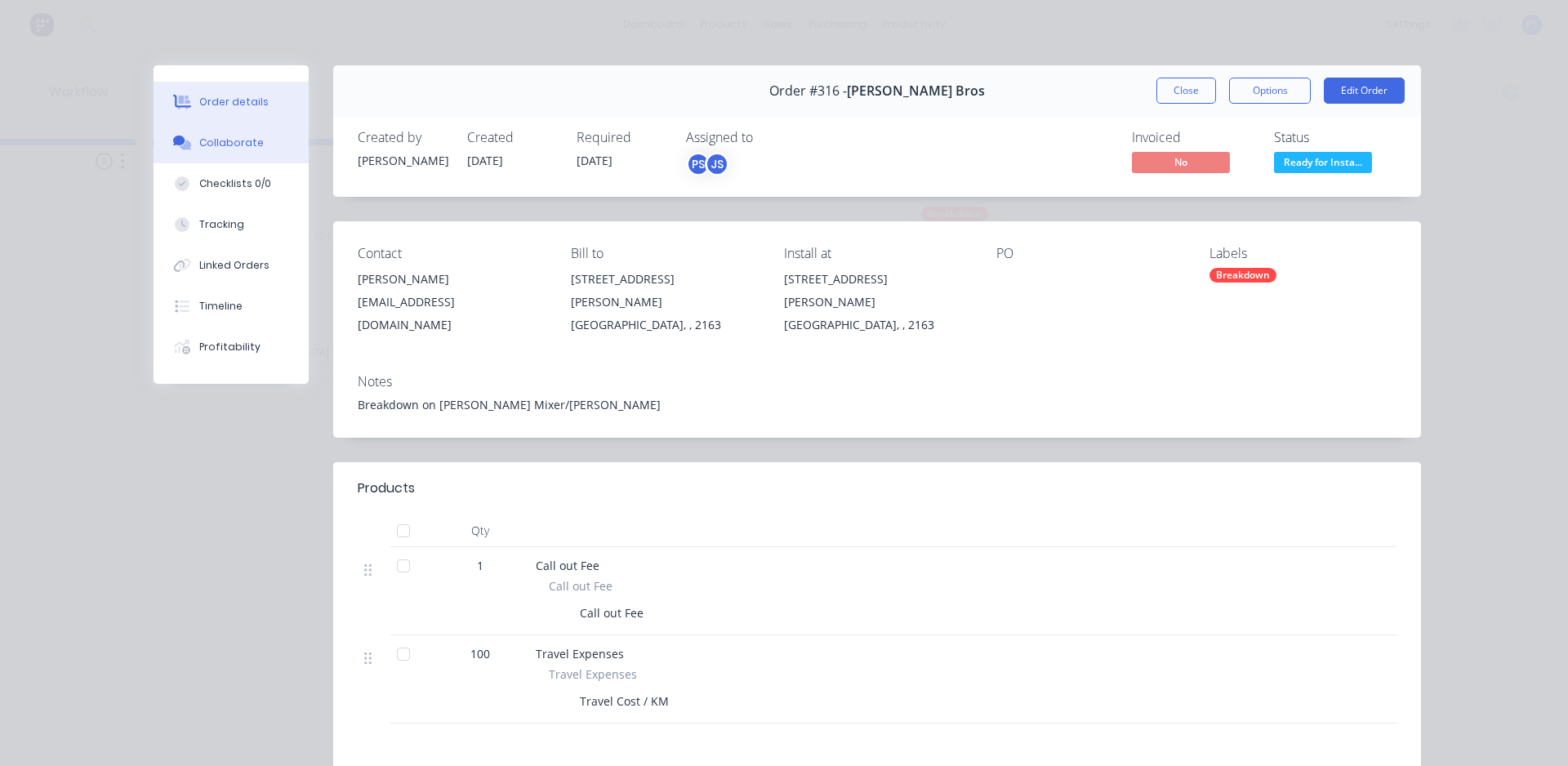
click at [263, 141] on button "Collaborate" at bounding box center [231, 142] width 155 height 41
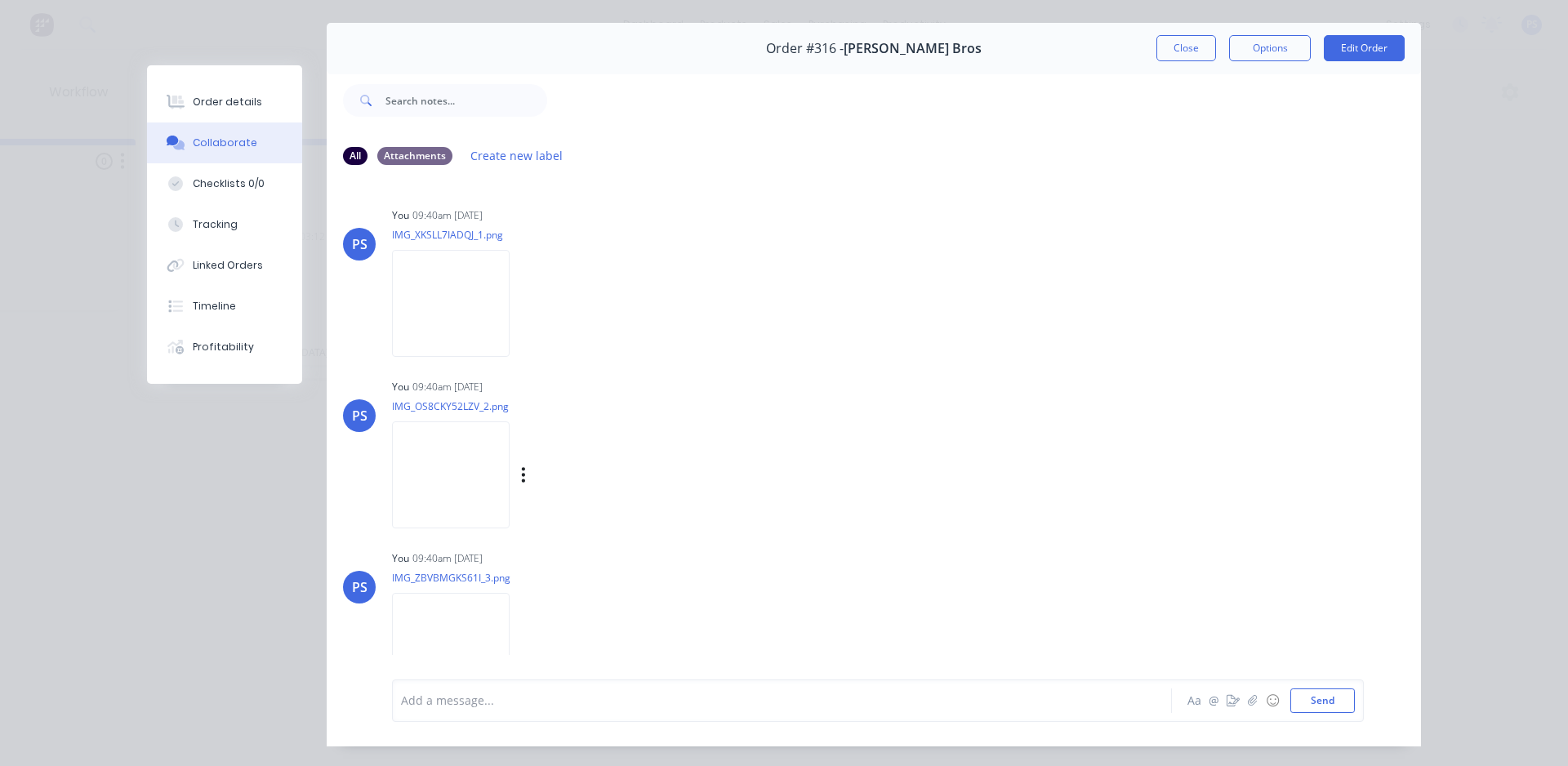
scroll to position [0, 0]
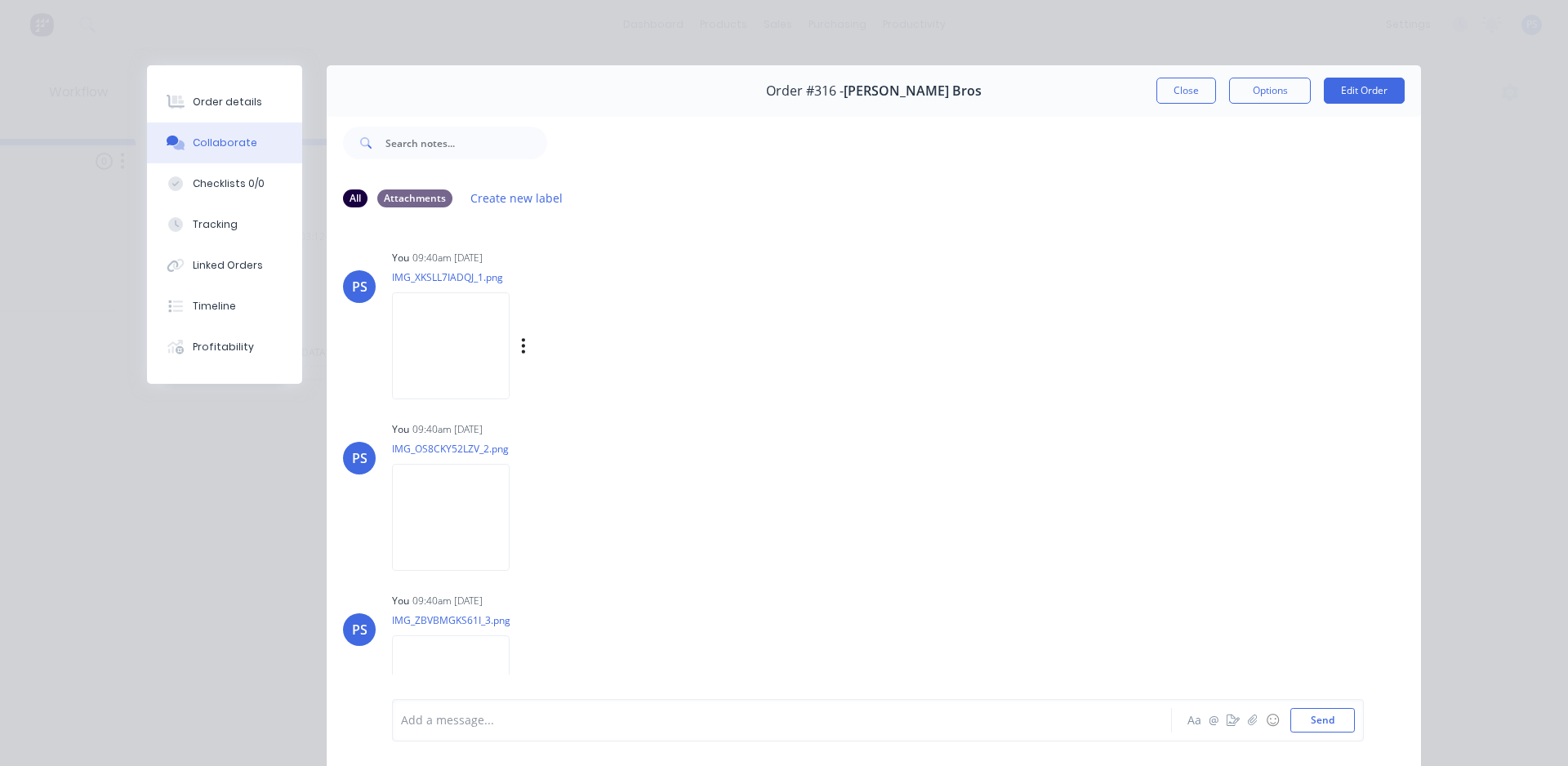
click at [467, 321] on img at bounding box center [451, 346] width 118 height 107
click at [1181, 82] on button "Close" at bounding box center [1187, 91] width 60 height 26
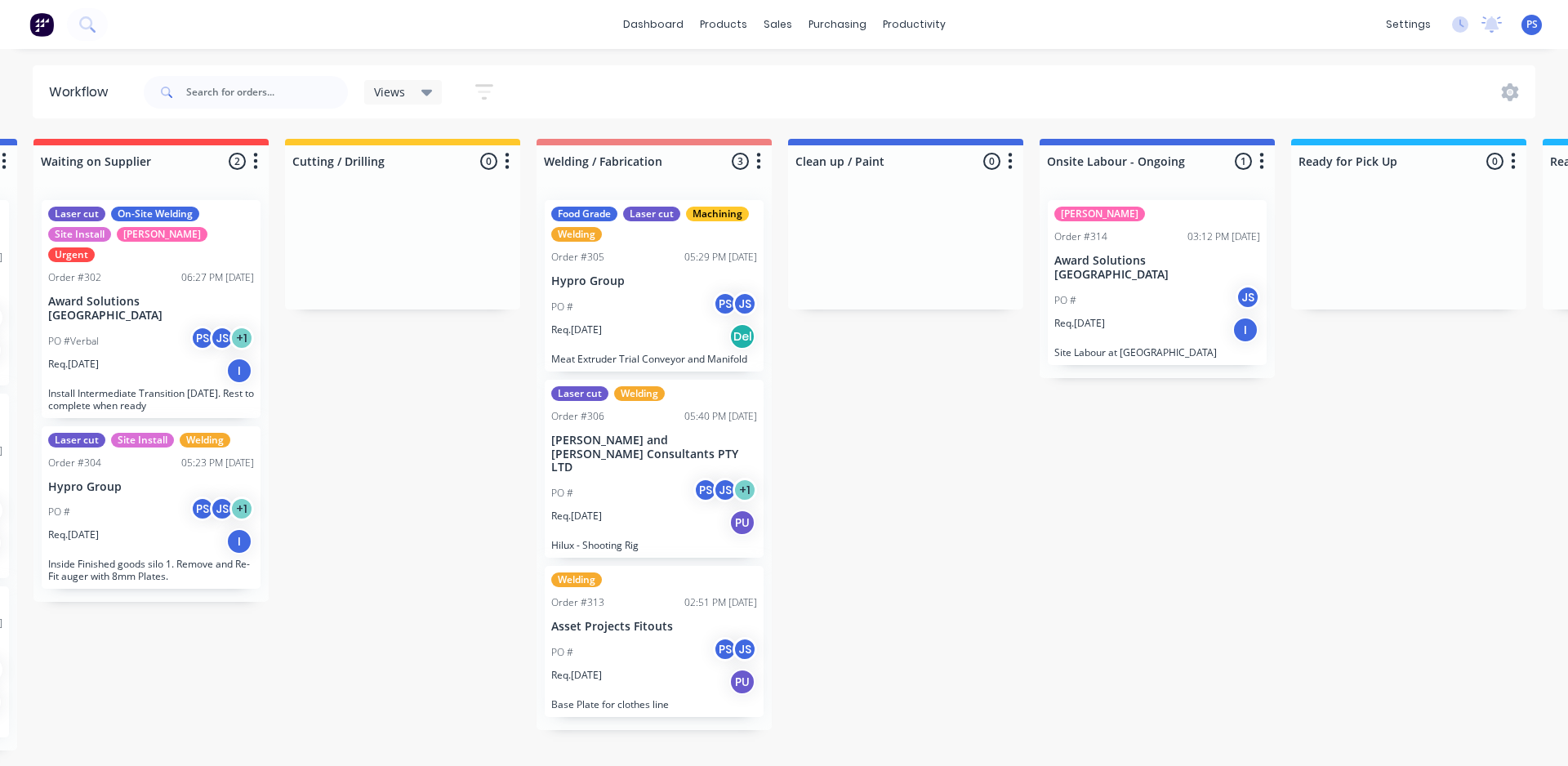
scroll to position [0, 503]
click at [678, 637] on div "PO # PS JS" at bounding box center [655, 653] width 206 height 31
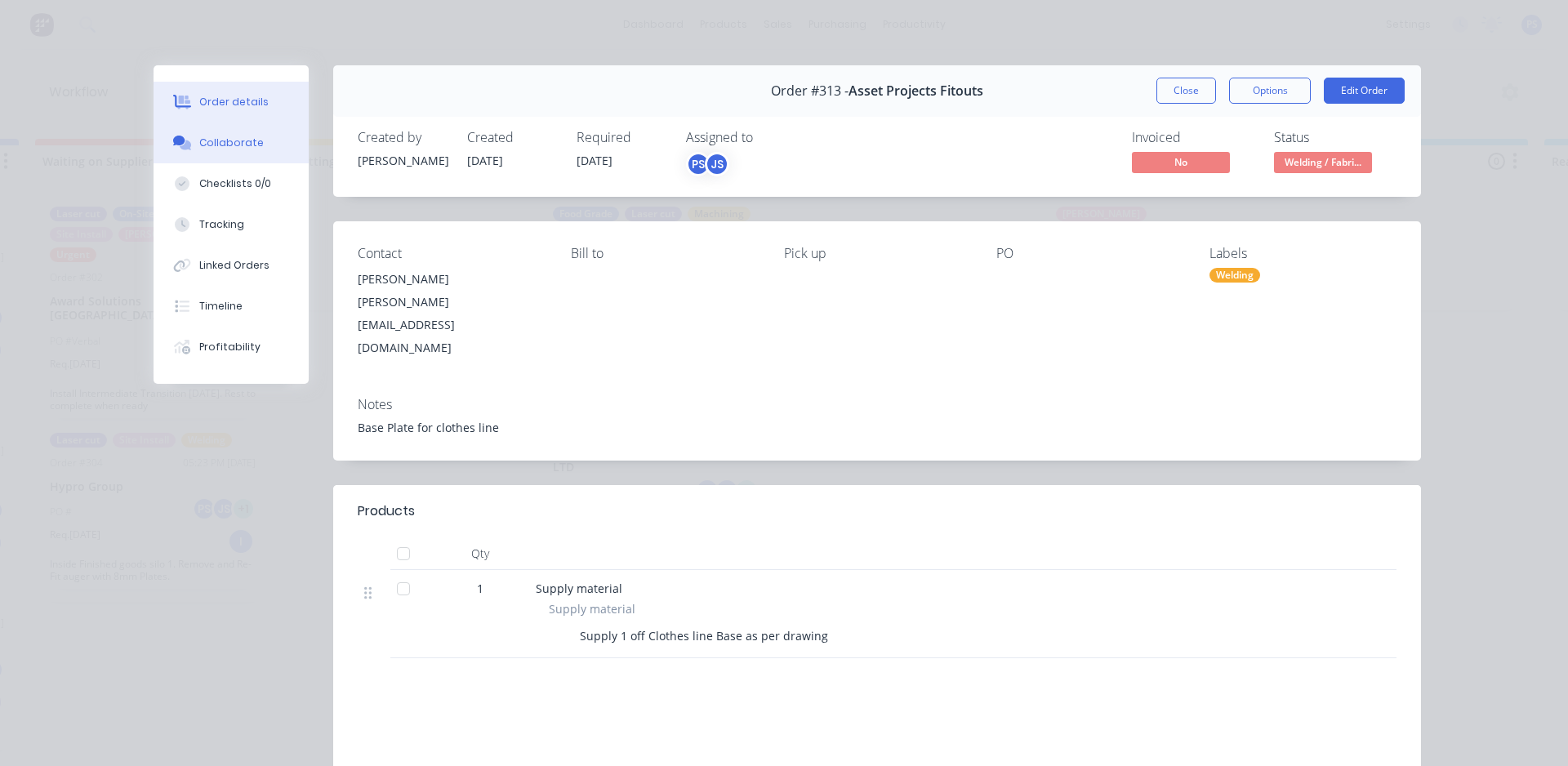
click at [203, 134] on button "Collaborate" at bounding box center [231, 142] width 155 height 41
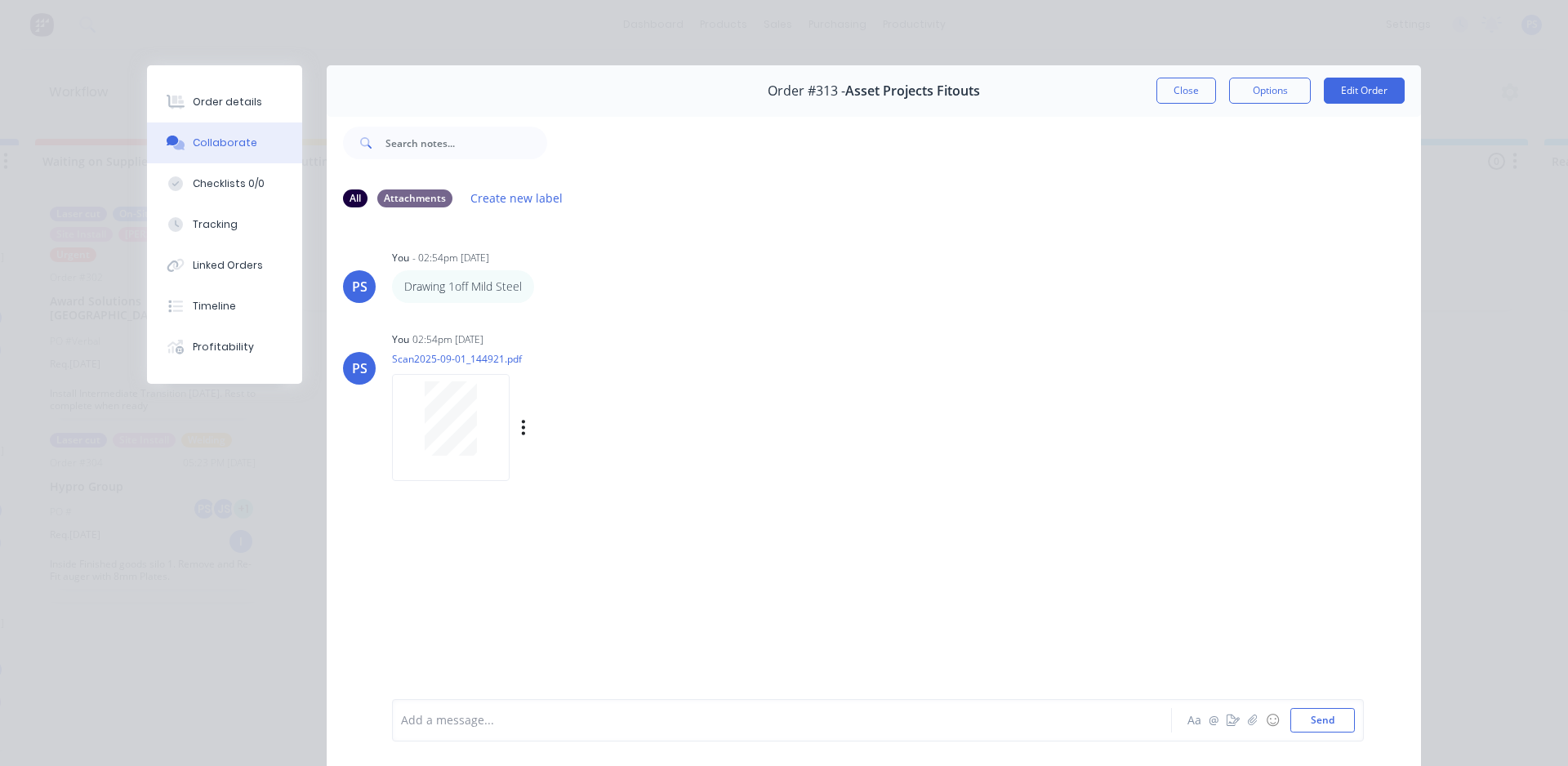
click at [473, 420] on div at bounding box center [451, 418] width 103 height 74
click at [1166, 101] on button "Close" at bounding box center [1187, 91] width 60 height 26
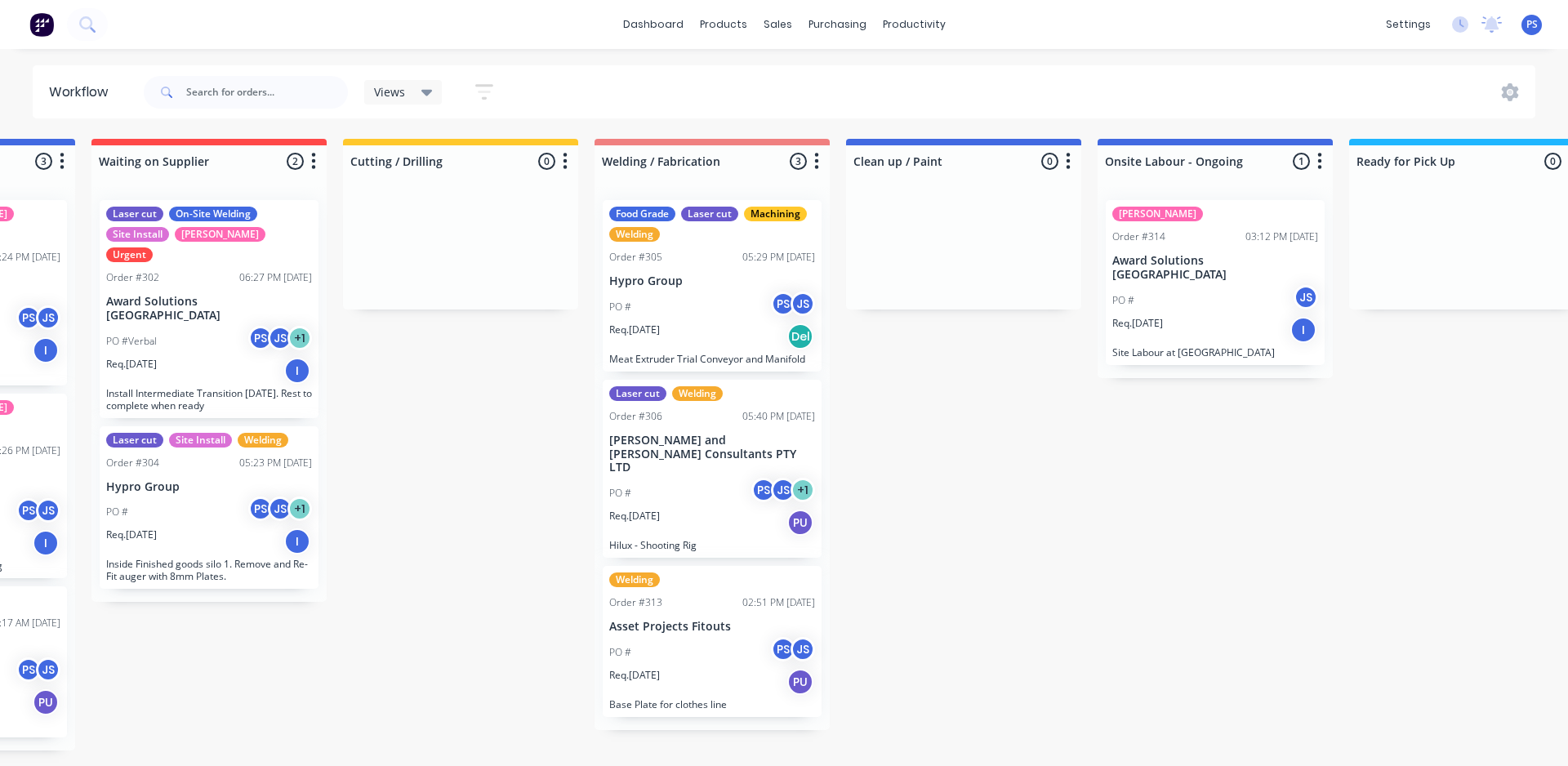
scroll to position [0, 447]
